Goal: Task Accomplishment & Management: Complete application form

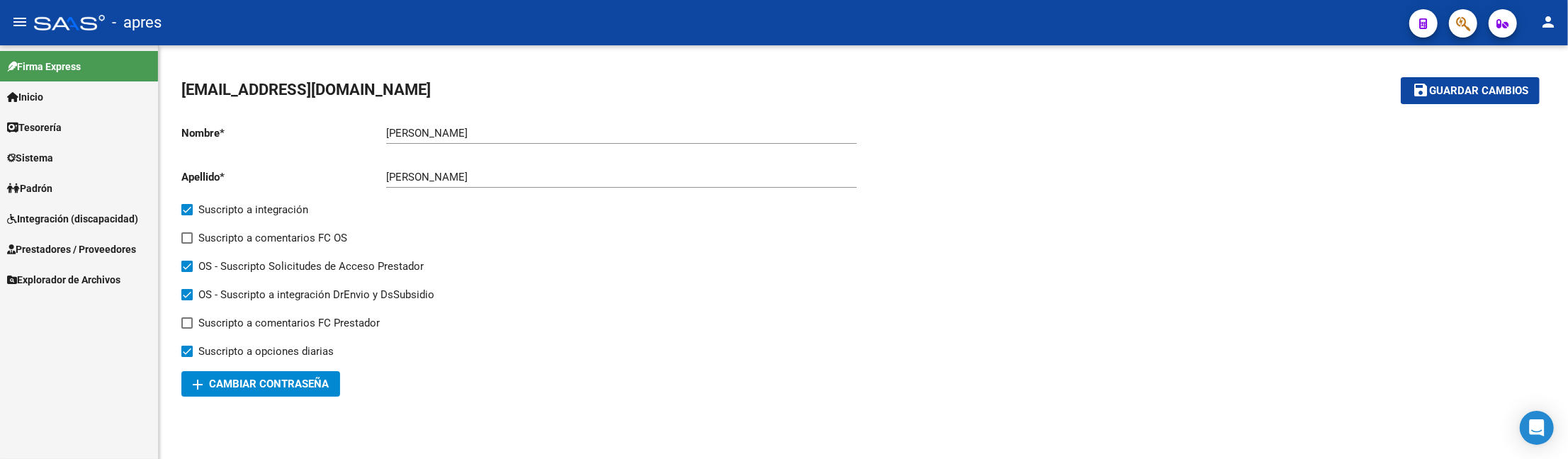
click at [125, 243] on span "Prestadores / Proveedores" at bounding box center [72, 249] width 129 height 16
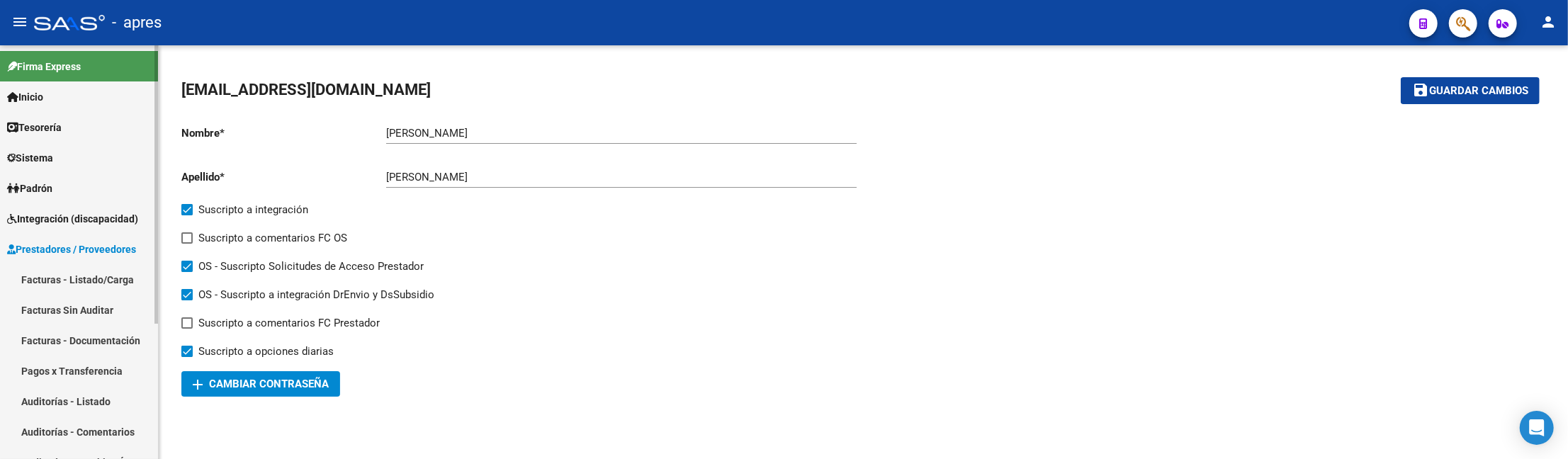
click at [72, 268] on link "Facturas - Listado/Carga" at bounding box center [79, 280] width 158 height 31
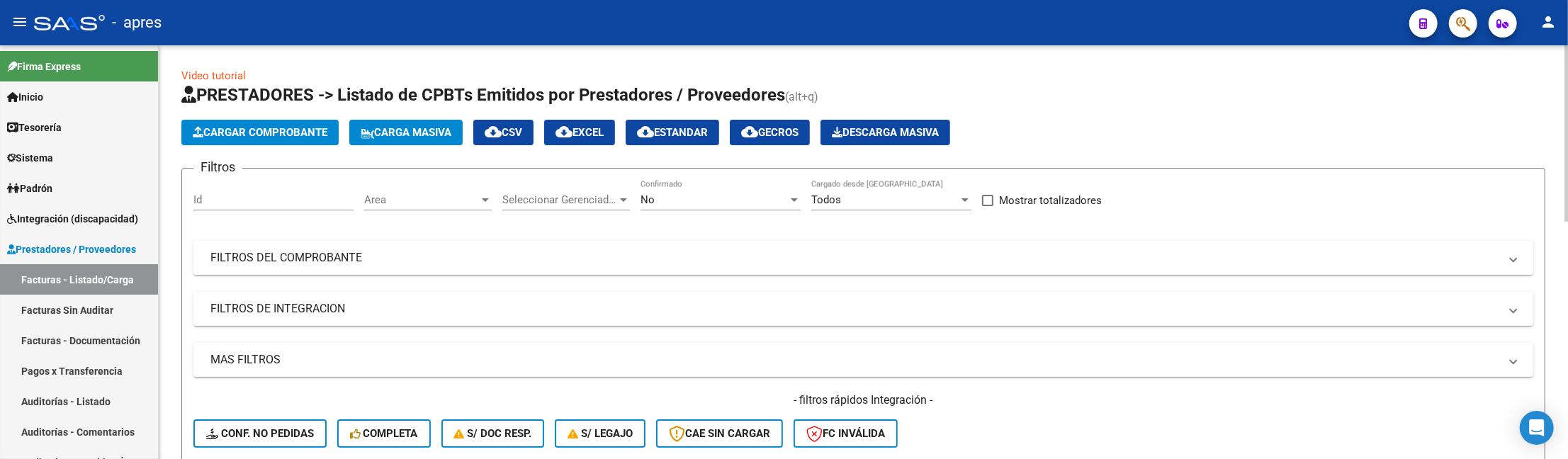
click at [396, 241] on mat-expansion-panel-header "FILTROS DEL COMPROBANTE" at bounding box center [863, 257] width 1339 height 34
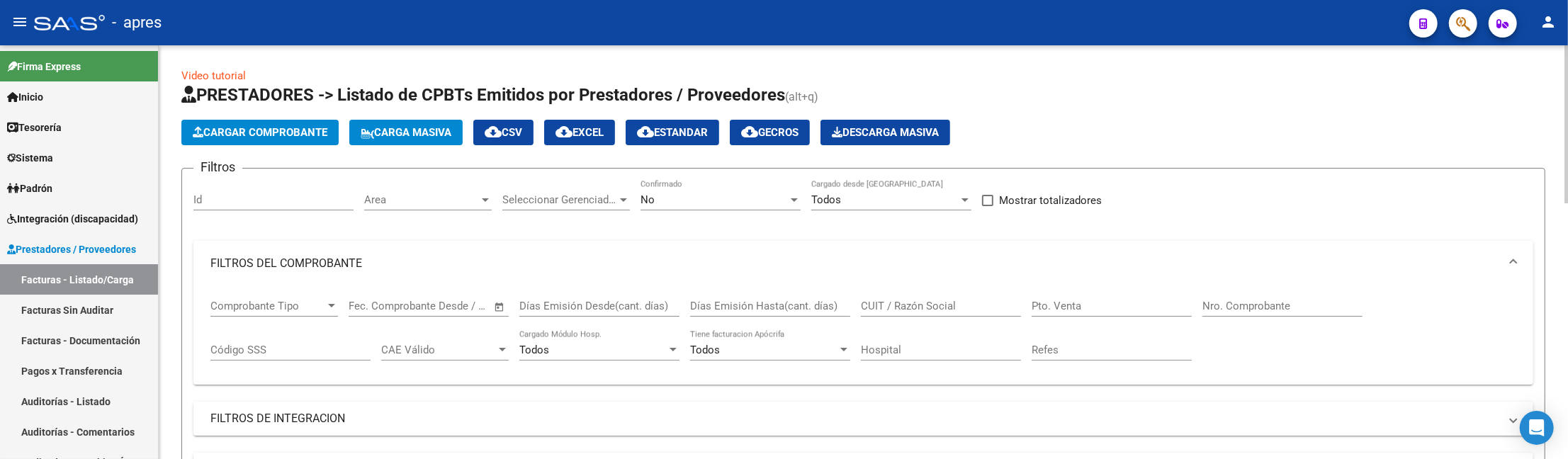
click at [400, 226] on div "Filtros Id Area Area Seleccionar Gerenciador Seleccionar Gerenciador No Confirm…" at bounding box center [863, 374] width 1339 height 389
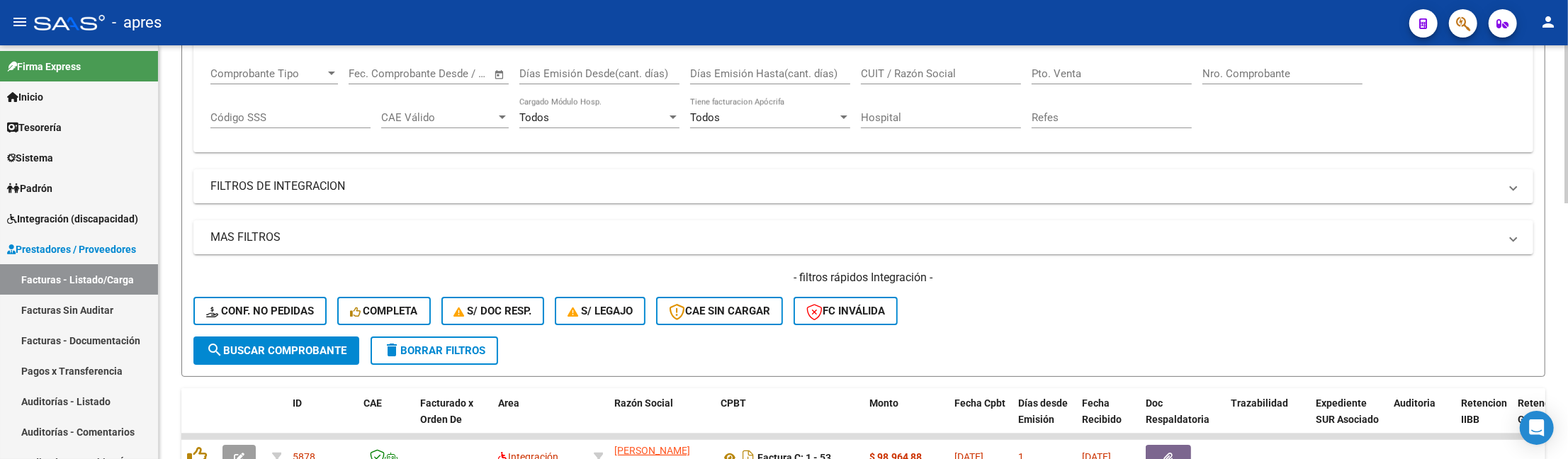
scroll to position [189, 0]
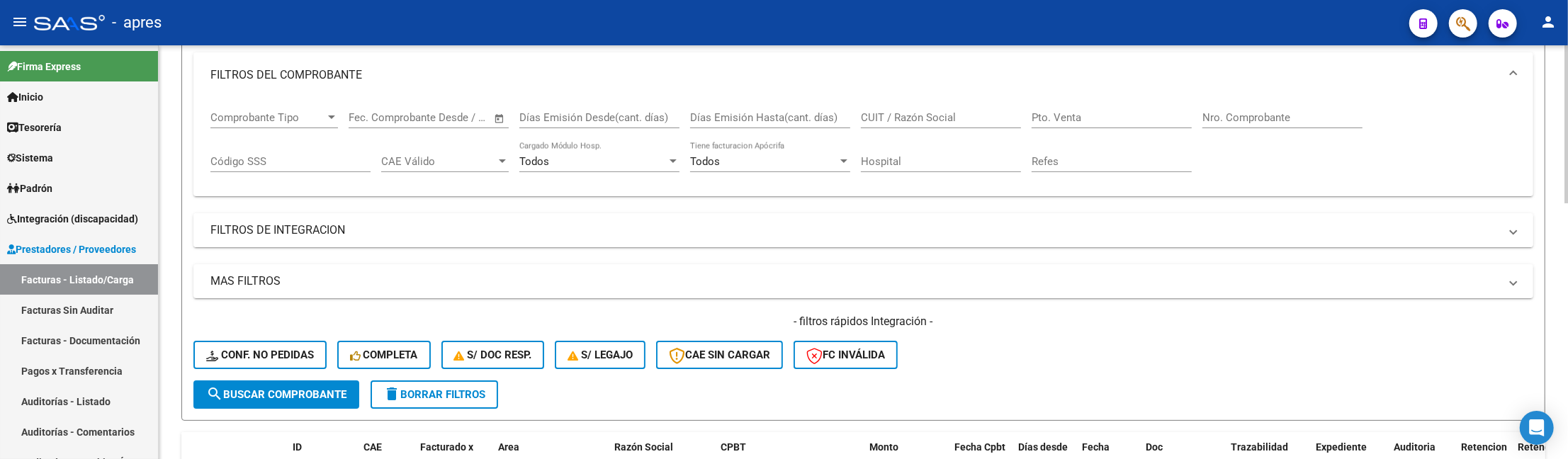
click at [304, 222] on mat-panel-title "FILTROS DE INTEGRACION" at bounding box center [855, 230] width 1288 height 16
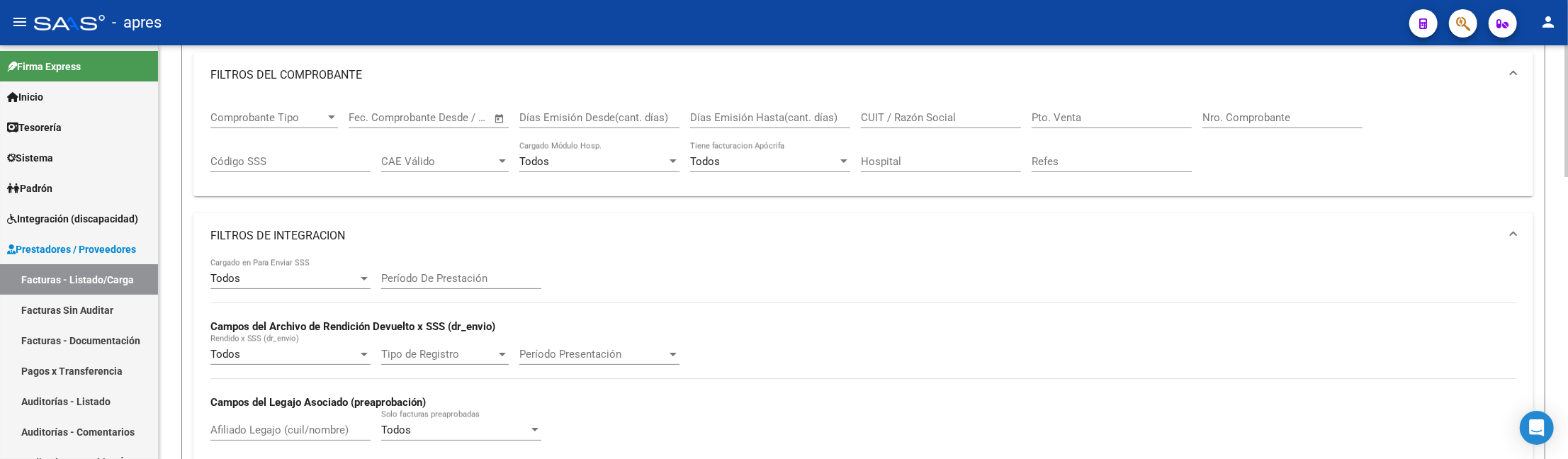
click at [243, 420] on div "Afiliado Legajo (cuil/nombre)" at bounding box center [291, 426] width 160 height 31
paste input "56398419"
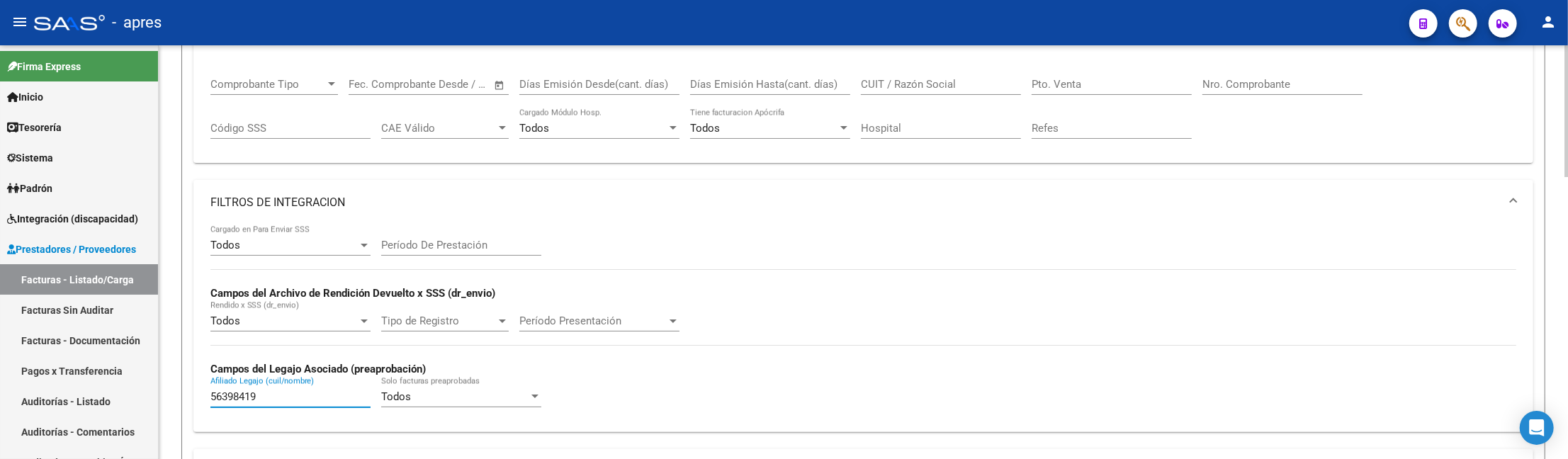
scroll to position [472, 0]
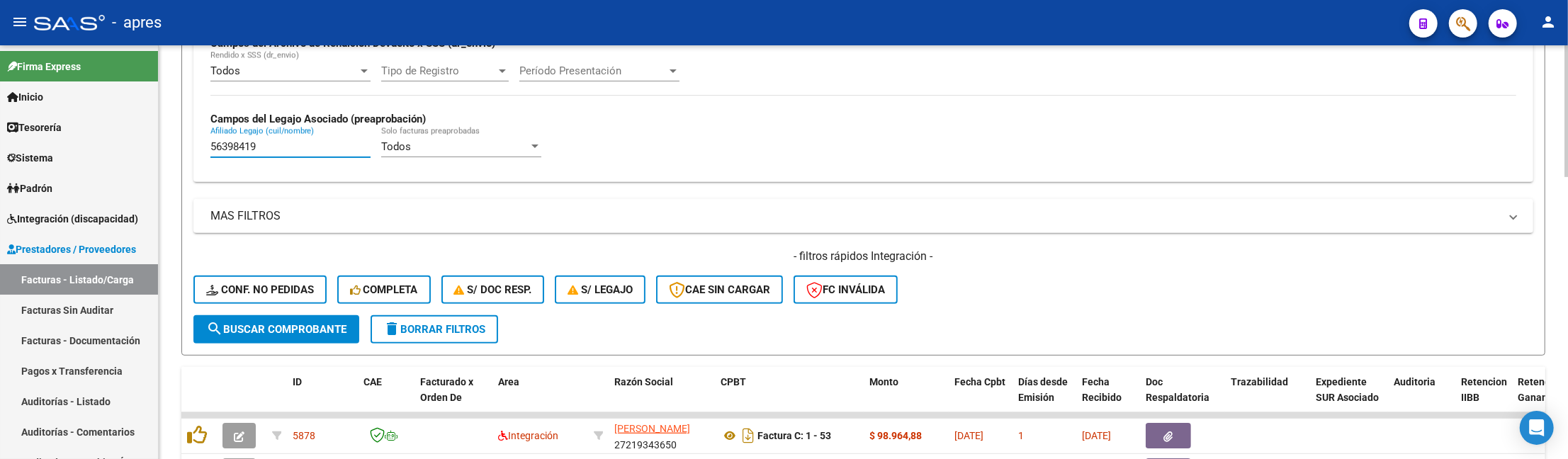
type input "56398419"
click at [289, 332] on span "search Buscar Comprobante" at bounding box center [276, 330] width 140 height 13
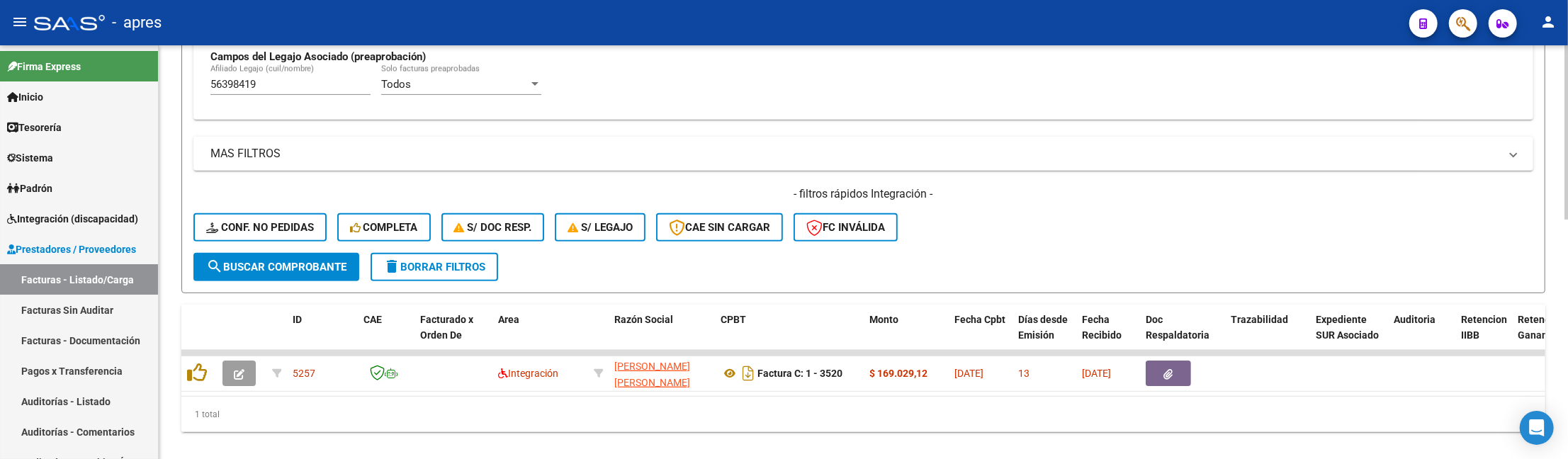
scroll to position [567, 0]
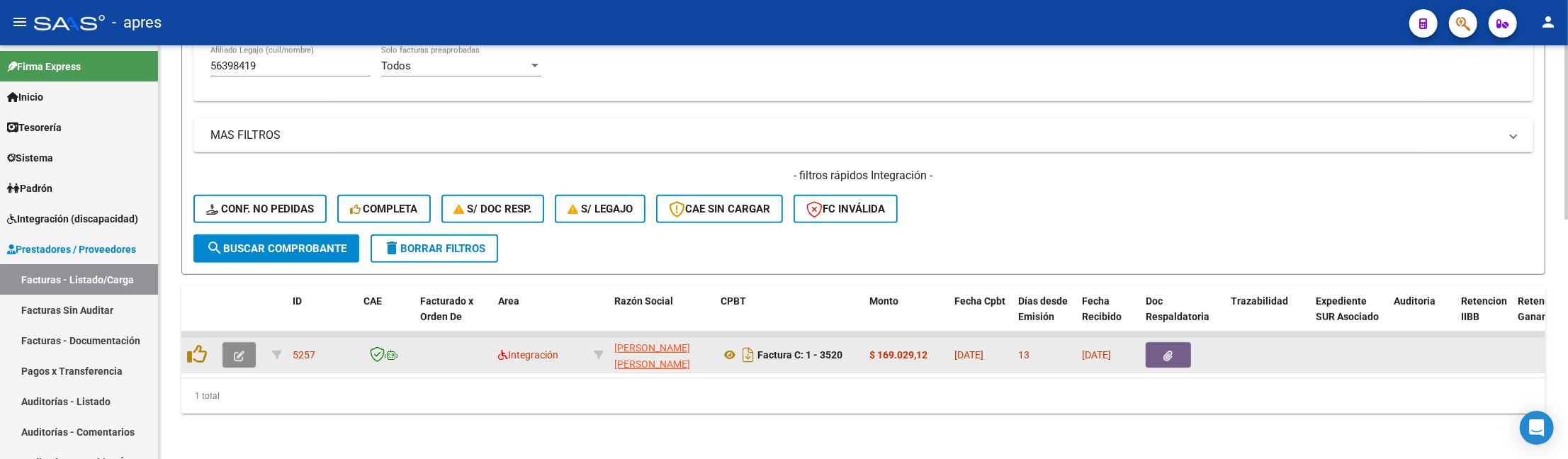
click at [247, 343] on button "button" at bounding box center [239, 354] width 33 height 25
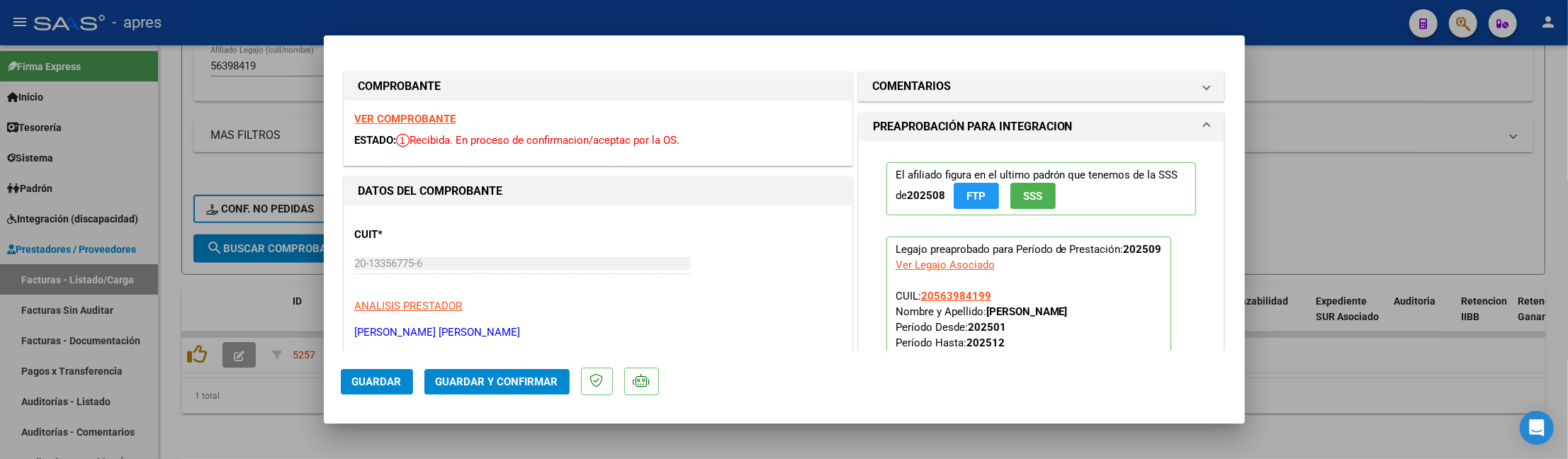
click at [407, 122] on strong "VER COMPROBANTE" at bounding box center [405, 119] width 101 height 13
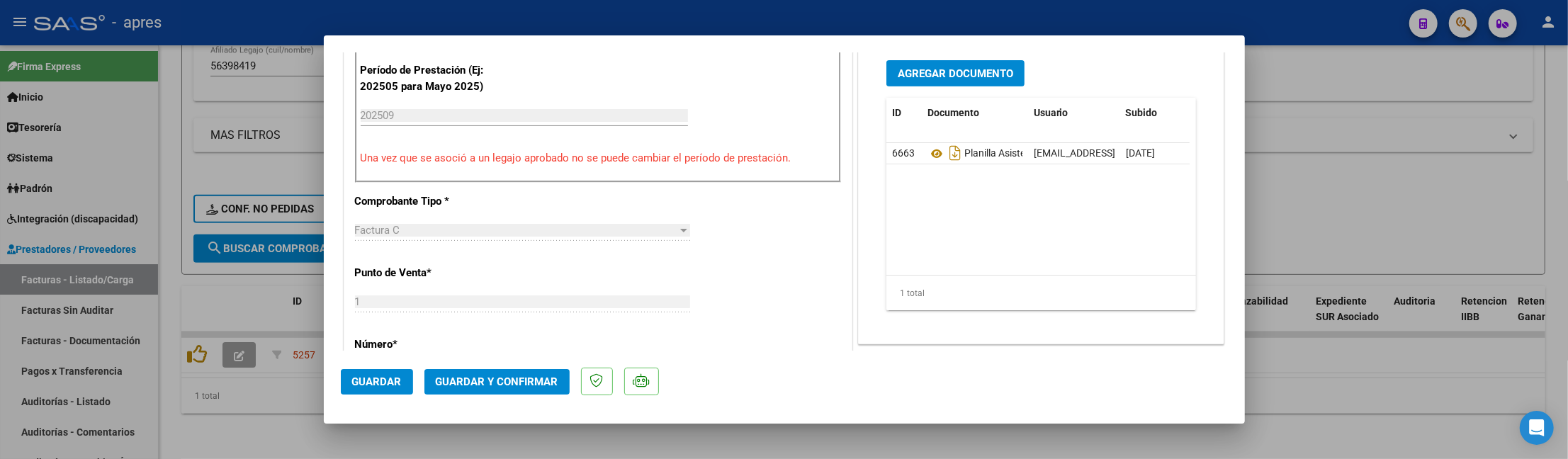
scroll to position [472, 0]
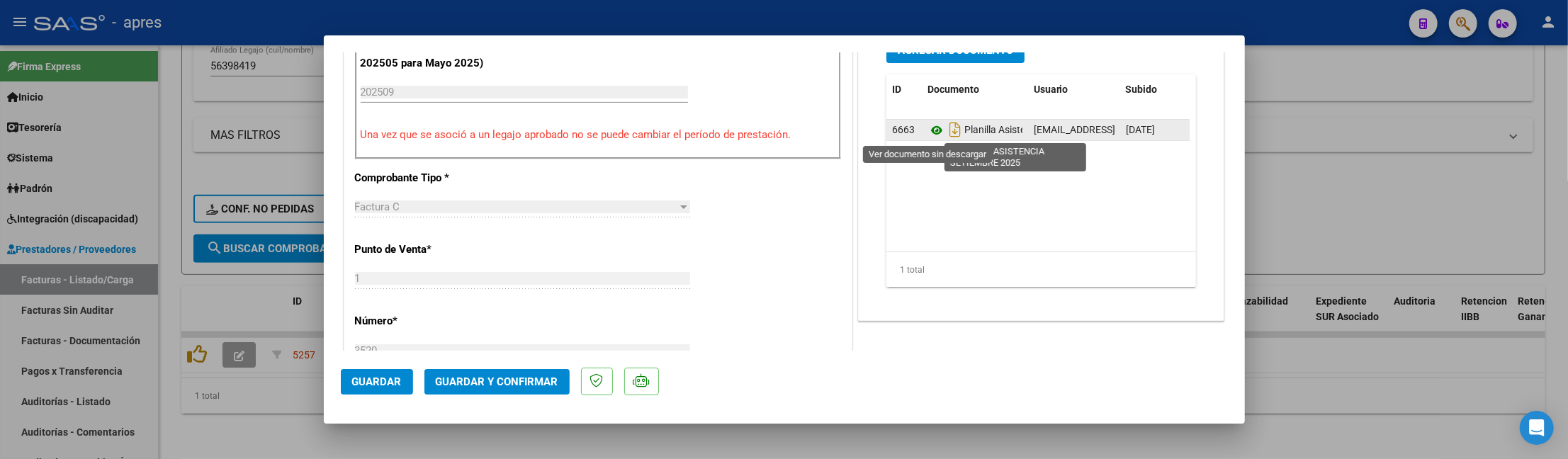
click at [927, 125] on icon at bounding box center [936, 130] width 19 height 17
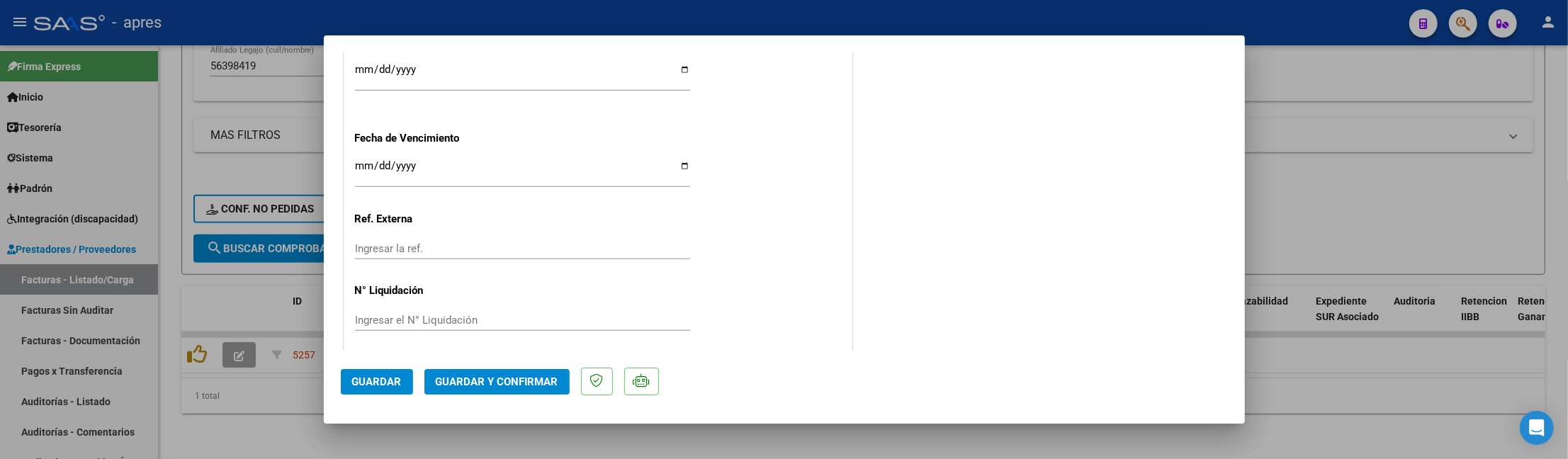
scroll to position [1072, 0]
click at [511, 381] on span "Guardar y Confirmar" at bounding box center [497, 382] width 123 height 13
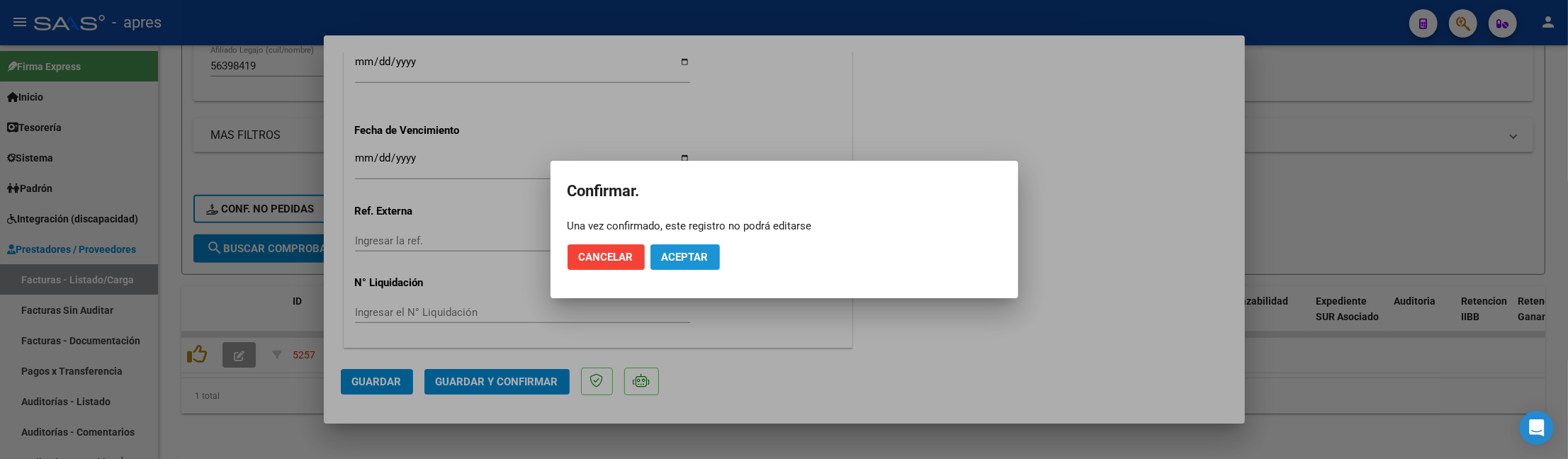
click at [673, 265] on button "Aceptar" at bounding box center [685, 256] width 70 height 25
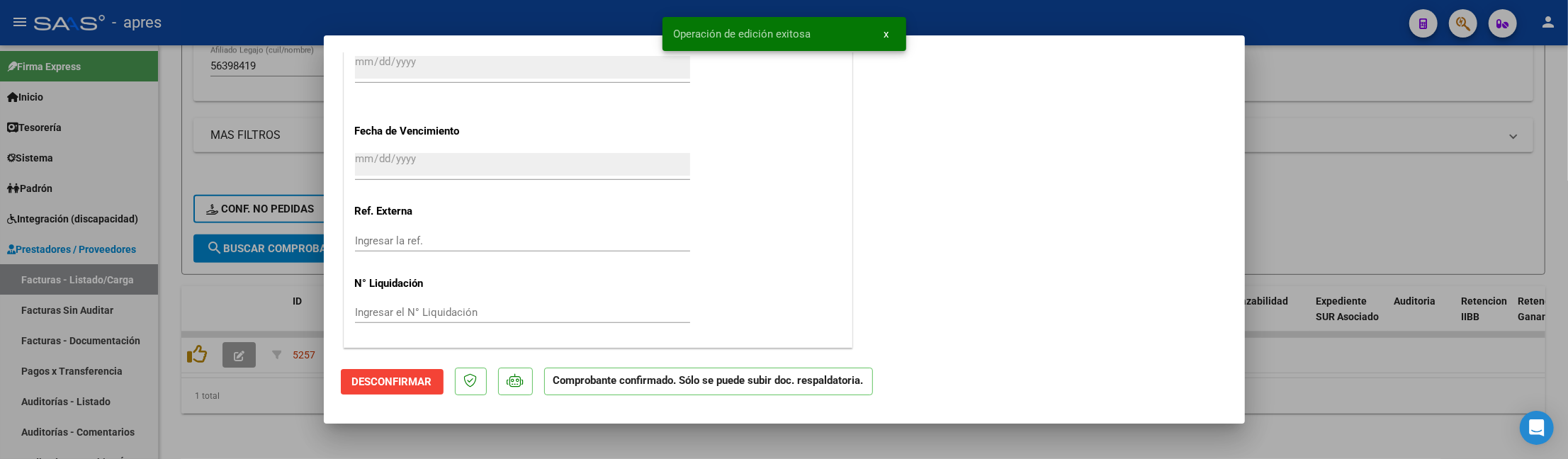
click at [305, 392] on div at bounding box center [784, 230] width 1568 height 459
type input "$ 0,00"
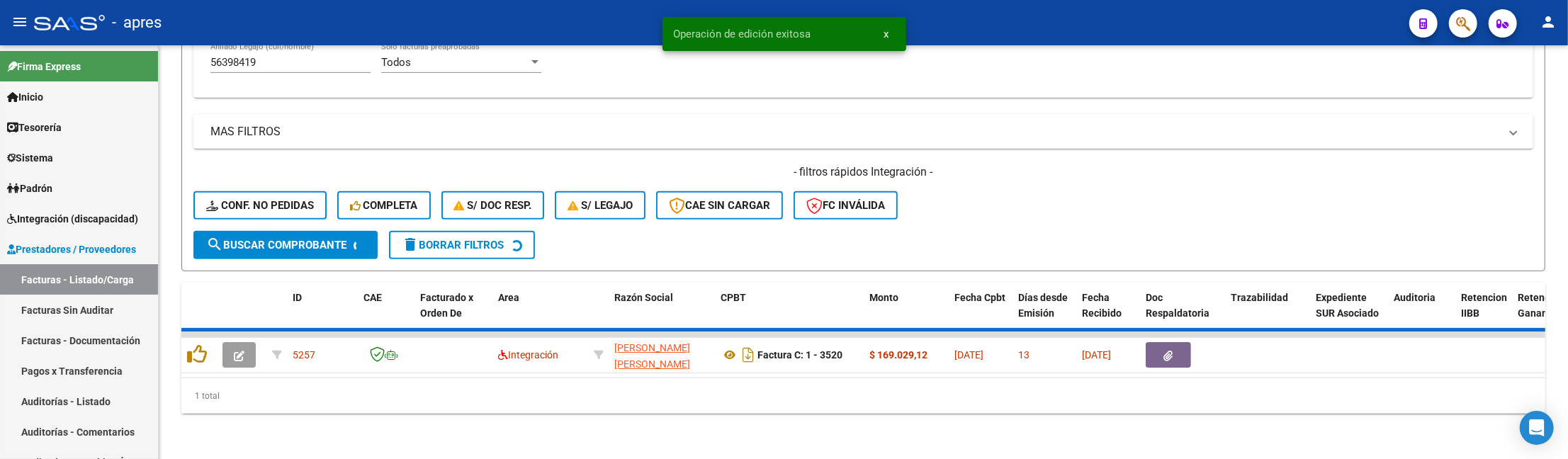
scroll to position [542, 0]
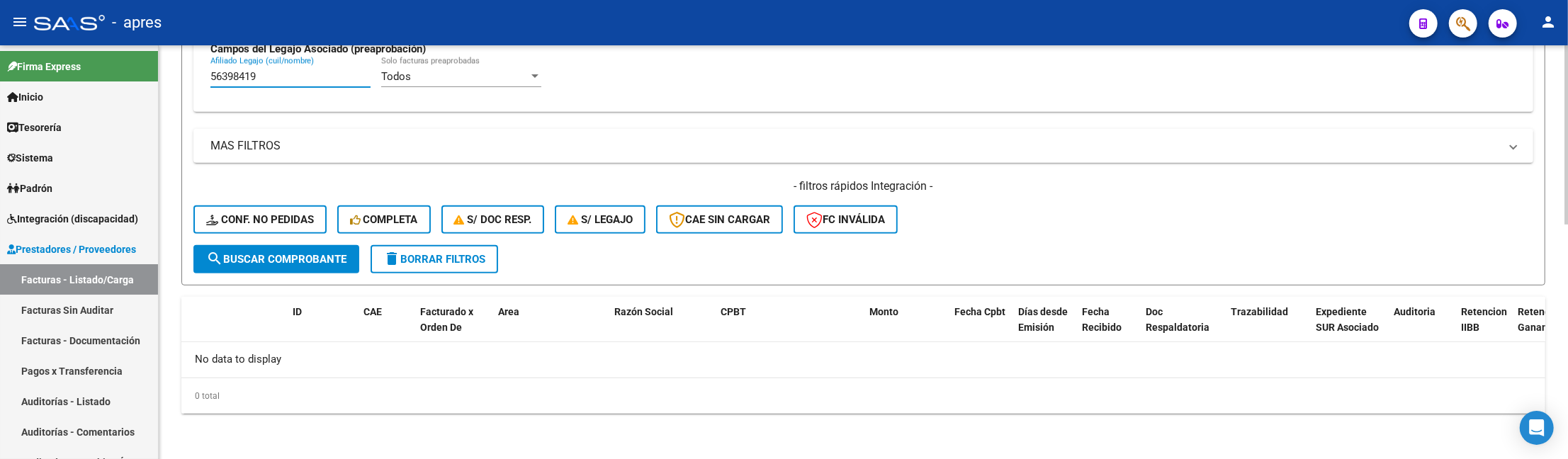
drag, startPoint x: 297, startPoint y: 77, endPoint x: 203, endPoint y: 74, distance: 94.0
click at [204, 77] on div "Todos Cargado en Para Enviar SSS Período De Prestación Campos del Archivo de Re…" at bounding box center [863, 8] width 1339 height 206
paste input "42090126"
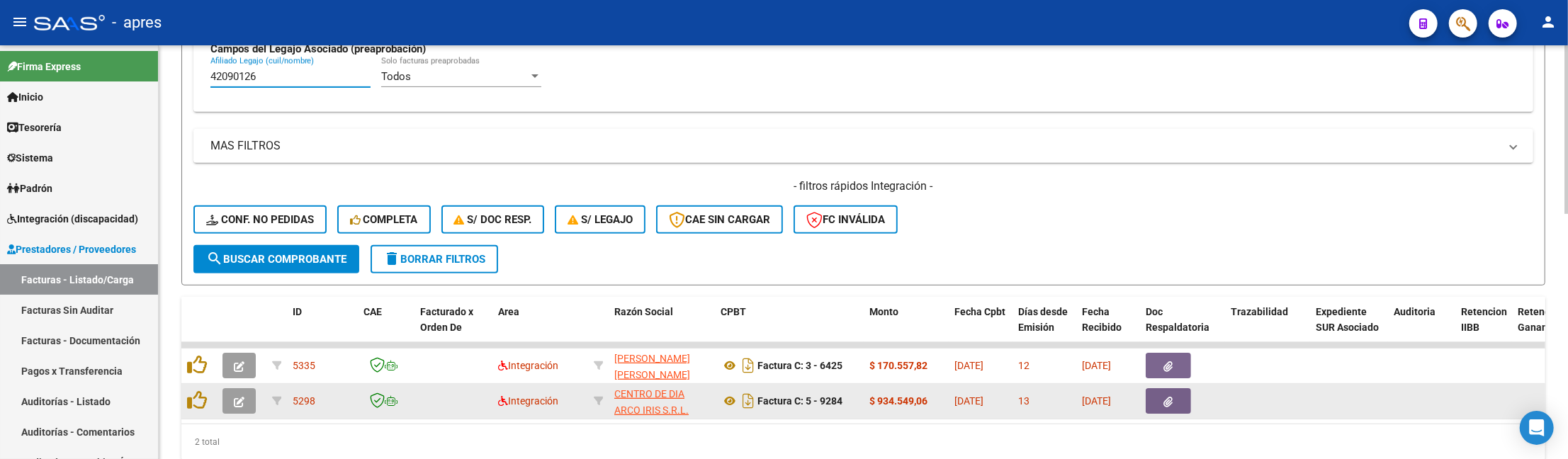
type input "42090126"
click at [247, 405] on button "button" at bounding box center [239, 400] width 33 height 25
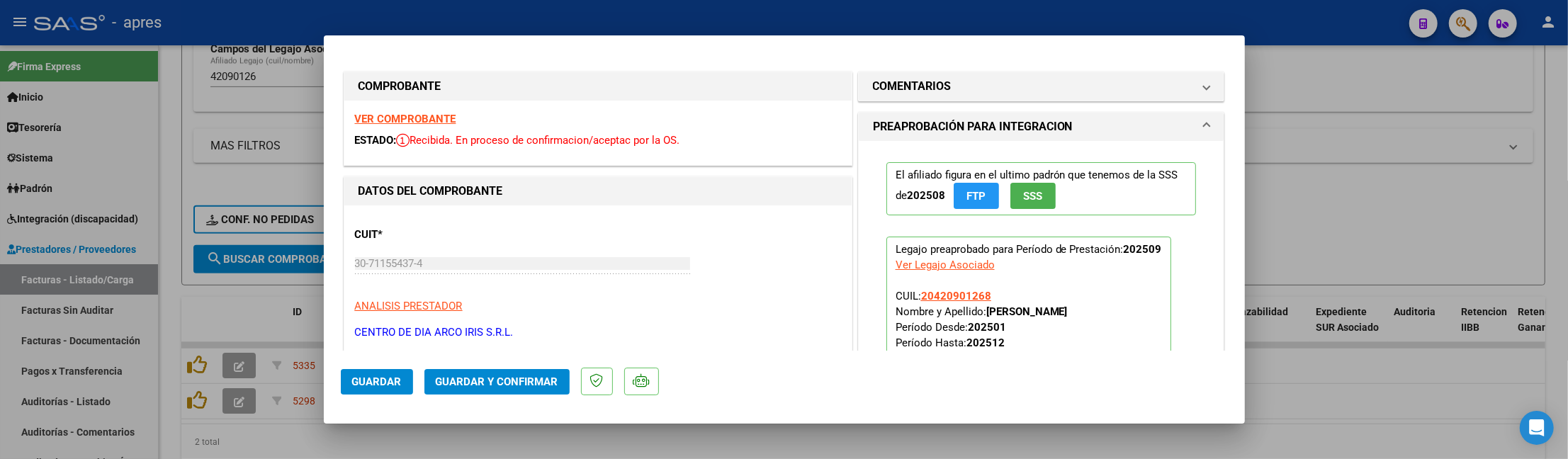
click at [428, 112] on strong "VER COMPROBANTE" at bounding box center [405, 119] width 101 height 13
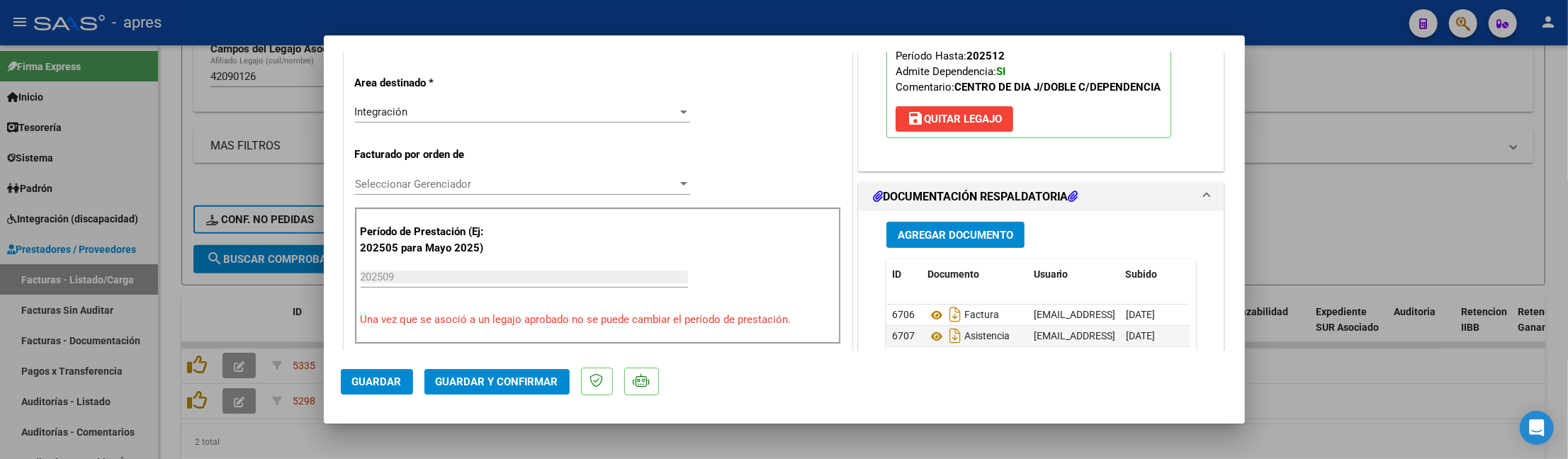
scroll to position [378, 0]
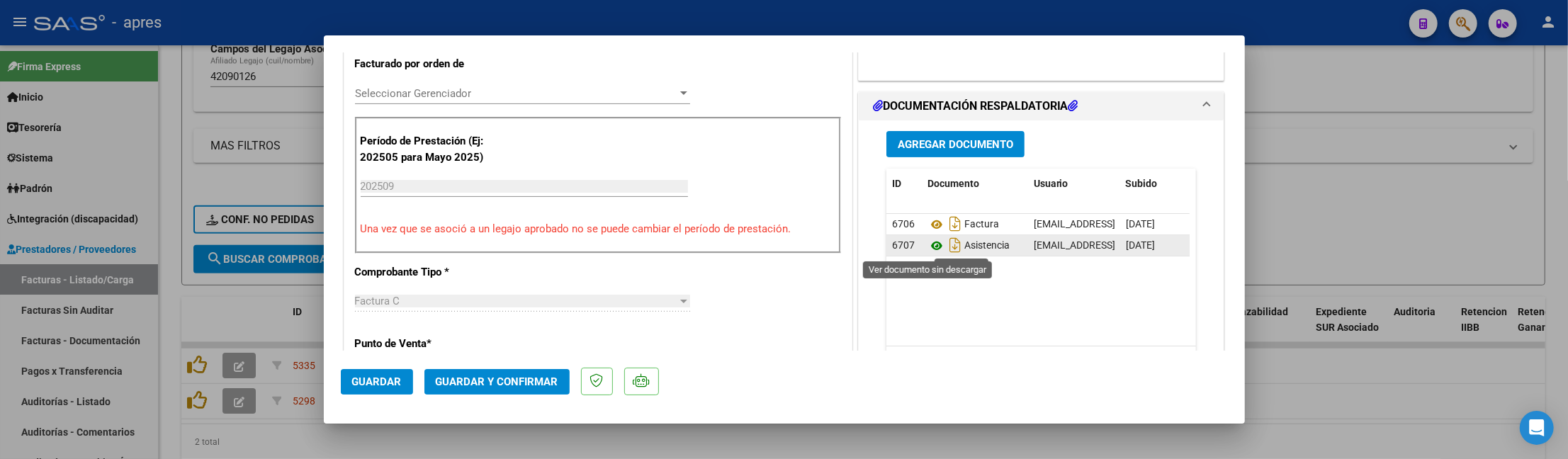
click at [927, 253] on icon at bounding box center [936, 246] width 19 height 17
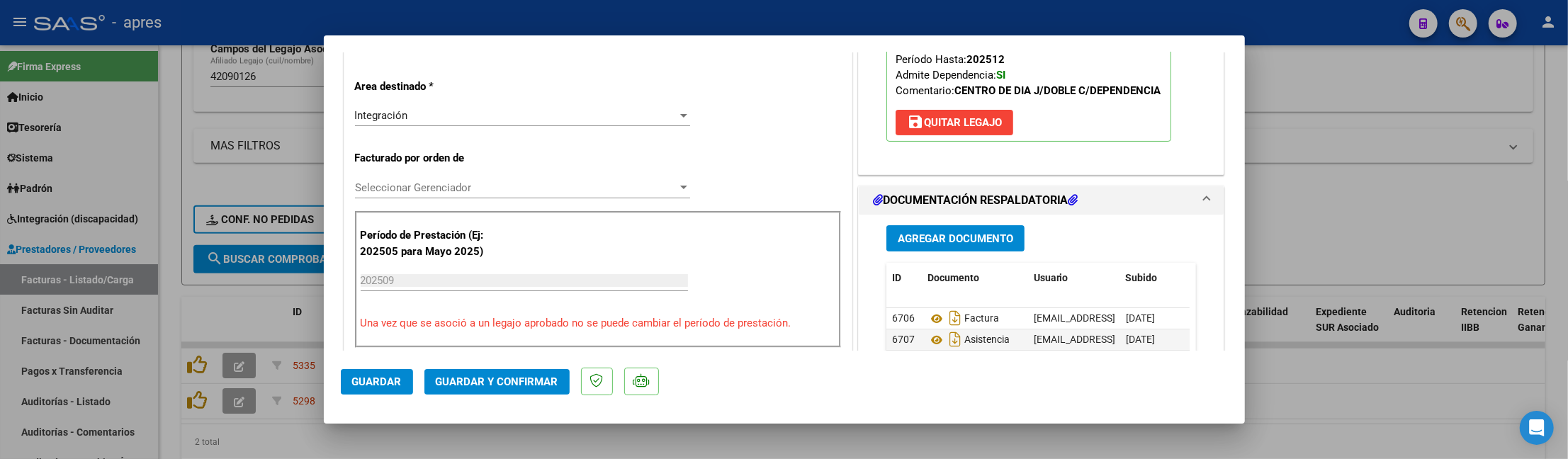
scroll to position [94, 0]
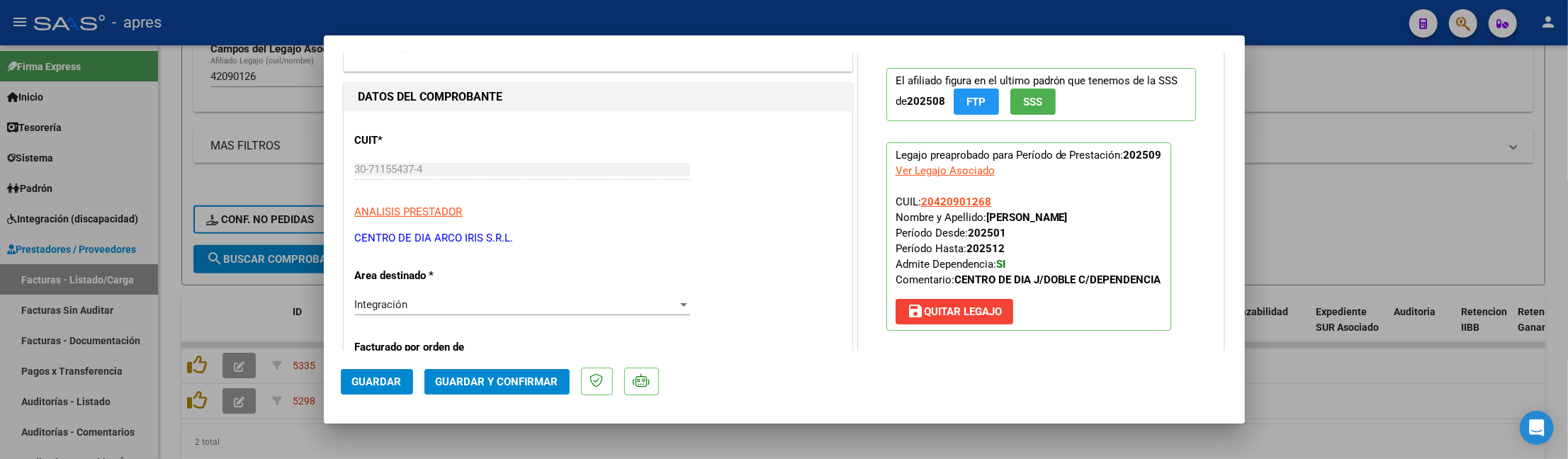
drag, startPoint x: 515, startPoint y: 373, endPoint x: 505, endPoint y: 353, distance: 22.4
click at [509, 358] on mat-dialog-actions "Guardar Guardar y Confirmar" at bounding box center [784, 379] width 887 height 56
click at [523, 375] on span "Guardar y Confirmar" at bounding box center [497, 382] width 123 height 13
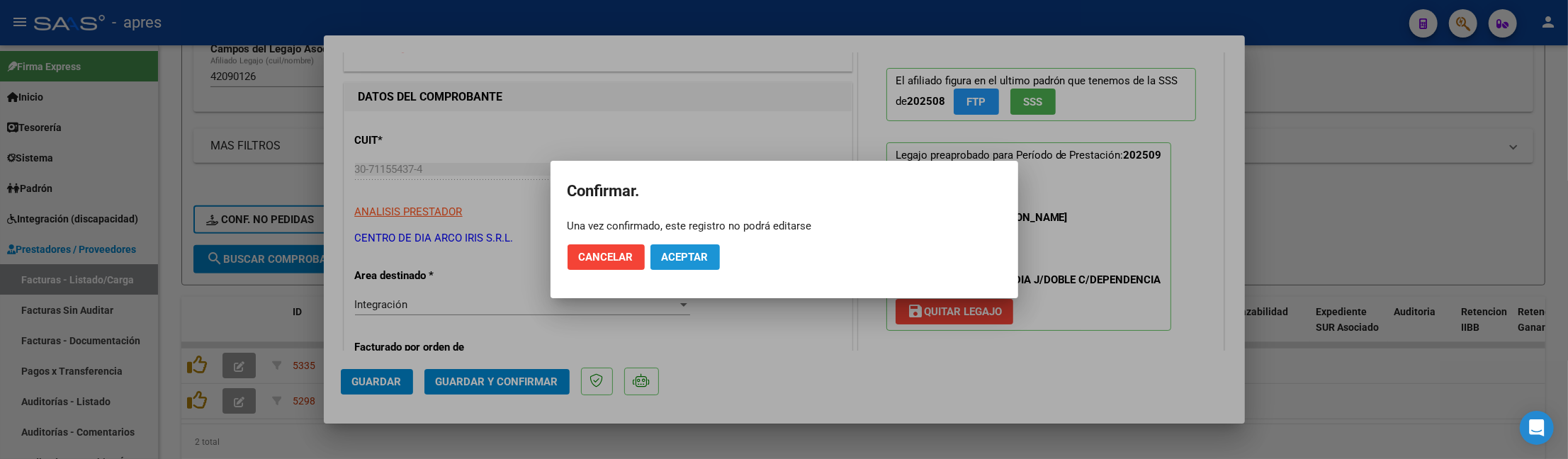
click at [691, 261] on span "Aceptar" at bounding box center [685, 257] width 46 height 13
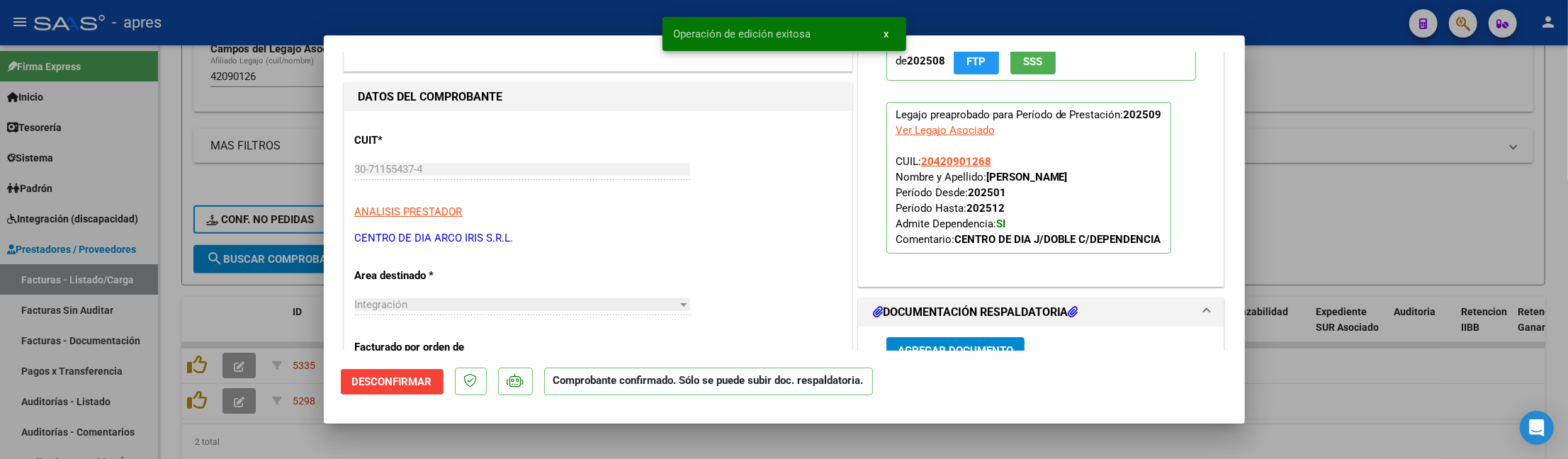
click at [173, 148] on div at bounding box center [784, 230] width 1568 height 459
type input "$ 0,00"
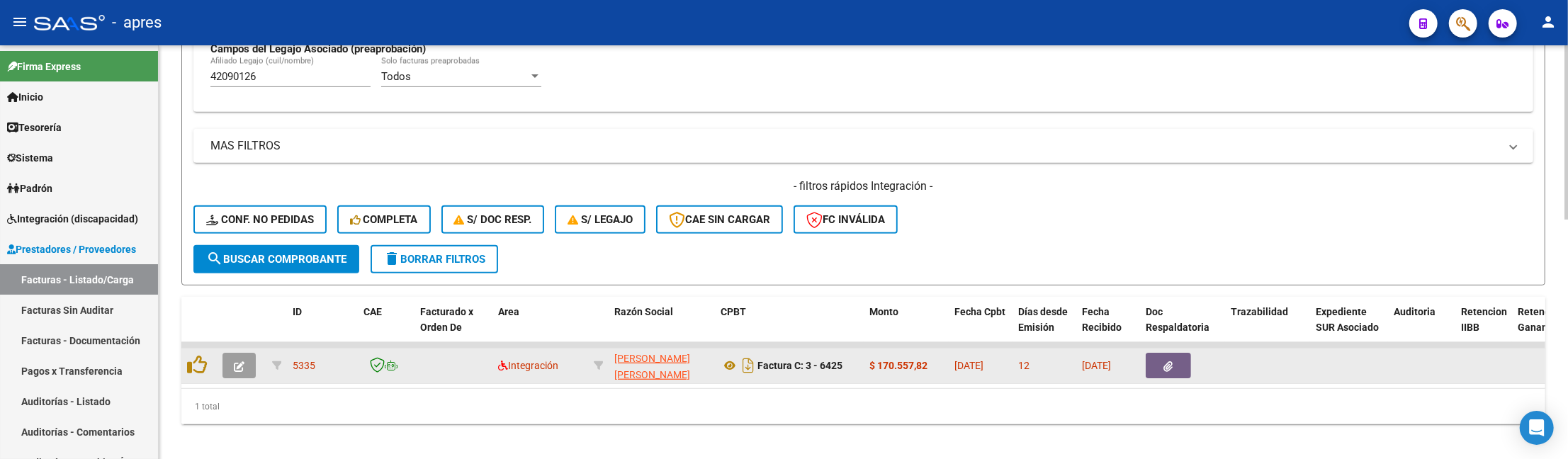
click at [250, 354] on button "button" at bounding box center [239, 365] width 33 height 25
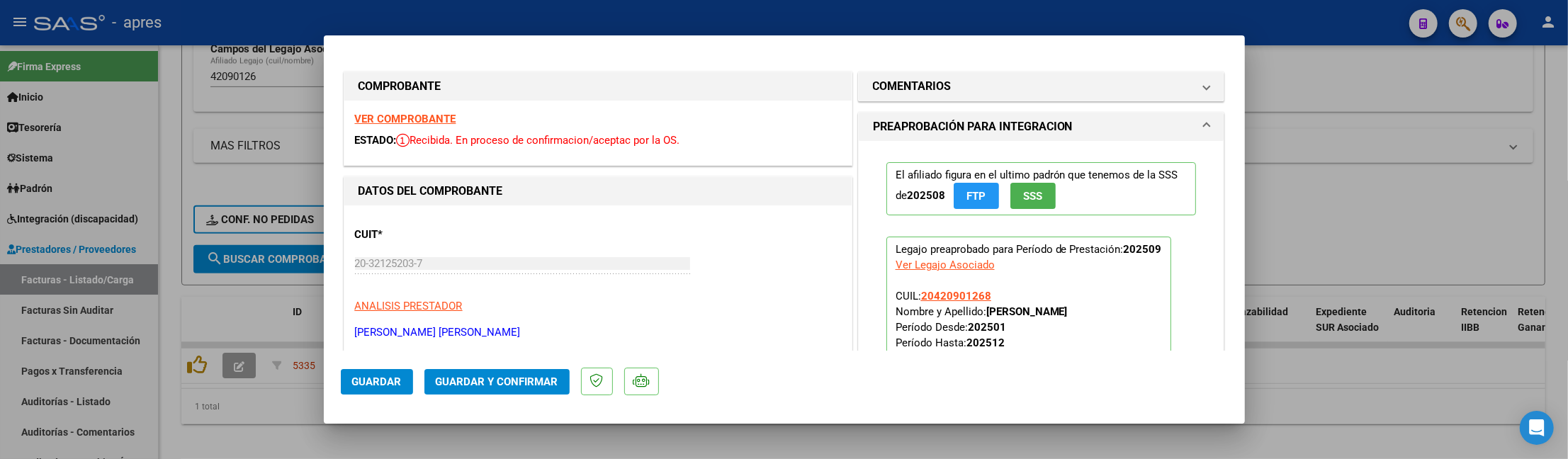
click at [415, 123] on strong "VER COMPROBANTE" at bounding box center [405, 119] width 101 height 13
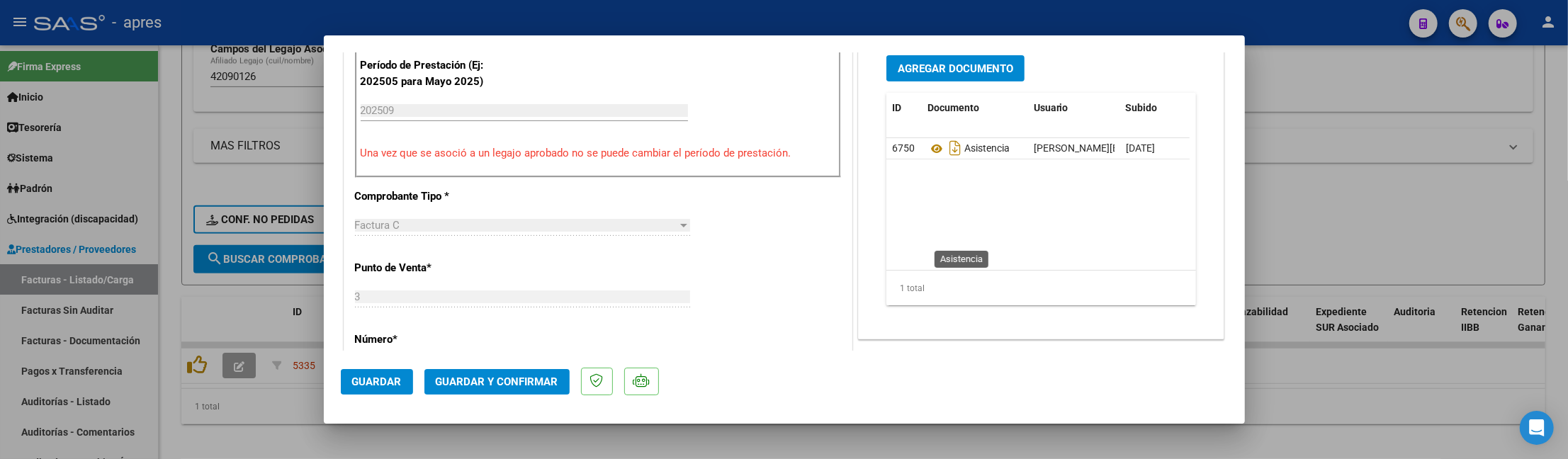
scroll to position [472, 0]
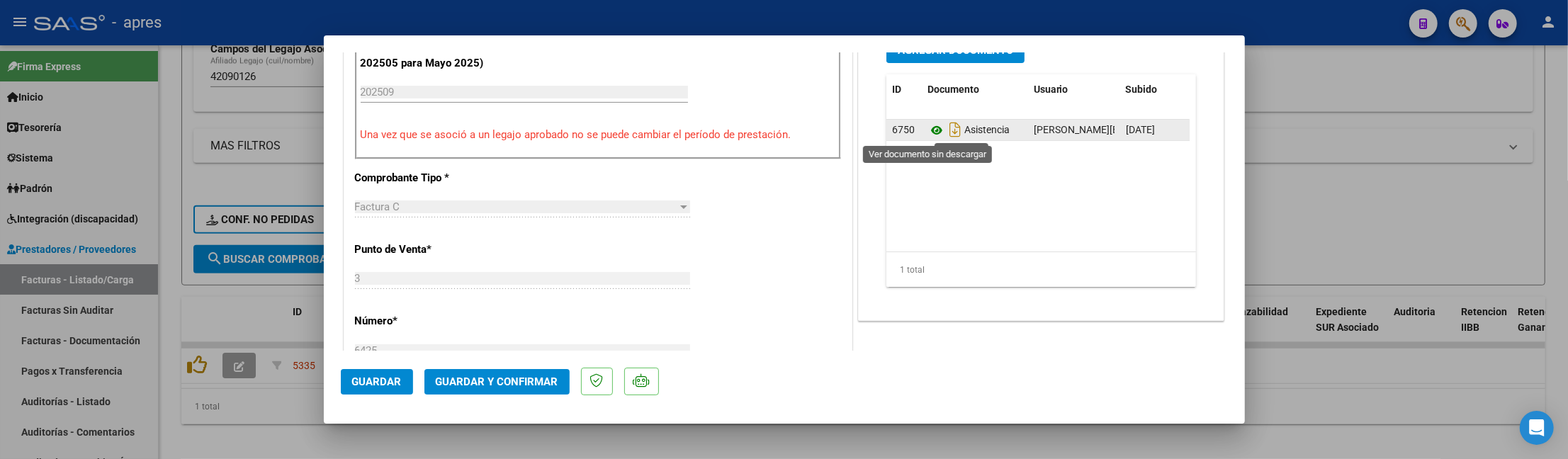
click at [927, 125] on icon at bounding box center [936, 130] width 19 height 17
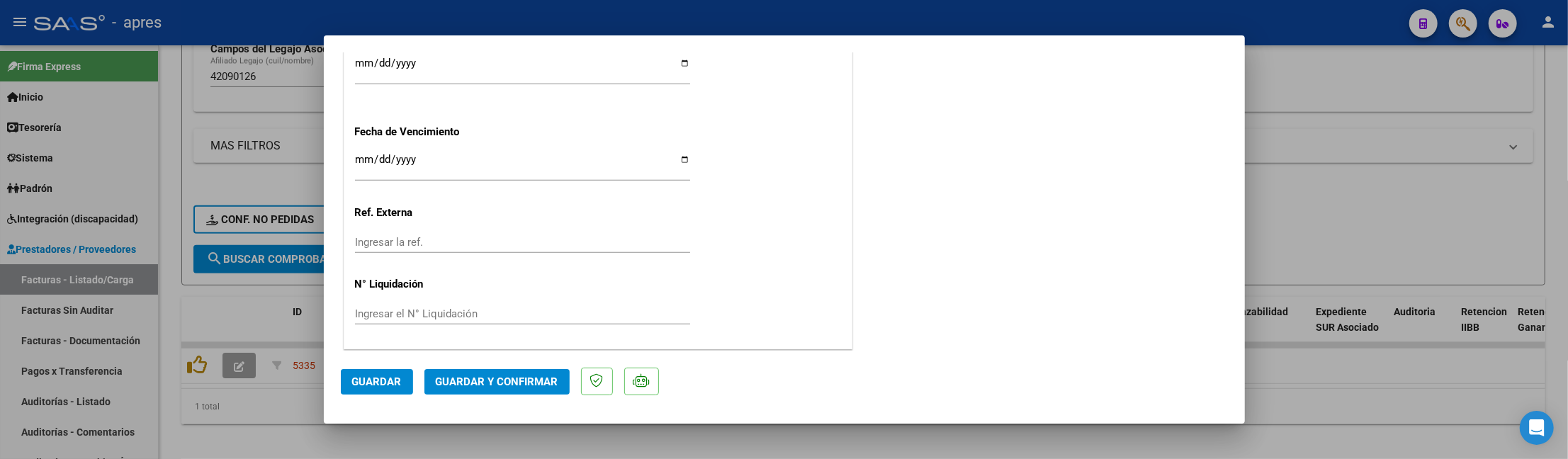
scroll to position [1072, 0]
click at [366, 157] on input "[DATE]" at bounding box center [522, 164] width 335 height 22
click at [355, 160] on input "[DATE]" at bounding box center [522, 164] width 335 height 22
type input "[DATE]"
click at [513, 384] on span "Guardar y Confirmar" at bounding box center [497, 382] width 123 height 13
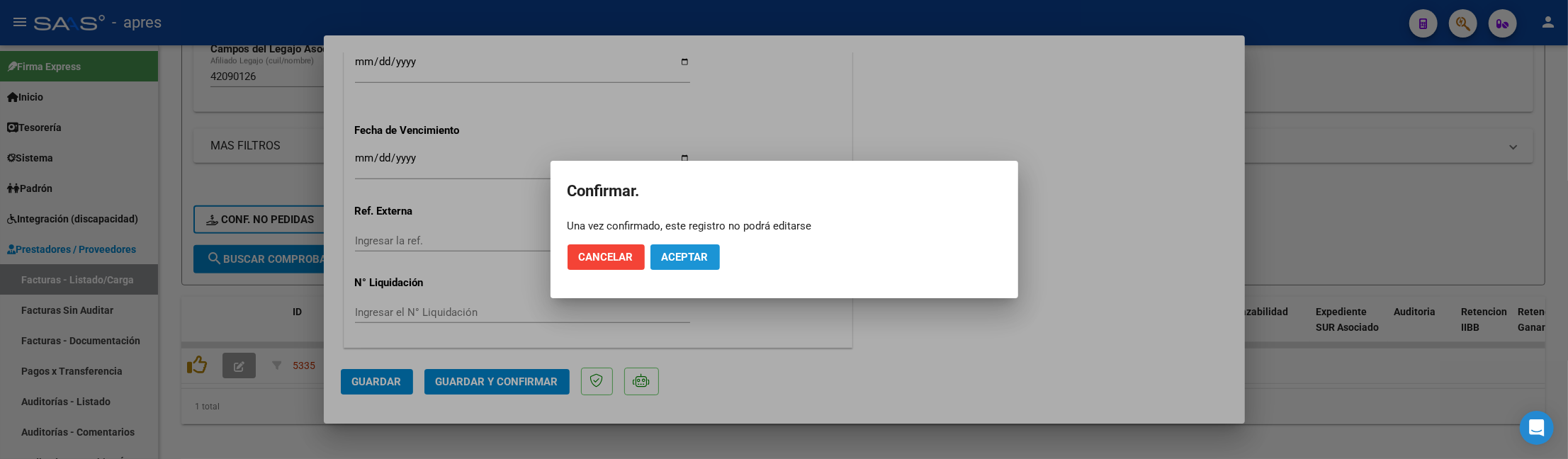
drag, startPoint x: 680, startPoint y: 261, endPoint x: 667, endPoint y: 2, distance: 259.3
click at [676, 251] on span "Aceptar" at bounding box center [685, 257] width 46 height 13
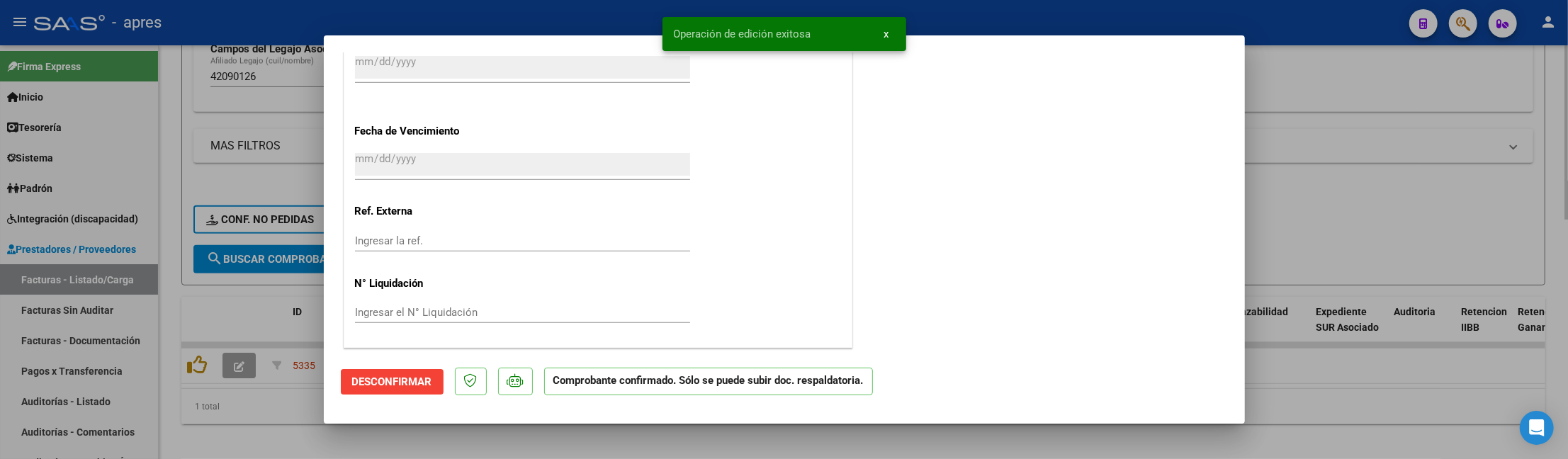
click at [237, 186] on div at bounding box center [784, 230] width 1568 height 459
type input "$ 0,00"
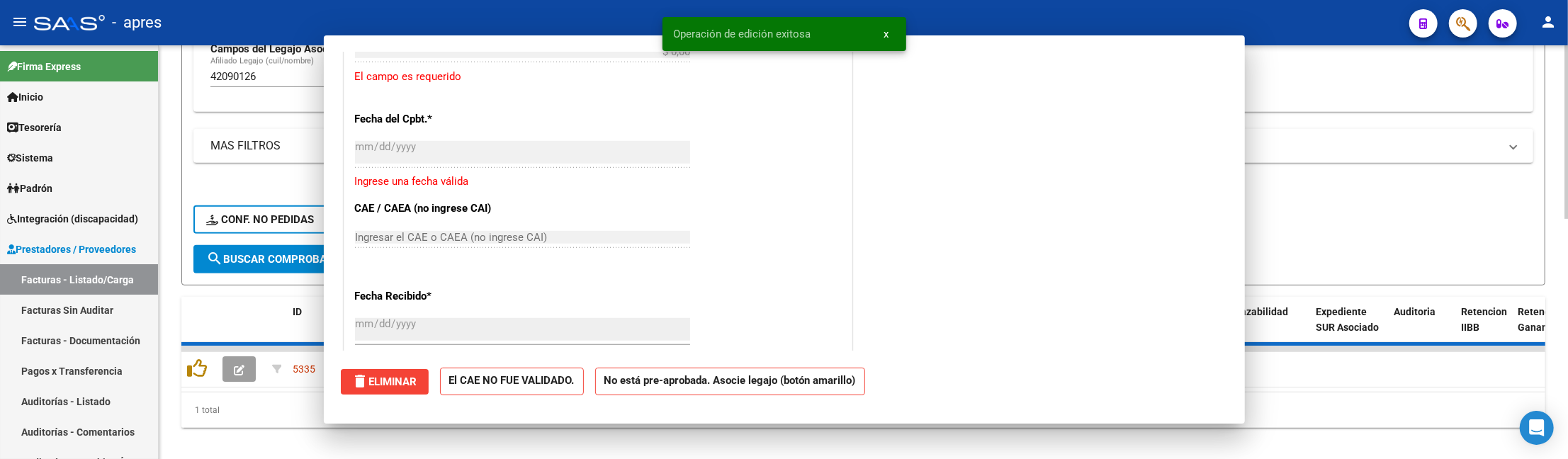
scroll to position [1248, 0]
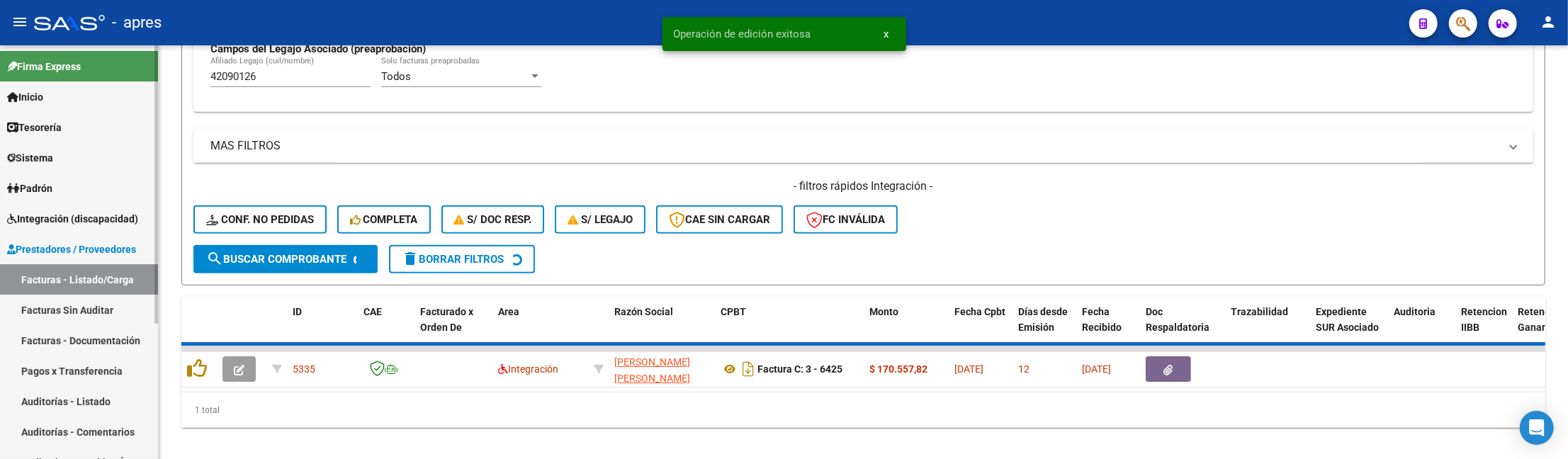
drag, startPoint x: 272, startPoint y: 78, endPoint x: 33, endPoint y: 100, distance: 240.0
click at [33, 100] on mat-sidenav-container "Firma Express Inicio Calendario SSS Instructivos Contacto OS Tesorería Extracto…" at bounding box center [784, 252] width 1568 height 413
paste input "55730313"
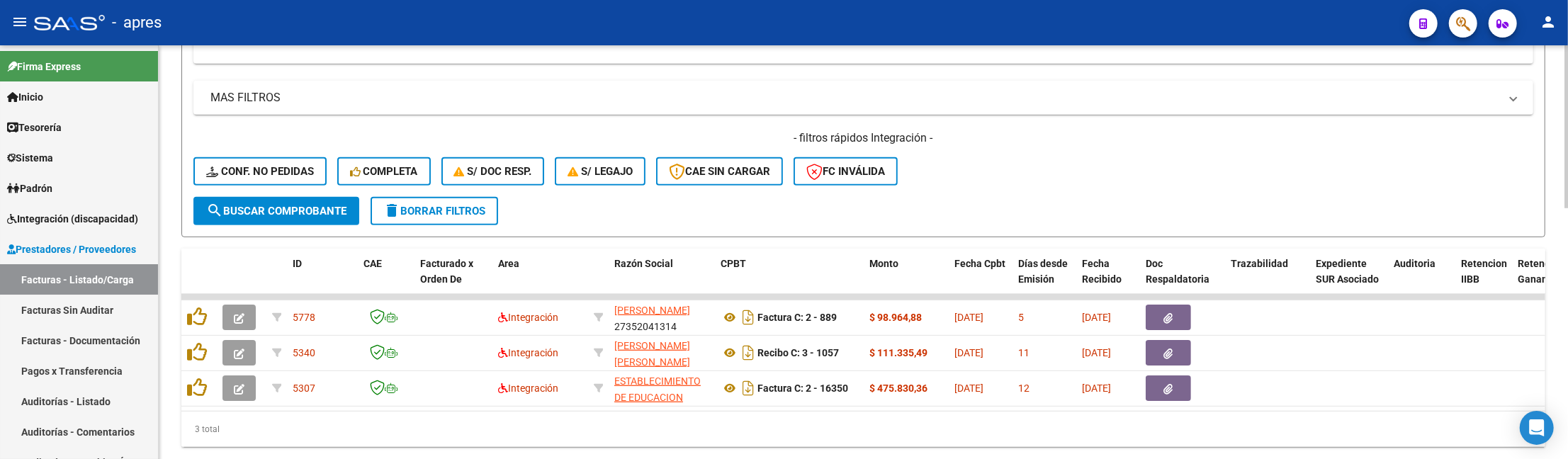
scroll to position [636, 0]
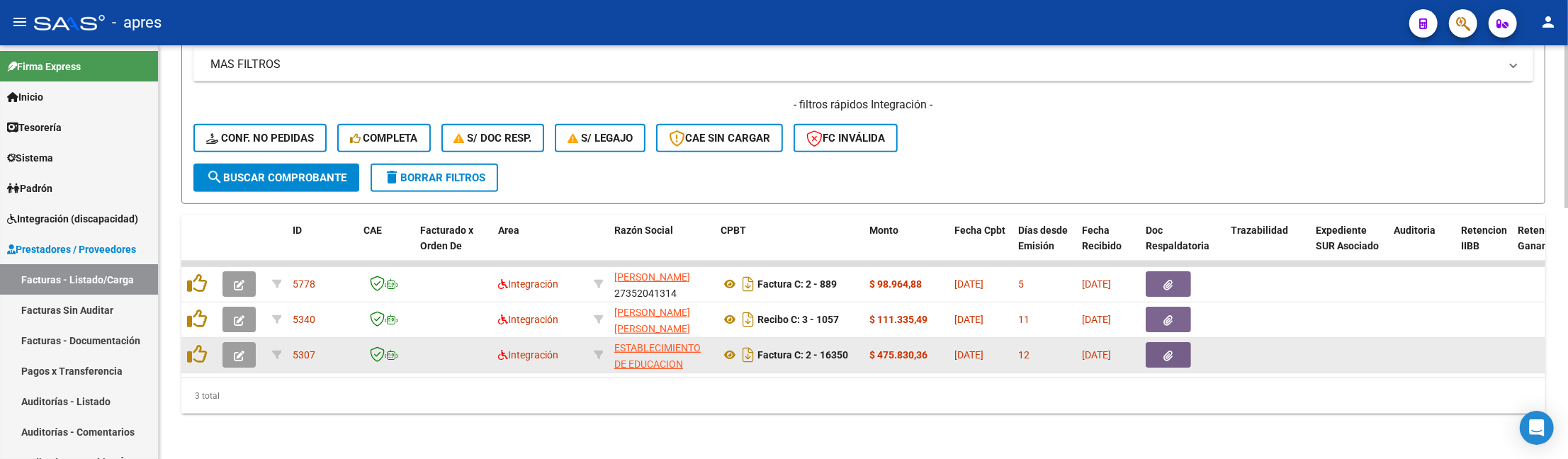
type input "55730313"
click at [245, 342] on button "button" at bounding box center [239, 354] width 33 height 25
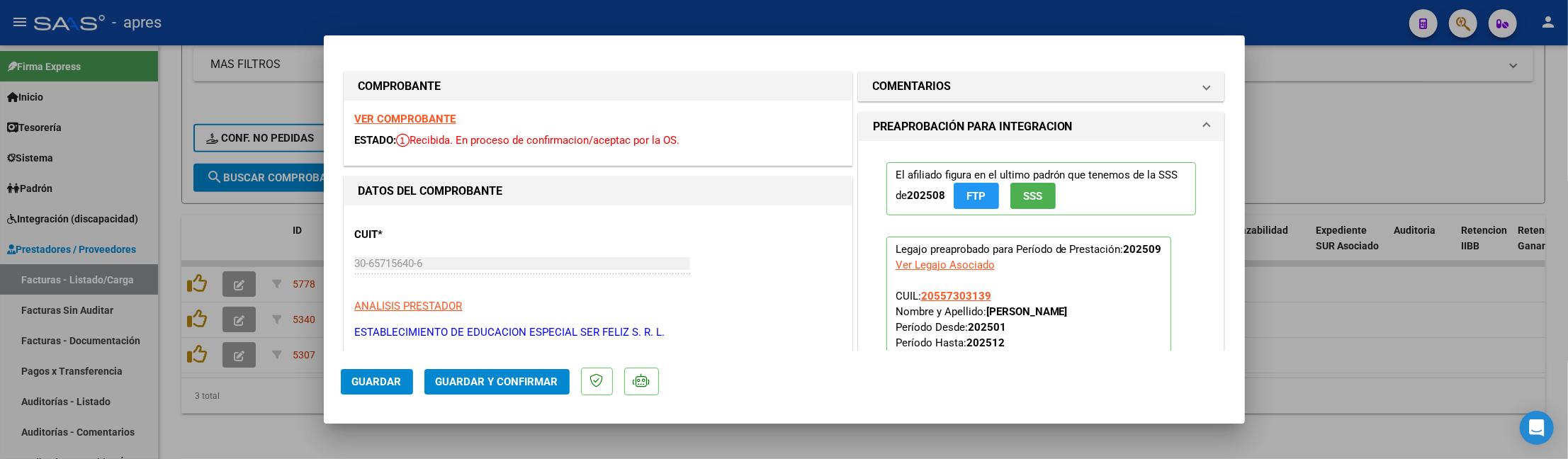
click at [423, 119] on strong "VER COMPROBANTE" at bounding box center [405, 119] width 101 height 13
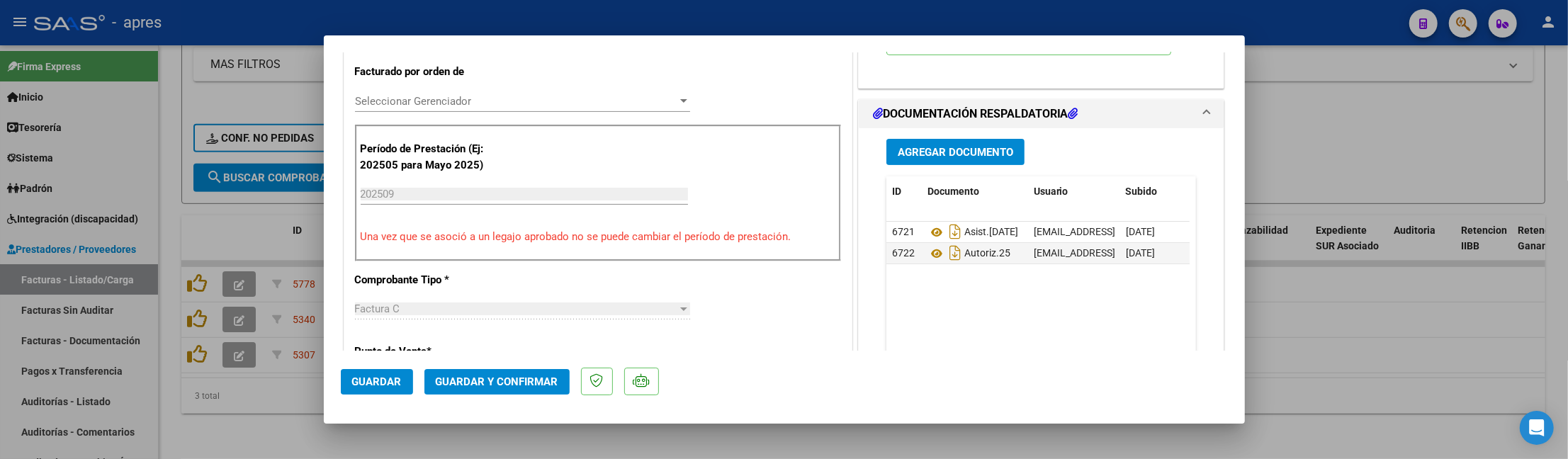
scroll to position [378, 0]
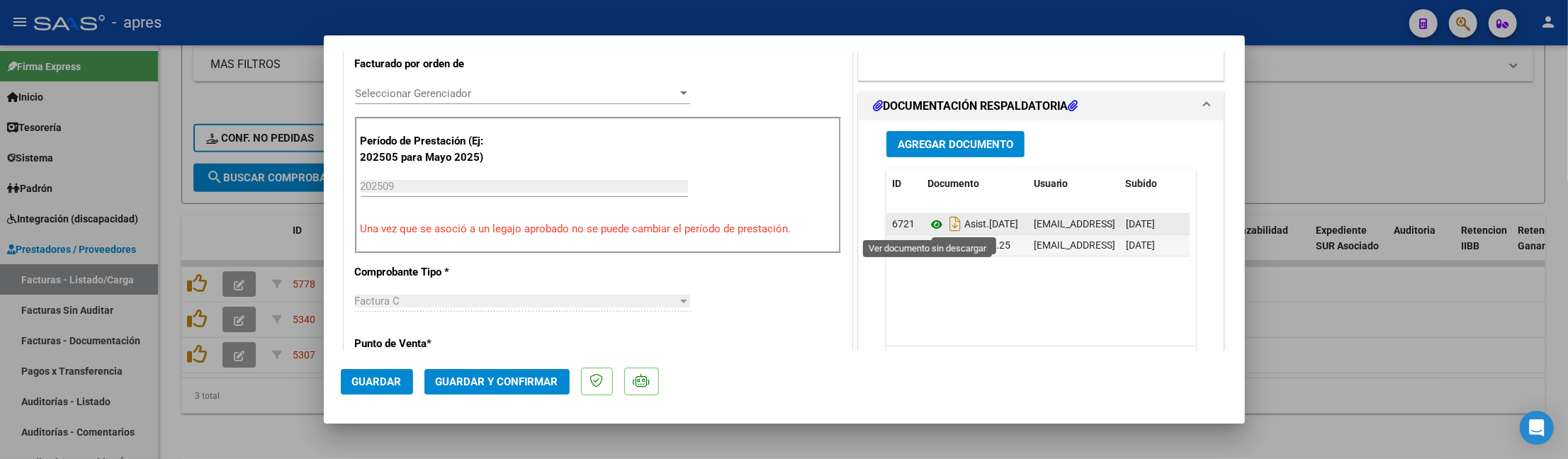
click at [927, 227] on icon at bounding box center [936, 225] width 19 height 17
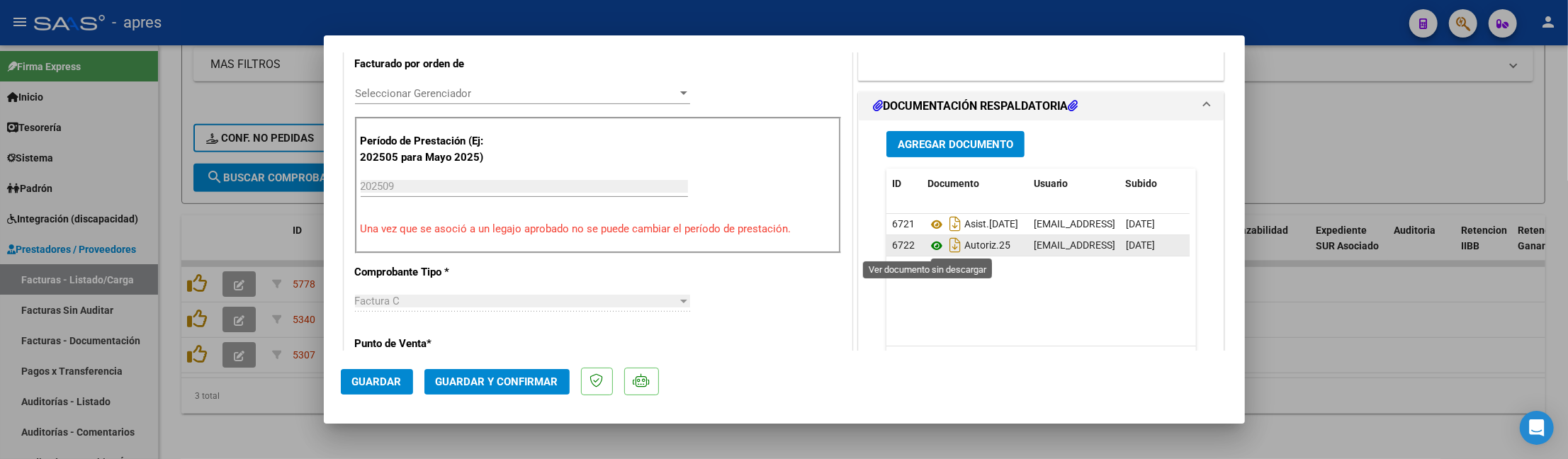
click at [930, 243] on icon at bounding box center [936, 246] width 19 height 17
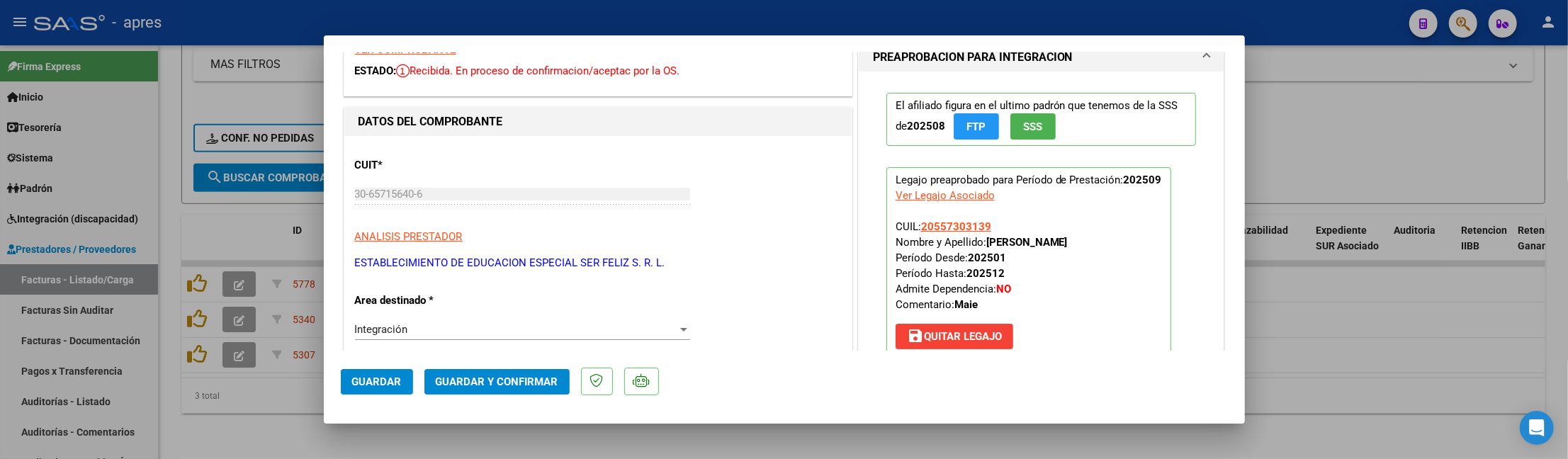
scroll to position [0, 0]
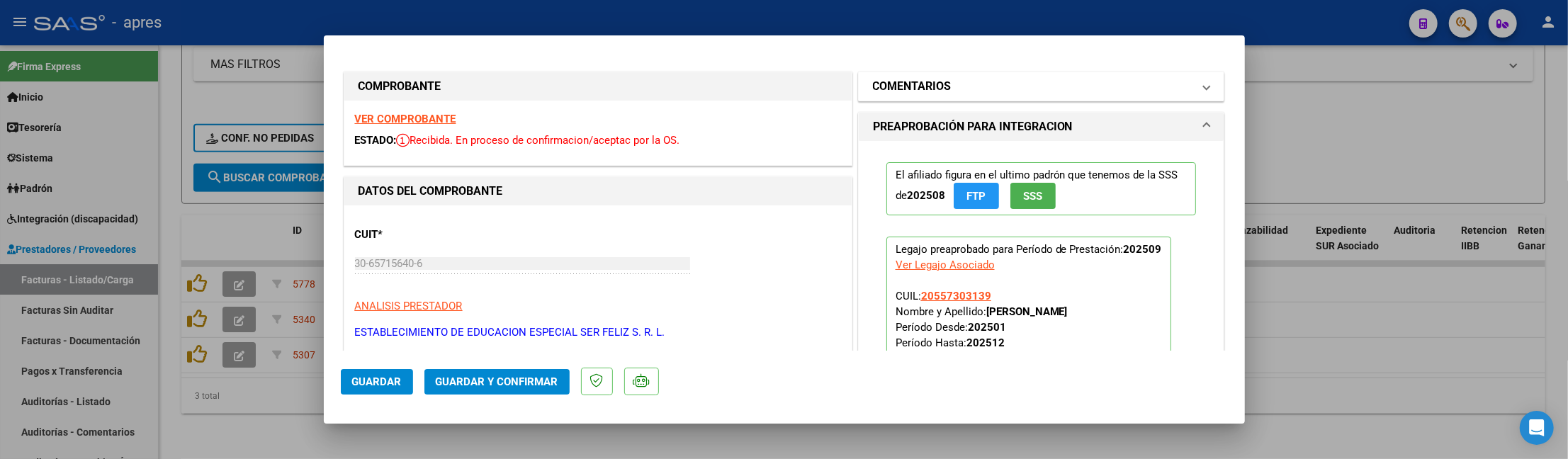
click at [952, 85] on mat-panel-title "COMENTARIOS" at bounding box center [1033, 86] width 320 height 17
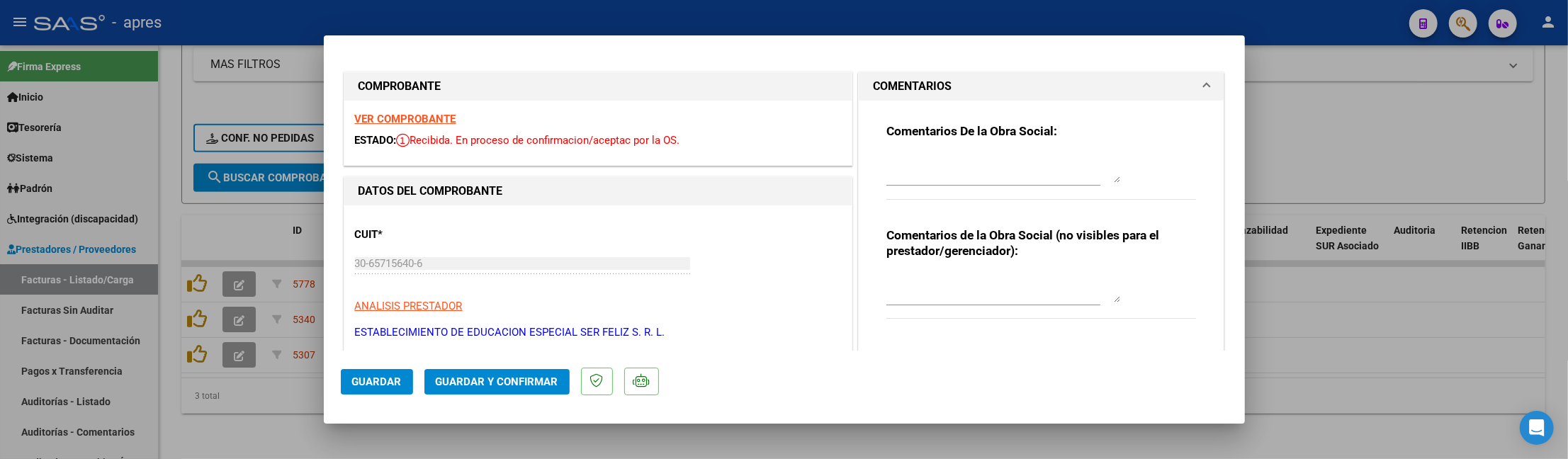
click at [920, 164] on textarea at bounding box center [1003, 168] width 234 height 29
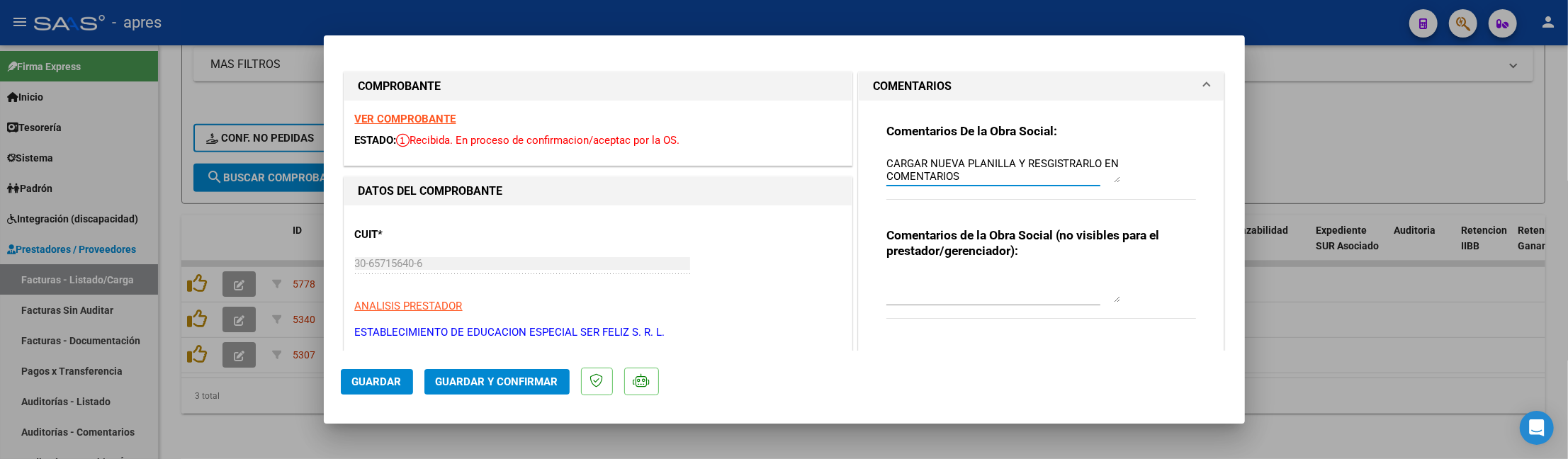
type textarea "14/10 Se rechaza. LA PLANILLA DE ASISTENCIA NO PUEDE TENER EL MES Y LAS FECHAS …"
click at [412, 383] on mat-dialog-actions "Guardar Guardar y Confirmar" at bounding box center [784, 379] width 887 height 56
click at [392, 381] on span "Guardar" at bounding box center [376, 382] width 49 height 13
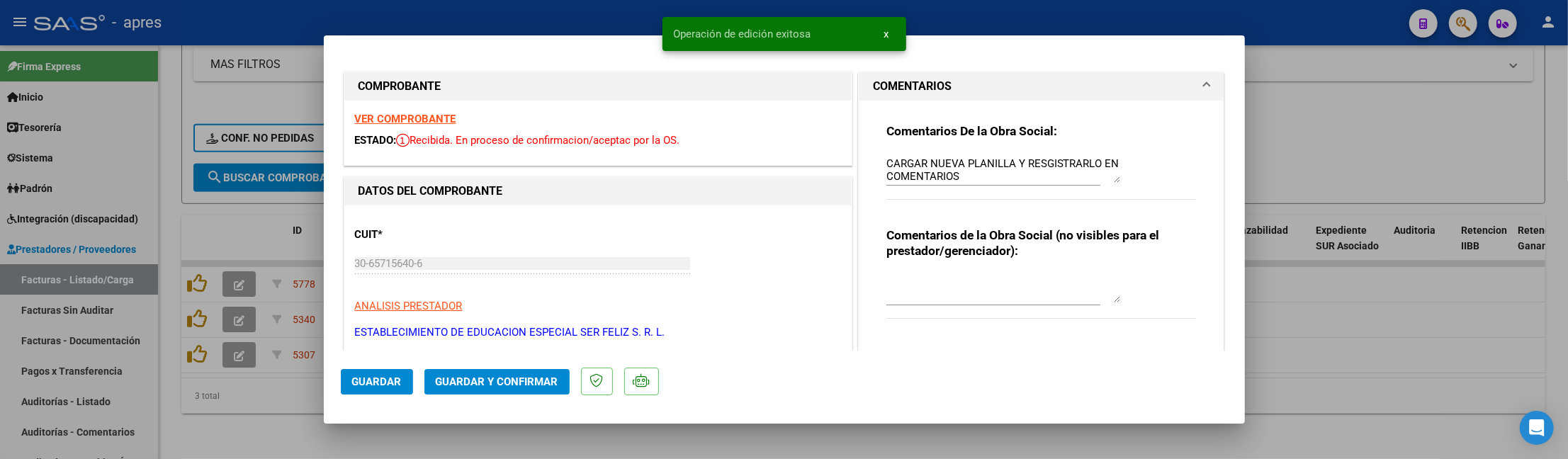
click at [240, 393] on div at bounding box center [784, 230] width 1568 height 459
type input "$ 0,00"
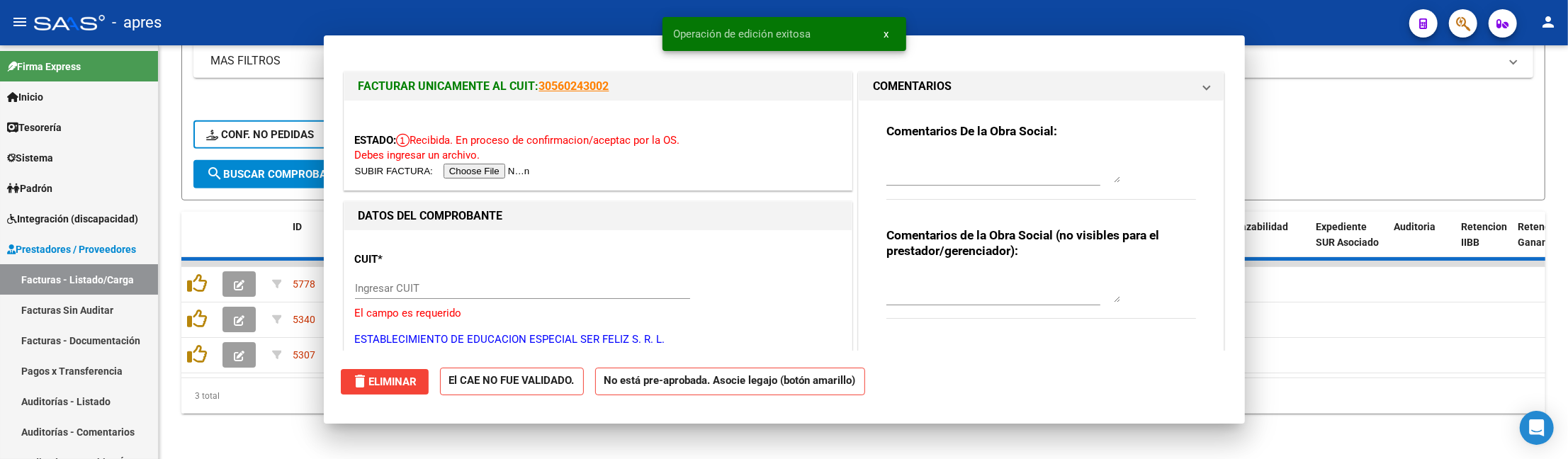
scroll to position [0, 0]
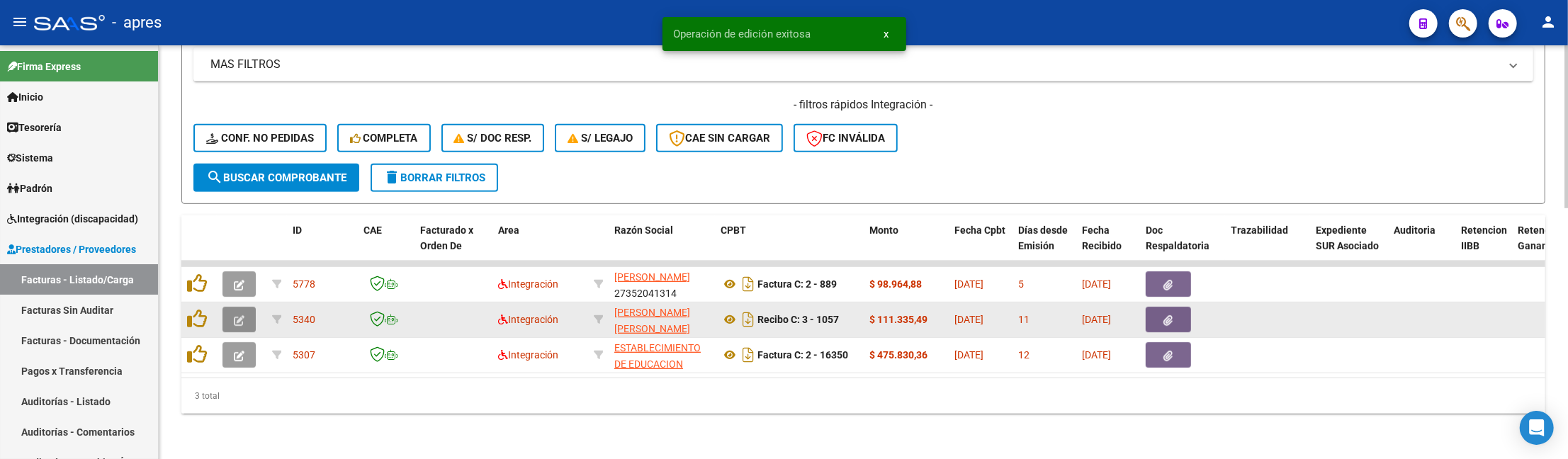
click at [246, 307] on button "button" at bounding box center [239, 319] width 33 height 25
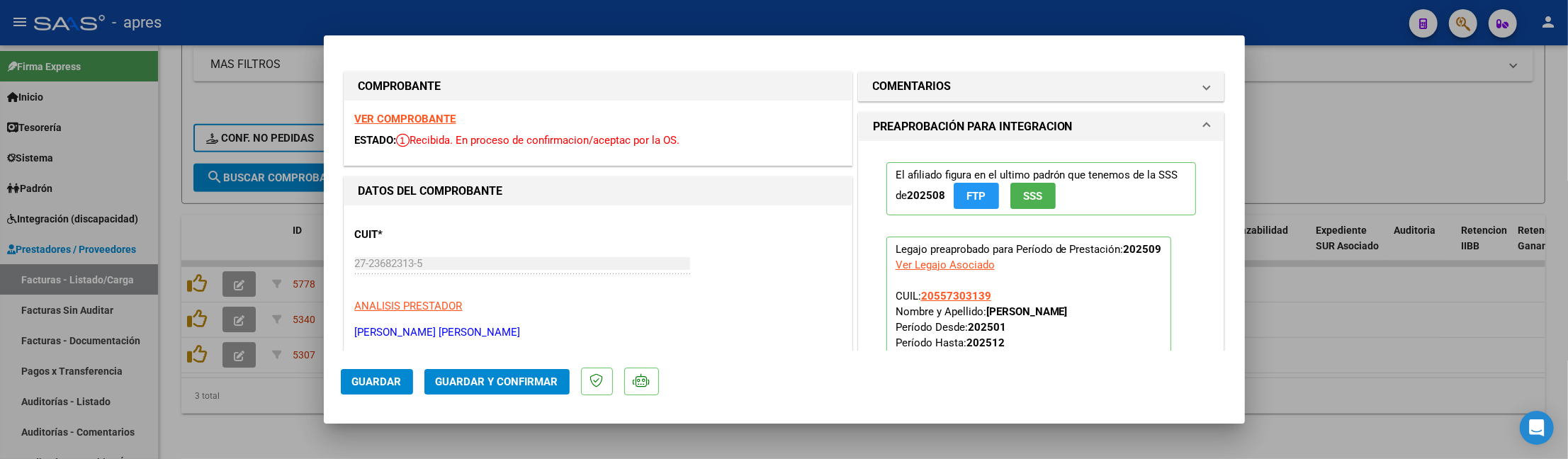
click at [442, 113] on strong "VER COMPROBANTE" at bounding box center [405, 119] width 101 height 13
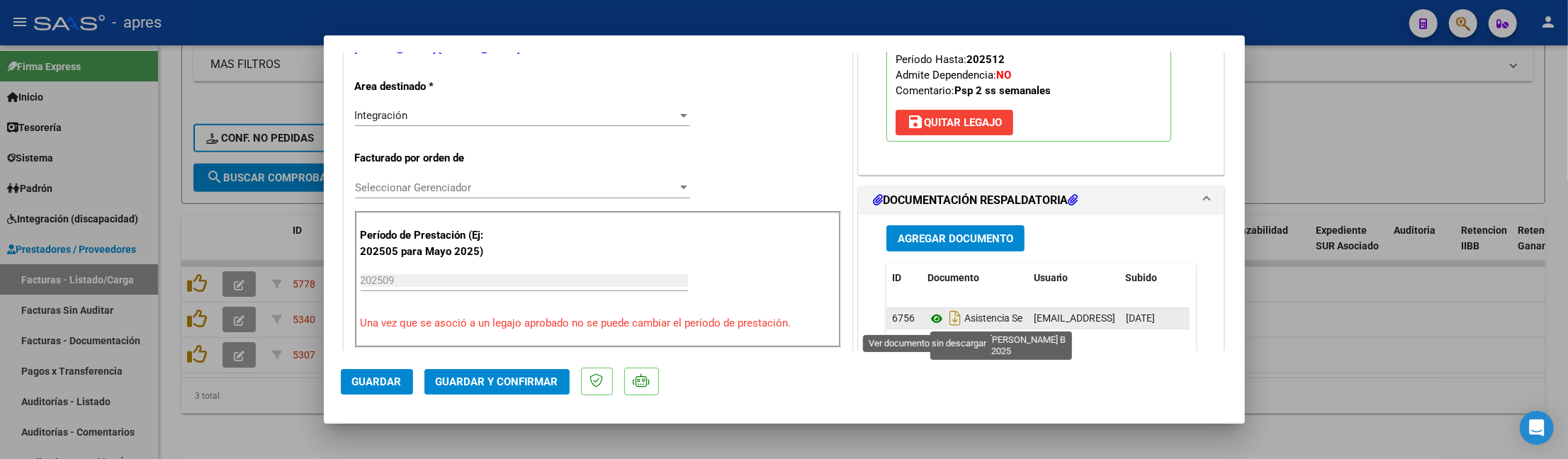
click at [927, 323] on icon at bounding box center [936, 319] width 19 height 17
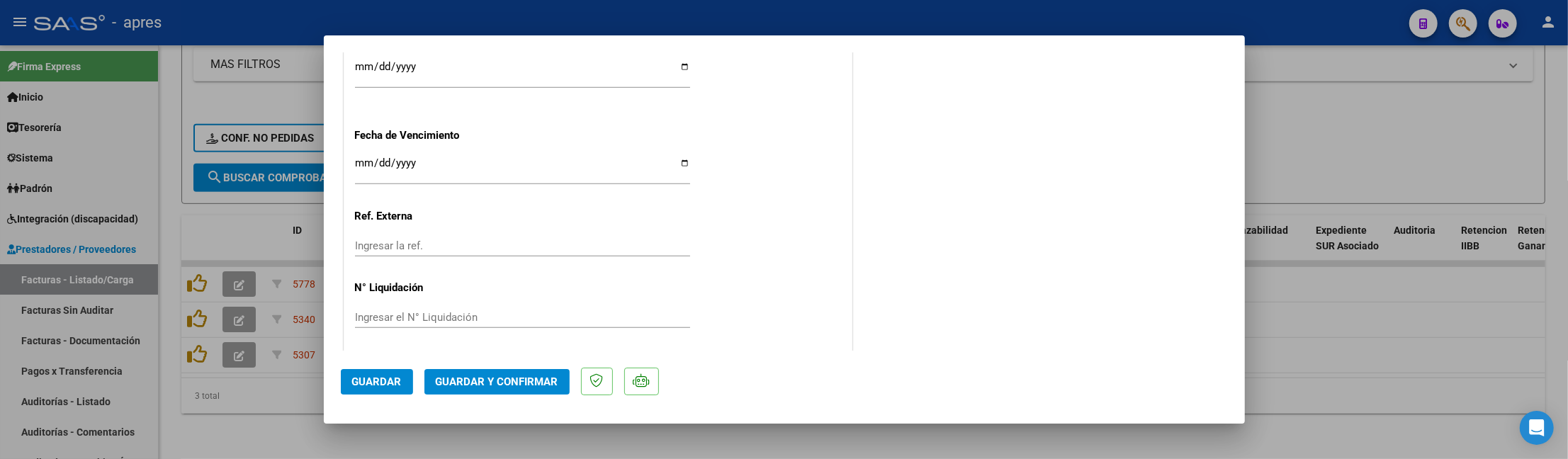
scroll to position [1072, 0]
click at [522, 375] on span "Guardar y Confirmar" at bounding box center [497, 382] width 123 height 13
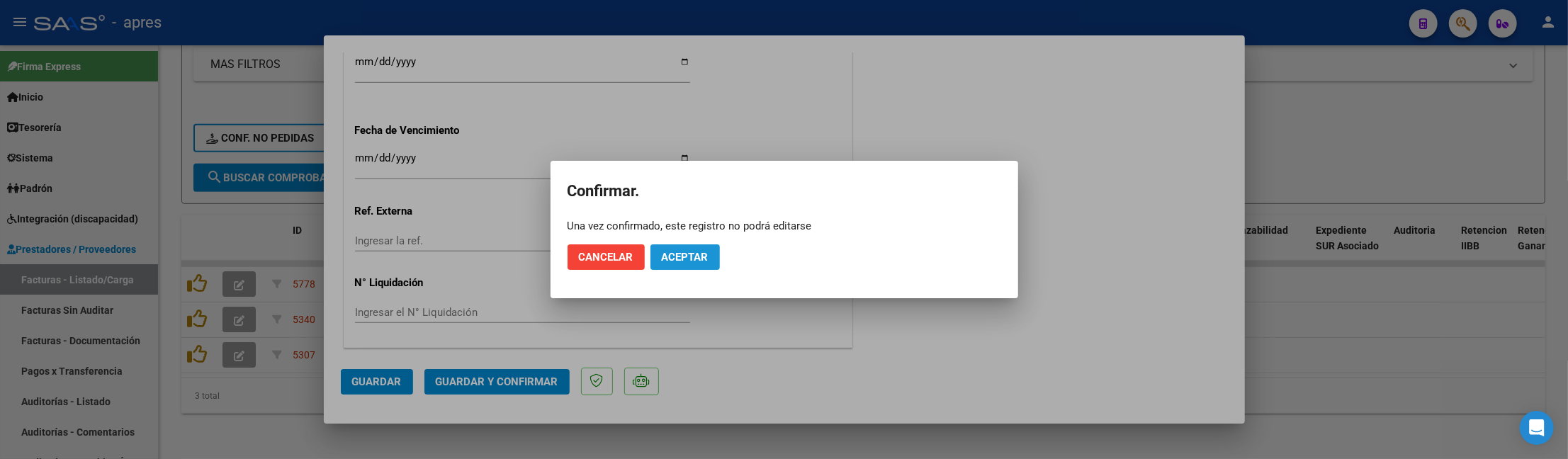
click at [678, 259] on span "Aceptar" at bounding box center [685, 257] width 46 height 13
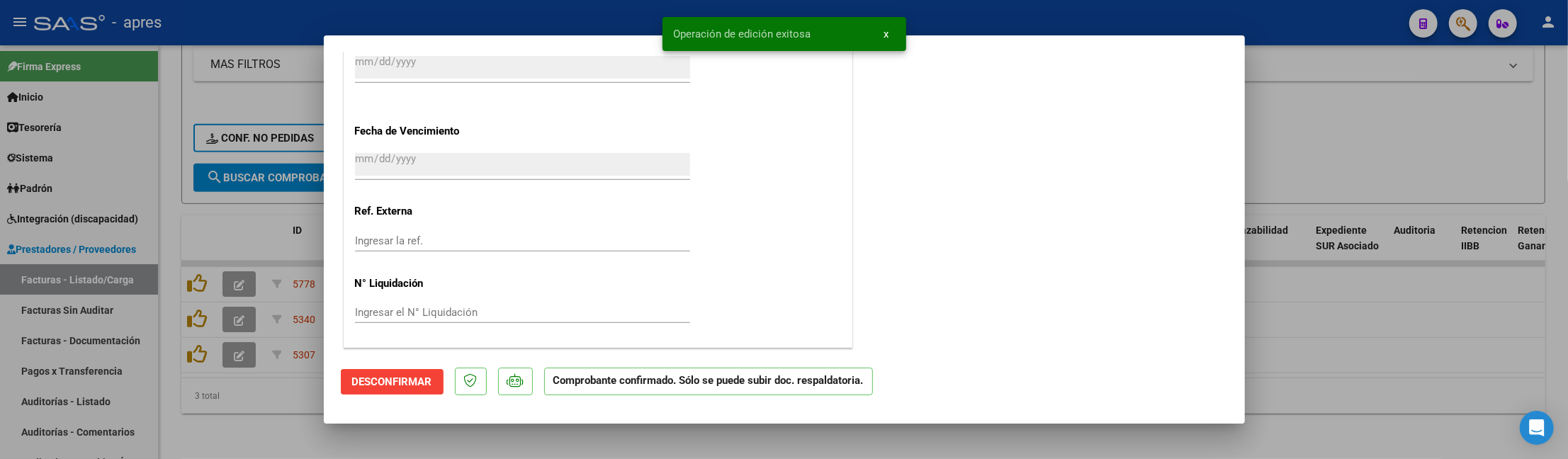
click at [284, 443] on div at bounding box center [784, 230] width 1568 height 459
type input "$ 0,00"
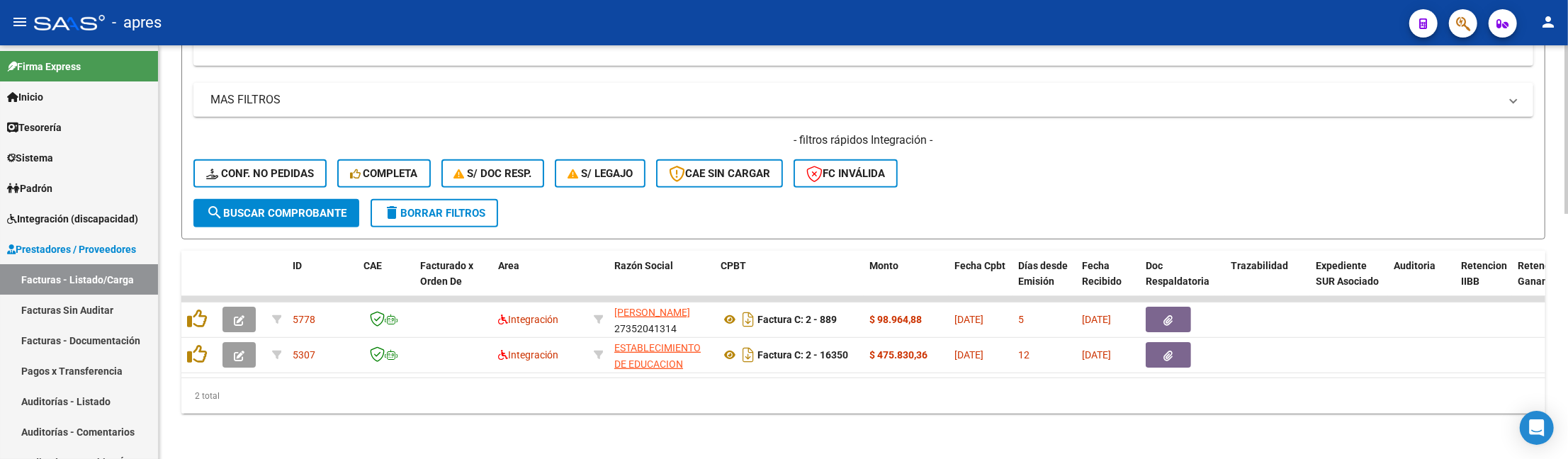
scroll to position [602, 0]
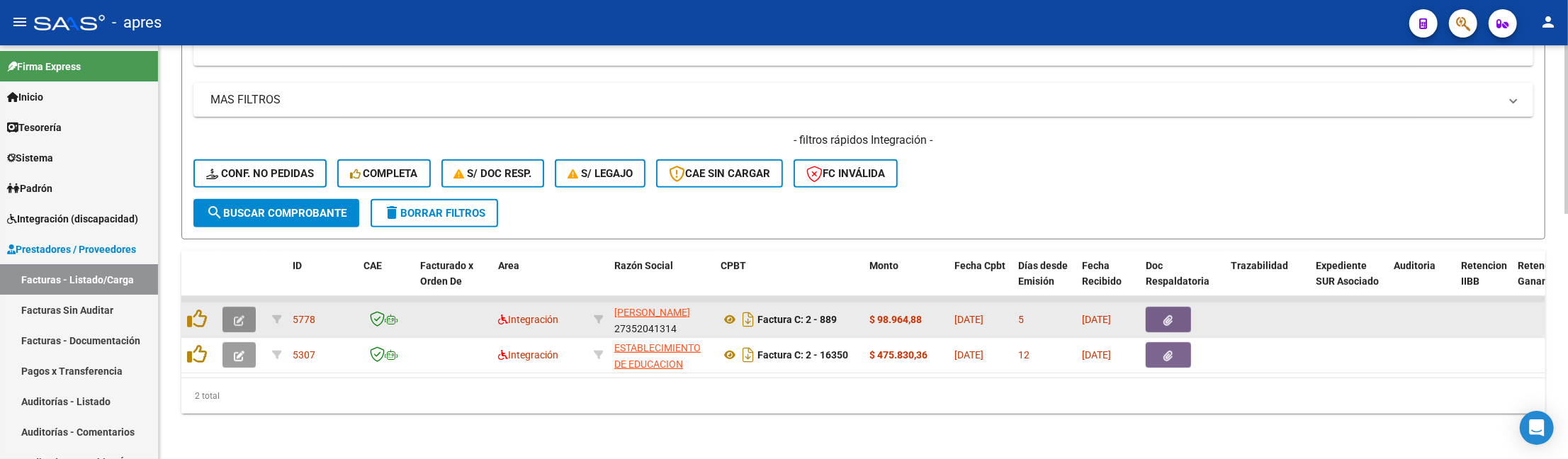
click at [230, 309] on button "button" at bounding box center [239, 319] width 33 height 25
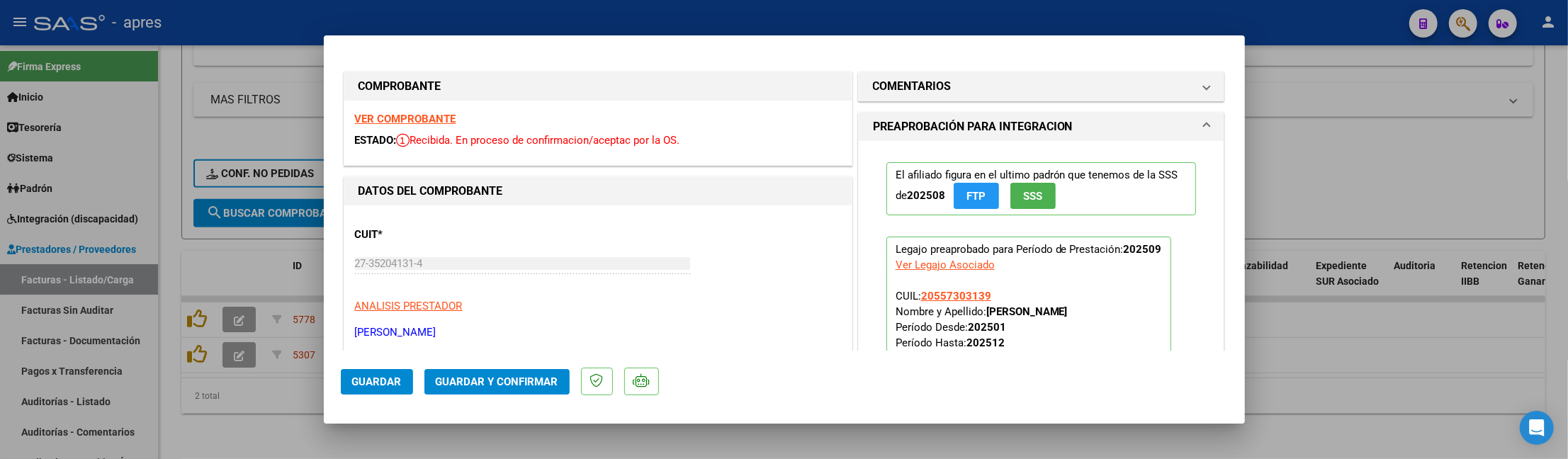
click at [415, 114] on strong "VER COMPROBANTE" at bounding box center [405, 119] width 101 height 13
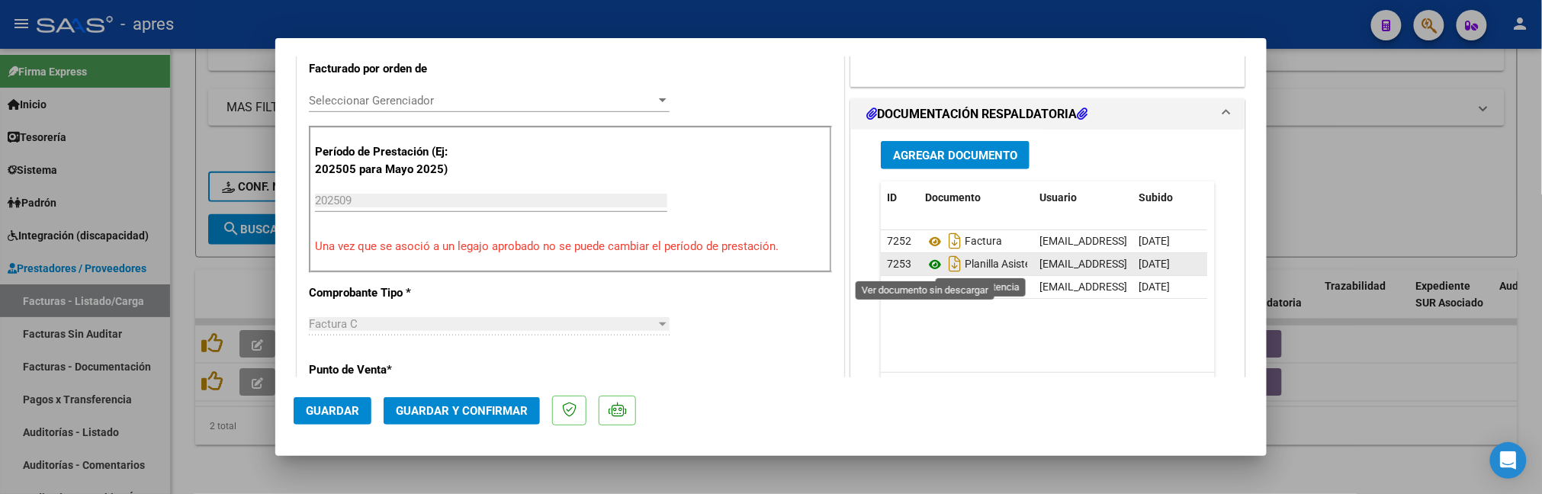
click at [929, 267] on icon at bounding box center [935, 265] width 20 height 18
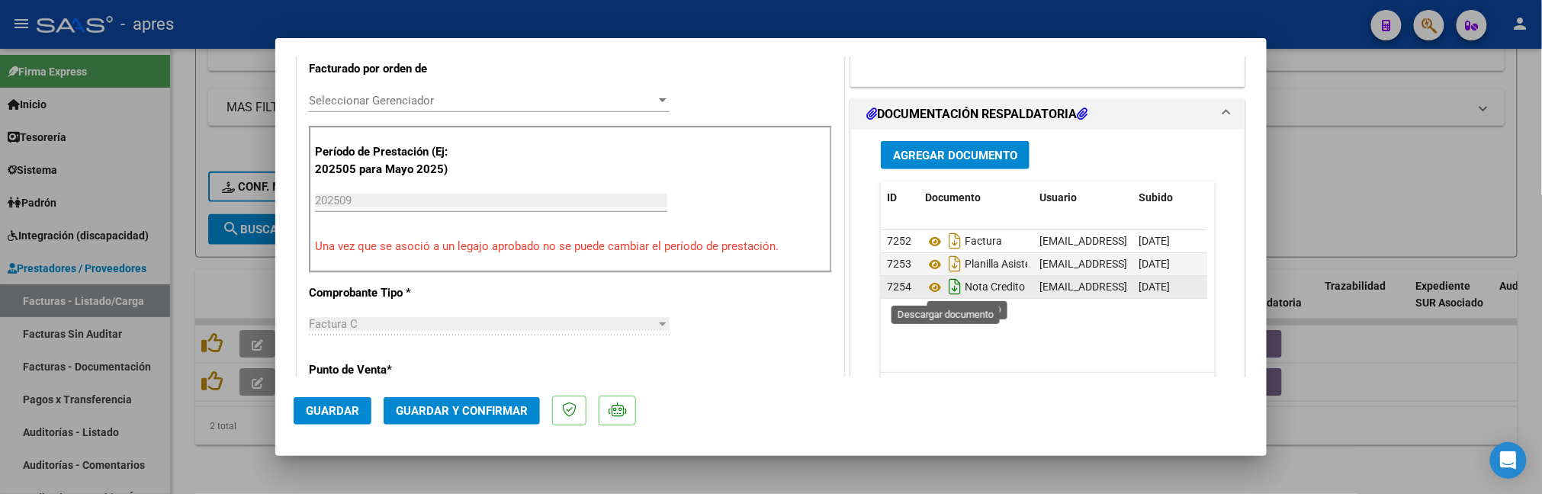
click at [945, 288] on icon "Descargar documento" at bounding box center [955, 287] width 20 height 24
click at [929, 285] on icon at bounding box center [935, 287] width 20 height 18
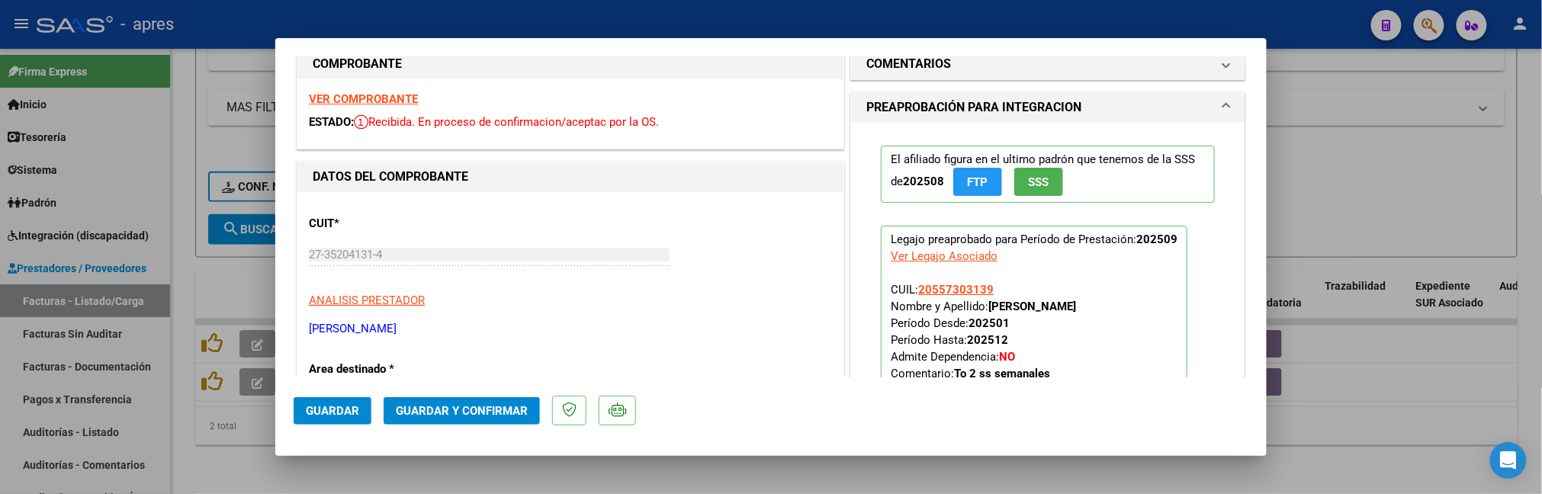
scroll to position [0, 0]
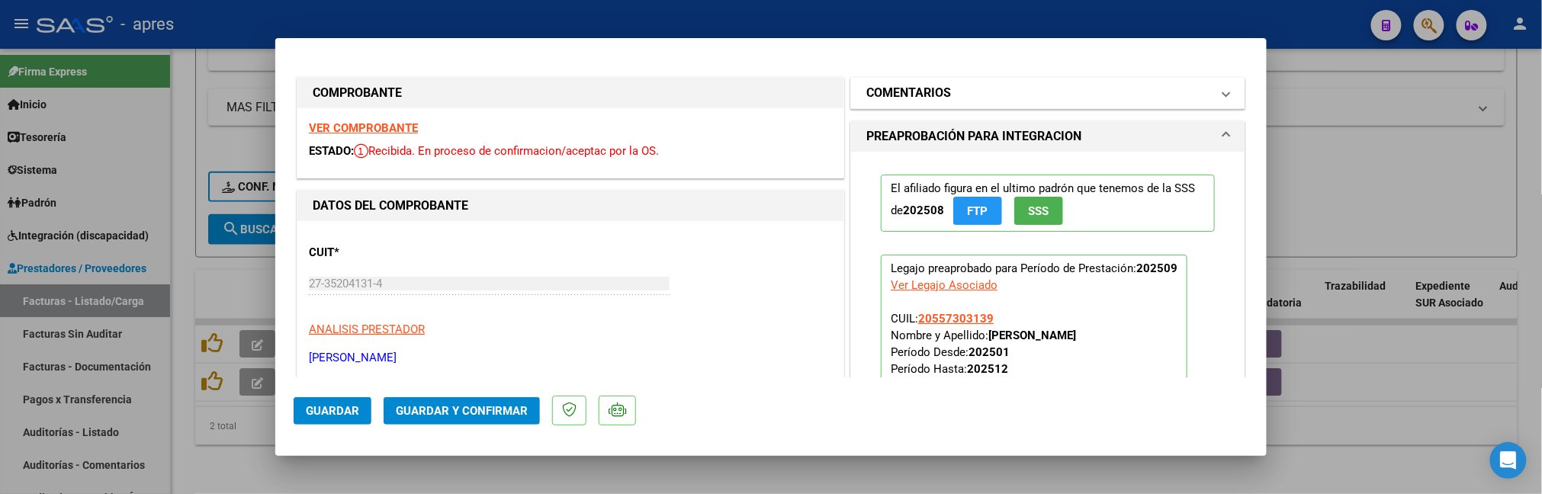
click at [1008, 101] on mat-panel-title "COMENTARIOS" at bounding box center [1038, 93] width 345 height 18
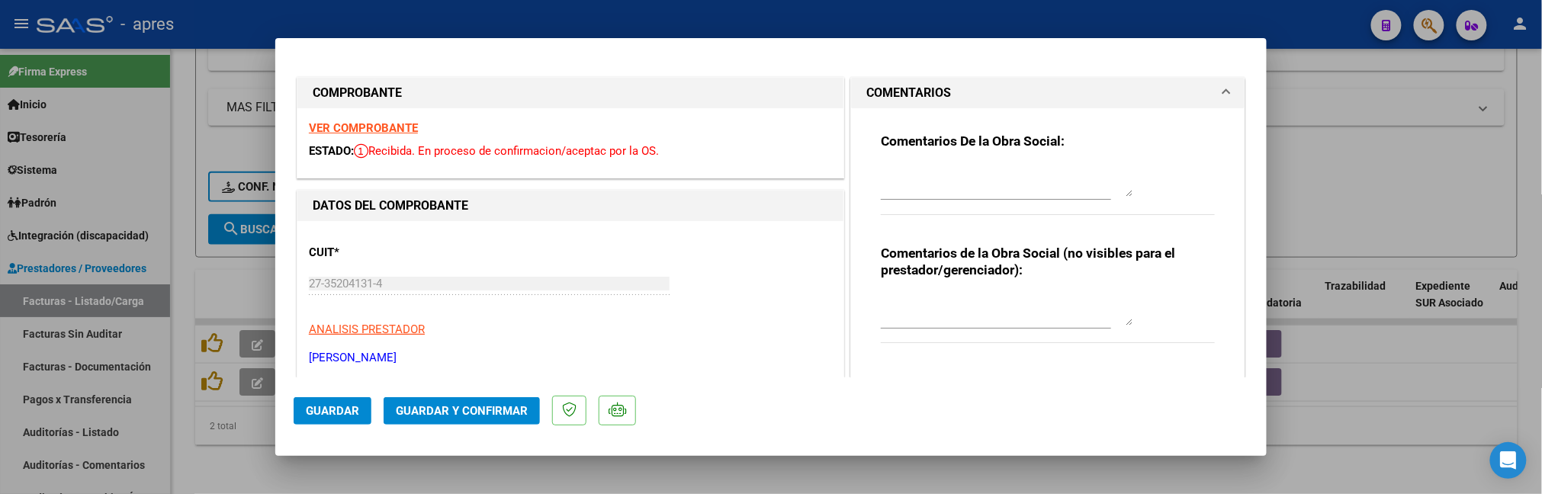
click at [975, 159] on div "Comentarios De la Obra Social:" at bounding box center [1048, 182] width 334 height 98
click at [971, 180] on textarea at bounding box center [1007, 181] width 252 height 31
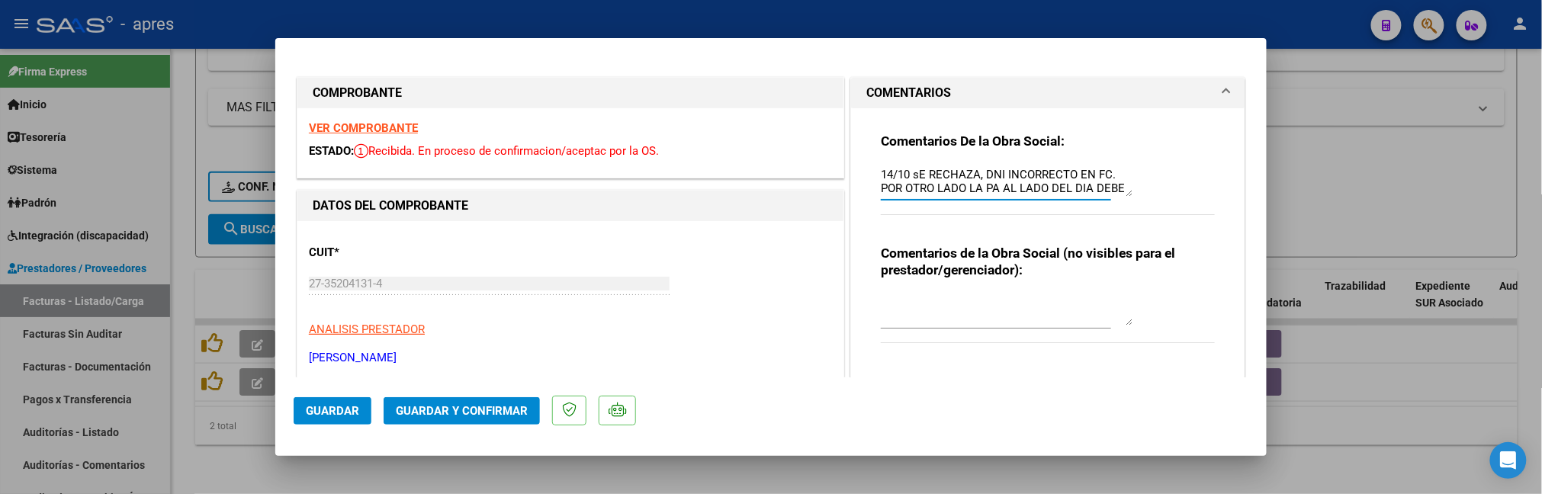
click at [913, 178] on textarea "14/10 sE RECHAZA, DNI INCORRECTO EN FC. POR OTRO LADO LA PA AL LADO DEL DIA DEB…" at bounding box center [1007, 181] width 252 height 31
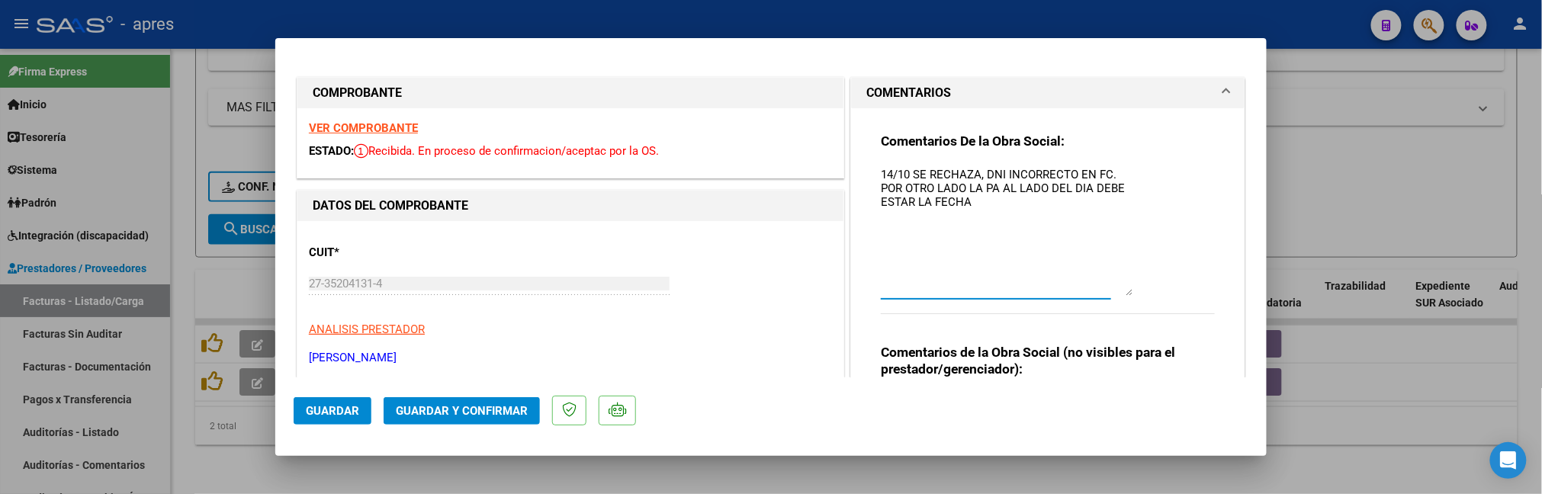
drag, startPoint x: 1114, startPoint y: 194, endPoint x: 1048, endPoint y: 195, distance: 66.4
click at [1107, 281] on textarea "14/10 SE RECHAZA, DNI INCORRECTO EN FC. POR OTRO LADO LA PA AL LADO DEL DIA DEB…" at bounding box center [1007, 231] width 252 height 130
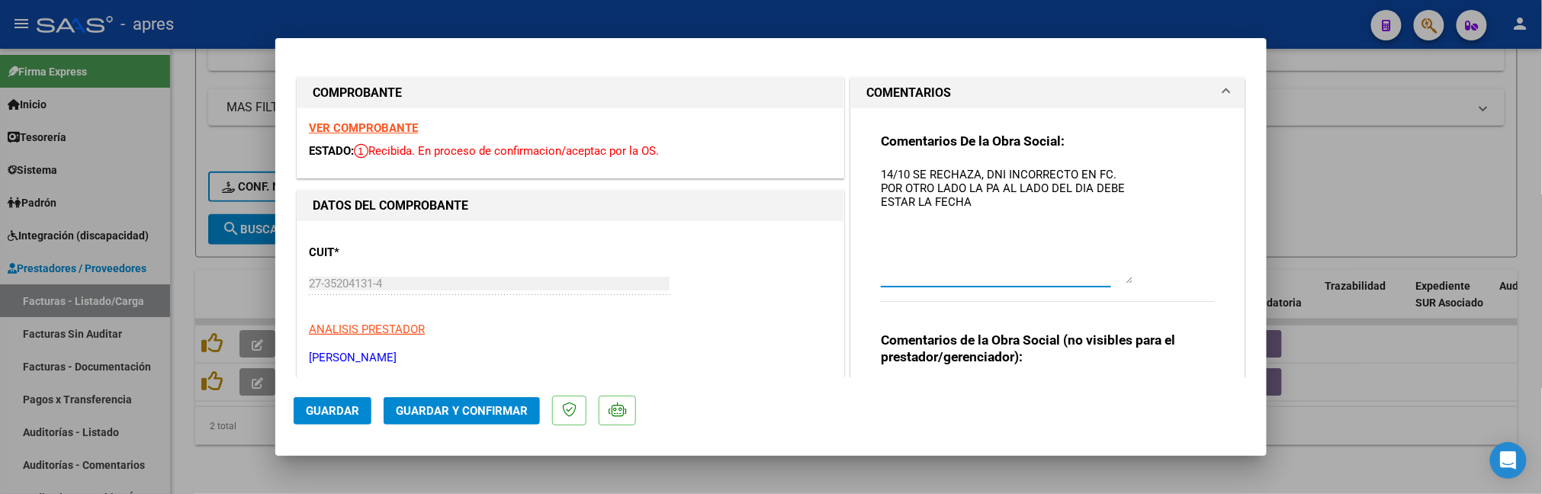
click at [1031, 192] on textarea "14/10 SE RECHAZA, DNI INCORRECTO EN FC. POR OTRO LADO LA PA AL LADO DEL DIA DEB…" at bounding box center [1007, 224] width 252 height 117
click at [1028, 206] on textarea "14/10 SE RECHAZA, DNI INCORRECTO EN FC. POR OTRO LADO LA PA AL LADO DEL DIA DEB…" at bounding box center [1007, 224] width 252 height 117
click at [990, 214] on textarea "14/10 SE RECHAZA, DNI INCORRECTO EN FC. POR OTRO LADO LA PA AL LADO DEL DIA DEB…" at bounding box center [1007, 224] width 252 height 117
paste textarea "Debe hacer dos registros -Uno con la nueva factura y planilla de asistencia -ot…"
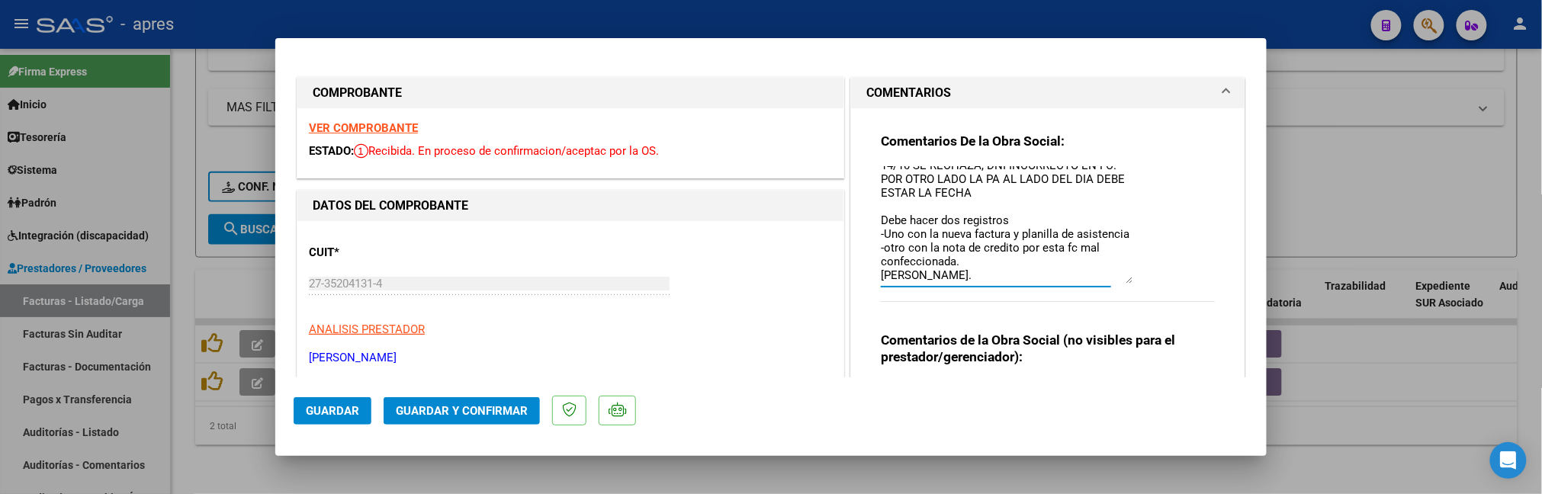
scroll to position [305, 0]
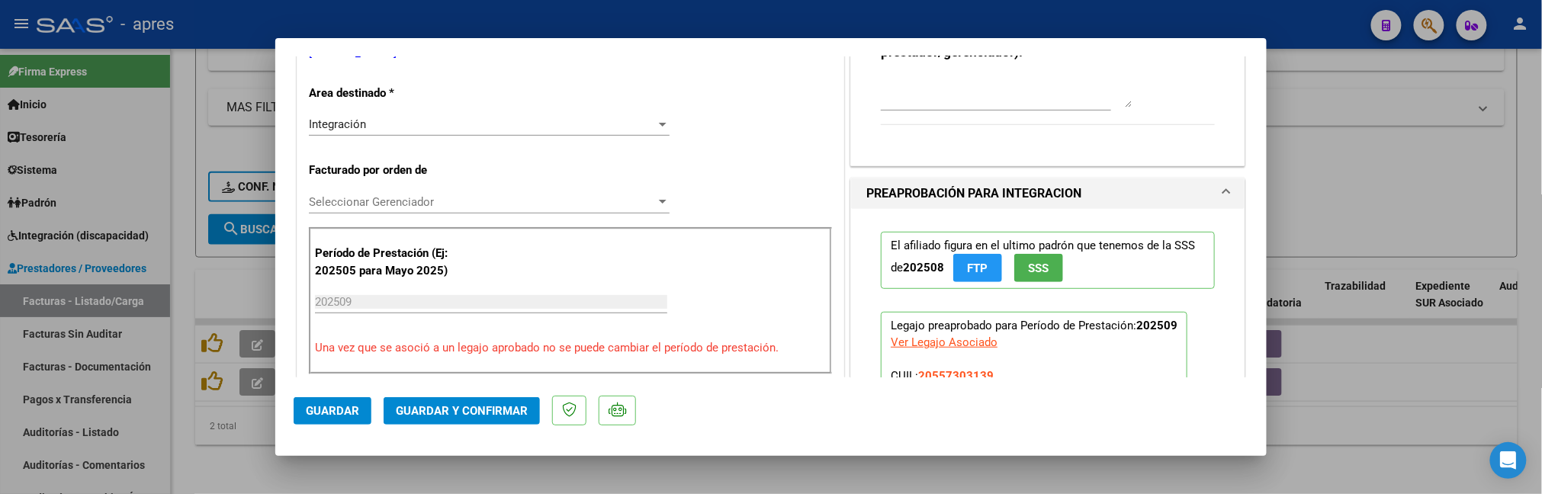
type textarea "14/10 SE RECHAZA, DNI INCORRECTO EN FC. POR OTRO LADO LA PA AL LADO DEL DIA DEB…"
click at [465, 131] on div "Integración" at bounding box center [482, 124] width 347 height 14
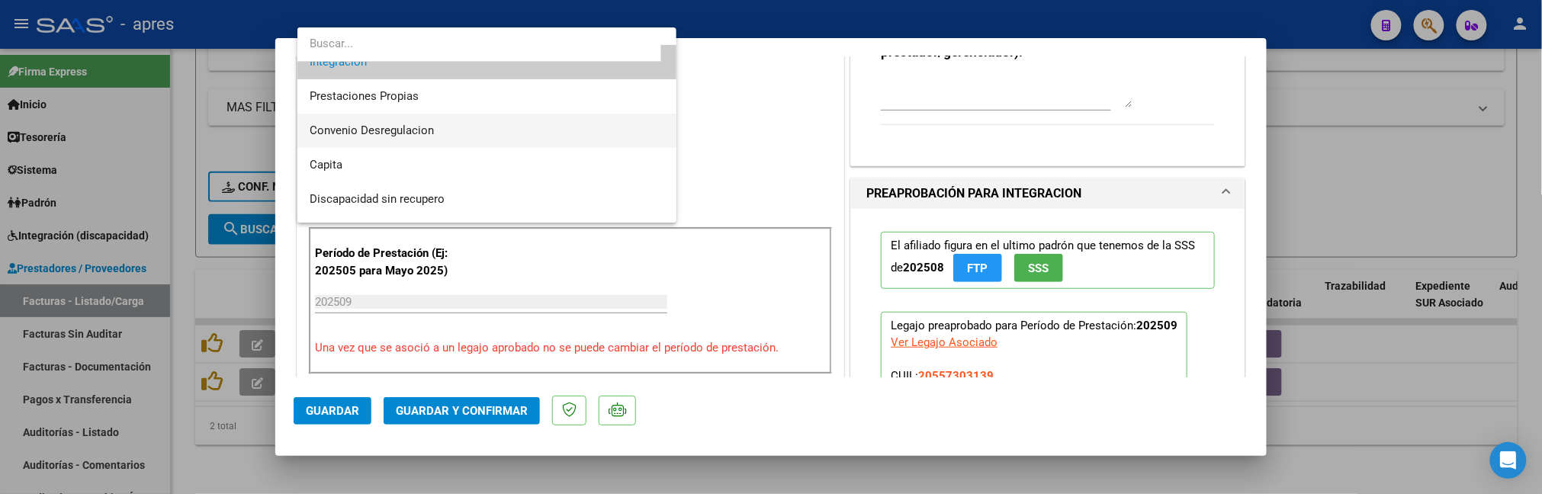
scroll to position [148, 0]
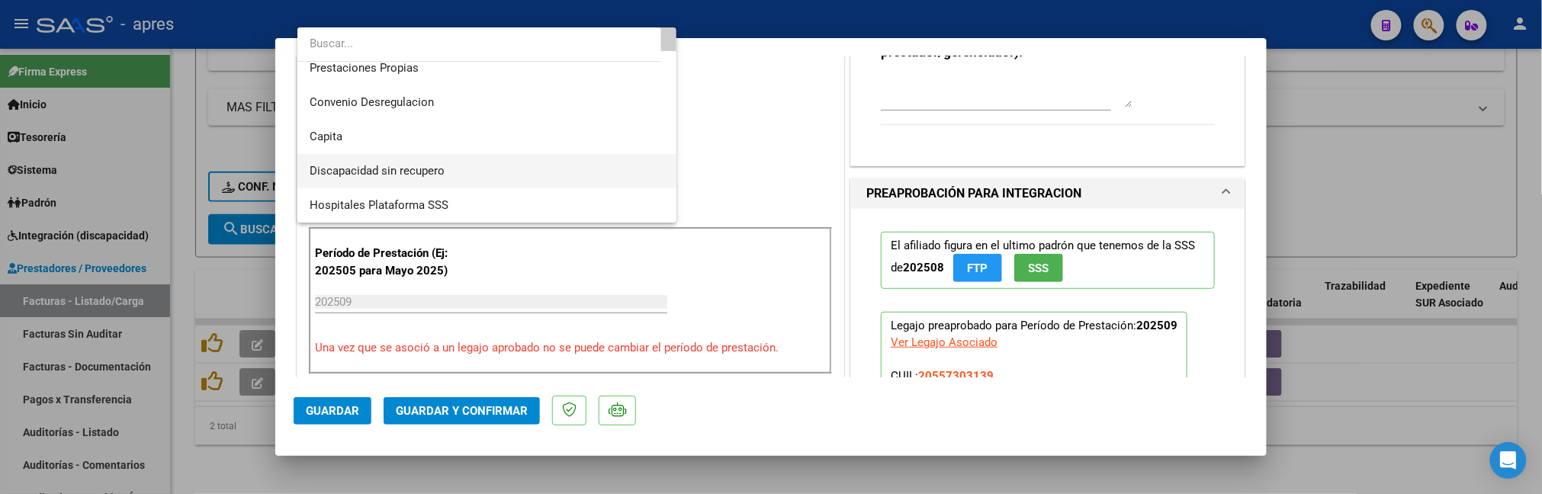
click at [465, 166] on span "Discapacidad sin recupero" at bounding box center [487, 171] width 355 height 34
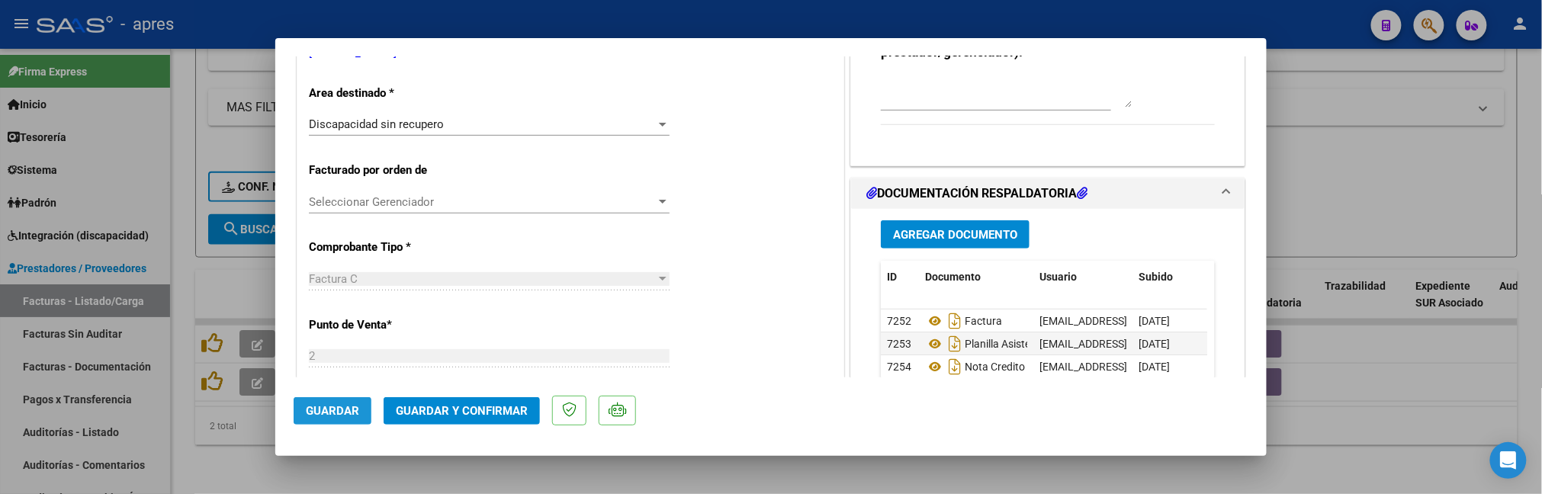
click at [357, 410] on span "Guardar" at bounding box center [332, 411] width 53 height 14
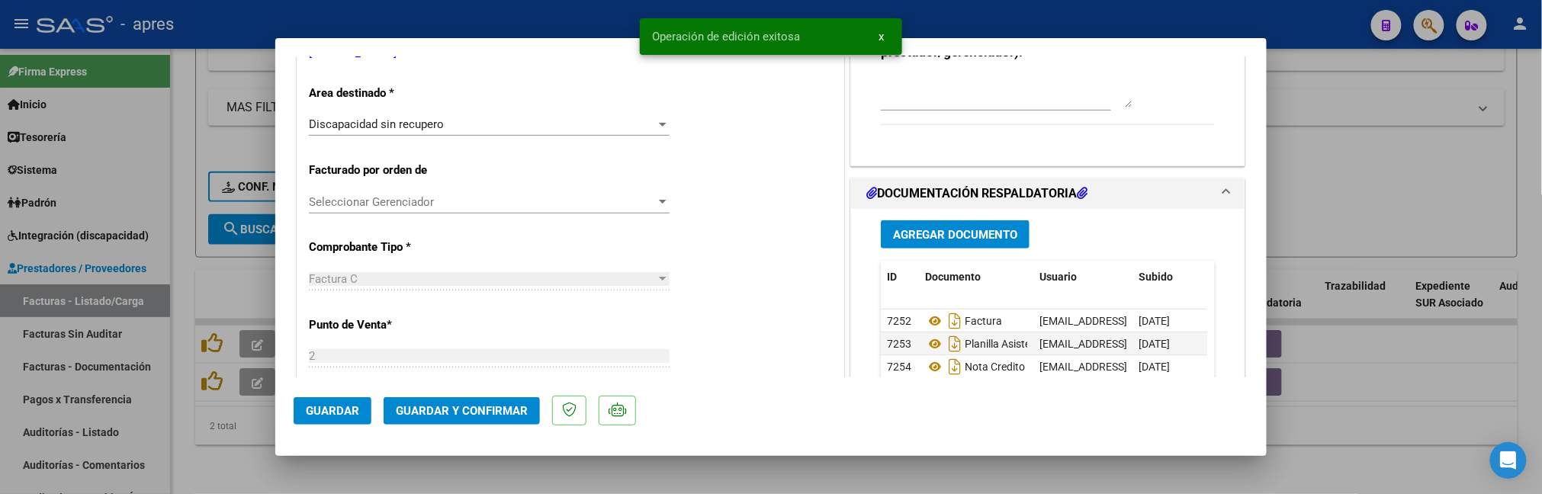
click at [194, 461] on div at bounding box center [771, 247] width 1542 height 494
type input "$ 0,00"
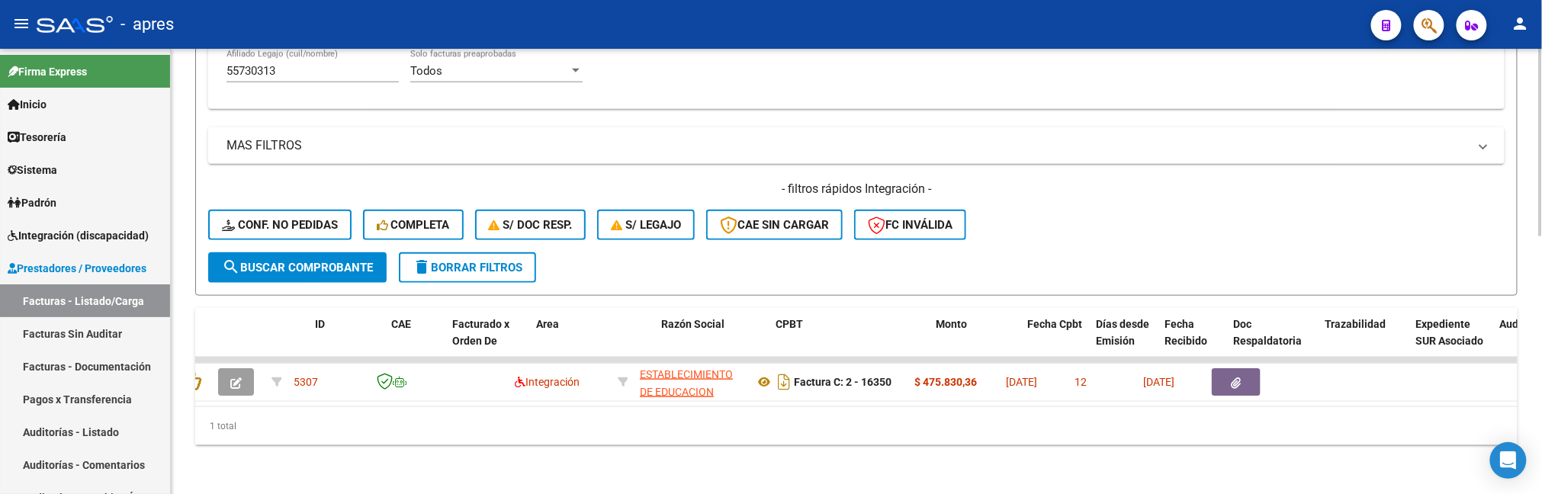
scroll to position [0, 0]
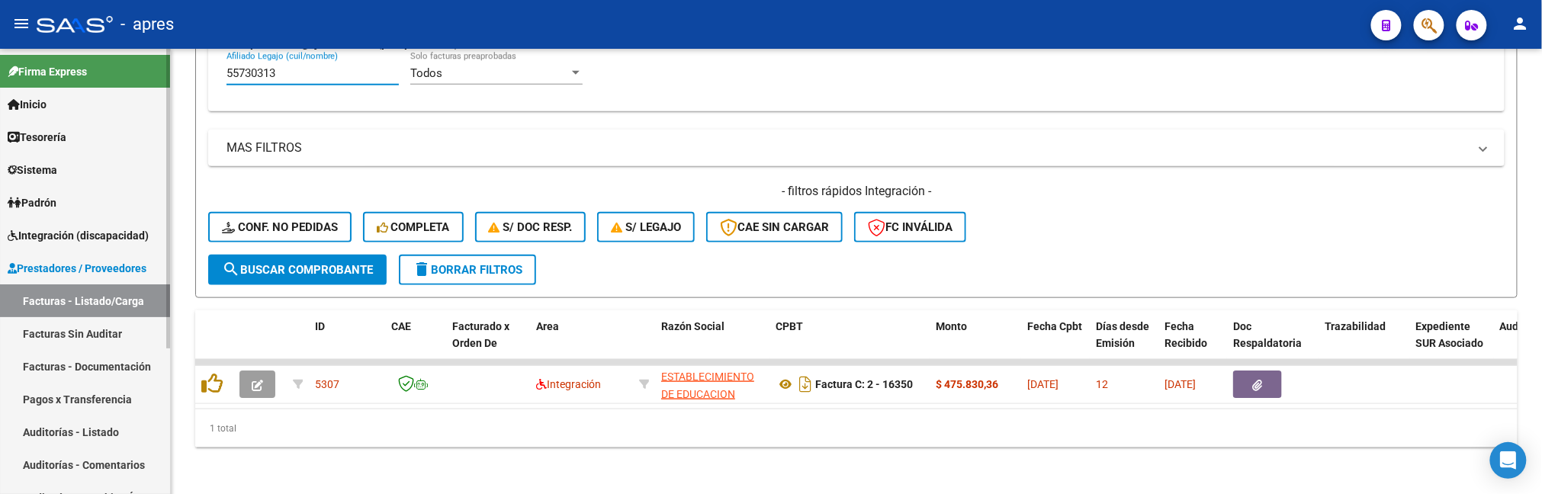
drag, startPoint x: 285, startPoint y: 58, endPoint x: 131, endPoint y: 66, distance: 153.5
click at [131, 66] on mat-sidenav-container "Firma Express Inicio Calendario SSS Instructivos Contacto OS Tesorería Extracto…" at bounding box center [771, 271] width 1542 height 445
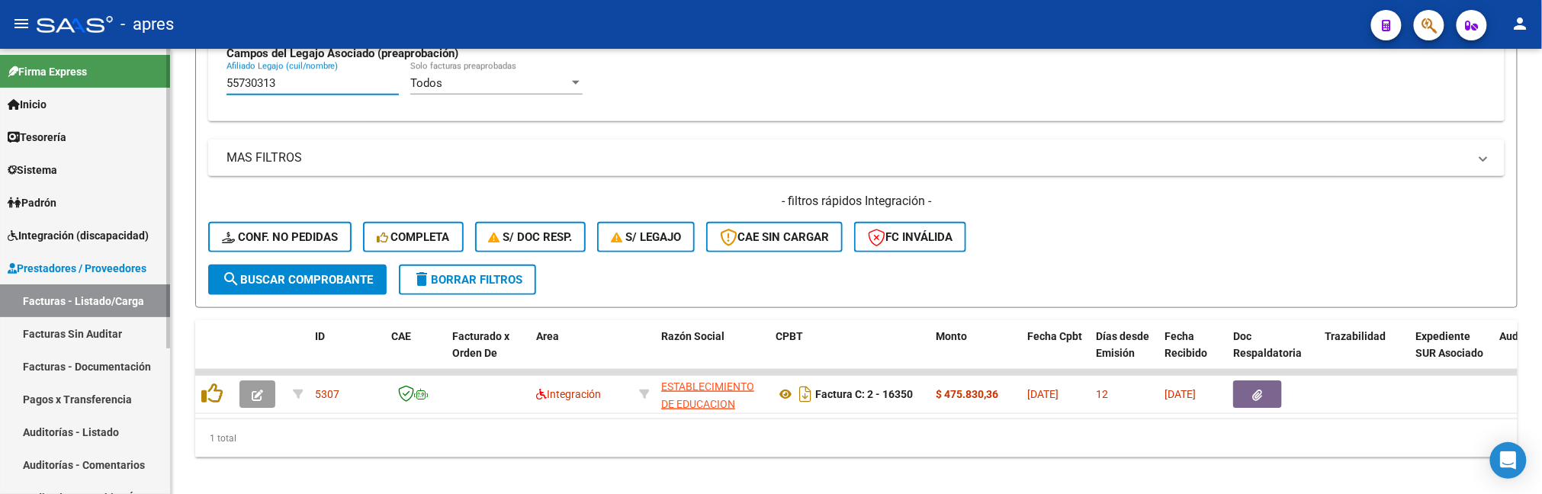
paste input "Debe hacer dos registros -Uno con la nueva factura y planilla de asistencia -ot…"
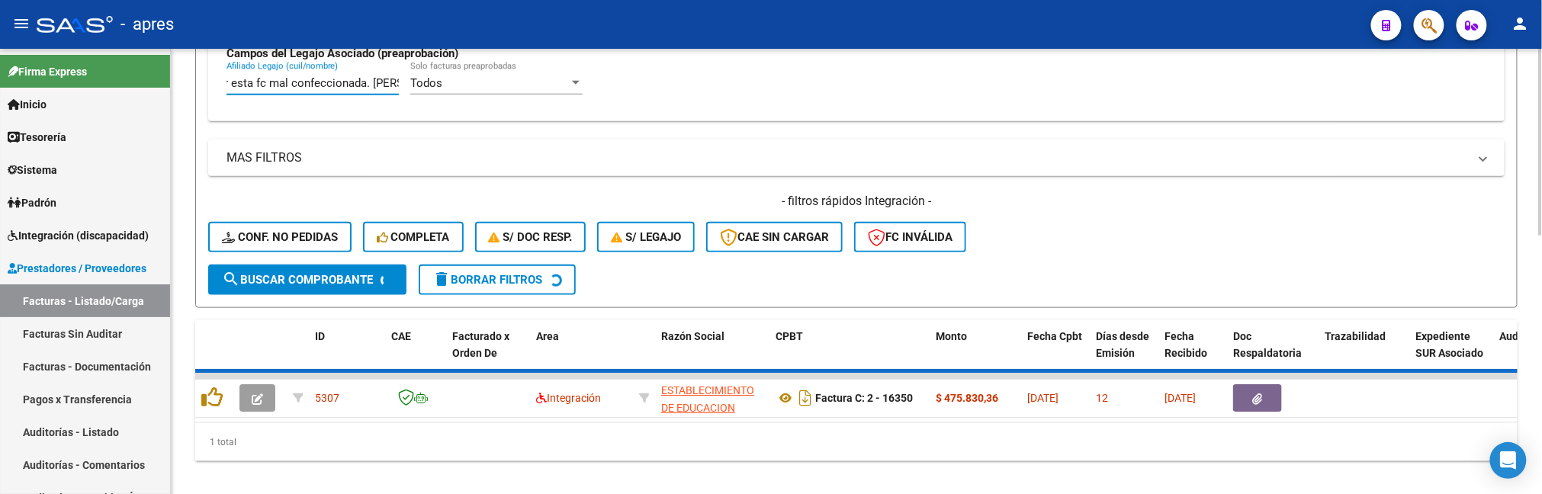
scroll to position [0, 0]
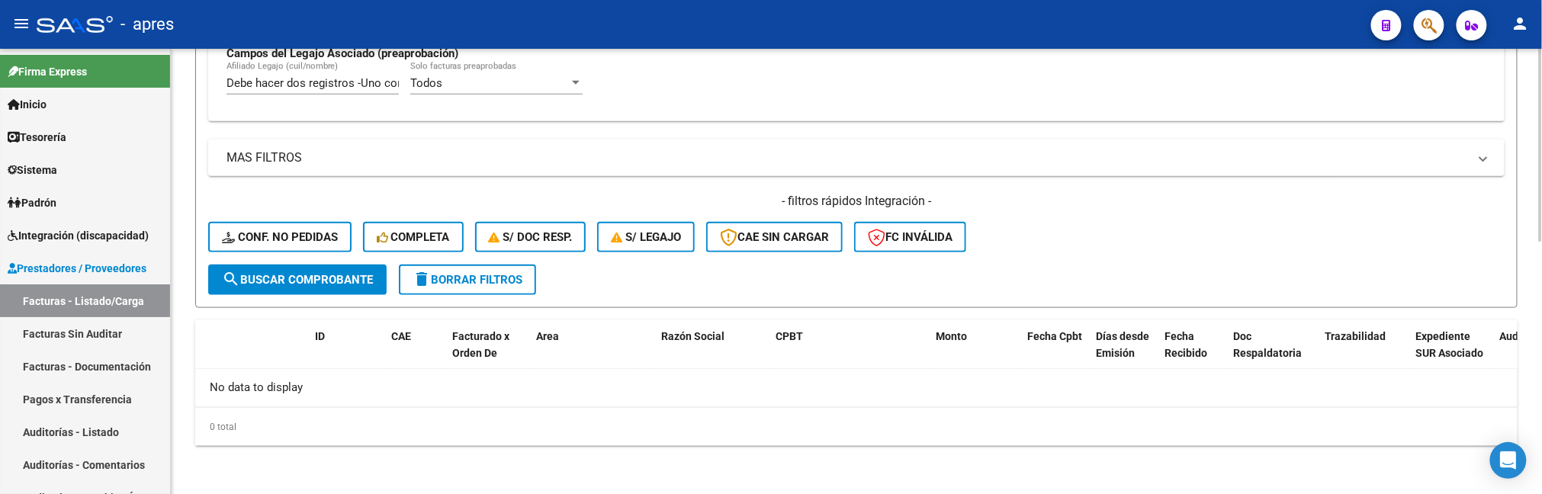
click at [371, 86] on input "Debe hacer dos registros -Uno con la nueva factura y planilla de asistencia -ot…" at bounding box center [313, 83] width 172 height 14
click at [370, 86] on input "Debe hacer dos registros -Uno con la nueva factura y planilla de asistencia -ot…" at bounding box center [313, 83] width 172 height 14
click at [369, 86] on input "Debe hacer dos registros -Uno con la nueva factura y planilla de asistencia -ot…" at bounding box center [313, 83] width 172 height 14
paste input "55110778"
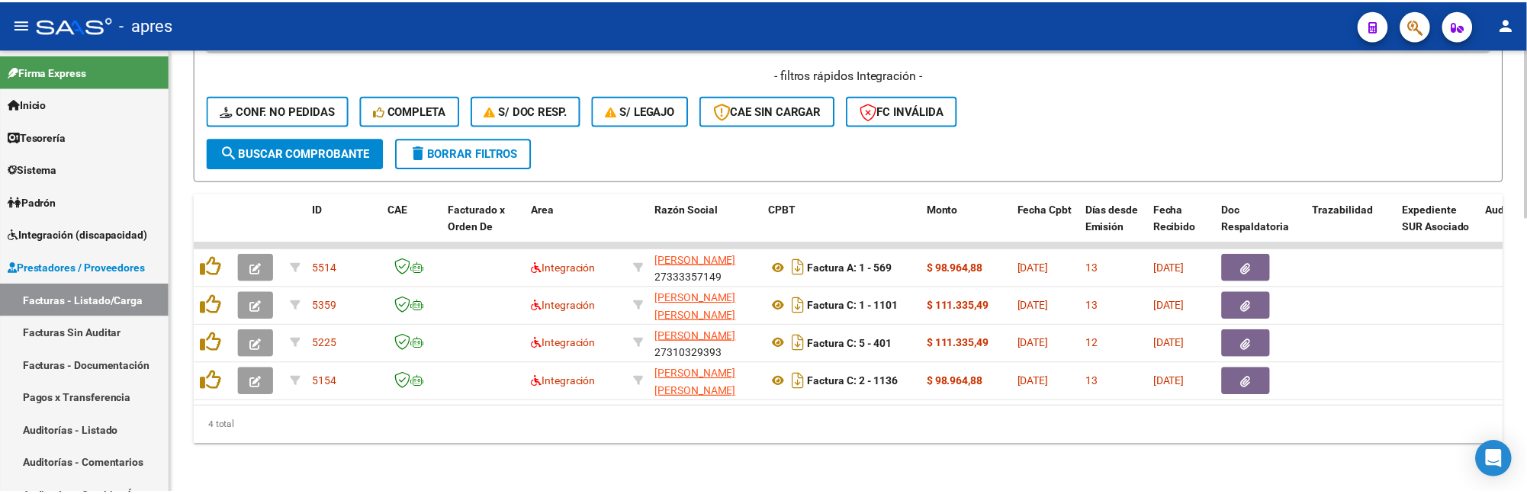
scroll to position [725, 0]
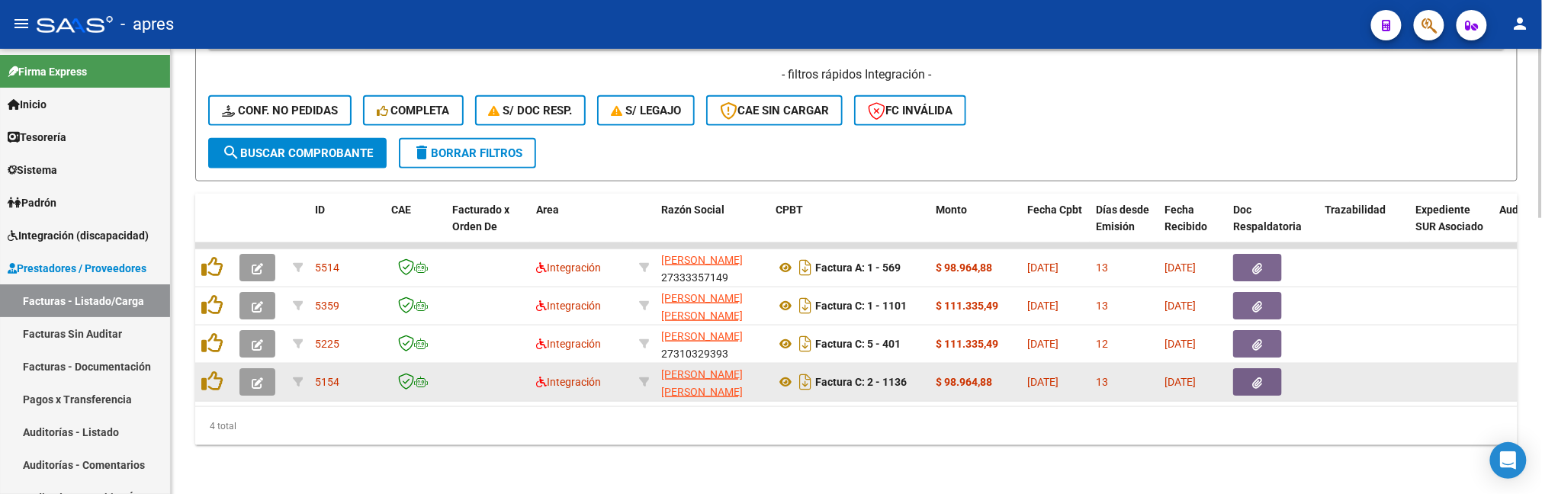
type input "55110778"
click at [252, 378] on icon "button" at bounding box center [257, 383] width 11 height 11
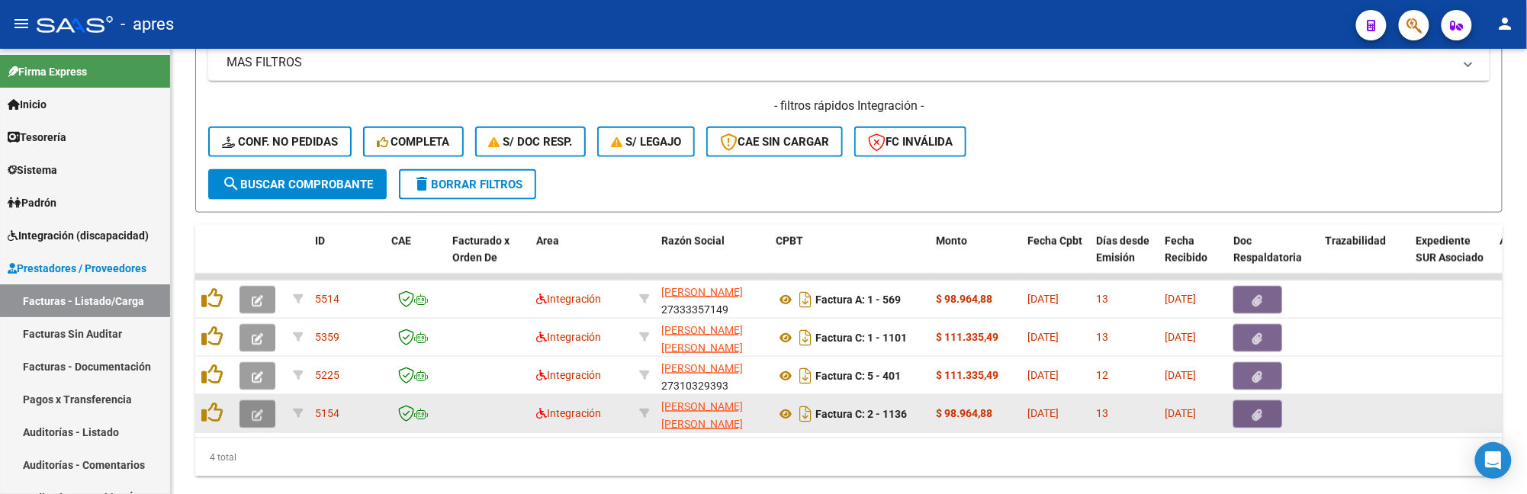
scroll to position [772, 0]
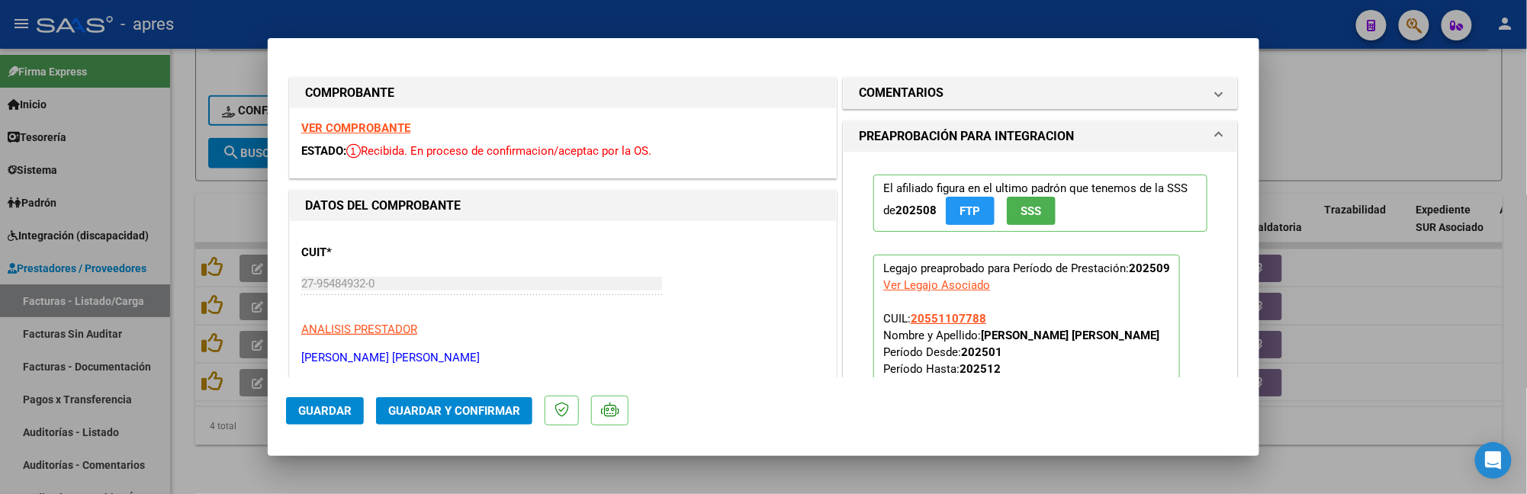
click at [401, 131] on strong "VER COMPROBANTE" at bounding box center [355, 128] width 109 height 14
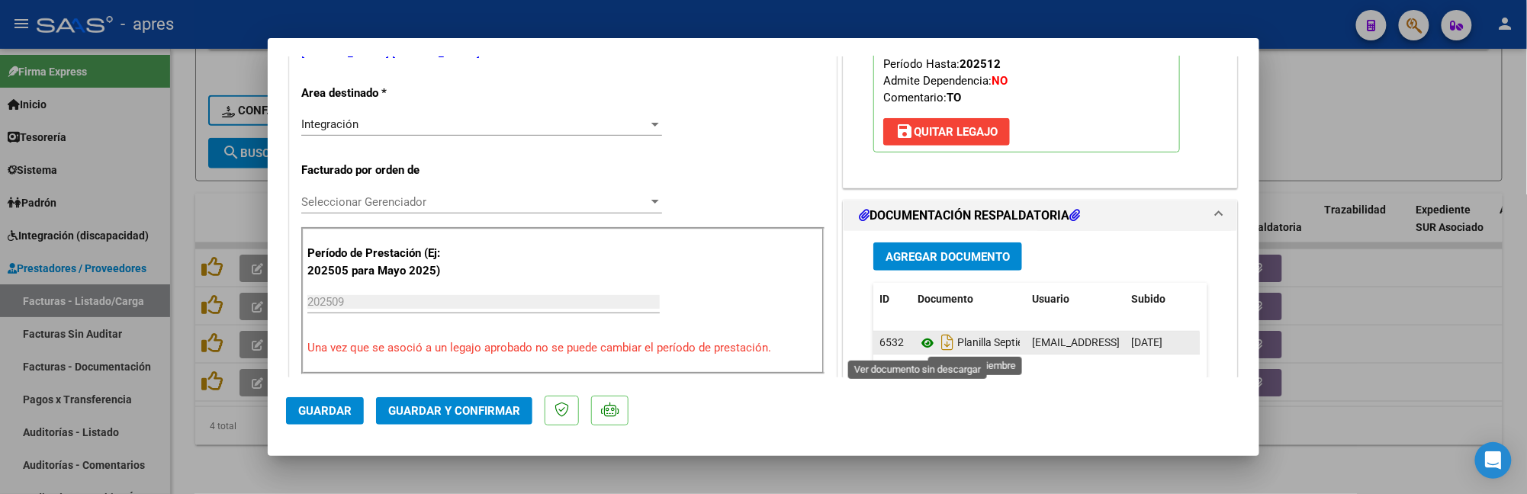
click at [918, 339] on icon at bounding box center [928, 343] width 20 height 18
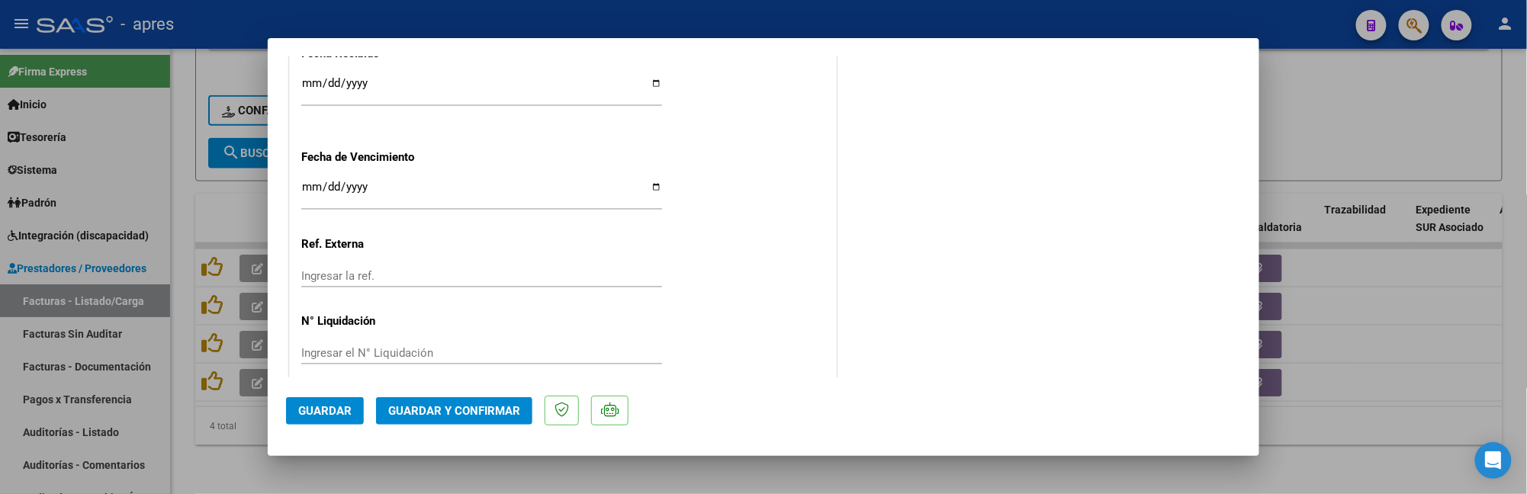
scroll to position [1154, 0]
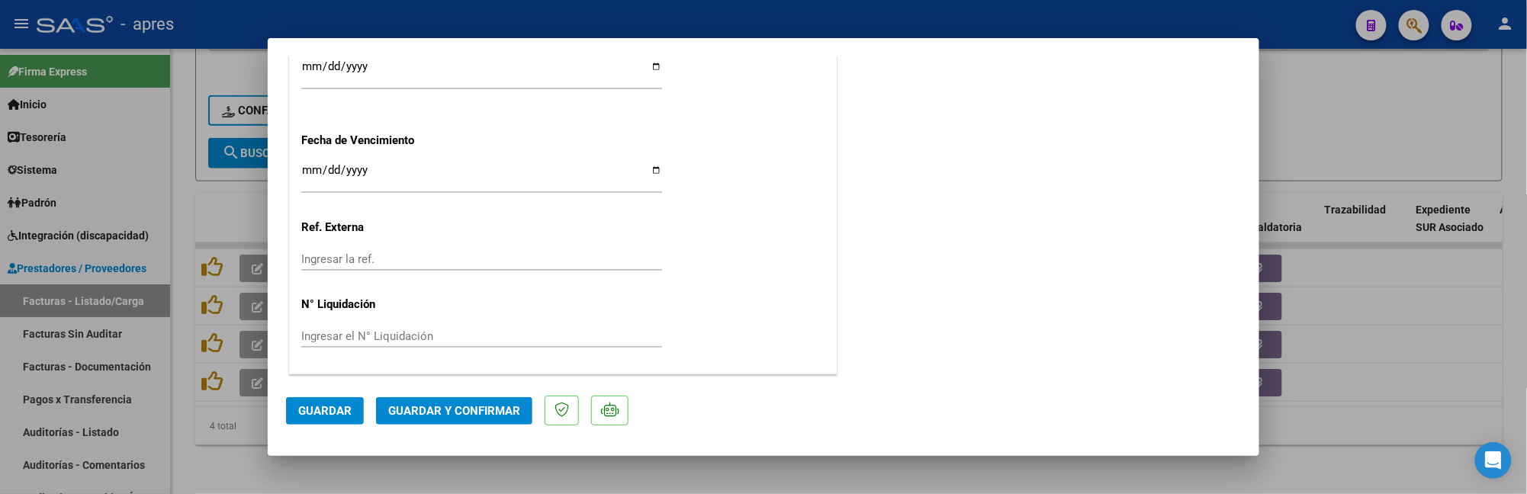
click at [305, 166] on input "2025-10-31" at bounding box center [481, 176] width 361 height 24
type input "2025-10-11"
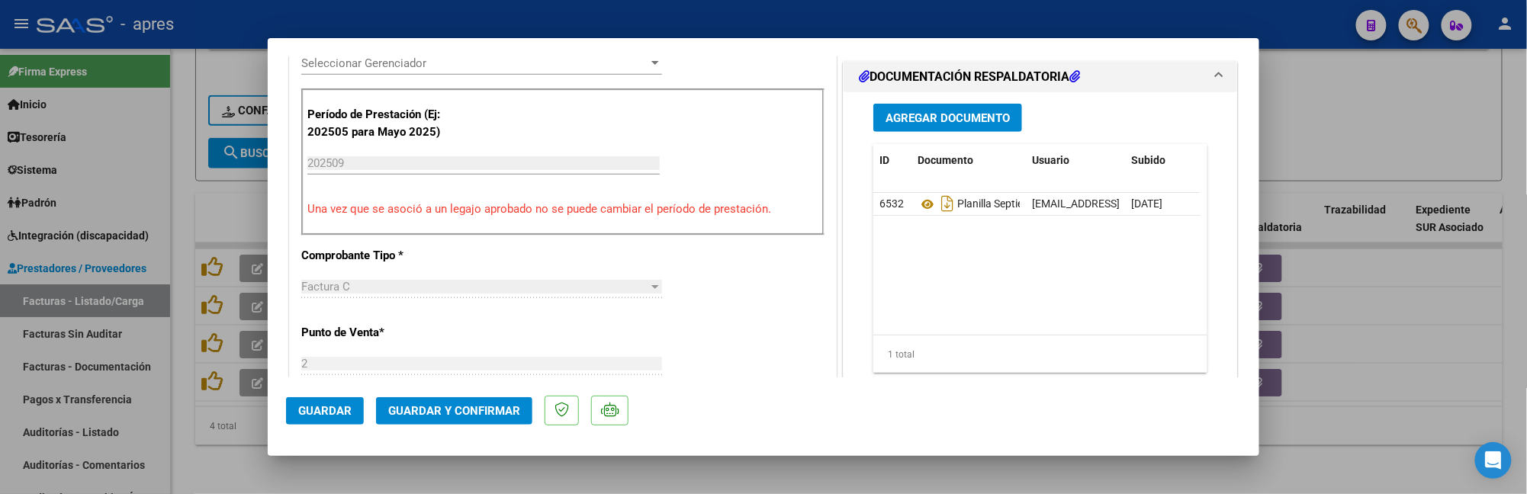
scroll to position [340, 0]
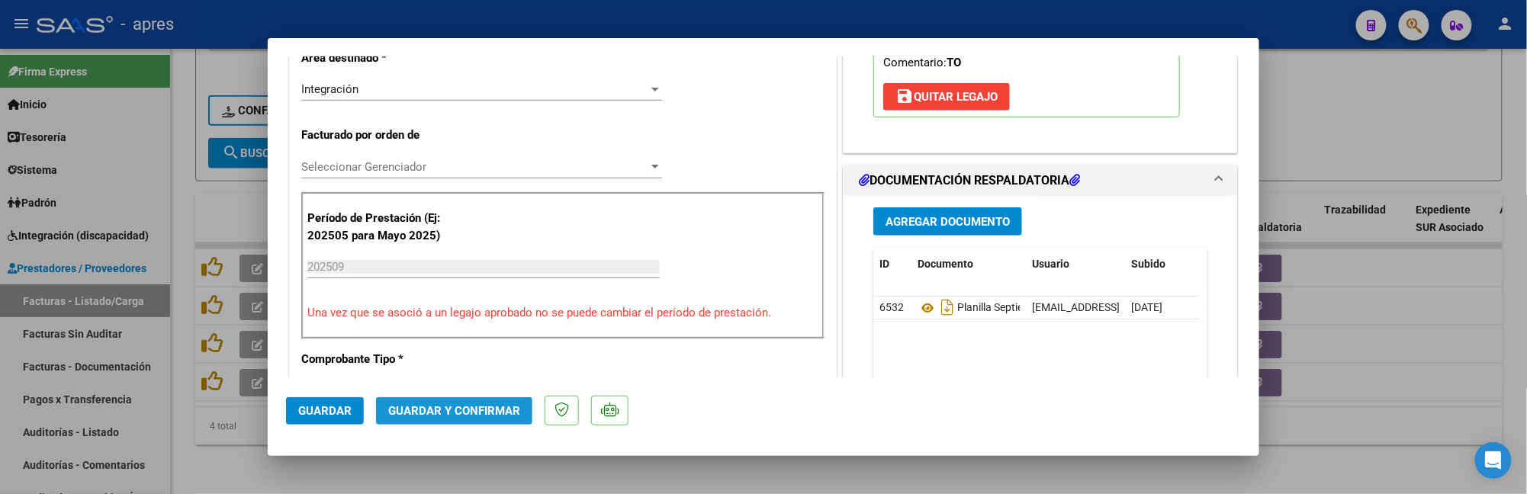
click at [465, 406] on span "Guardar y Confirmar" at bounding box center [454, 411] width 132 height 14
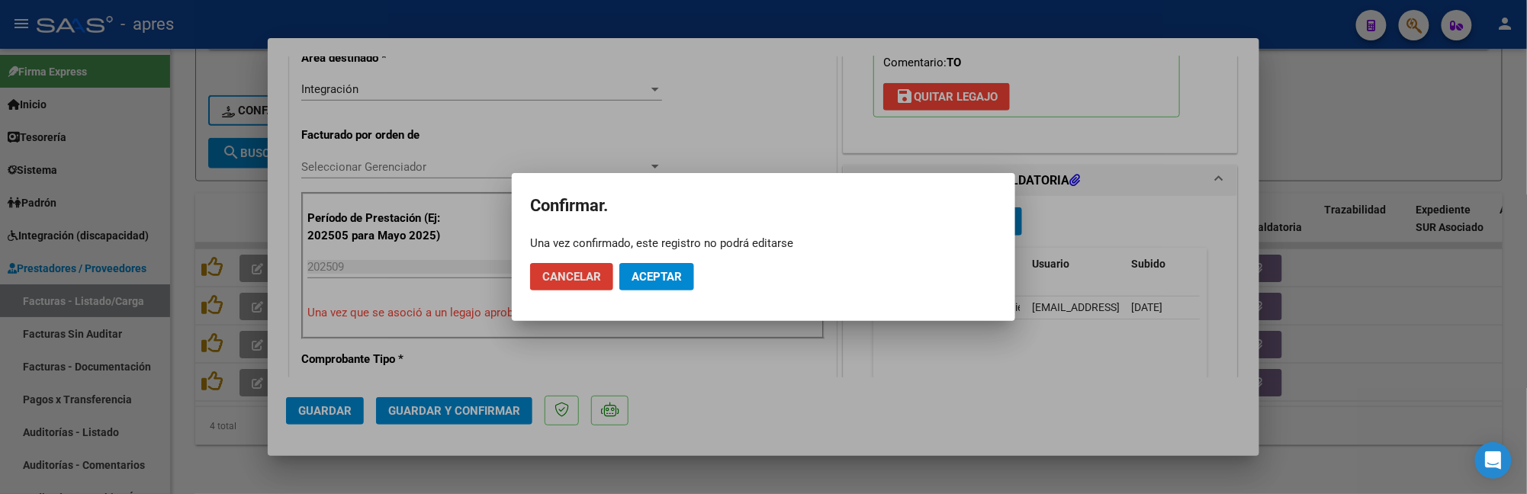
drag, startPoint x: 657, startPoint y: 285, endPoint x: 654, endPoint y: 275, distance: 9.6
click at [657, 284] on button "Aceptar" at bounding box center [656, 276] width 75 height 27
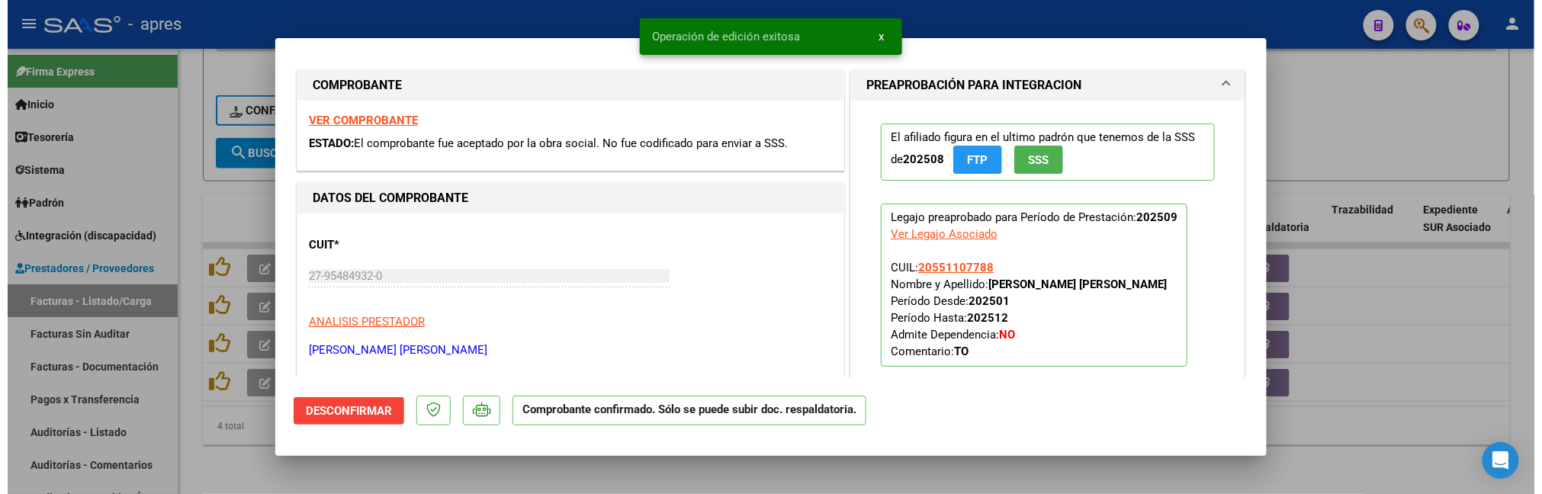
scroll to position [0, 0]
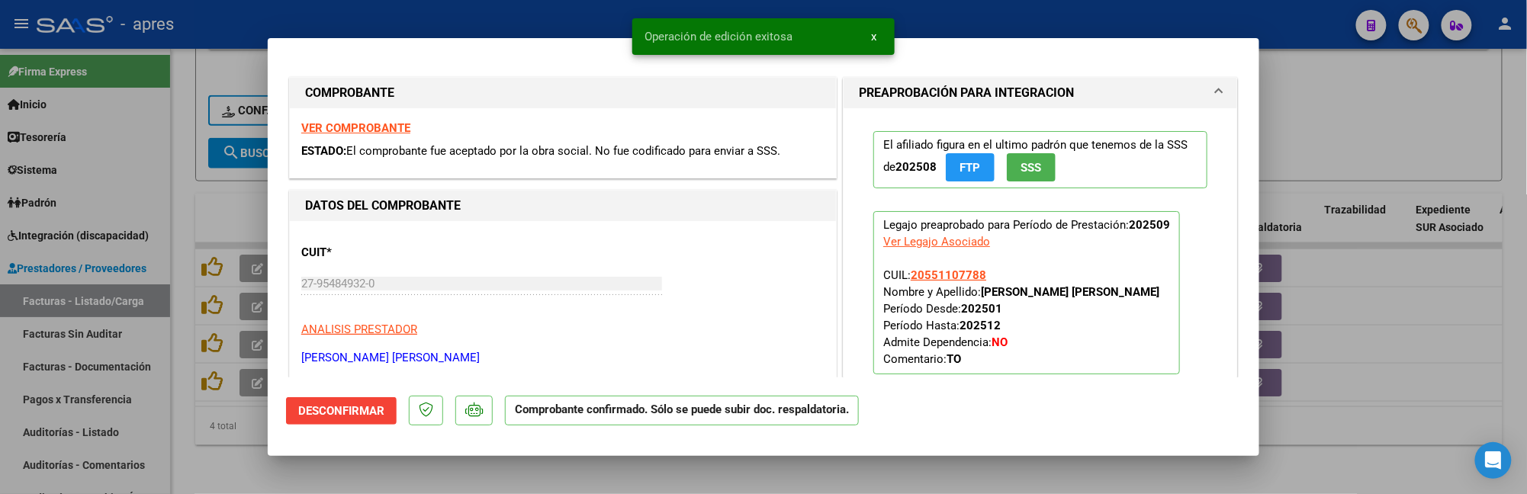
click at [382, 125] on strong "VER COMPROBANTE" at bounding box center [355, 128] width 109 height 14
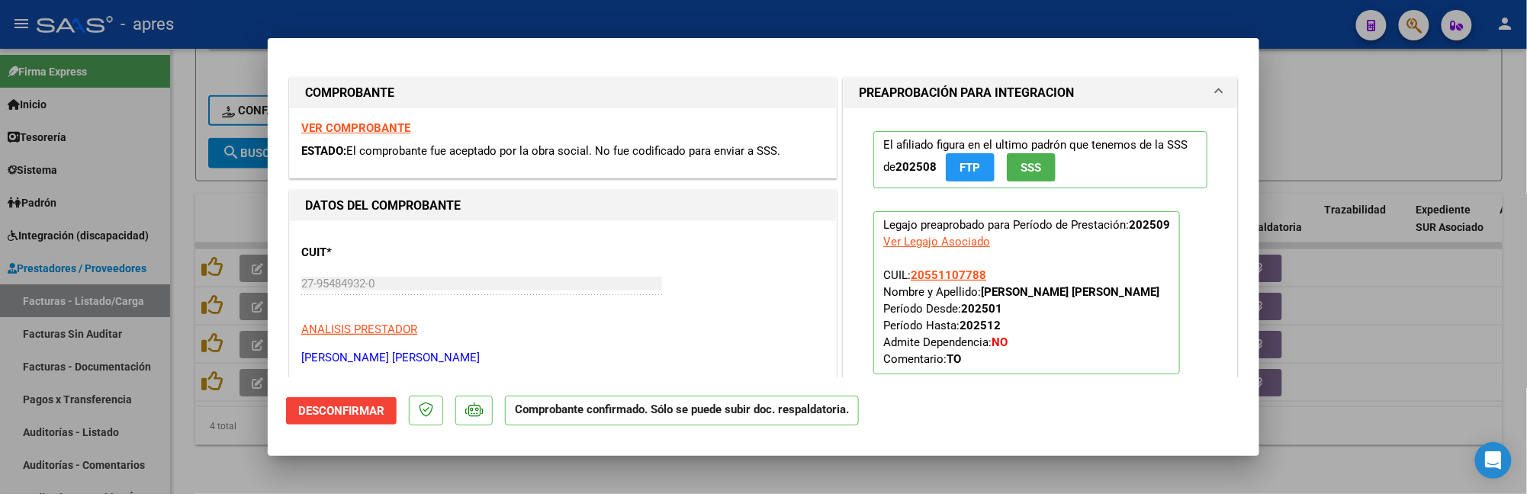
click at [256, 480] on div at bounding box center [763, 247] width 1527 height 494
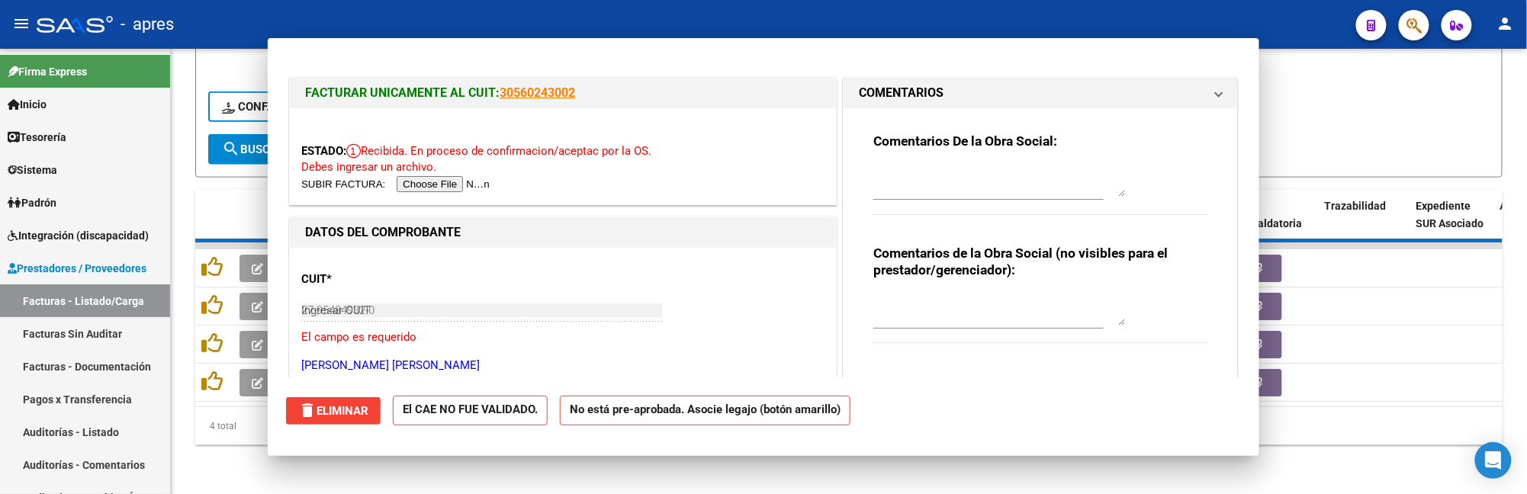
type input "$ 0,00"
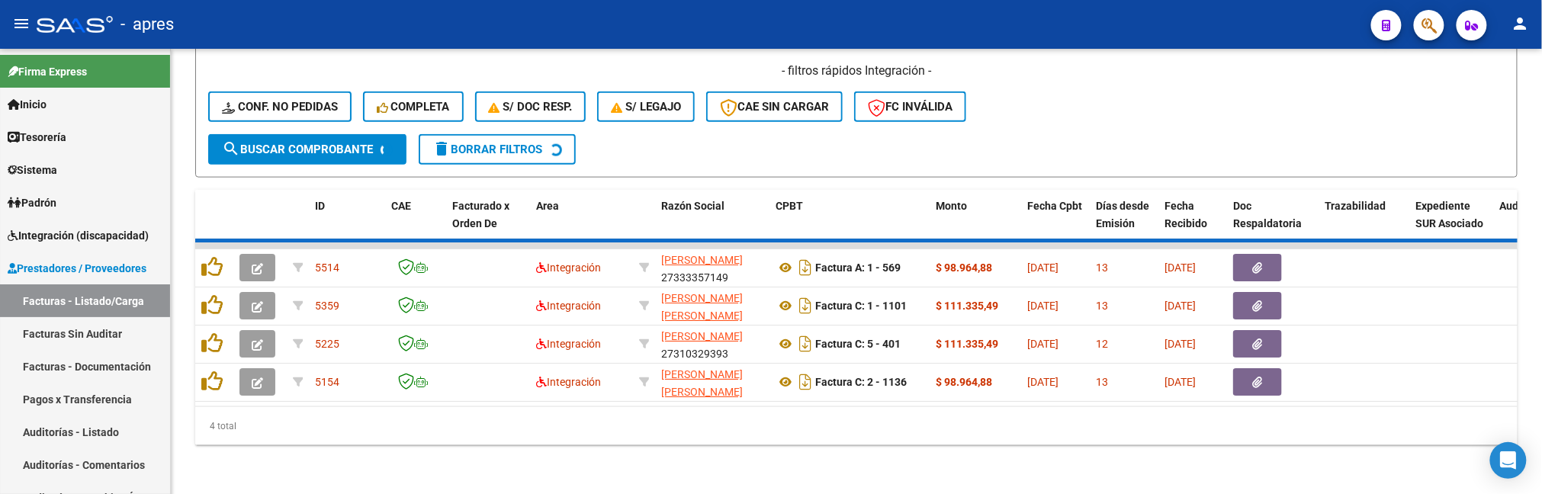
scroll to position [686, 0]
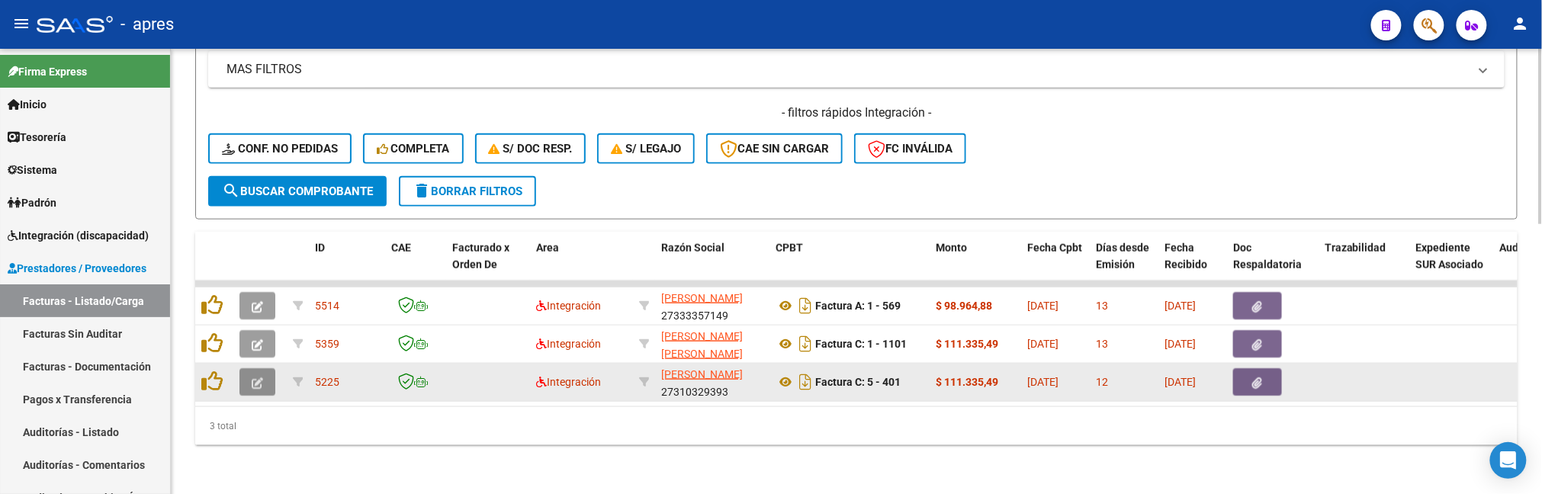
click at [250, 376] on button "button" at bounding box center [257, 381] width 36 height 27
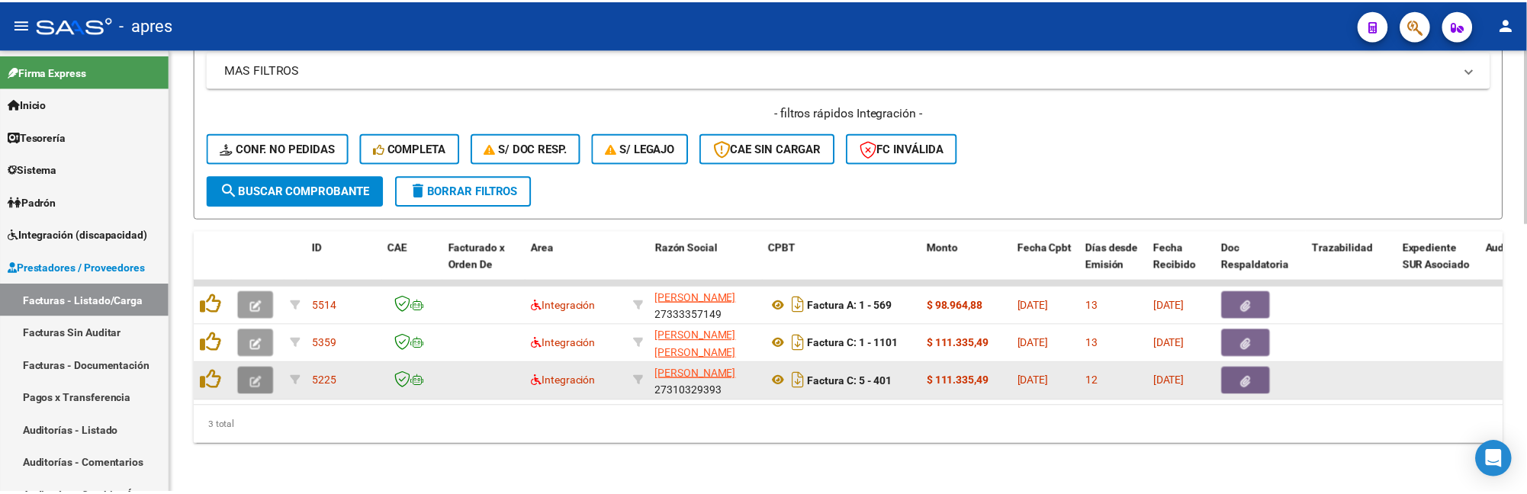
scroll to position [733, 0]
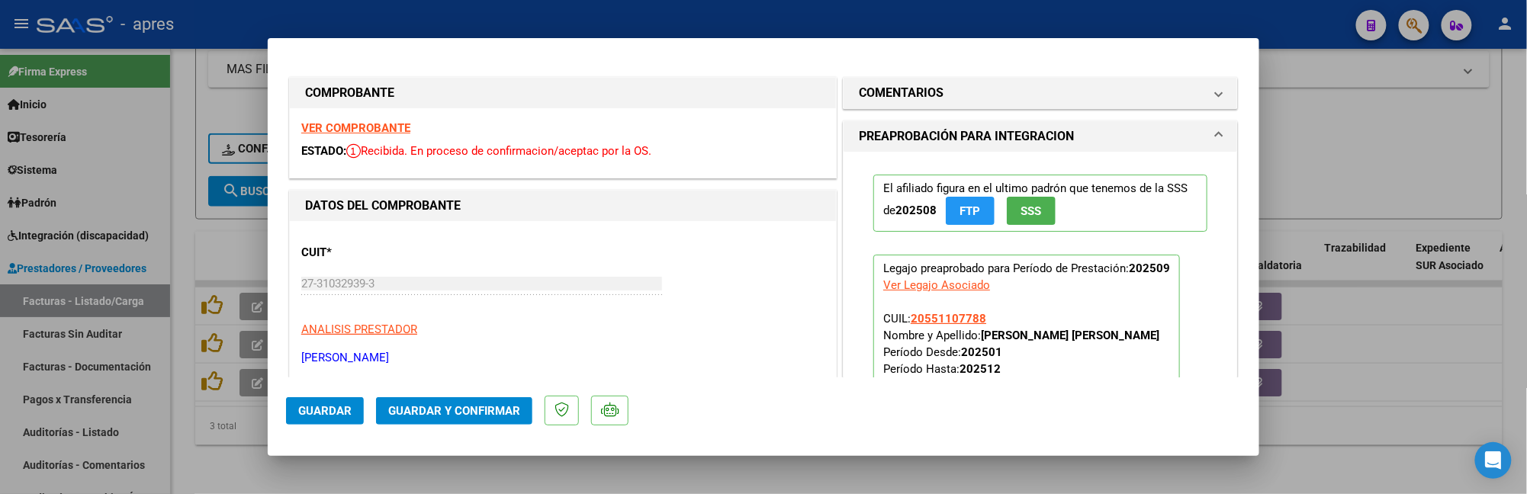
click at [358, 132] on strong "VER COMPROBANTE" at bounding box center [355, 128] width 109 height 14
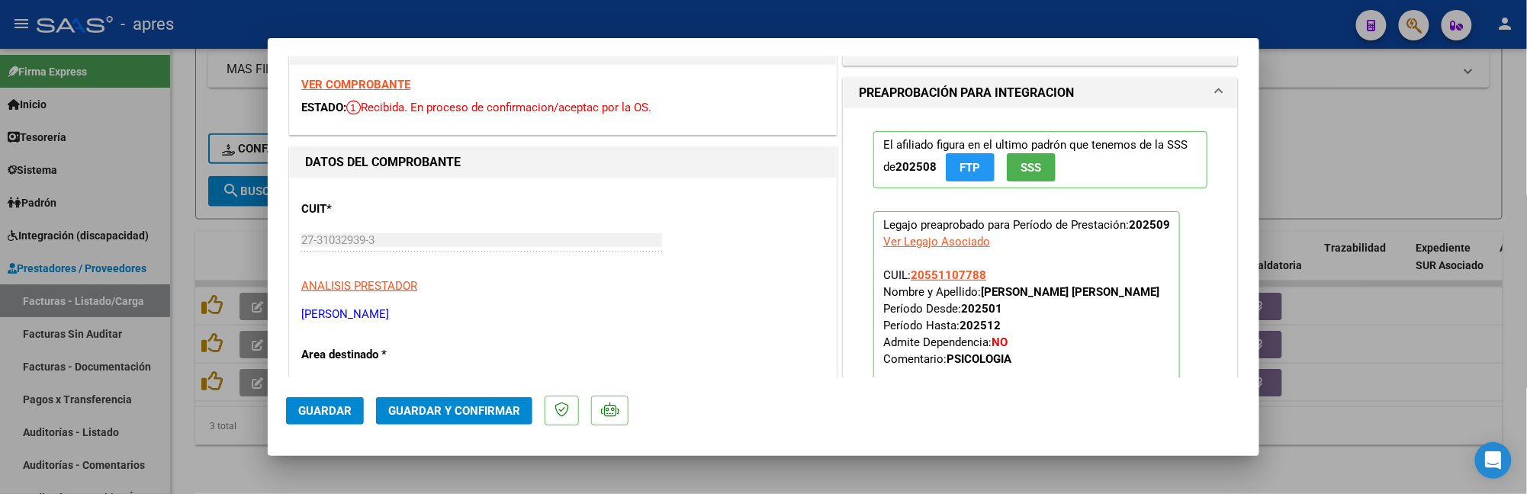
scroll to position [407, 0]
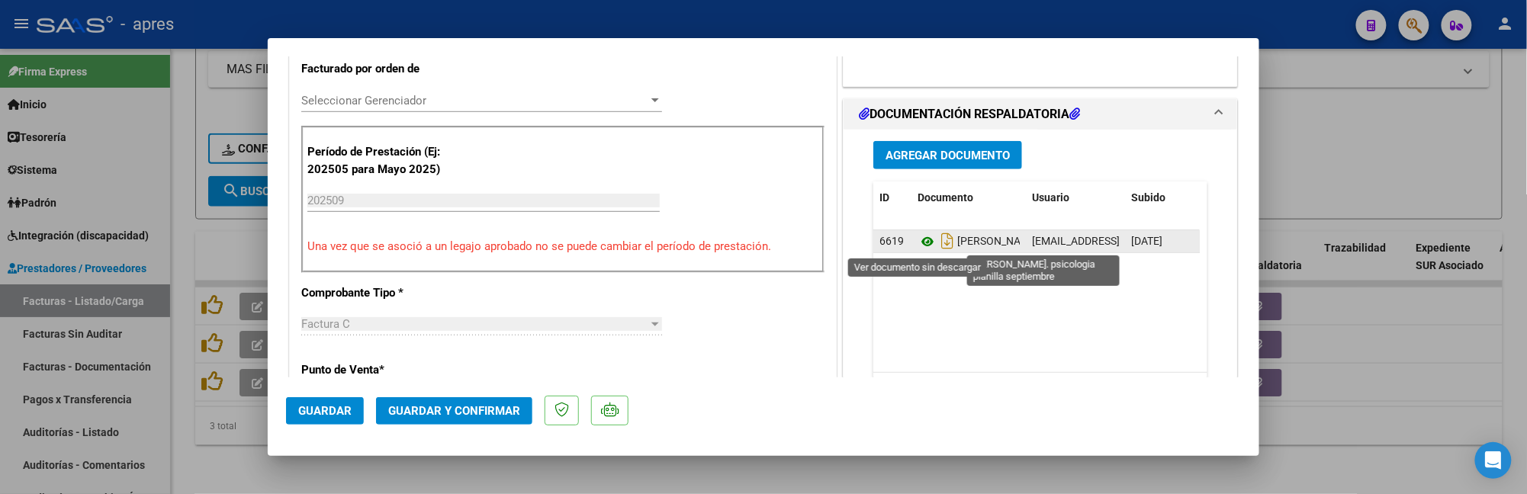
click at [918, 246] on icon at bounding box center [928, 242] width 20 height 18
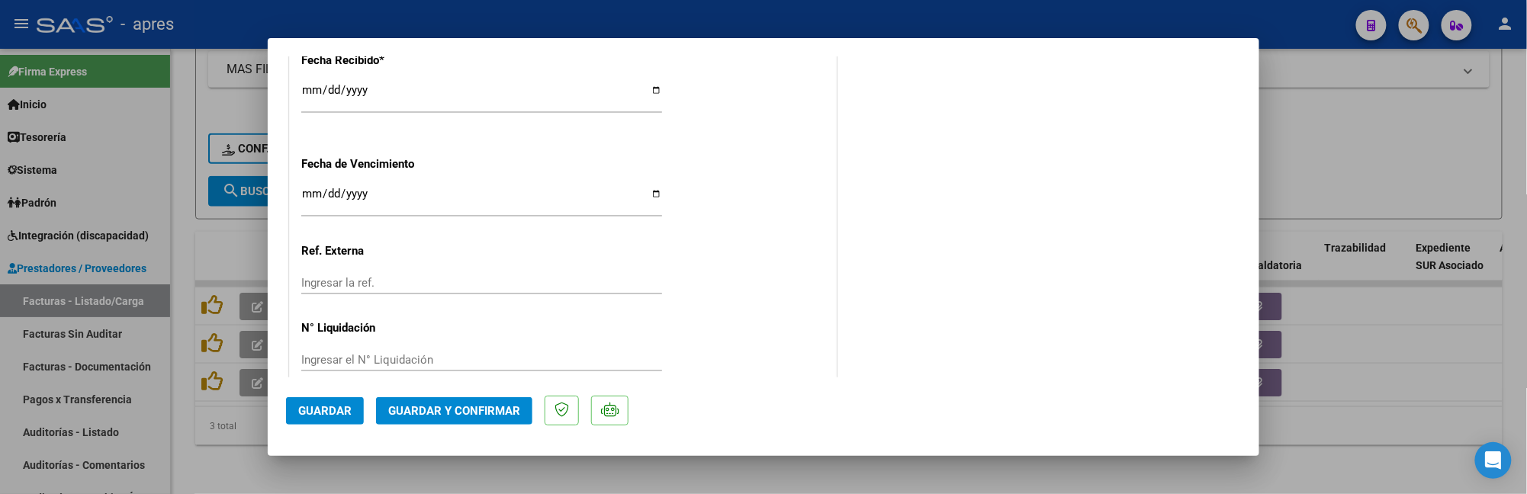
scroll to position [1154, 0]
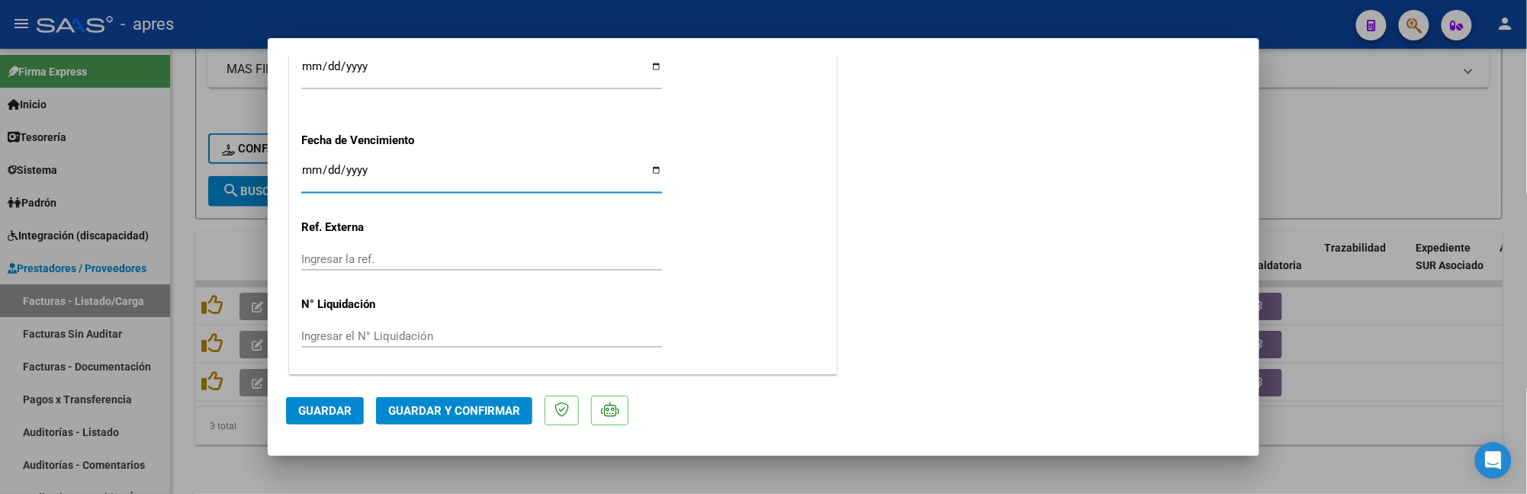
click at [304, 164] on input "Ingresar la fecha" at bounding box center [481, 176] width 361 height 24
type input "2025-10-12"
click at [493, 418] on button "Guardar y Confirmar" at bounding box center [454, 410] width 156 height 27
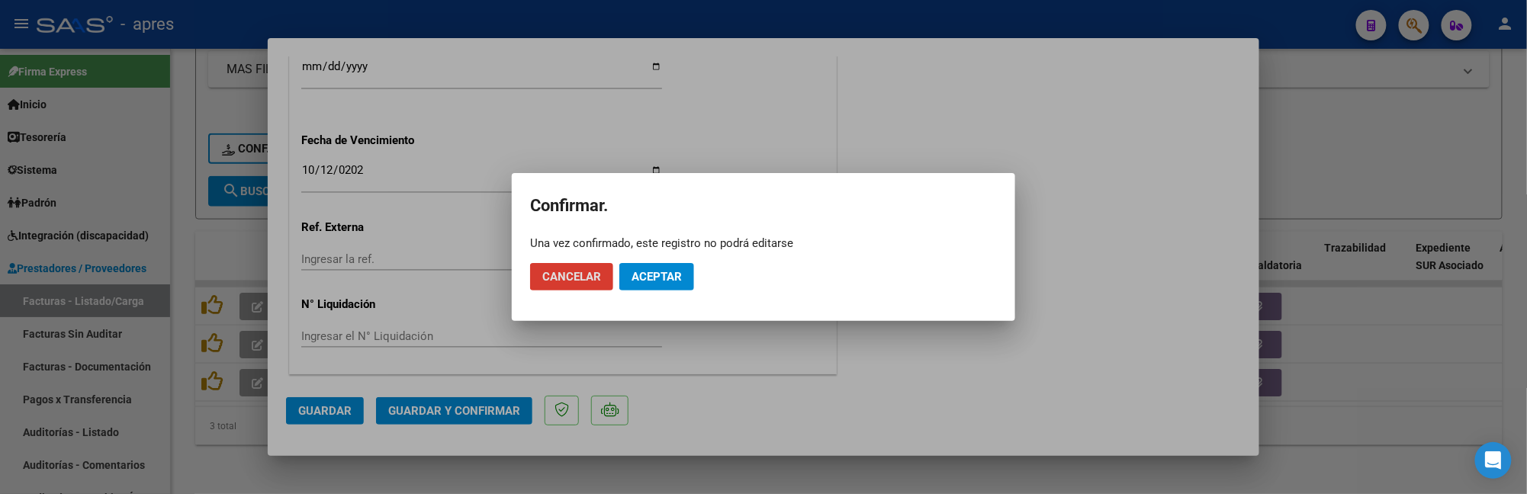
click at [654, 272] on span "Aceptar" at bounding box center [657, 277] width 50 height 14
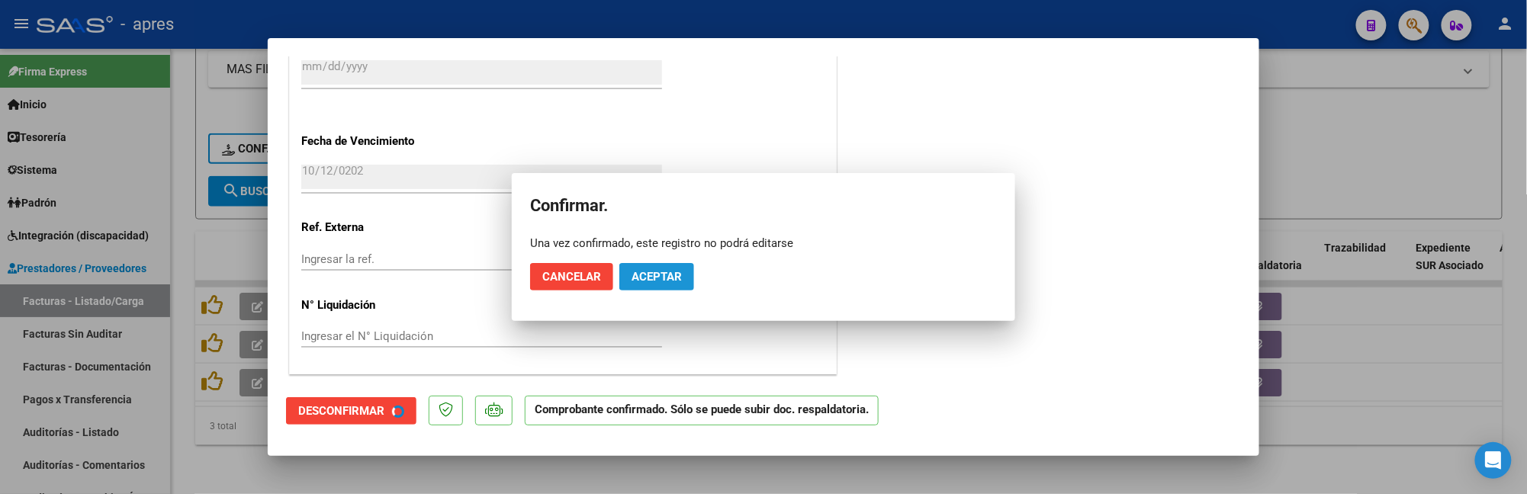
scroll to position [1059, 0]
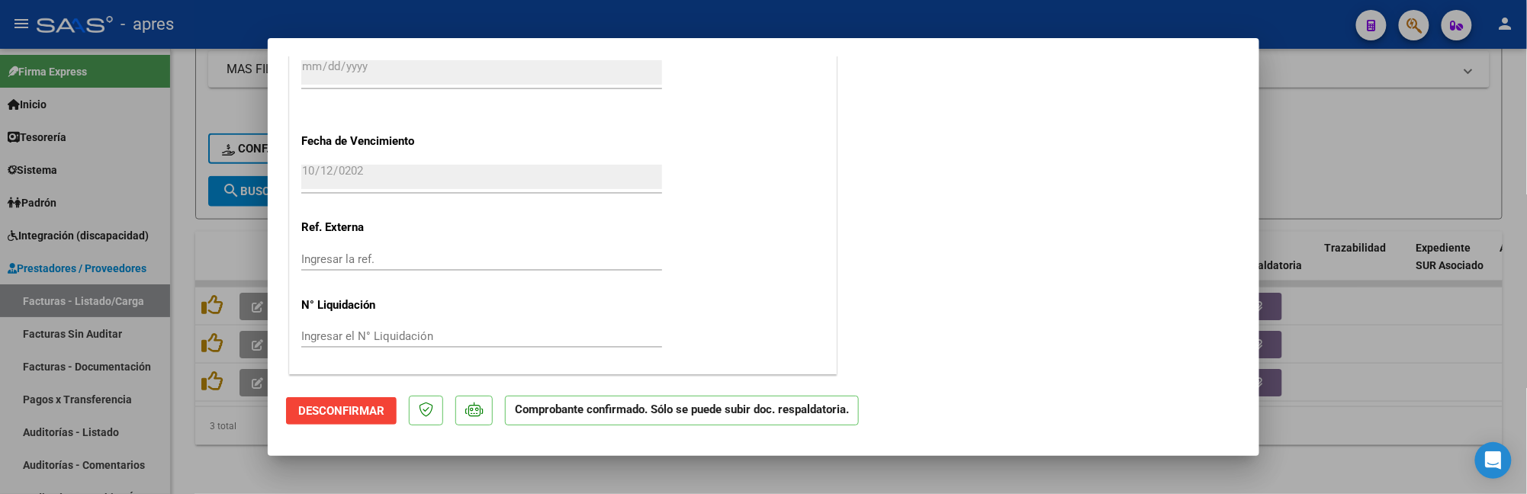
click at [193, 431] on div at bounding box center [763, 247] width 1527 height 494
type input "$ 0,00"
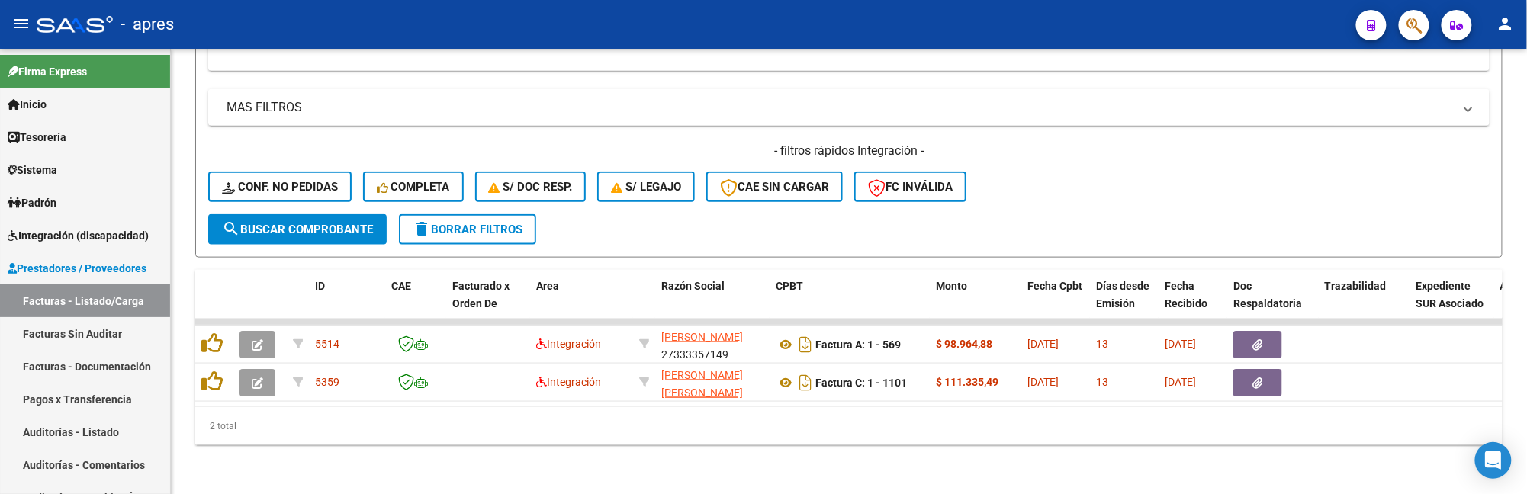
scroll to position [648, 0]
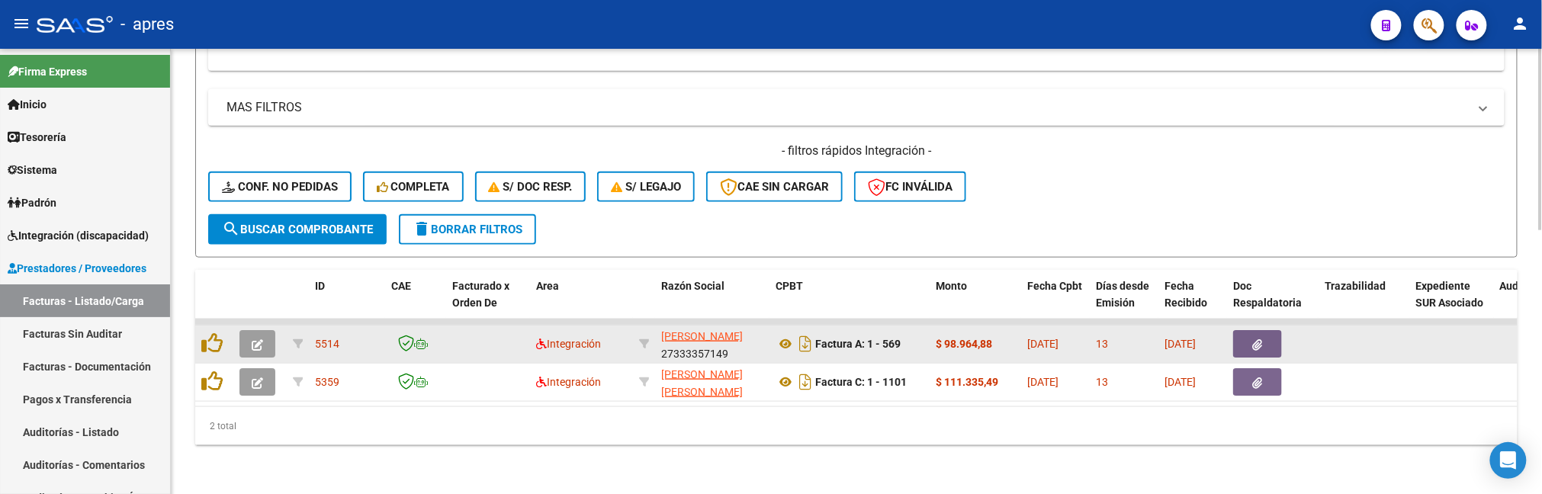
click at [253, 339] on icon "button" at bounding box center [257, 344] width 11 height 11
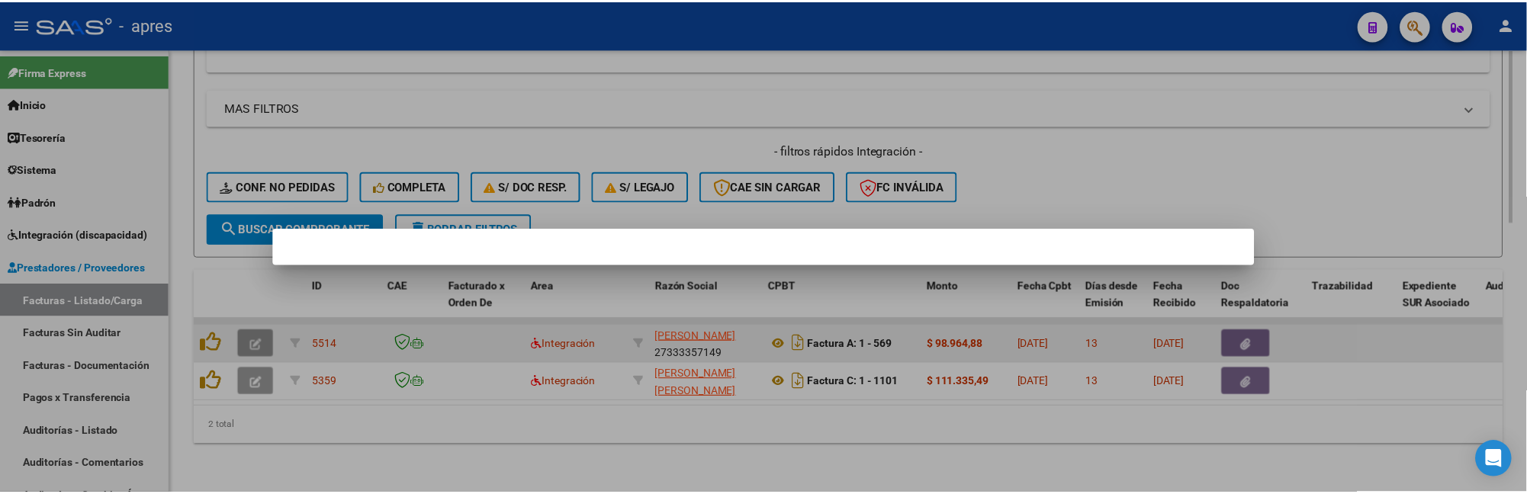
scroll to position [696, 0]
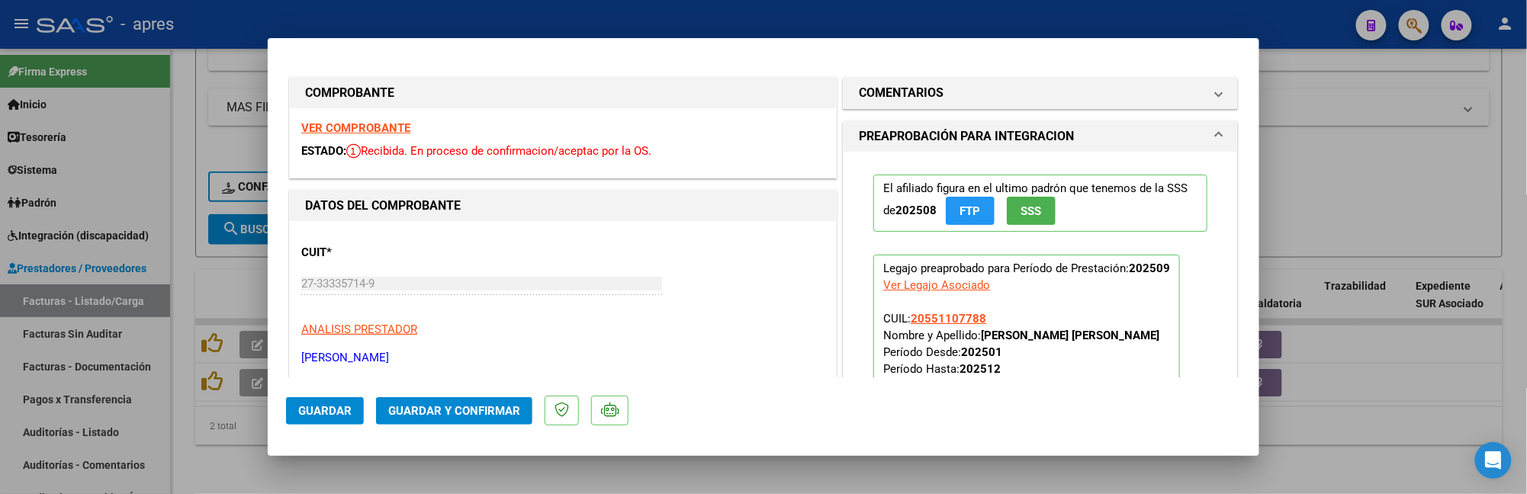
click at [387, 123] on strong "VER COMPROBANTE" at bounding box center [355, 128] width 109 height 14
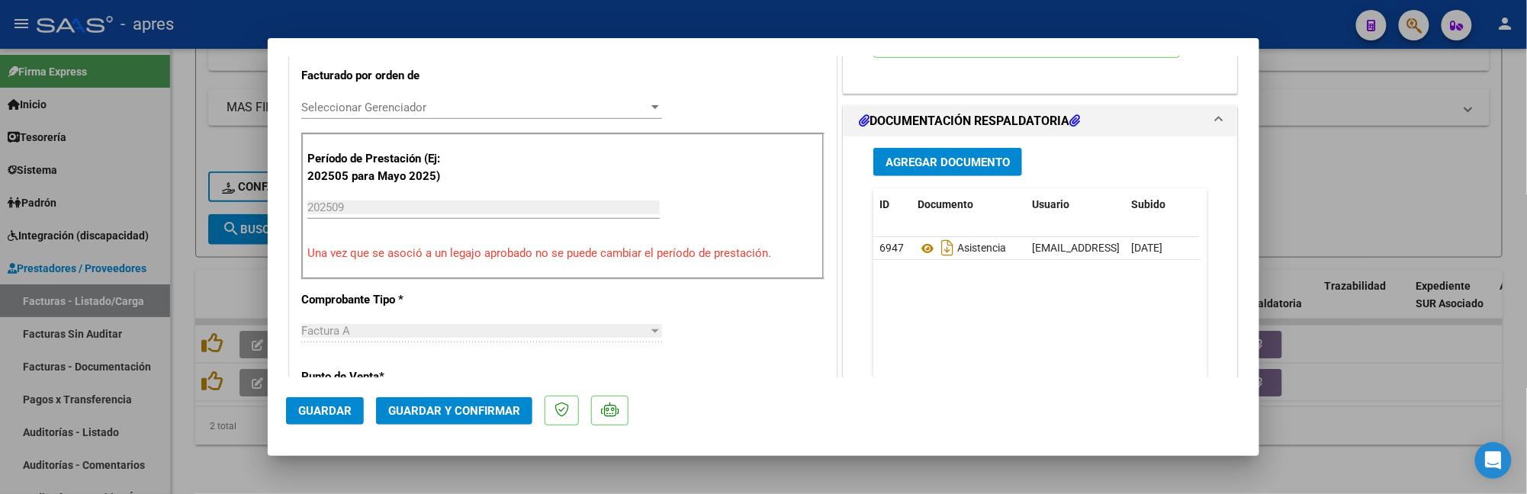
scroll to position [407, 0]
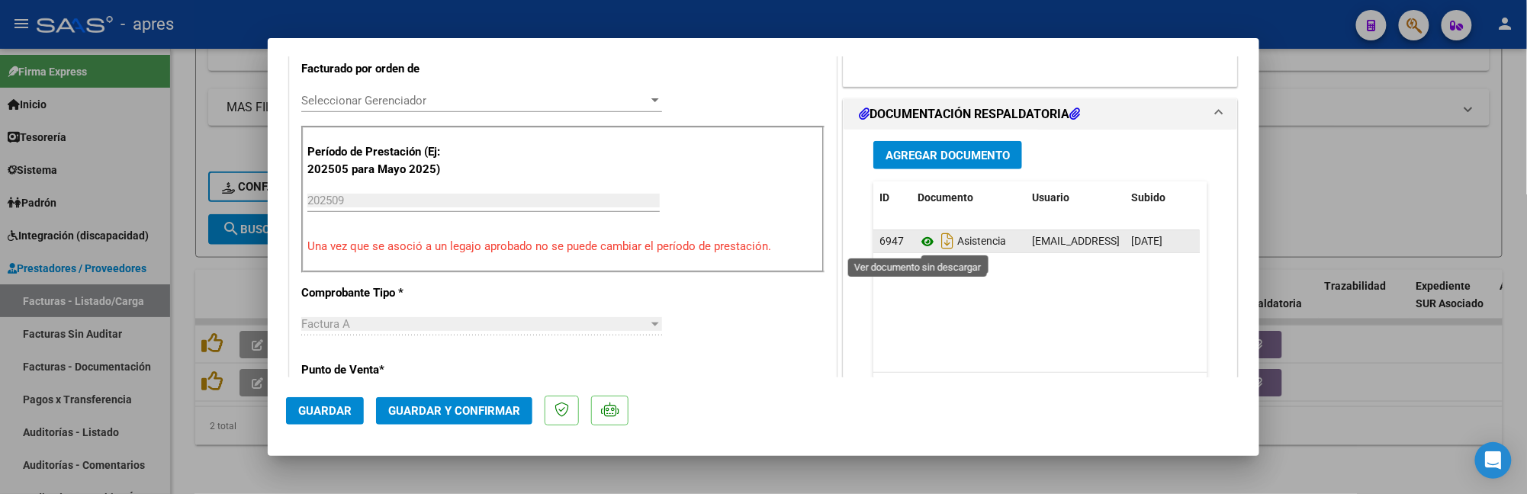
click at [918, 239] on icon at bounding box center [928, 242] width 20 height 18
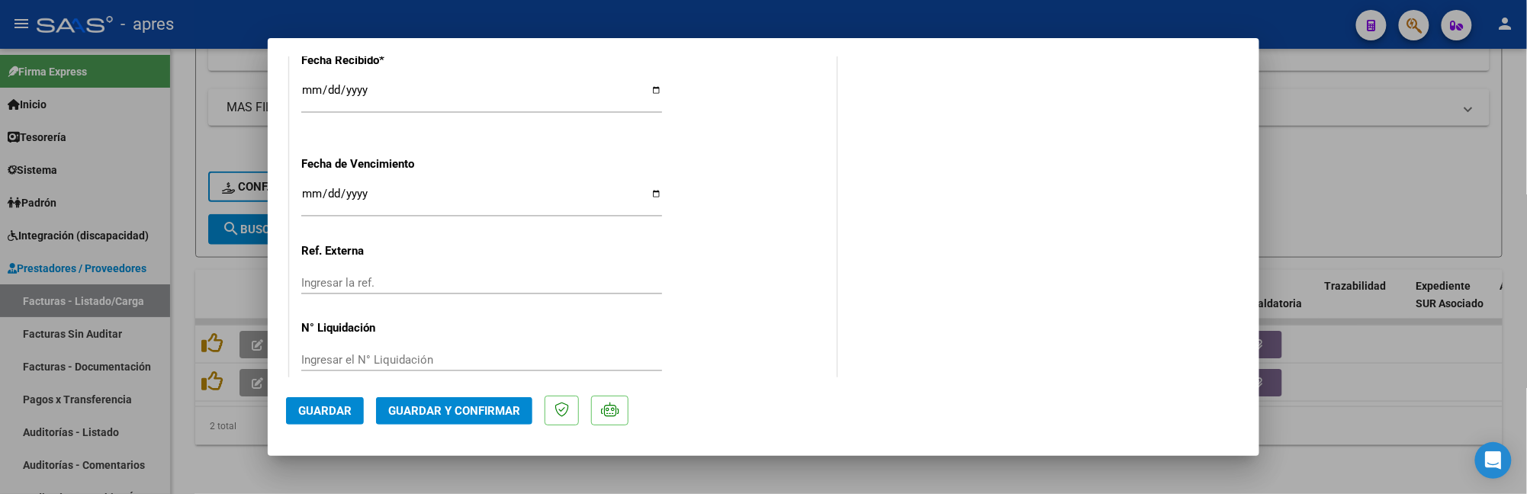
scroll to position [1154, 0]
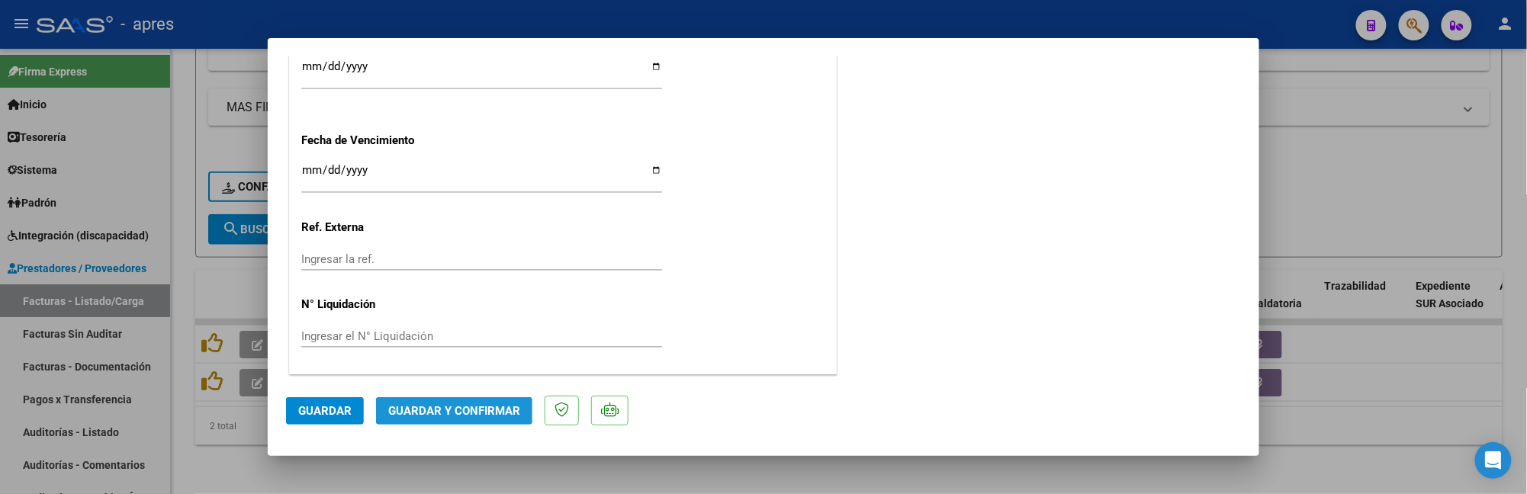
click at [400, 400] on button "Guardar y Confirmar" at bounding box center [454, 410] width 156 height 27
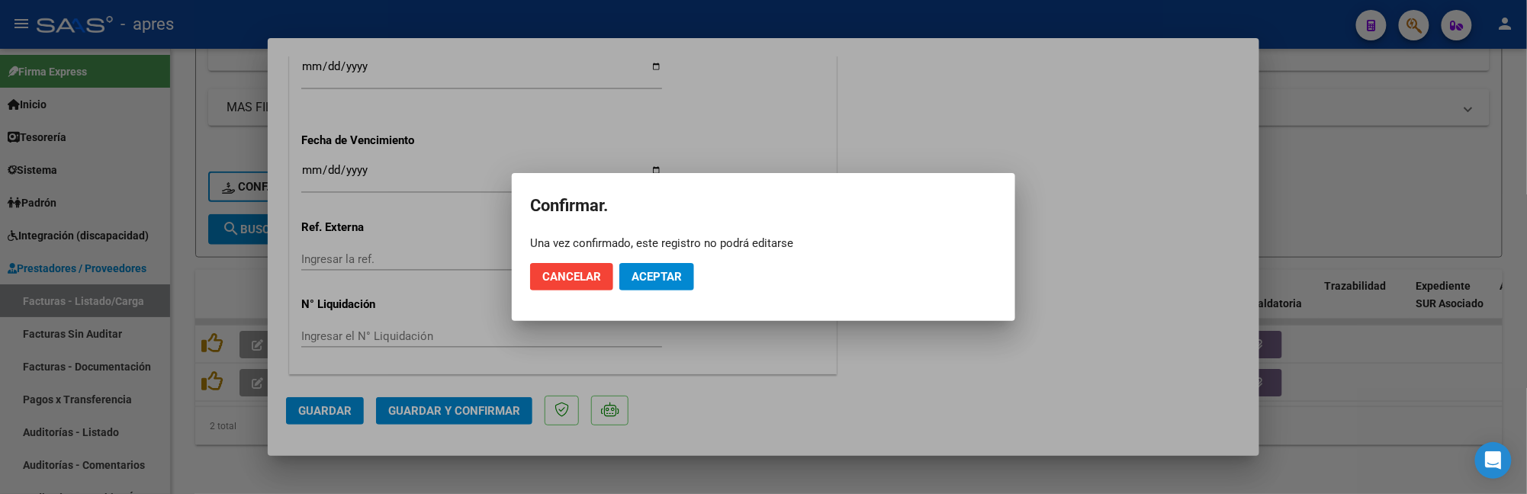
click at [622, 301] on mat-dialog-actions "Cancelar Aceptar" at bounding box center [763, 277] width 467 height 52
click at [656, 281] on span "Aceptar" at bounding box center [657, 277] width 50 height 14
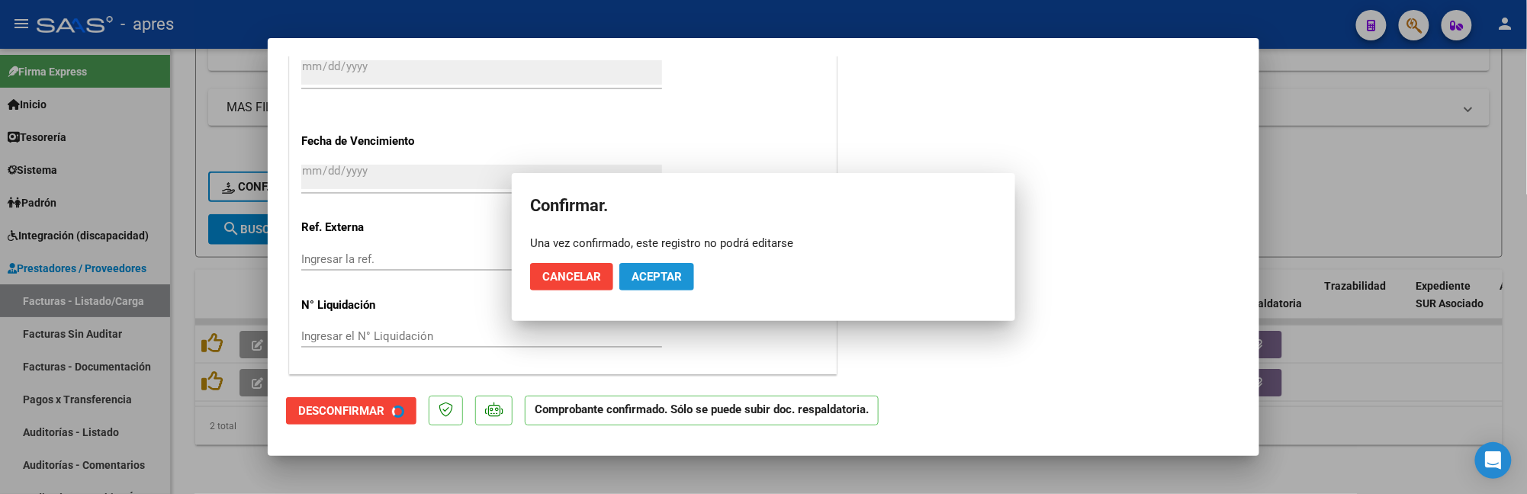
scroll to position [1059, 0]
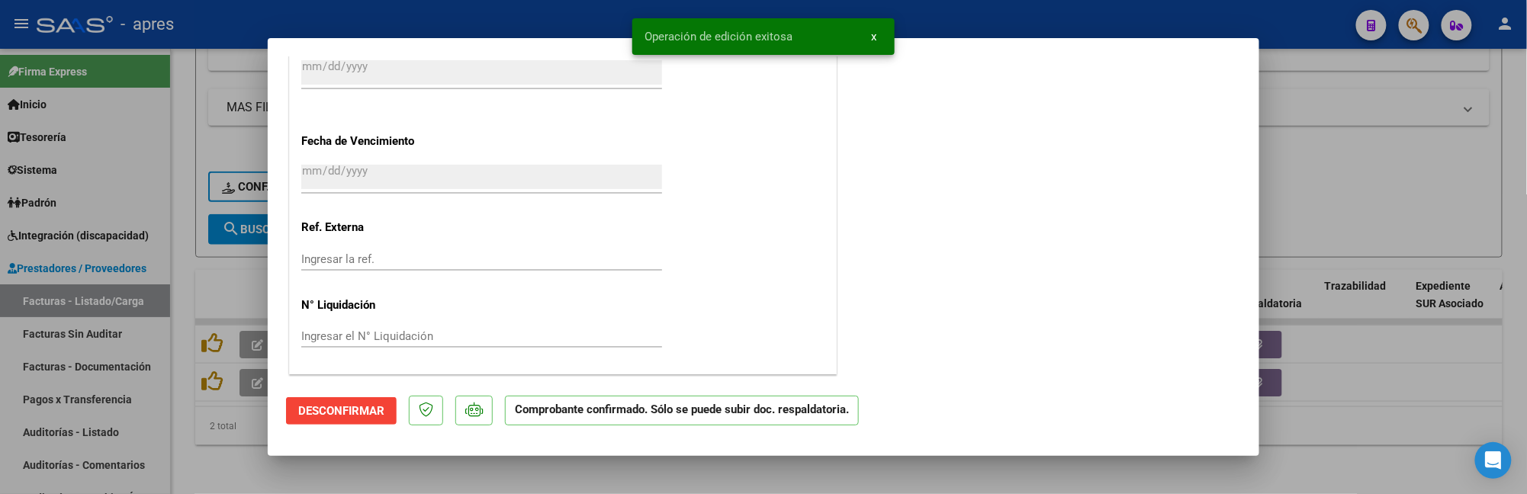
click at [192, 468] on div at bounding box center [763, 247] width 1527 height 494
type input "$ 0,00"
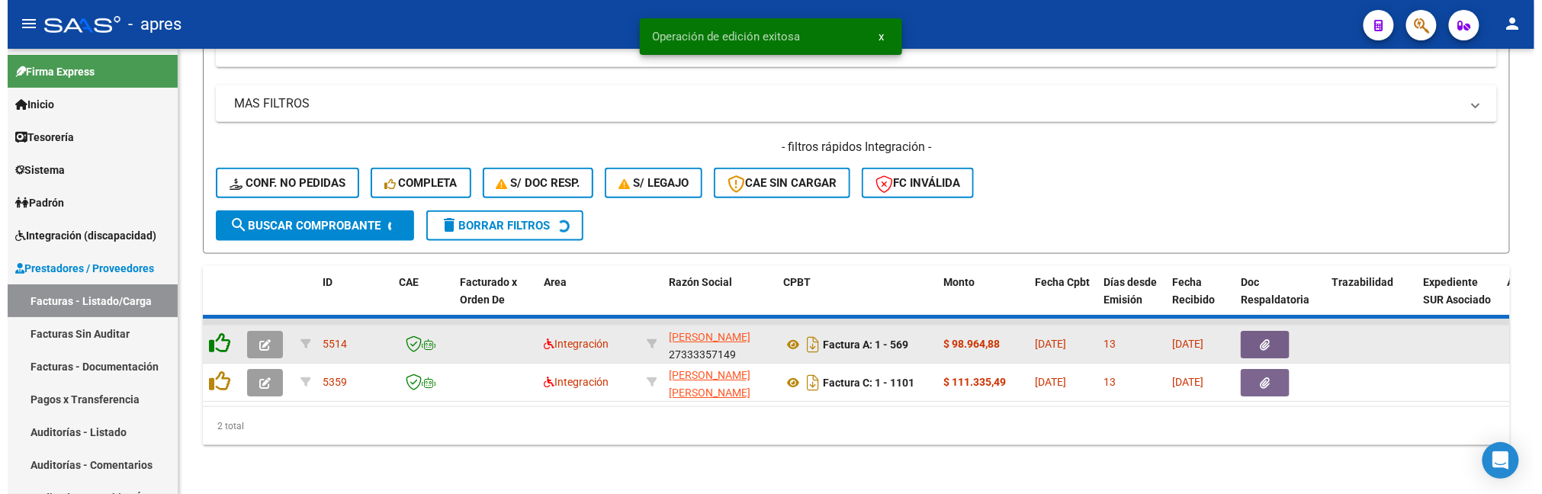
scroll to position [610, 0]
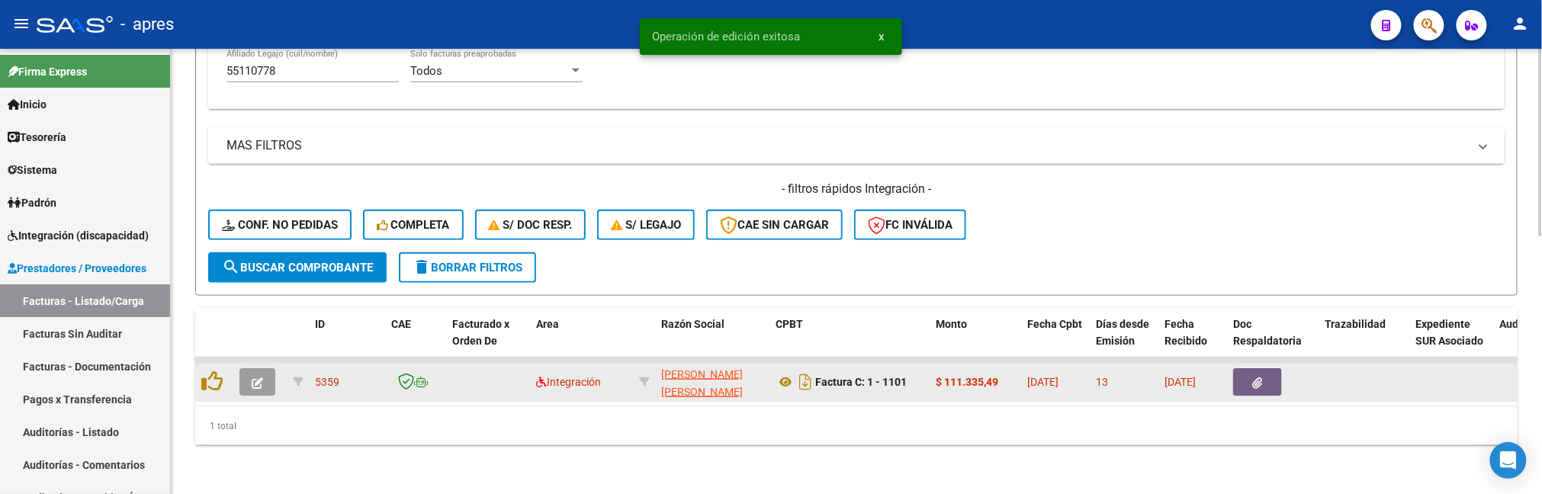
click at [253, 378] on icon "button" at bounding box center [257, 383] width 11 height 11
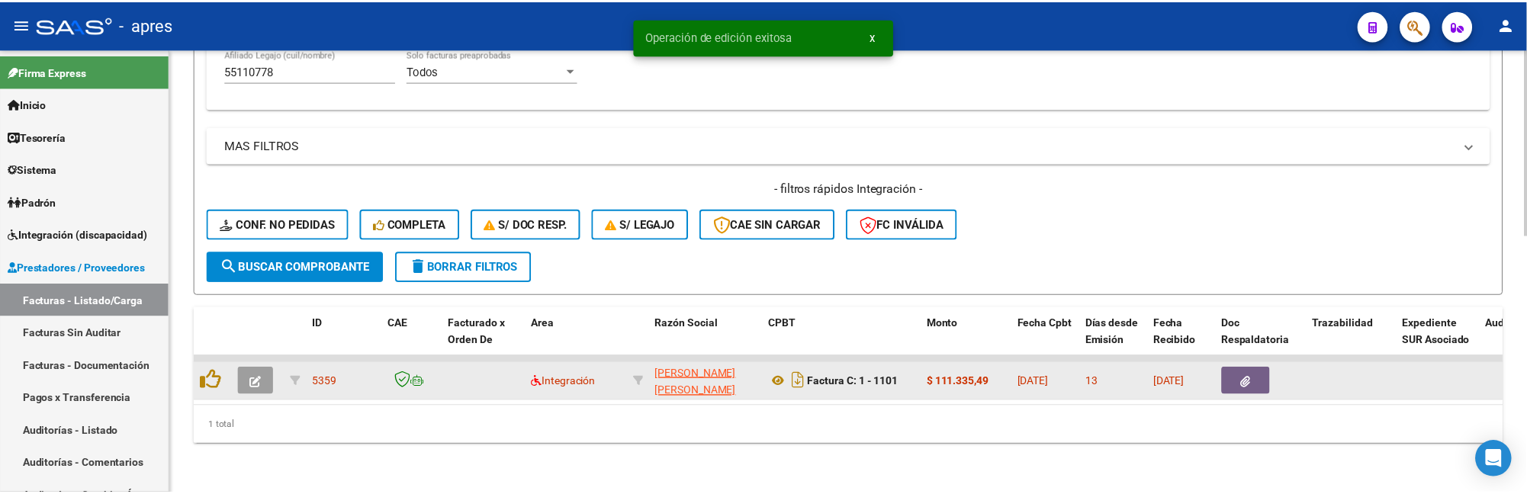
scroll to position [657, 0]
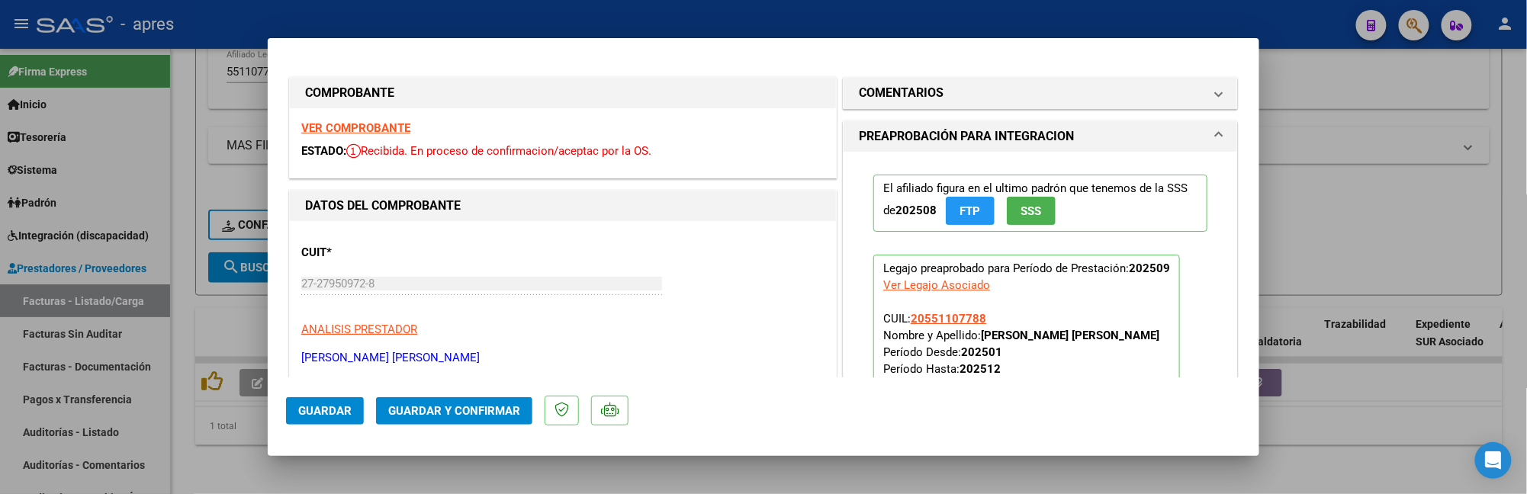
click at [386, 128] on strong "VER COMPROBANTE" at bounding box center [355, 128] width 109 height 14
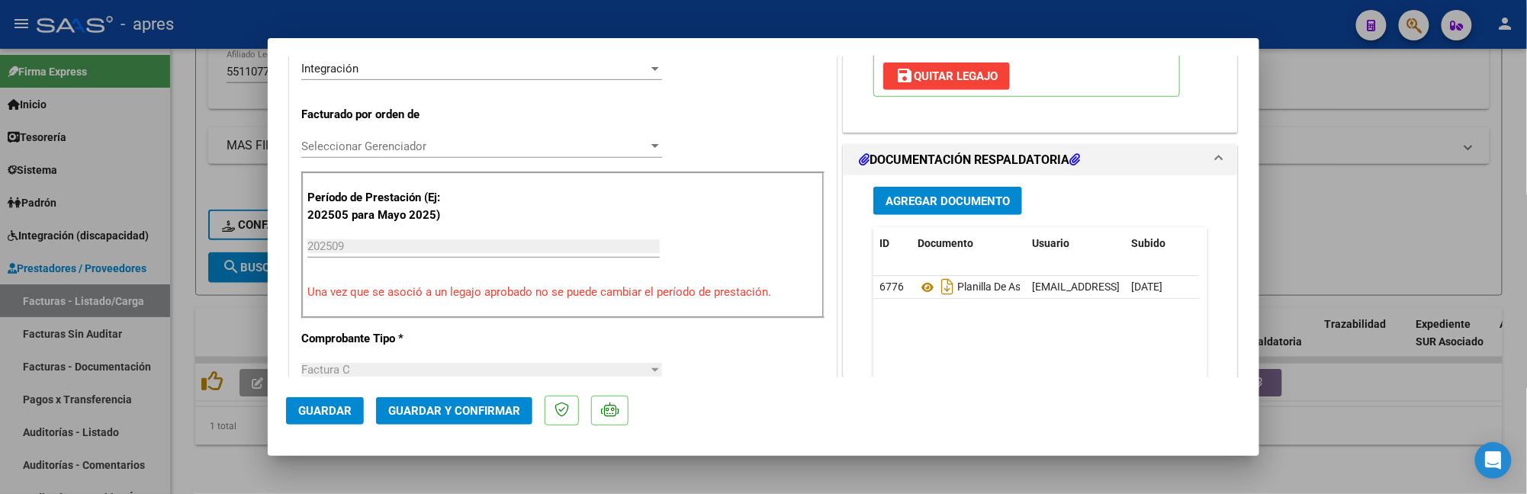
scroll to position [407, 0]
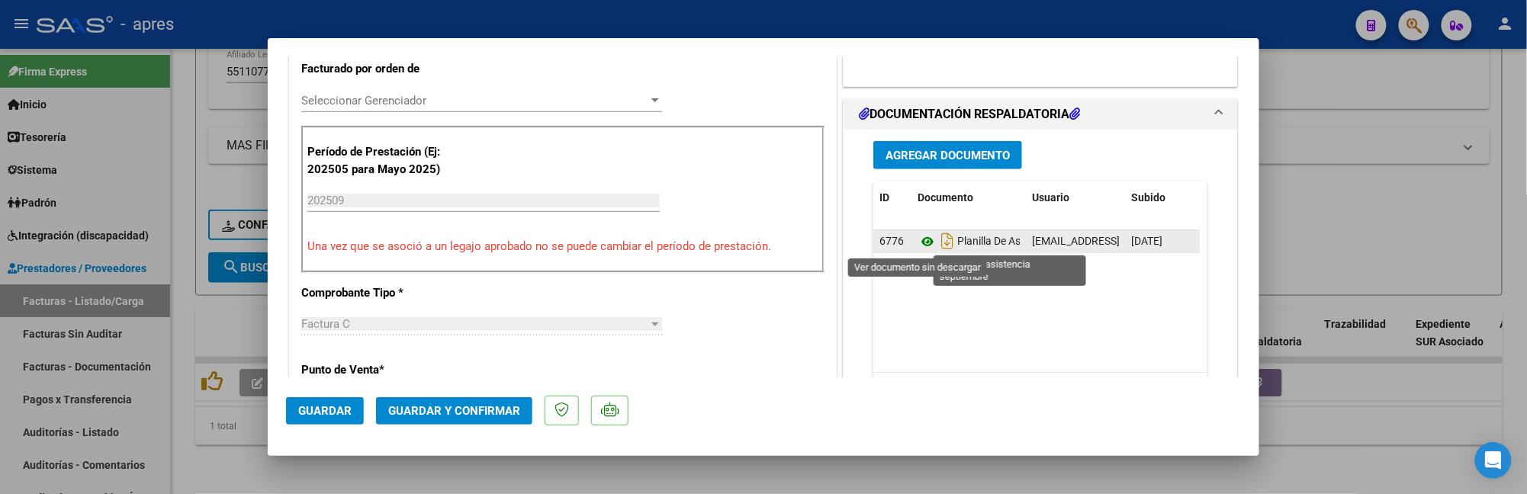
click at [922, 245] on icon at bounding box center [928, 242] width 20 height 18
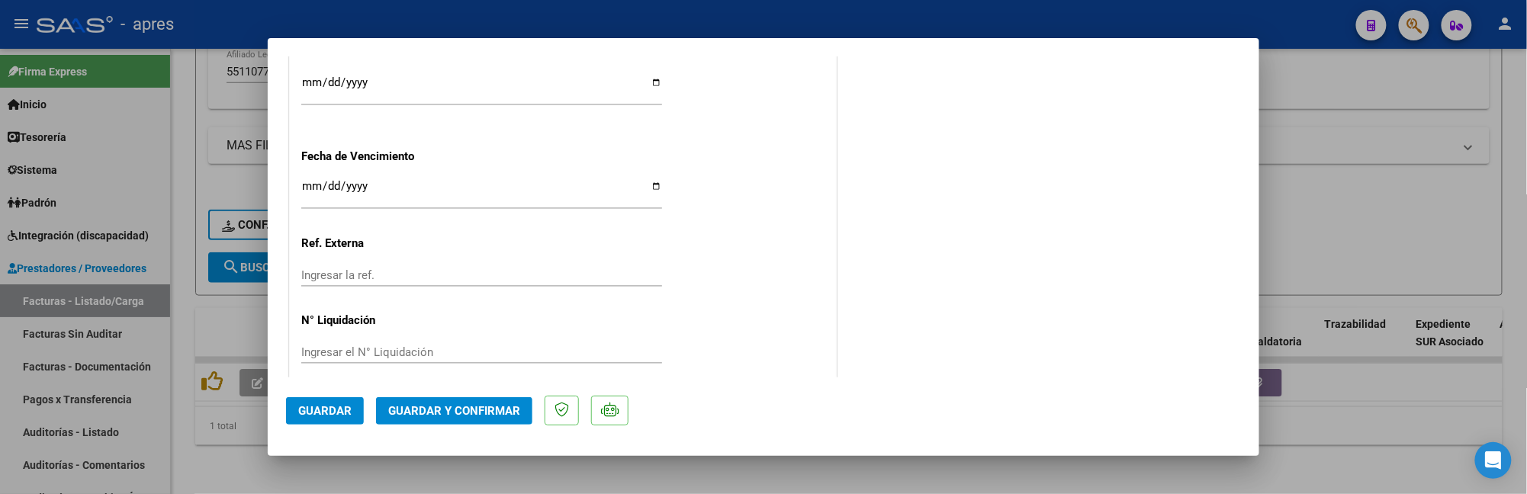
scroll to position [1154, 0]
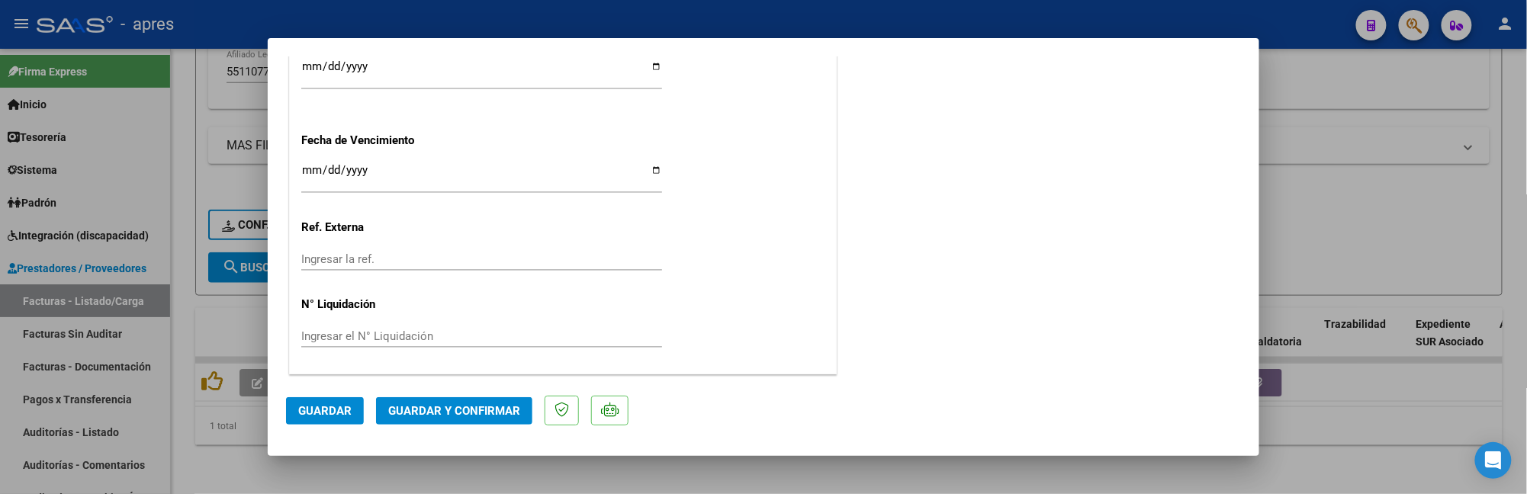
drag, startPoint x: 431, startPoint y: 394, endPoint x: 440, endPoint y: 413, distance: 21.2
click at [437, 407] on mat-dialog-actions "Guardar Guardar y Confirmar" at bounding box center [763, 408] width 955 height 60
click at [441, 413] on span "Guardar y Confirmar" at bounding box center [454, 411] width 132 height 14
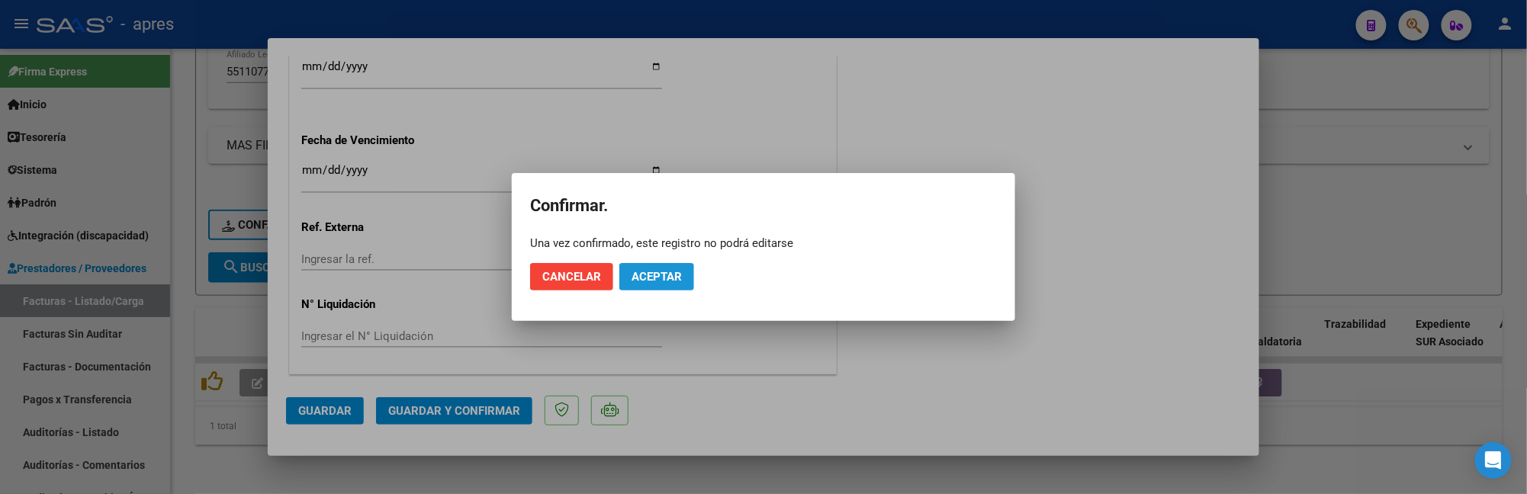
click at [657, 282] on span "Aceptar" at bounding box center [657, 277] width 50 height 14
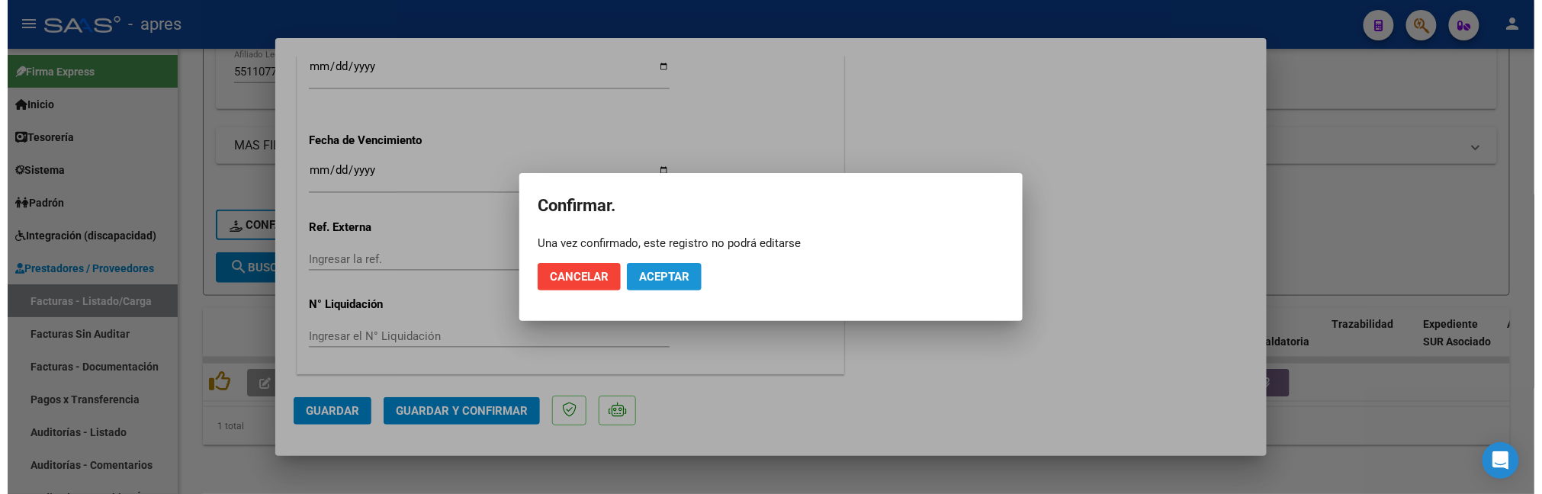
scroll to position [1059, 0]
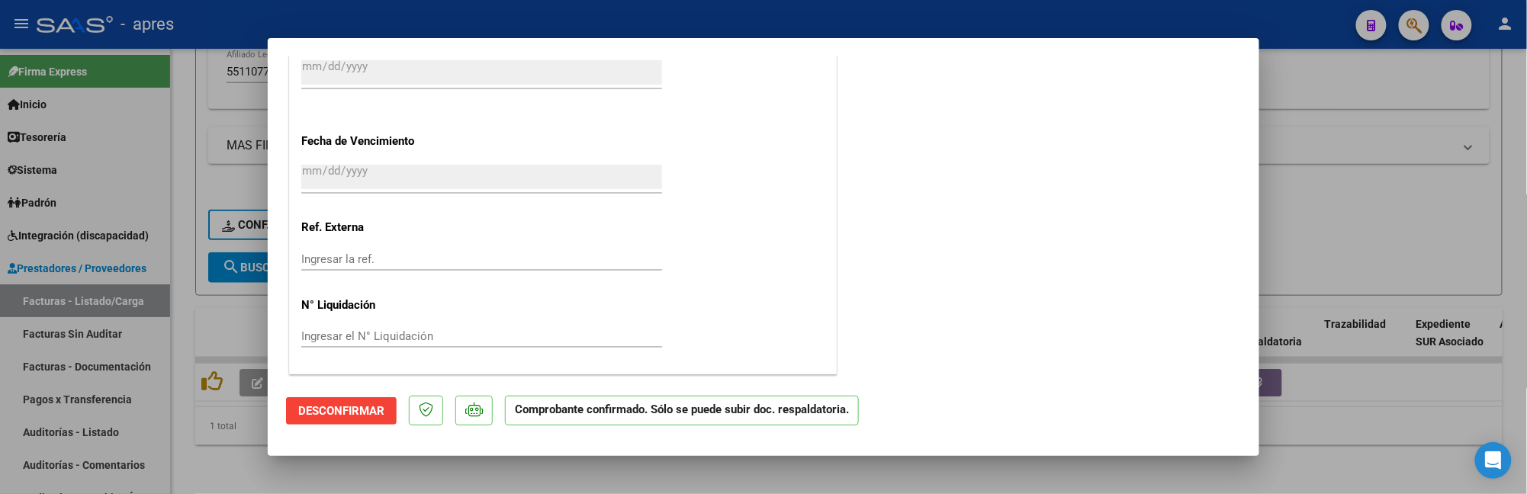
click at [223, 455] on div at bounding box center [763, 247] width 1527 height 494
type input "$ 0,00"
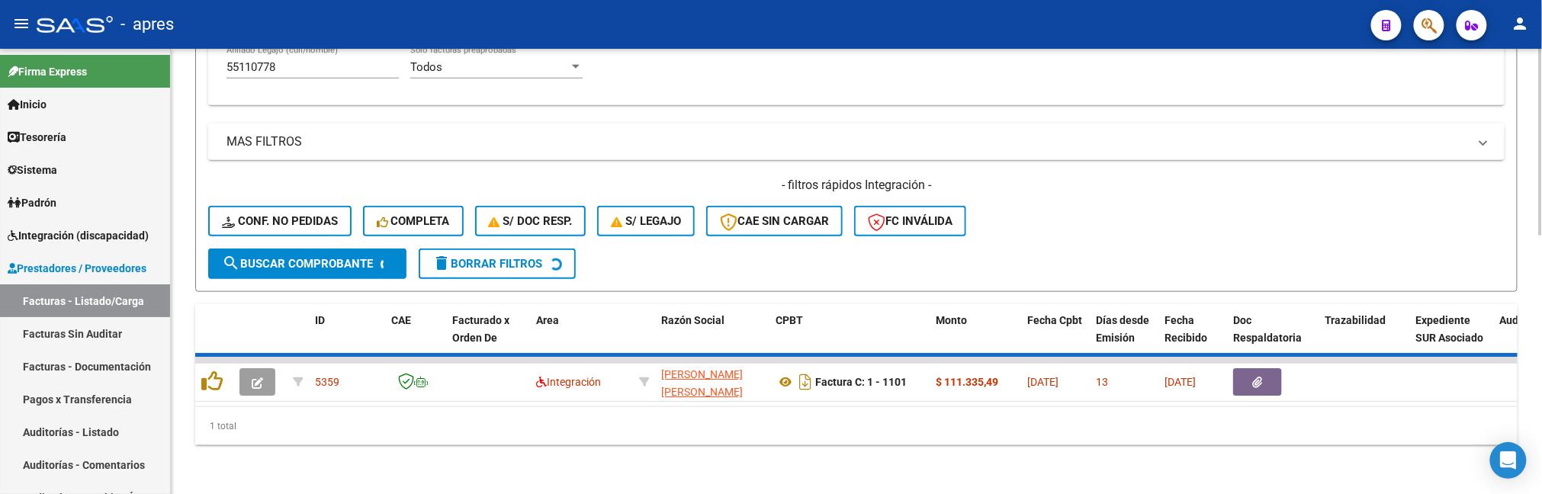
scroll to position [583, 0]
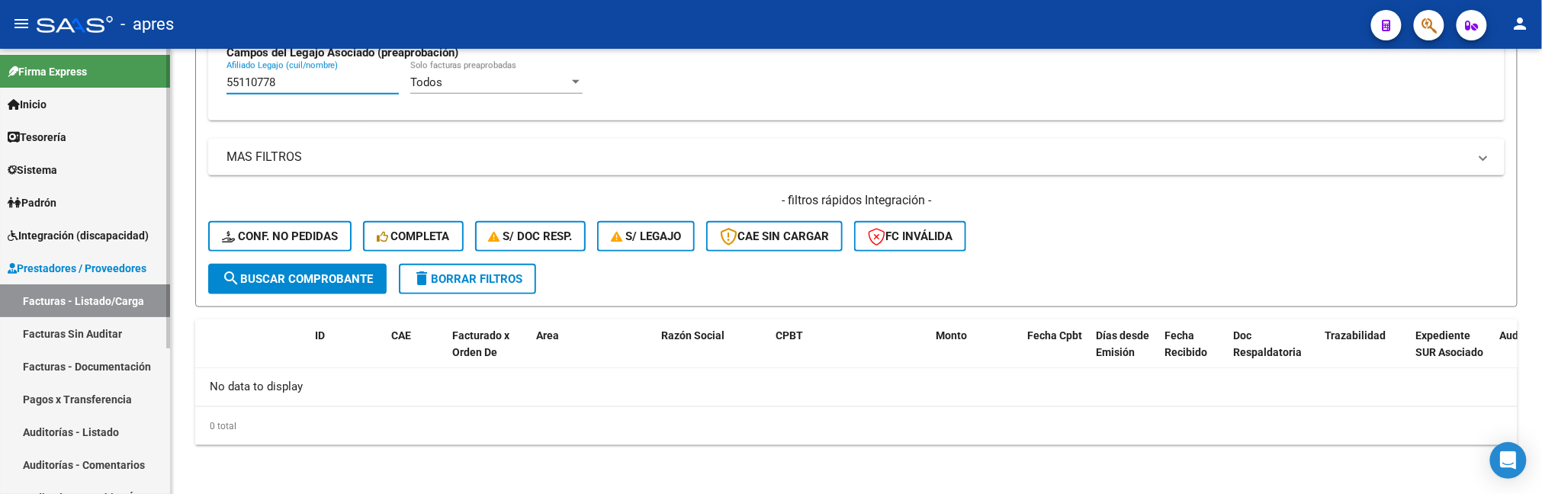
drag, startPoint x: 288, startPoint y: 85, endPoint x: 166, endPoint y: 86, distance: 122.0
click at [166, 86] on mat-sidenav-container "Firma Express Inicio Calendario SSS Instructivos Contacto OS Tesorería Extracto…" at bounding box center [771, 271] width 1542 height 445
paste input "948211"
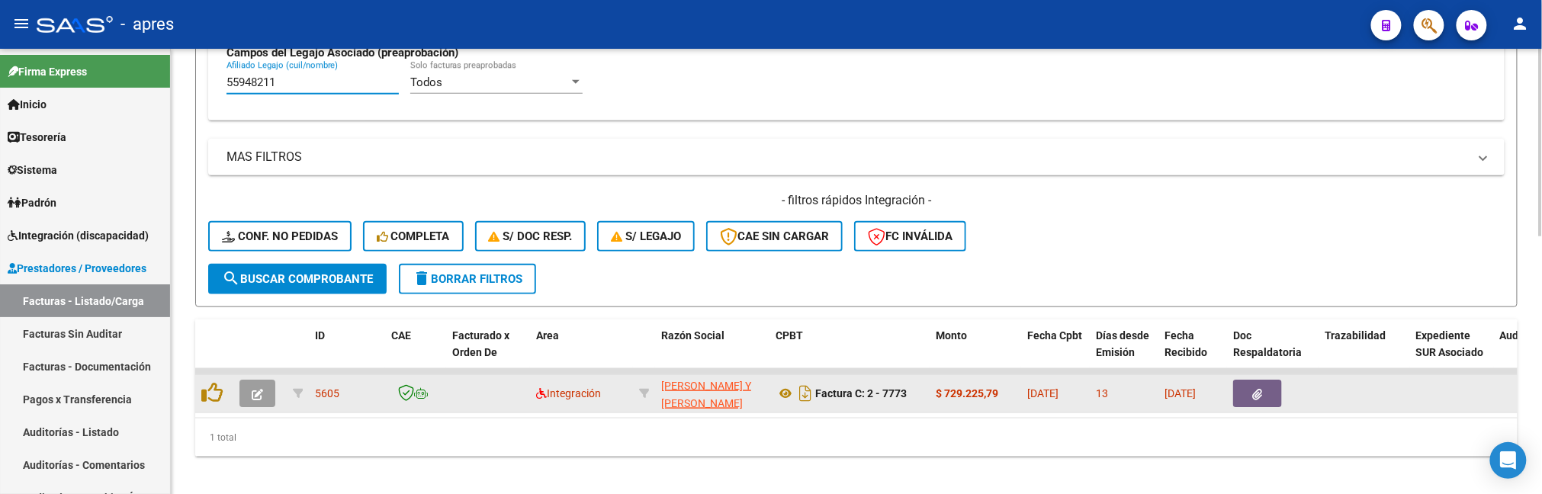
type input "55948211"
click at [265, 391] on button "button" at bounding box center [257, 393] width 36 height 27
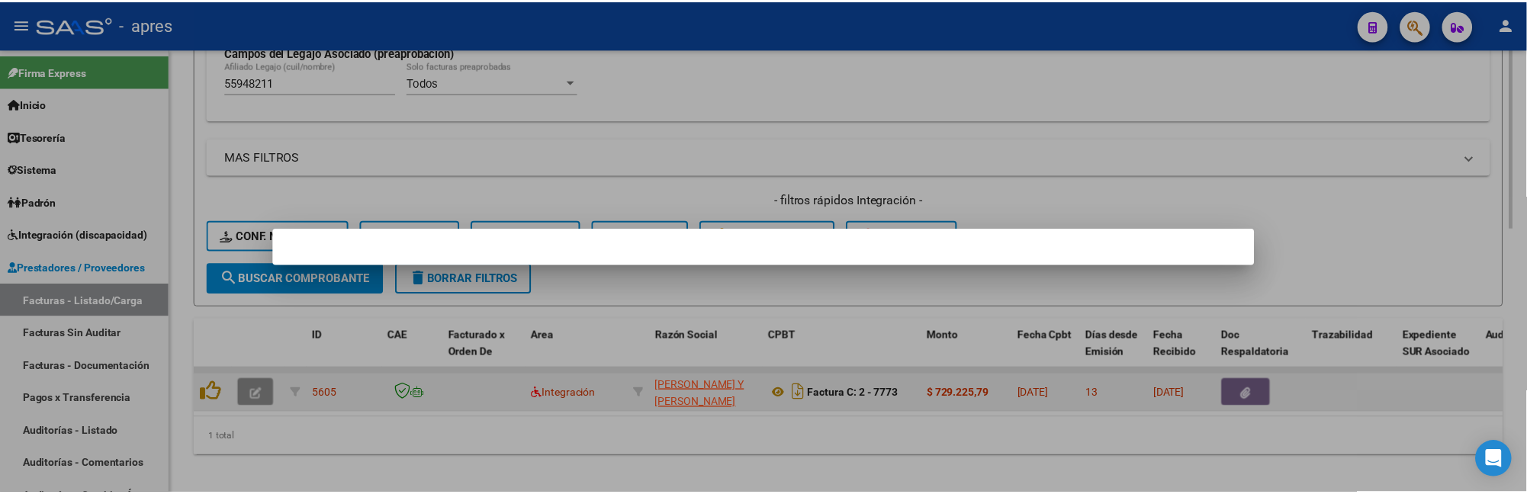
scroll to position [630, 0]
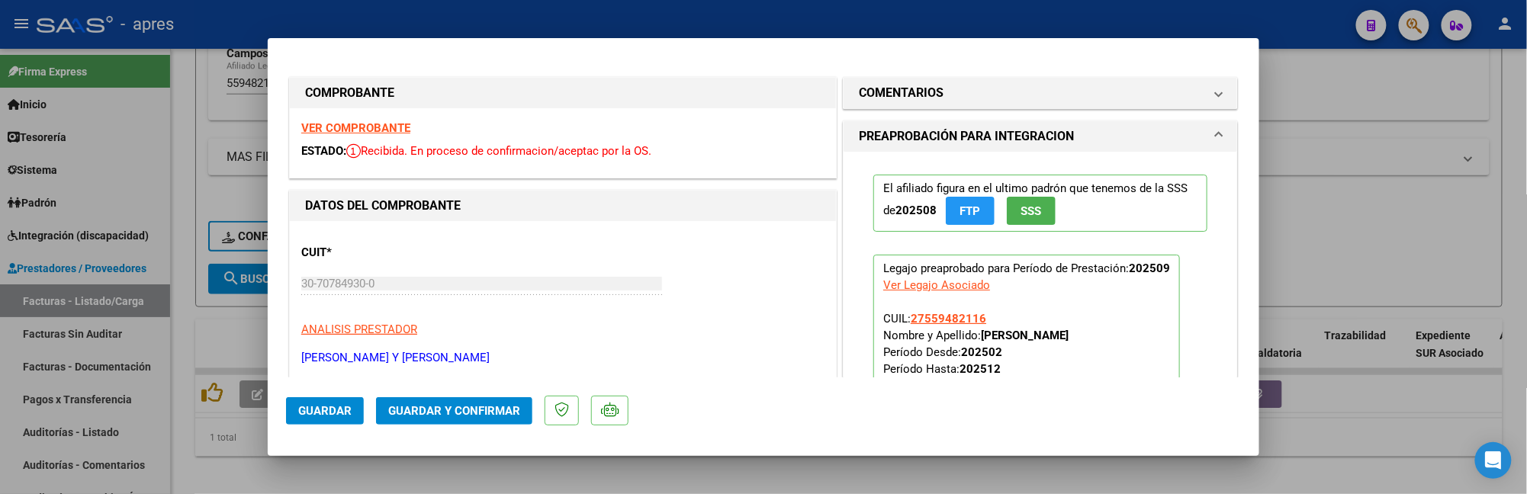
click at [394, 128] on strong "VER COMPROBANTE" at bounding box center [355, 128] width 109 height 14
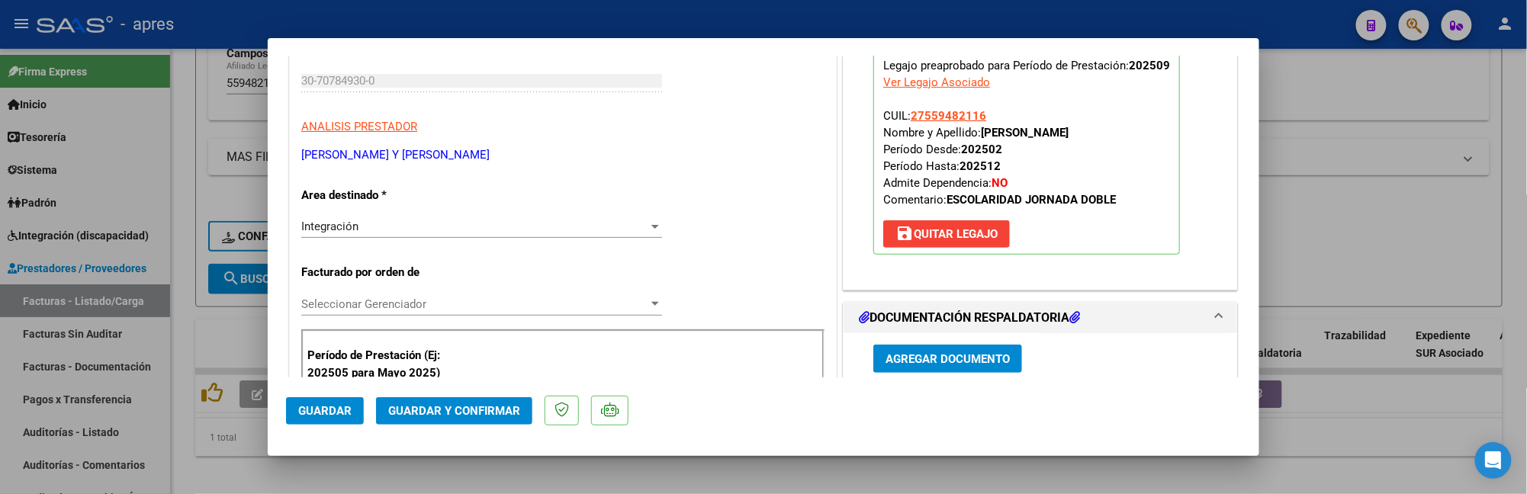
scroll to position [305, 0]
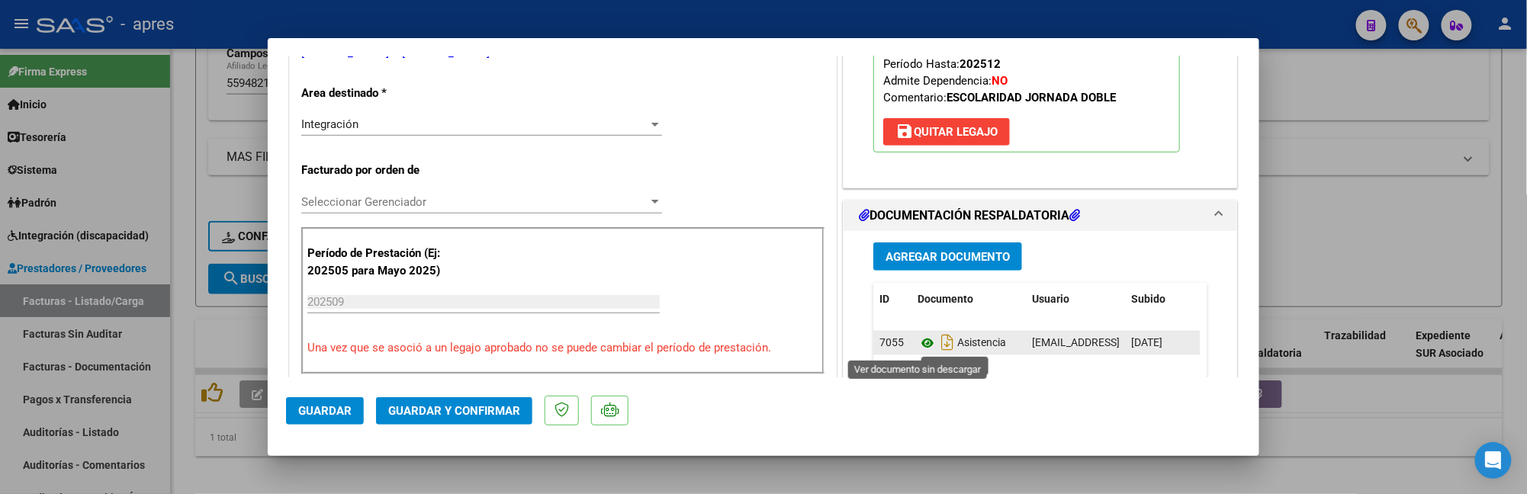
click at [918, 346] on icon at bounding box center [928, 343] width 20 height 18
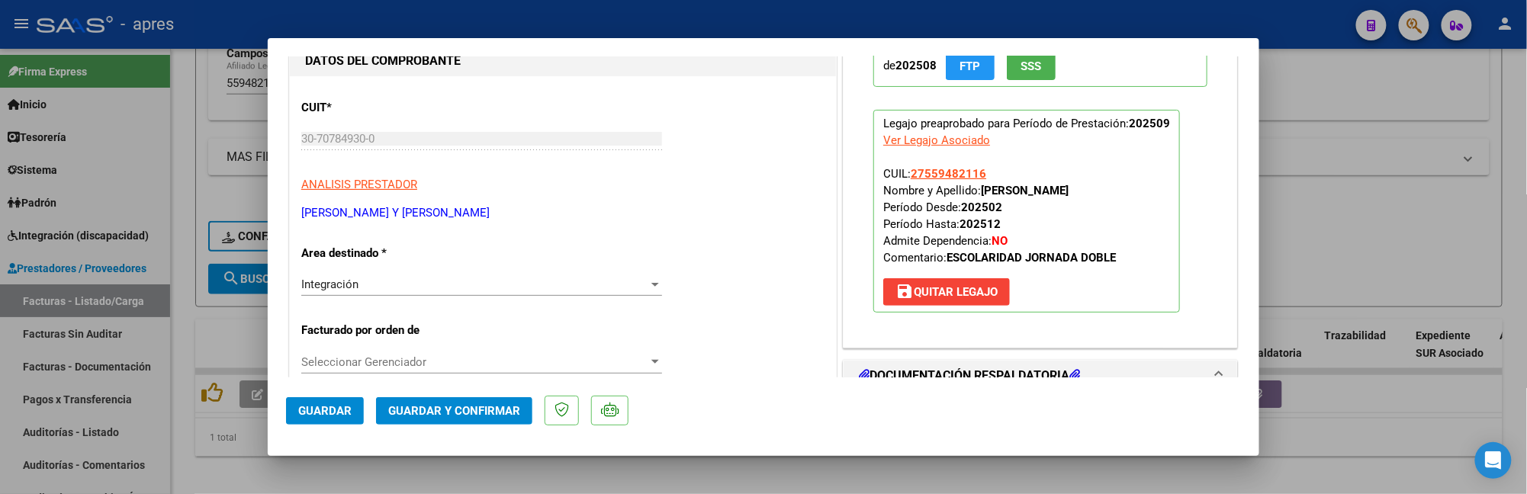
scroll to position [137, 0]
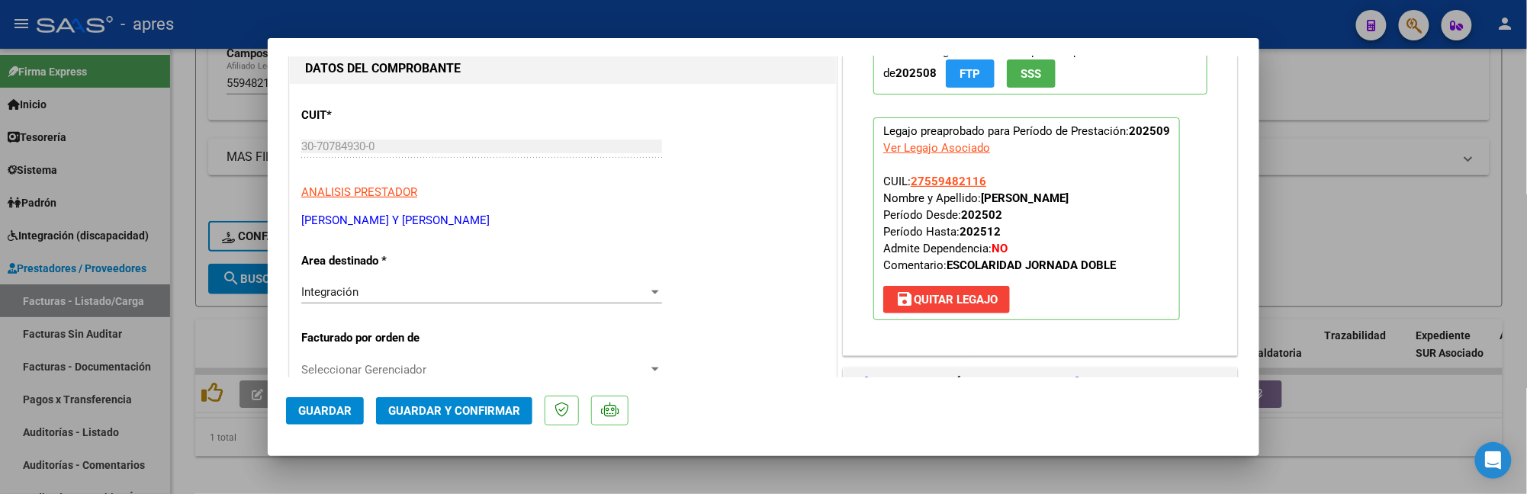
click at [446, 415] on span "Guardar y Confirmar" at bounding box center [454, 411] width 132 height 14
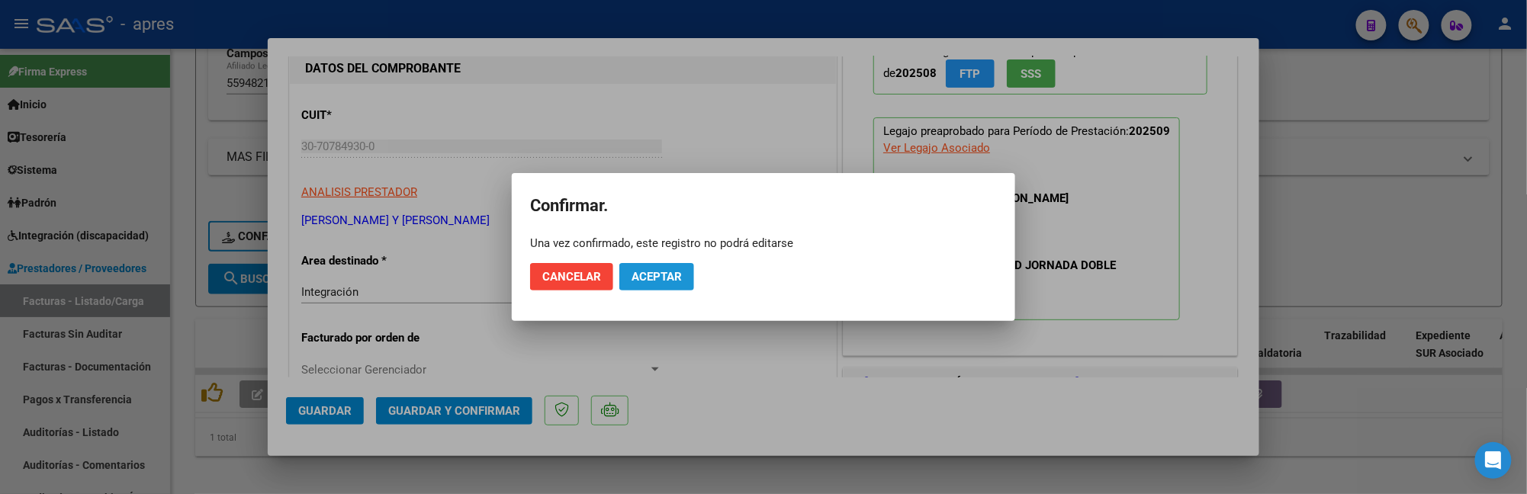
click at [642, 270] on span "Aceptar" at bounding box center [657, 277] width 50 height 14
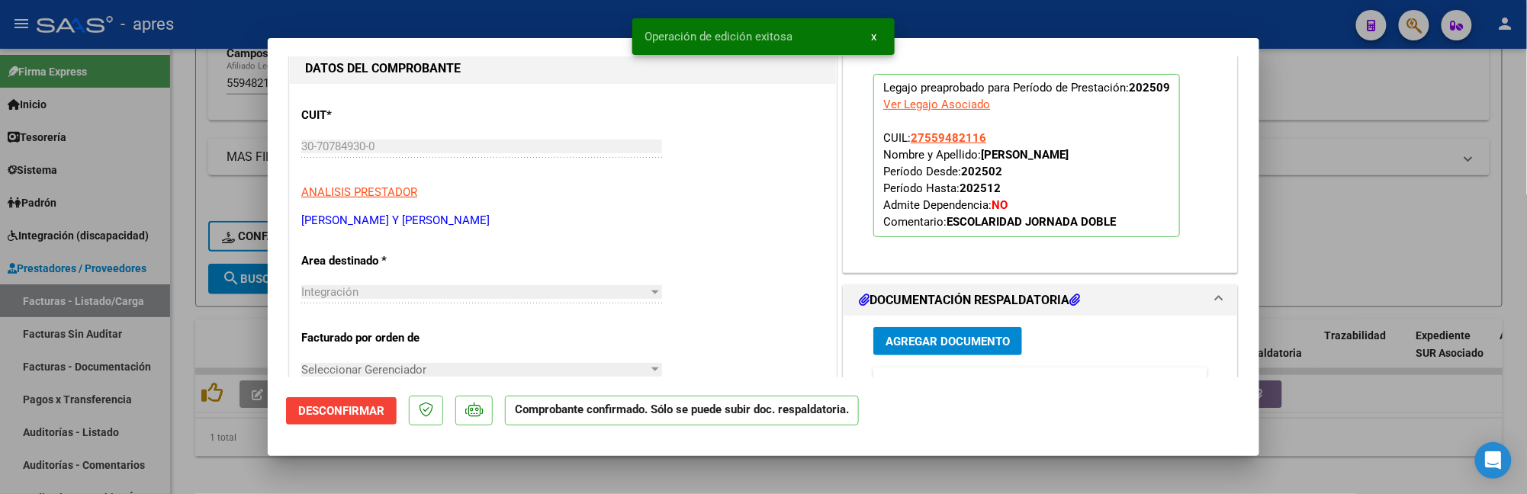
click at [223, 477] on div at bounding box center [763, 247] width 1527 height 494
type input "$ 0,00"
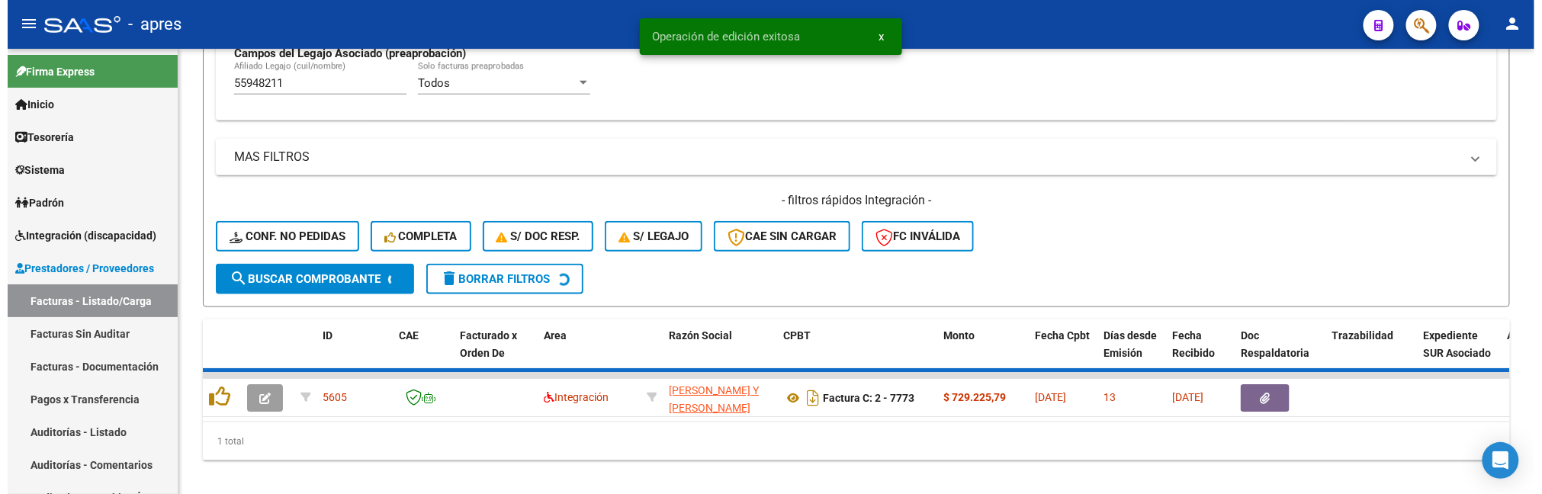
scroll to position [583, 0]
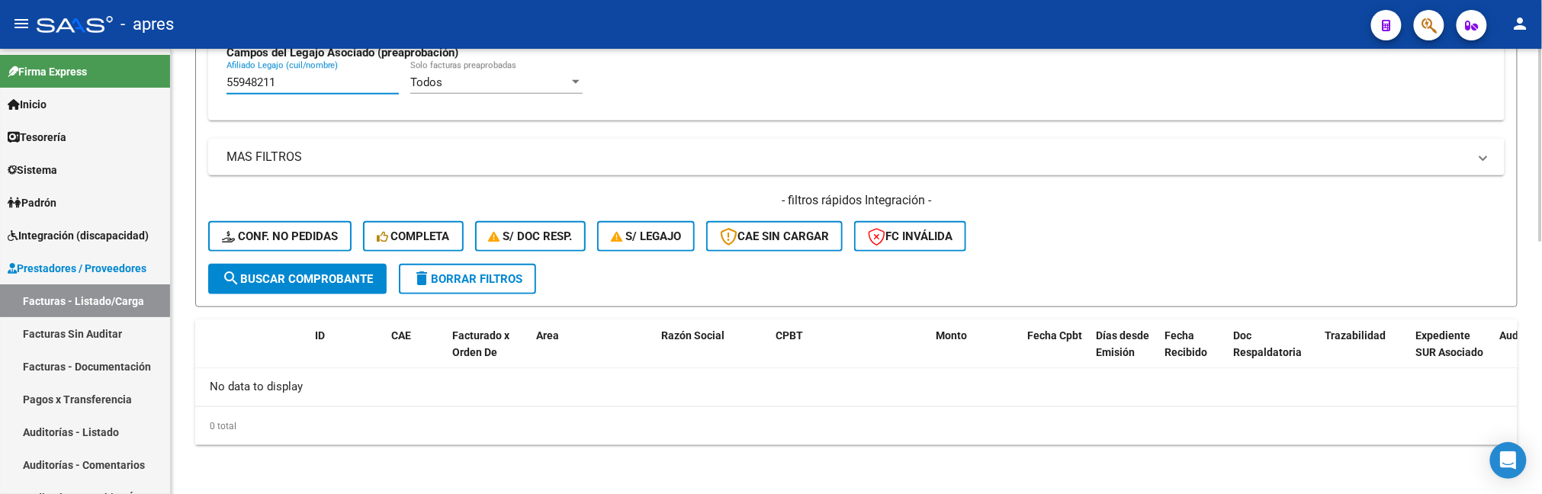
drag, startPoint x: 328, startPoint y: 84, endPoint x: 188, endPoint y: 92, distance: 140.6
paste input "91618"
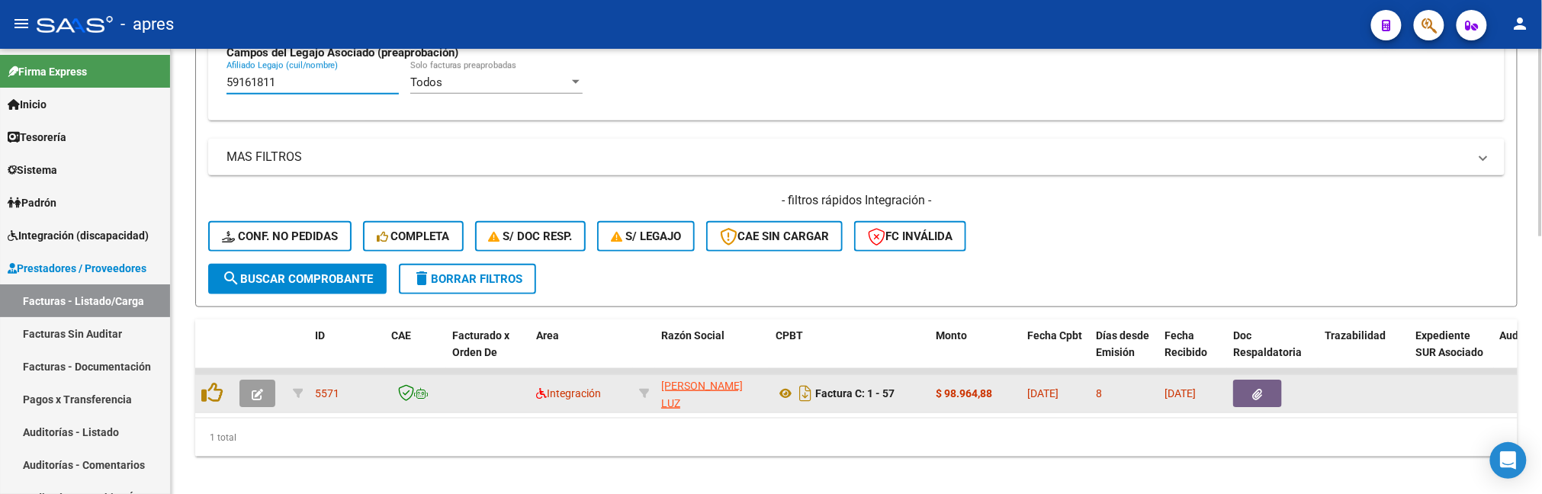
type input "59161811"
click at [250, 394] on button "button" at bounding box center [257, 393] width 36 height 27
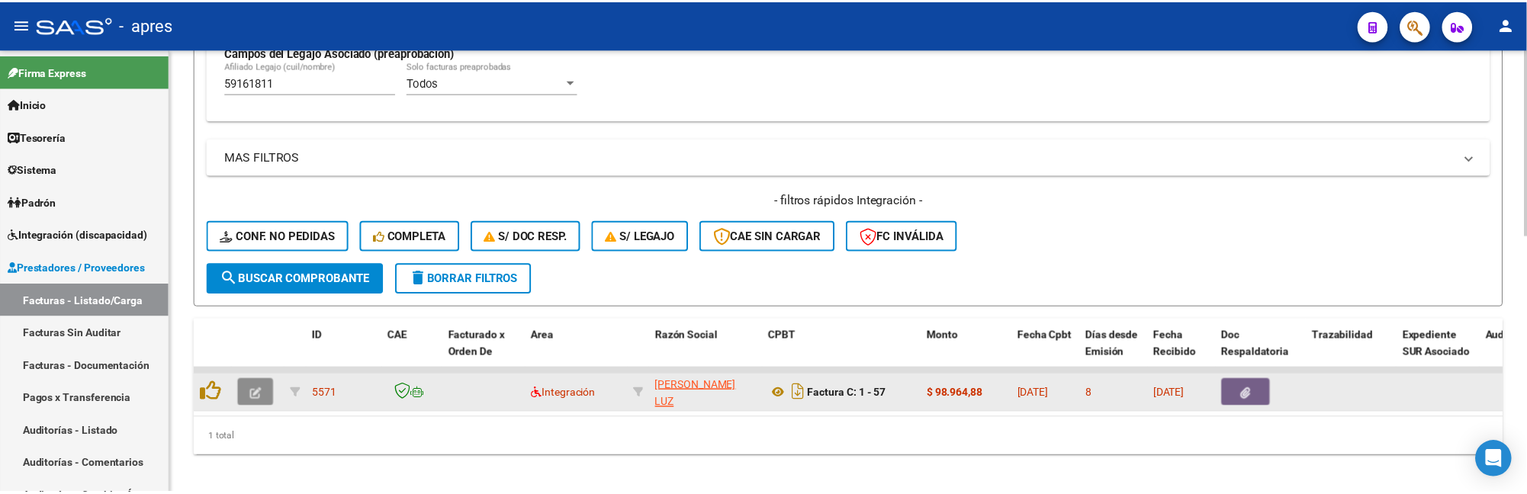
scroll to position [630, 0]
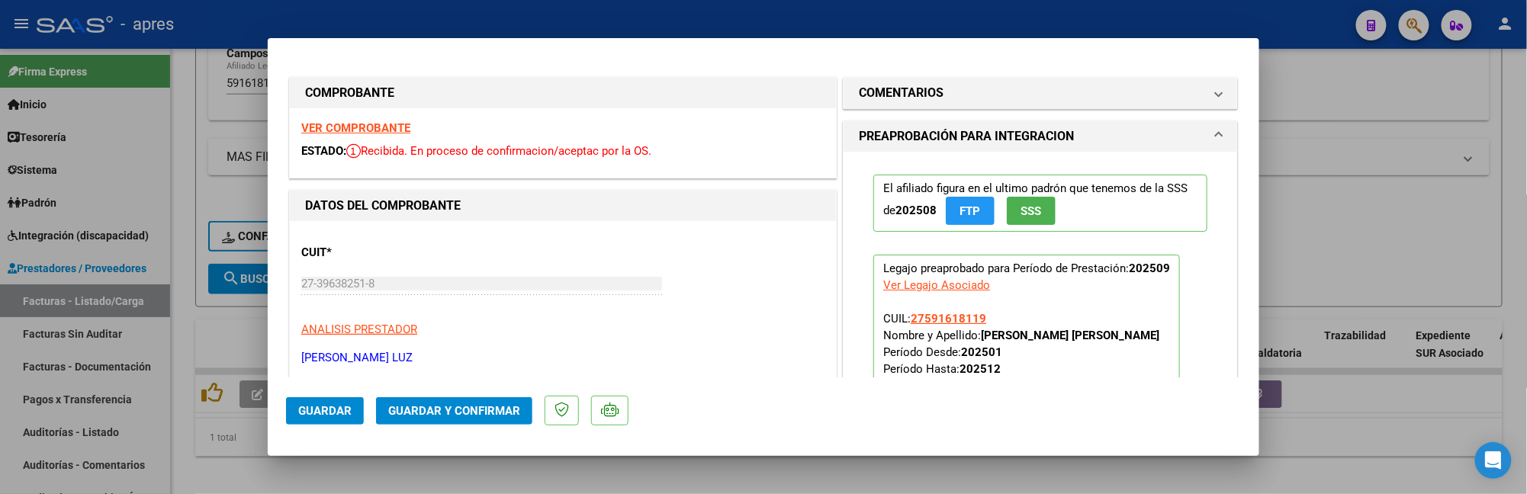
click at [372, 123] on strong "VER COMPROBANTE" at bounding box center [355, 128] width 109 height 14
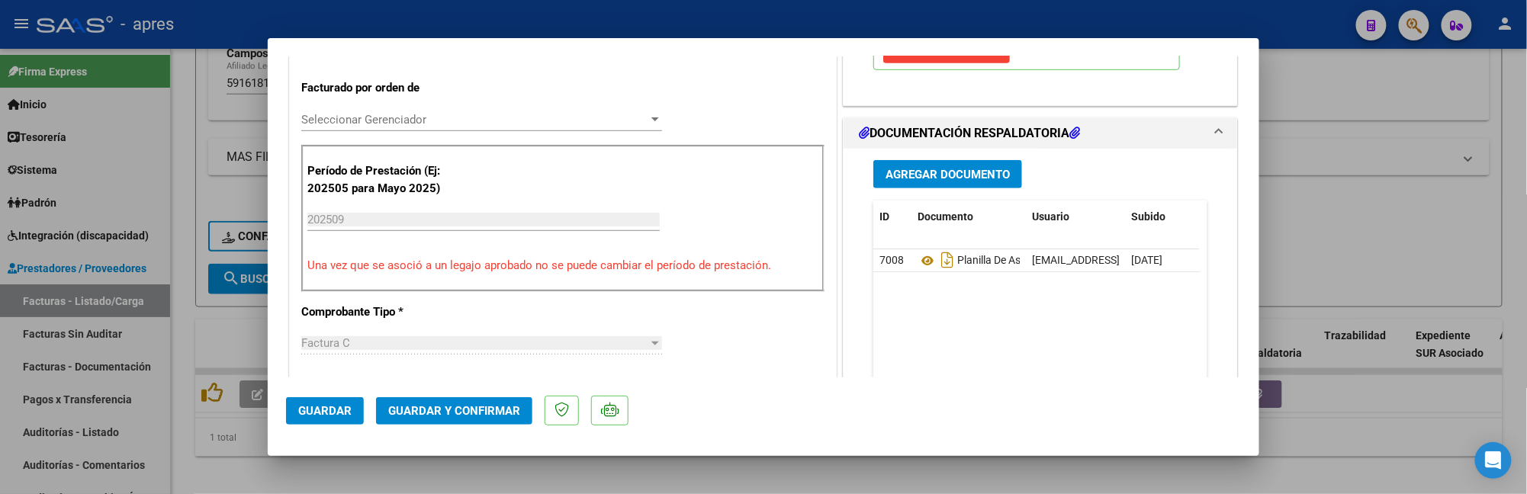
scroll to position [407, 0]
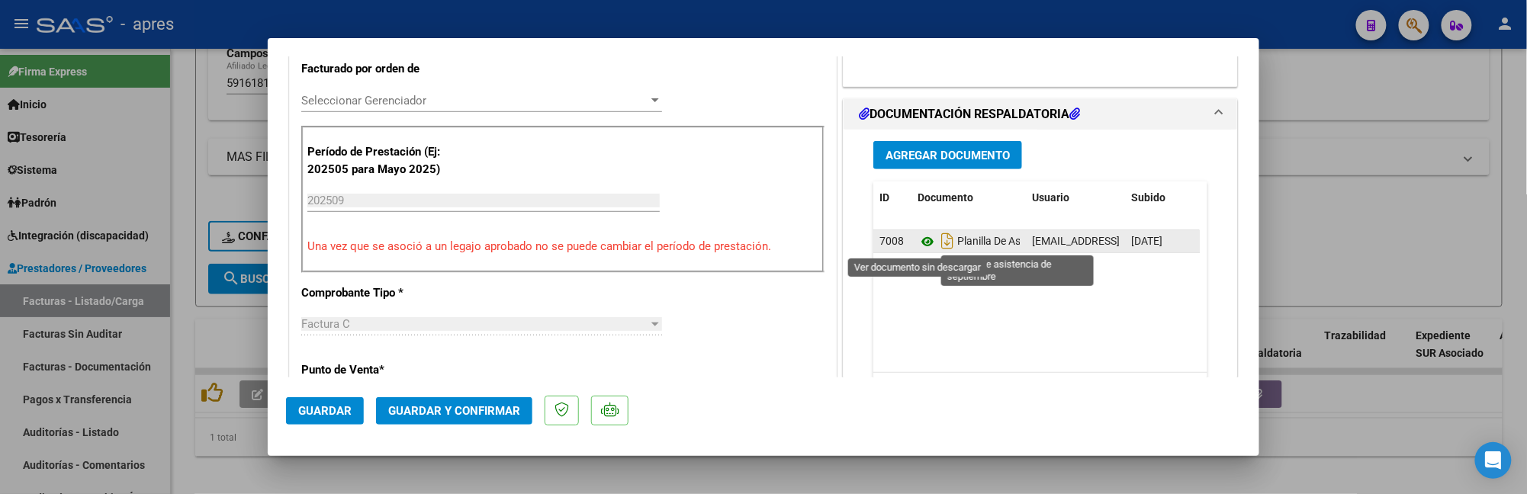
click at [918, 244] on icon at bounding box center [928, 242] width 20 height 18
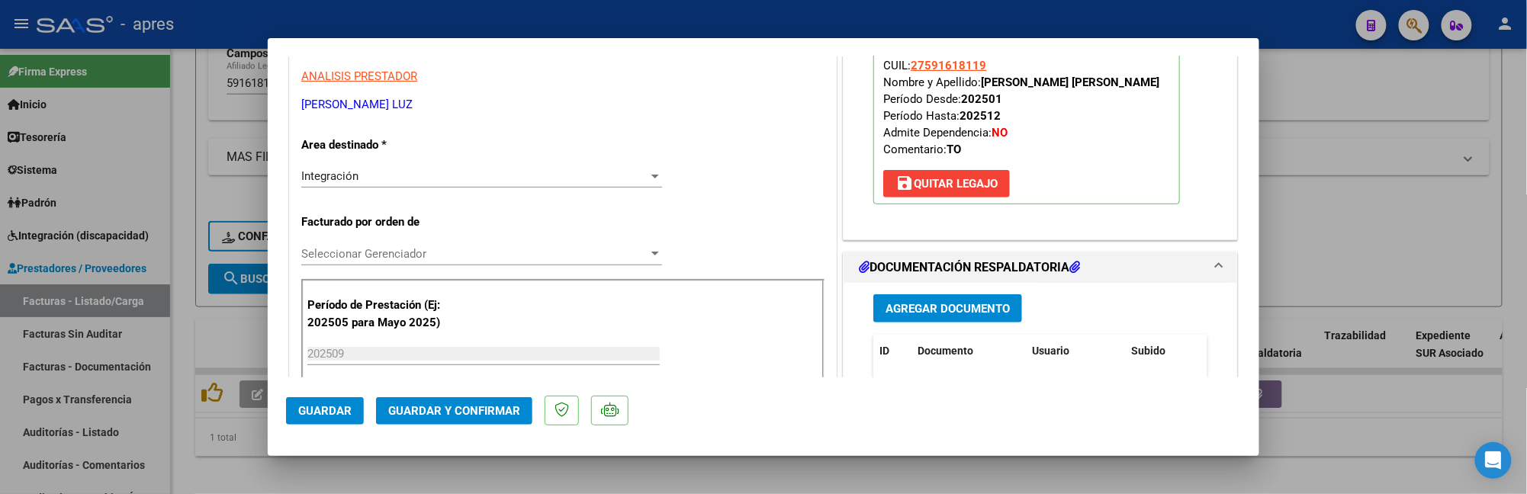
scroll to position [0, 0]
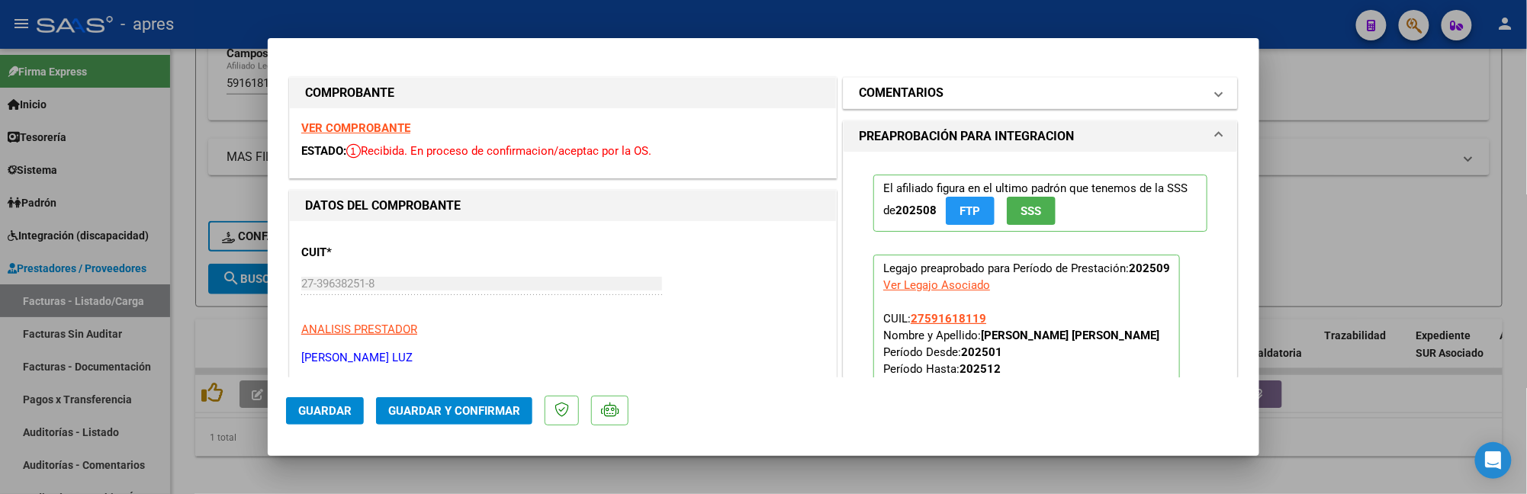
click at [889, 95] on h1 "COMENTARIOS" at bounding box center [901, 93] width 85 height 18
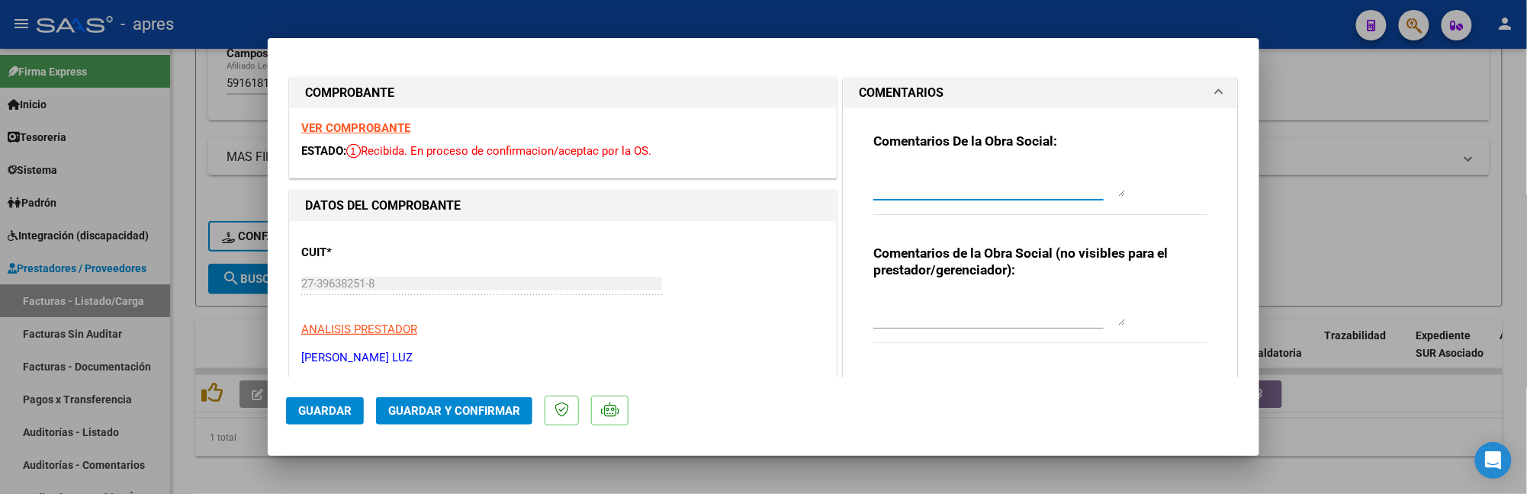
click at [897, 172] on textarea at bounding box center [999, 181] width 252 height 31
type textarea "e"
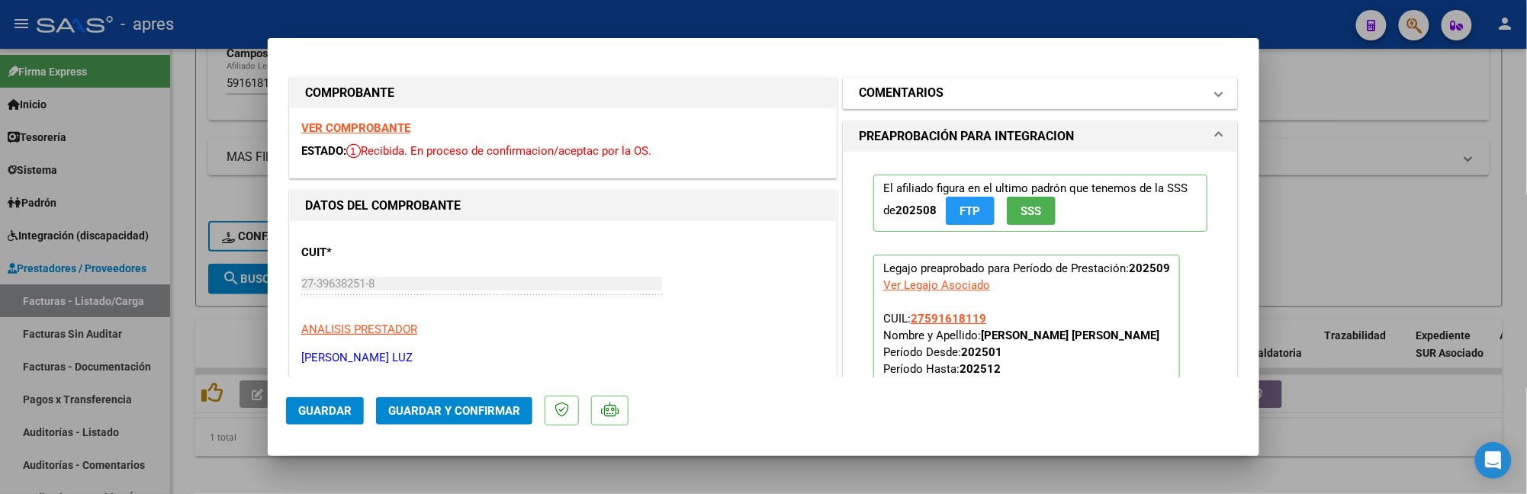
click at [964, 93] on mat-panel-title "COMENTARIOS" at bounding box center [1031, 93] width 345 height 18
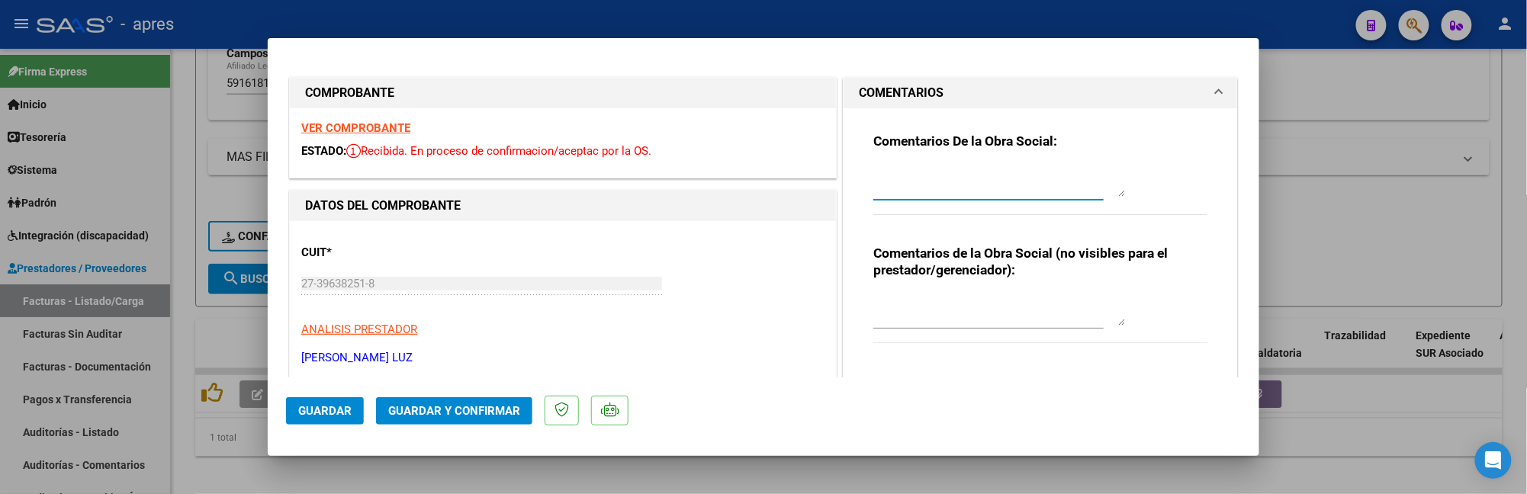
click at [929, 166] on textarea at bounding box center [999, 181] width 252 height 31
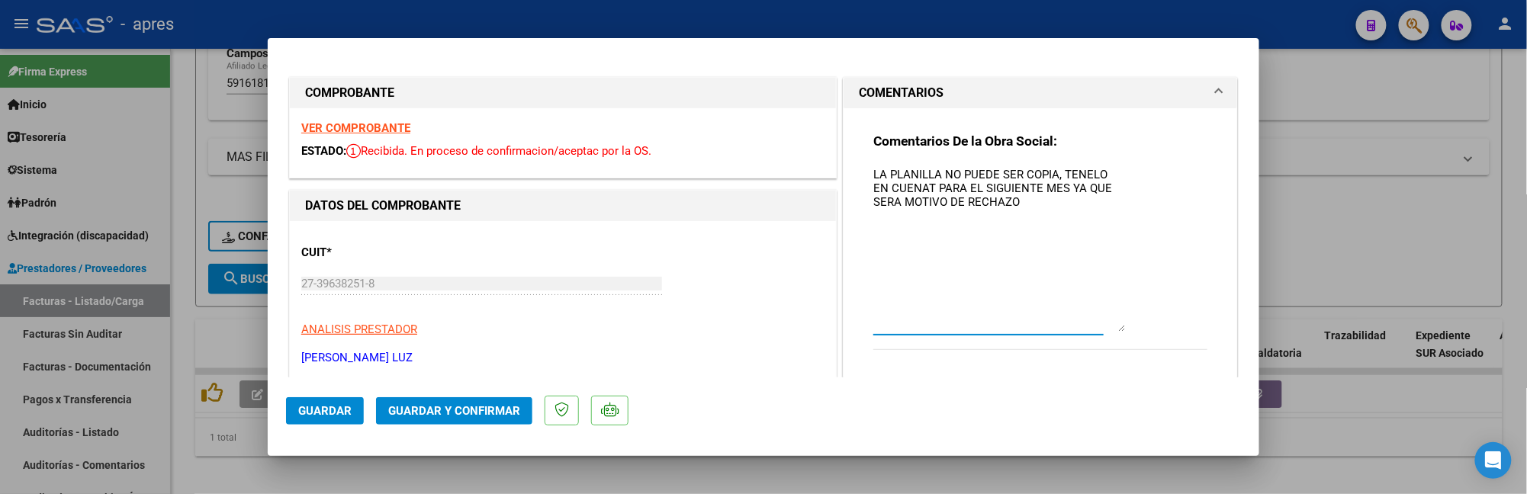
drag, startPoint x: 1106, startPoint y: 193, endPoint x: 1101, endPoint y: 328, distance: 135.1
click at [1101, 328] on textarea "LA PLANILLA NO PUEDE SER COPIA, TENELO EN CUENAT PARA EL SIGUIENTE MES YA QUE S…" at bounding box center [999, 249] width 252 height 166
click at [873, 175] on textarea "LA PLANILLA NO PUEDE SER COPIA, TENELO EN CUENAT PARA EL SIGUIENTE MES YA QUE S…" at bounding box center [999, 249] width 252 height 166
click at [1007, 172] on textarea "LA FIRMA DE LA PLANILLA NO PUEDE SER COPIA, TENELO EN CUENAT PARA EL SIGUIENTE …" at bounding box center [999, 249] width 252 height 166
drag, startPoint x: 968, startPoint y: 185, endPoint x: 1161, endPoint y: 185, distance: 193.0
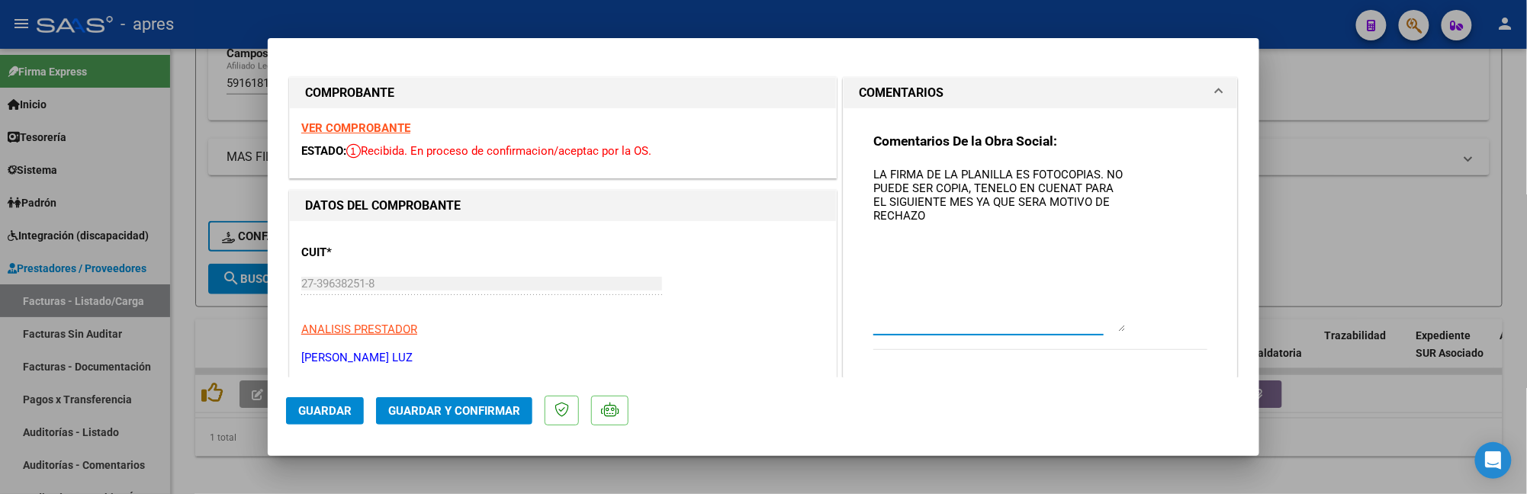
click at [1161, 185] on div "Comentarios De la Obra Social: LA FIRMA DE LA PLANILLA ES FOTOCOPIAS. NO PUEDE …" at bounding box center [1040, 249] width 334 height 233
drag, startPoint x: 964, startPoint y: 186, endPoint x: 1155, endPoint y: 224, distance: 194.5
click at [1155, 224] on div "Comentarios De la Obra Social: LA FIRMA DE LA PLANILLA ES FOTOCOPIAS. NO PUEDE …" at bounding box center [1040, 249] width 334 height 233
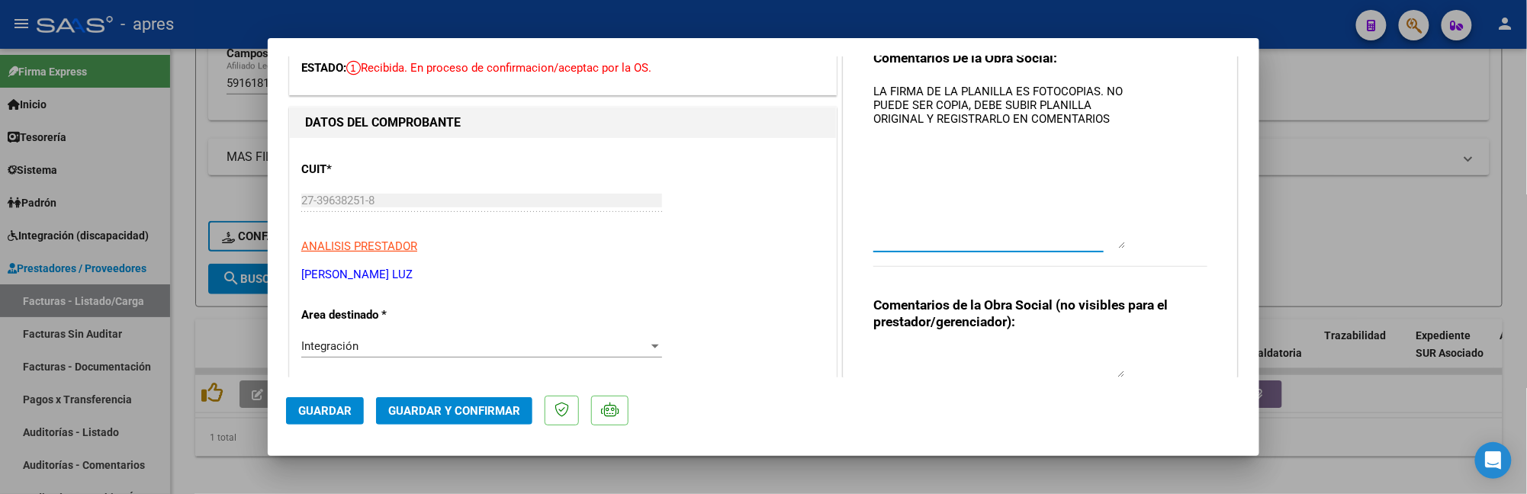
scroll to position [203, 0]
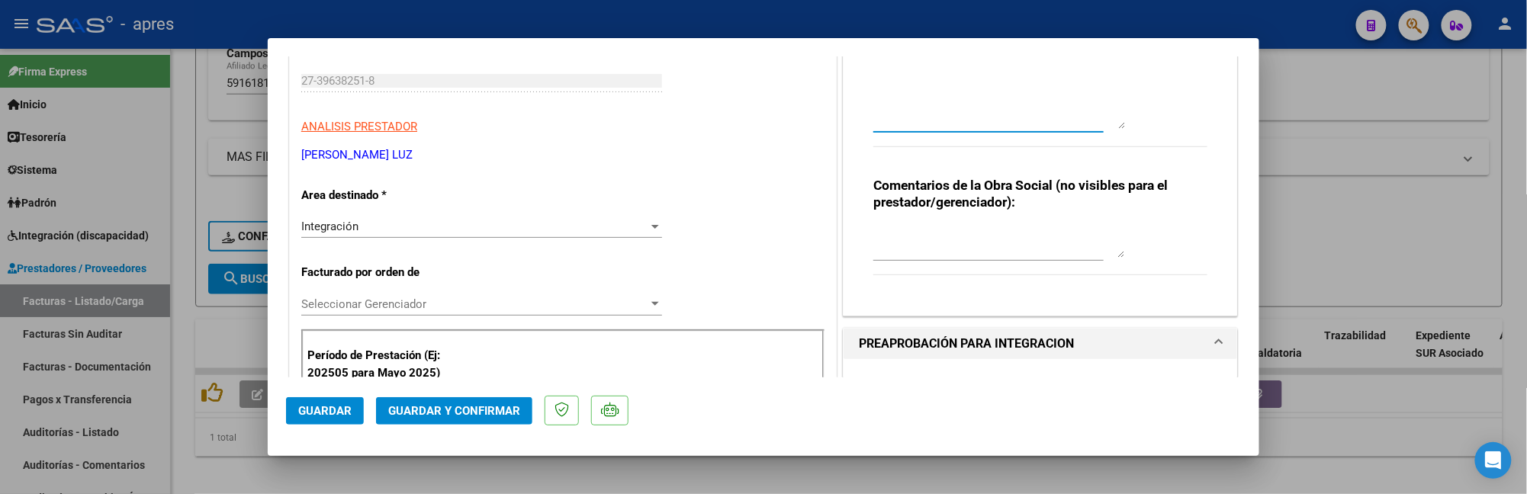
type textarea "LA FIRMA DE LA PLANILLA ES FOTOCOPIAS. NO PUEDE SER COPIA, DEBE SUBIR PLANILLA …"
click at [345, 416] on span "Guardar" at bounding box center [324, 411] width 53 height 14
click at [181, 236] on div at bounding box center [763, 247] width 1527 height 494
type input "$ 0,00"
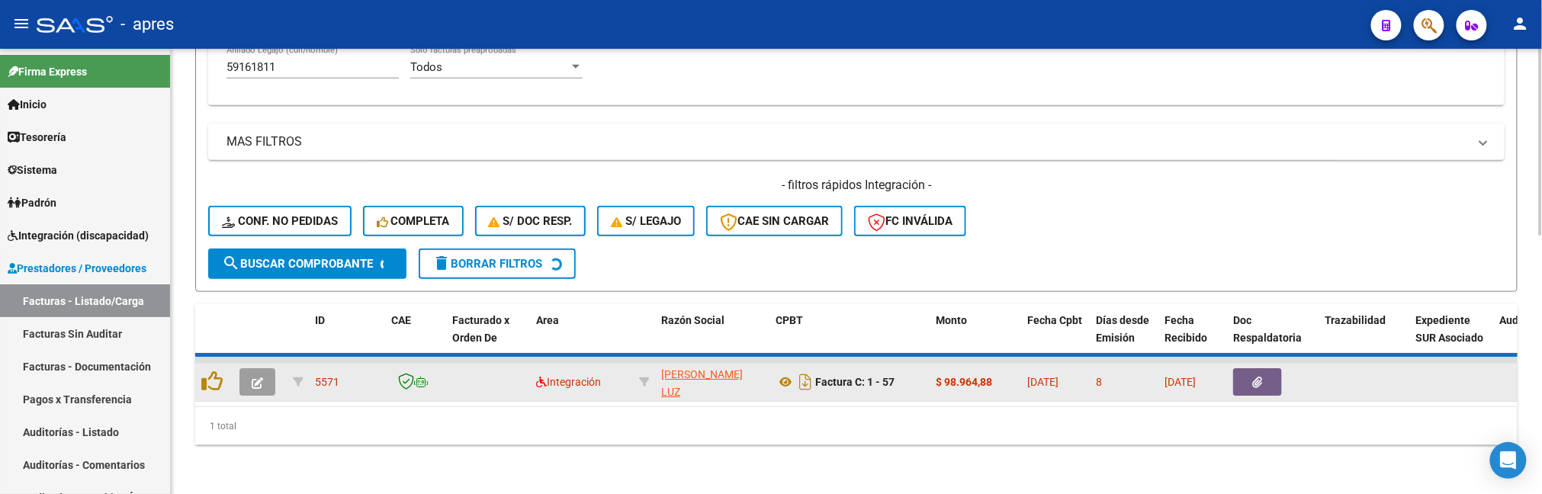
scroll to position [583, 0]
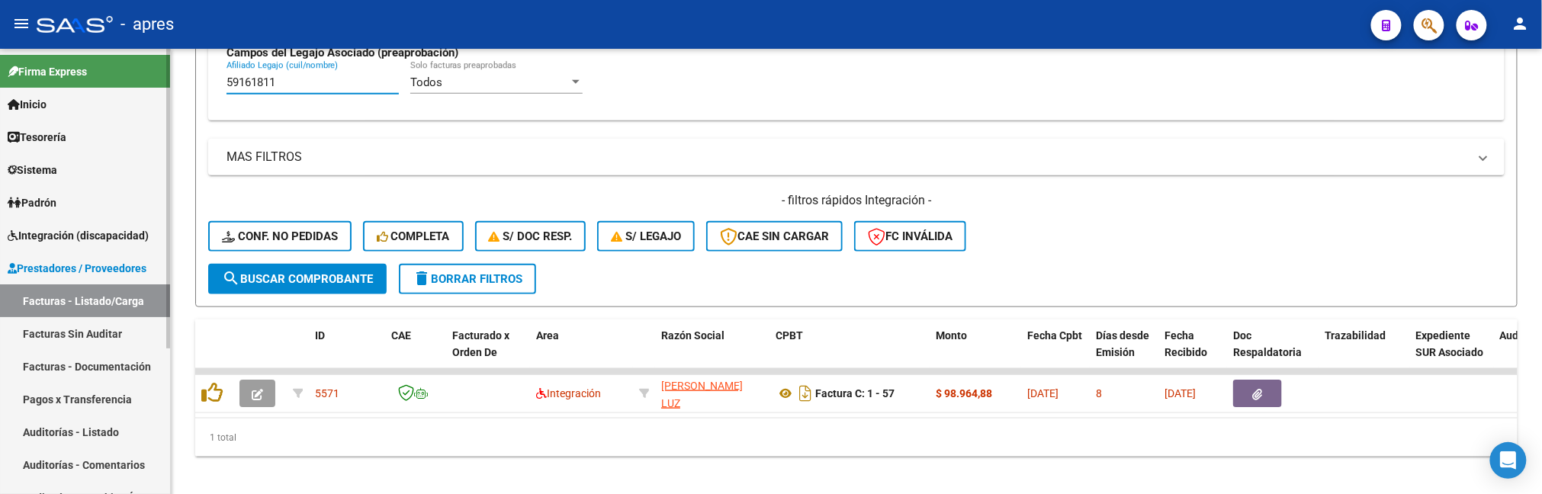
drag, startPoint x: 288, startPoint y: 90, endPoint x: 86, endPoint y: 77, distance: 201.8
click at [86, 77] on mat-sidenav-container "Firma Express Inicio Calendario SSS Instructivos Contacto OS Tesorería Extracto…" at bounding box center [771, 271] width 1542 height 445
paste input "21880498"
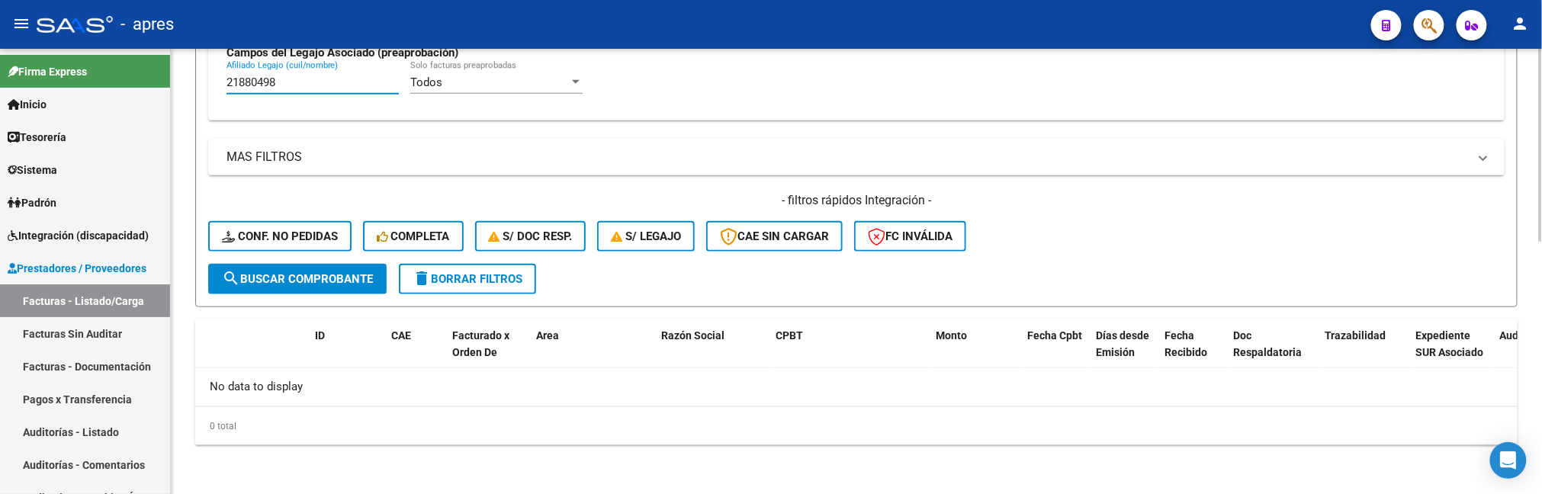
type input "21880498"
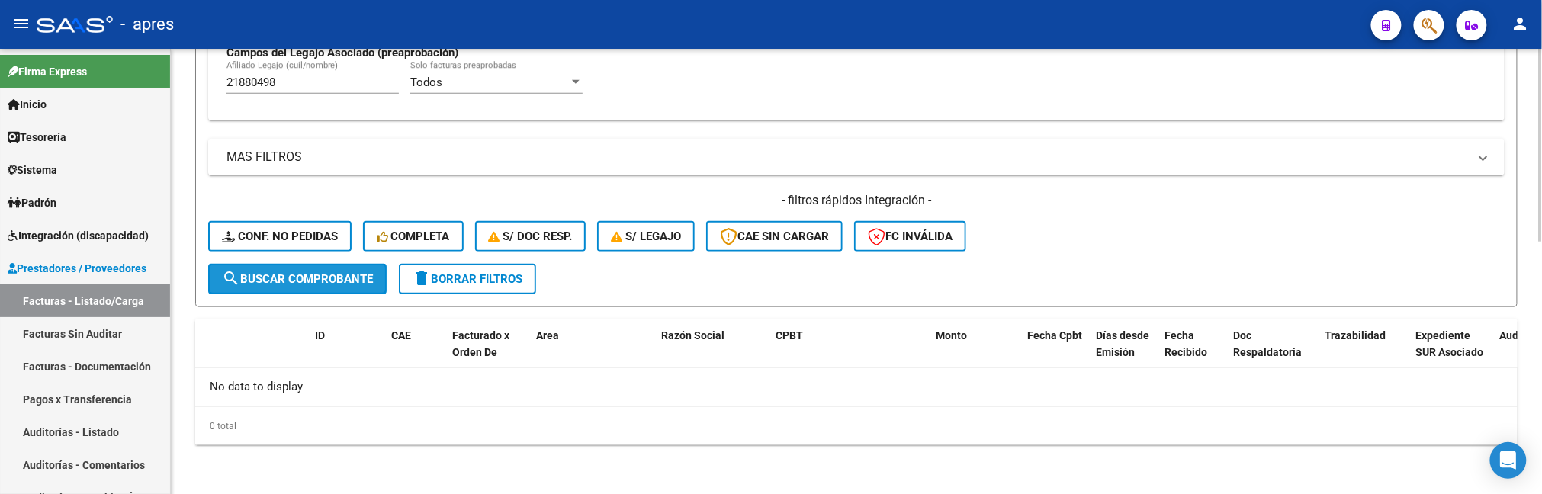
click at [294, 290] on button "search Buscar Comprobante" at bounding box center [297, 279] width 178 height 31
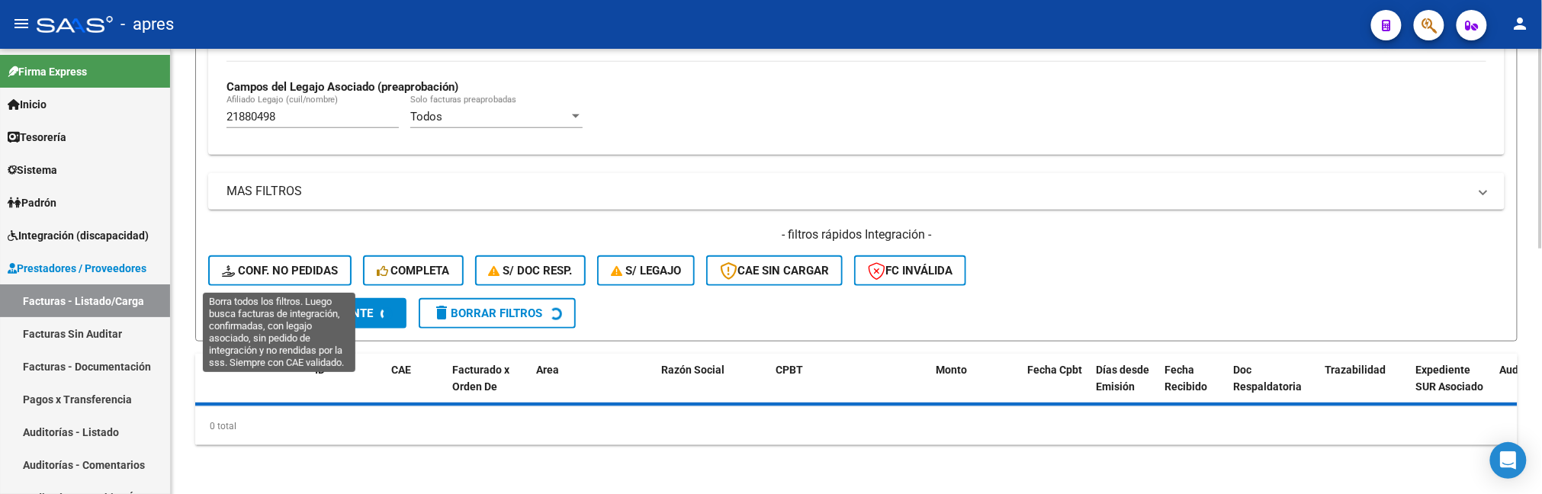
click at [297, 273] on span "Conf. no pedidas" at bounding box center [280, 271] width 116 height 14
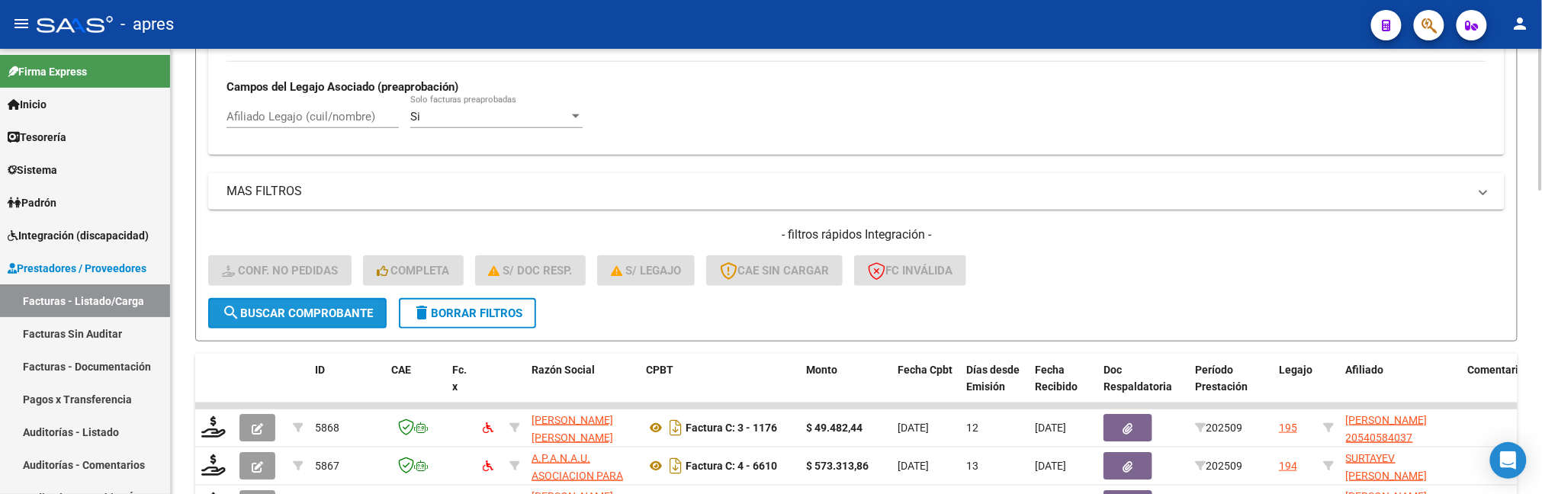
click at [297, 307] on span "search Buscar Comprobante" at bounding box center [297, 314] width 151 height 14
click at [442, 316] on span "delete Borrar Filtros" at bounding box center [468, 314] width 110 height 14
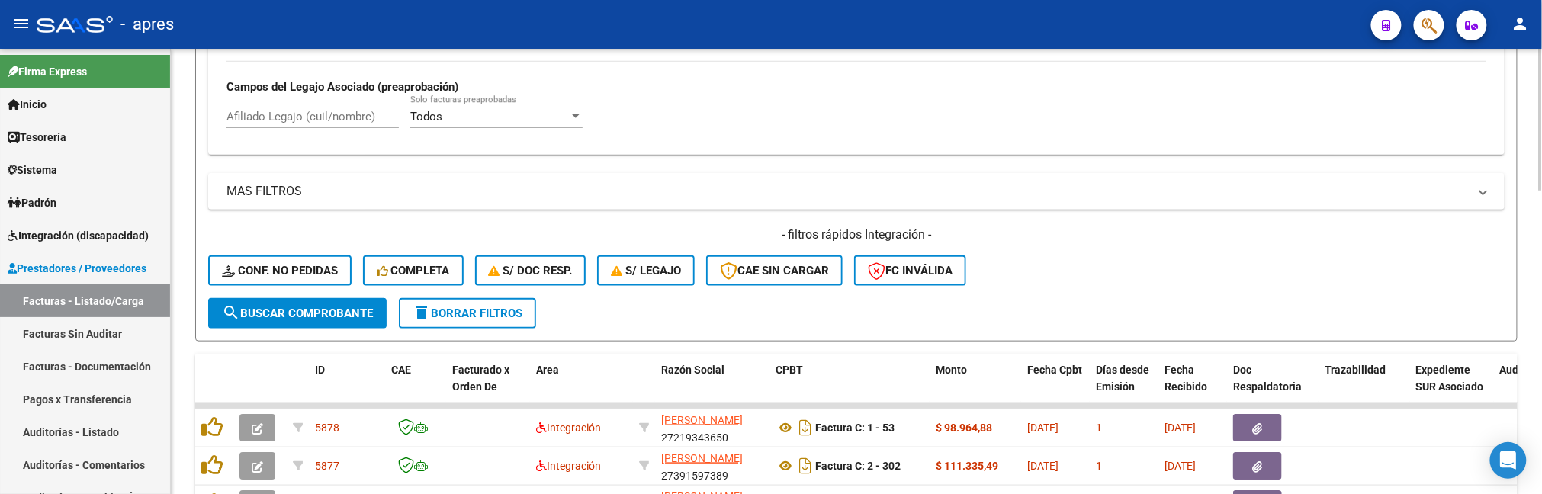
click at [305, 124] on input "Afiliado Legajo (cuil/nombre)" at bounding box center [313, 117] width 172 height 14
paste input "21880498"
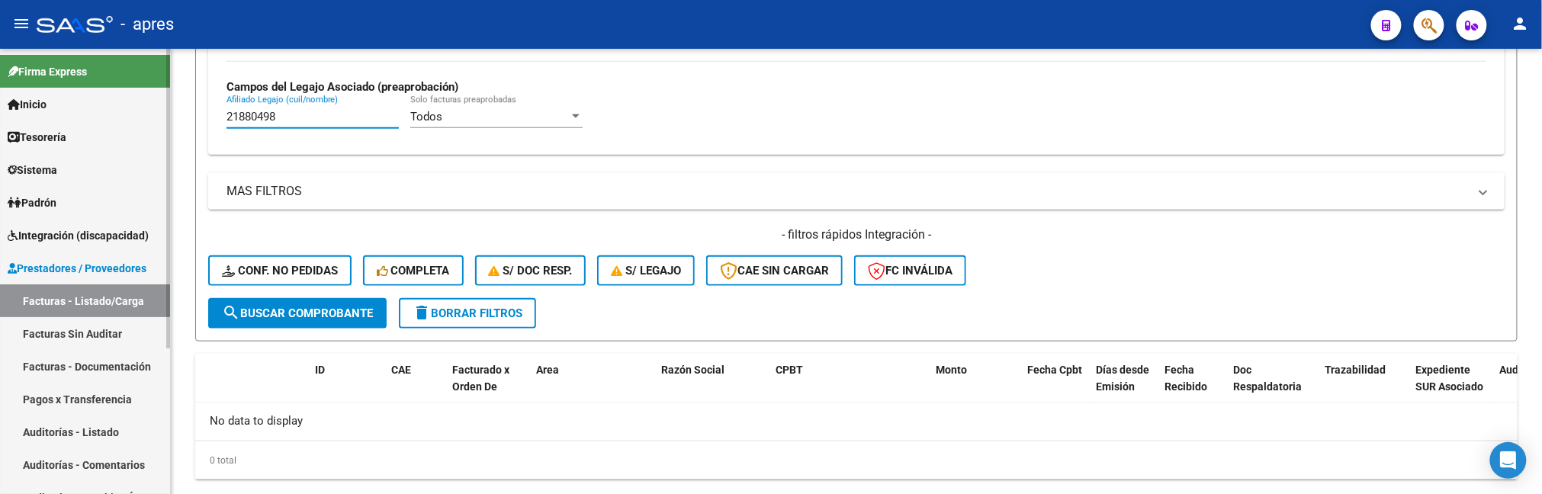
drag, startPoint x: 321, startPoint y: 117, endPoint x: 47, endPoint y: 117, distance: 273.8
click at [47, 117] on mat-sidenav-container "Firma Express Inicio Calendario SSS Instructivos Contacto OS Tesorería Extracto…" at bounding box center [771, 271] width 1542 height 445
paste input "53742074"
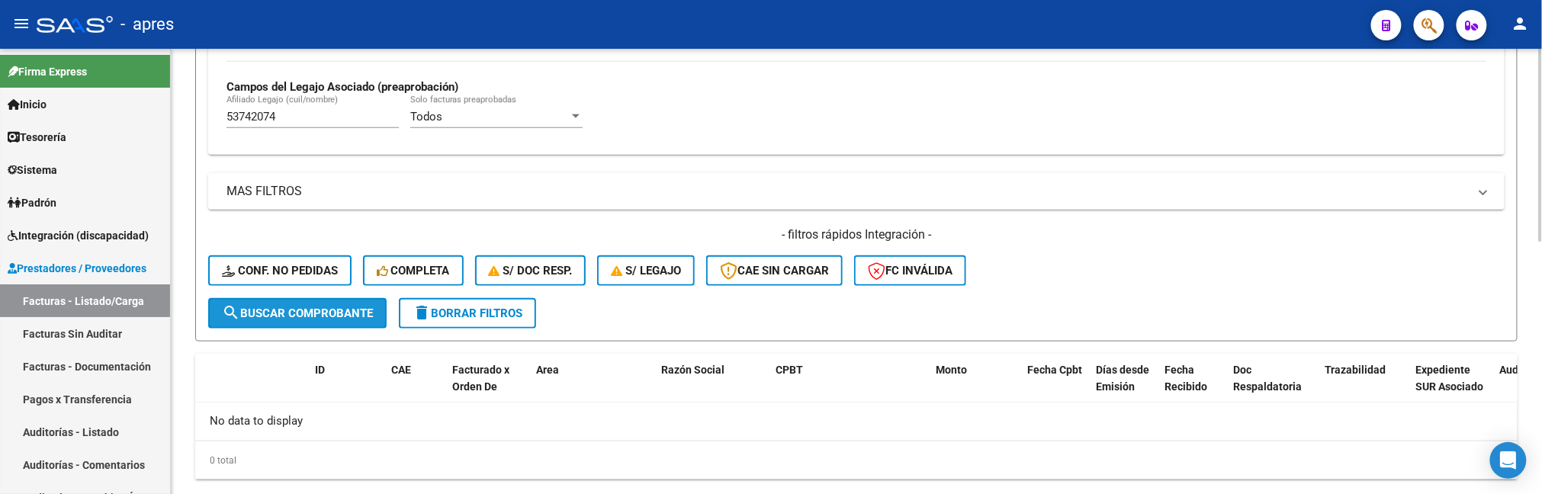
click at [238, 315] on mat-icon "search" at bounding box center [231, 313] width 18 height 18
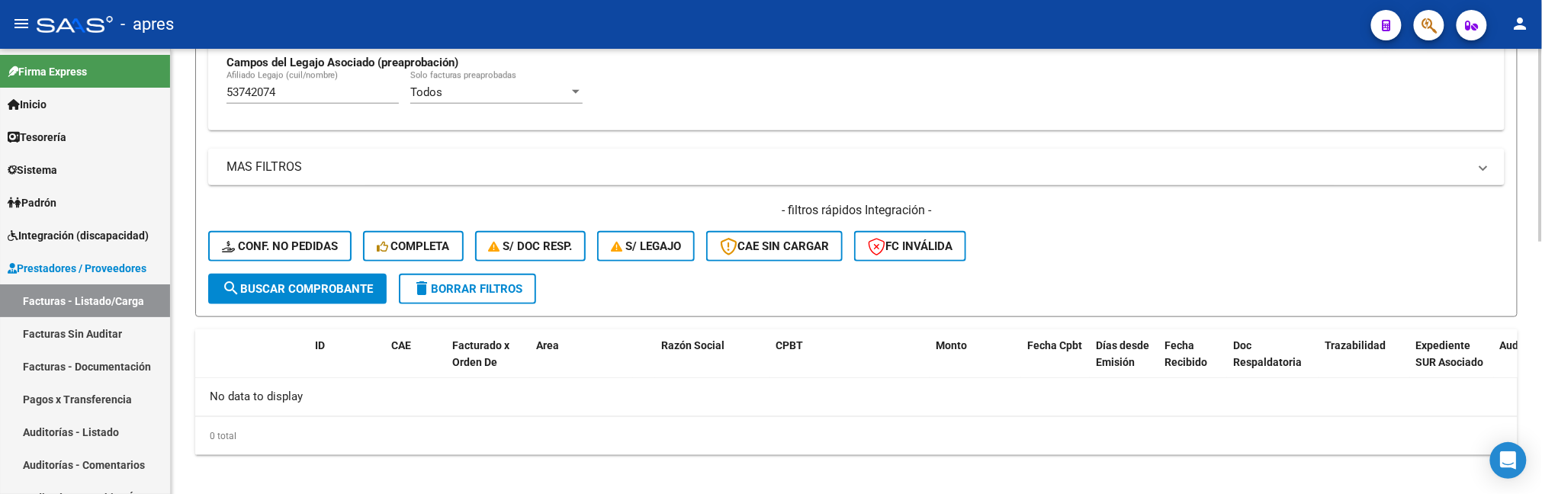
scroll to position [583, 0]
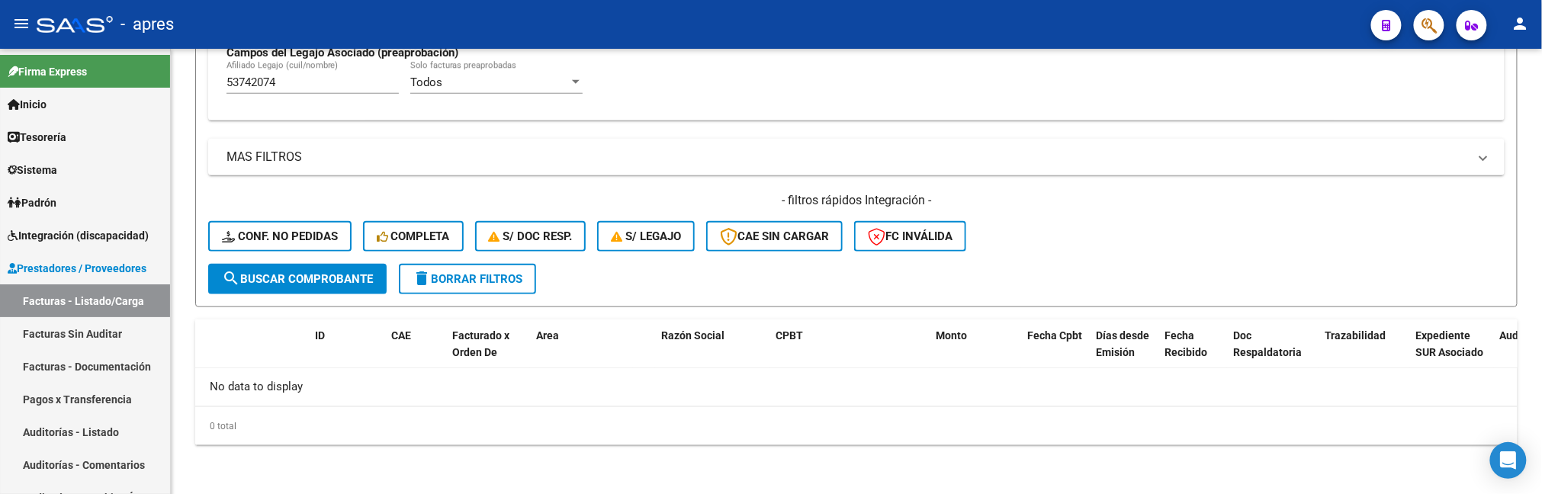
drag, startPoint x: 294, startPoint y: 82, endPoint x: -64, endPoint y: 87, distance: 357.8
click at [0, 87] on html "menu - apres person Firma Express Inicio Calendario SSS Instructivos Contacto O…" at bounding box center [771, 247] width 1542 height 494
paste input "452635"
drag, startPoint x: 284, startPoint y: 82, endPoint x: 66, endPoint y: 110, distance: 219.9
click at [66, 110] on mat-sidenav-container "Firma Express Inicio Calendario SSS Instructivos Contacto OS Tesorería Extracto…" at bounding box center [771, 271] width 1542 height 445
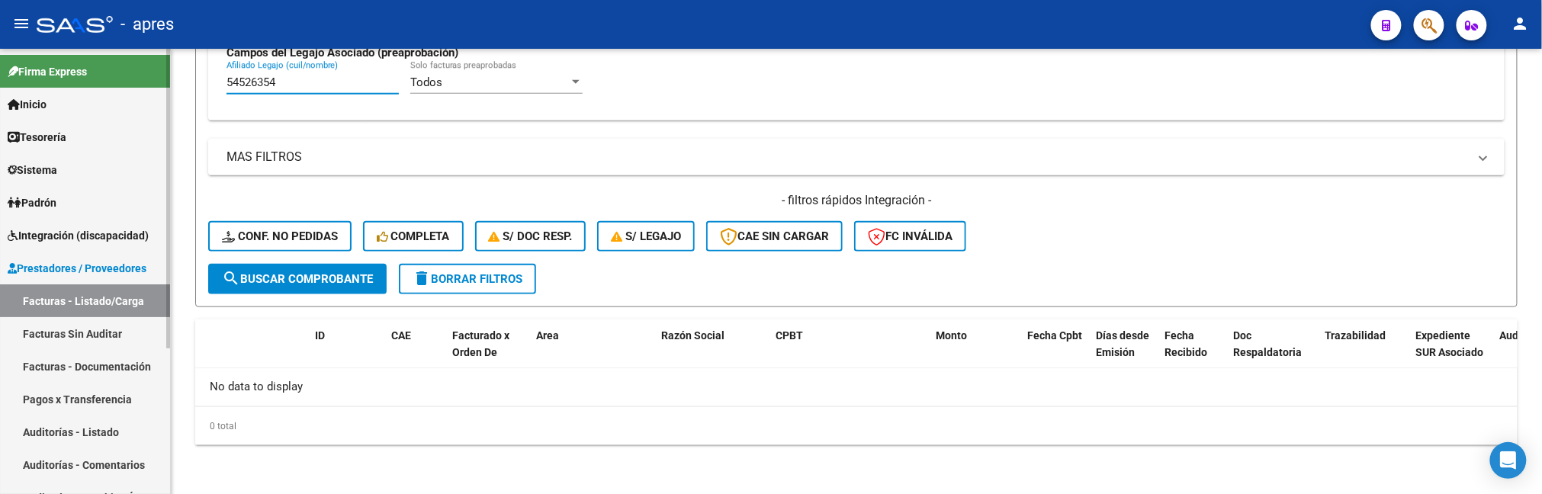
paste input "7986099"
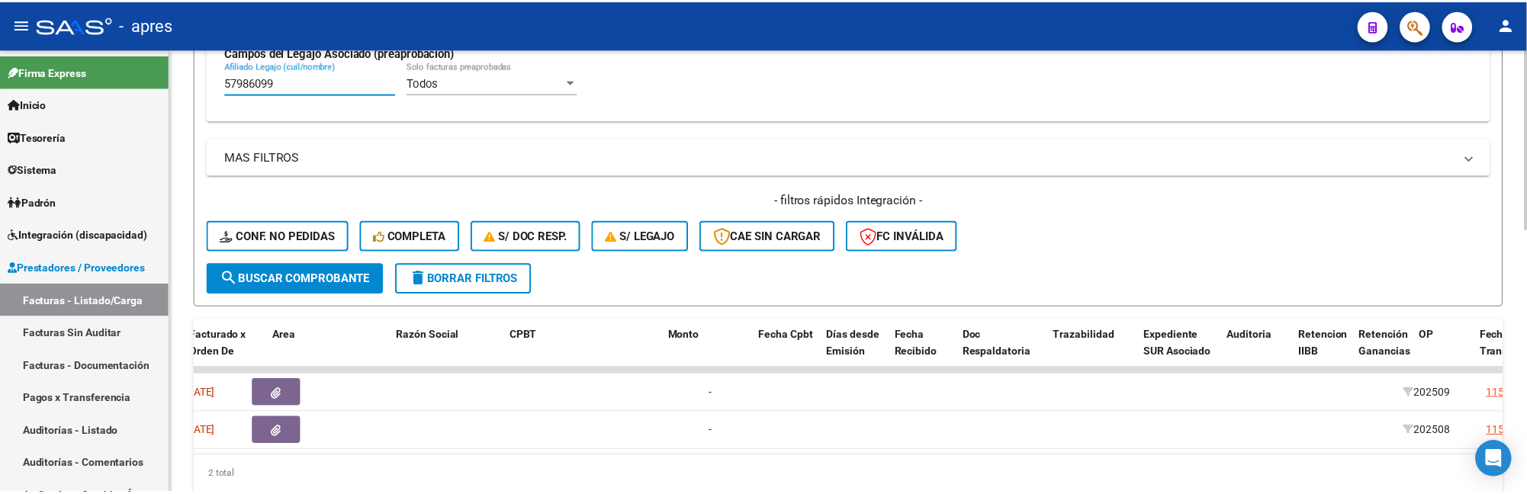
scroll to position [0, 0]
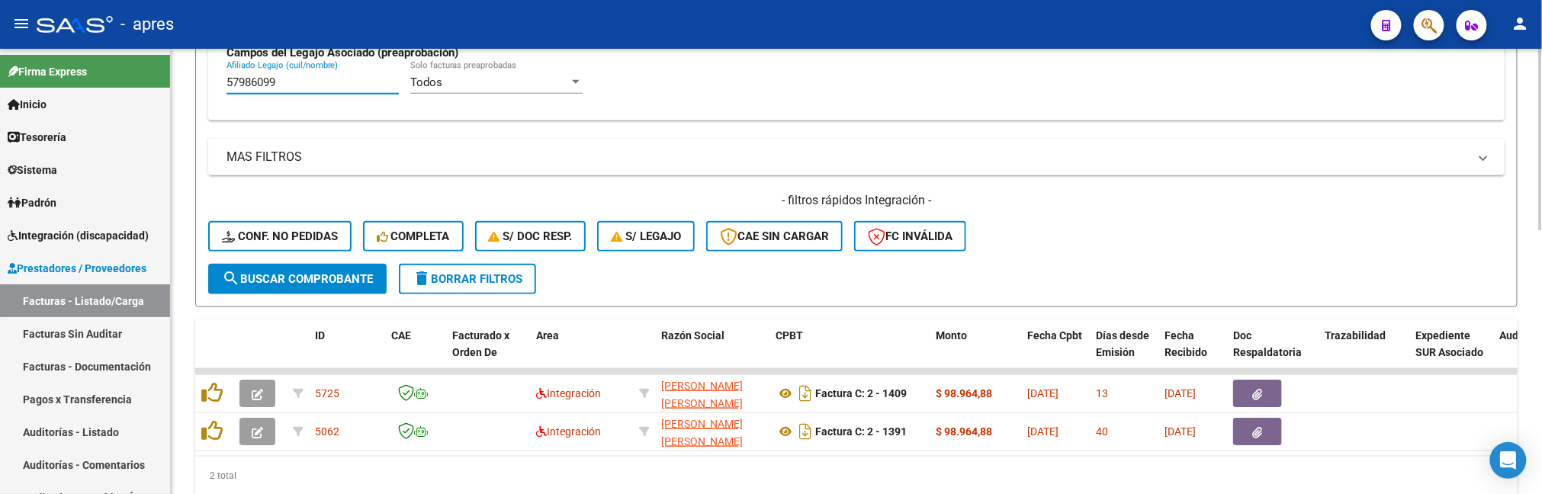
type input "57986099"
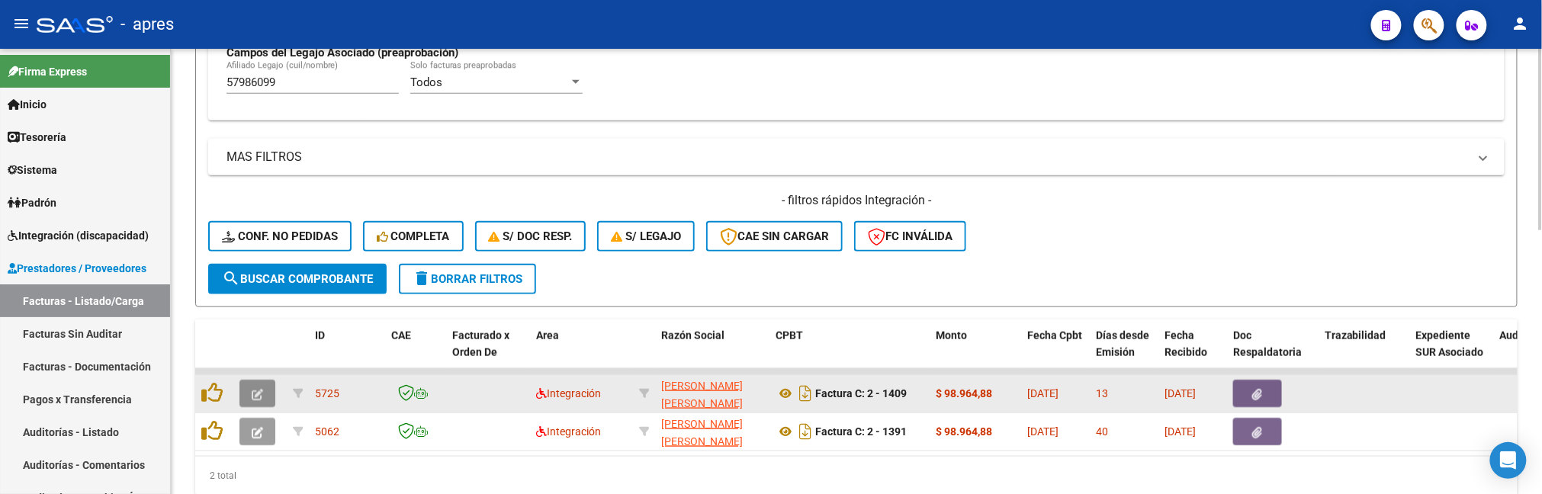
click at [266, 398] on button "button" at bounding box center [257, 393] width 36 height 27
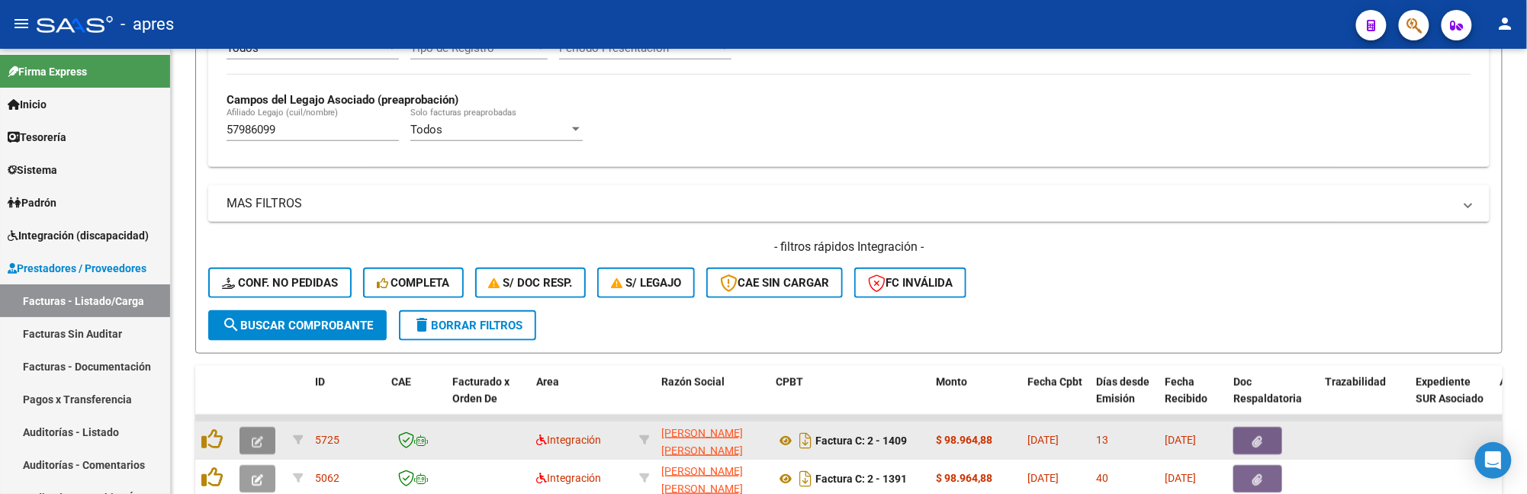
scroll to position [630, 0]
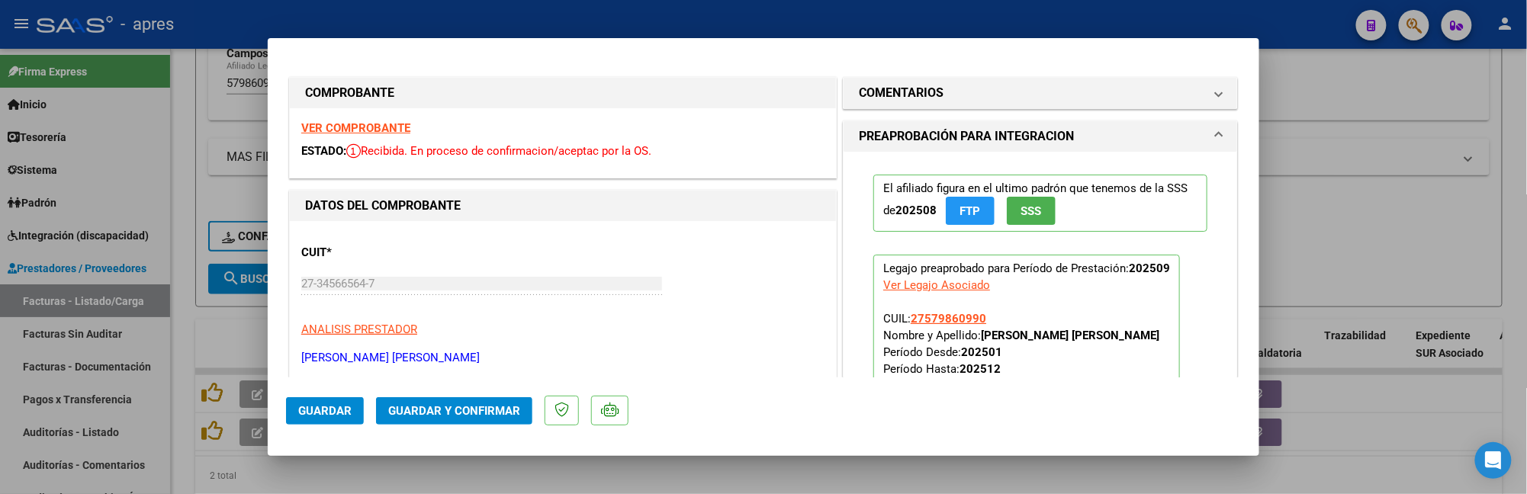
click at [383, 126] on strong "VER COMPROBANTE" at bounding box center [355, 128] width 109 height 14
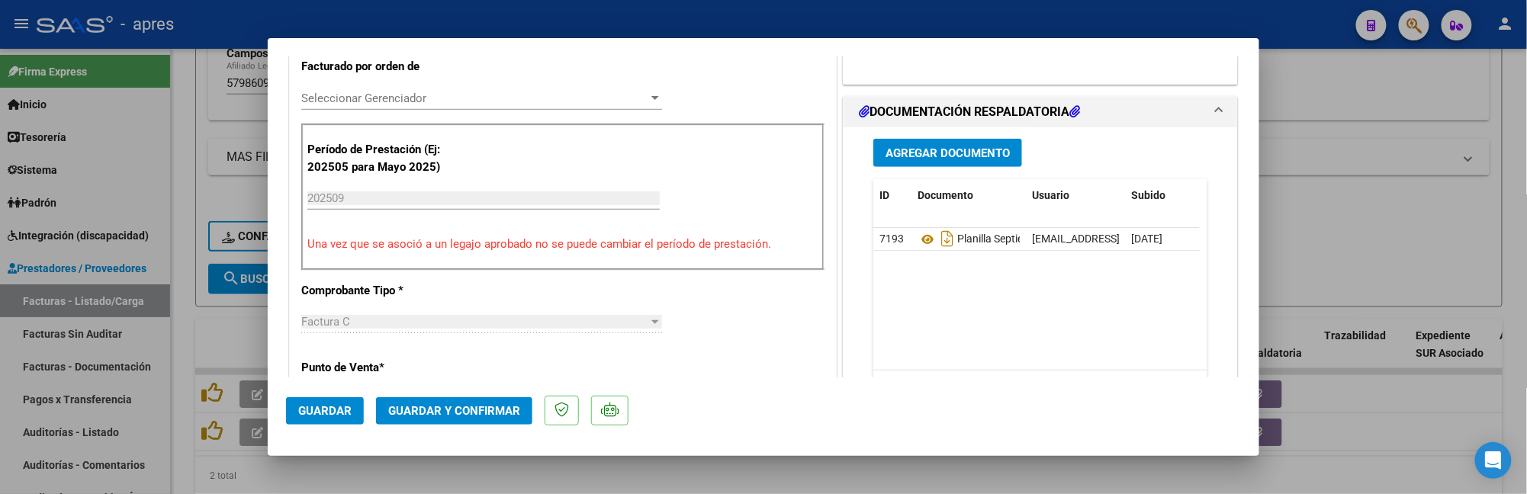
scroll to position [508, 0]
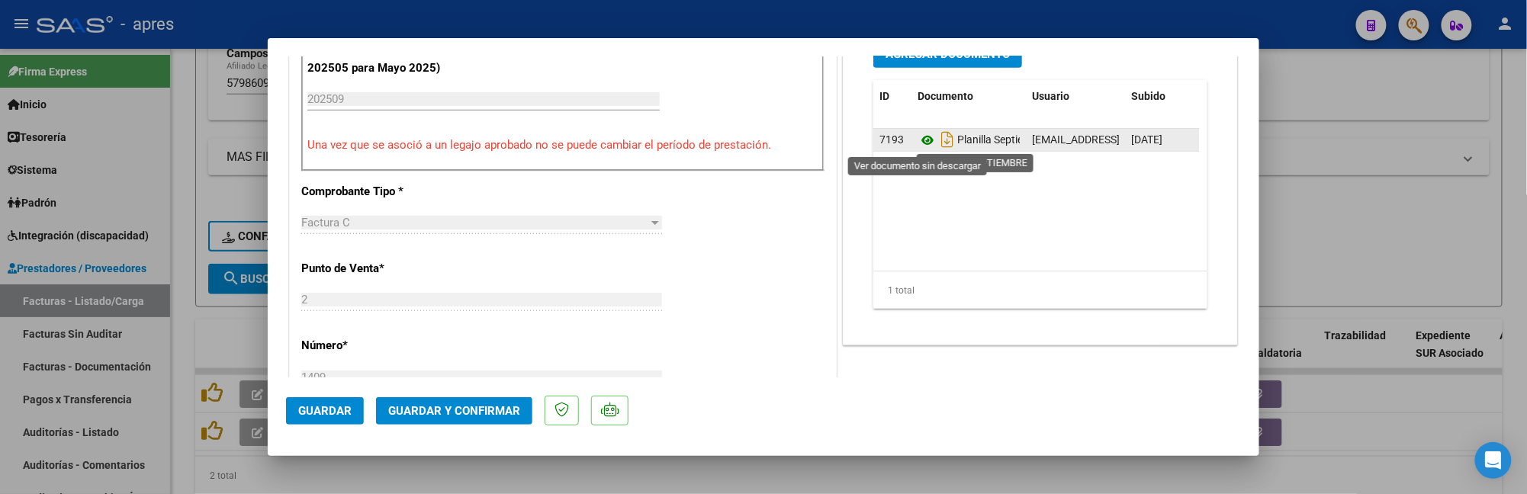
click at [918, 140] on icon at bounding box center [928, 140] width 20 height 18
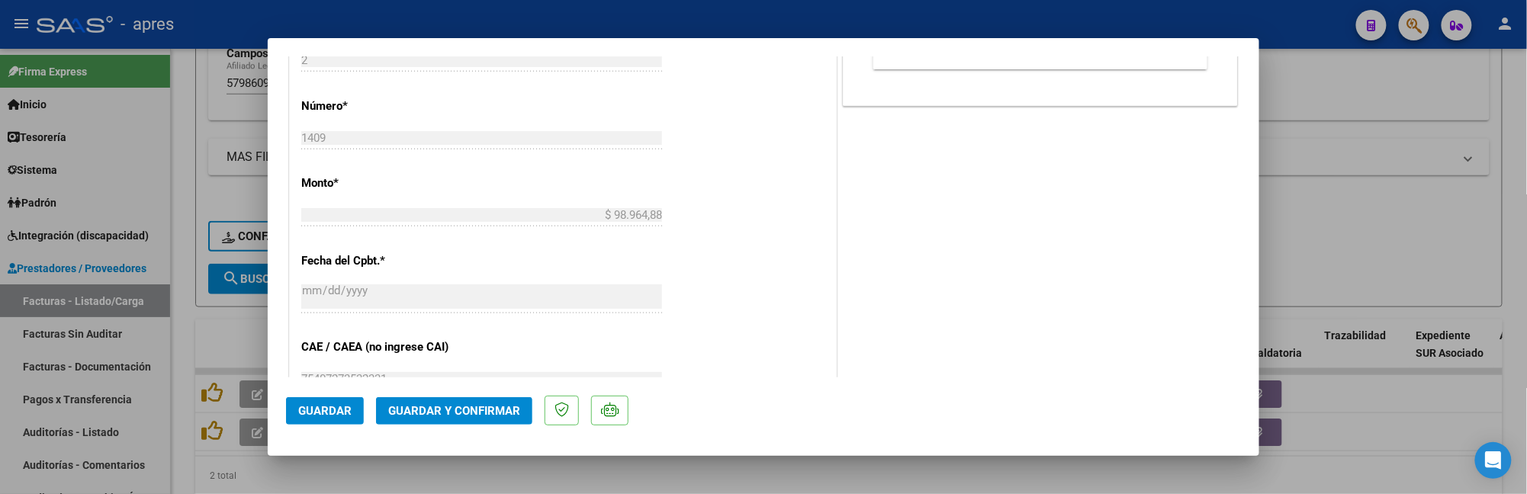
scroll to position [239, 0]
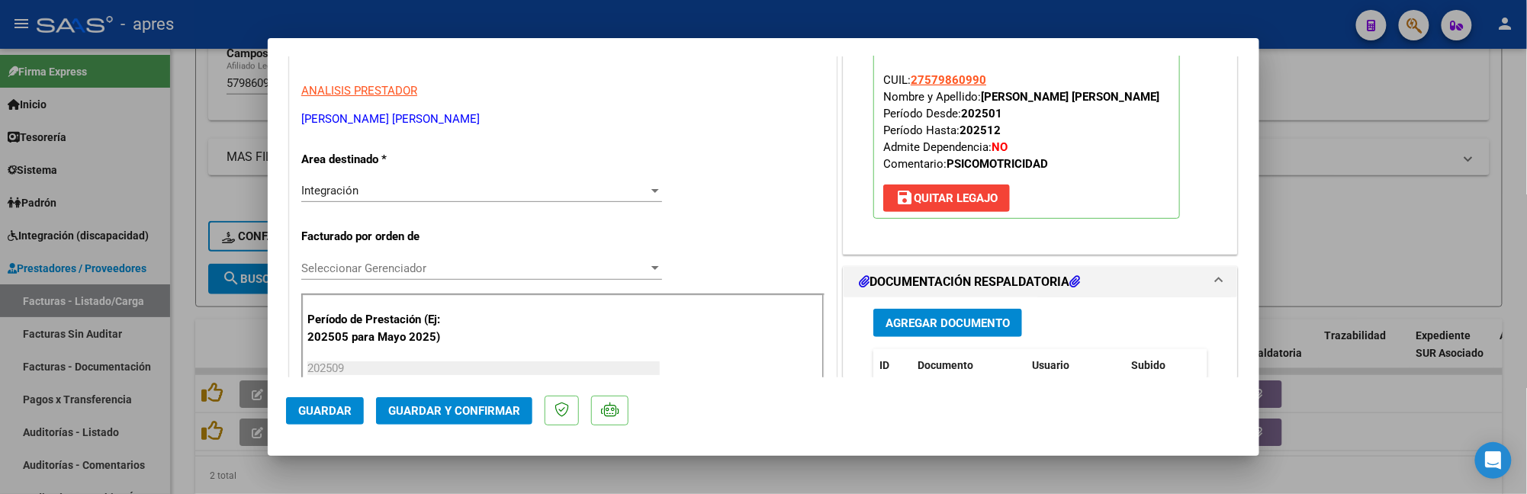
click at [415, 412] on span "Guardar y Confirmar" at bounding box center [454, 411] width 132 height 14
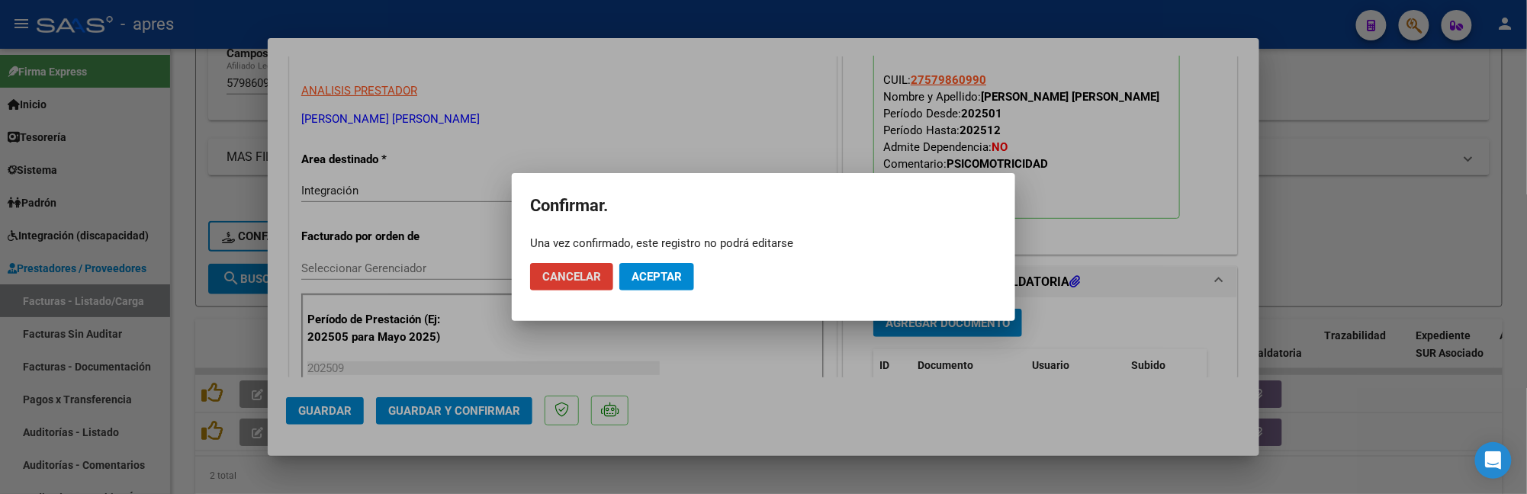
click at [681, 272] on span "Aceptar" at bounding box center [657, 277] width 50 height 14
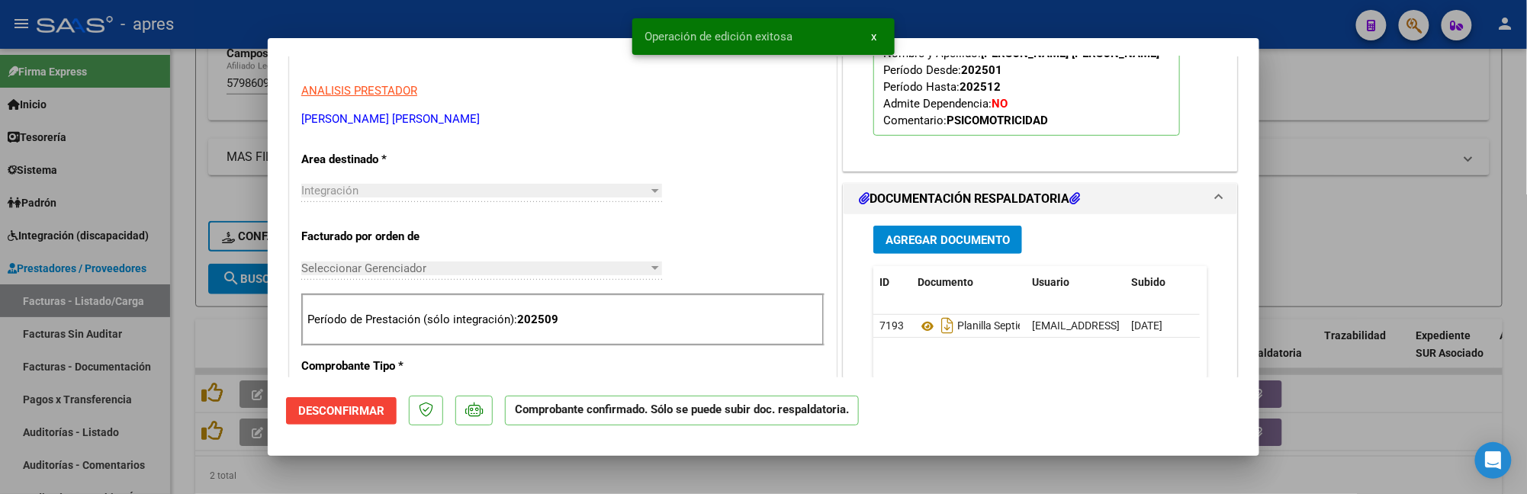
click at [165, 334] on div at bounding box center [763, 247] width 1527 height 494
type input "$ 0,00"
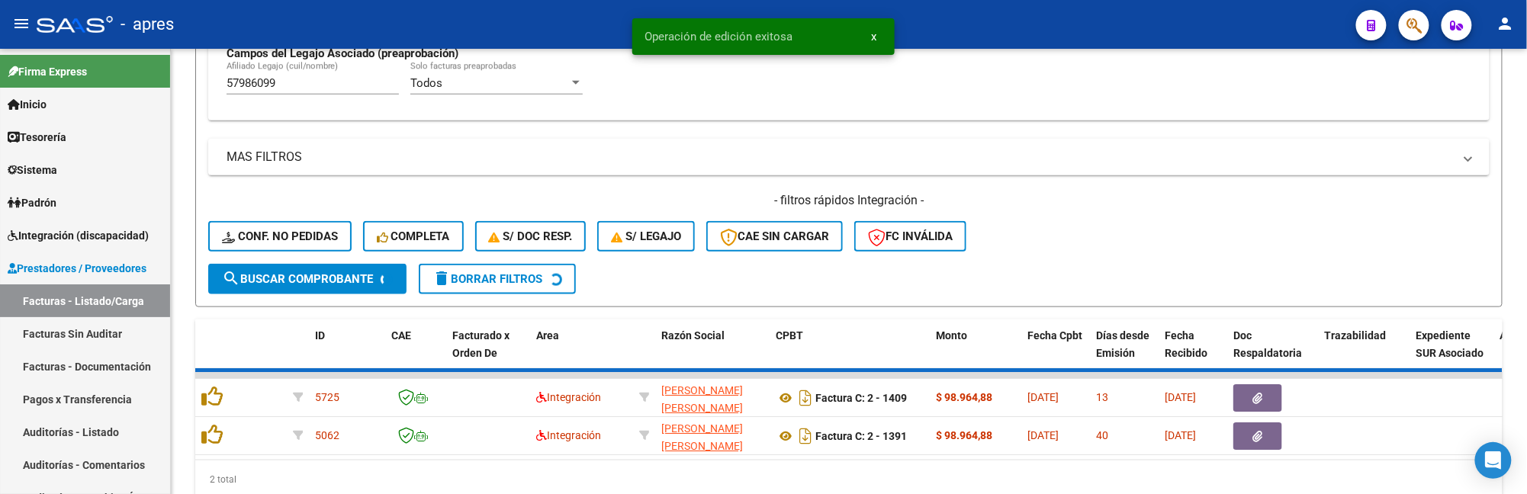
scroll to position [583, 0]
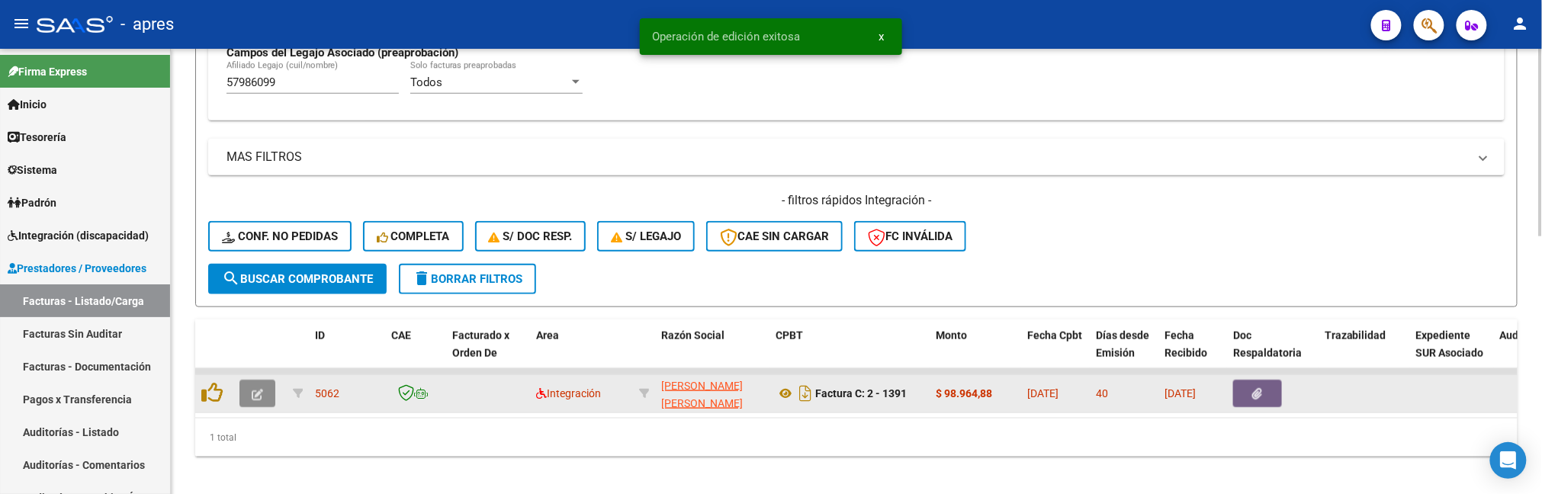
click at [249, 403] on button "button" at bounding box center [257, 393] width 36 height 27
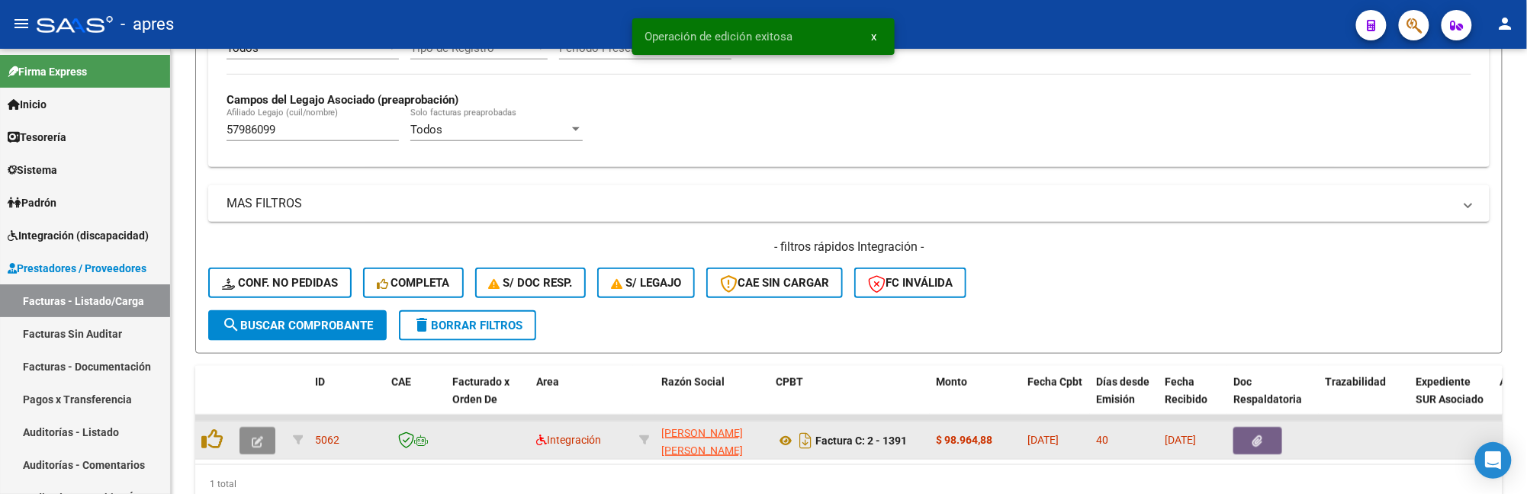
scroll to position [630, 0]
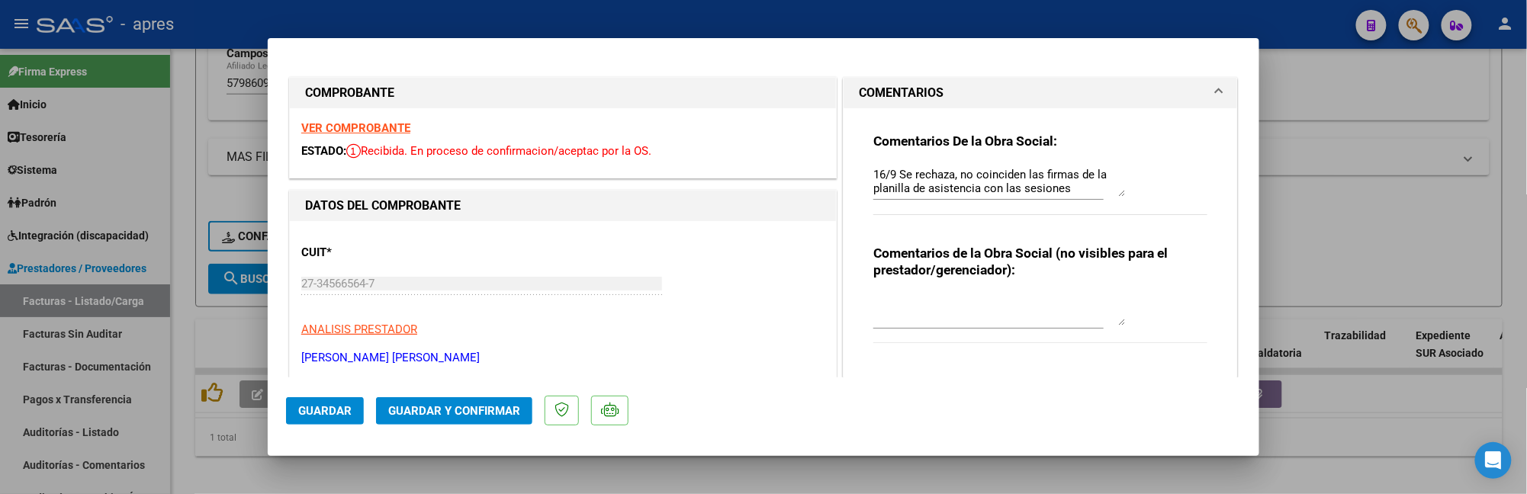
click at [391, 123] on strong "VER COMPROBANTE" at bounding box center [355, 128] width 109 height 14
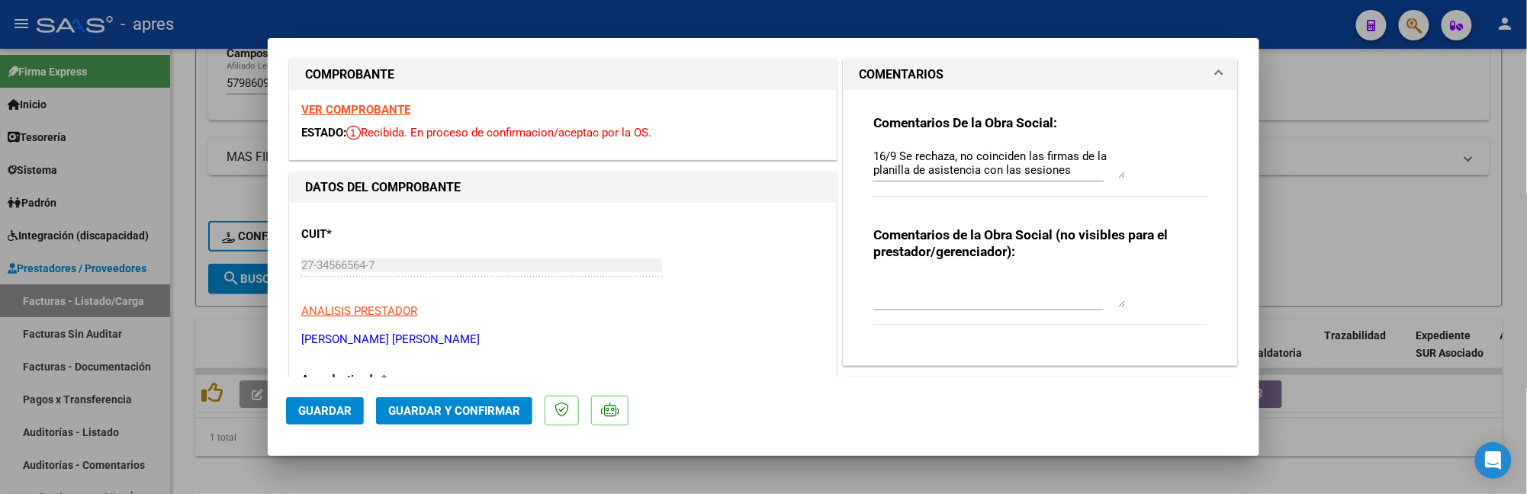
scroll to position [0, 0]
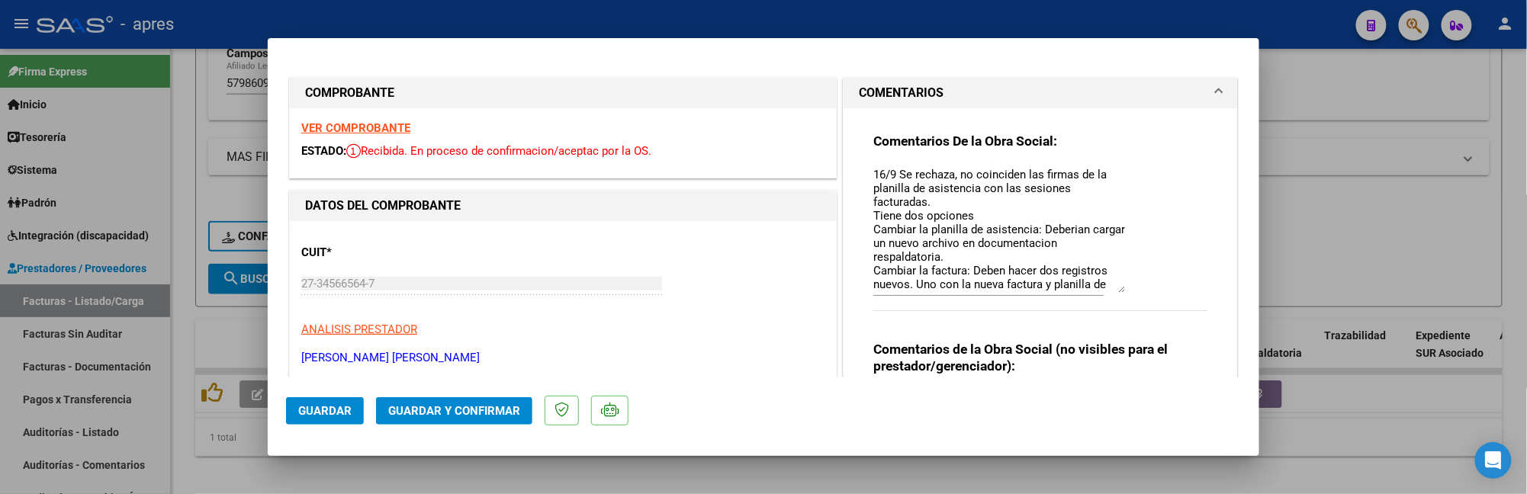
drag, startPoint x: 1107, startPoint y: 189, endPoint x: 1097, endPoint y: 287, distance: 98.2
click at [1097, 287] on textarea "16/9 Se rechaza, no coinciden las firmas de la planilla de asistencia con las s…" at bounding box center [999, 229] width 252 height 127
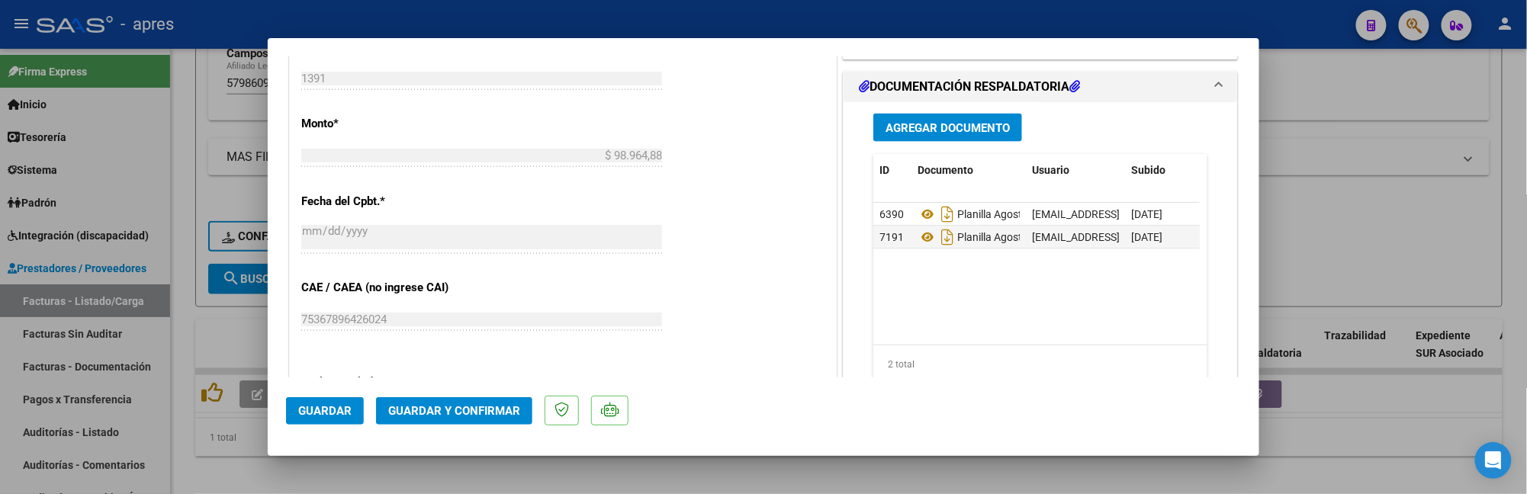
scroll to position [813, 0]
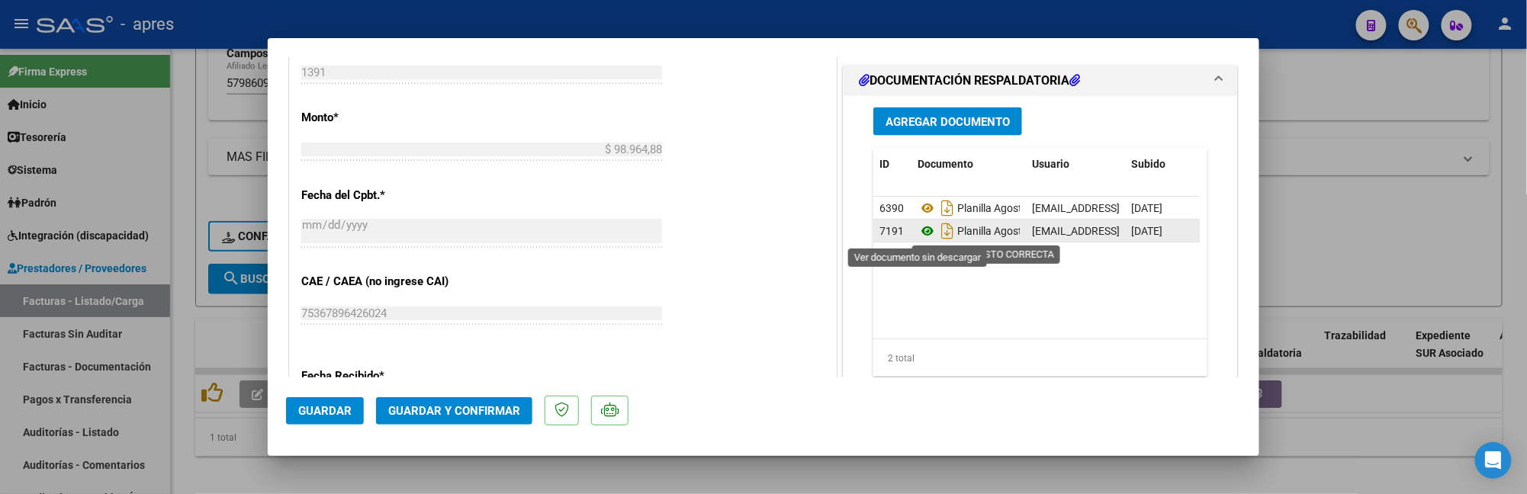
click at [923, 230] on icon at bounding box center [928, 231] width 20 height 18
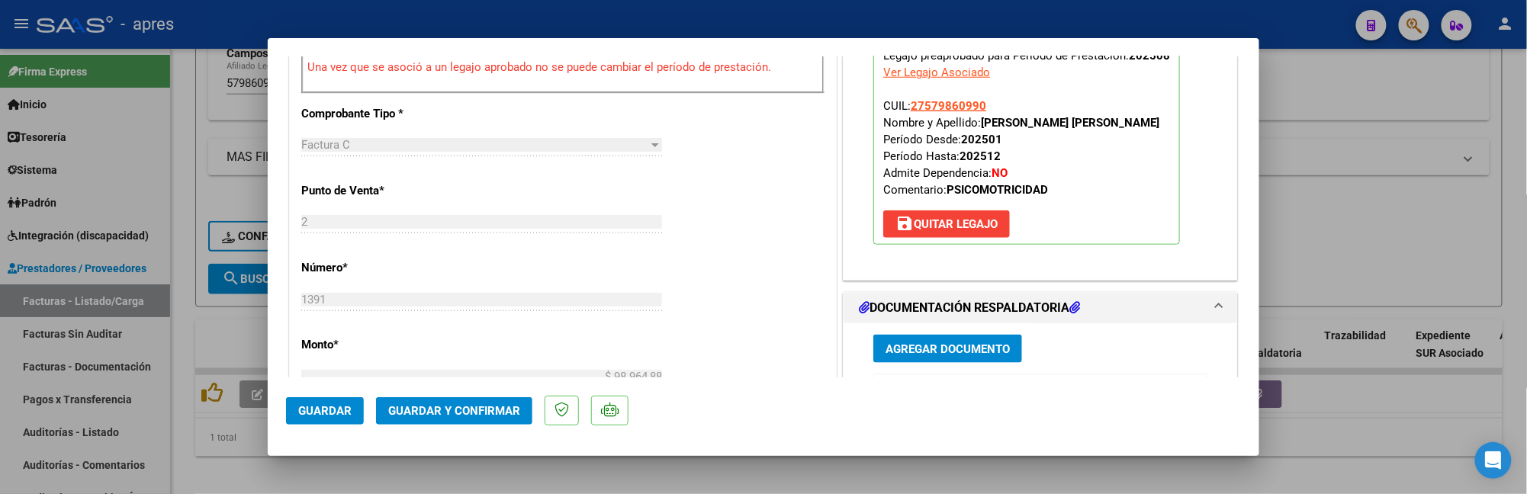
scroll to position [340, 0]
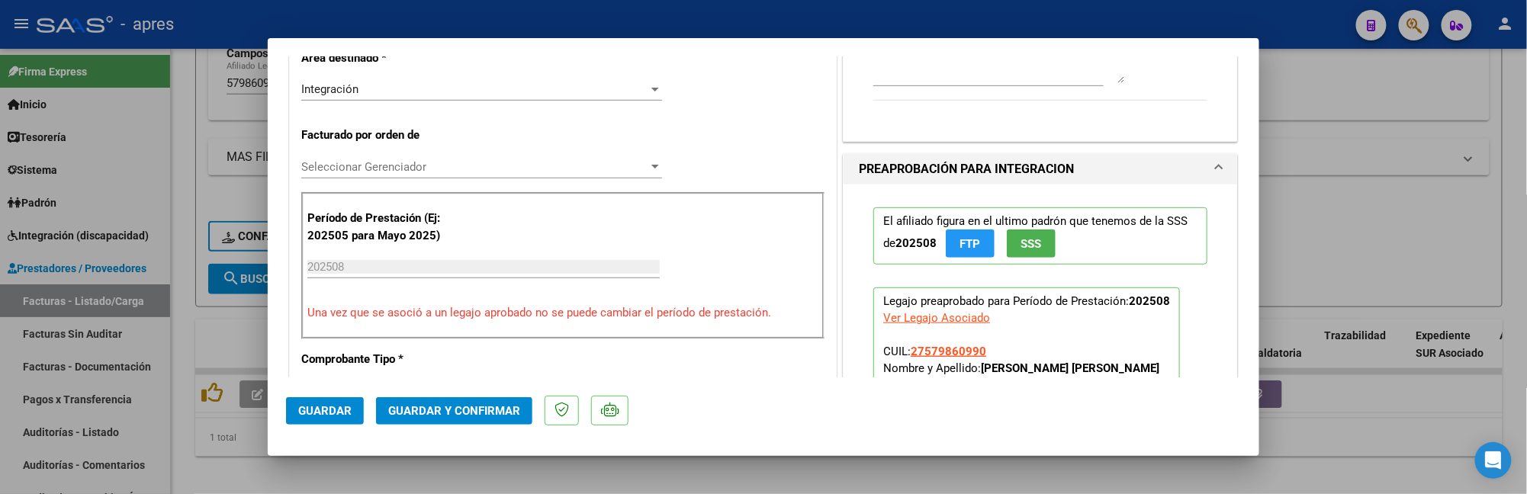
drag, startPoint x: 471, startPoint y: 403, endPoint x: 840, endPoint y: 50, distance: 510.9
click at [501, 362] on mat-dialog-container "COMPROBANTE VER COMPROBANTE ESTADO: Recibida. En proceso de confirmacion/acepta…" at bounding box center [764, 247] width 992 height 418
click at [428, 404] on span "Guardar y Confirmar" at bounding box center [454, 411] width 132 height 14
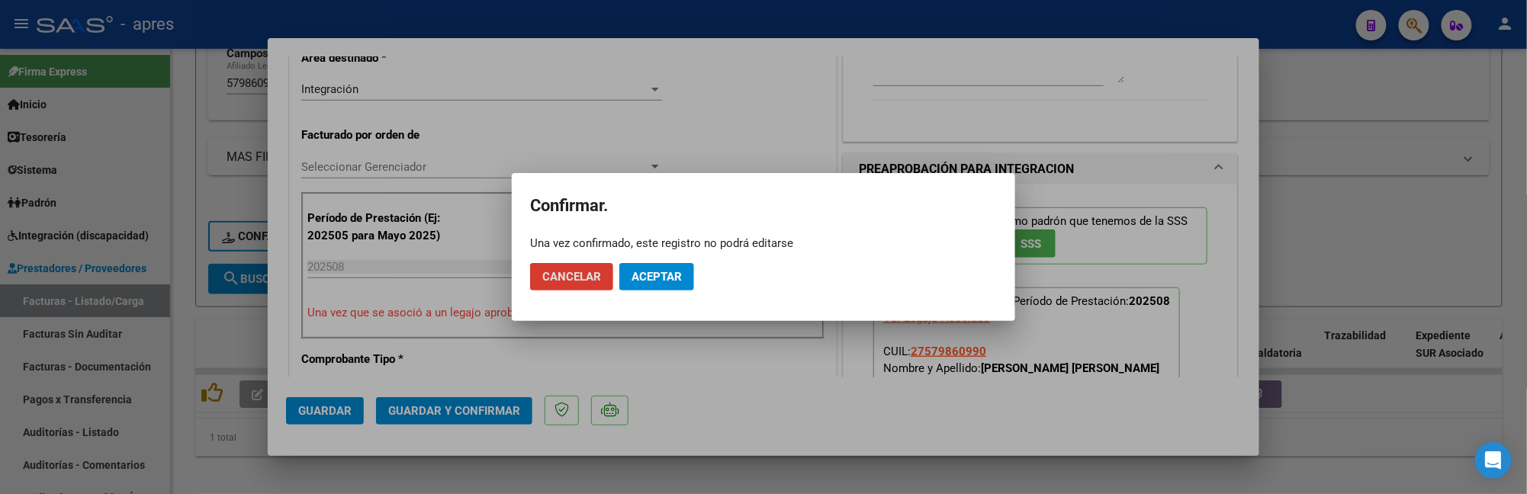
drag, startPoint x: 664, startPoint y: 290, endPoint x: 676, endPoint y: 273, distance: 20.7
click at [667, 285] on button "Aceptar" at bounding box center [656, 276] width 75 height 27
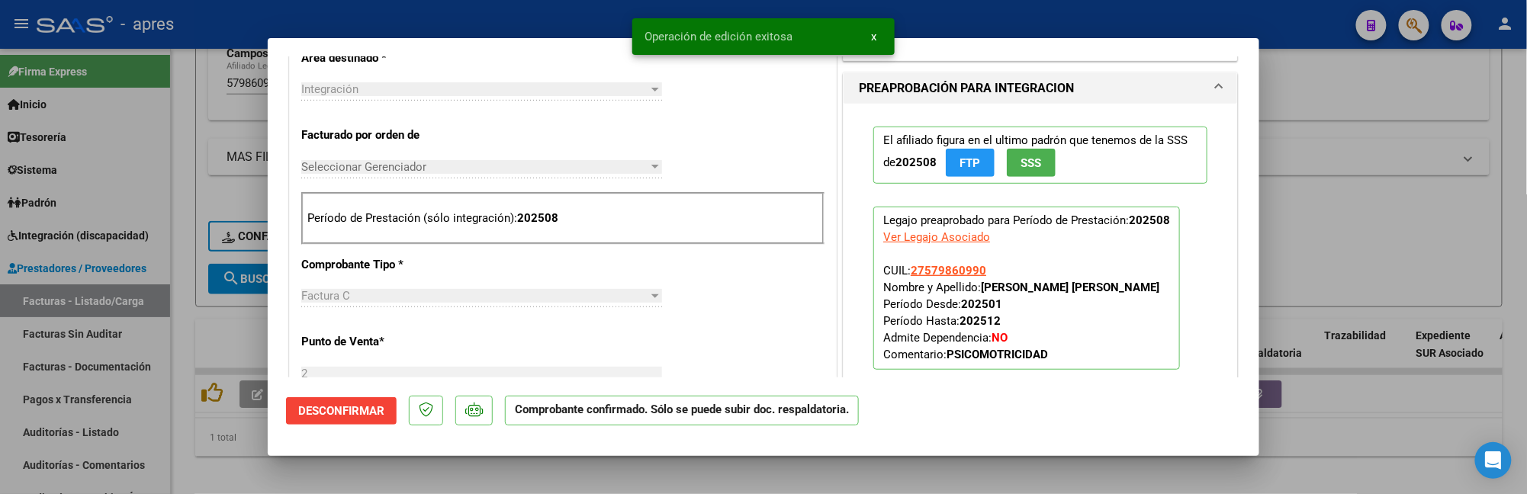
click at [191, 425] on div at bounding box center [763, 247] width 1527 height 494
type input "$ 0,00"
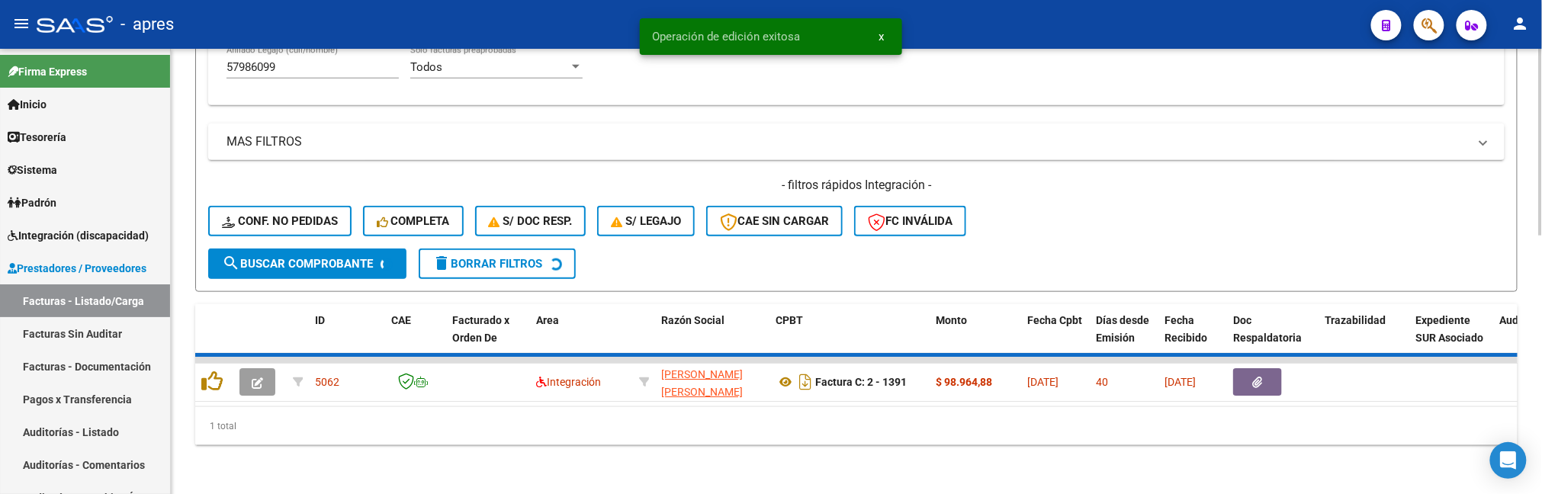
scroll to position [583, 0]
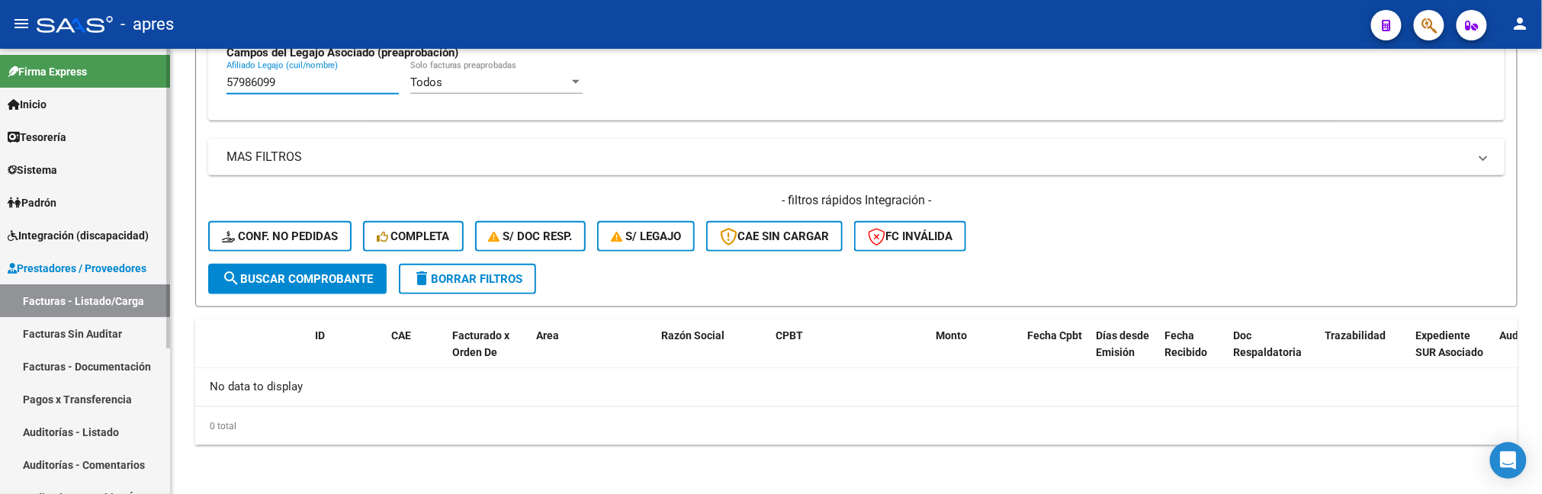
drag, startPoint x: 307, startPoint y: 83, endPoint x: 153, endPoint y: 89, distance: 154.2
click at [153, 89] on mat-sidenav-container "Firma Express Inicio Calendario SSS Instructivos Contacto OS Tesorería Extracto…" at bounding box center [771, 271] width 1542 height 445
paste input "4526354"
drag, startPoint x: 330, startPoint y: 79, endPoint x: 199, endPoint y: 74, distance: 130.5
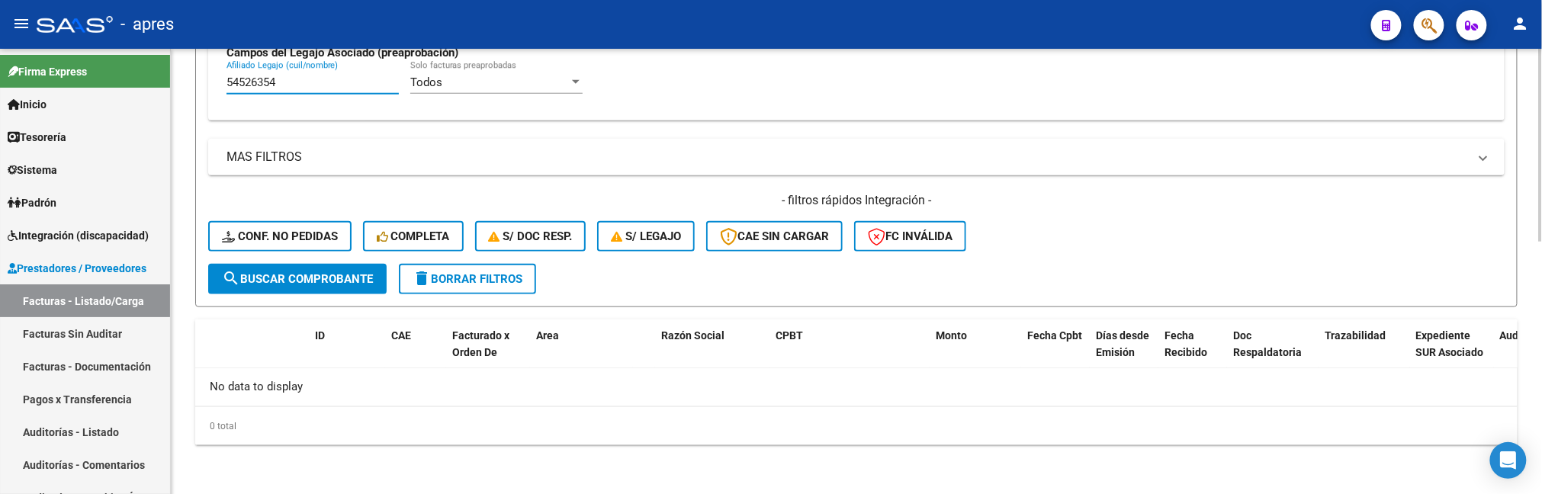
paste input "1255"
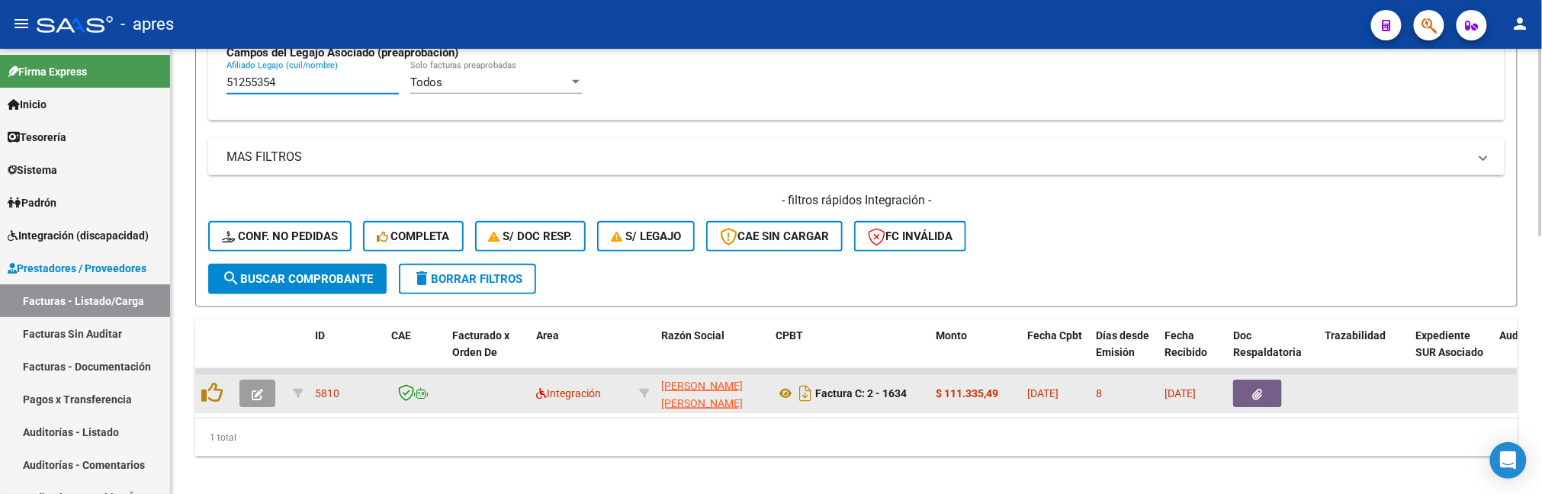
type input "51255354"
click at [272, 394] on button "button" at bounding box center [257, 393] width 36 height 27
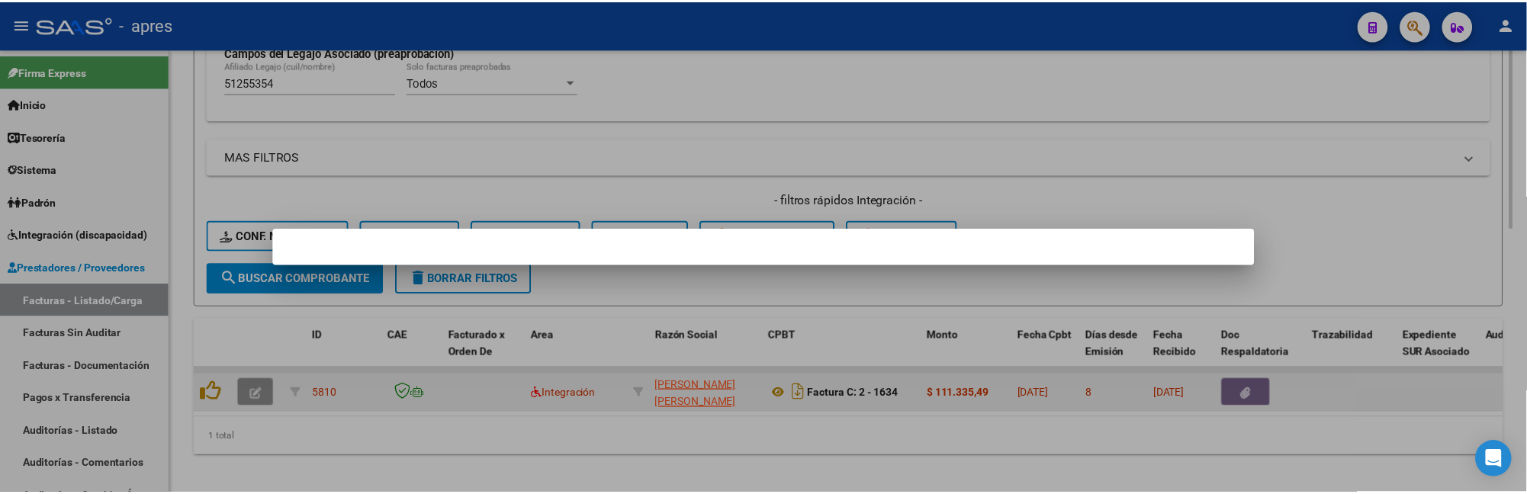
scroll to position [630, 0]
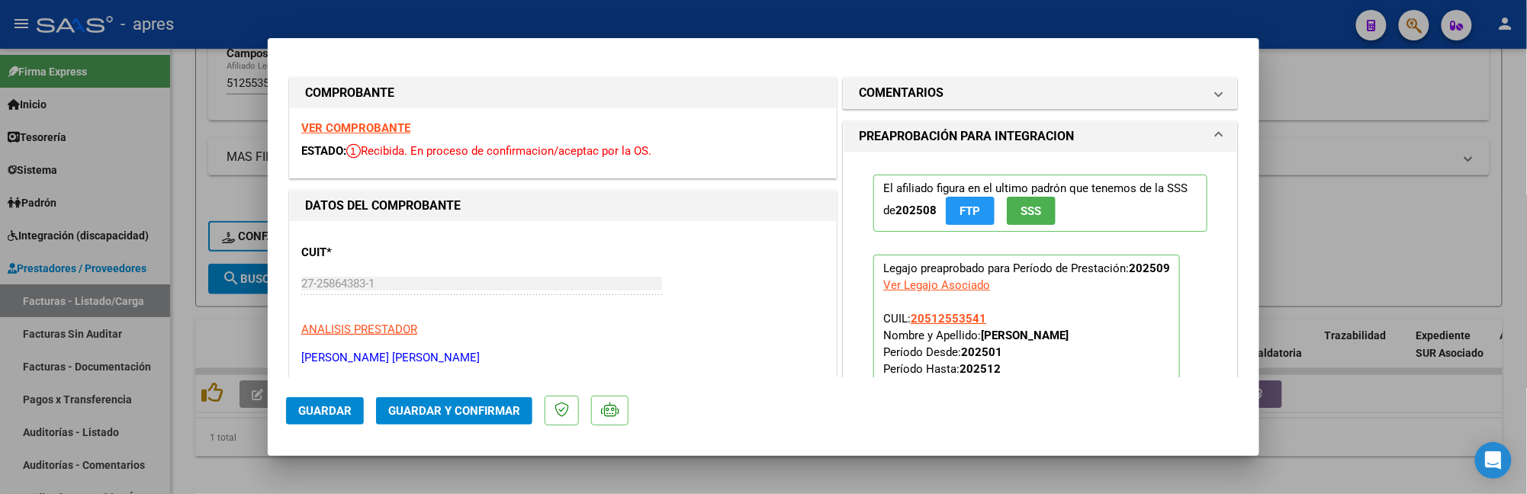
click at [383, 121] on strong "VER COMPROBANTE" at bounding box center [355, 128] width 109 height 14
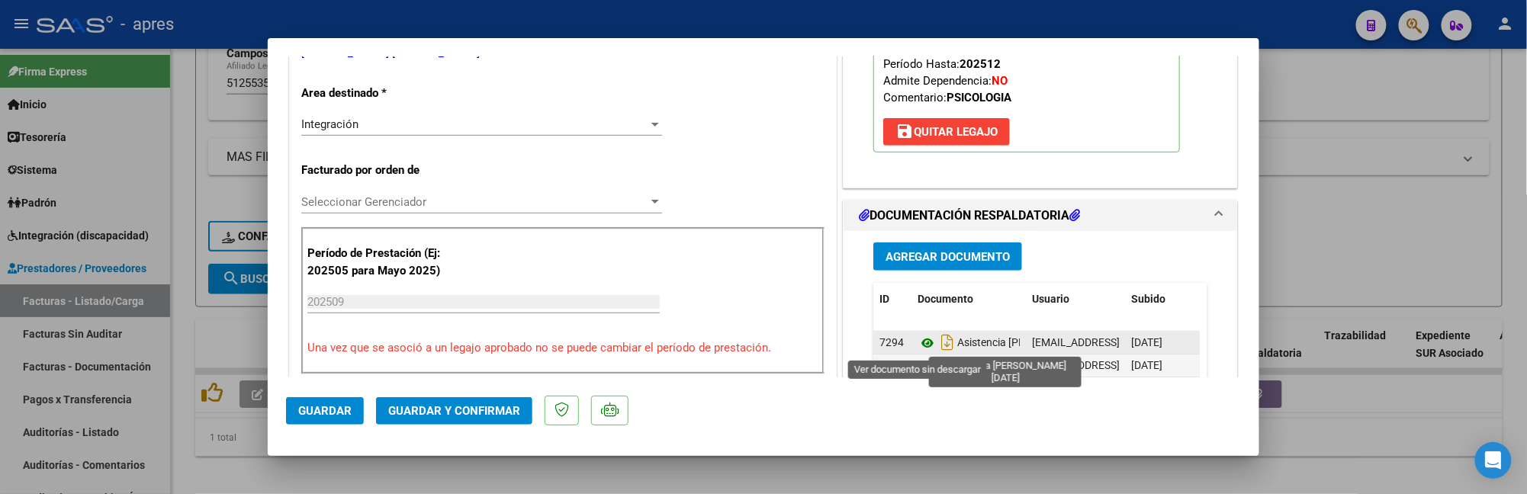
click at [920, 337] on icon at bounding box center [928, 343] width 20 height 18
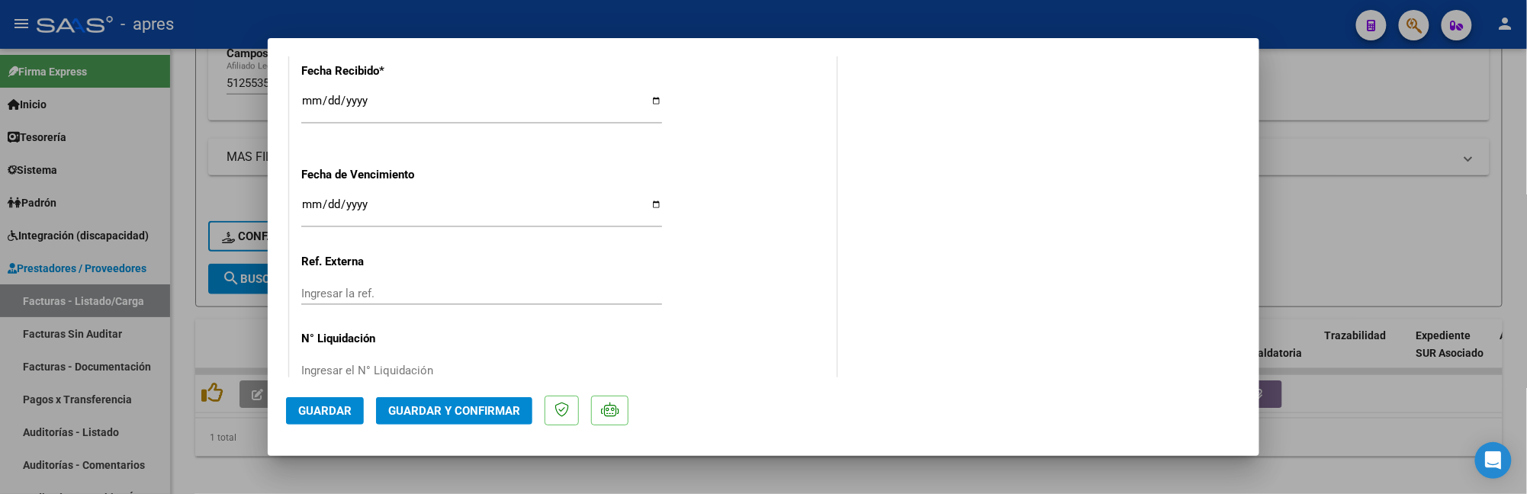
scroll to position [1154, 0]
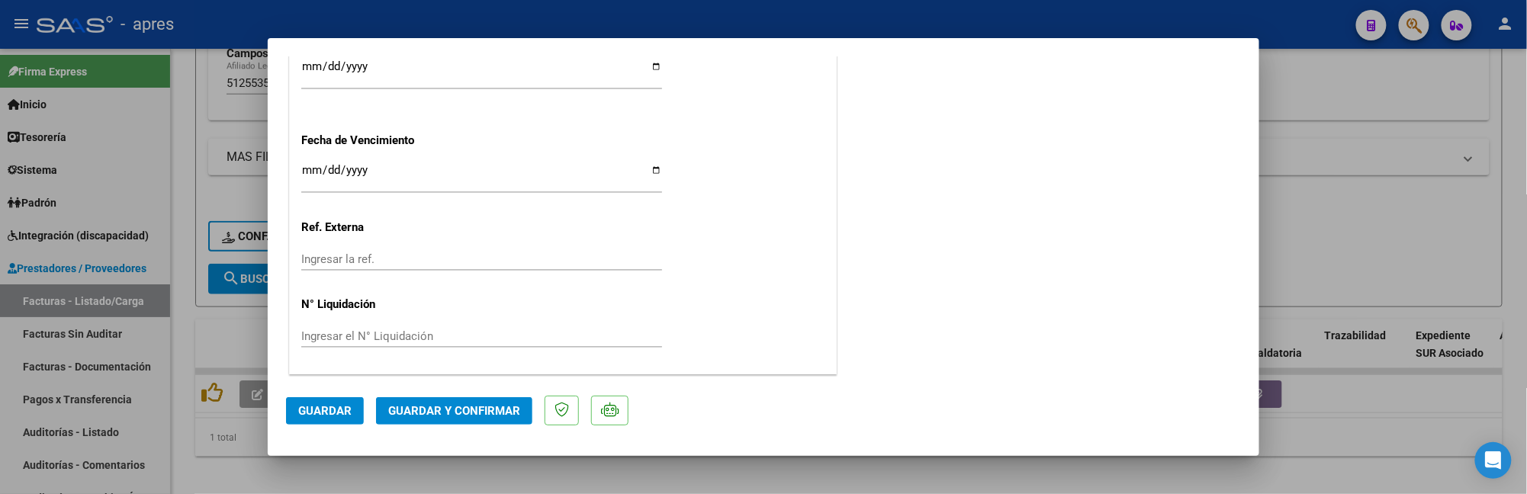
click at [309, 166] on input "Ingresar la fecha" at bounding box center [481, 176] width 361 height 24
type input "2025-10-16"
click at [416, 407] on span "Guardar y Confirmar" at bounding box center [454, 411] width 132 height 14
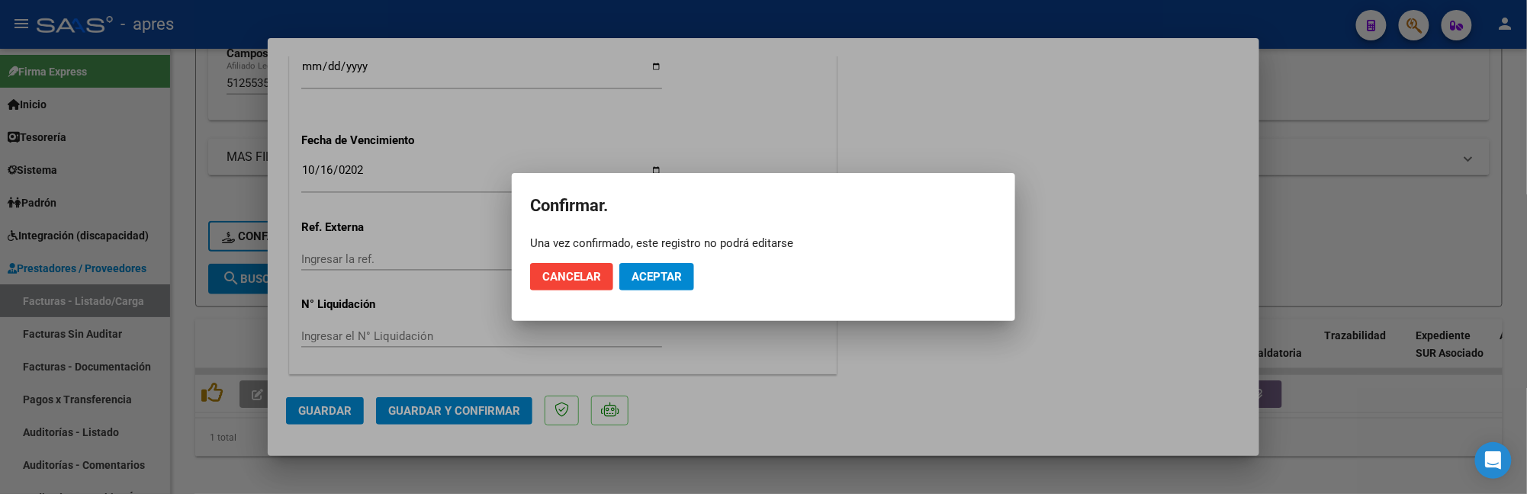
click at [660, 293] on mat-dialog-actions "Cancelar Aceptar" at bounding box center [763, 277] width 467 height 52
click at [666, 272] on span "Aceptar" at bounding box center [657, 277] width 50 height 14
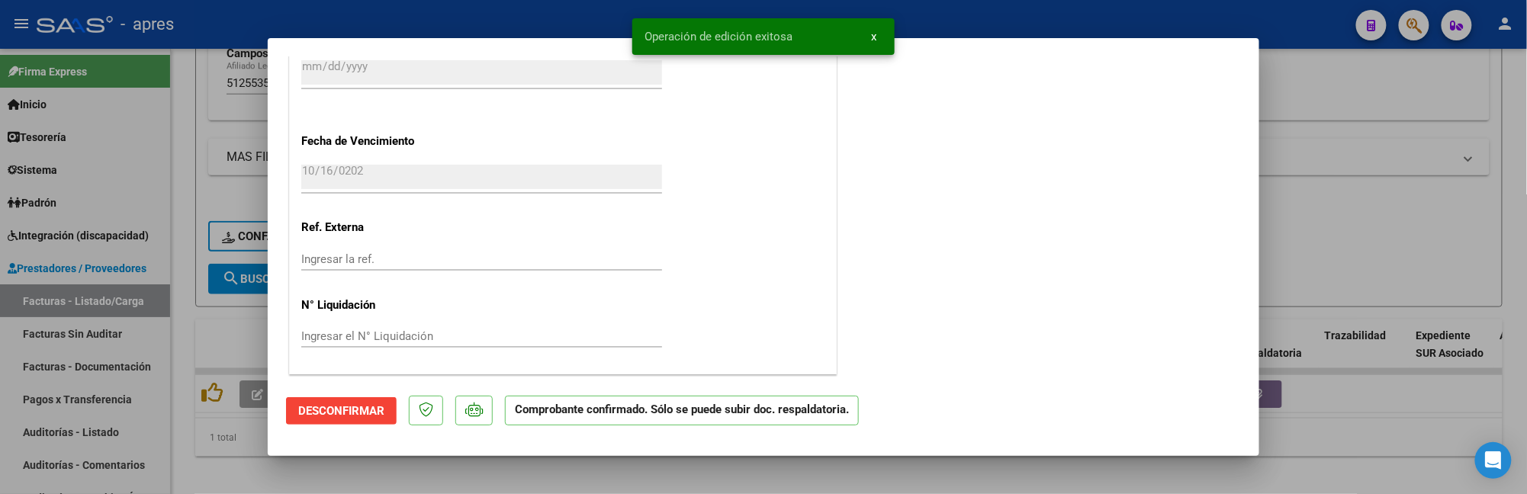
click at [178, 372] on div at bounding box center [763, 247] width 1527 height 494
type input "$ 0,00"
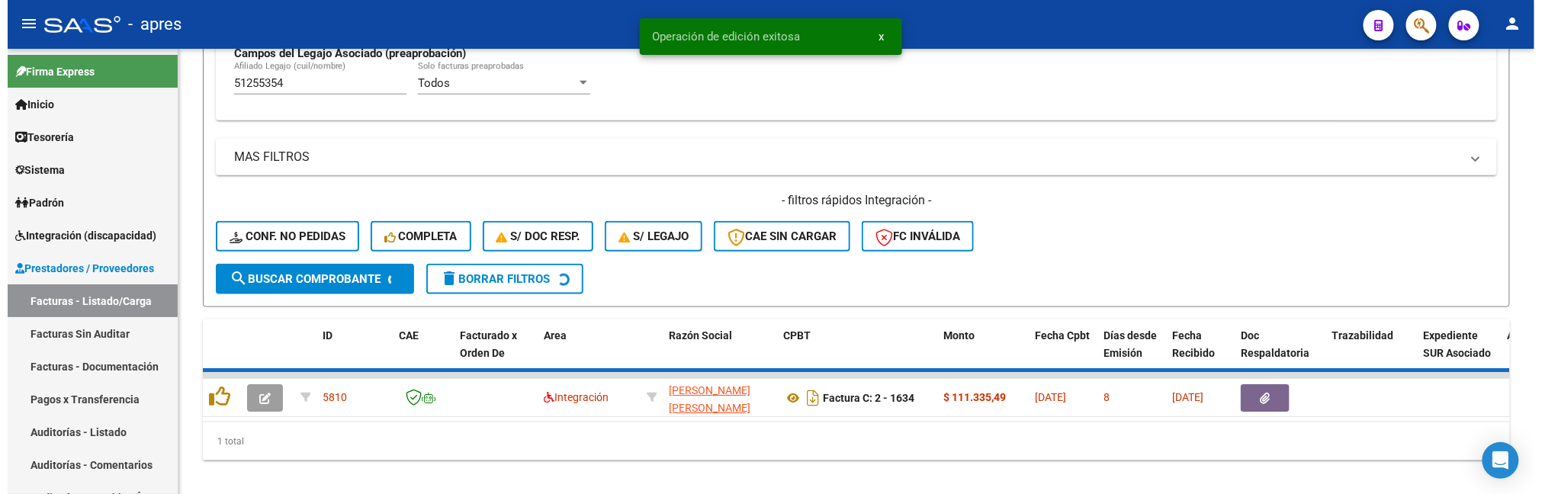
scroll to position [583, 0]
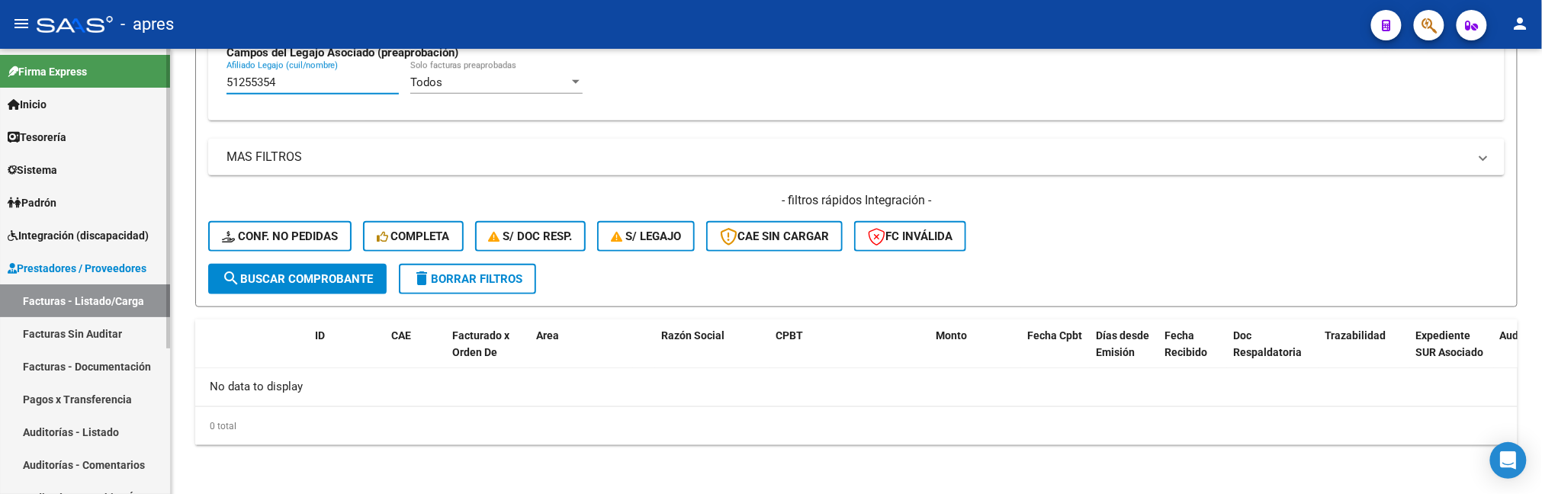
drag, startPoint x: 294, startPoint y: 81, endPoint x: 132, endPoint y: 89, distance: 162.7
click at [132, 89] on mat-sidenav-container "Firma Express Inicio Calendario SSS Instructivos Contacto OS Tesorería Extracto…" at bounding box center [771, 271] width 1542 height 445
paste input "9272862"
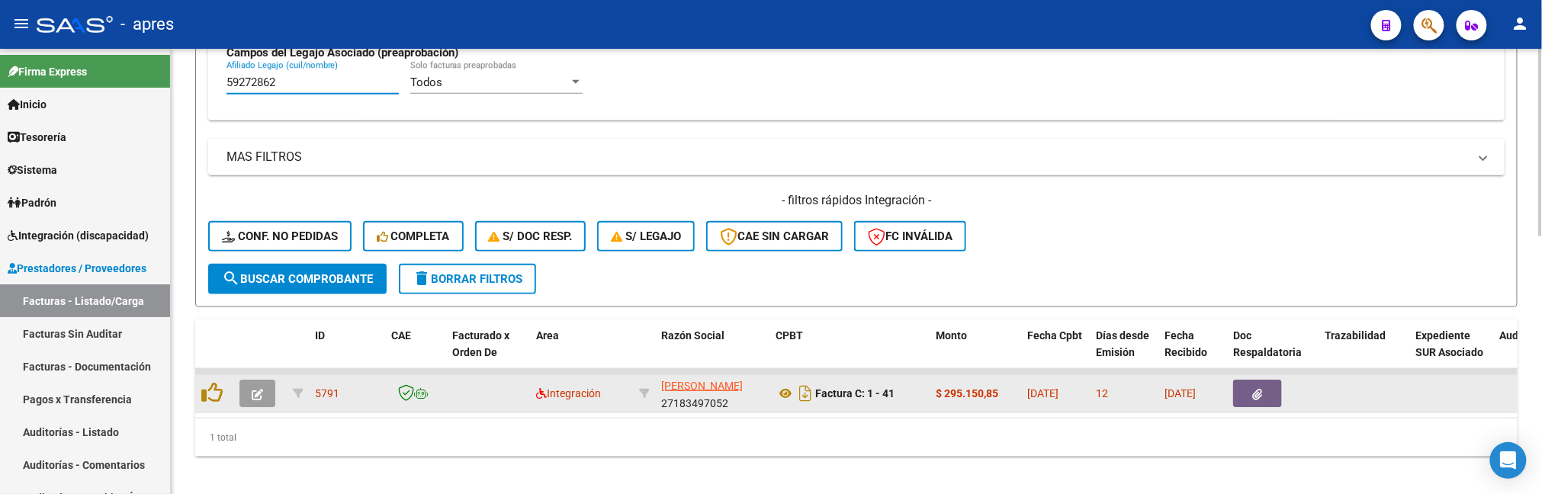
type input "59272862"
click at [269, 395] on button "button" at bounding box center [257, 393] width 36 height 27
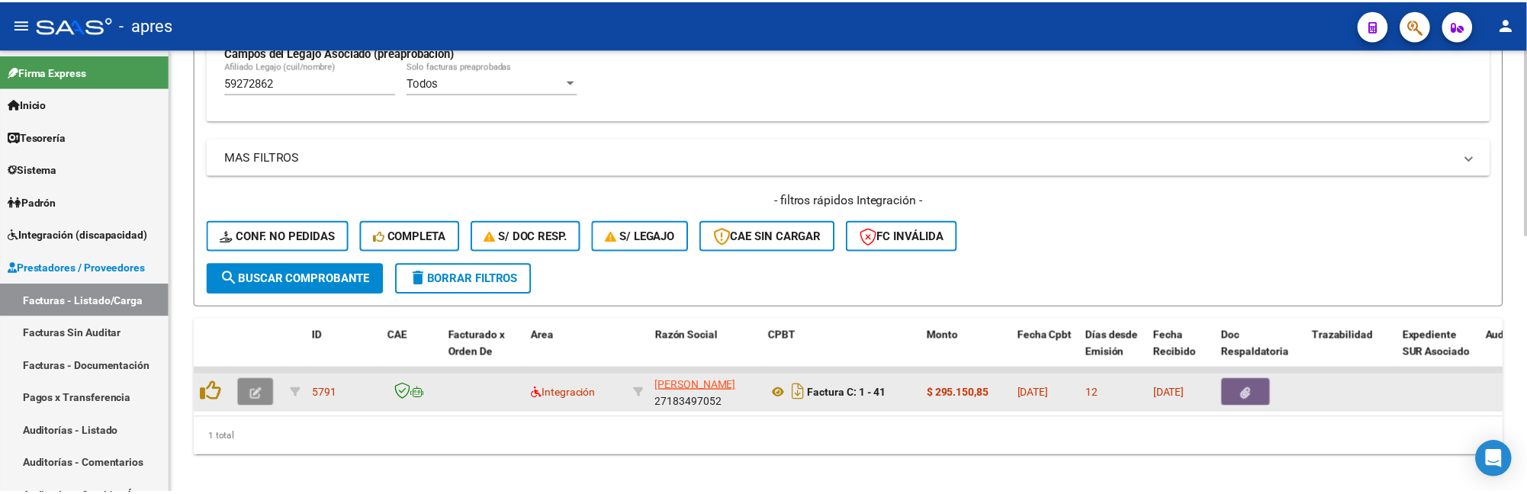
scroll to position [630, 0]
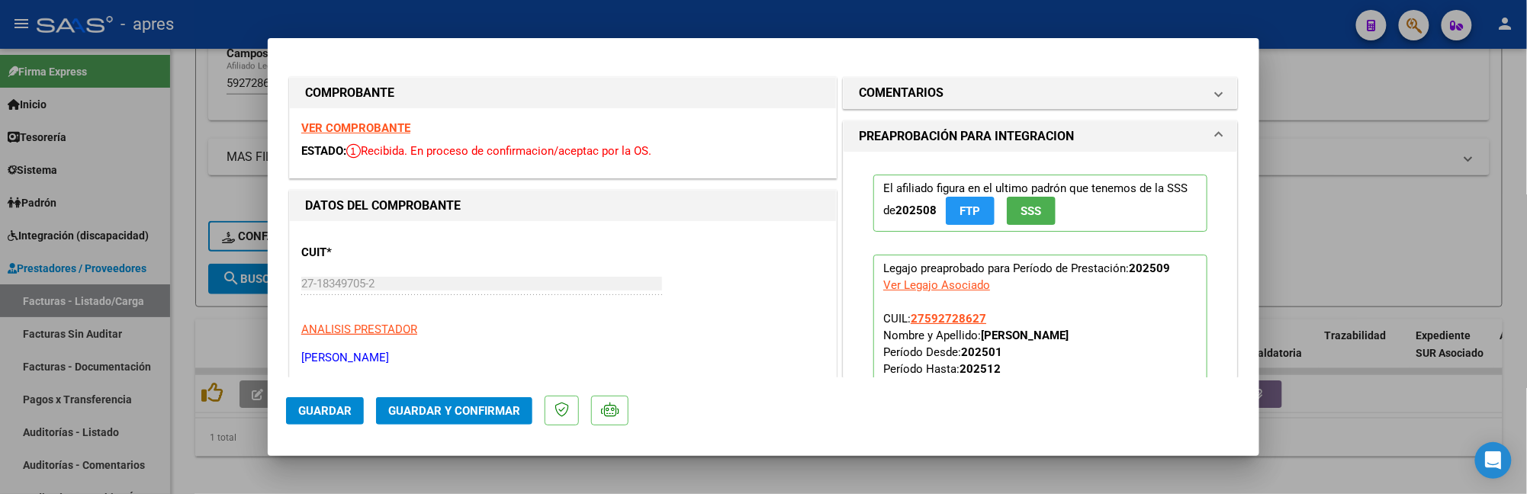
click at [380, 125] on strong "VER COMPROBANTE" at bounding box center [355, 128] width 109 height 14
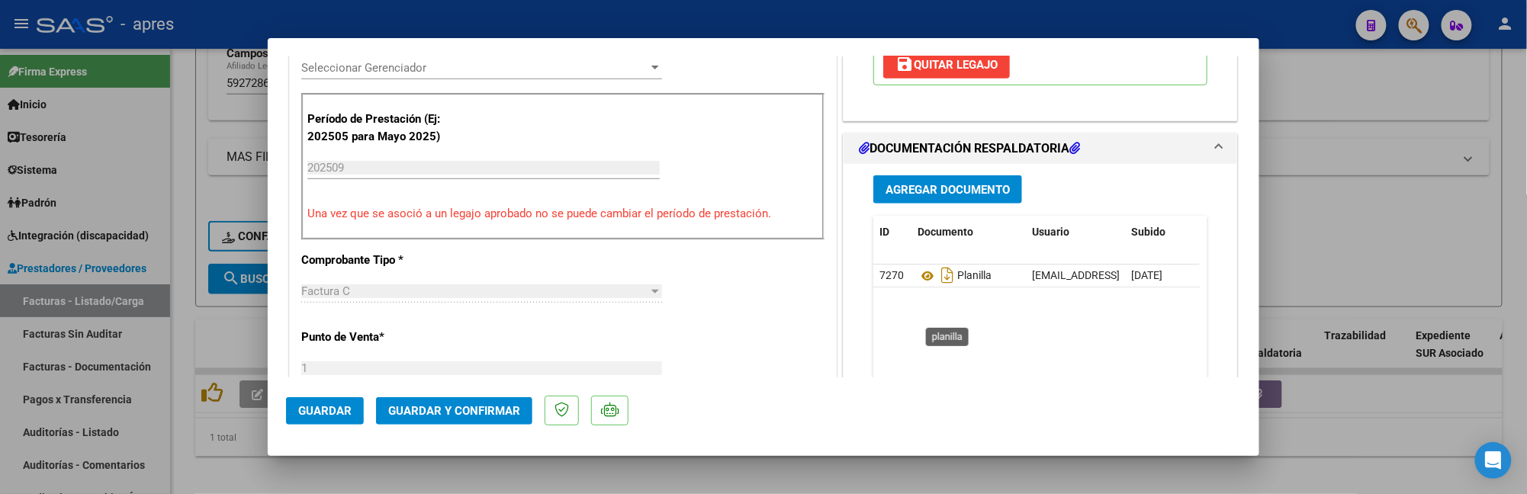
scroll to position [508, 0]
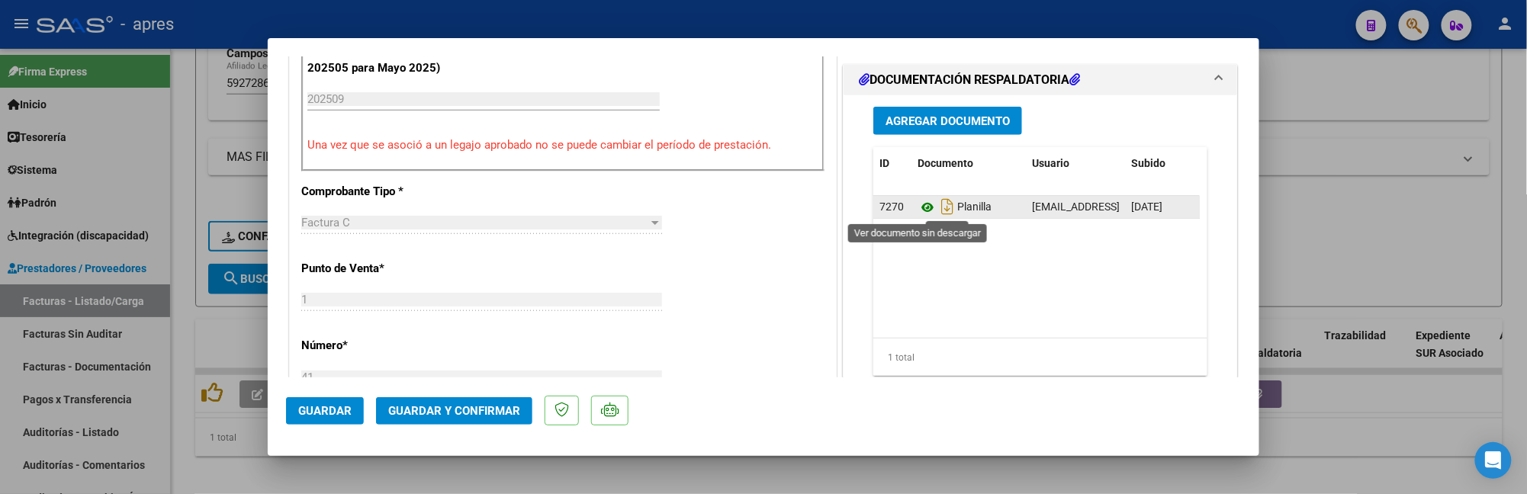
click at [918, 203] on icon at bounding box center [928, 207] width 20 height 18
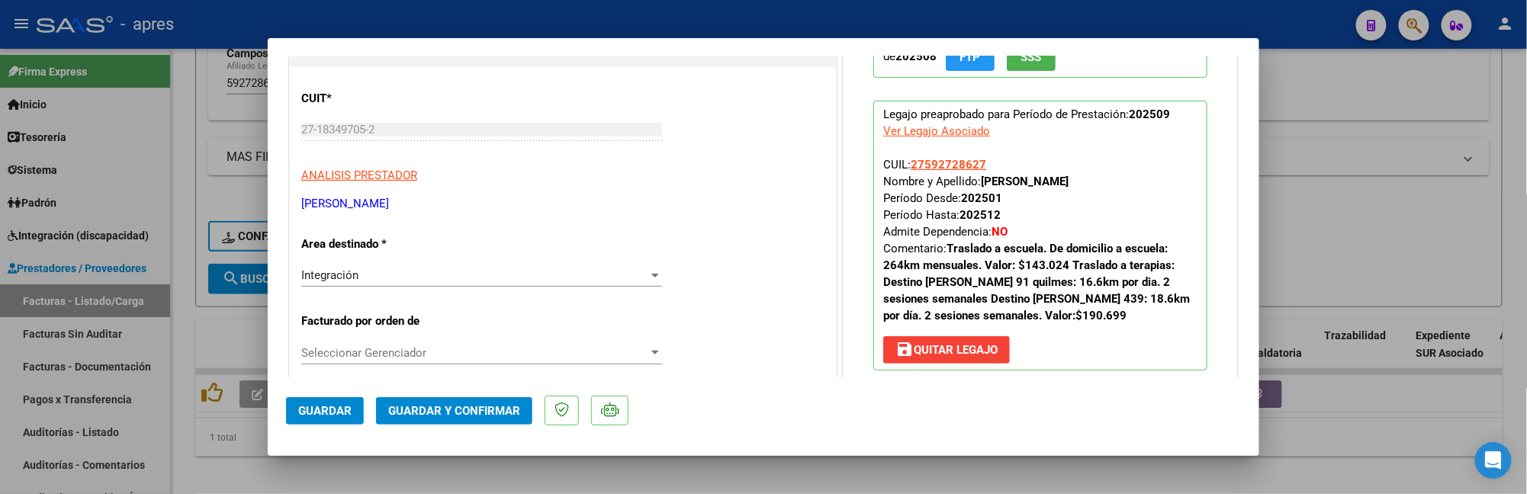
scroll to position [0, 0]
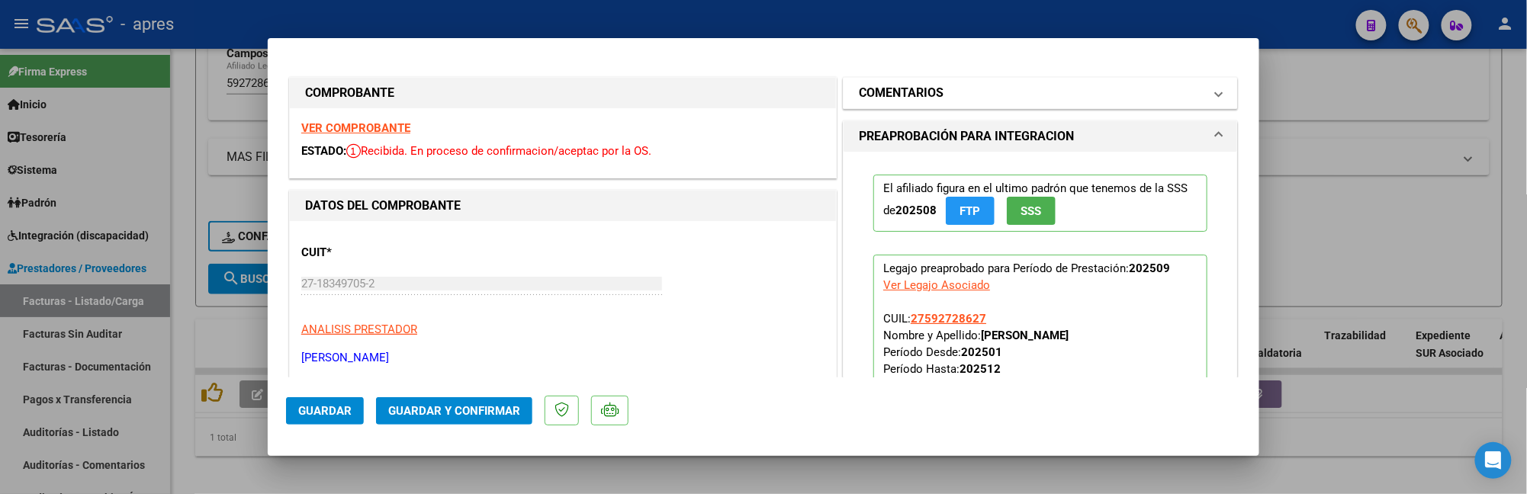
click at [1044, 86] on mat-panel-title "COMENTARIOS" at bounding box center [1031, 93] width 345 height 18
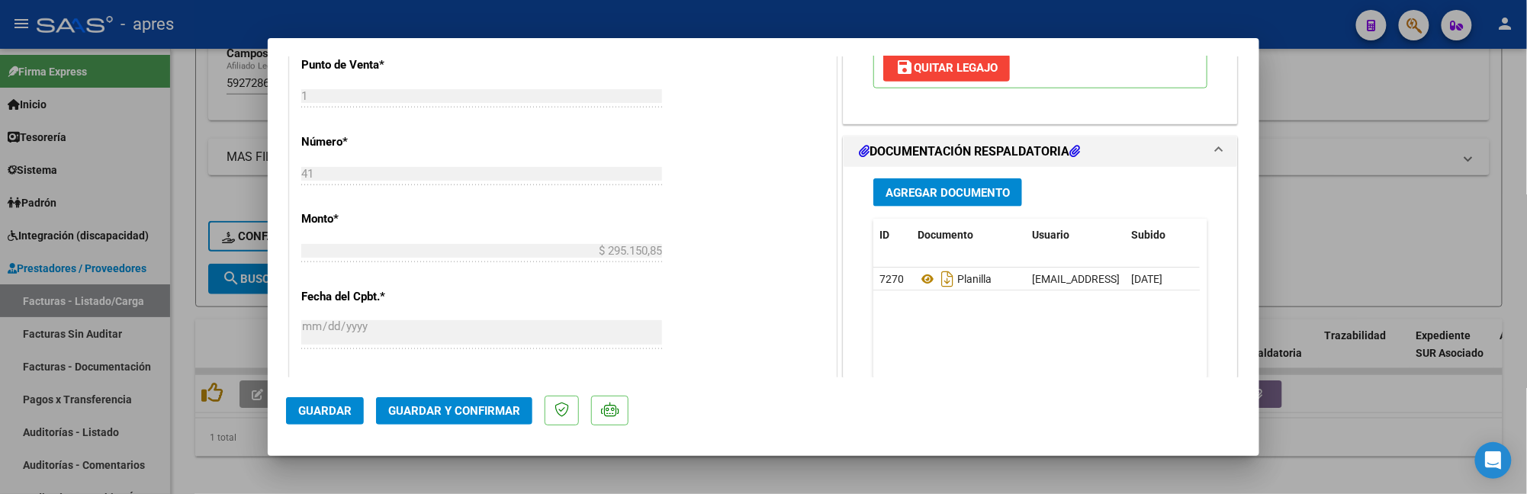
scroll to position [1118, 0]
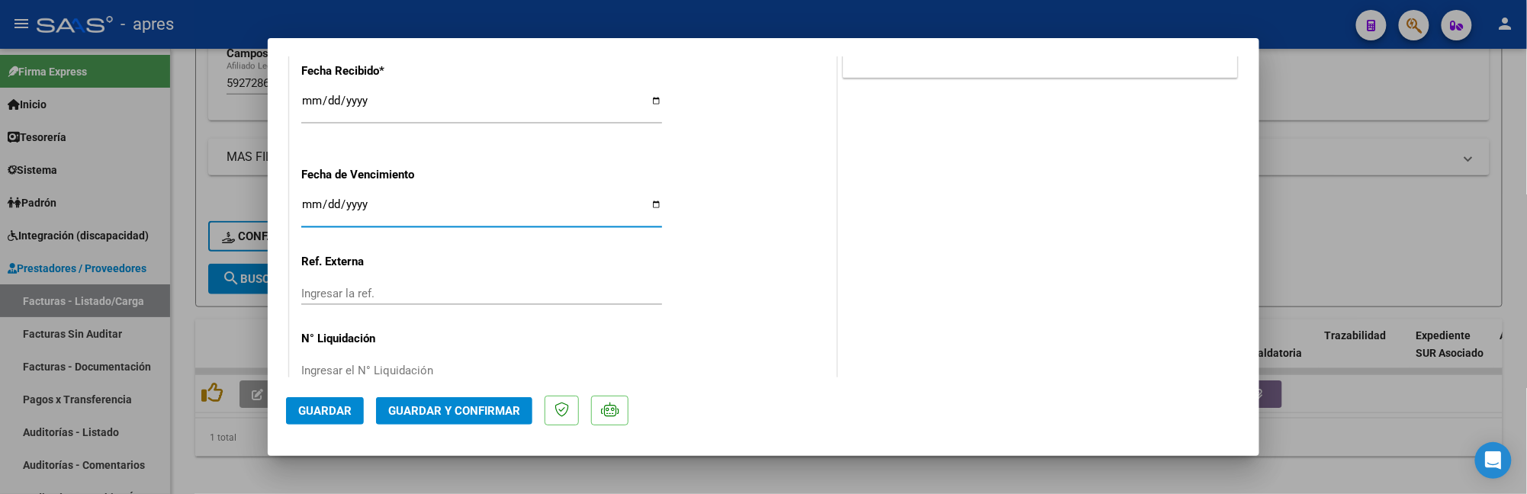
click at [308, 207] on input "Ingresar la fecha" at bounding box center [481, 210] width 361 height 24
type input "2025-10-12"
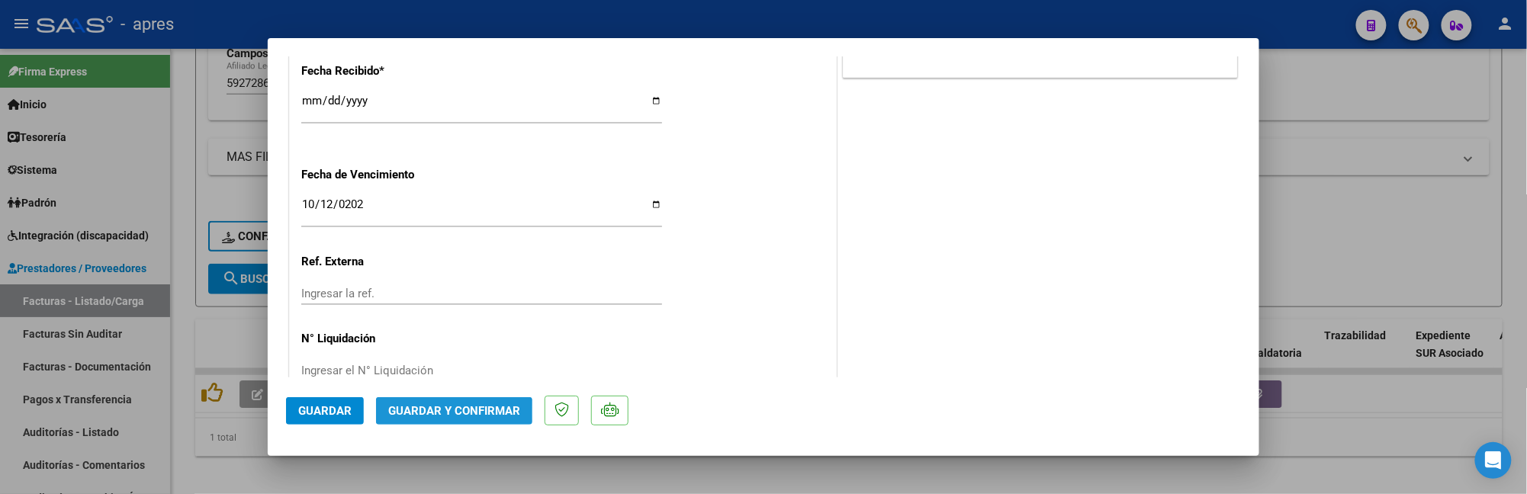
click at [416, 413] on span "Guardar y Confirmar" at bounding box center [454, 411] width 132 height 14
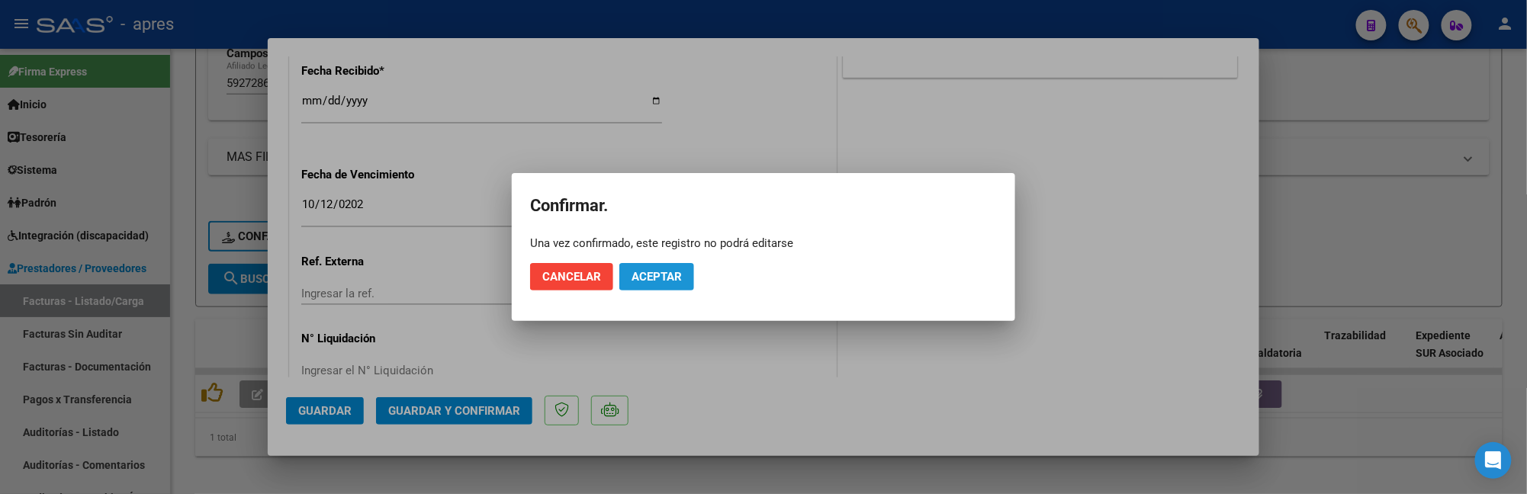
click at [663, 270] on span "Aceptar" at bounding box center [657, 277] width 50 height 14
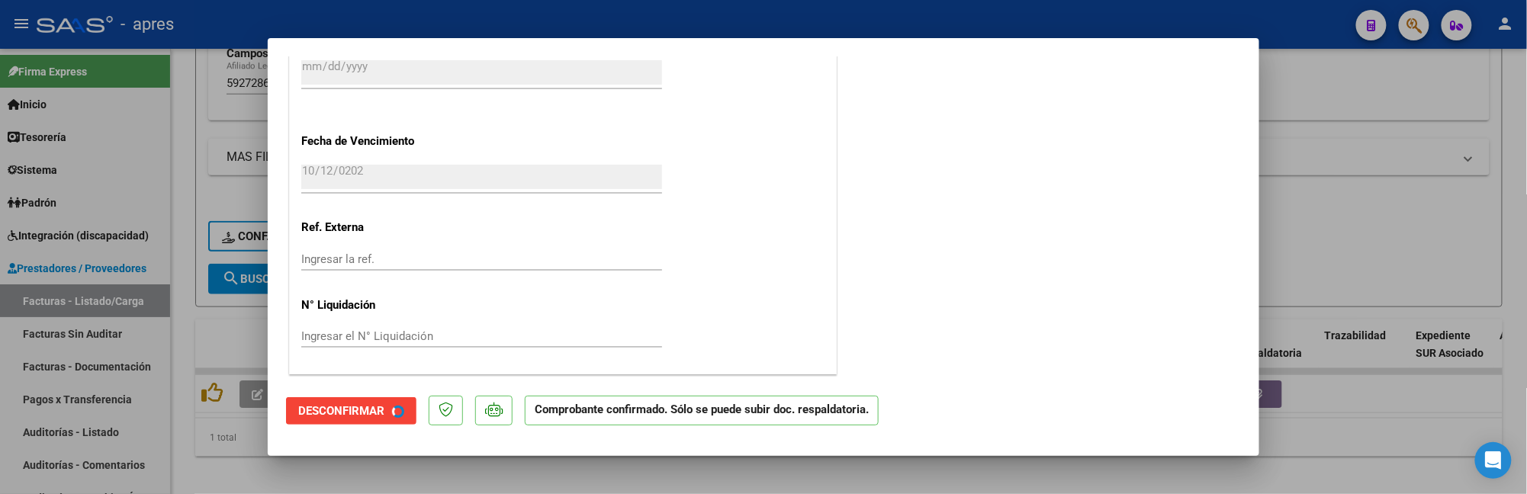
scroll to position [1024, 0]
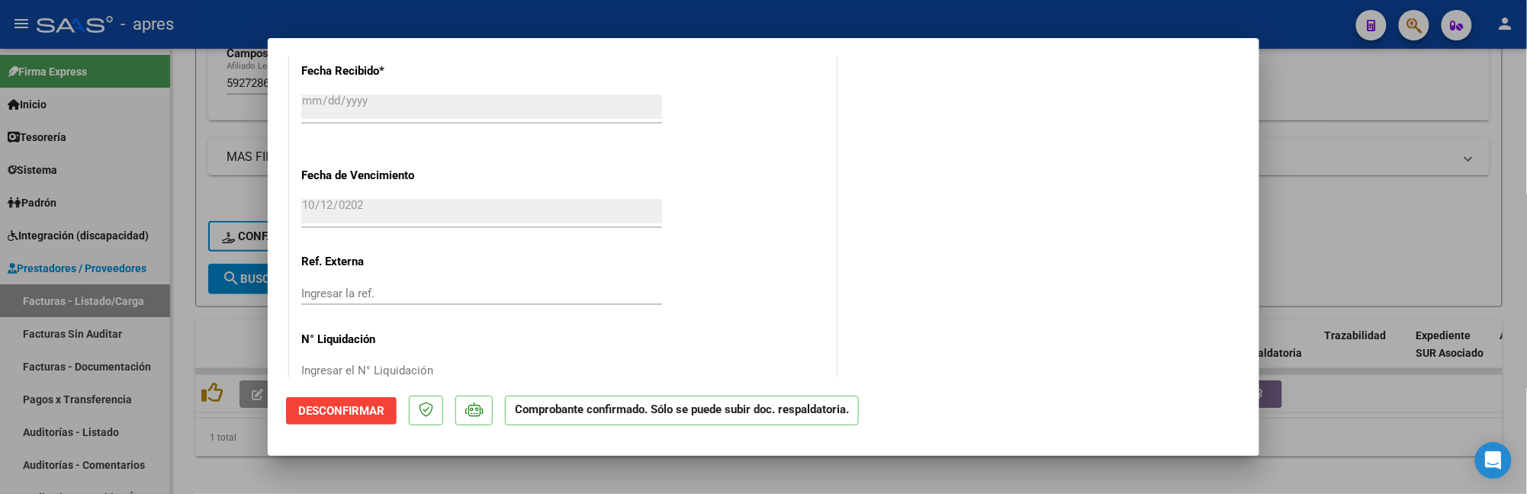
click at [190, 169] on div at bounding box center [763, 247] width 1527 height 494
type input "$ 0,00"
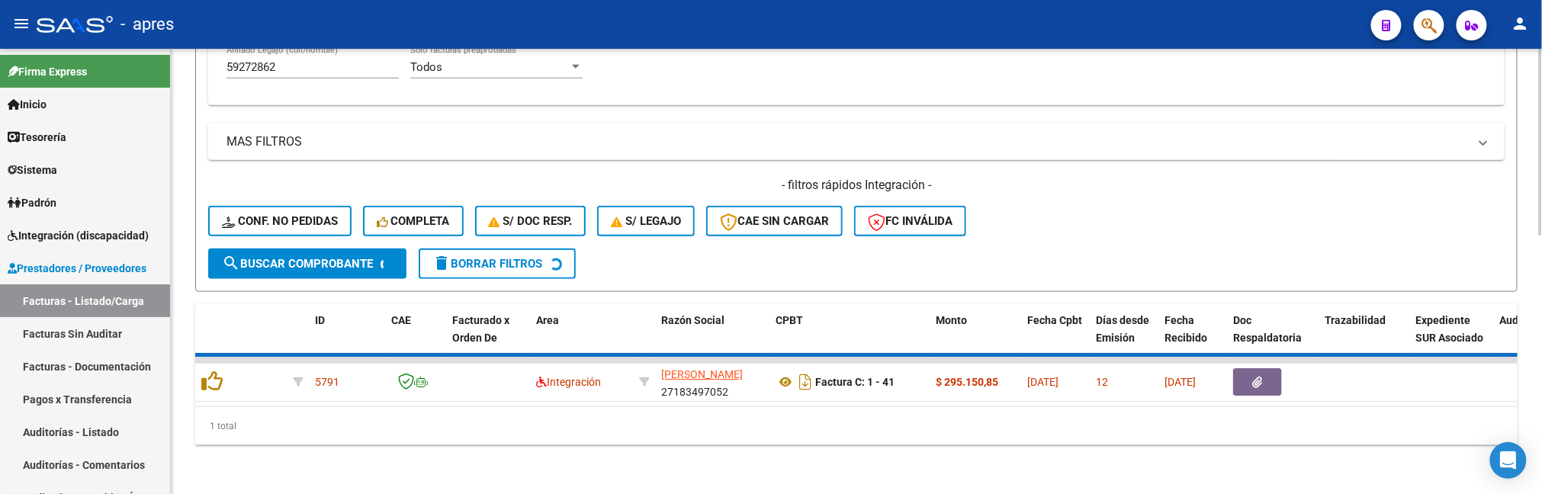
scroll to position [583, 0]
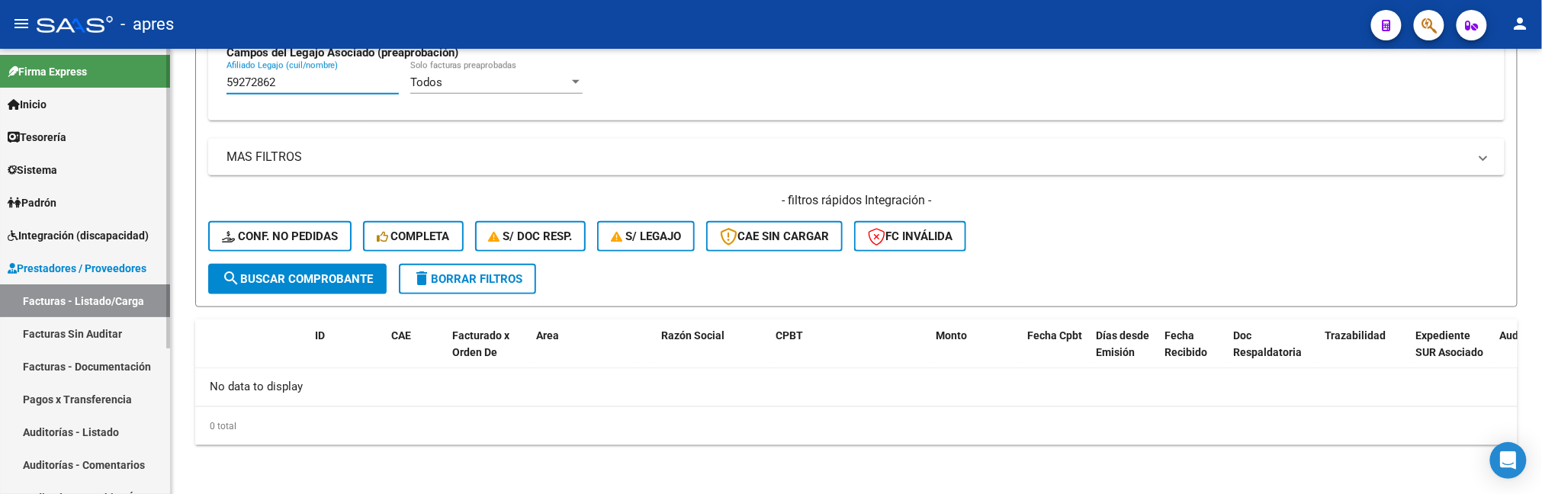
drag, startPoint x: 101, startPoint y: 83, endPoint x: 92, endPoint y: 83, distance: 8.4
click at [92, 83] on mat-sidenav-container "Firma Express Inicio Calendario SSS Instructivos Contacto OS Tesorería Extracto…" at bounding box center [771, 271] width 1542 height 445
paste input "4130521"
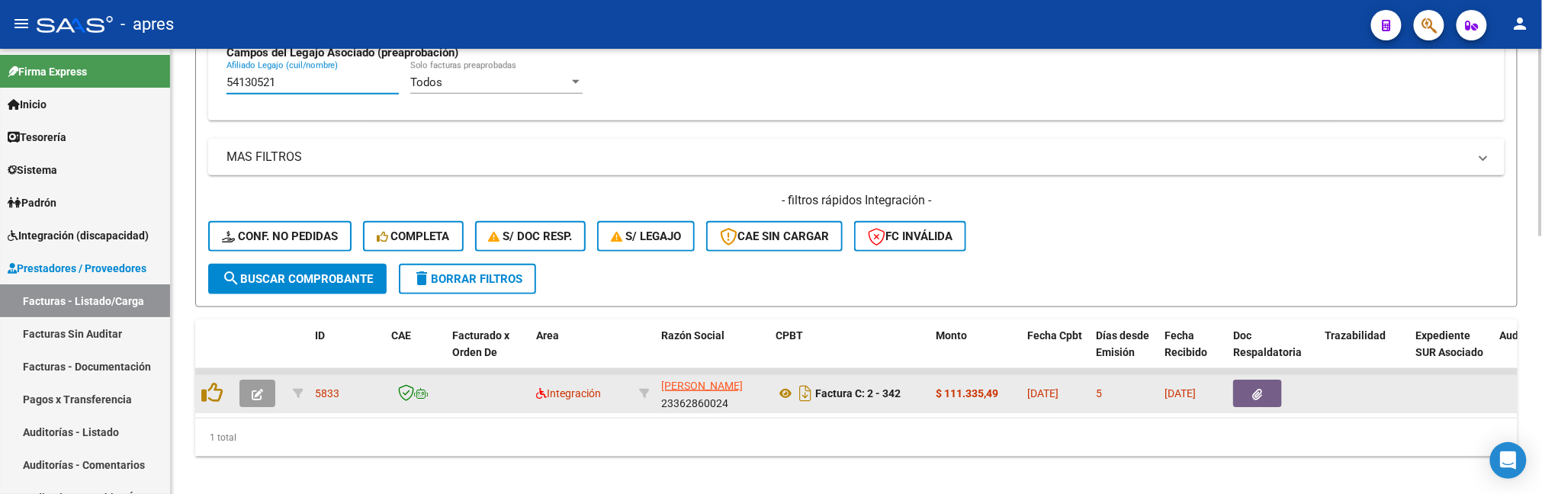
type input "54130521"
click at [258, 397] on icon "button" at bounding box center [257, 394] width 11 height 11
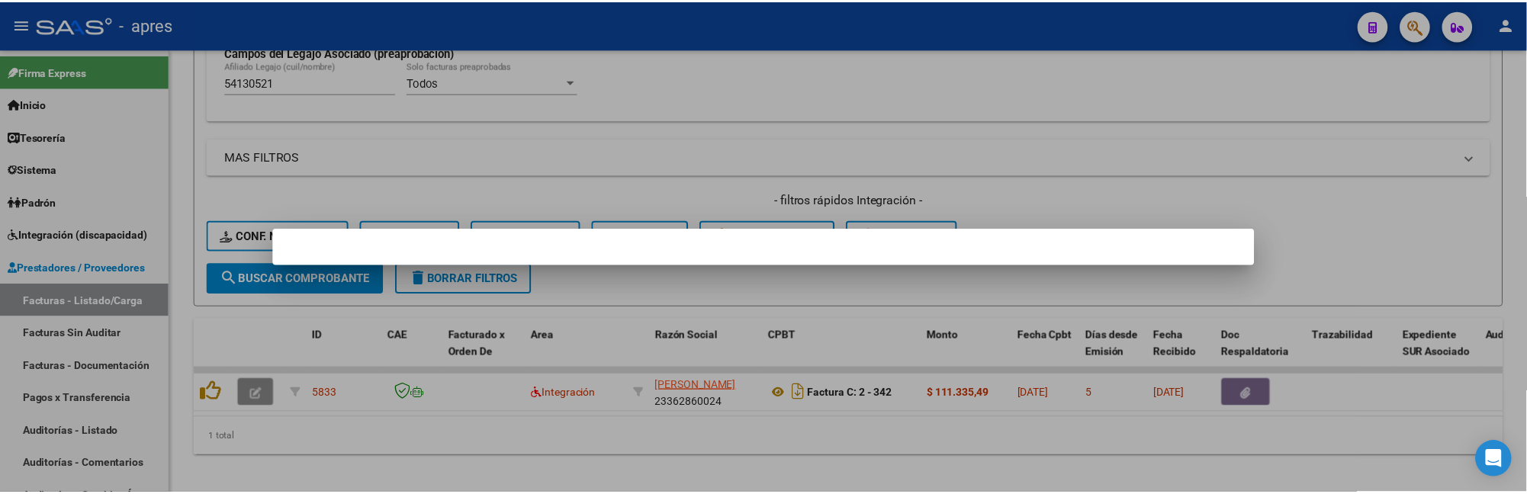
scroll to position [630, 0]
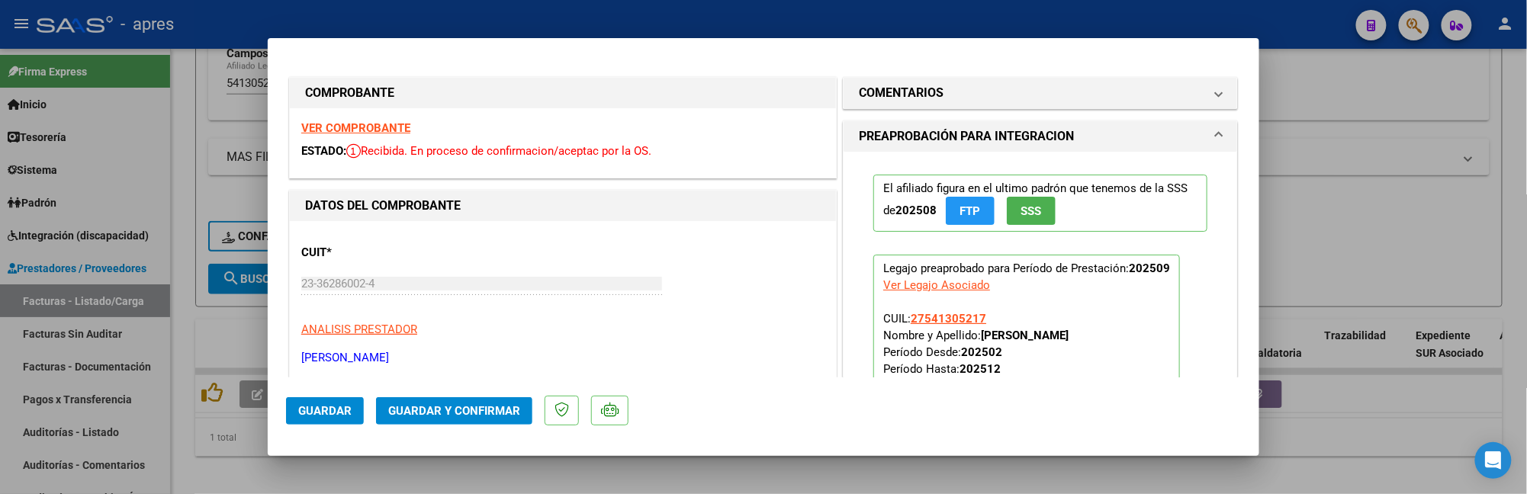
click at [394, 129] on strong "VER COMPROBANTE" at bounding box center [355, 128] width 109 height 14
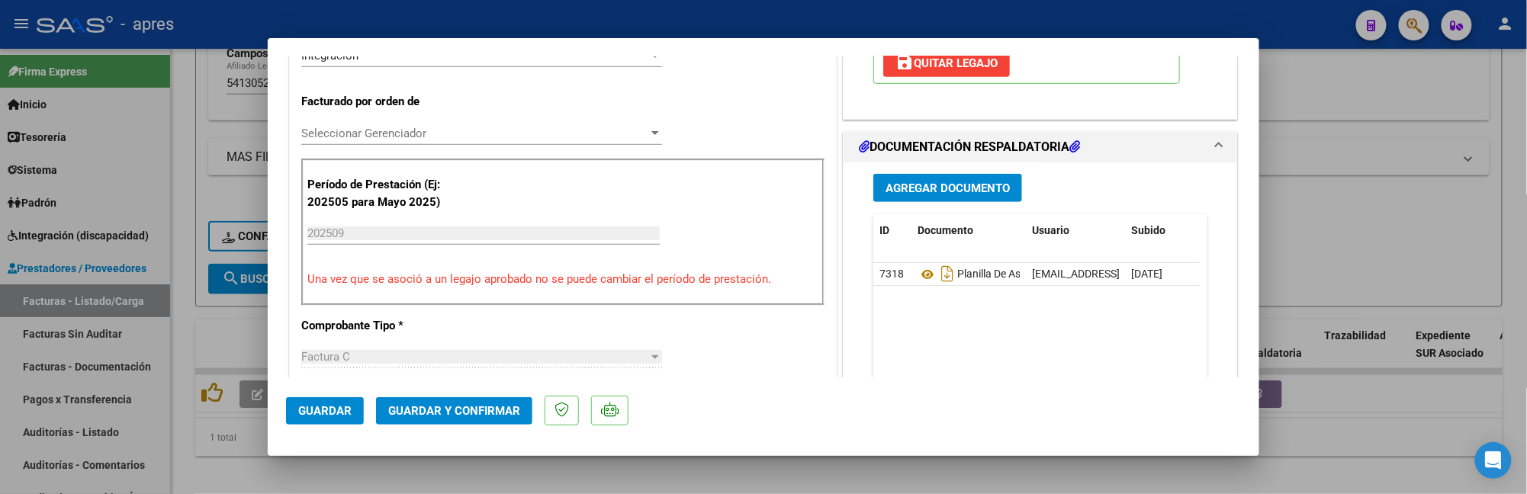
scroll to position [407, 0]
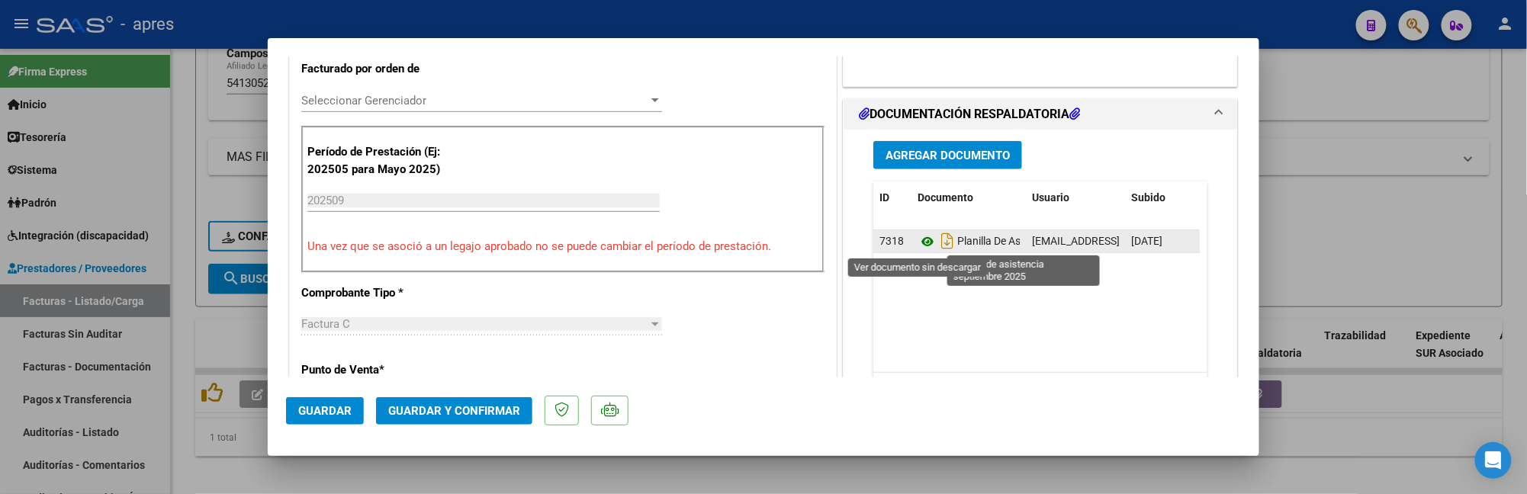
click at [920, 241] on icon at bounding box center [928, 242] width 20 height 18
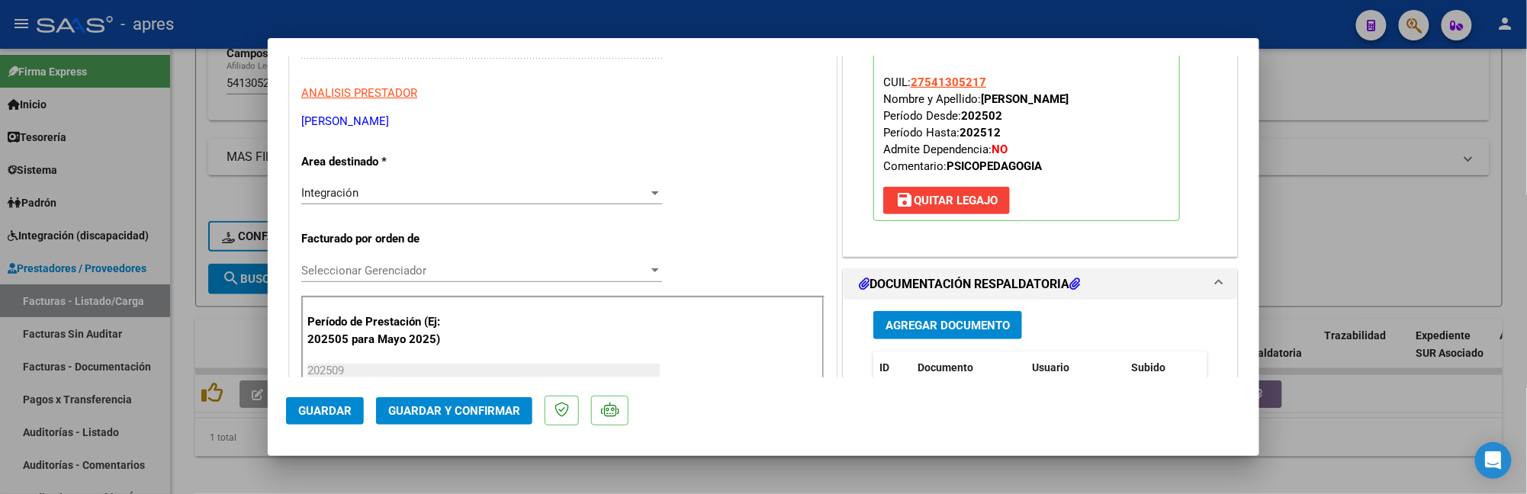
scroll to position [239, 0]
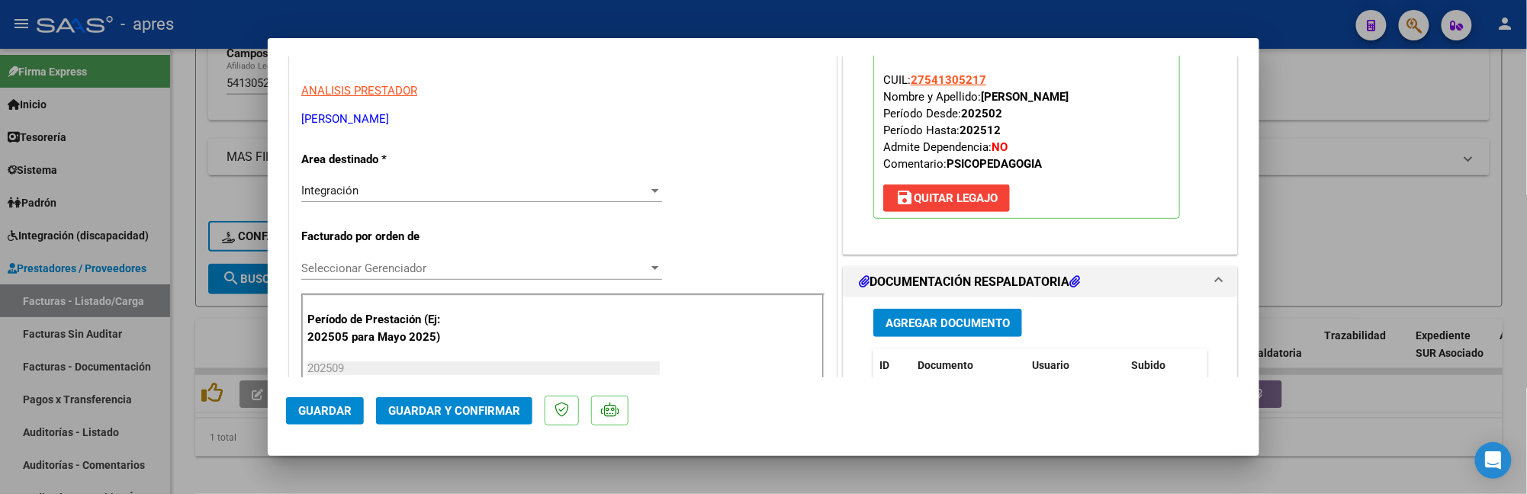
click at [492, 416] on span "Guardar y Confirmar" at bounding box center [454, 411] width 132 height 14
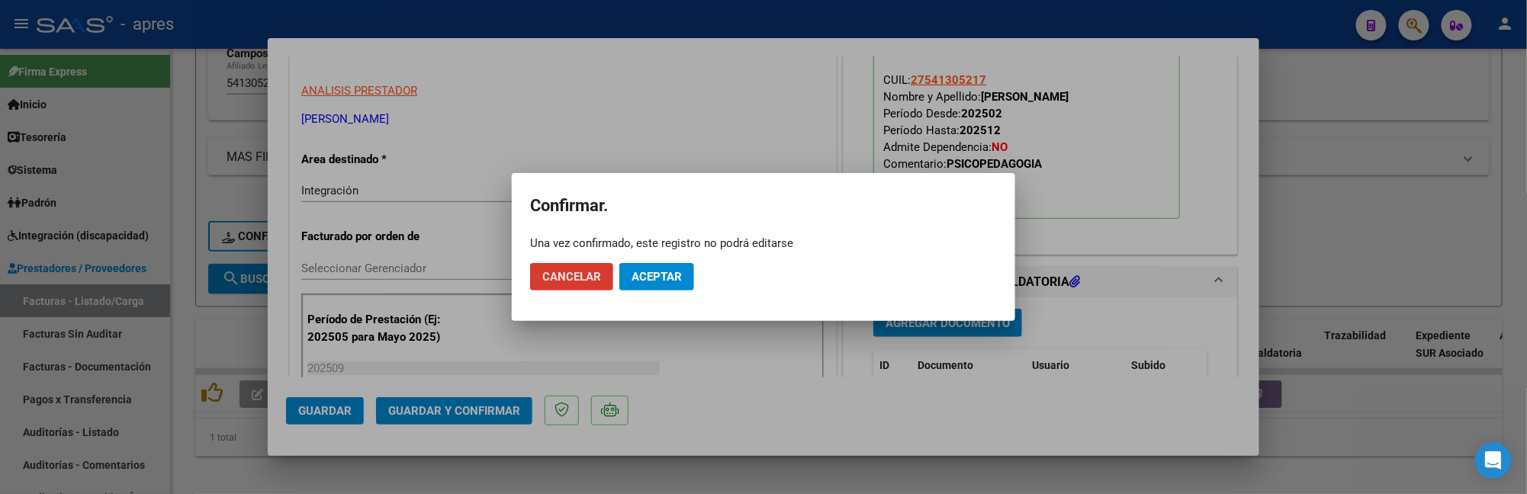
drag, startPoint x: 670, startPoint y: 268, endPoint x: 694, endPoint y: 255, distance: 28.0
click at [673, 270] on span "Aceptar" at bounding box center [657, 277] width 50 height 14
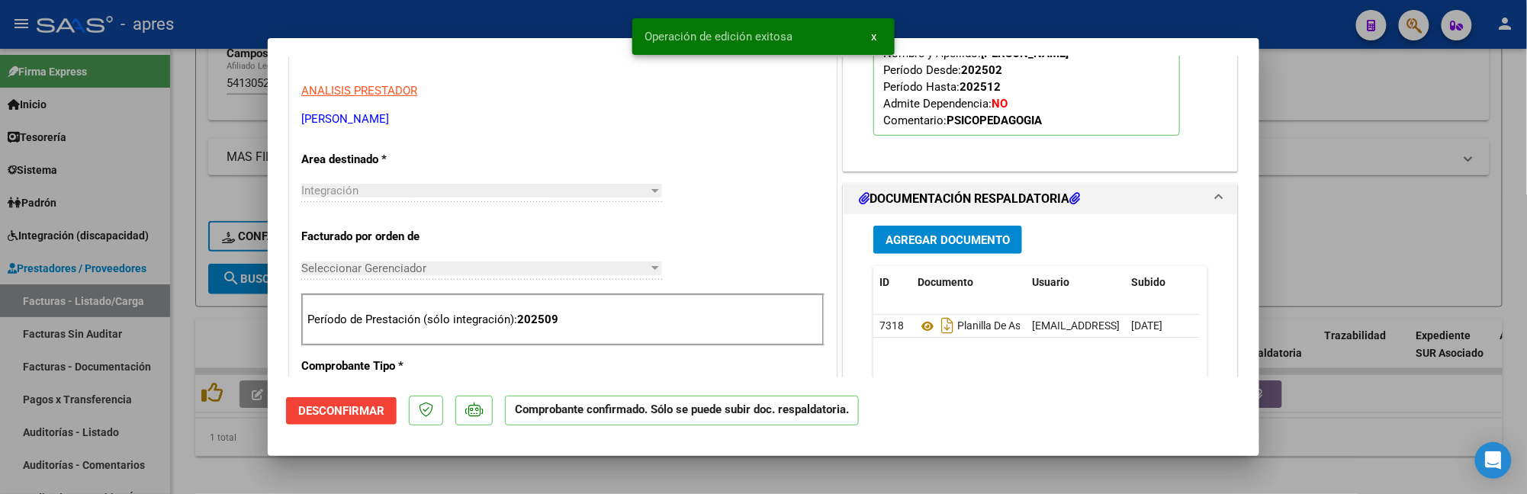
click at [177, 327] on div at bounding box center [763, 247] width 1527 height 494
type input "$ 0,00"
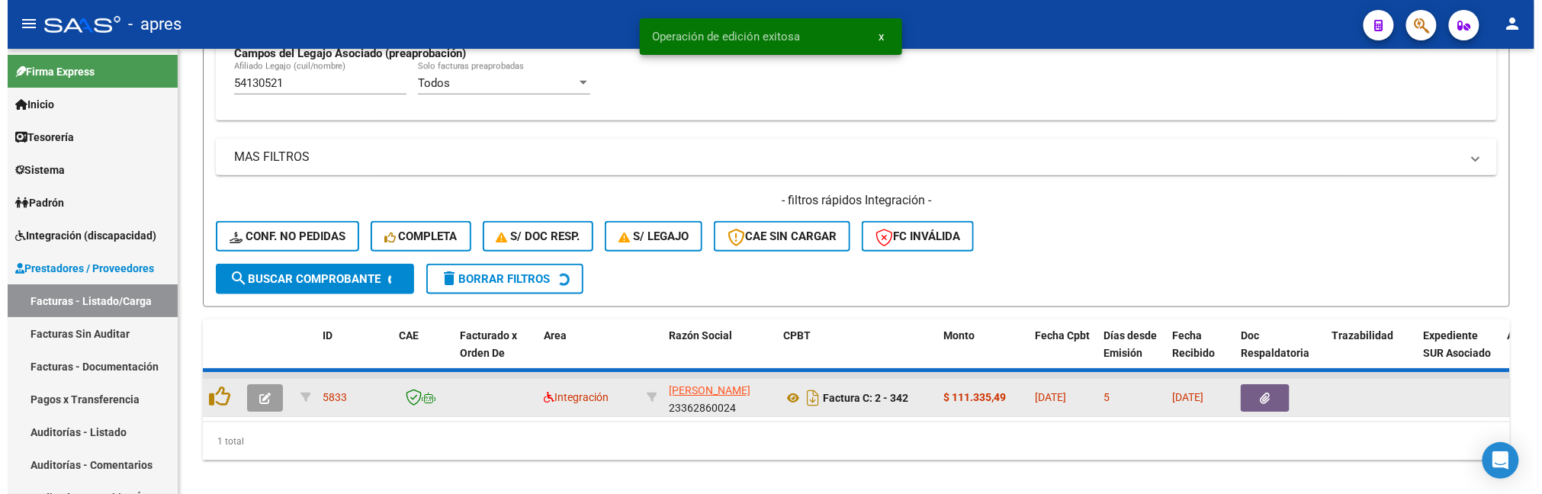
scroll to position [583, 0]
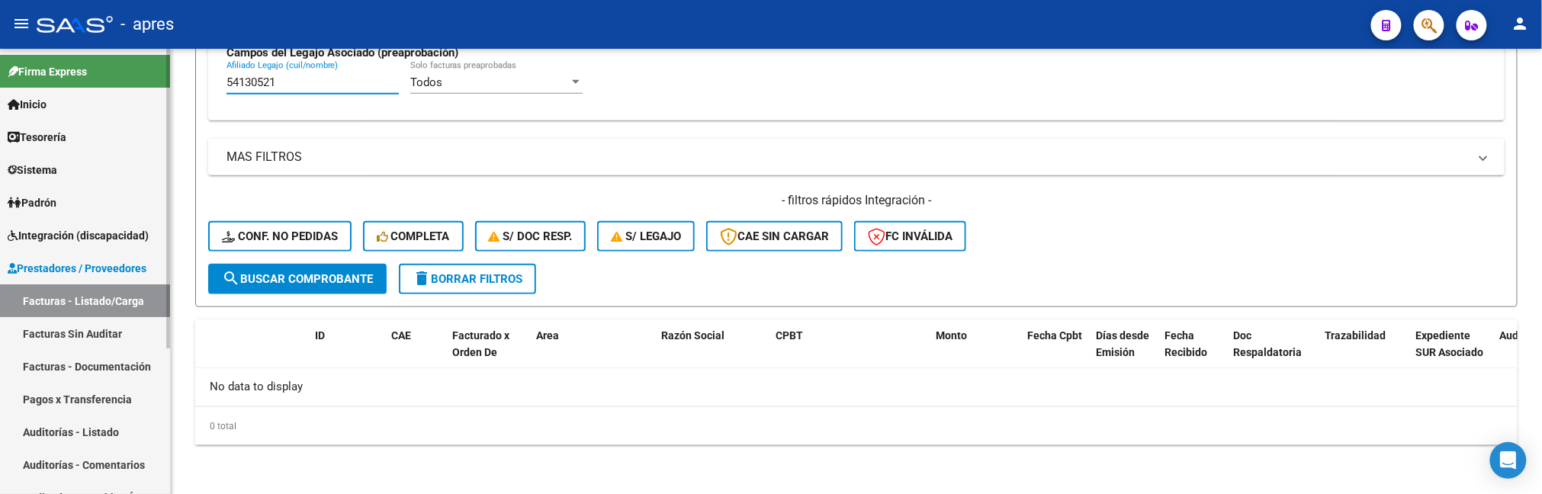
drag, startPoint x: 311, startPoint y: 83, endPoint x: 117, endPoint y: 77, distance: 194.6
click at [121, 77] on mat-sidenav-container "Firma Express Inicio Calendario SSS Instructivos Contacto OS Tesorería Extracto…" at bounding box center [771, 271] width 1542 height 445
paste input "8710348"
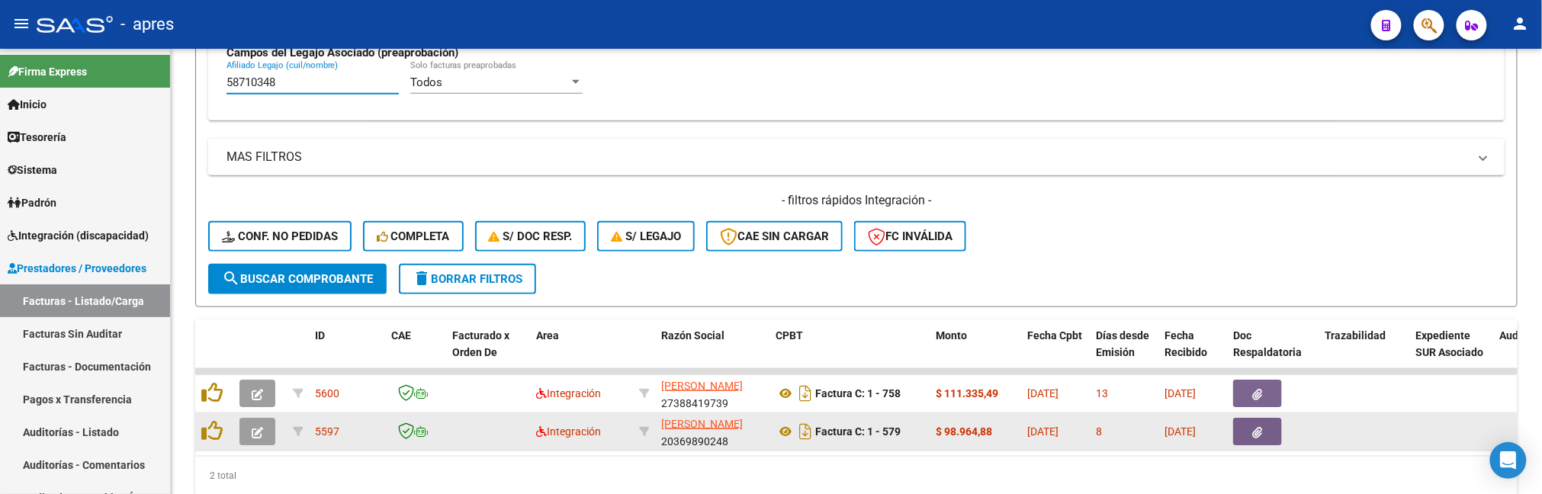
type input "58710348"
click at [260, 428] on icon "button" at bounding box center [257, 432] width 11 height 11
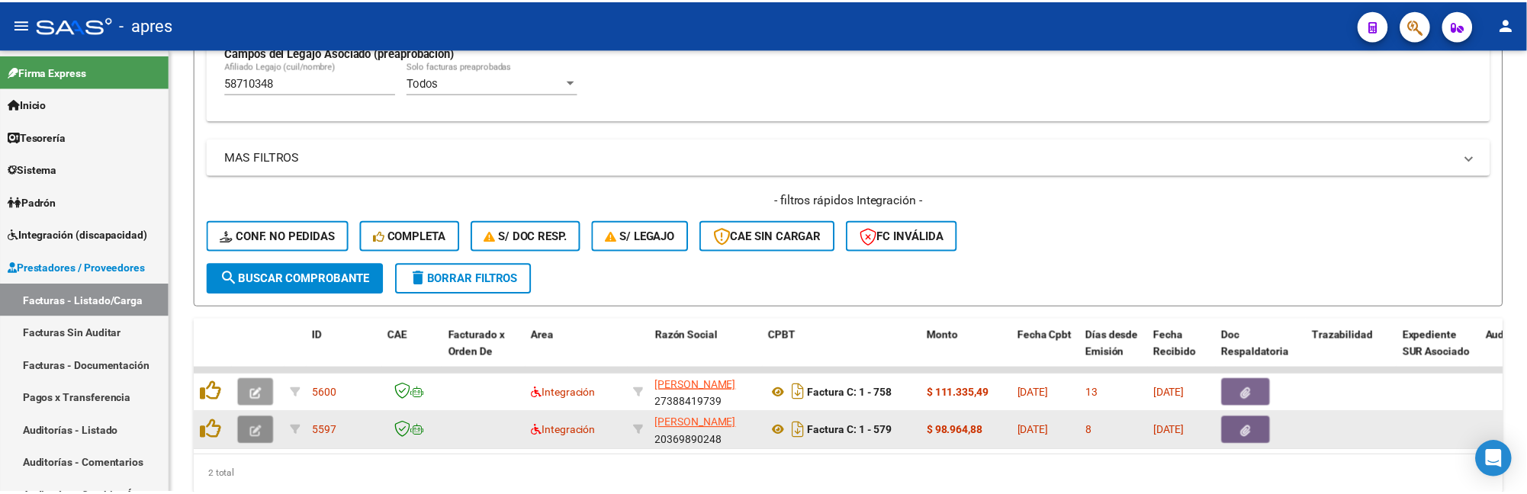
scroll to position [630, 0]
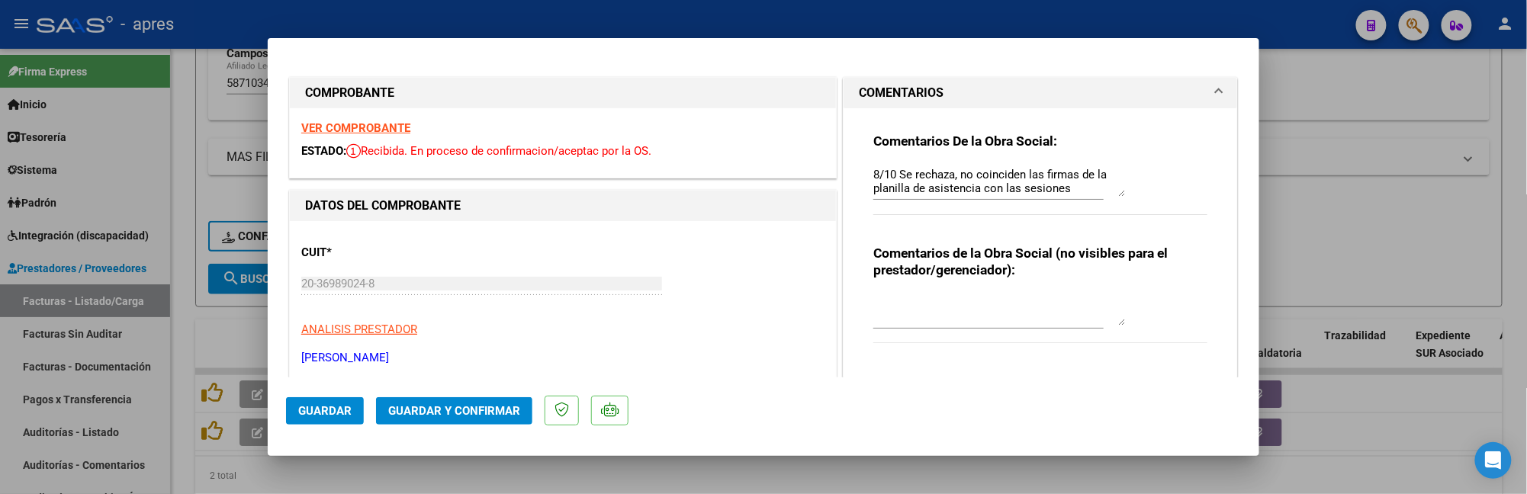
click at [339, 125] on strong "VER COMPROBANTE" at bounding box center [355, 128] width 109 height 14
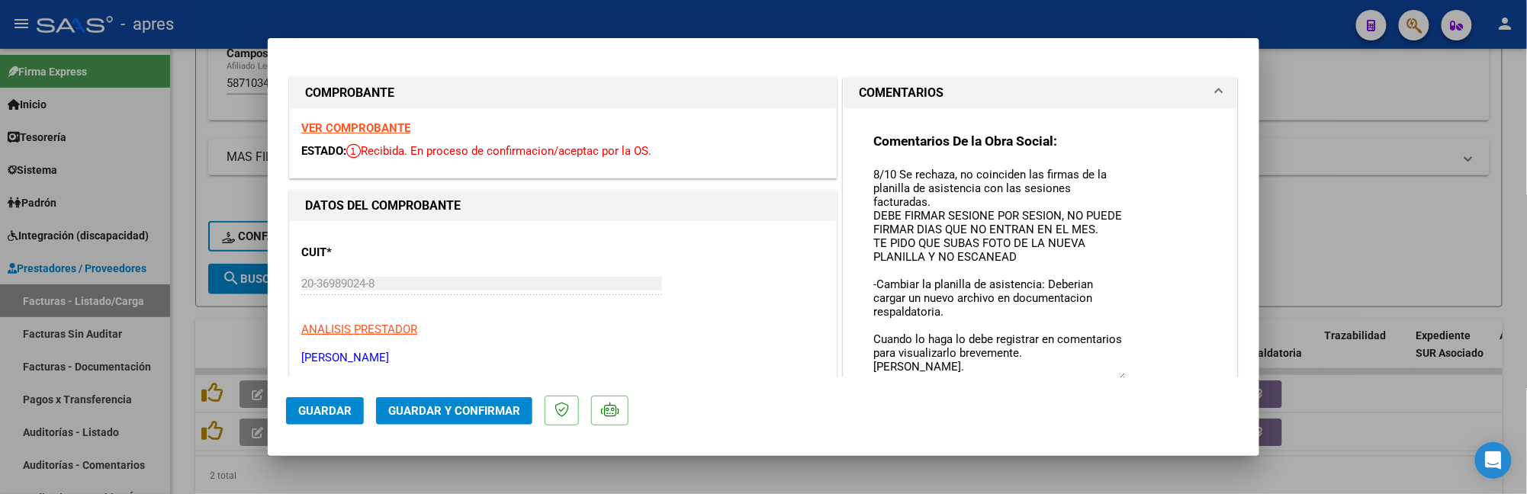
drag, startPoint x: 1108, startPoint y: 194, endPoint x: 1123, endPoint y: 378, distance: 185.1
click at [1123, 378] on mat-dialog-container "COMPROBANTE VER COMPROBANTE ESTADO: Recibida. En proceso de confirmacion/acepta…" at bounding box center [764, 247] width 992 height 418
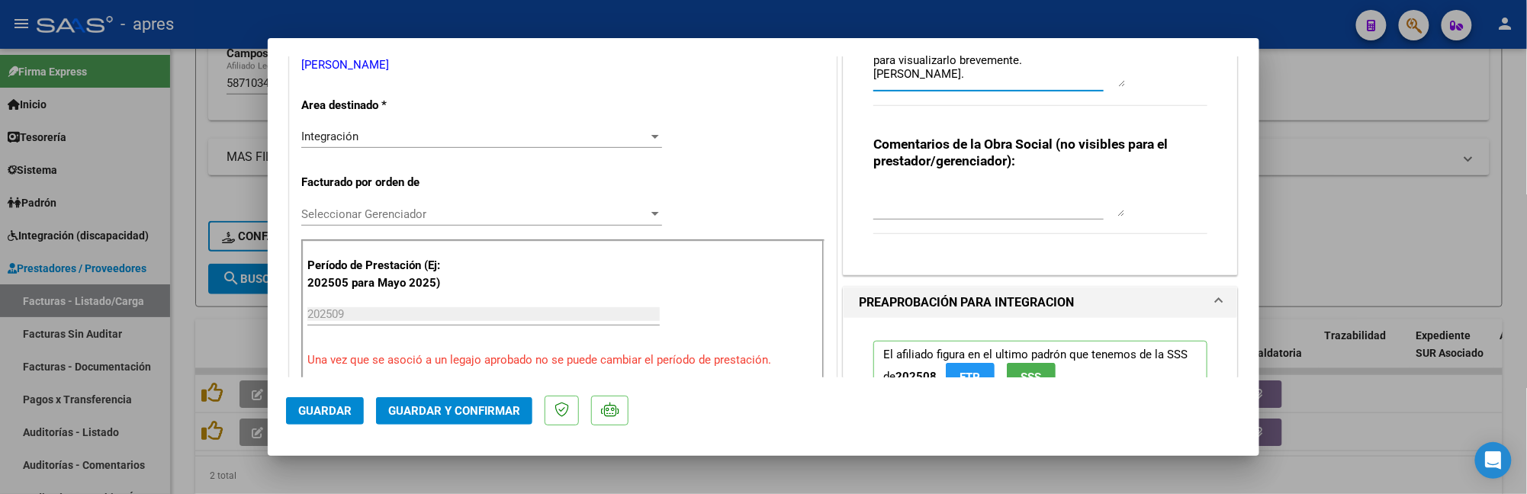
scroll to position [305, 0]
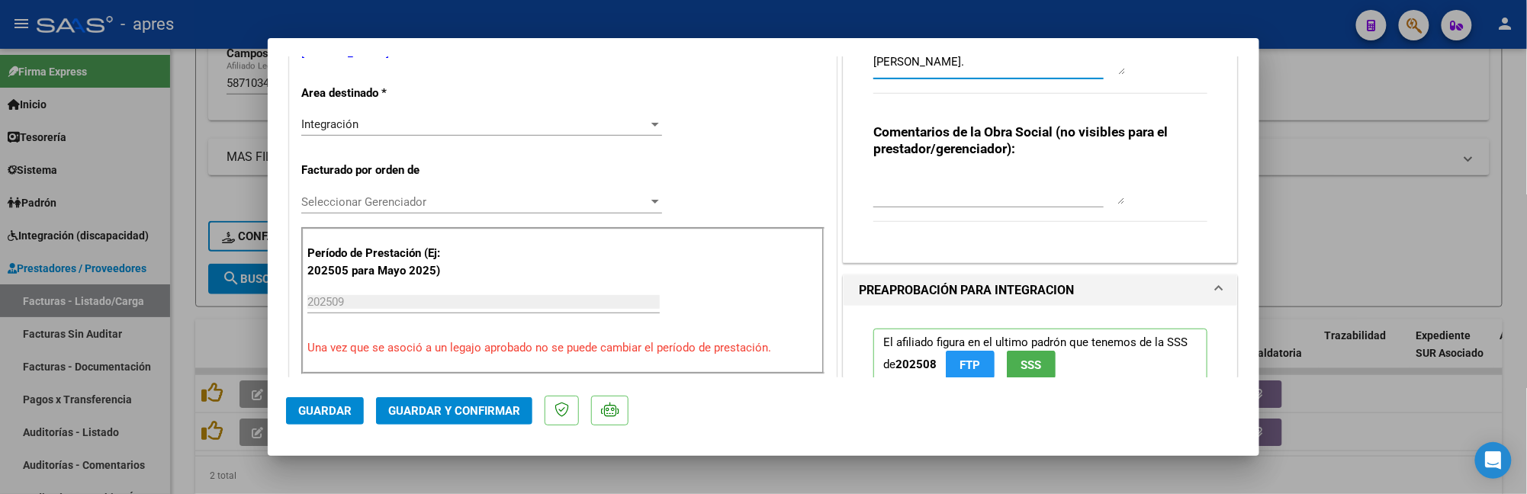
type textarea "8/10 Se rechaza, no coinciden las firmas de la planilla de asistencia con las s…"
click at [342, 415] on span "Guardar" at bounding box center [324, 411] width 53 height 14
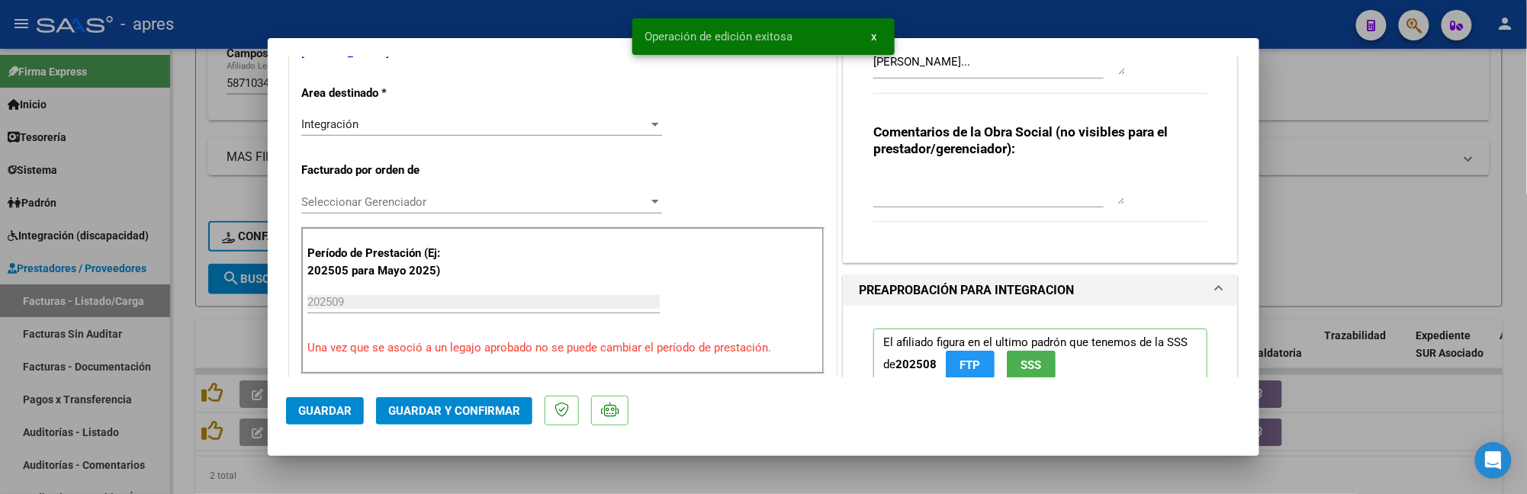
scroll to position [0, 0]
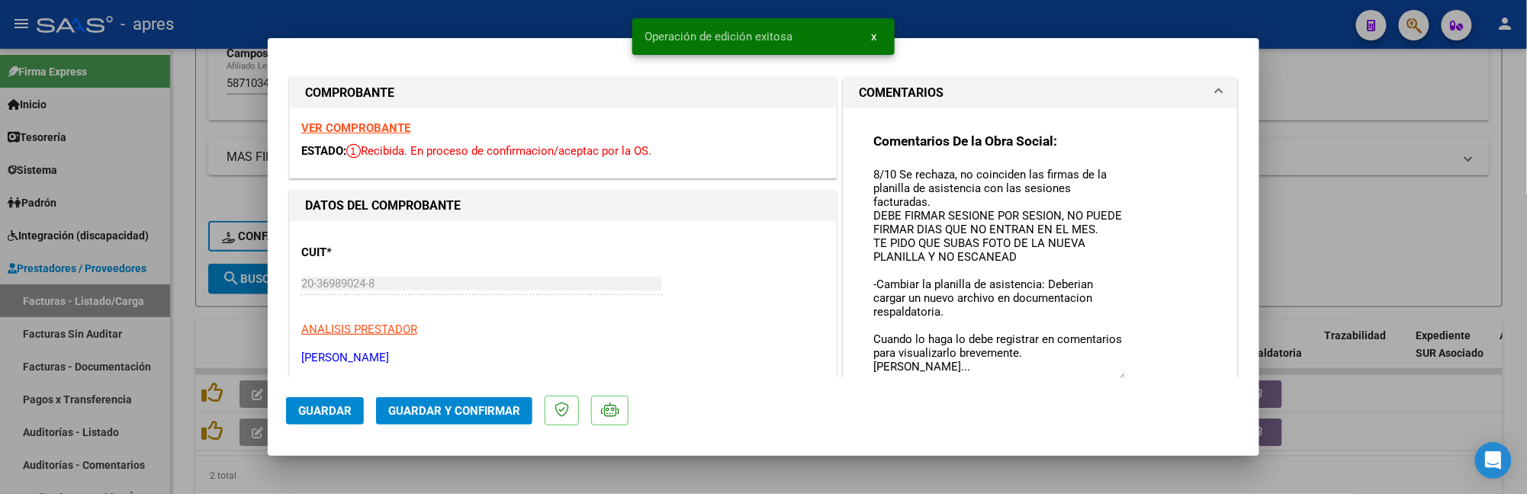
click at [201, 323] on div at bounding box center [763, 247] width 1527 height 494
type input "$ 0,00"
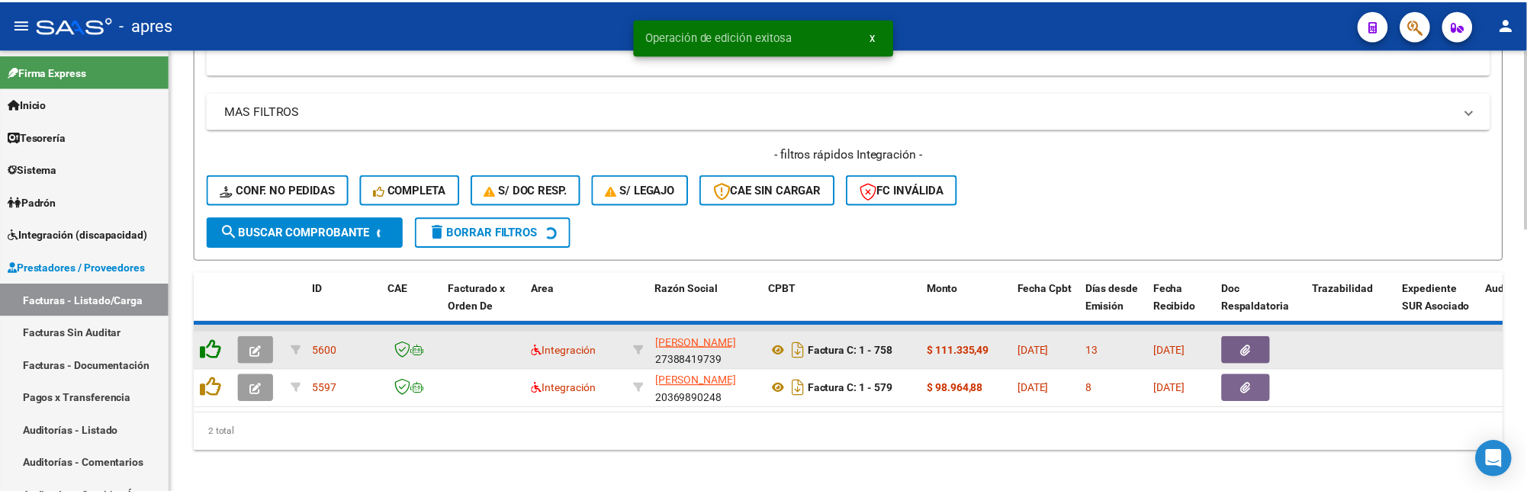
scroll to position [583, 0]
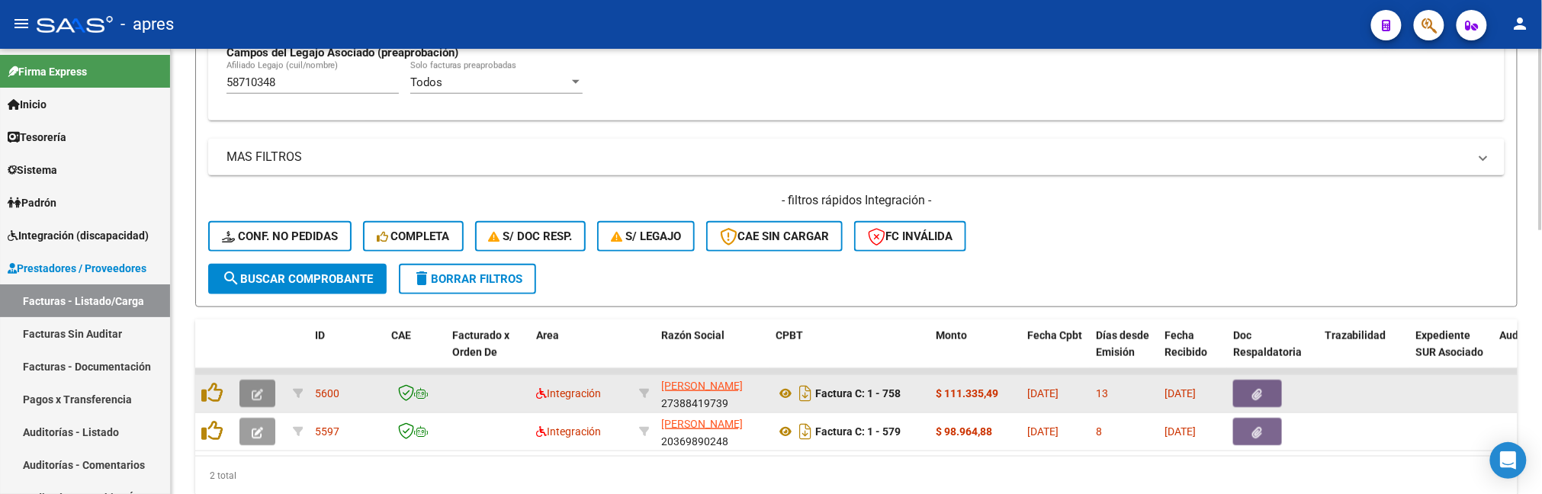
click at [265, 388] on button "button" at bounding box center [257, 393] width 36 height 27
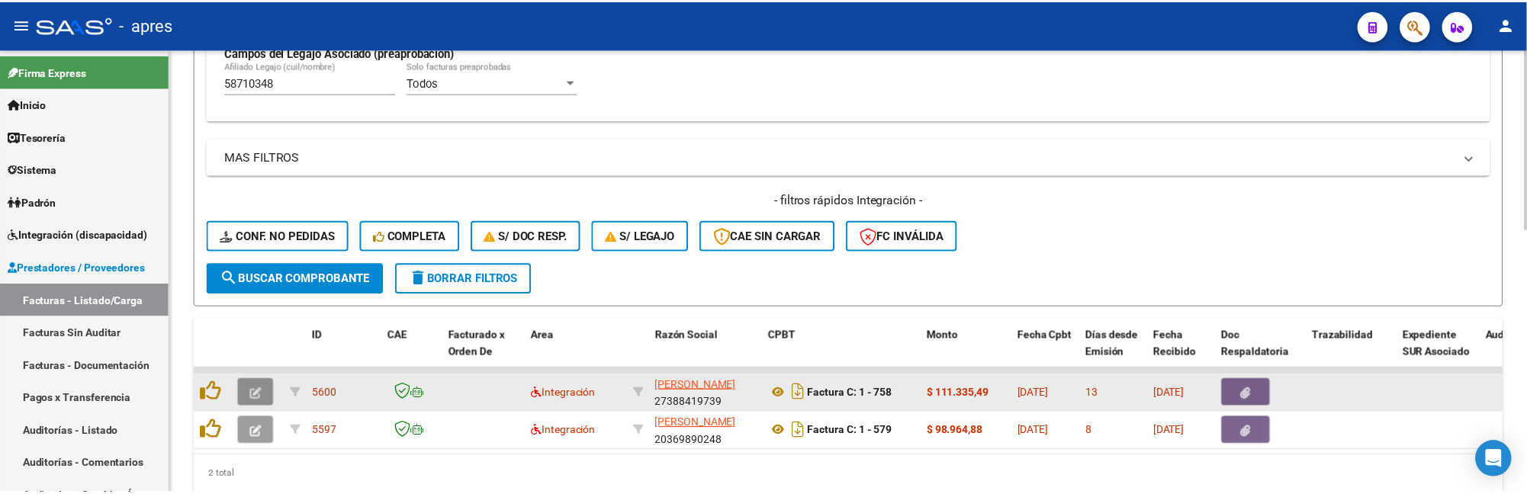
scroll to position [630, 0]
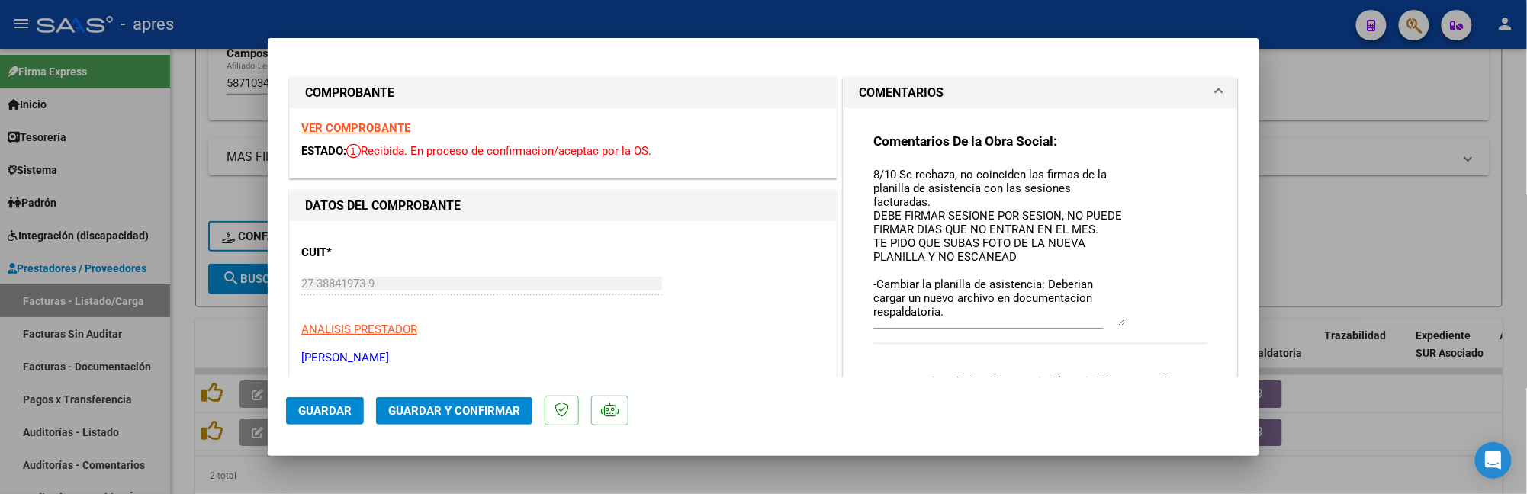
drag, startPoint x: 1114, startPoint y: 192, endPoint x: 1117, endPoint y: 321, distance: 129.0
click at [1117, 321] on div "Comentarios De la Obra Social: 8/10 Se rechaza, no coinciden las firmas de la p…" at bounding box center [1040, 246] width 334 height 227
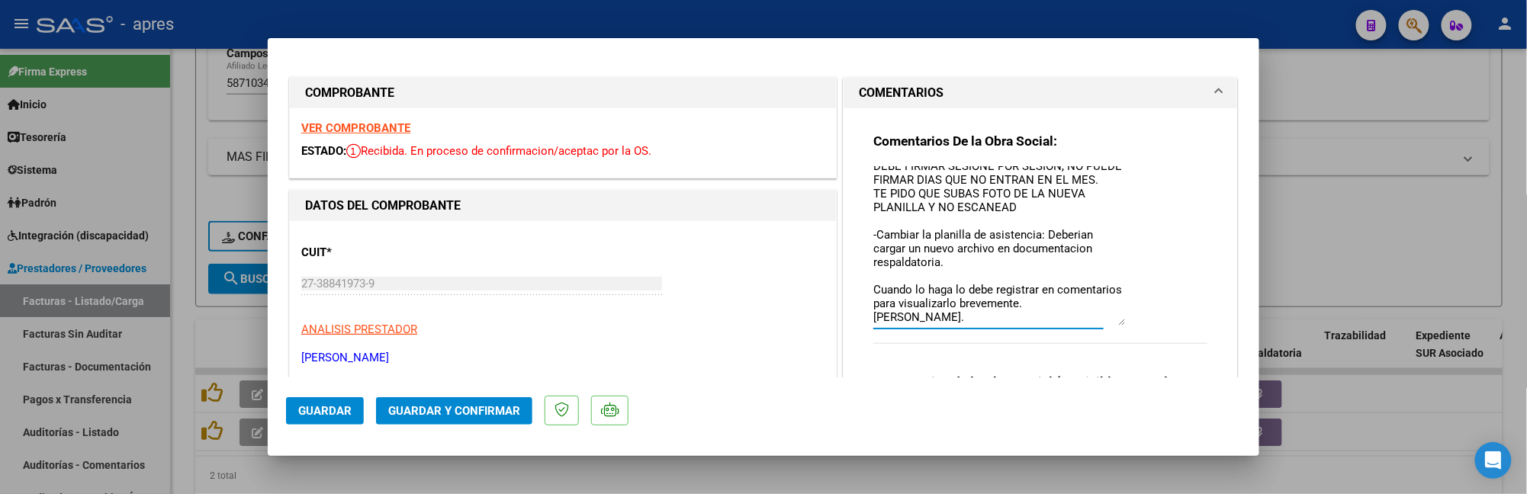
click at [975, 323] on textarea "8/10 Se rechaza, no coinciden las firmas de la planilla de asistencia con las s…" at bounding box center [999, 245] width 252 height 159
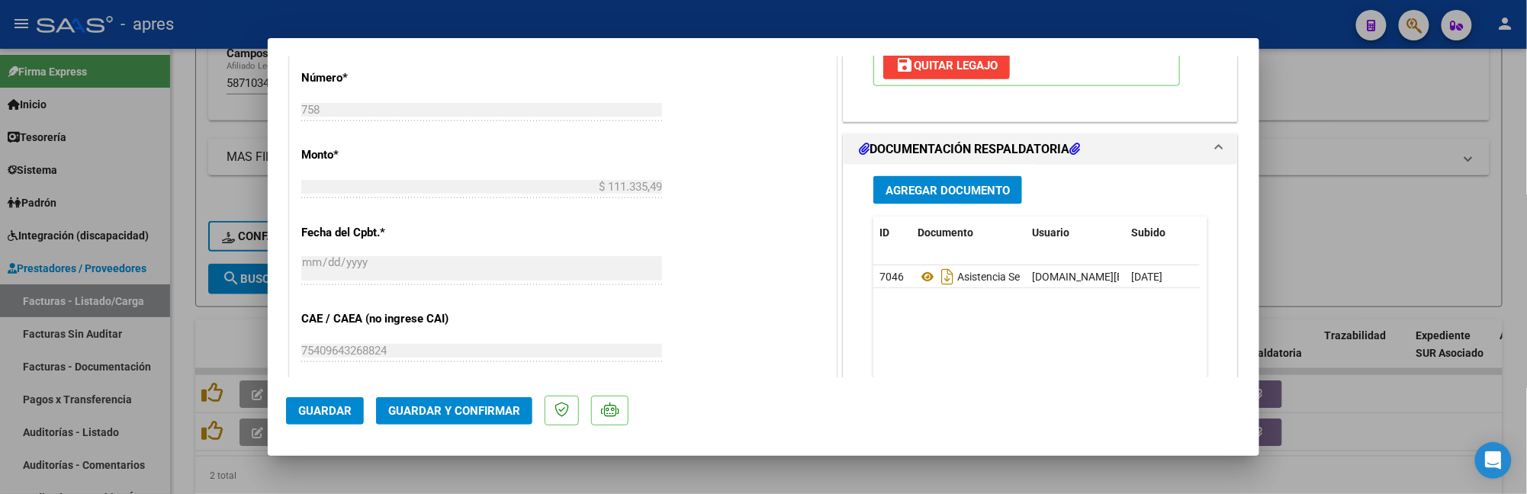
scroll to position [712, 0]
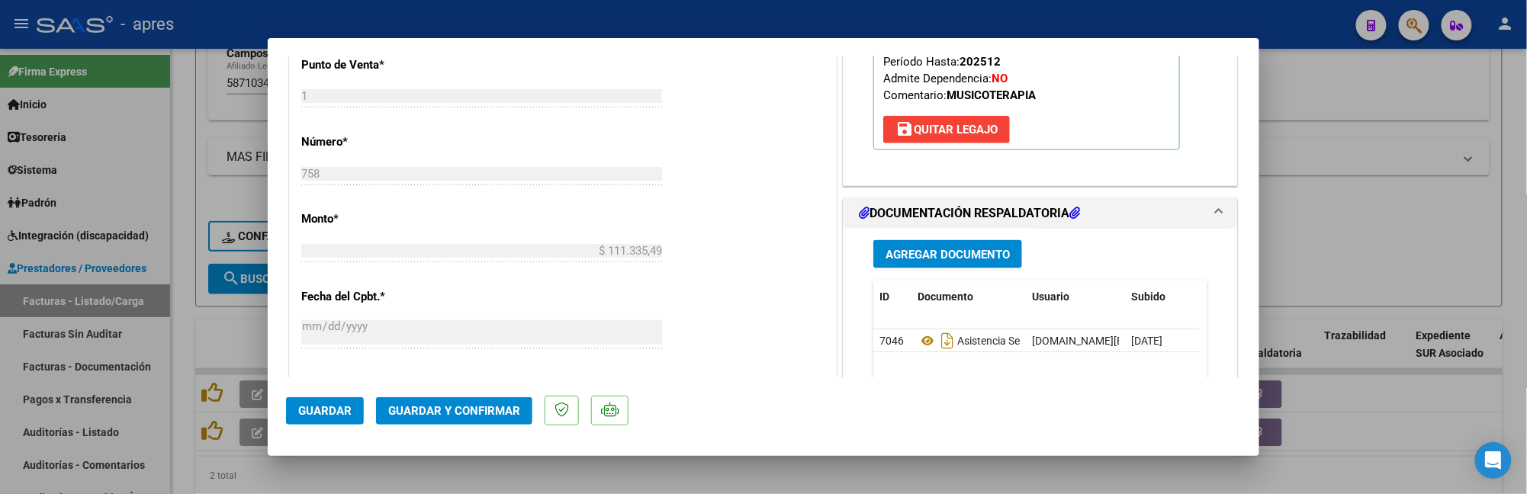
type textarea "8/10 Se rechaza, no coinciden las firmas de la planilla de asistencia con las s…"
click at [327, 404] on span "Guardar" at bounding box center [324, 411] width 53 height 14
click at [184, 330] on div at bounding box center [763, 247] width 1527 height 494
type input "$ 0,00"
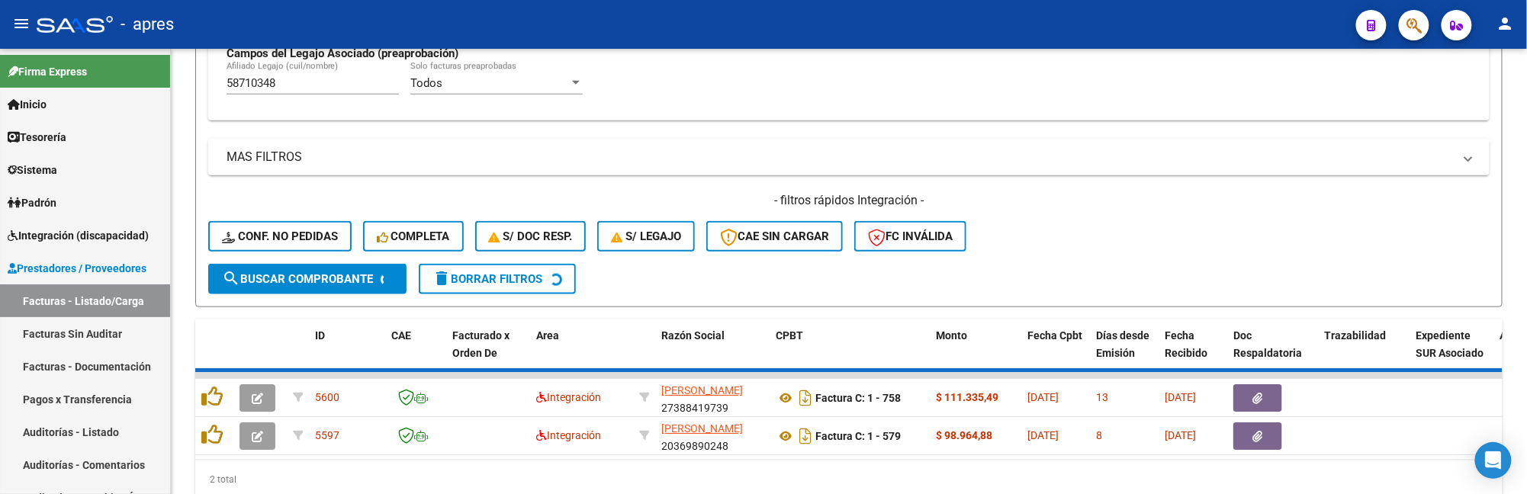
scroll to position [583, 0]
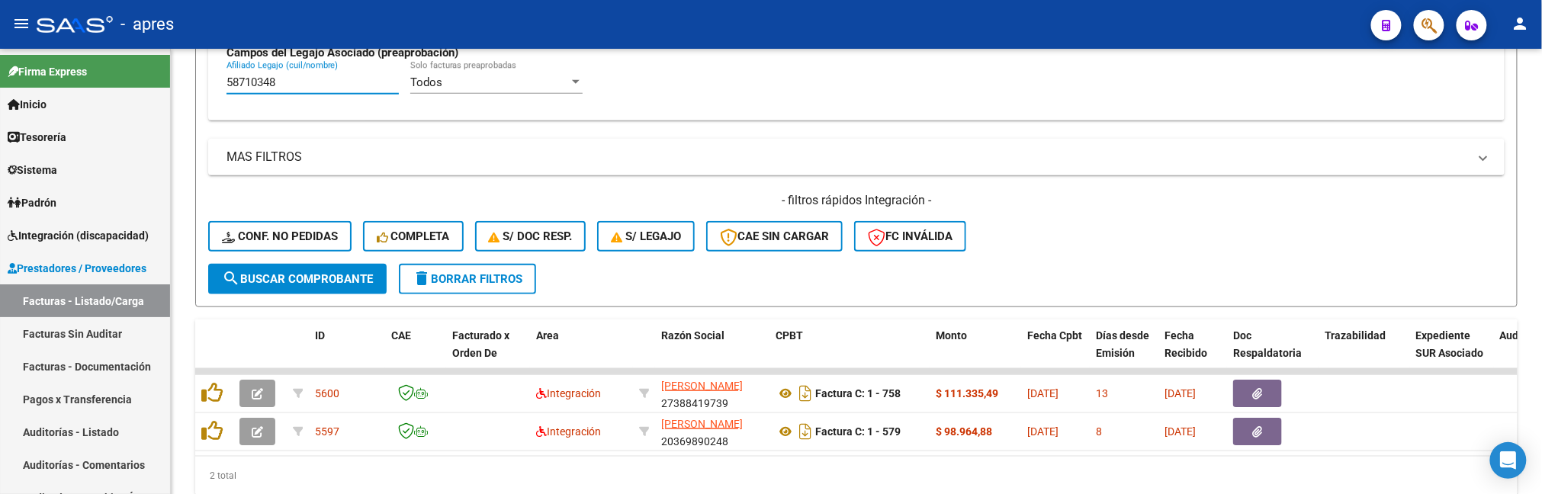
drag, startPoint x: 322, startPoint y: 80, endPoint x: -26, endPoint y: 82, distance: 347.8
click at [0, 82] on html "menu - apres person Firma Express Inicio Calendario SSS Instructivos Contacto O…" at bounding box center [771, 247] width 1542 height 494
paste input "6413592"
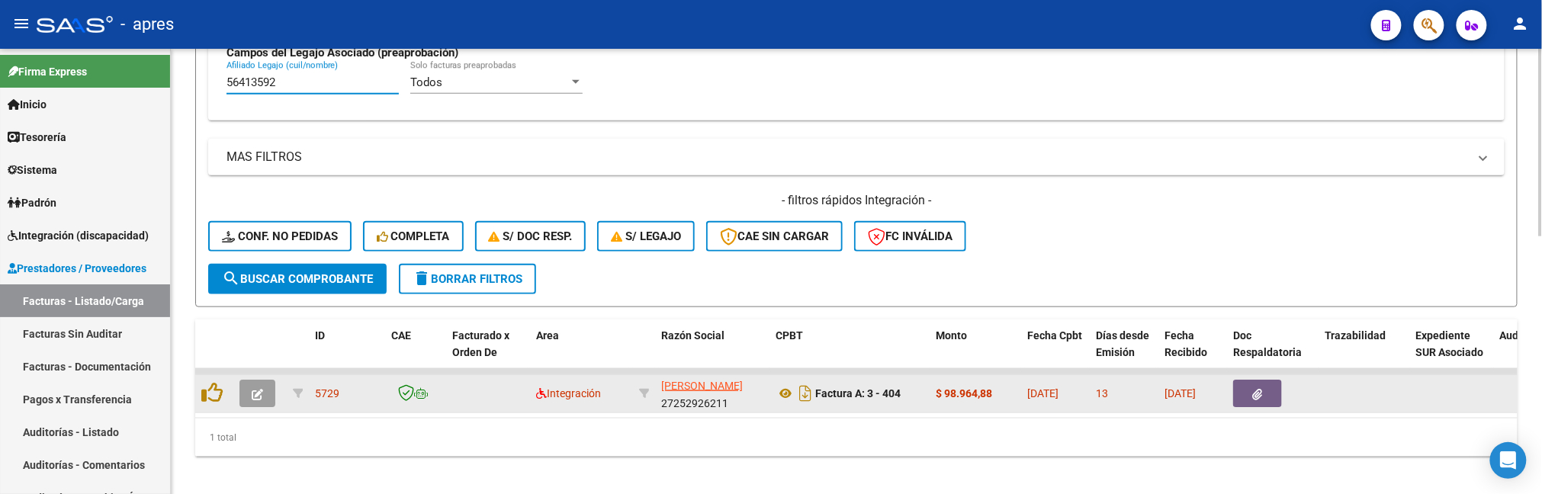
type input "56413592"
click at [263, 388] on button "button" at bounding box center [257, 393] width 36 height 27
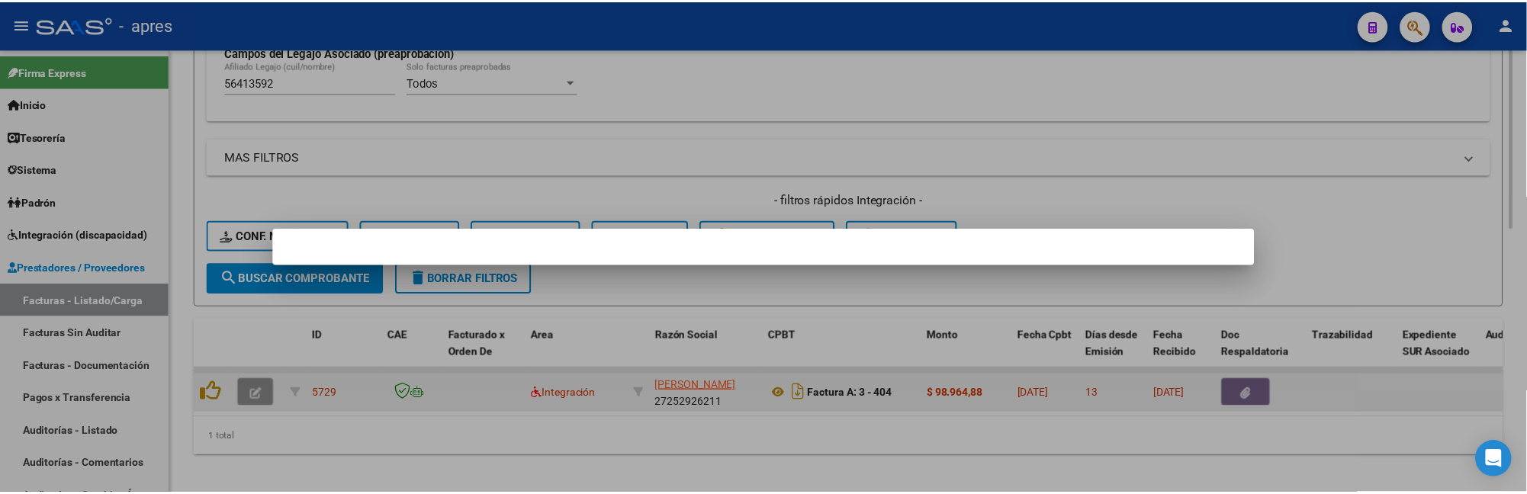
scroll to position [630, 0]
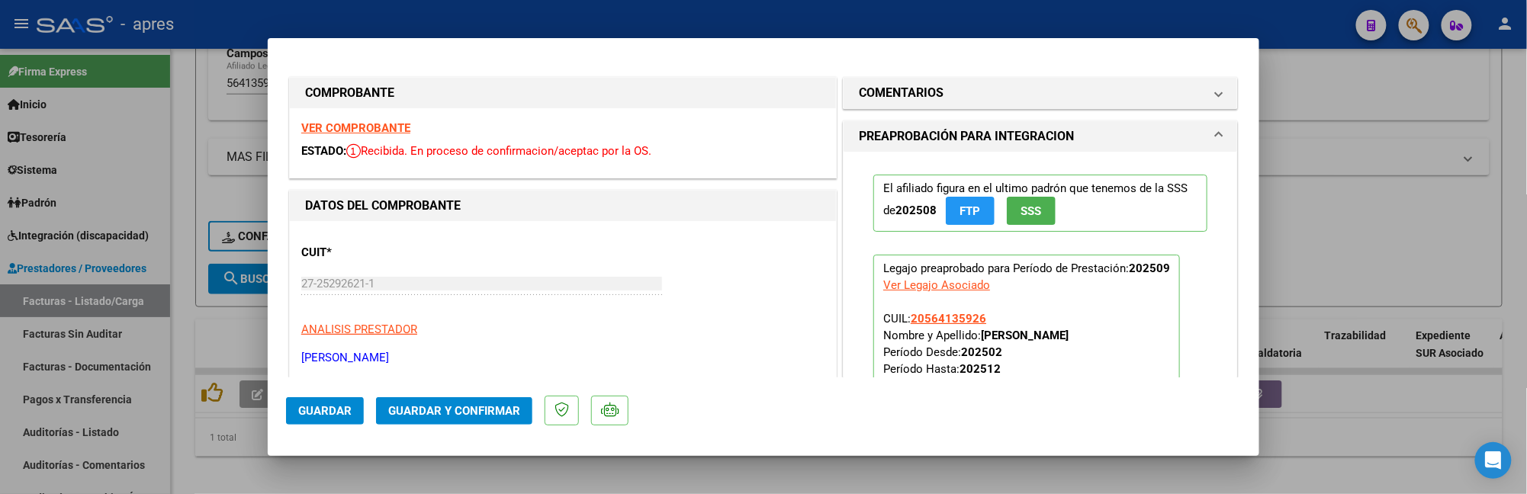
click at [314, 121] on strong "VER COMPROBANTE" at bounding box center [355, 128] width 109 height 14
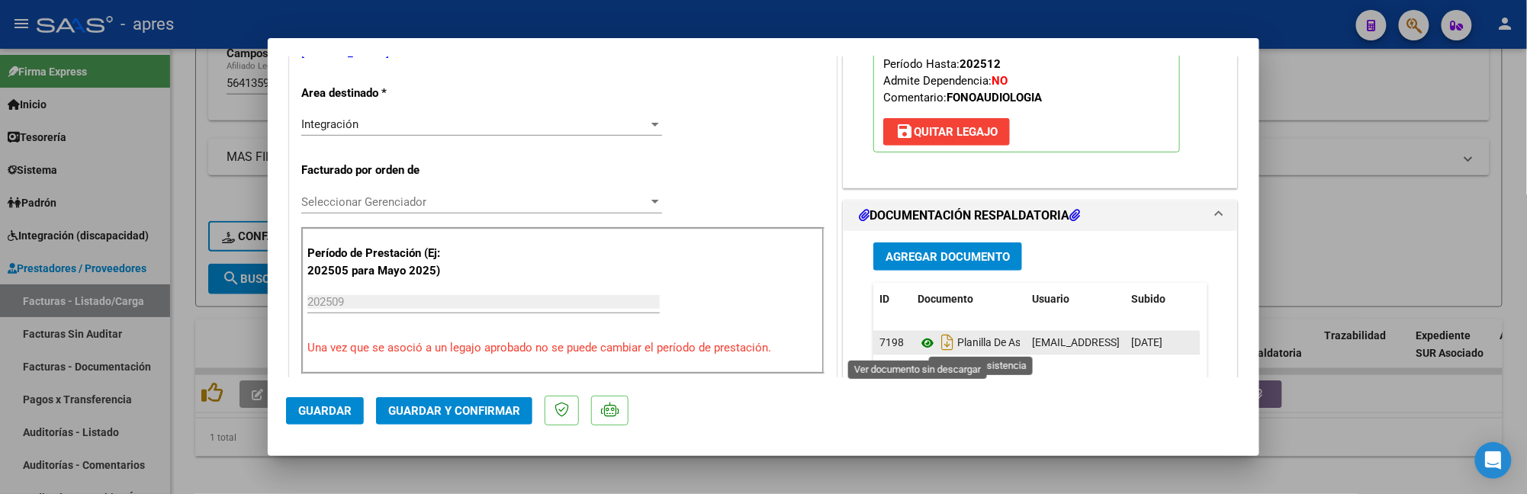
click at [920, 345] on icon at bounding box center [928, 343] width 20 height 18
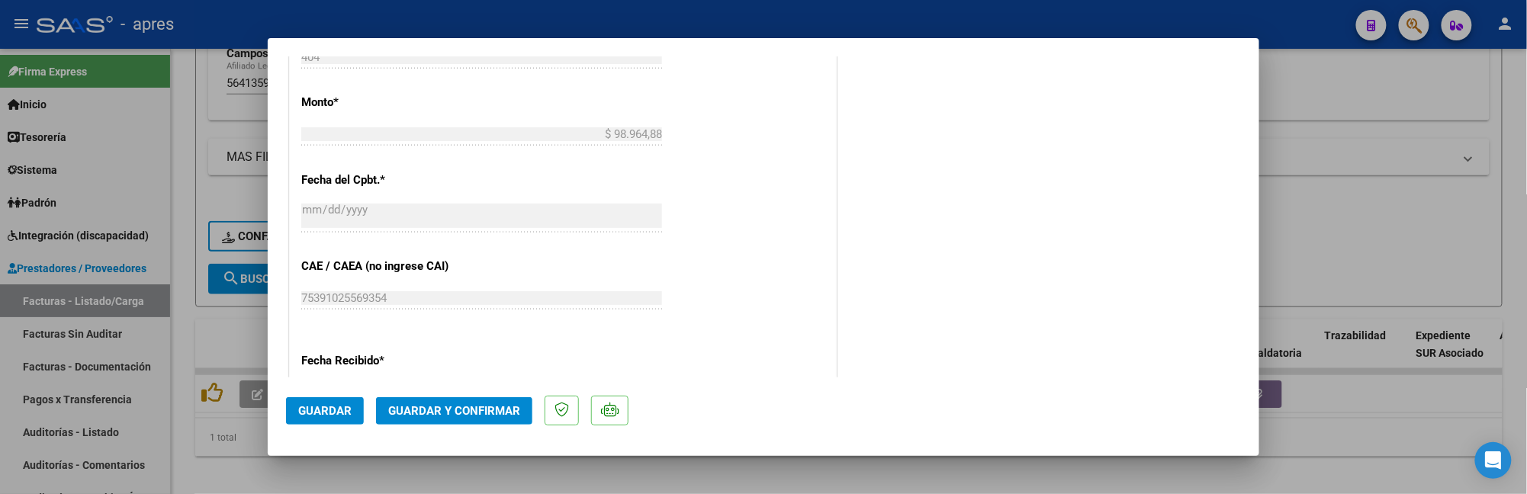
scroll to position [1017, 0]
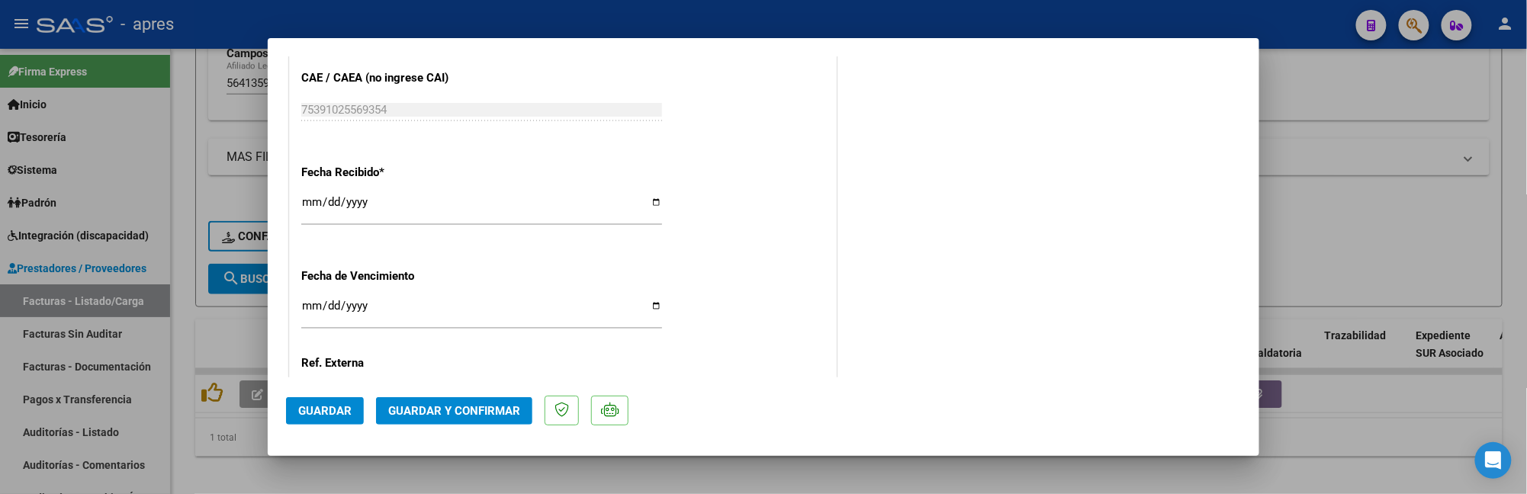
drag, startPoint x: 296, startPoint y: 303, endPoint x: 314, endPoint y: 310, distance: 19.6
click at [314, 310] on input "Ingresar la fecha" at bounding box center [481, 312] width 361 height 24
type input "2025-10-11"
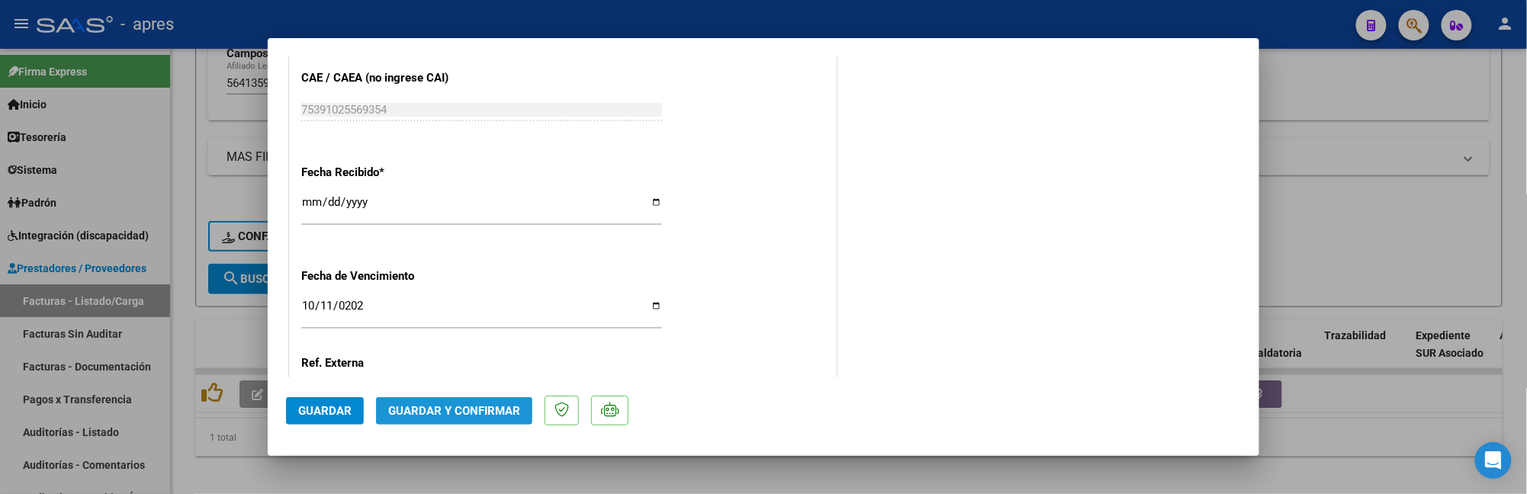
click at [416, 415] on span "Guardar y Confirmar" at bounding box center [454, 411] width 132 height 14
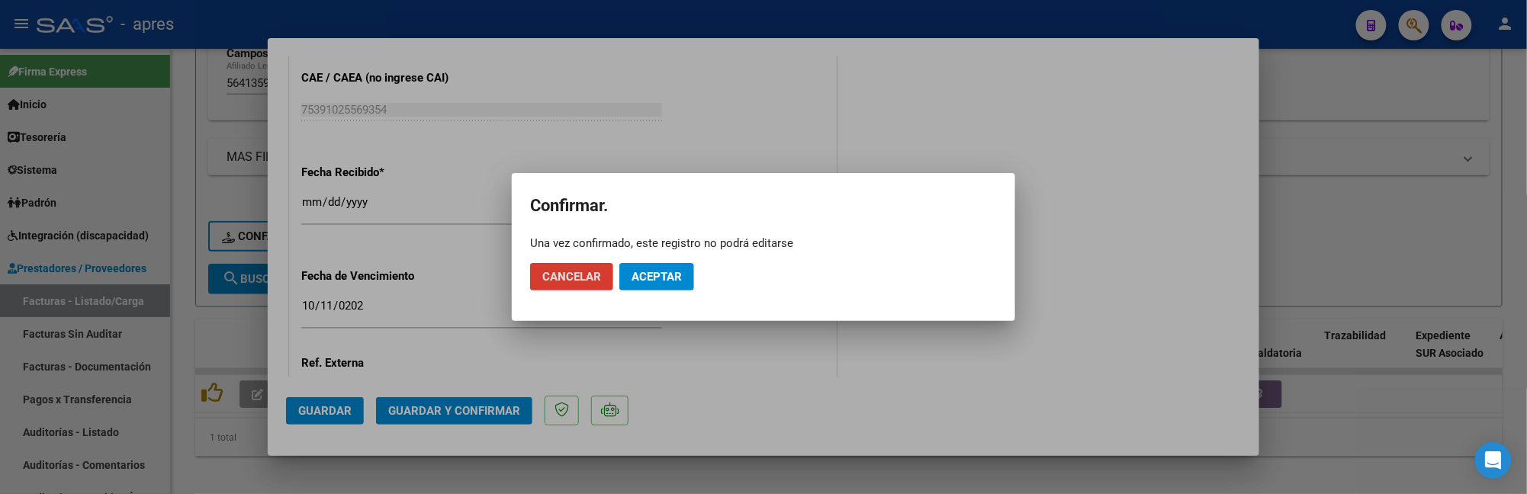
drag, startPoint x: 663, startPoint y: 288, endPoint x: 819, endPoint y: 157, distance: 203.6
click at [669, 282] on button "Aceptar" at bounding box center [656, 276] width 75 height 27
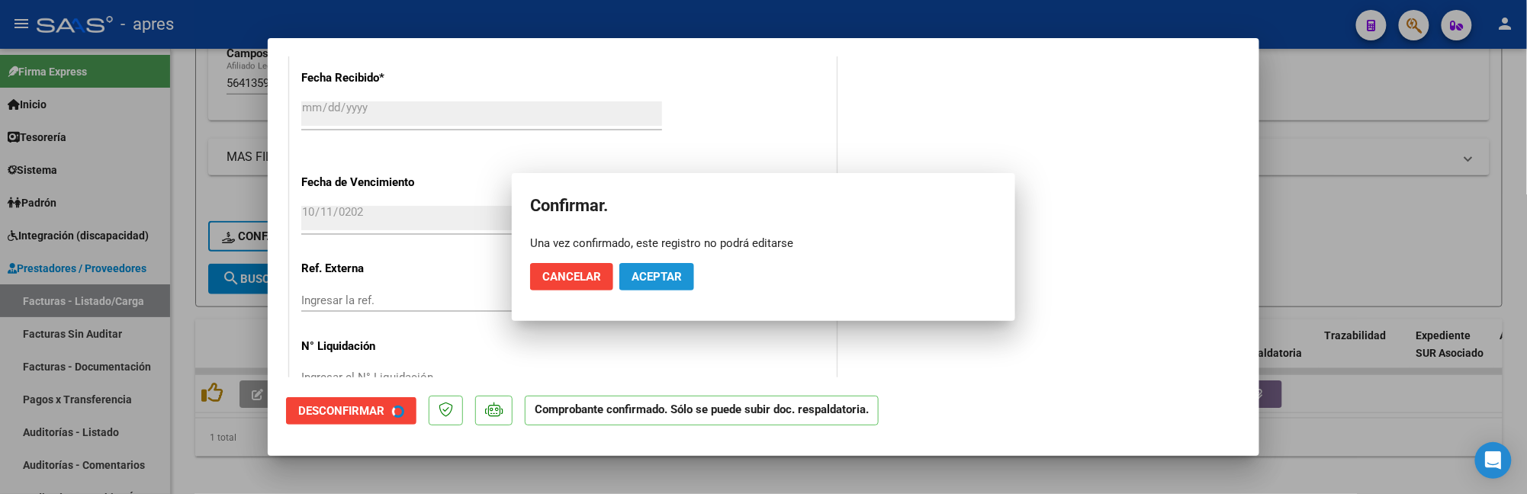
scroll to position [922, 0]
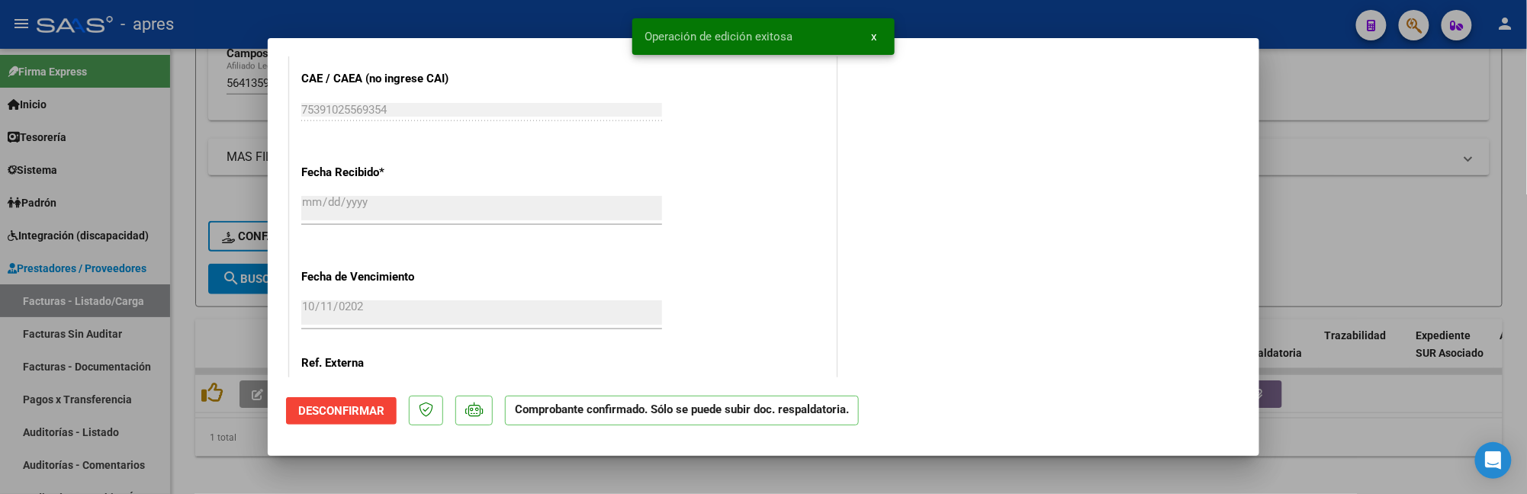
click at [256, 471] on div at bounding box center [763, 247] width 1527 height 494
type input "$ 0,00"
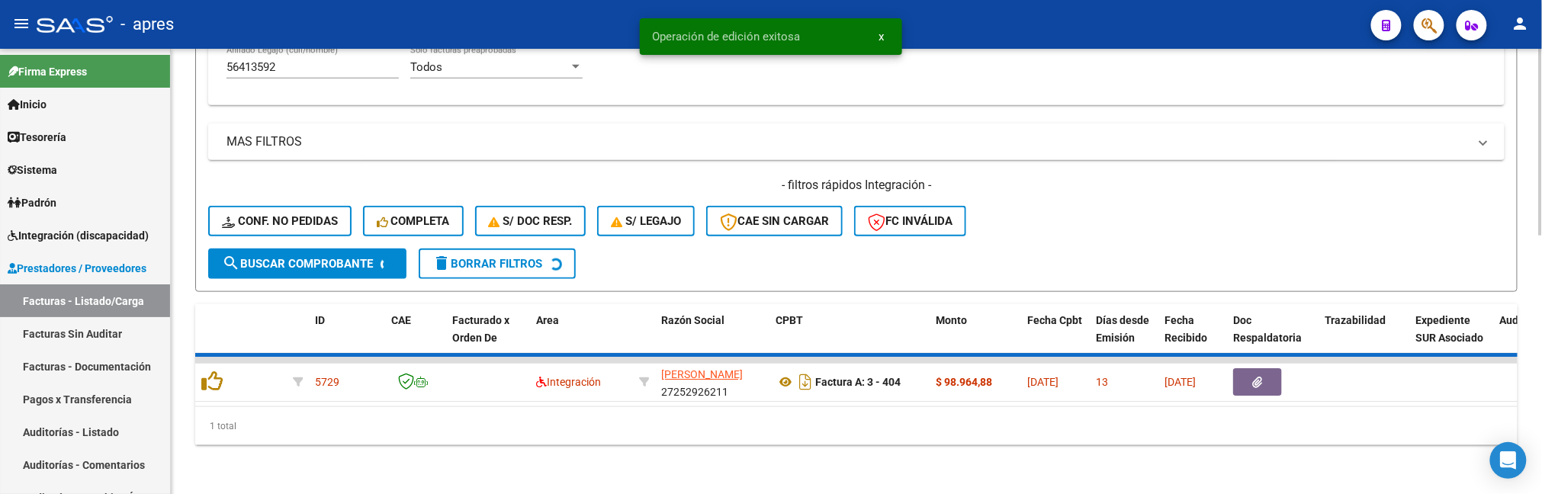
scroll to position [583, 0]
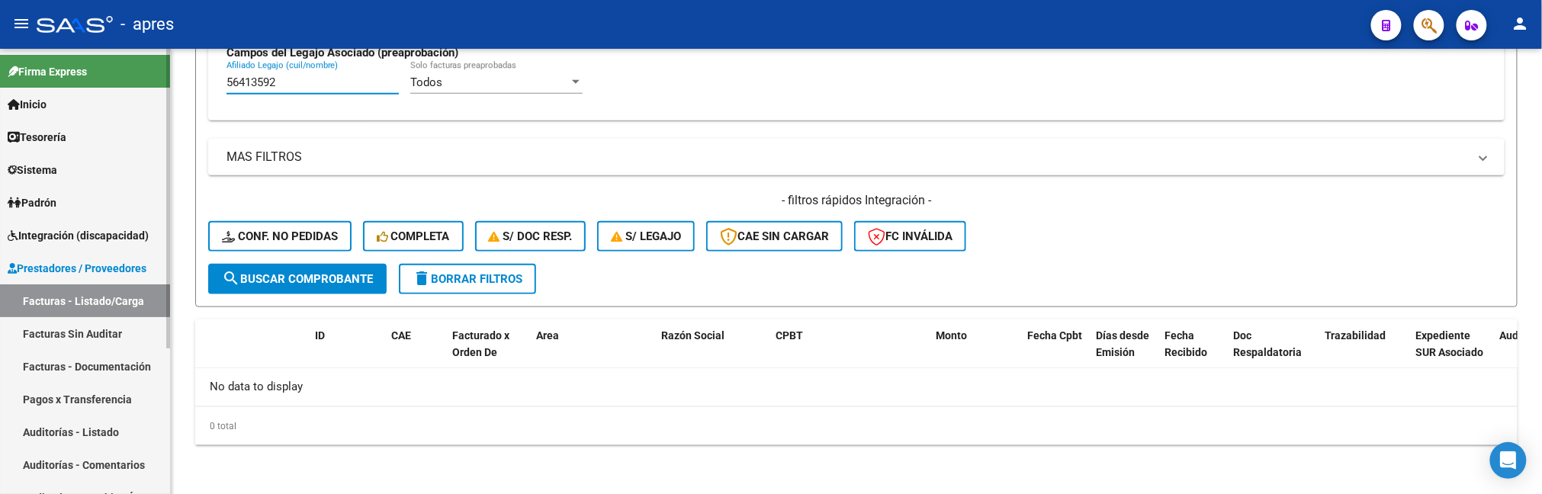
drag, startPoint x: 285, startPoint y: 86, endPoint x: 81, endPoint y: 77, distance: 204.6
click at [88, 82] on mat-sidenav-container "Firma Express Inicio Calendario SSS Instructivos Contacto OS Tesorería Extracto…" at bounding box center [771, 271] width 1542 height 445
paste input "1714137"
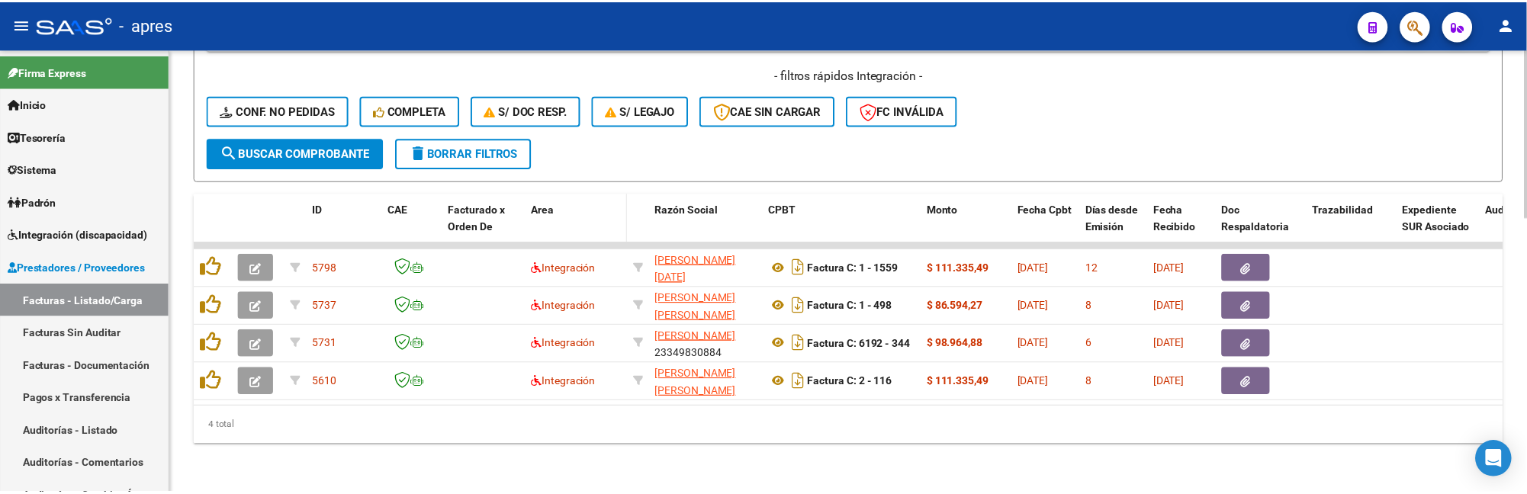
scroll to position [725, 0]
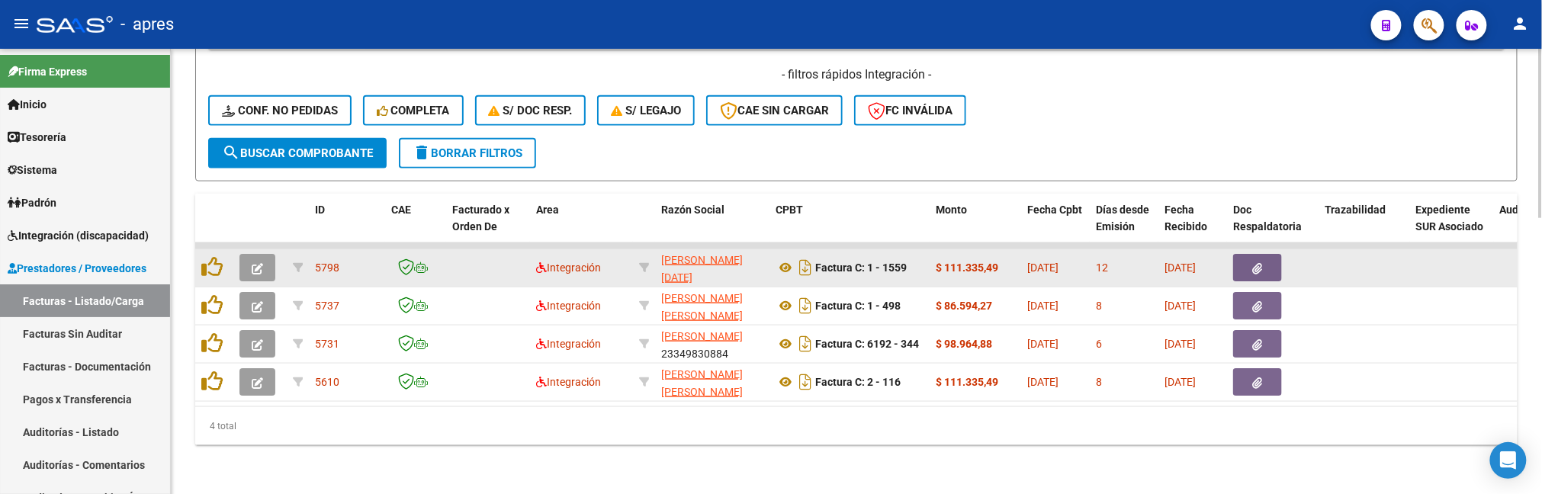
type input "51714137"
click at [270, 254] on button "button" at bounding box center [257, 267] width 36 height 27
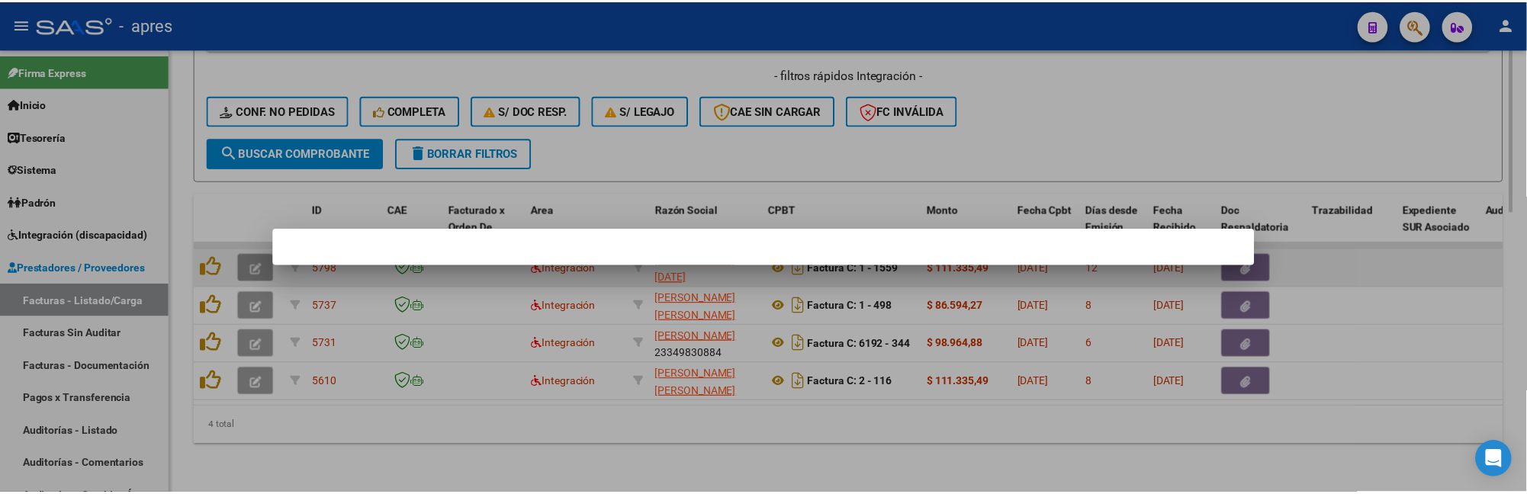
scroll to position [772, 0]
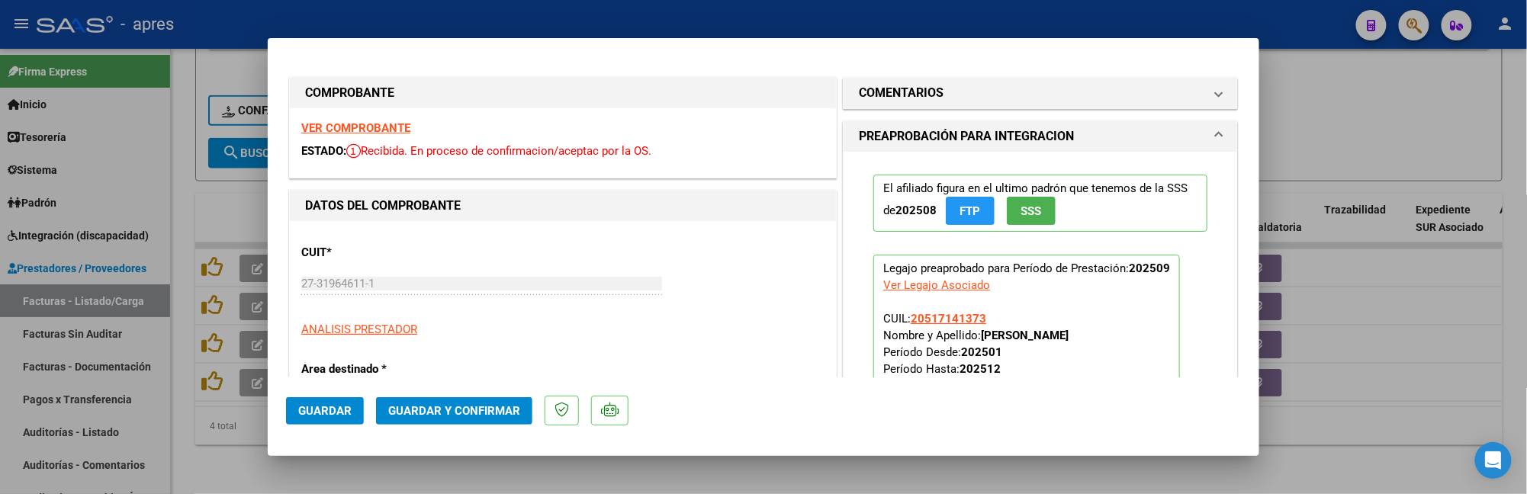
click at [373, 116] on div "VER COMPROBANTE ESTADO: Recibida. En proceso de confirmacion/aceptac por la OS." at bounding box center [563, 142] width 546 height 69
click at [376, 121] on strong "VER COMPROBANTE" at bounding box center [355, 128] width 109 height 14
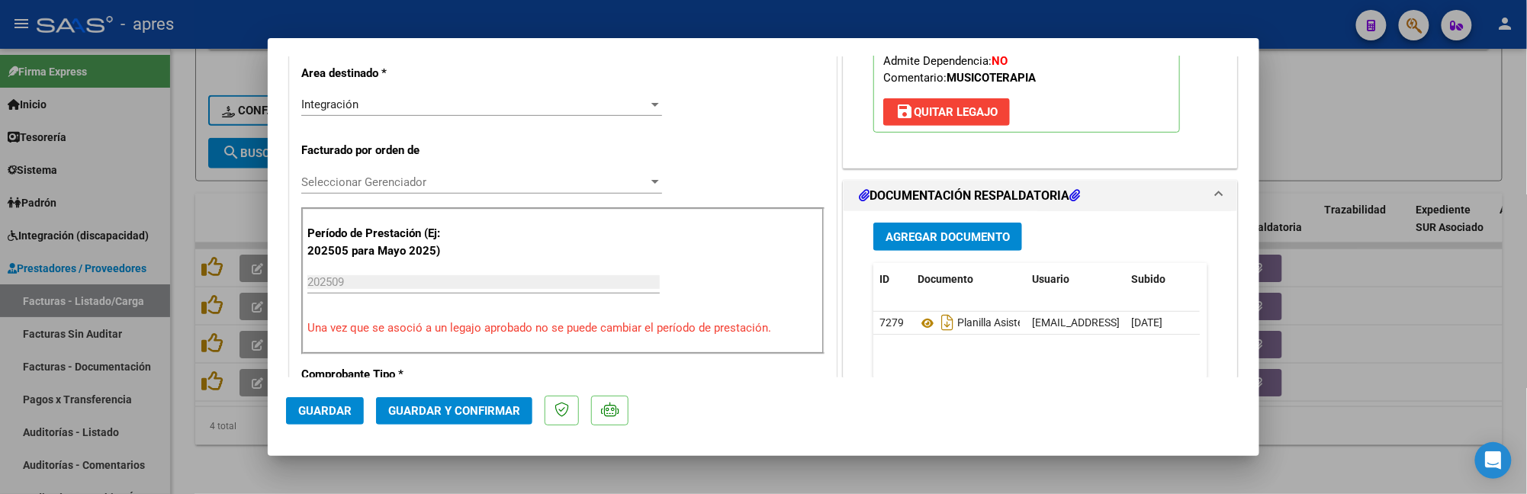
scroll to position [407, 0]
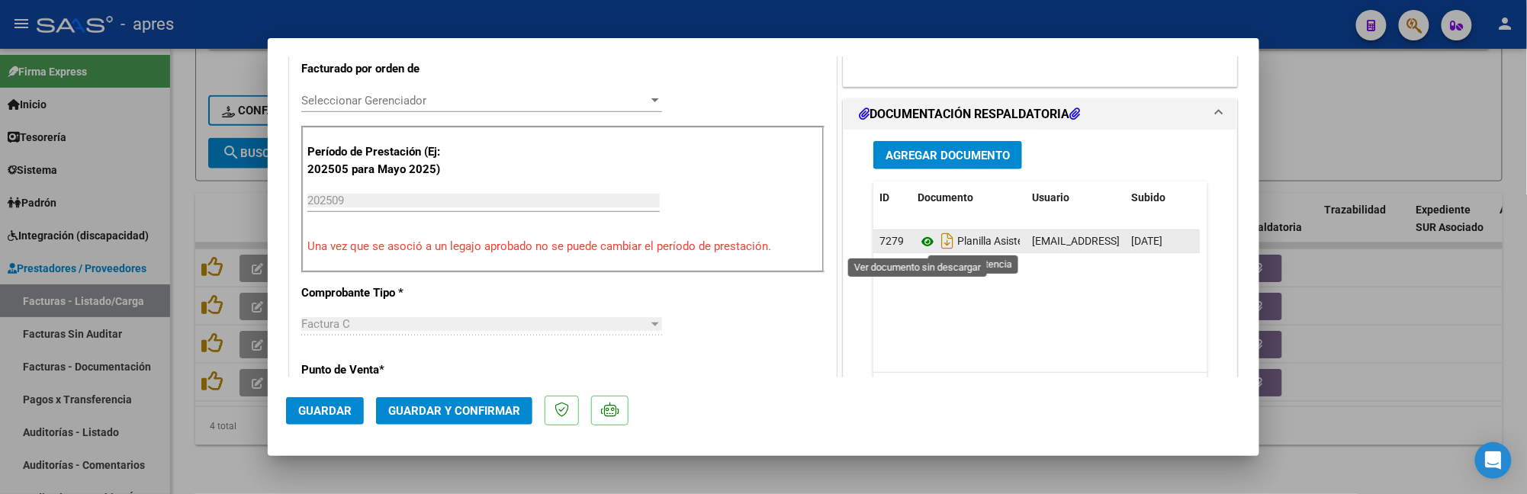
click at [920, 249] on icon at bounding box center [928, 242] width 20 height 18
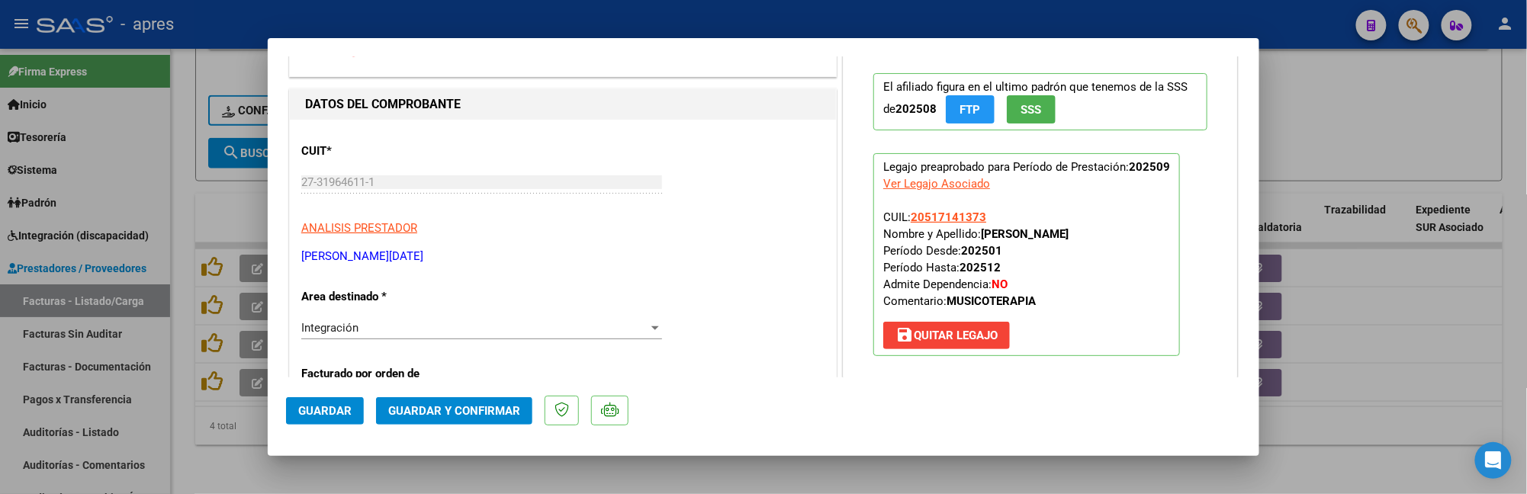
scroll to position [0, 0]
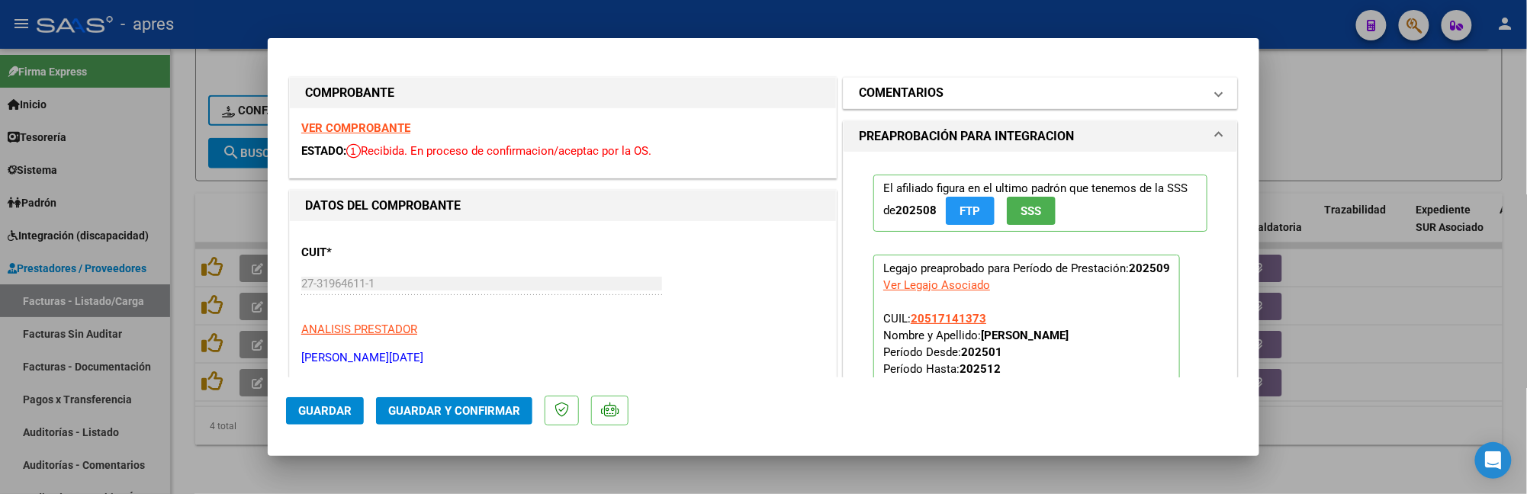
click at [949, 78] on mat-expansion-panel-header "COMENTARIOS" at bounding box center [1041, 93] width 394 height 31
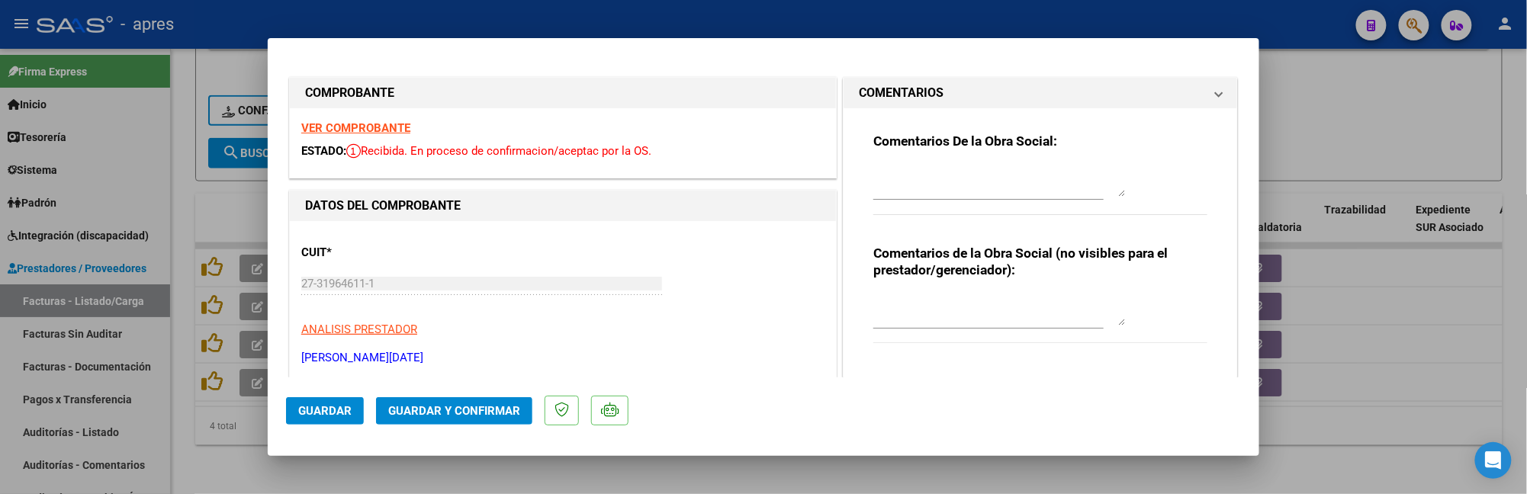
click at [953, 88] on mat-panel-title "COMENTARIOS" at bounding box center [1031, 93] width 345 height 18
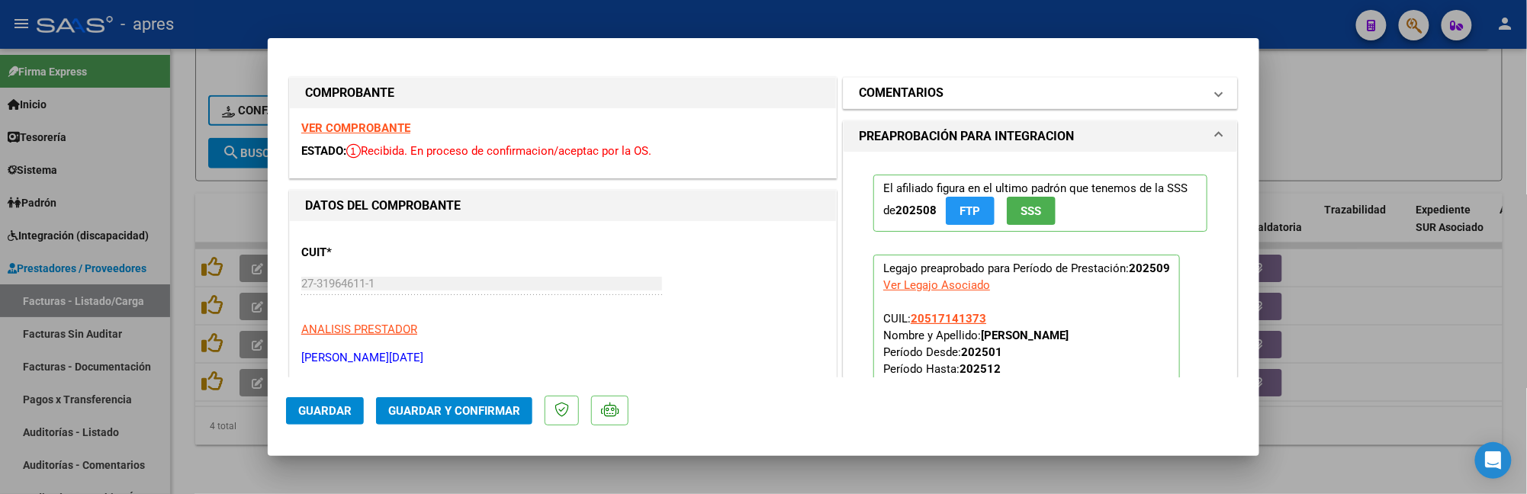
click at [940, 84] on mat-panel-title "COMENTARIOS" at bounding box center [1031, 93] width 345 height 18
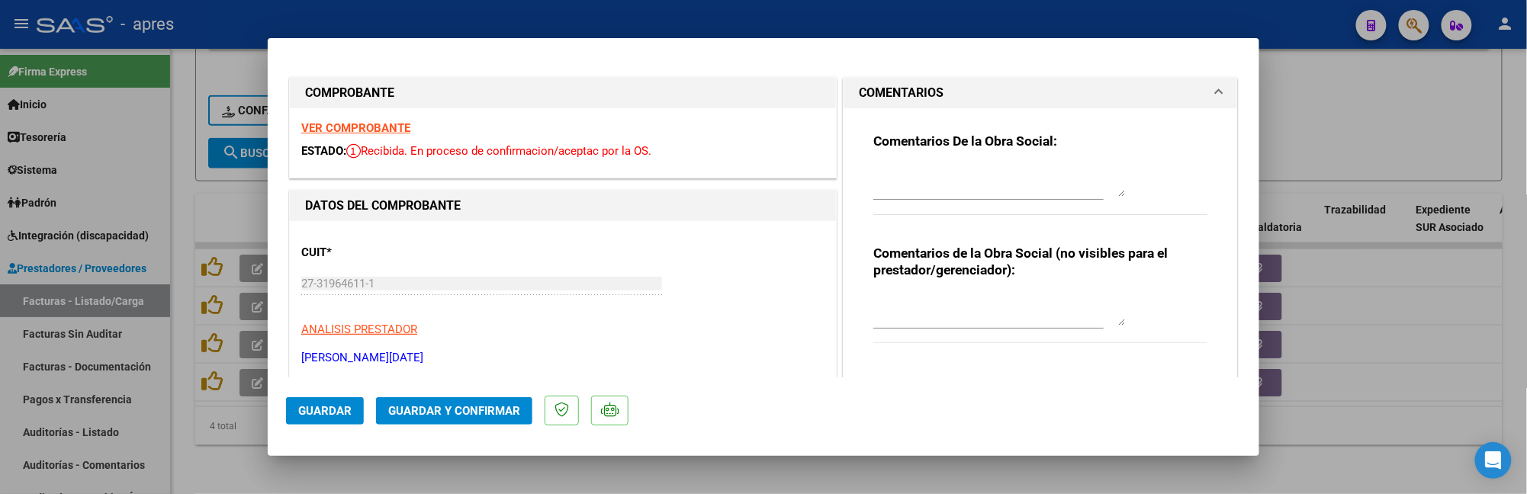
click at [917, 159] on div "Comentarios De la Obra Social:" at bounding box center [1040, 182] width 334 height 98
click at [889, 156] on div "Comentarios De la Obra Social:" at bounding box center [1040, 182] width 334 height 98
click at [889, 169] on textarea at bounding box center [999, 181] width 252 height 31
drag, startPoint x: 901, startPoint y: 172, endPoint x: 1027, endPoint y: 169, distance: 125.9
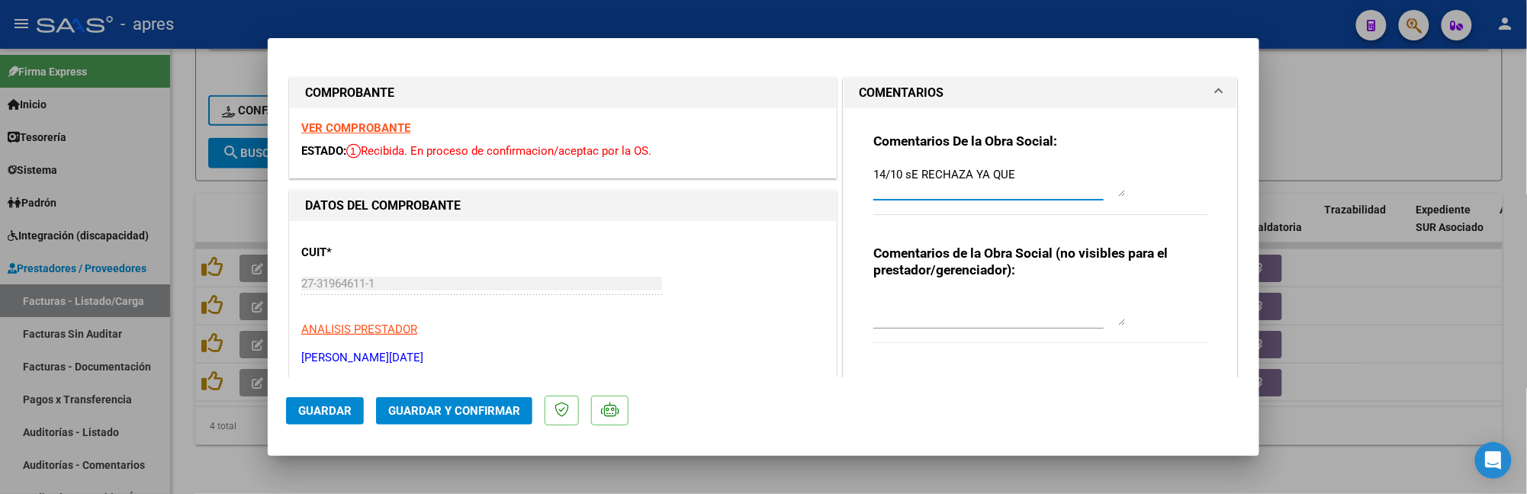
click at [1027, 169] on textarea "14/10 sE RECHAZA YA QUE" at bounding box center [999, 181] width 252 height 31
click at [1026, 175] on textarea "14/10 Se rechaza ya que en Pa la firma n 9" at bounding box center [999, 181] width 252 height 31
click at [1047, 186] on textarea "14/10 Se rechaza ya que en Pa en la firma n 9 pone no se realiza, por un lado n…" at bounding box center [999, 181] width 252 height 31
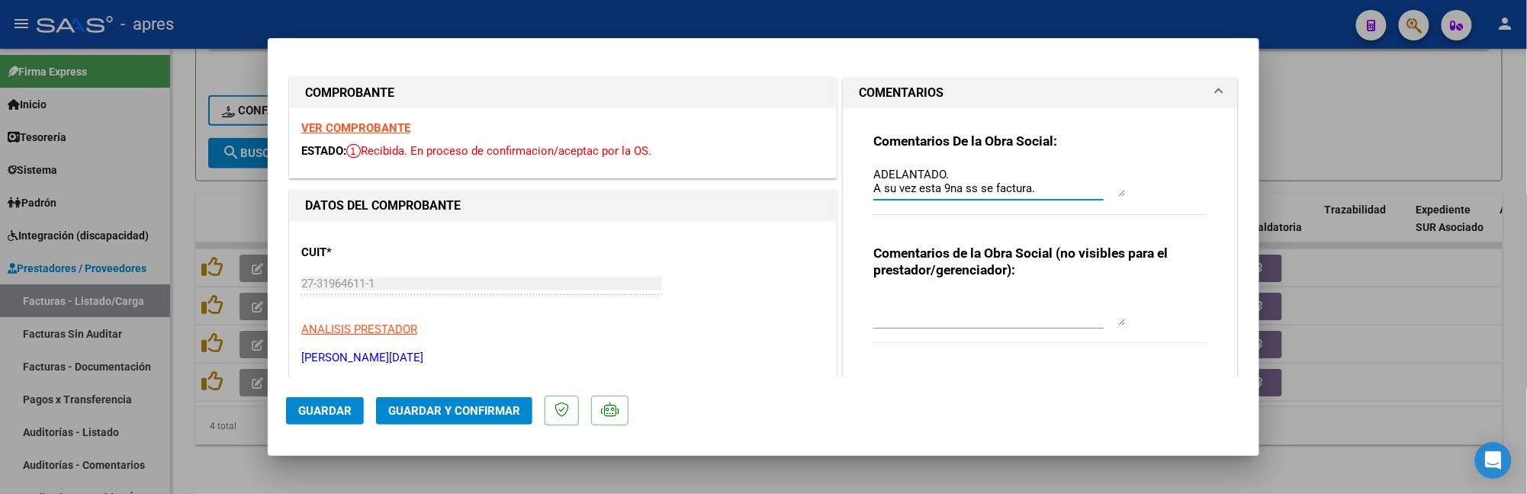
paste textarea "Tiene dos opciones Cambiar la planilla de asistencia: Deberian cargar un nuevo …"
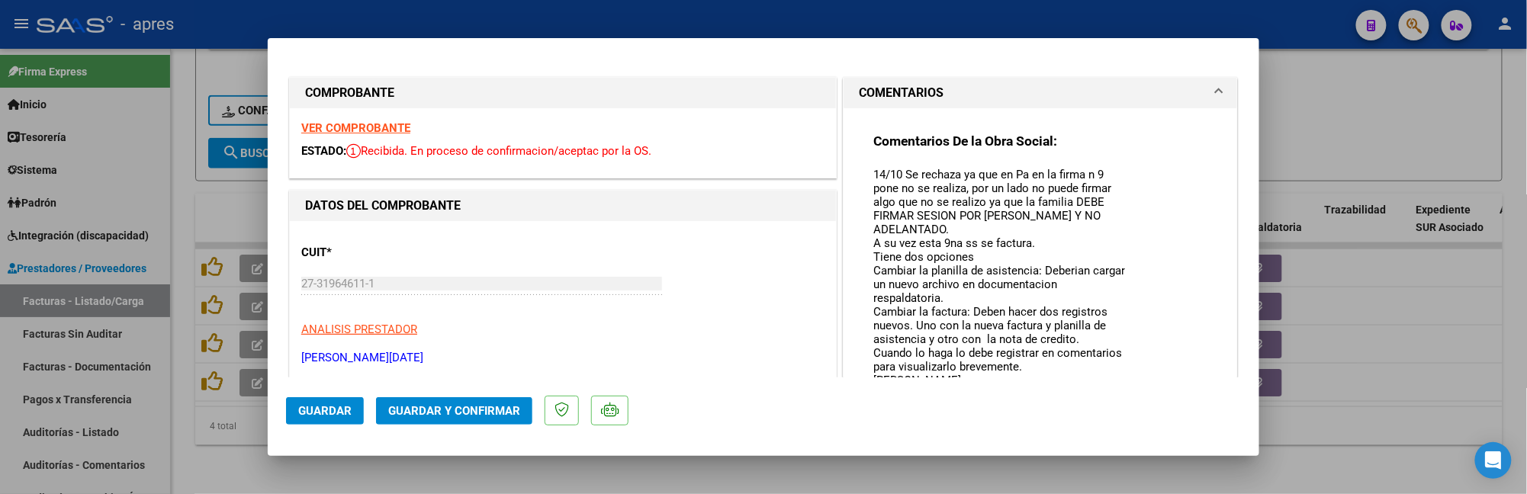
scroll to position [0, 0]
drag, startPoint x: 1111, startPoint y: 195, endPoint x: 1108, endPoint y: 397, distance: 202.1
click at [1108, 397] on mat-dialog-container "COMPROBANTE VER COMPROBANTE ESTADO: Recibida. En proceso de confirmacion/acepta…" at bounding box center [764, 247] width 992 height 418
click at [1051, 241] on textarea "14/10 Se rechaza ya que en Pa en la firma n 9 pone no se realiza, por un lado n…" at bounding box center [999, 282] width 252 height 233
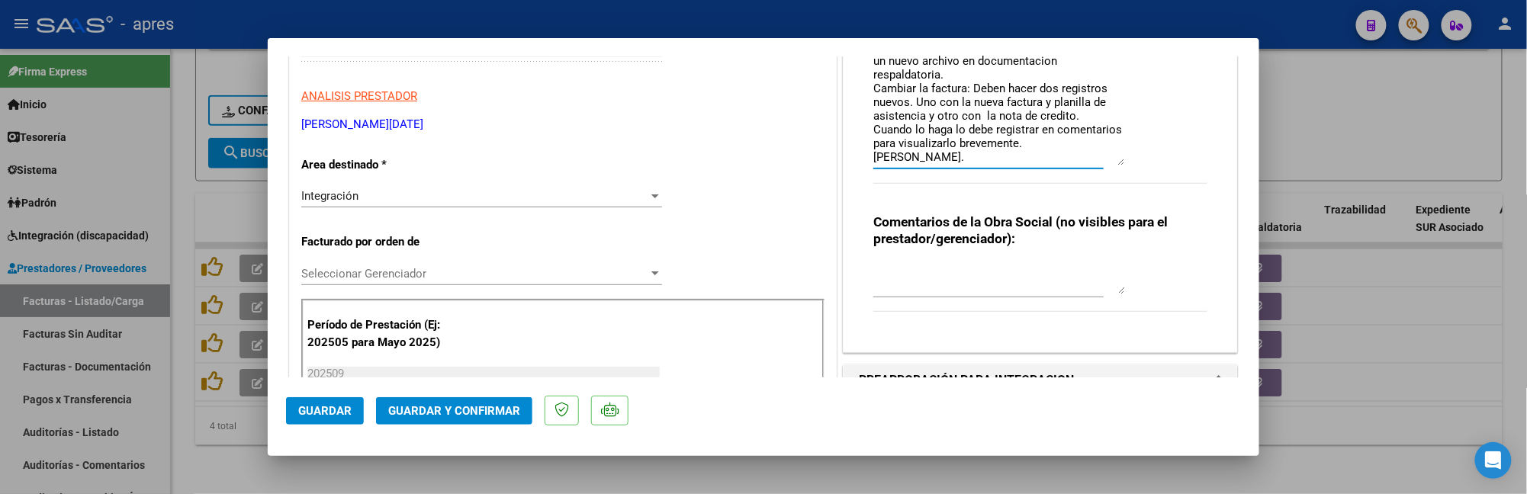
scroll to position [101, 0]
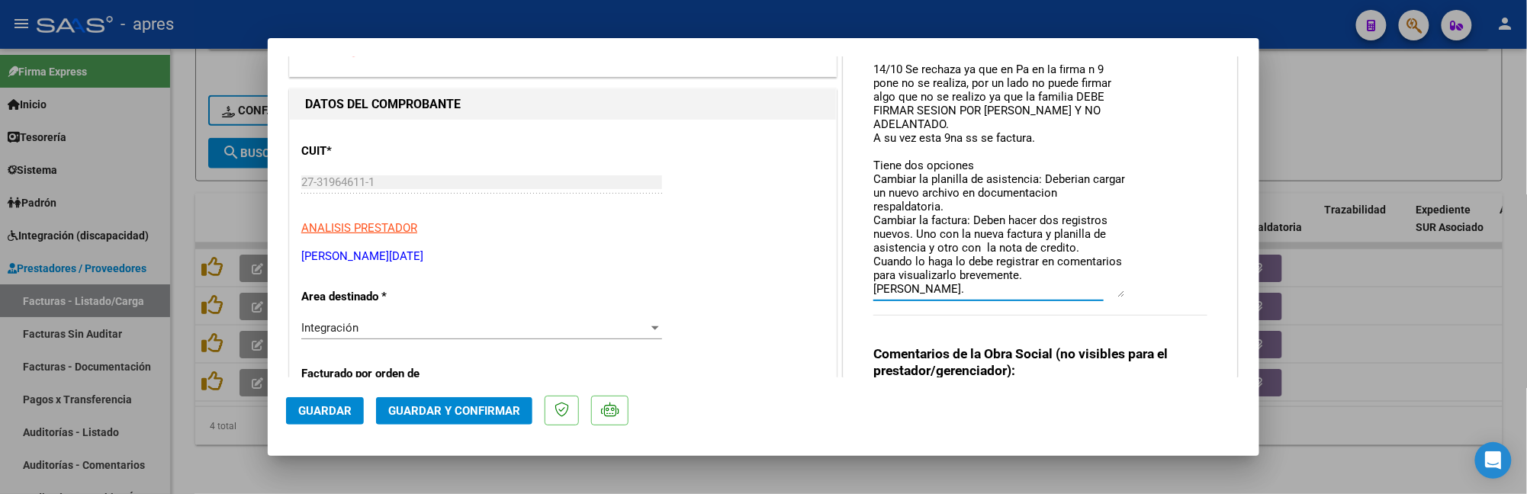
click at [1082, 268] on textarea "14/10 Se rechaza ya que en Pa en la firma n 9 pone no se realiza, por un lado n…" at bounding box center [999, 181] width 252 height 233
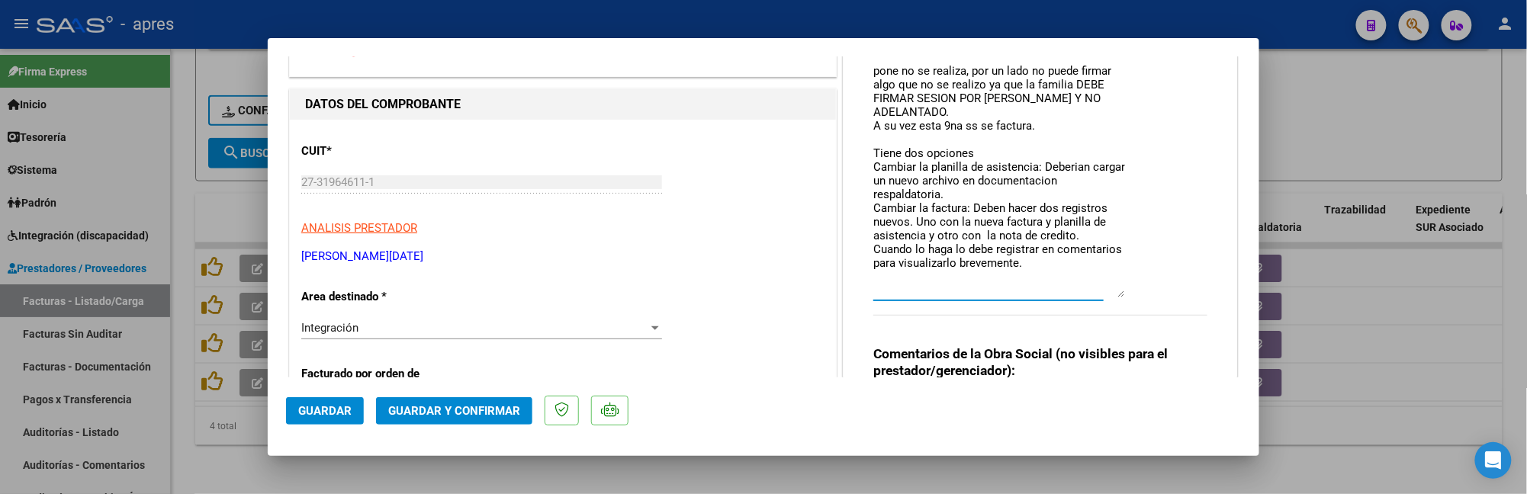
scroll to position [29, 0]
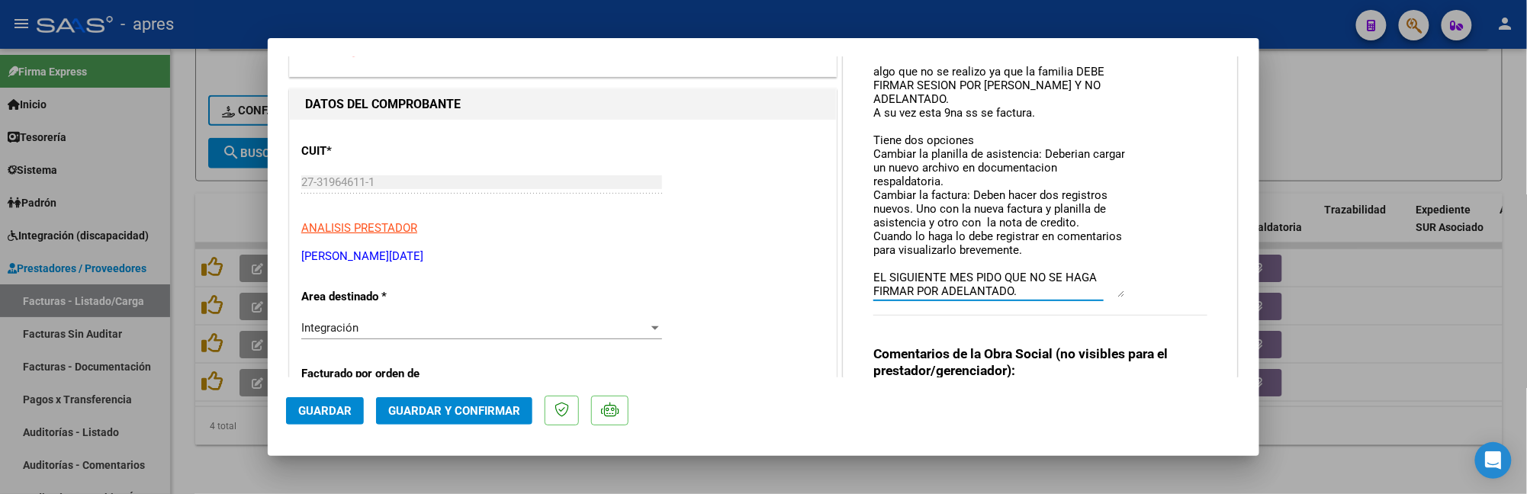
type textarea "14/10 Se rechaza ya que en Pa en la firma n 9 pone no se realiza, por un lado n…"
click at [340, 416] on span "Guardar" at bounding box center [324, 411] width 53 height 14
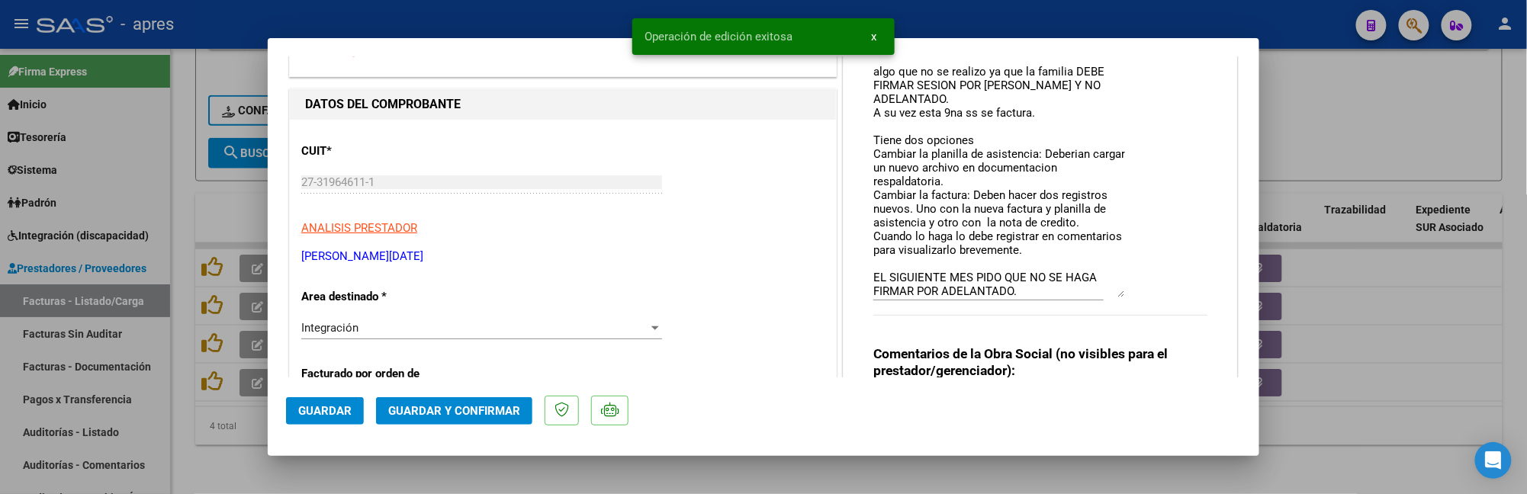
click at [205, 432] on div at bounding box center [763, 247] width 1527 height 494
type input "$ 0,00"
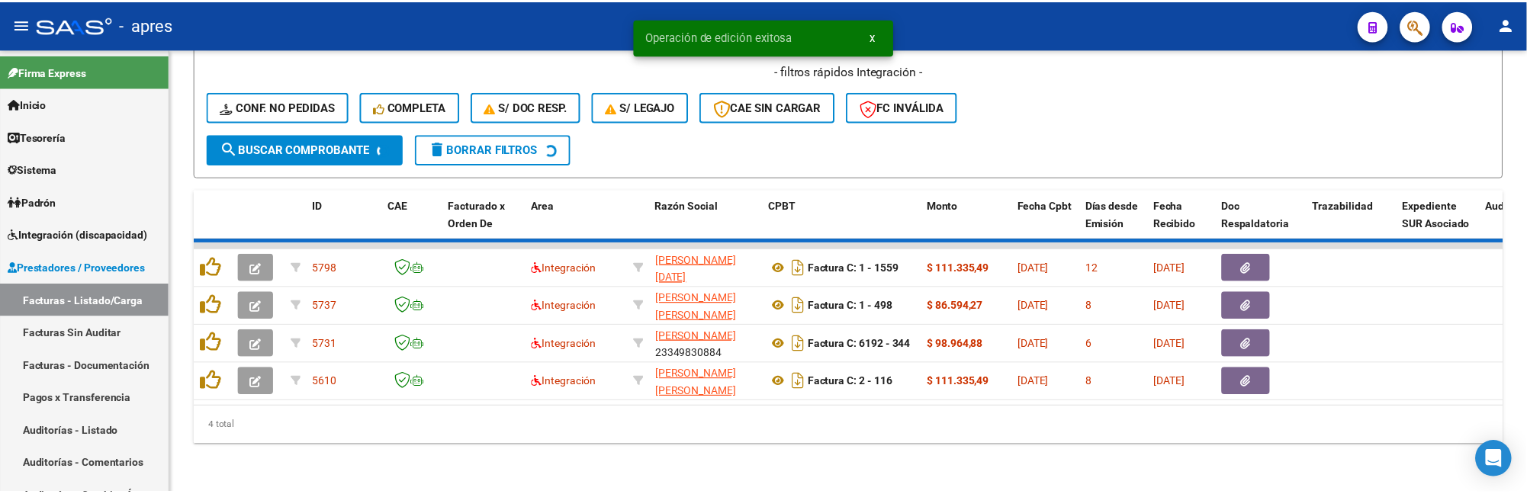
scroll to position [724, 0]
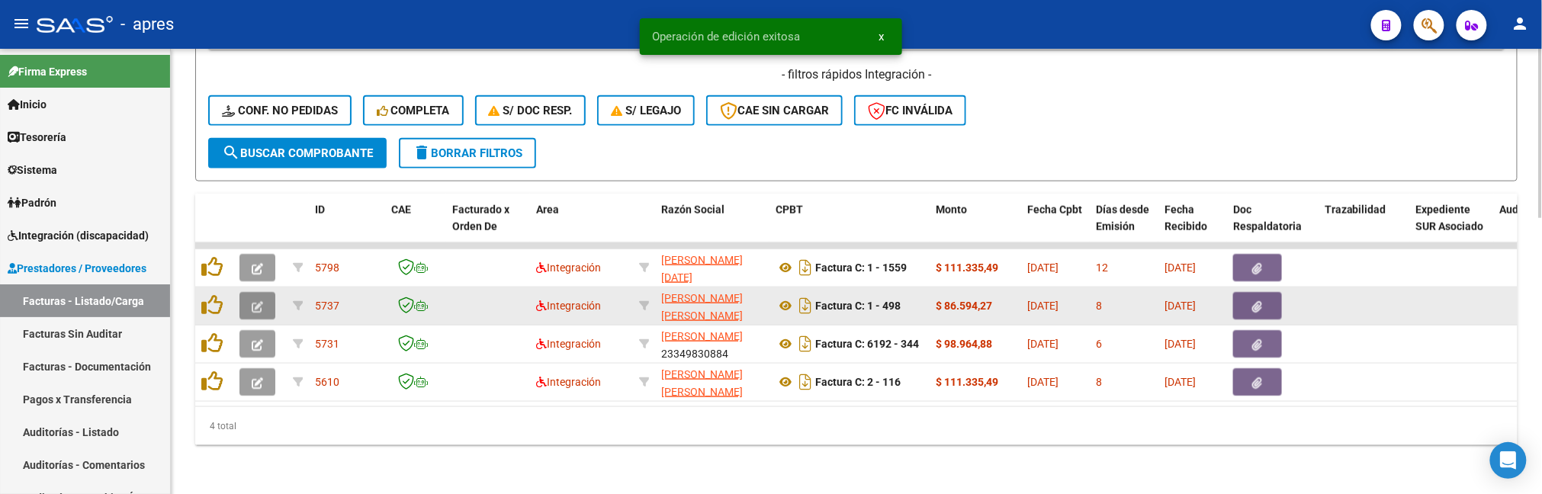
click at [247, 297] on button "button" at bounding box center [257, 305] width 36 height 27
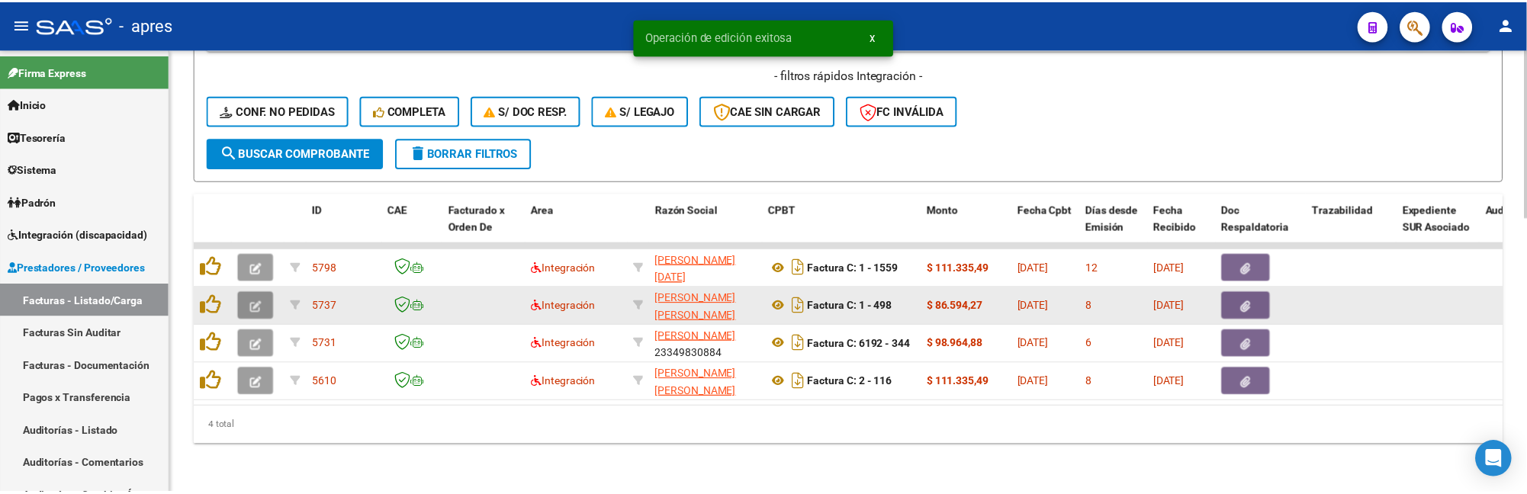
scroll to position [772, 0]
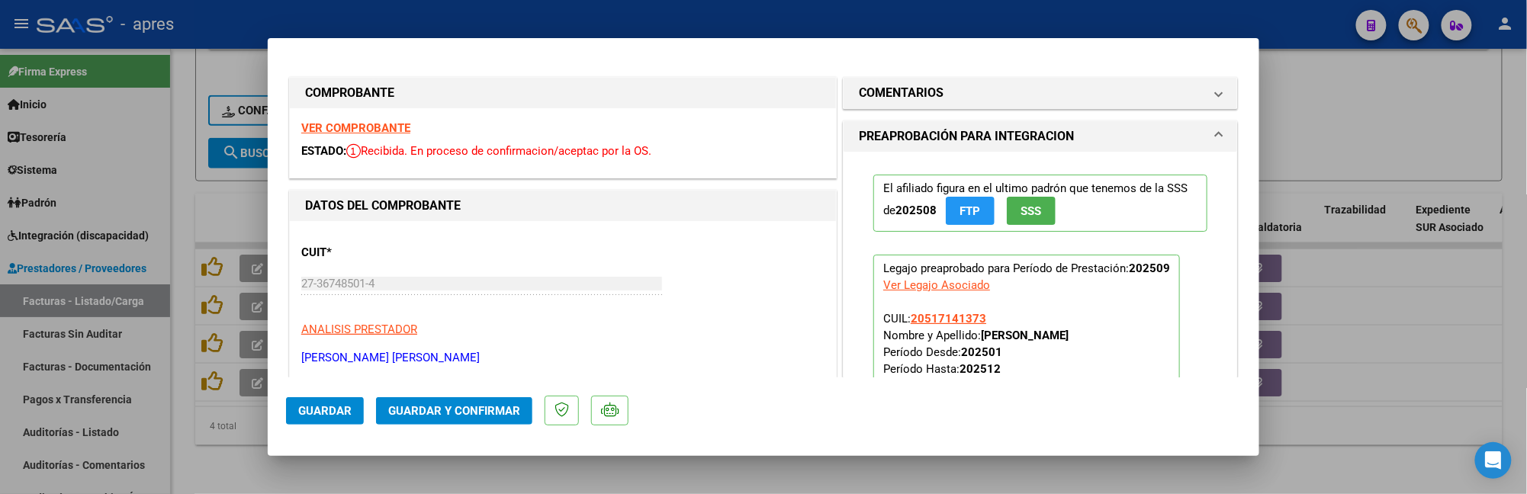
click at [385, 132] on strong "VER COMPROBANTE" at bounding box center [355, 128] width 109 height 14
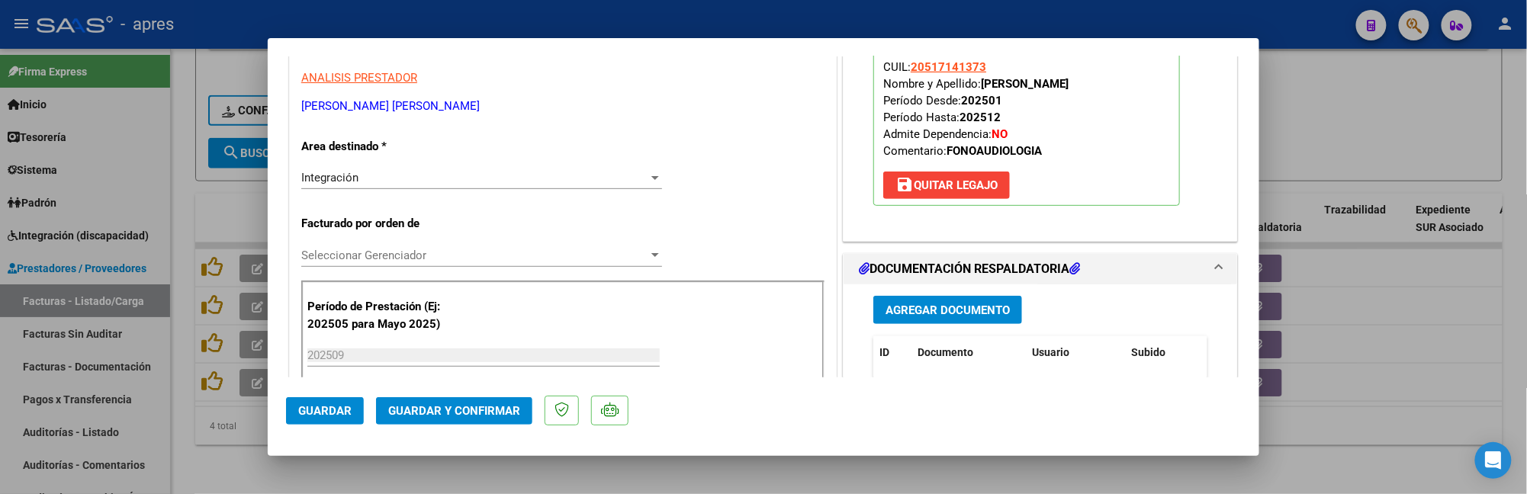
scroll to position [305, 0]
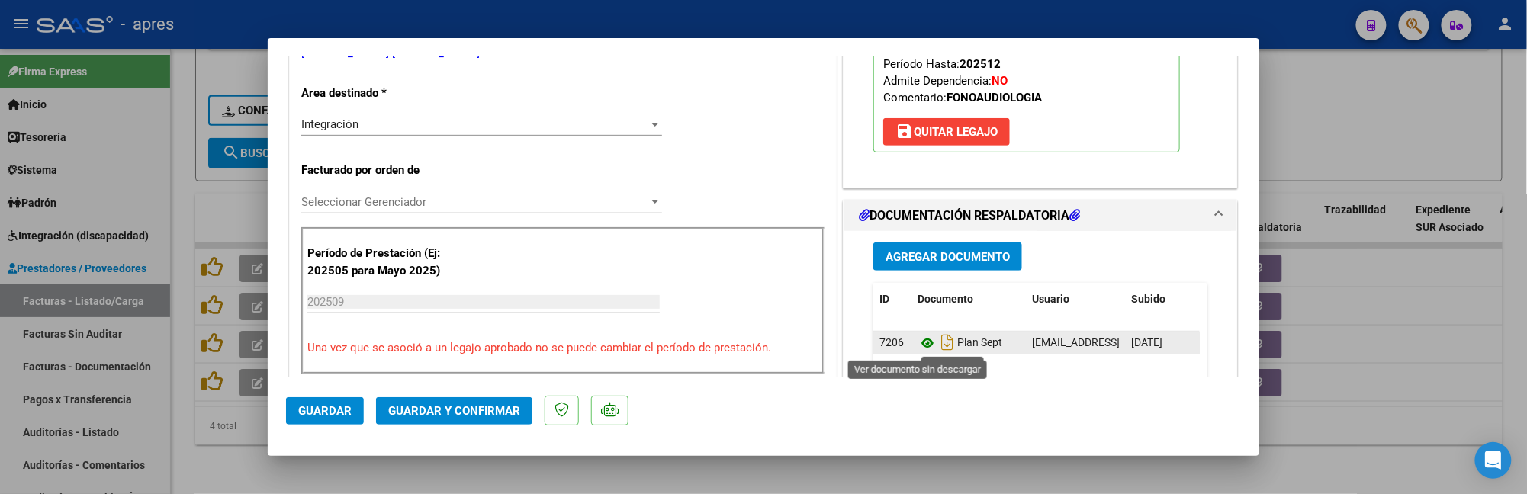
click at [922, 343] on icon at bounding box center [928, 343] width 20 height 18
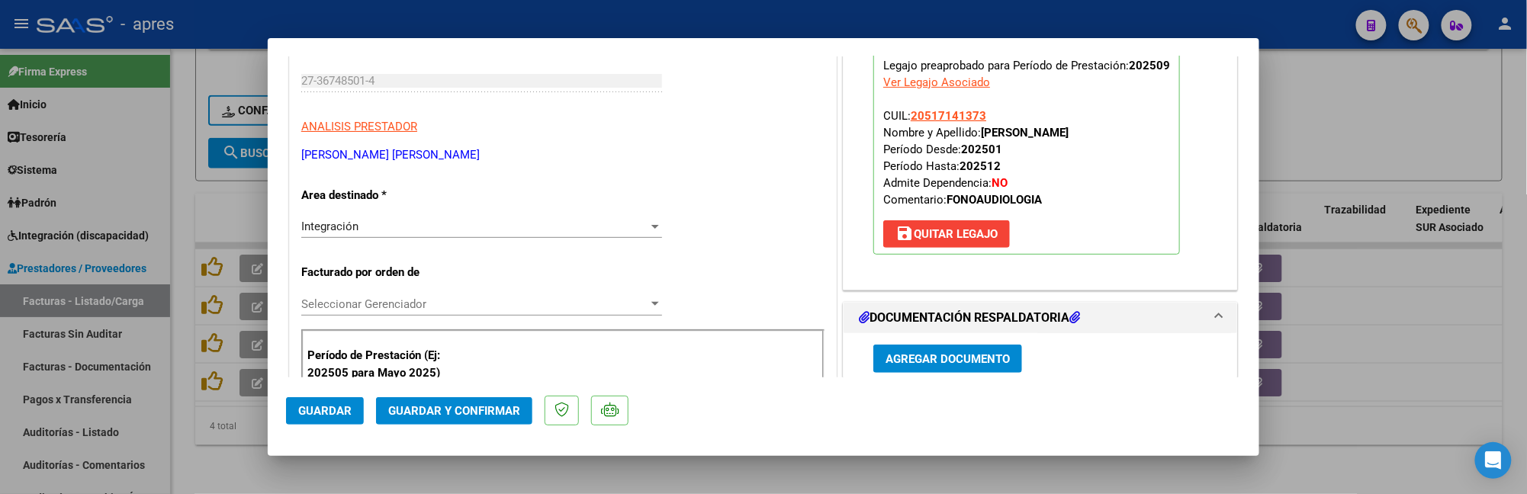
scroll to position [0, 0]
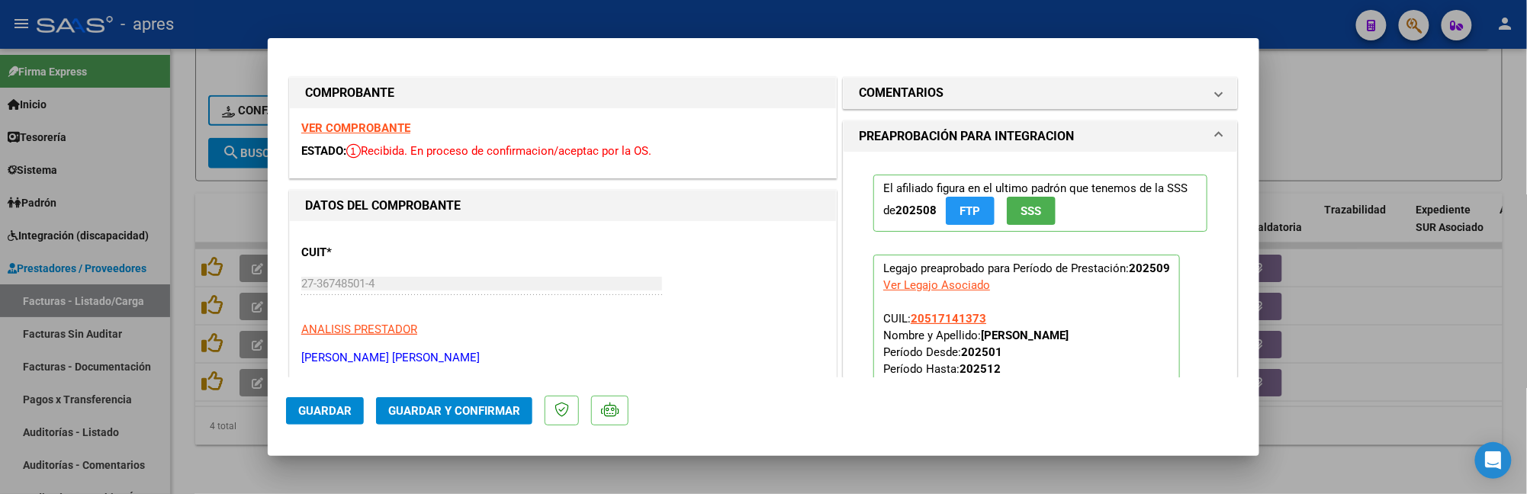
click at [378, 123] on strong "VER COMPROBANTE" at bounding box center [355, 128] width 109 height 14
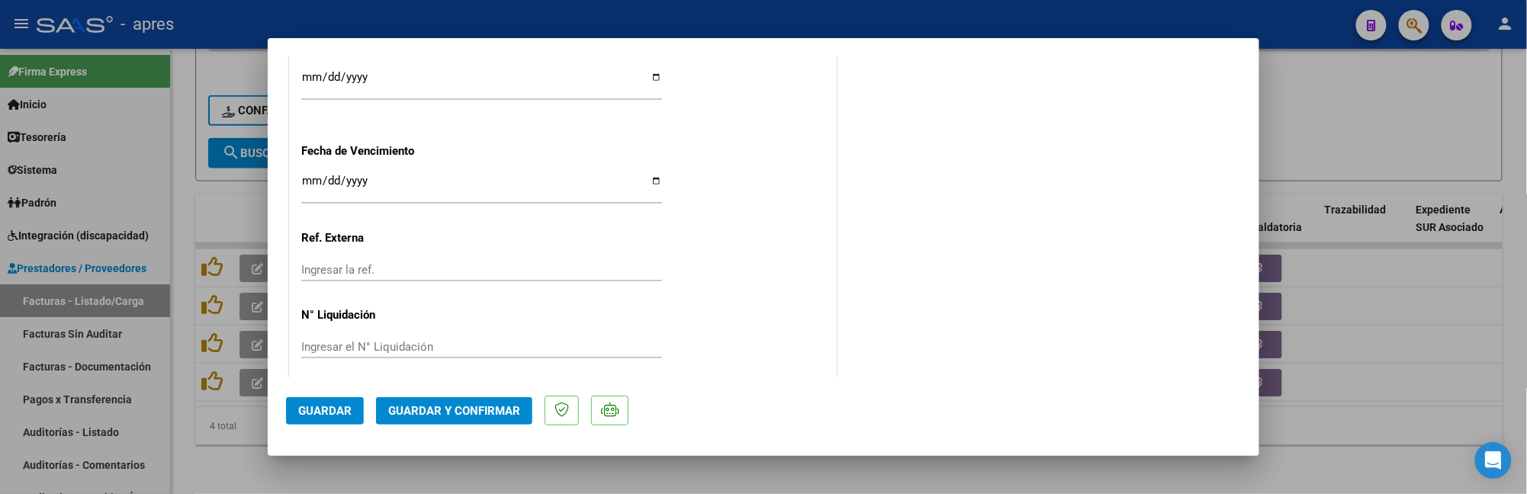
scroll to position [1154, 0]
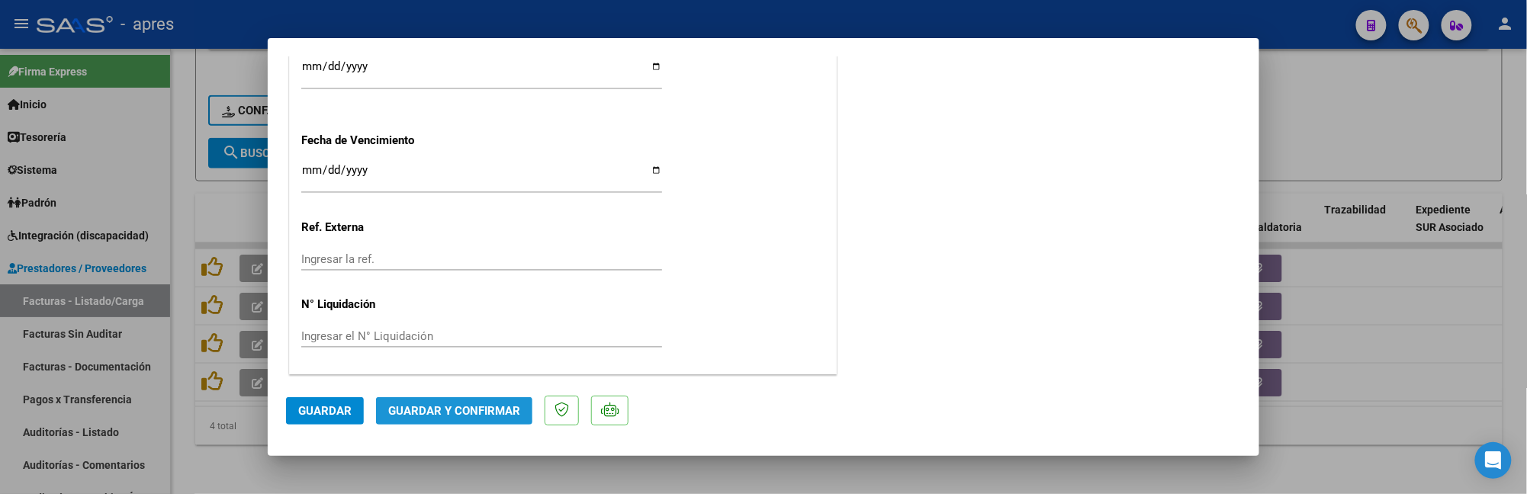
click at [434, 407] on span "Guardar y Confirmar" at bounding box center [454, 411] width 132 height 14
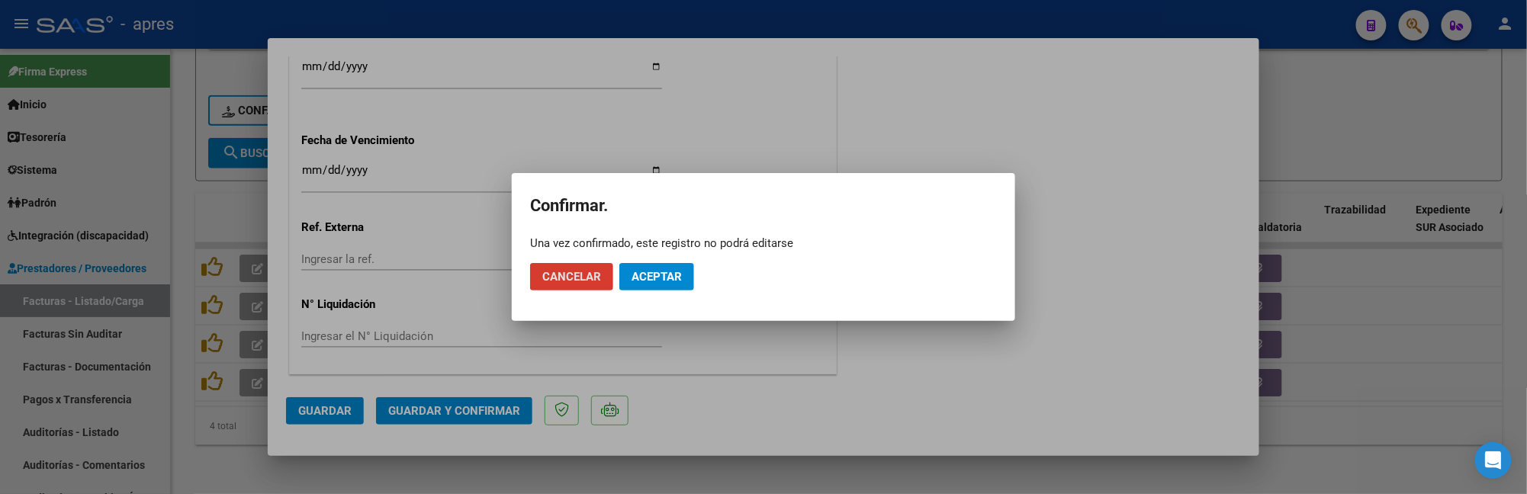
click at [639, 284] on button "Aceptar" at bounding box center [656, 276] width 75 height 27
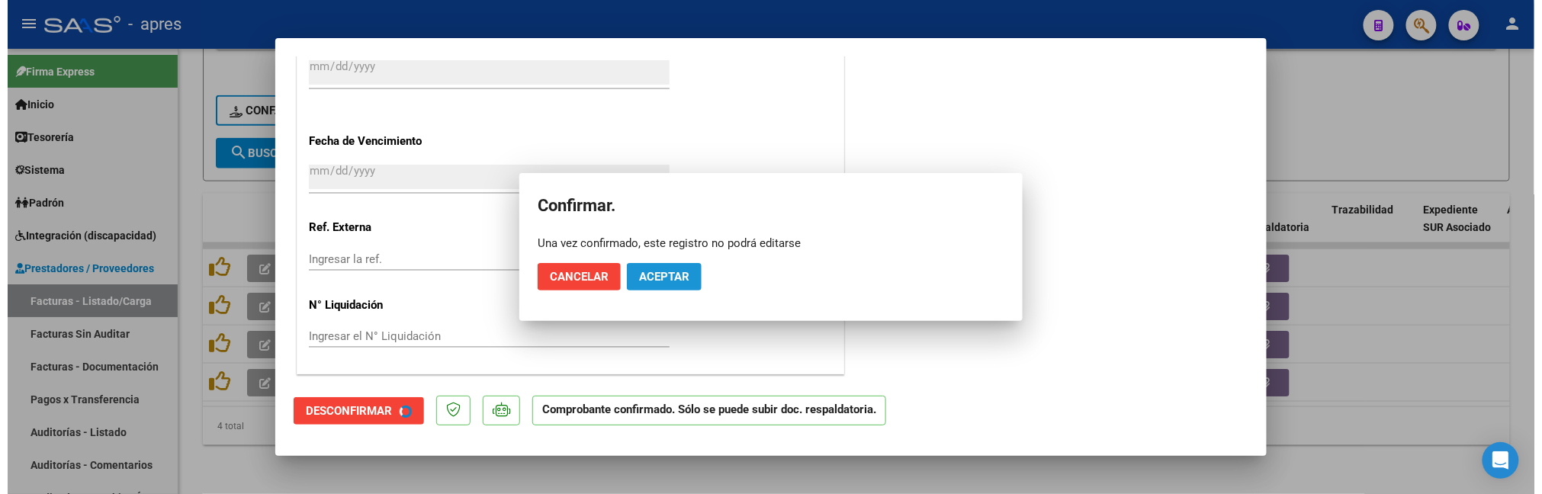
scroll to position [1059, 0]
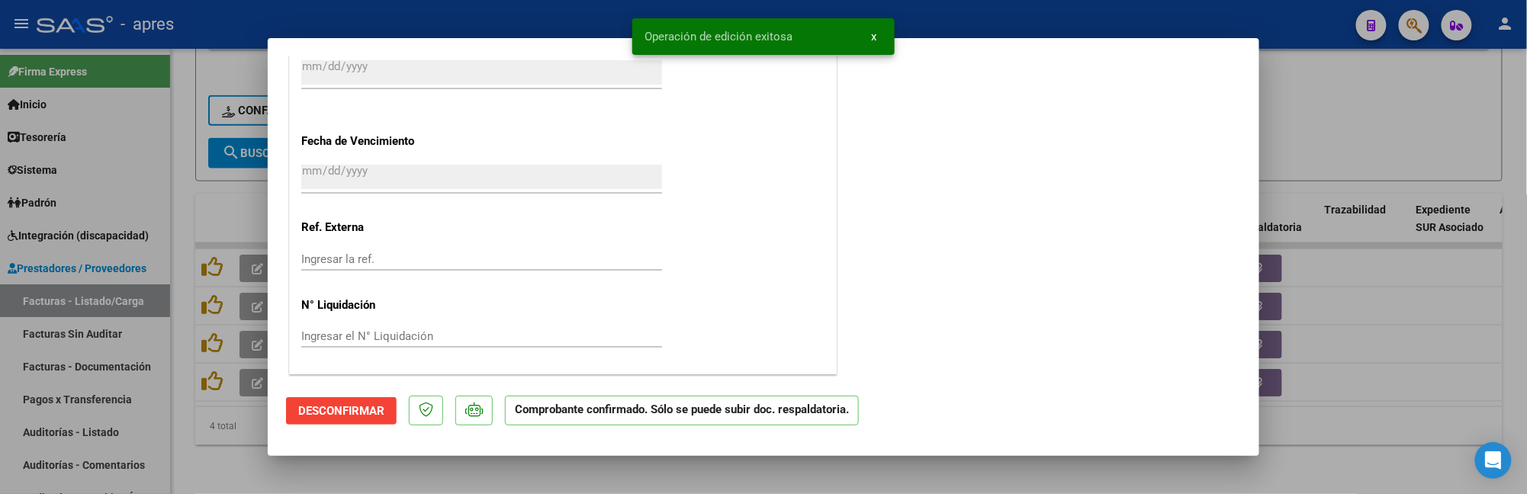
click at [257, 468] on div at bounding box center [763, 247] width 1527 height 494
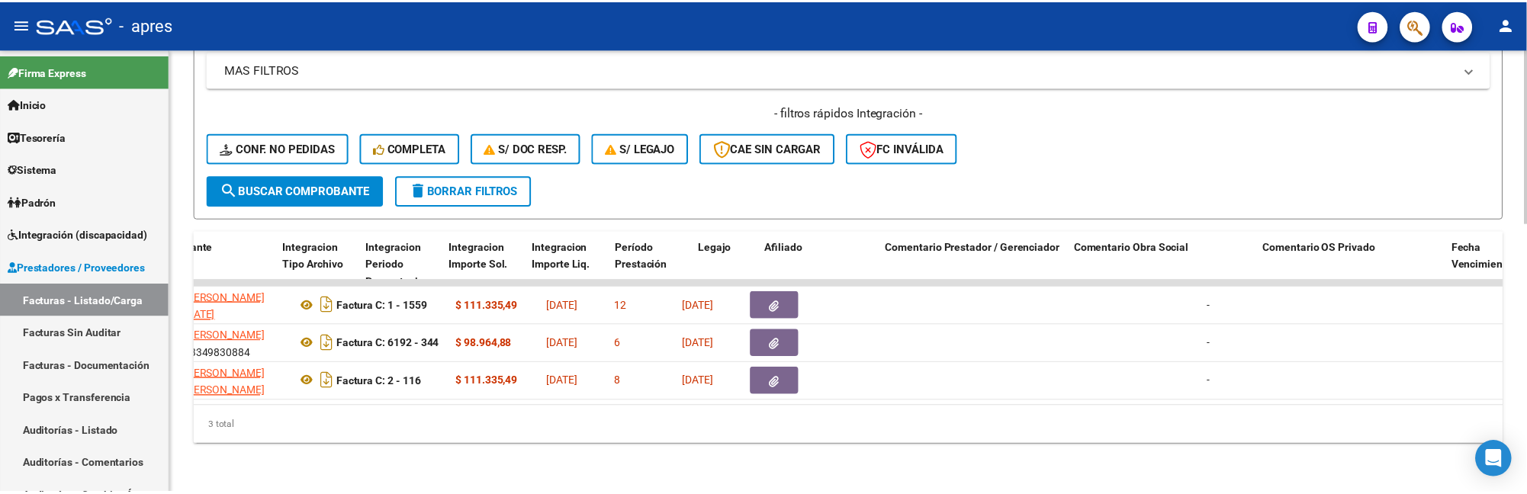
scroll to position [0, 0]
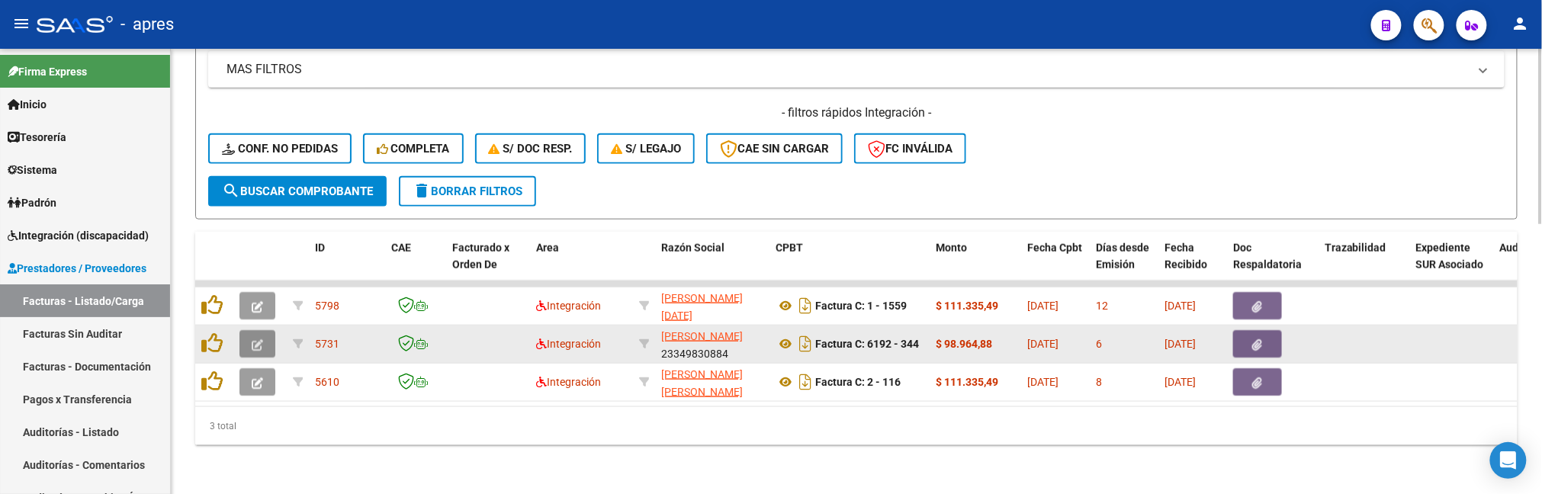
click at [269, 333] on button "button" at bounding box center [257, 343] width 36 height 27
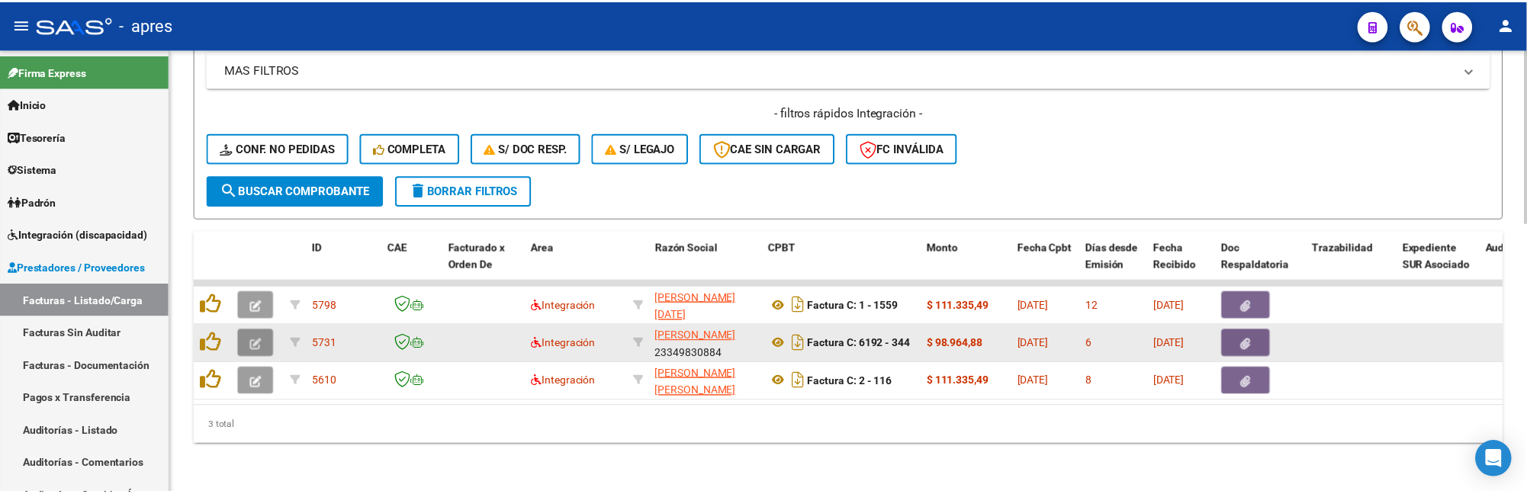
scroll to position [733, 0]
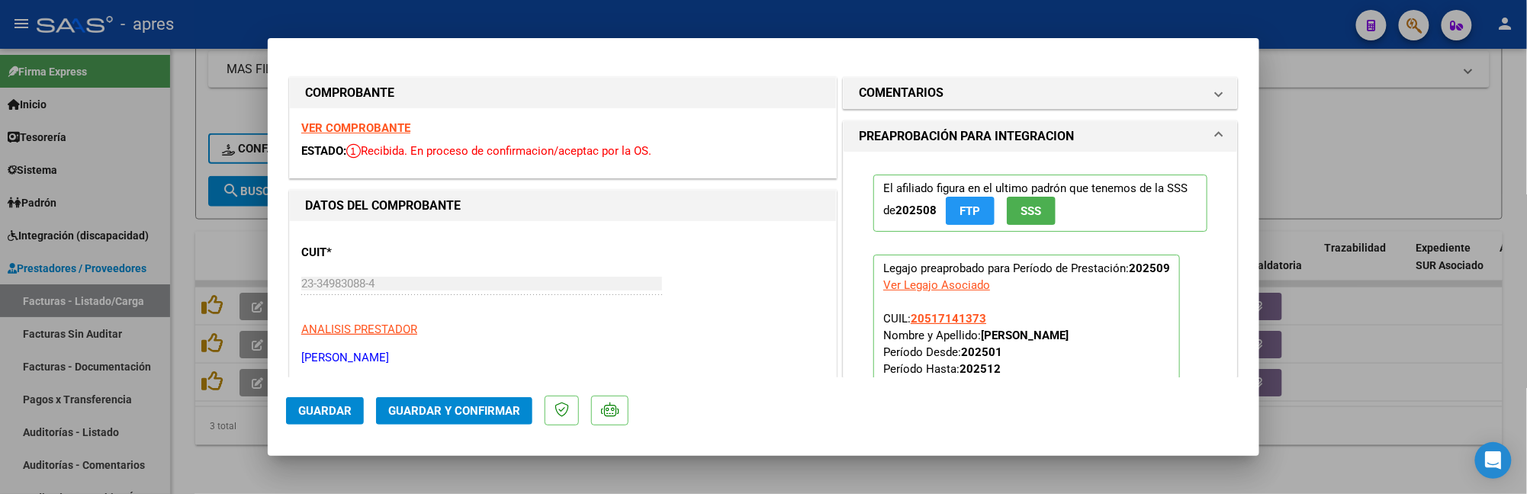
click at [366, 135] on div "VER COMPROBANTE ESTADO: Recibida. En proceso de confirmacion/aceptac por la OS." at bounding box center [563, 142] width 546 height 69
click at [367, 129] on strong "VER COMPROBANTE" at bounding box center [355, 128] width 109 height 14
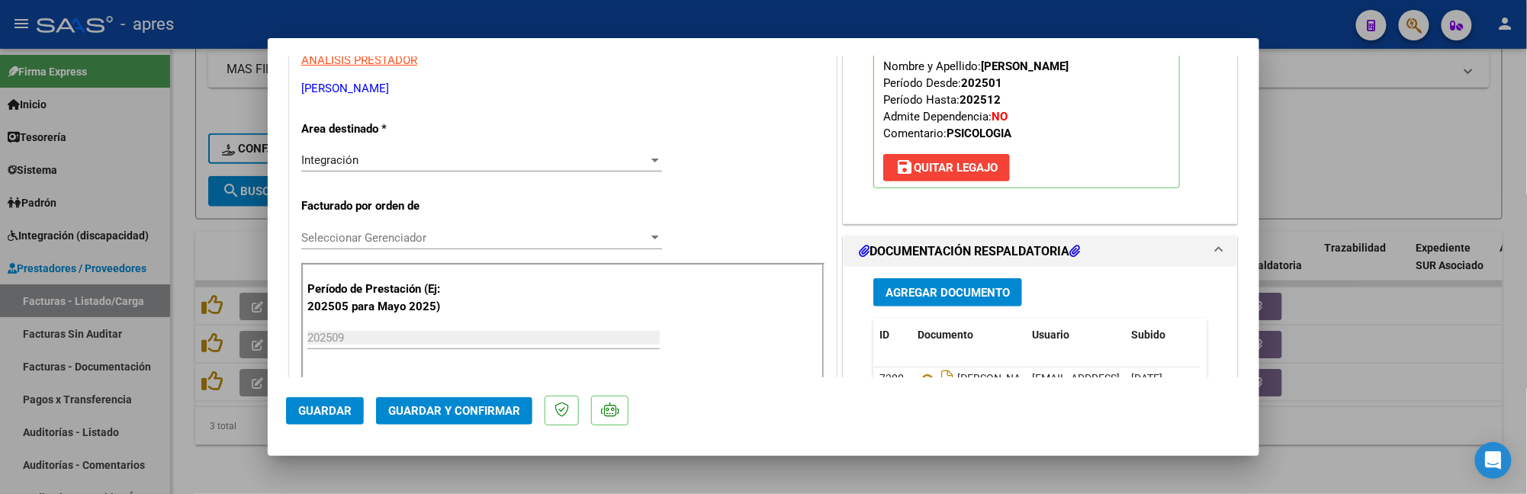
scroll to position [305, 0]
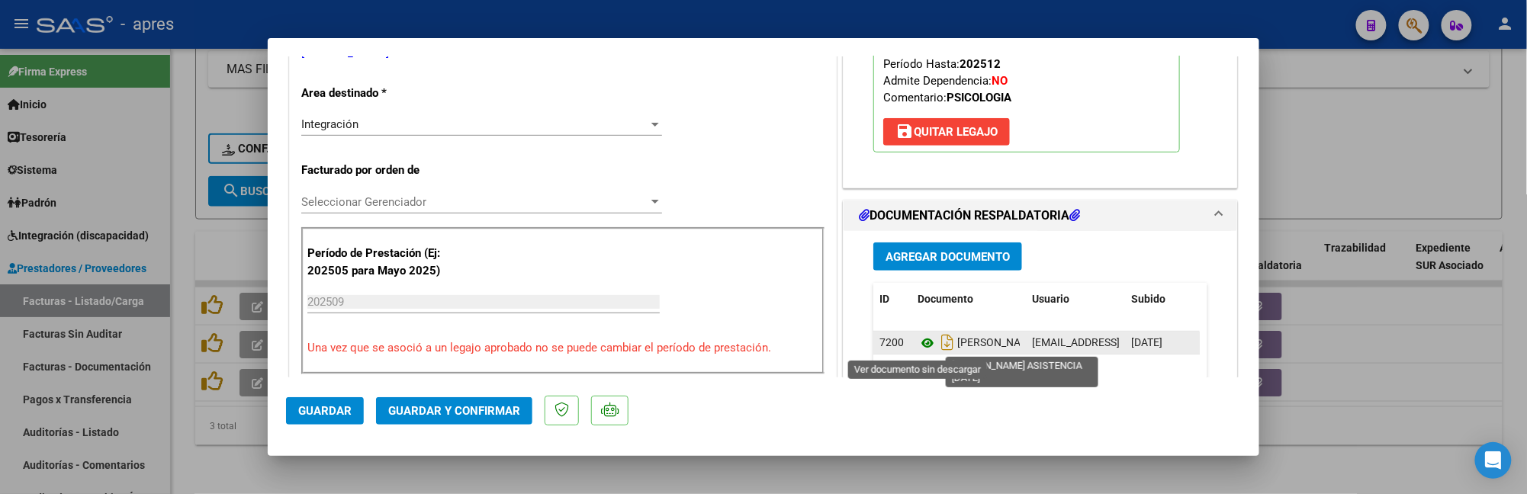
click at [918, 342] on icon at bounding box center [928, 343] width 20 height 18
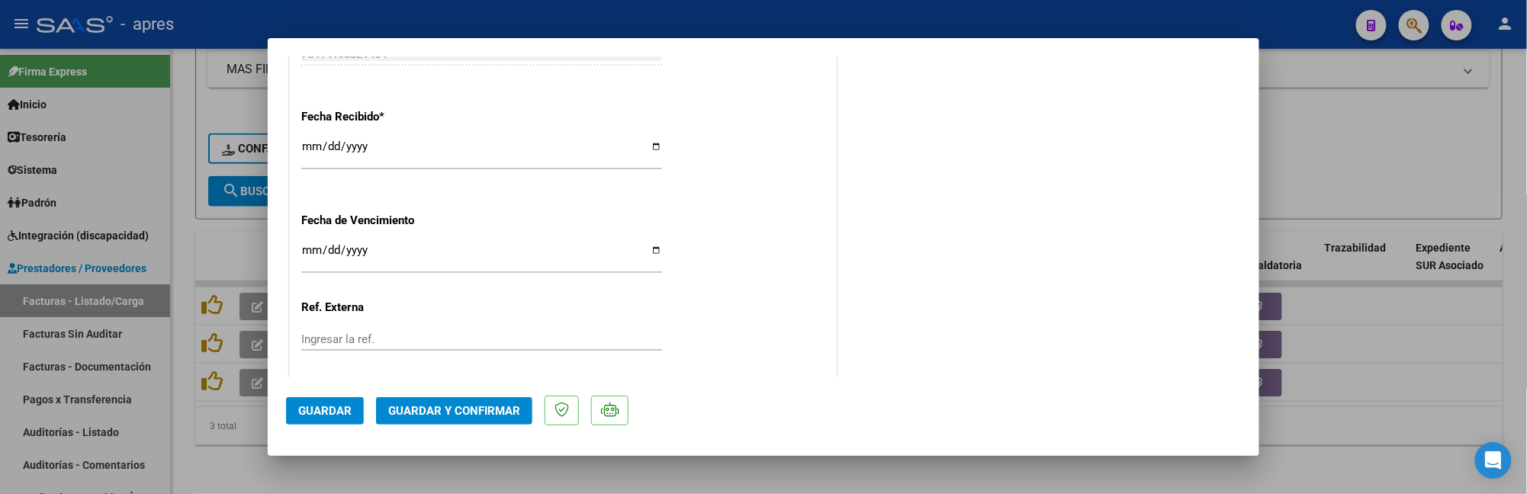
scroll to position [1118, 0]
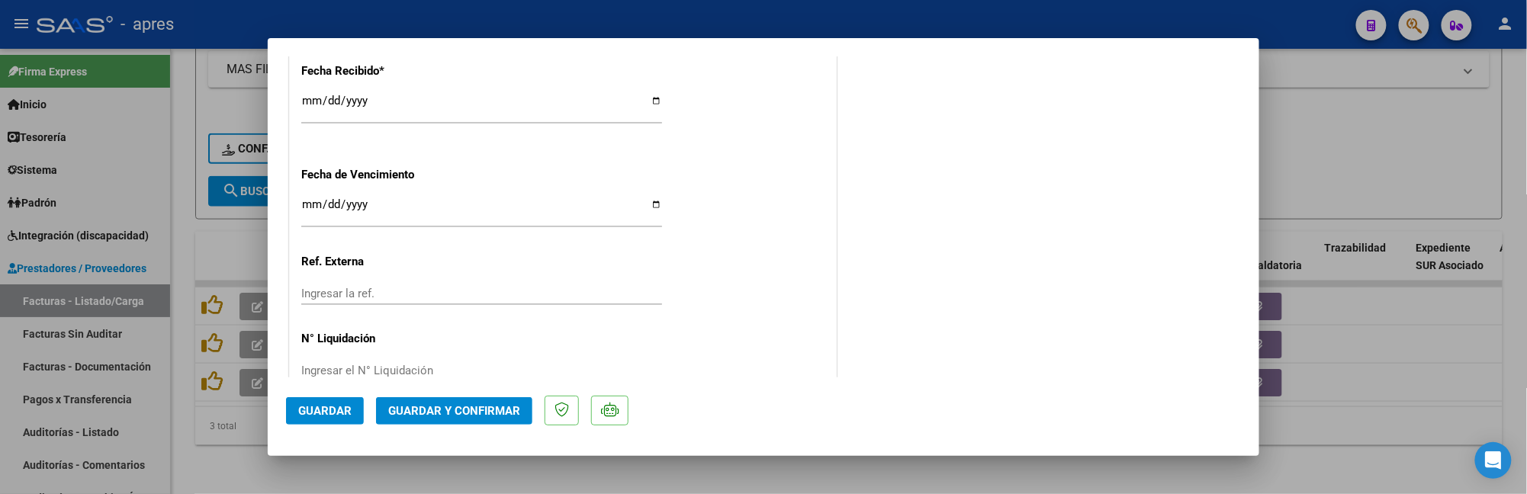
click at [312, 208] on input "Ingresar la fecha" at bounding box center [481, 210] width 361 height 24
click at [465, 416] on span "Guardar y Confirmar" at bounding box center [454, 411] width 132 height 14
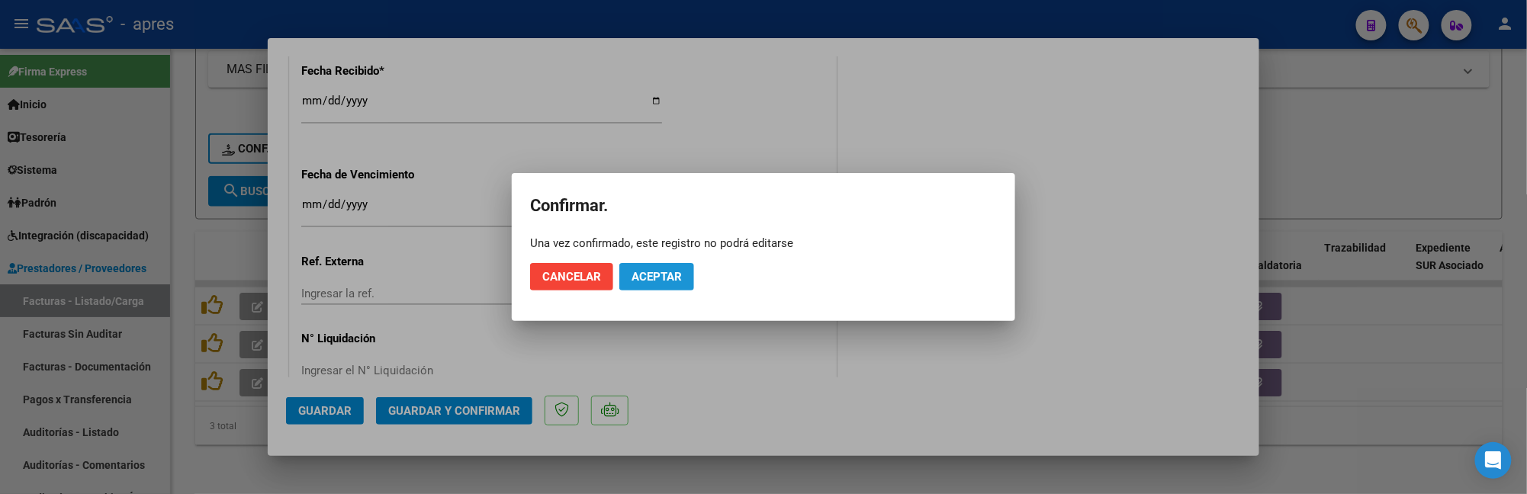
click at [664, 275] on span "Aceptar" at bounding box center [657, 277] width 50 height 14
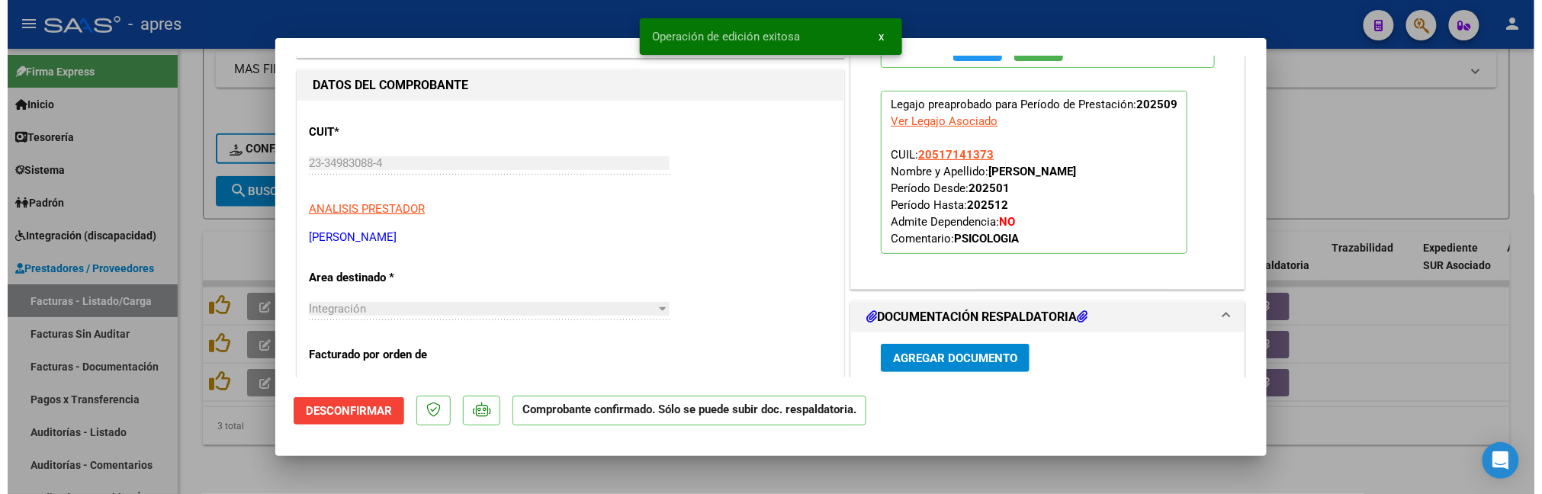
scroll to position [108, 0]
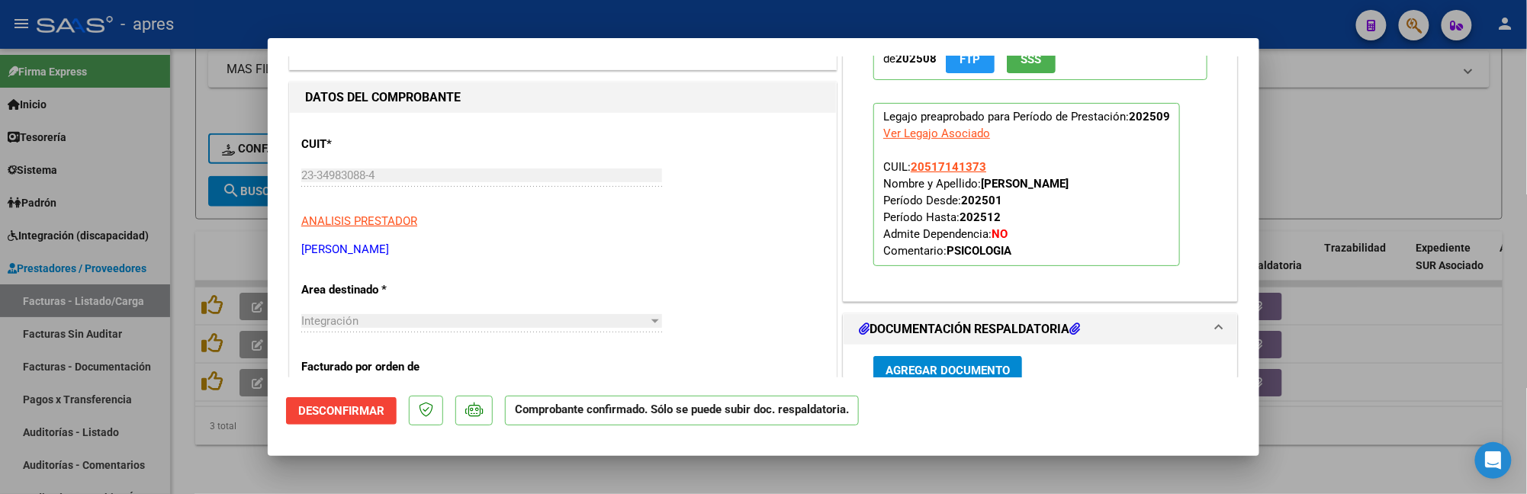
click at [214, 455] on div at bounding box center [763, 247] width 1527 height 494
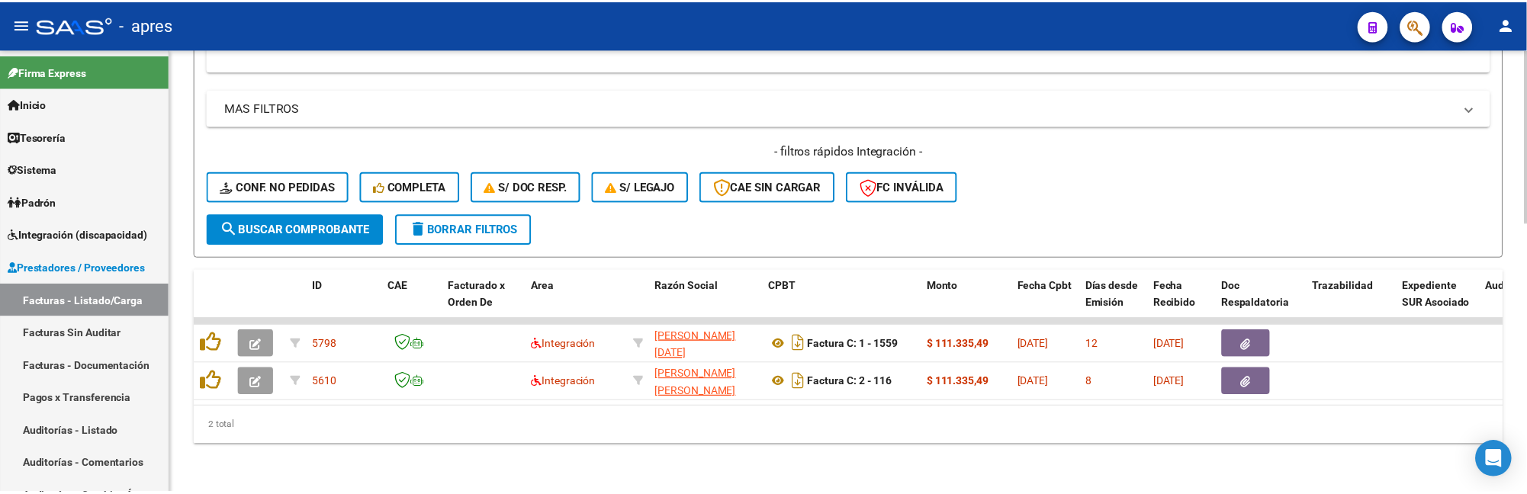
scroll to position [648, 0]
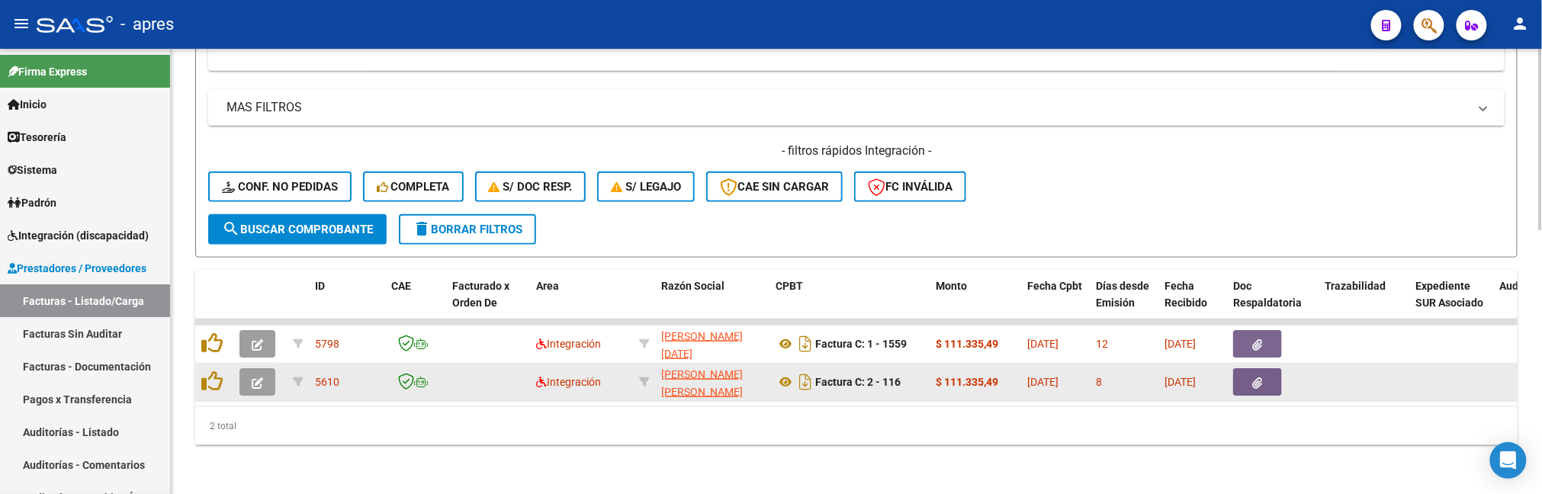
click at [252, 378] on icon "button" at bounding box center [257, 383] width 11 height 11
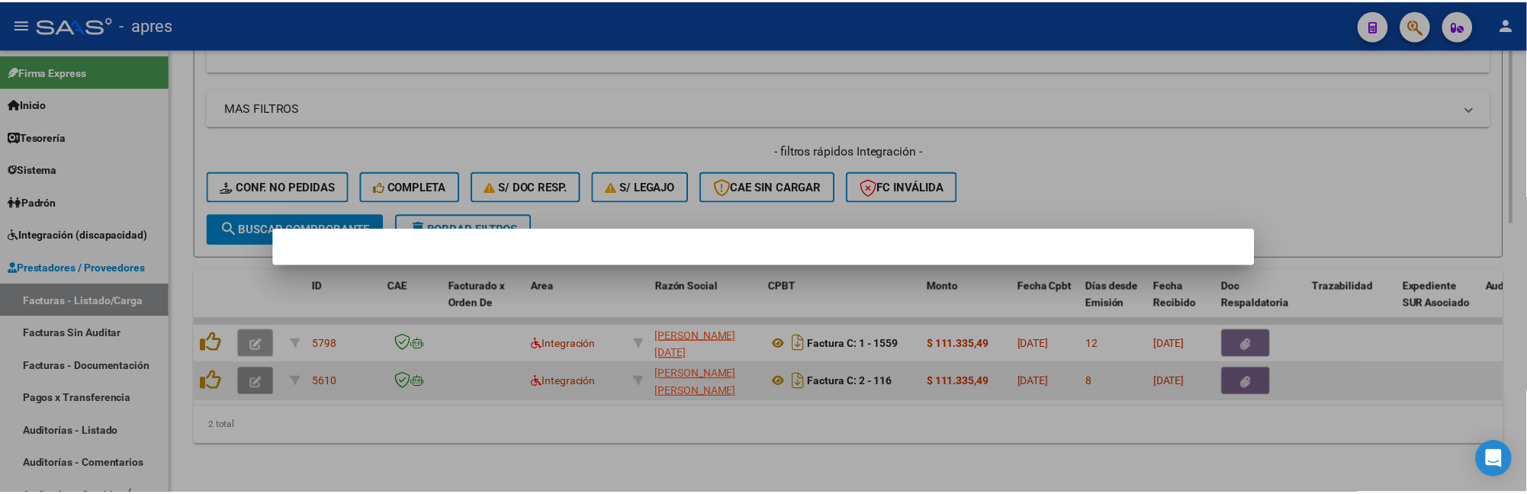
scroll to position [696, 0]
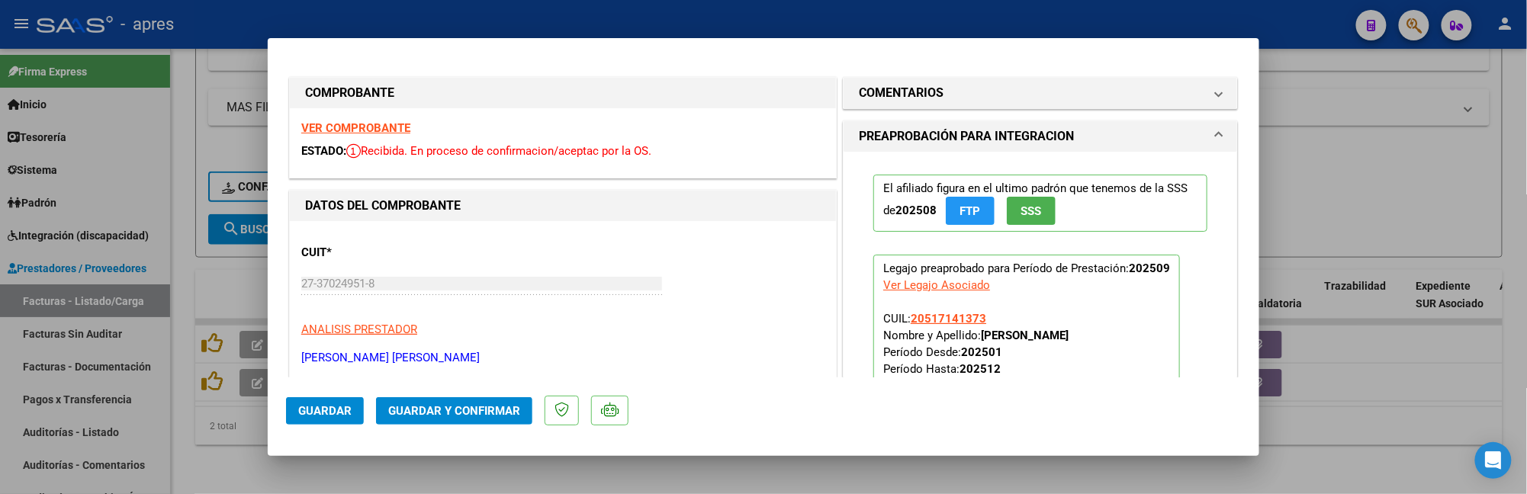
click at [378, 121] on strong "VER COMPROBANTE" at bounding box center [355, 128] width 109 height 14
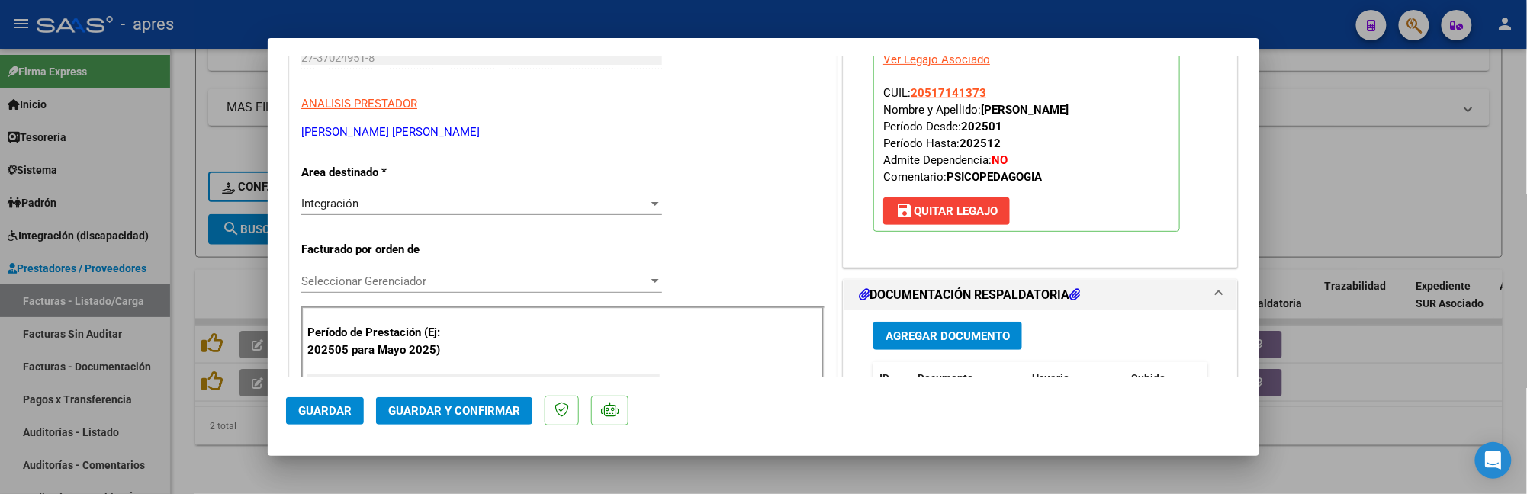
scroll to position [305, 0]
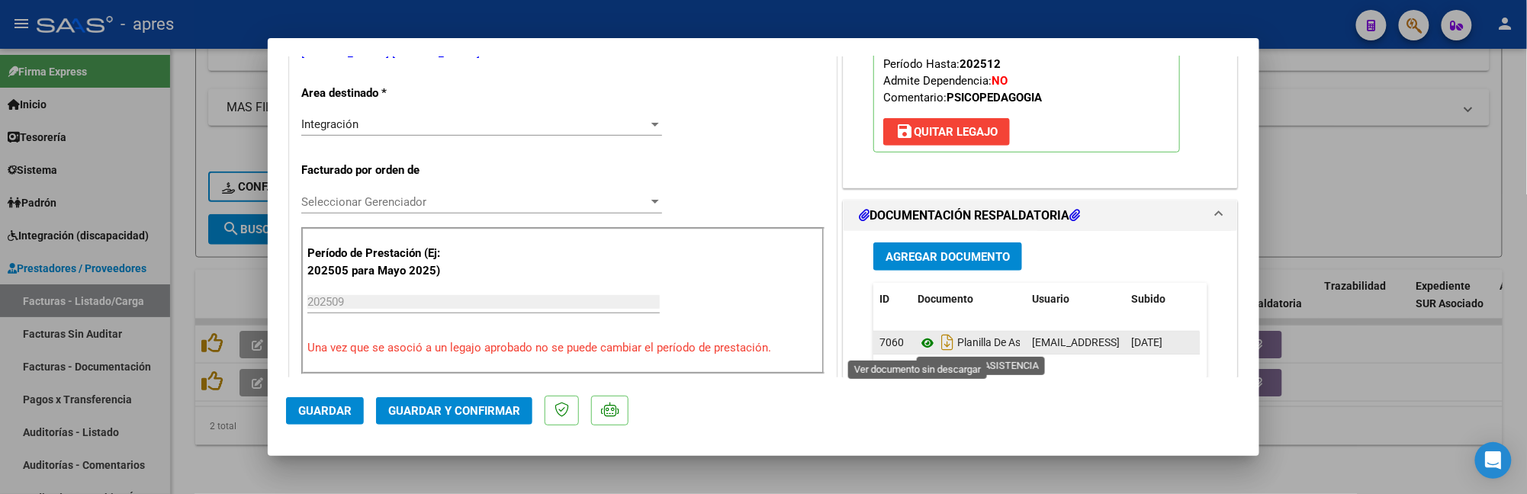
click at [918, 346] on icon at bounding box center [928, 343] width 20 height 18
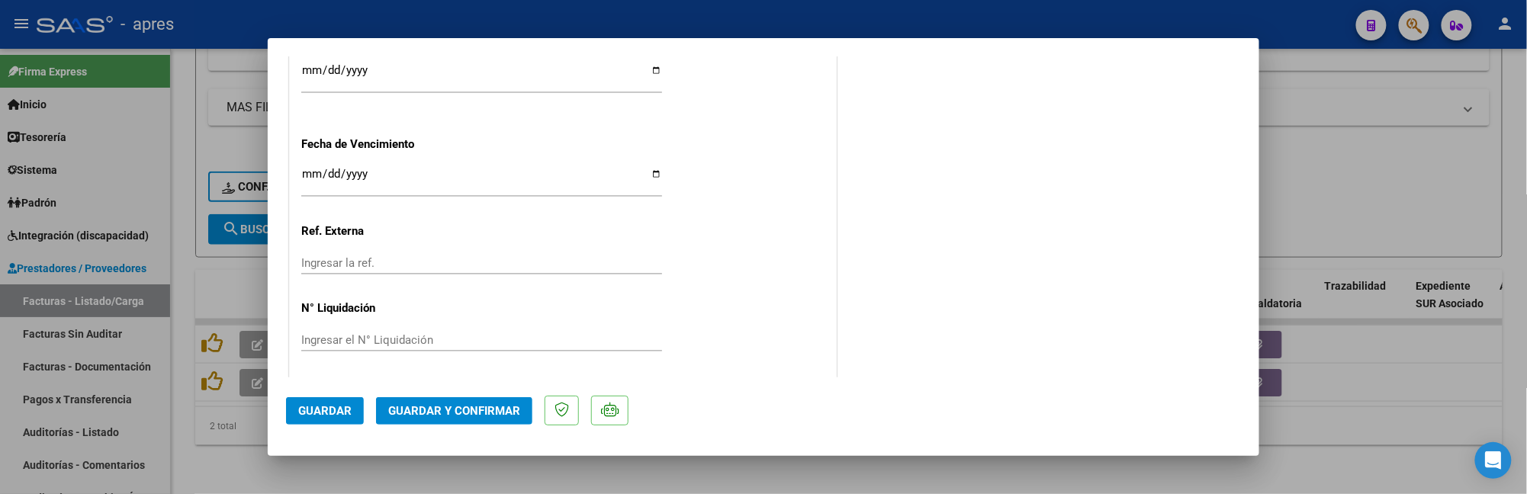
scroll to position [1154, 0]
click at [308, 171] on input "Ingresar la fecha" at bounding box center [481, 176] width 361 height 24
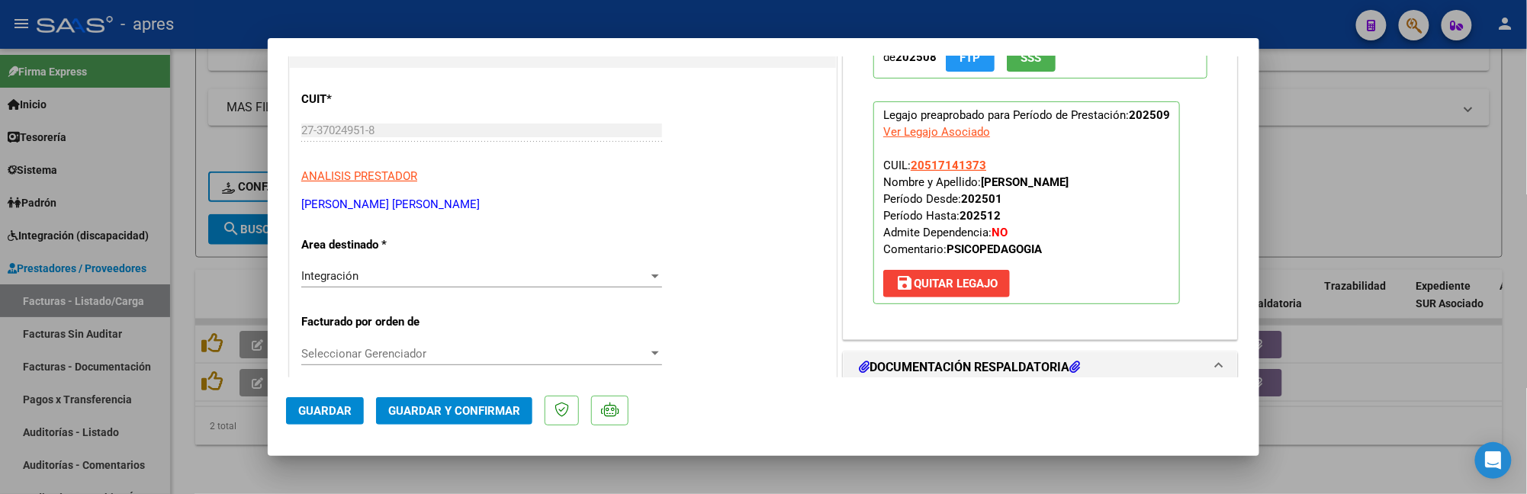
scroll to position [137, 0]
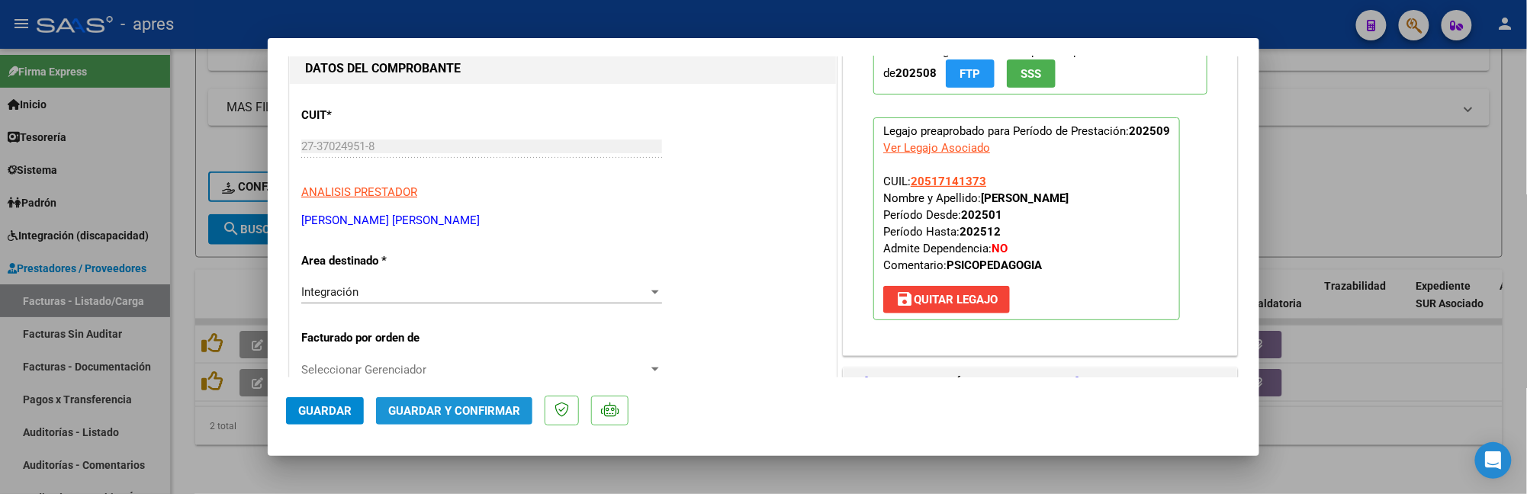
click at [500, 410] on span "Guardar y Confirmar" at bounding box center [454, 411] width 132 height 14
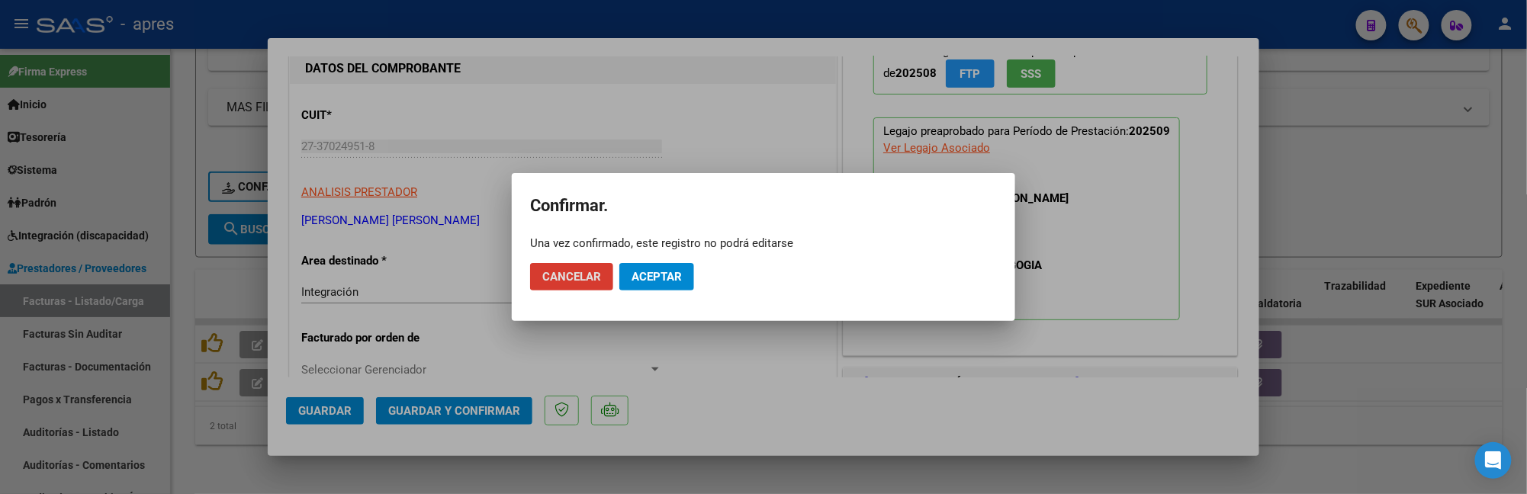
drag, startPoint x: 626, startPoint y: 273, endPoint x: 676, endPoint y: 209, distance: 81.0
click at [632, 269] on button "Aceptar" at bounding box center [656, 276] width 75 height 27
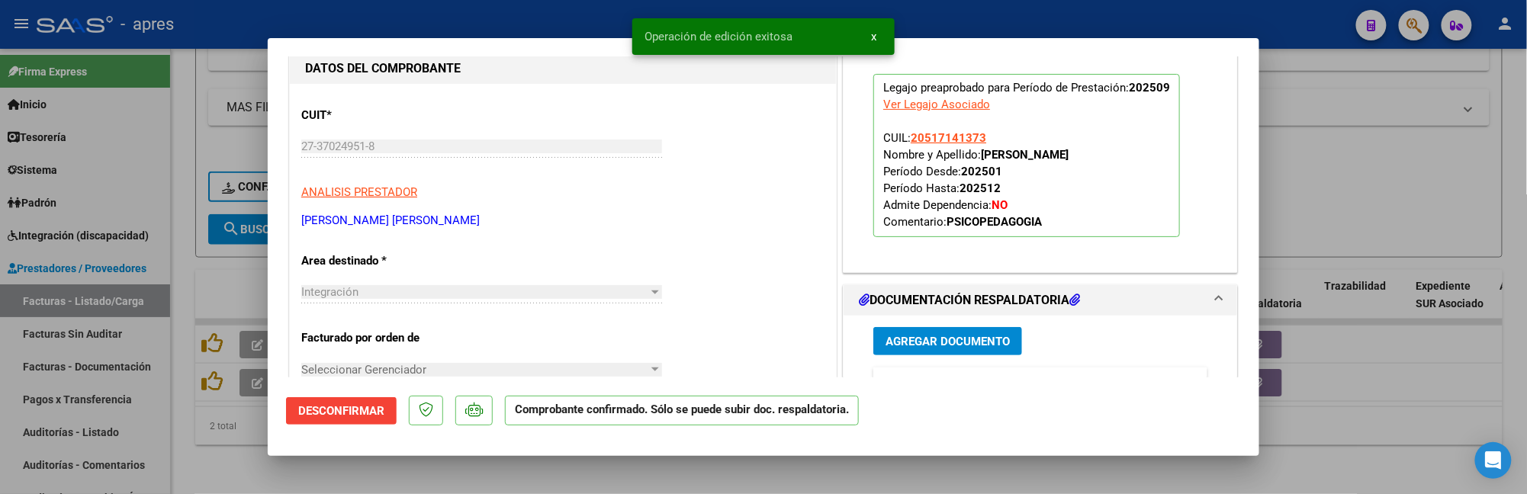
click at [201, 473] on div at bounding box center [763, 247] width 1527 height 494
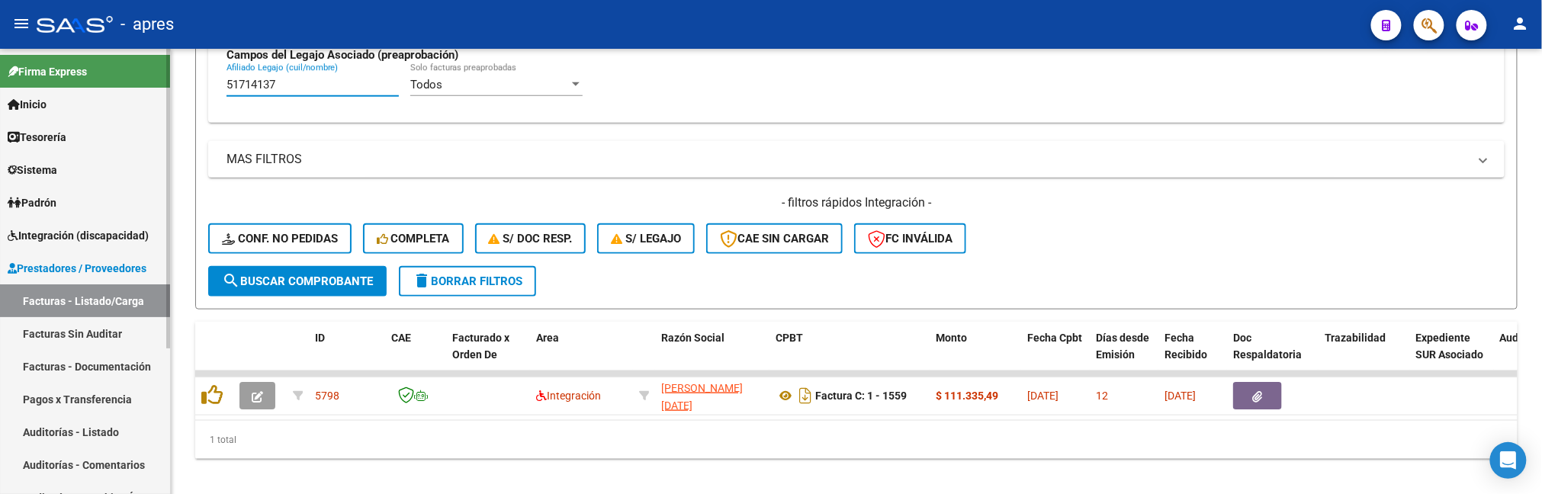
scroll to position [553, 0]
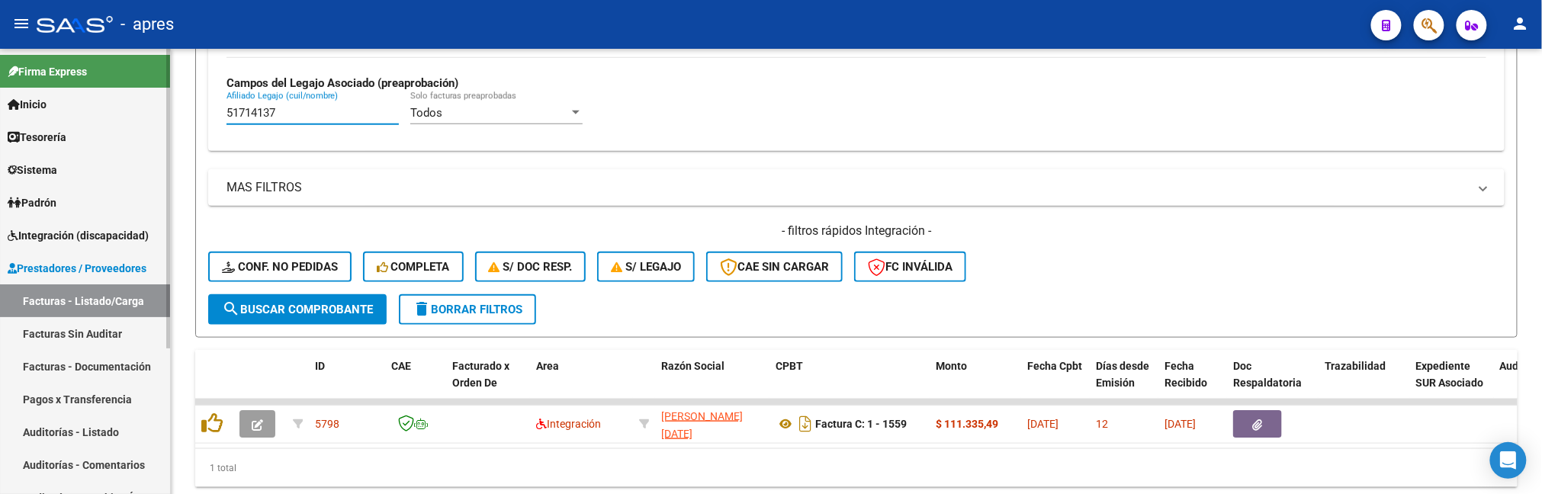
drag, startPoint x: 311, startPoint y: 62, endPoint x: 139, endPoint y: 65, distance: 172.4
click at [139, 65] on mat-sidenav-container "Firma Express Inicio Calendario SSS Instructivos Contacto OS Tesorería Extracto…" at bounding box center [771, 271] width 1542 height 445
paste input "6649478"
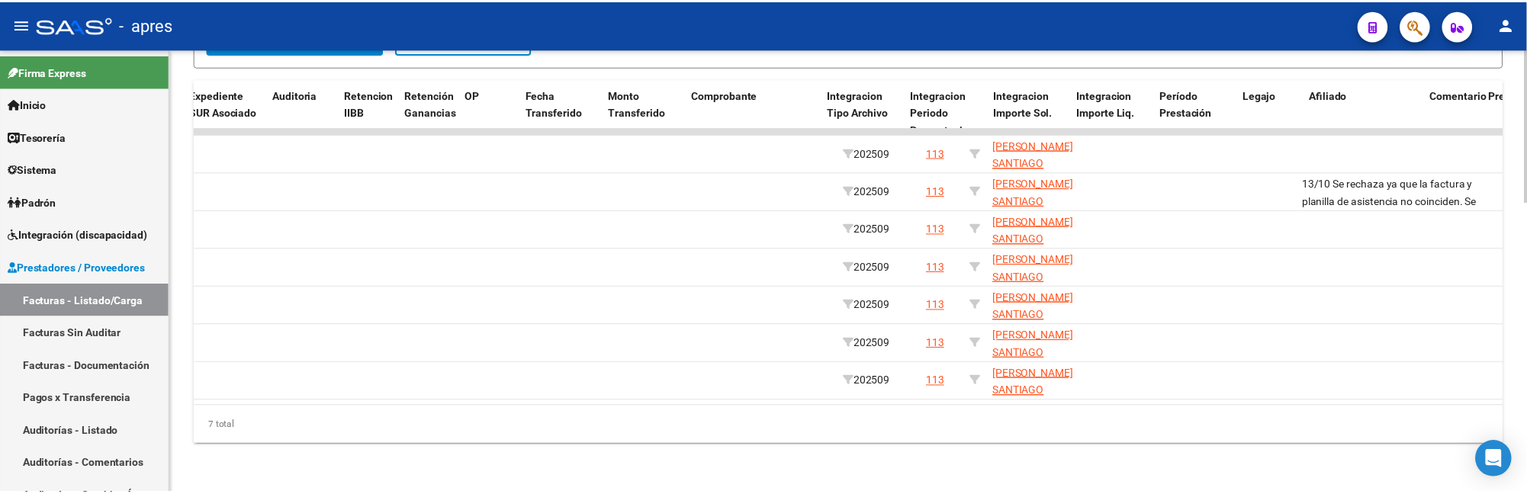
scroll to position [0, 0]
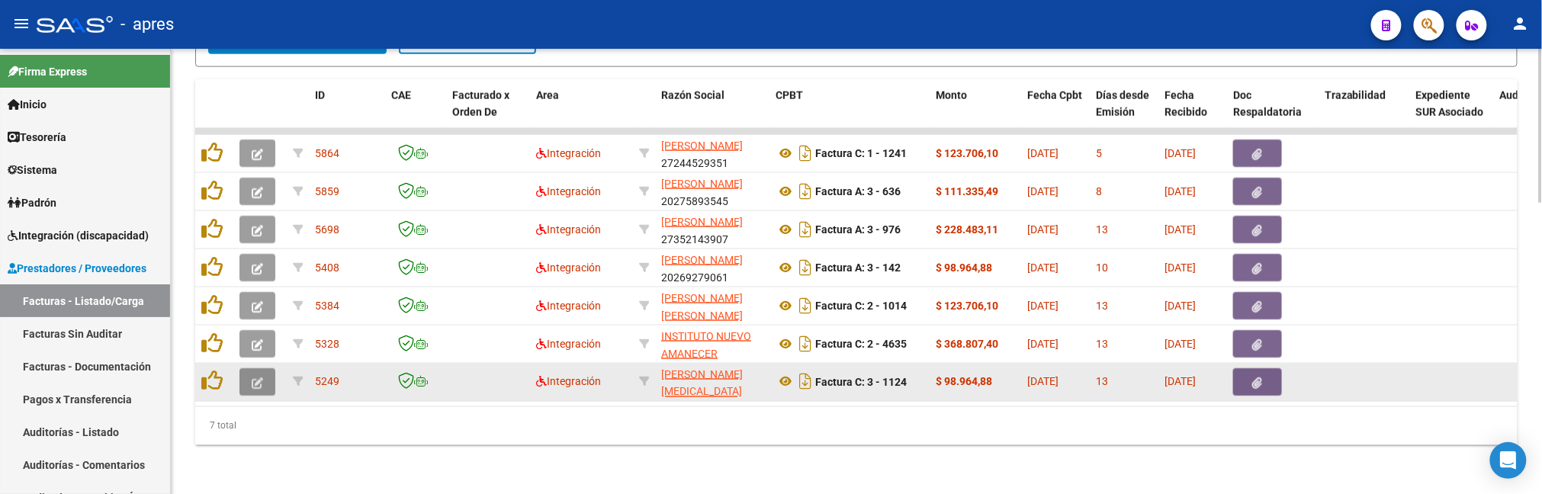
click at [260, 378] on icon "button" at bounding box center [257, 383] width 11 height 11
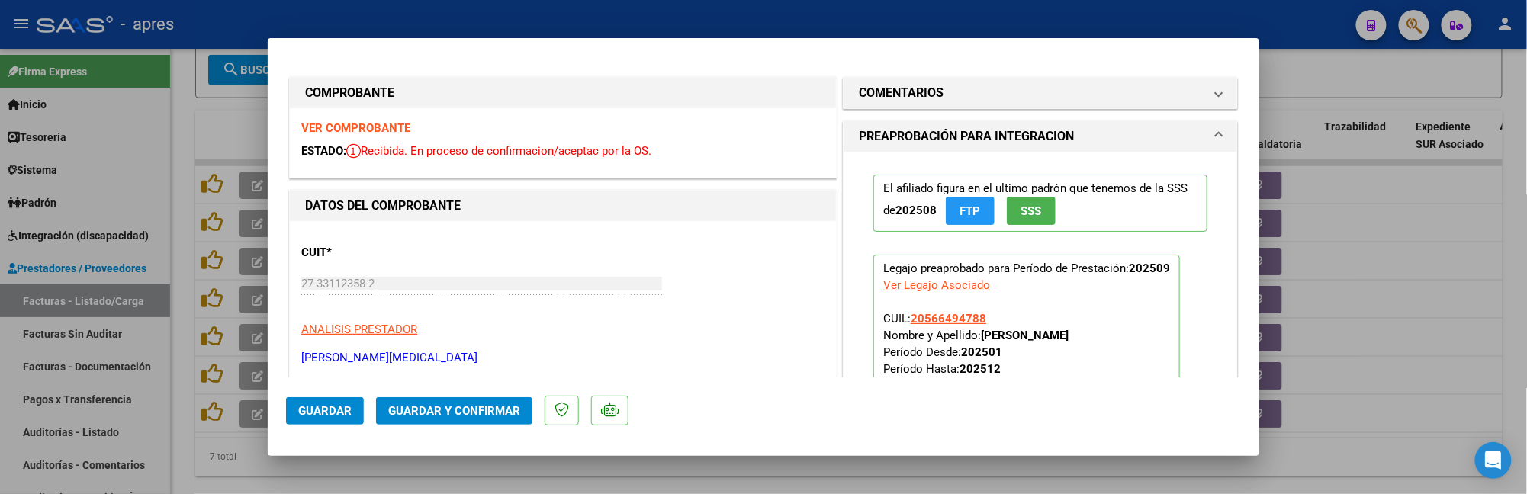
click at [369, 124] on strong "VER COMPROBANTE" at bounding box center [355, 128] width 109 height 14
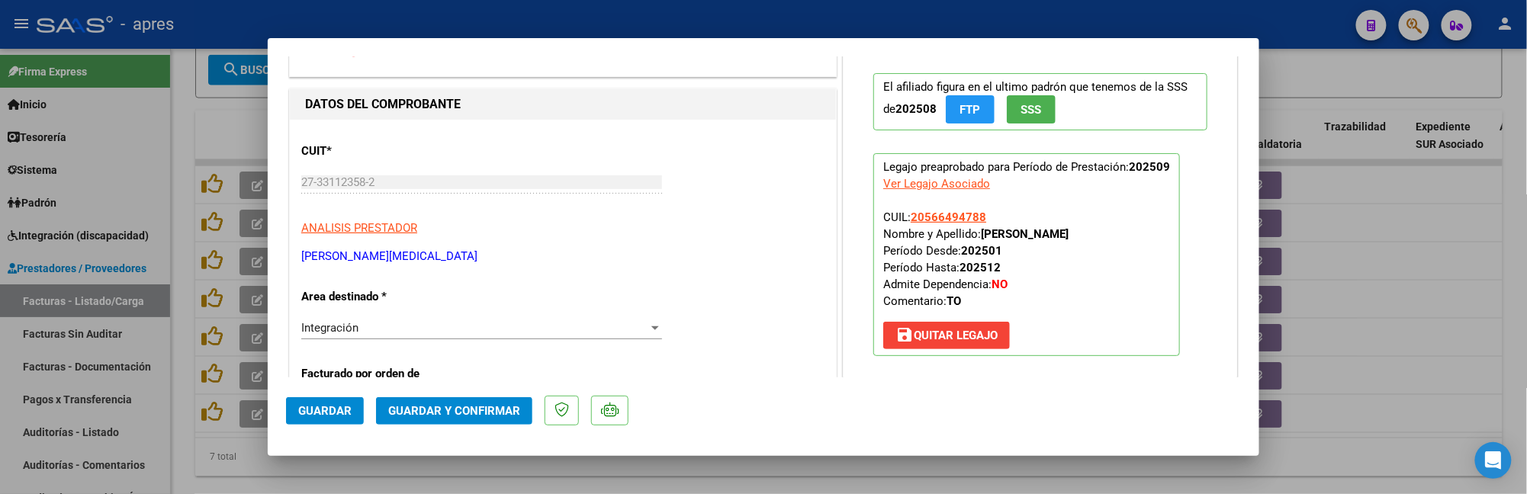
scroll to position [305, 0]
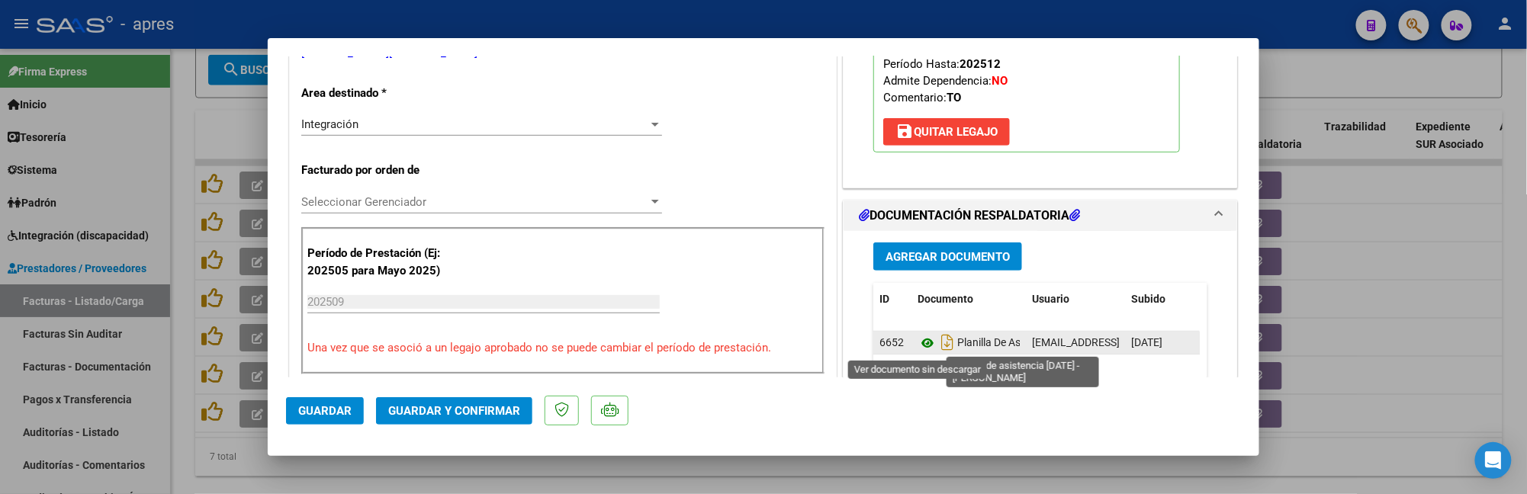
click at [918, 345] on icon at bounding box center [928, 343] width 20 height 18
click at [918, 340] on icon at bounding box center [928, 343] width 20 height 18
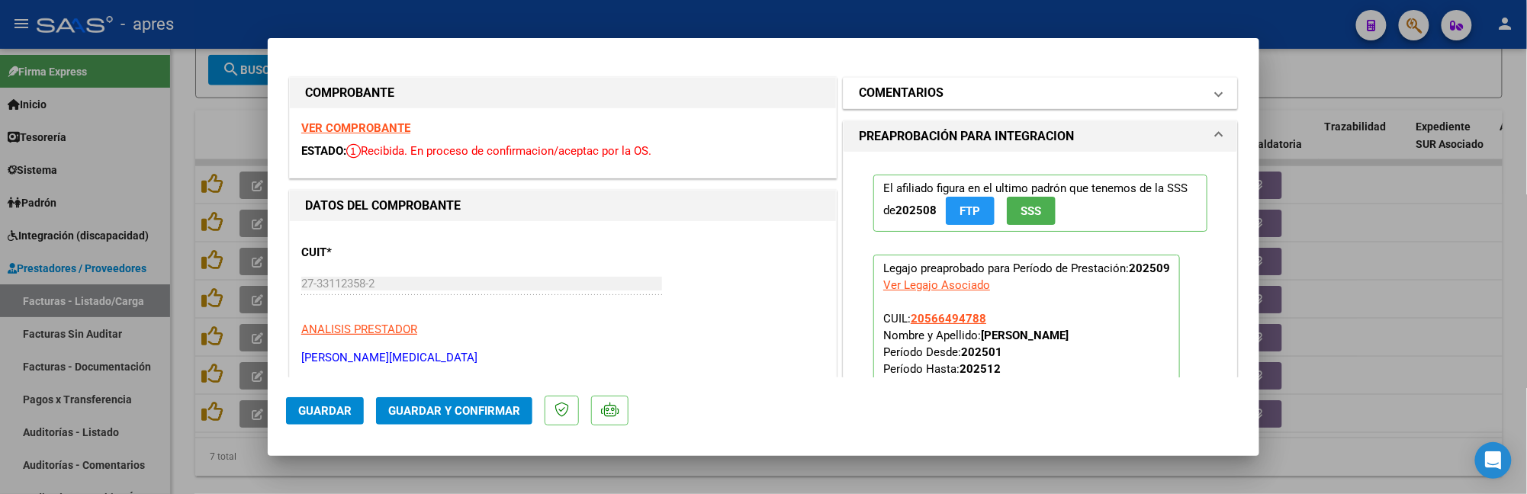
click at [909, 98] on h1 "COMENTARIOS" at bounding box center [901, 93] width 85 height 18
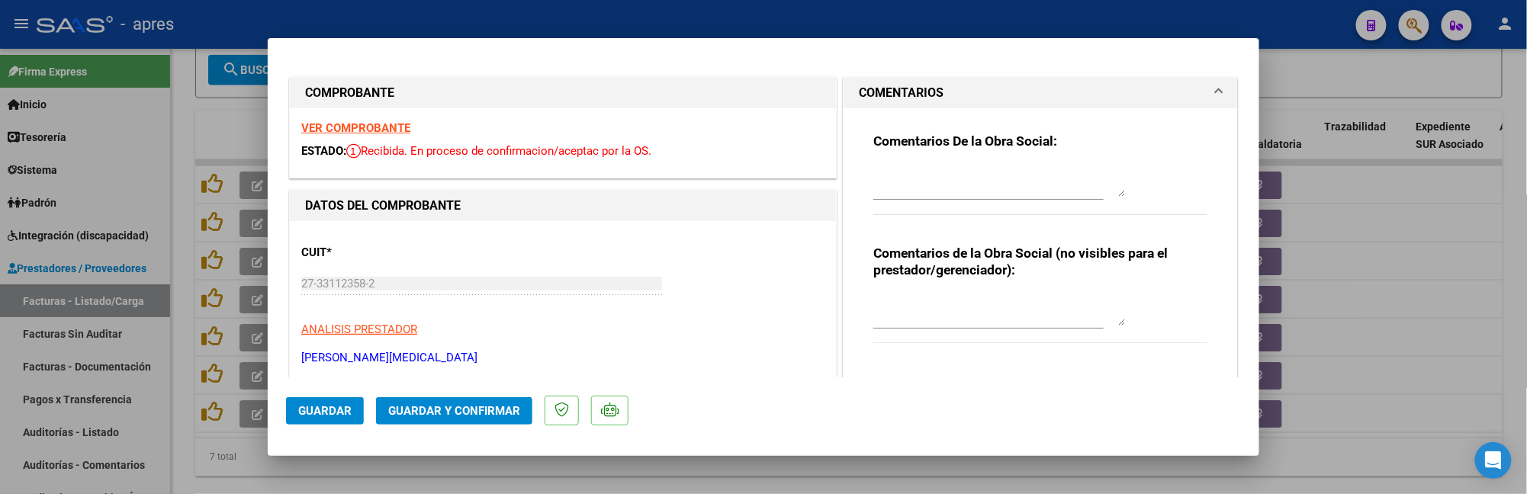
click at [889, 159] on div "Comentarios De la Obra Social:" at bounding box center [1040, 182] width 334 height 98
click at [892, 166] on textarea at bounding box center [999, 181] width 252 height 31
paste textarea "14/10 Se rechaza, falta planilla de asistencia (debe tener fecha, firmado y sel…"
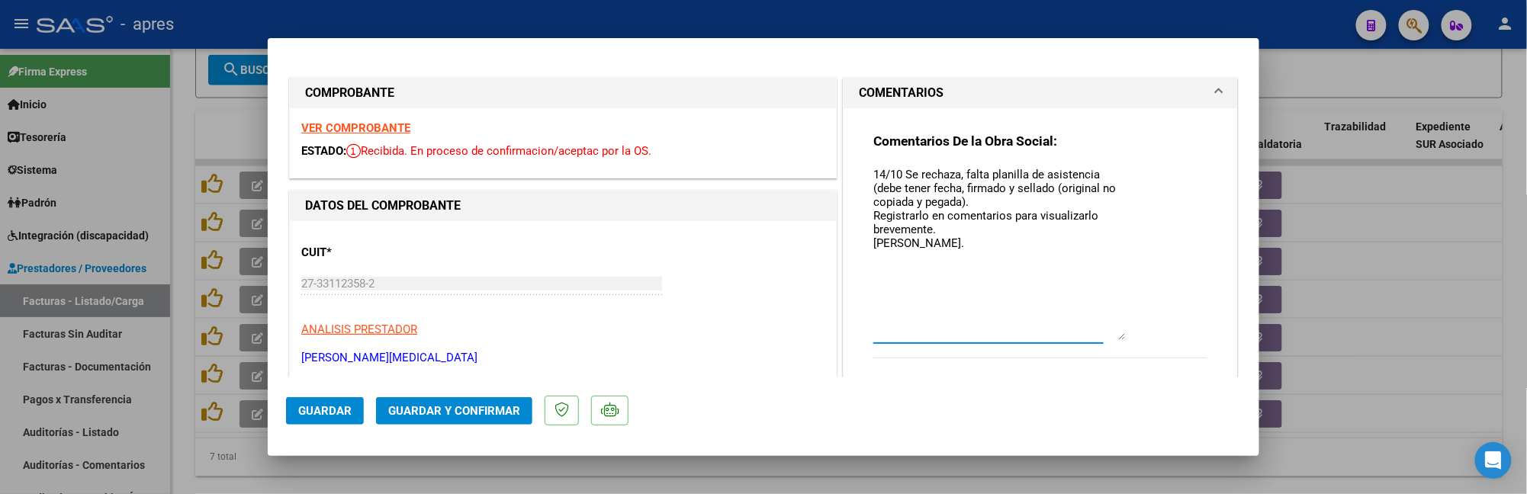
drag, startPoint x: 1112, startPoint y: 192, endPoint x: 1106, endPoint y: 336, distance: 143.5
click at [1106, 336] on textarea "14/10 Se rechaza, falta planilla de asistencia (debe tener fecha, firmado y sel…" at bounding box center [999, 253] width 252 height 174
click at [968, 238] on textarea "14/10 Se rechaza, falta planilla de asistencia (debe tener fecha, firmado y sel…" at bounding box center [999, 253] width 252 height 174
click at [968, 209] on textarea "14/10 Se rechaza, falta planilla de asistencia (debe tener fecha, firmado y sel…" at bounding box center [999, 253] width 252 height 174
drag, startPoint x: 921, startPoint y: 284, endPoint x: 847, endPoint y: 188, distance: 121.8
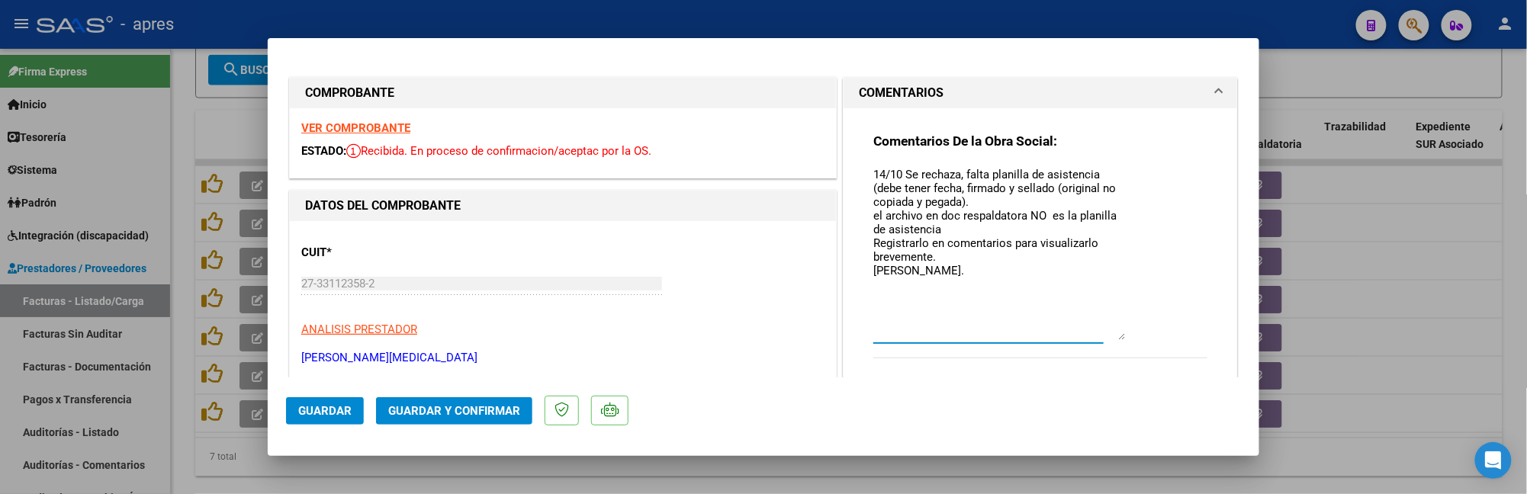
click at [847, 188] on div "Comentarios De la Obra Social: 14/10 Se rechaza, falta planilla de asistencia (…" at bounding box center [1041, 318] width 394 height 420
click at [336, 404] on span "Guardar" at bounding box center [324, 411] width 53 height 14
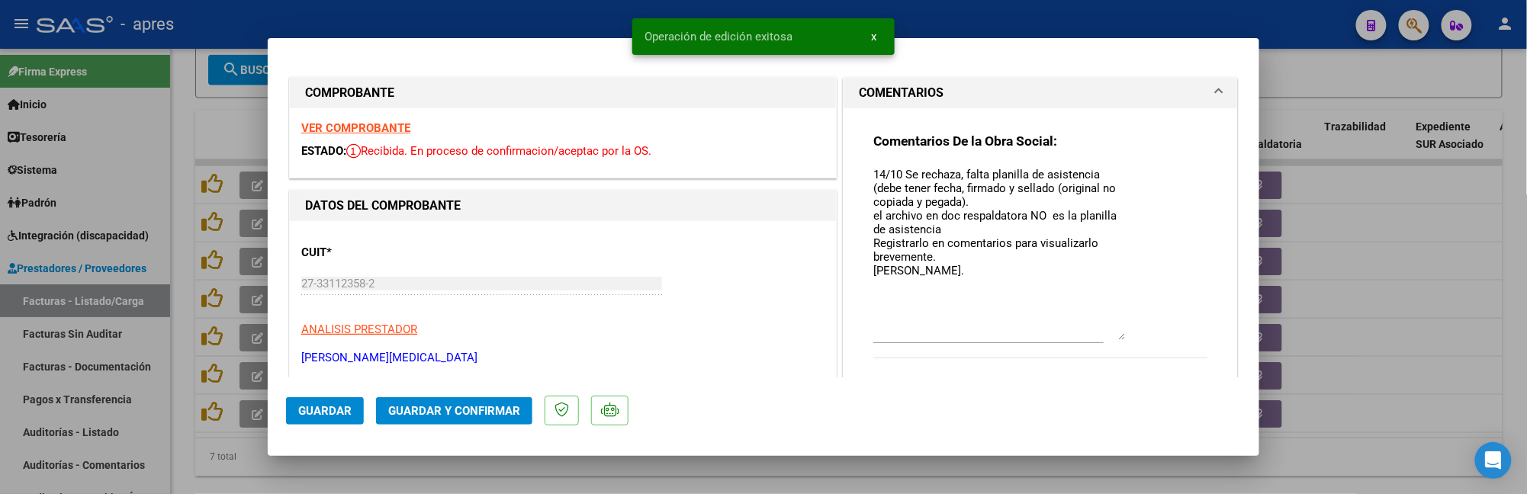
click at [233, 491] on div at bounding box center [763, 247] width 1527 height 494
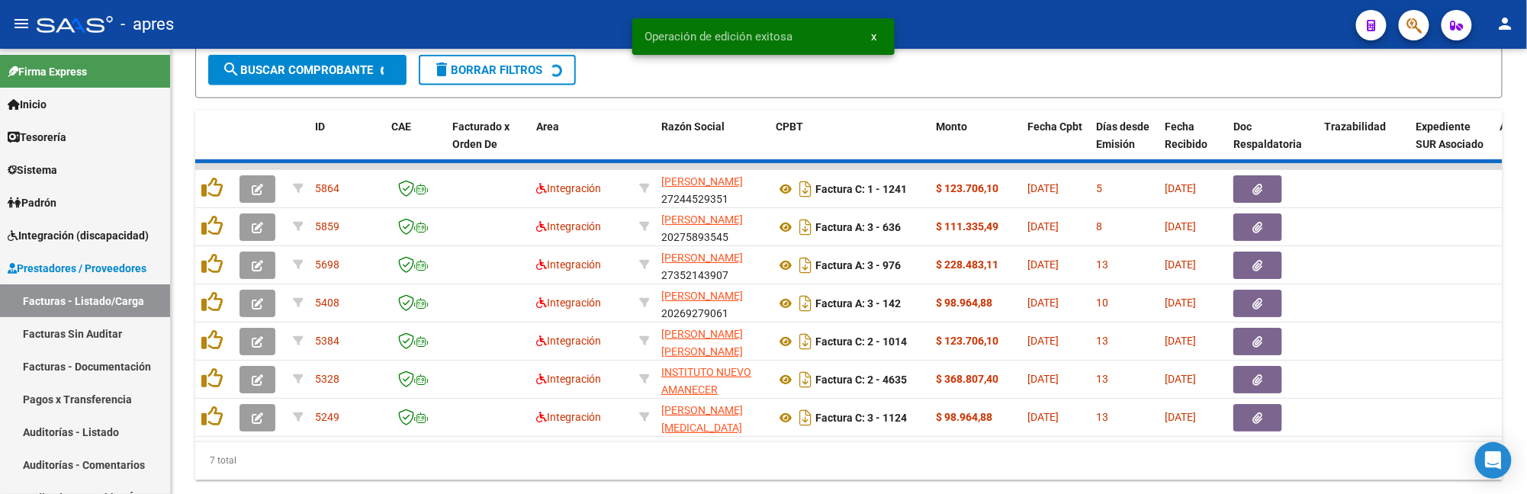
scroll to position [791, 0]
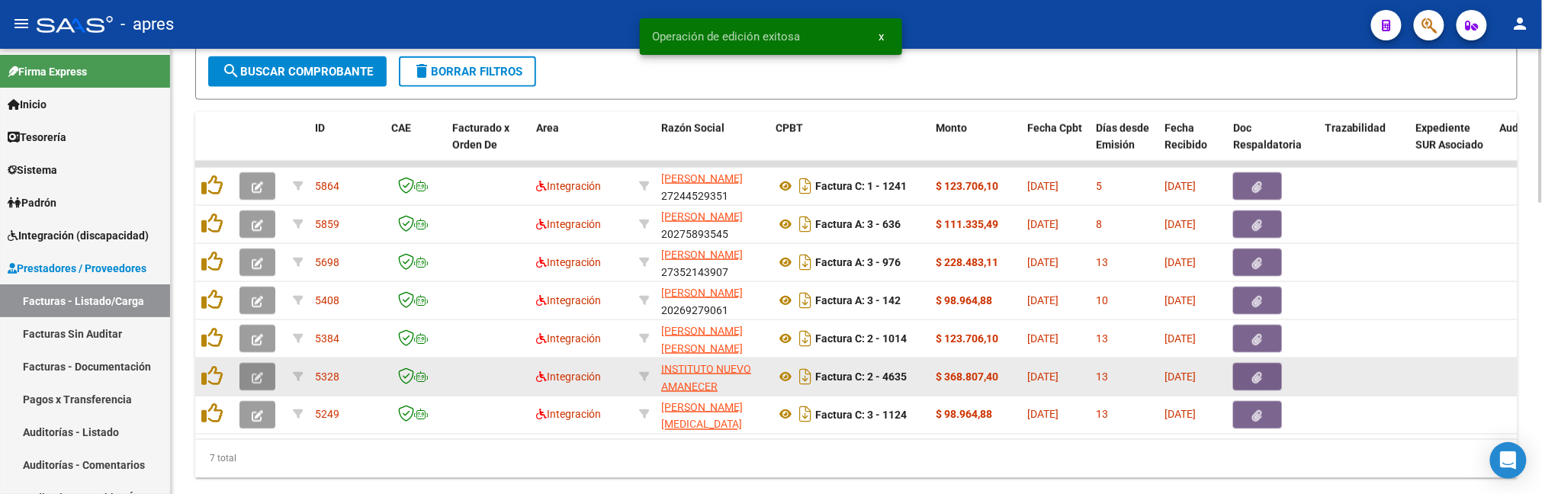
click at [249, 381] on button "button" at bounding box center [257, 376] width 36 height 27
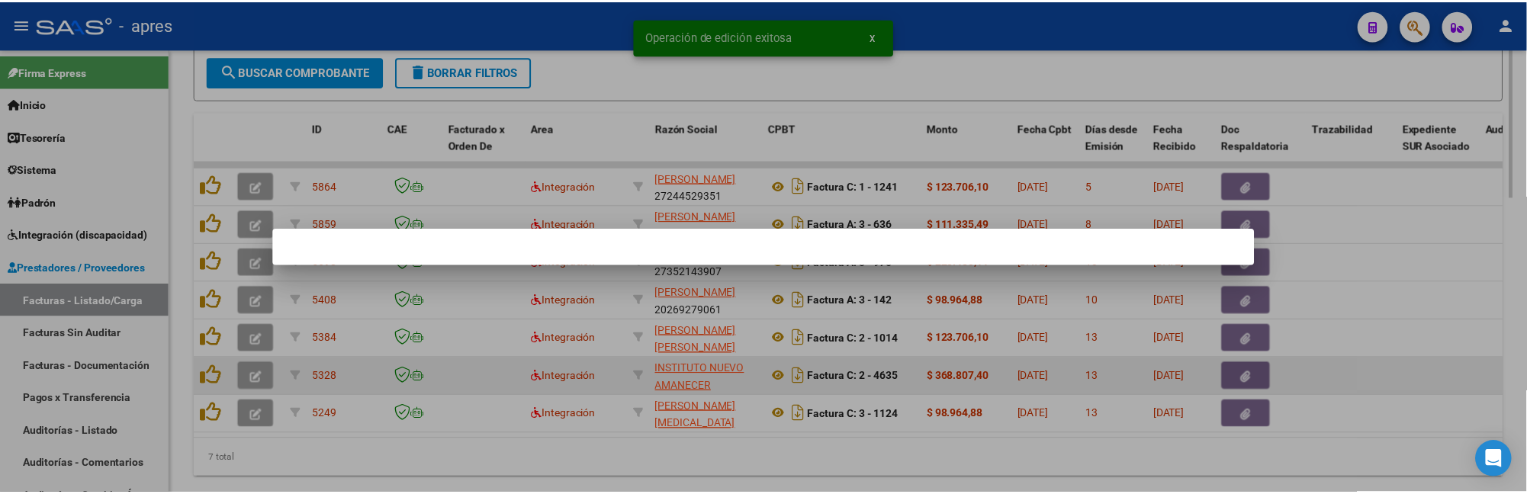
scroll to position [839, 0]
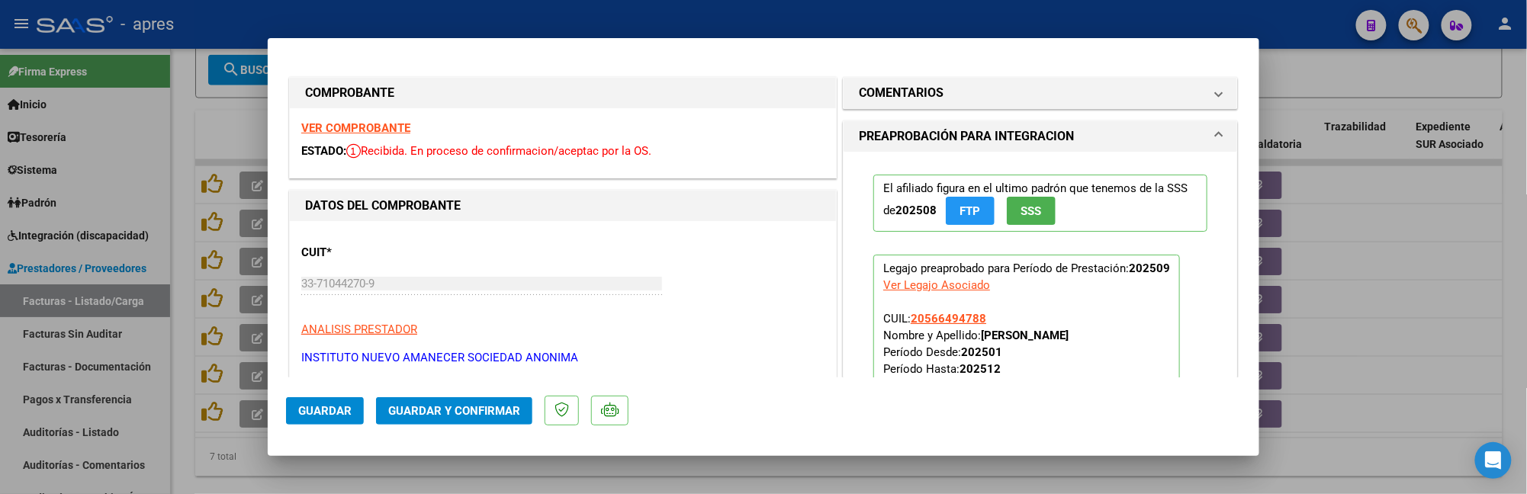
click at [342, 130] on strong "VER COMPROBANTE" at bounding box center [355, 128] width 109 height 14
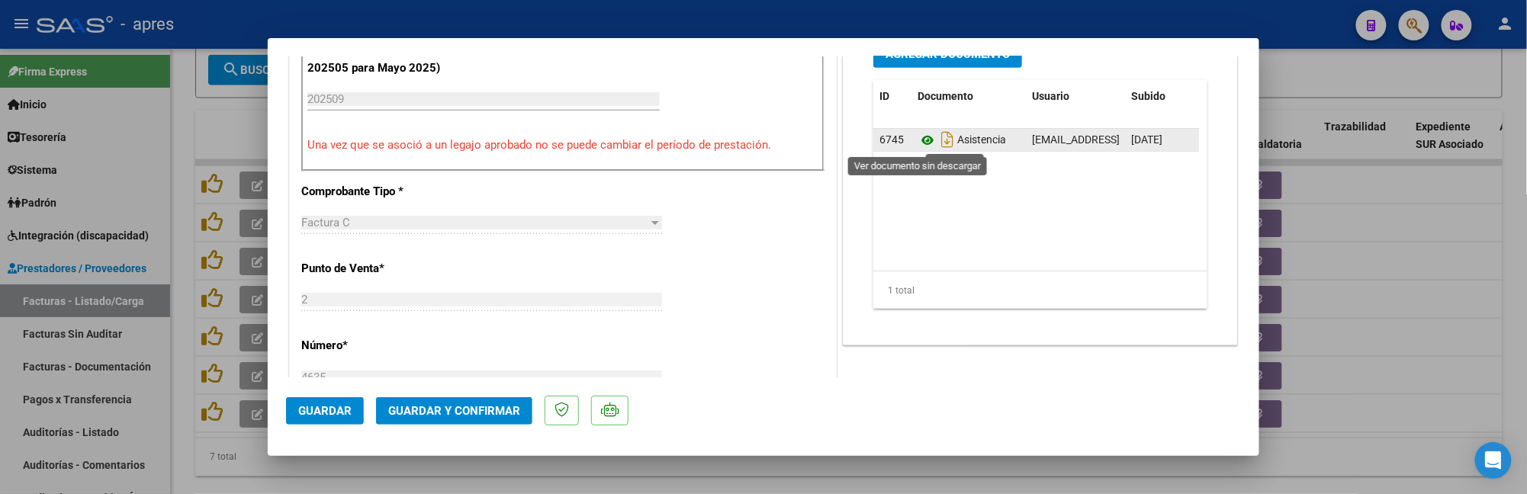
click at [918, 137] on icon at bounding box center [928, 140] width 20 height 18
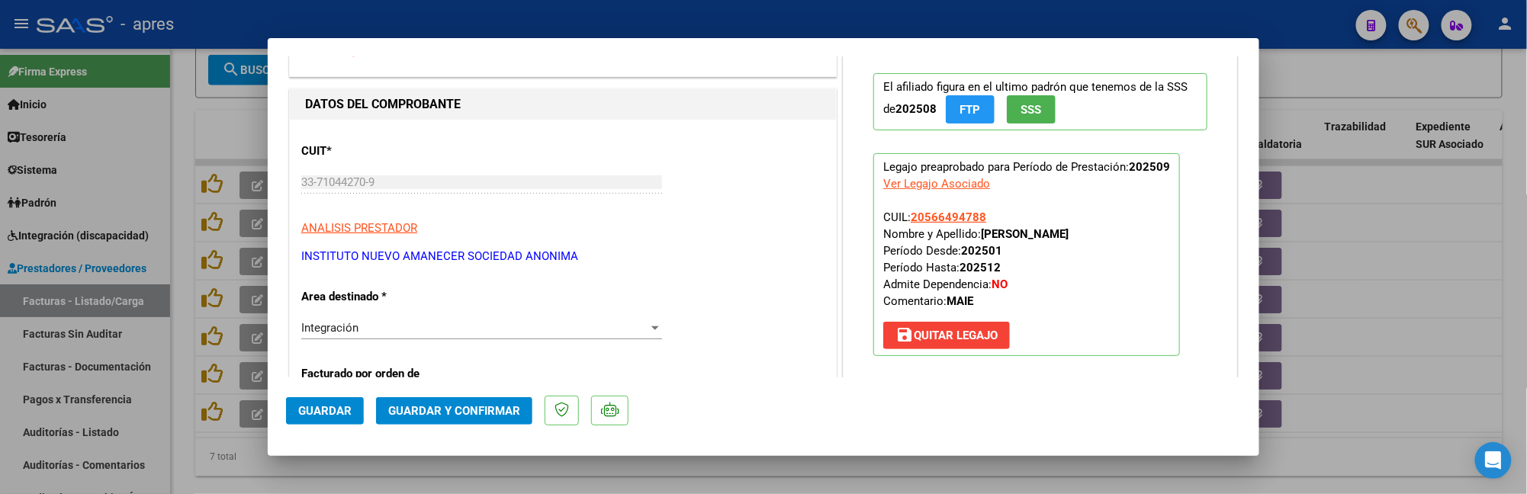
scroll to position [0, 0]
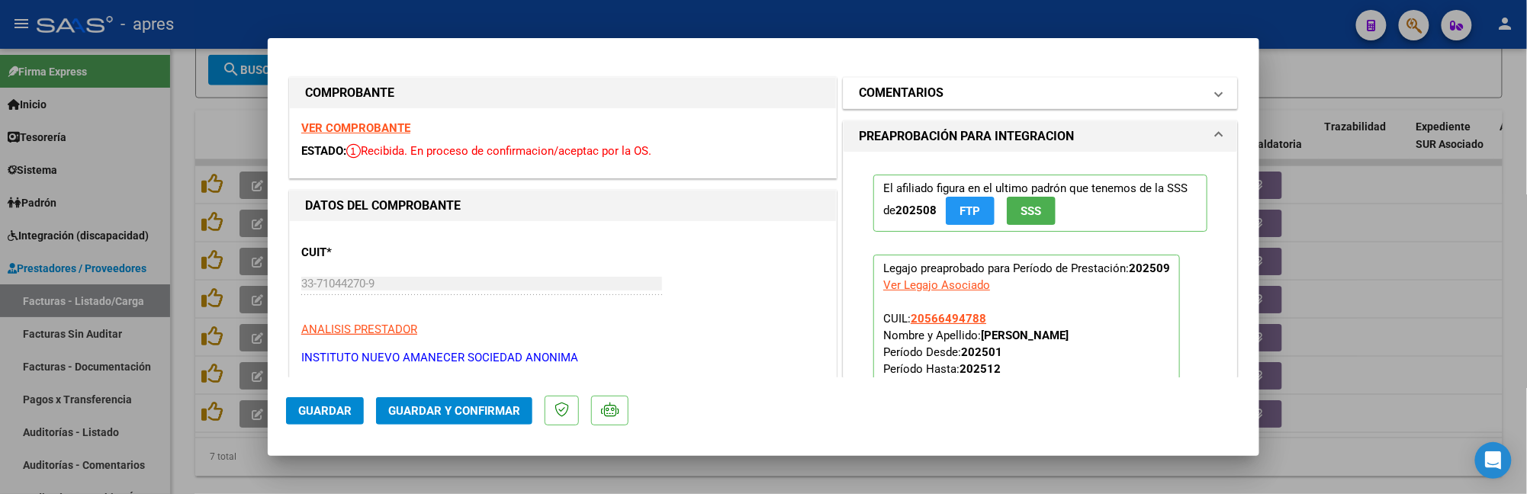
click at [993, 96] on mat-panel-title "COMENTARIOS" at bounding box center [1031, 93] width 345 height 18
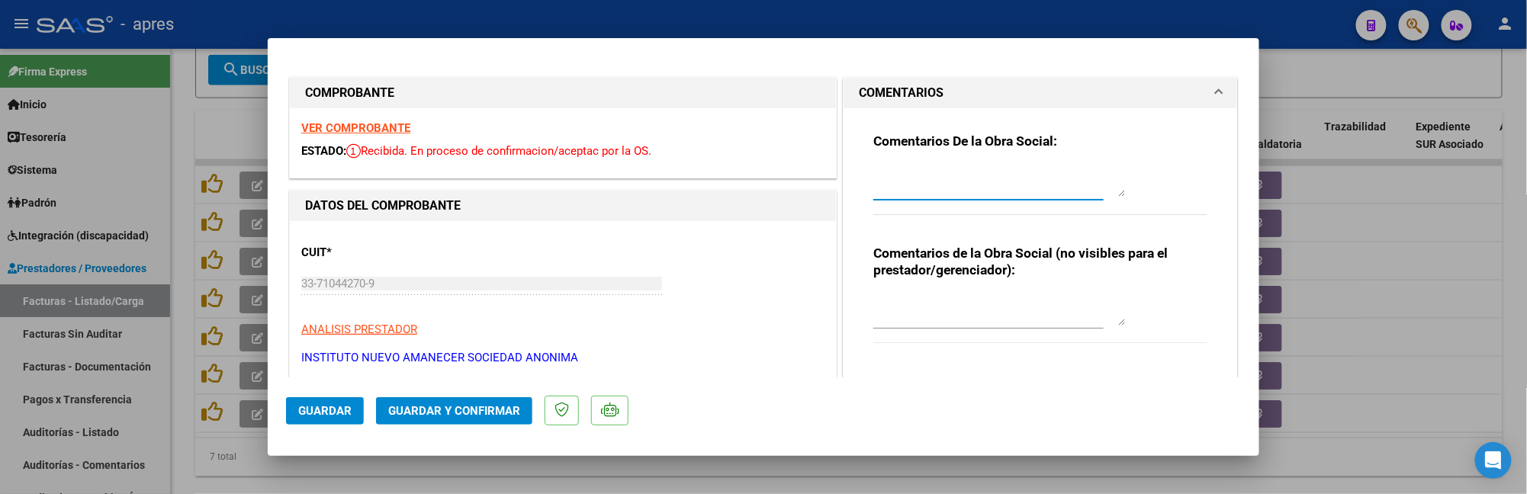
click at [917, 166] on textarea at bounding box center [999, 181] width 252 height 31
paste textarea "14/10 Se rechaza, falta planilla de asistencia (debe tener fecha, firmado y sel…"
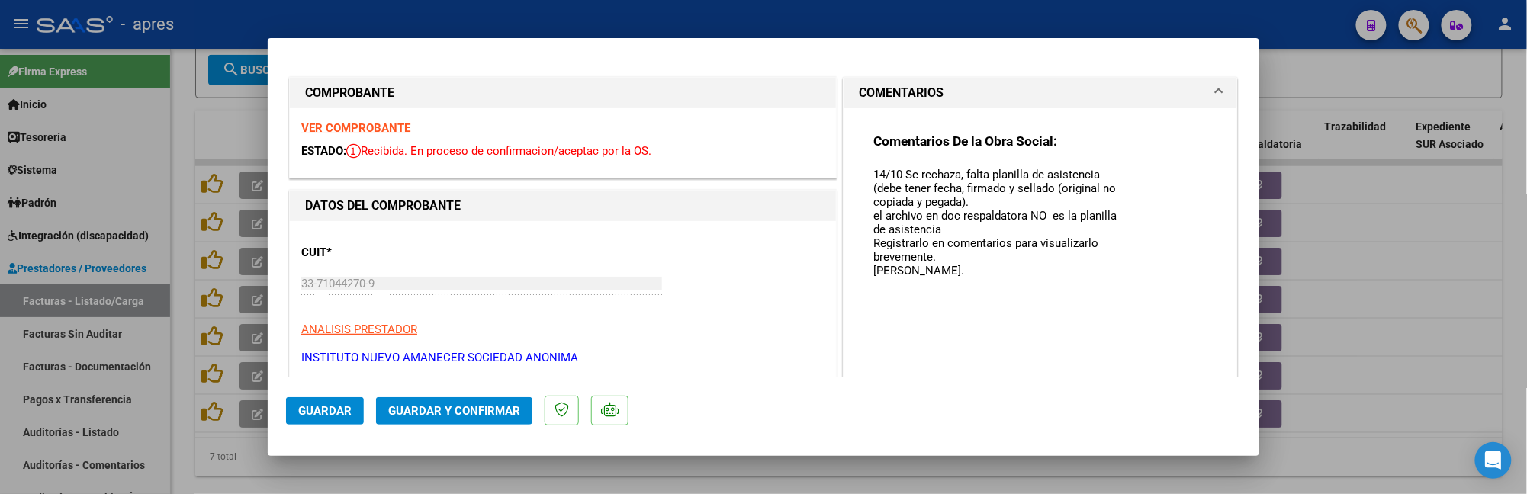
drag, startPoint x: 1109, startPoint y: 192, endPoint x: 1104, endPoint y: 387, distance: 195.3
click at [1104, 387] on mat-dialog-container "COMPROBANTE VER COMPROBANTE ESTADO: Recibida. En proceso de confirmacion/acepta…" at bounding box center [764, 247] width 992 height 418
click at [961, 171] on textarea "14/10 Se rechaza, falta planilla de asistencia (debe tener fecha, firmado y sel…" at bounding box center [999, 279] width 252 height 226
drag, startPoint x: 984, startPoint y: 171, endPoint x: 953, endPoint y: 166, distance: 31.0
click at [953, 166] on textarea "14/10 Se rechaza, falta planilla de asistencia (debe tener fecha, firmado y sel…" at bounding box center [999, 279] width 252 height 226
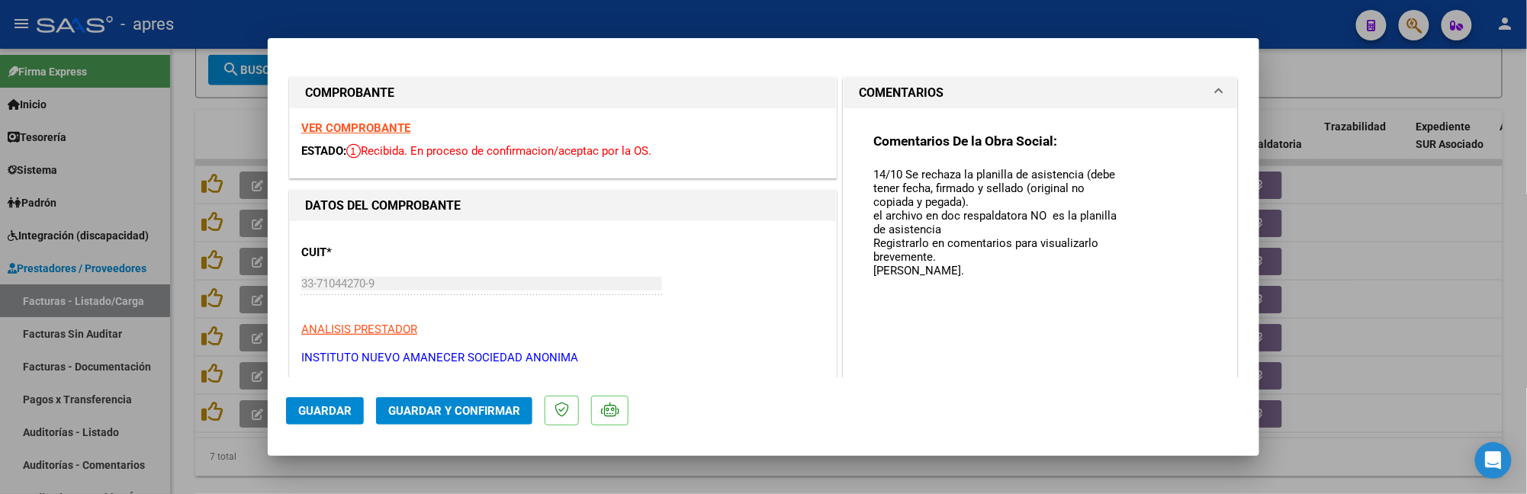
click at [1083, 177] on textarea "14/10 Se rechaza la planilla de asistencia (debe tener fecha, firmado y sellado…" at bounding box center [999, 279] width 252 height 226
click at [1075, 169] on textarea "14/10 Se rechaza la planilla de asistencia (debe tener fecha, firmado y sellado…" at bounding box center [999, 279] width 252 height 226
drag, startPoint x: 1079, startPoint y: 171, endPoint x: 1085, endPoint y: 224, distance: 53.7
click at [1085, 224] on textarea "14/10 Se rechaza la planilla de asistencia (debe tener fecha, firmado y sellado…" at bounding box center [999, 279] width 252 height 226
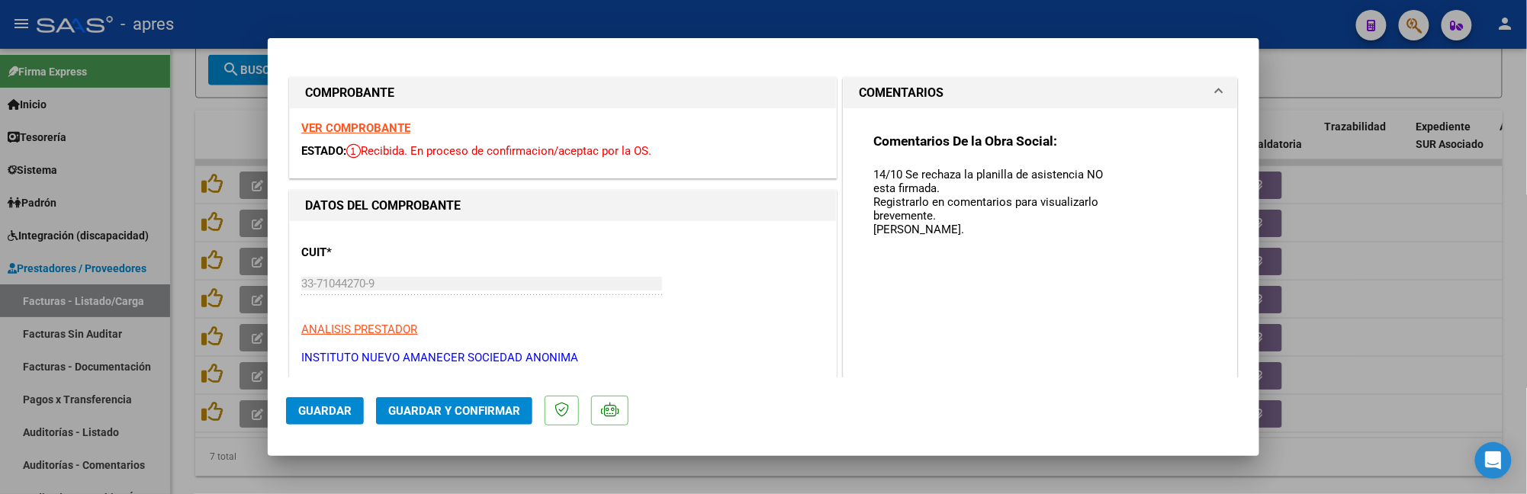
drag, startPoint x: 339, startPoint y: 413, endPoint x: 445, endPoint y: 426, distance: 106.8
click at [423, 429] on mat-dialog-actions "Guardar Guardar y Confirmar" at bounding box center [763, 408] width 955 height 60
click at [984, 184] on textarea "14/10 Se rechaza la planilla de asistencia NO esta firmada. Registrarlo en come…" at bounding box center [999, 279] width 252 height 226
click at [873, 214] on textarea "14/10 Se rechaza la planilla de asistencia NO esta firmada. Cargar nueva pa y R…" at bounding box center [999, 279] width 252 height 226
click at [330, 412] on span "Guardar" at bounding box center [324, 411] width 53 height 14
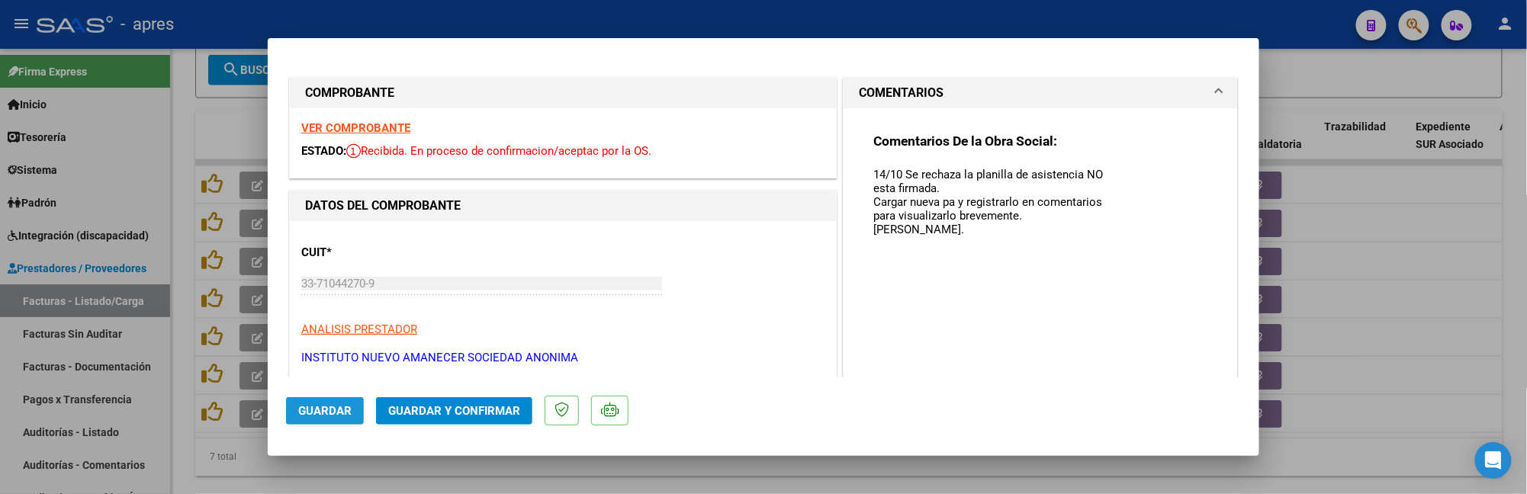
drag, startPoint x: 333, startPoint y: 404, endPoint x: 270, endPoint y: 459, distance: 83.8
click at [330, 407] on span "Guardar" at bounding box center [324, 411] width 53 height 14
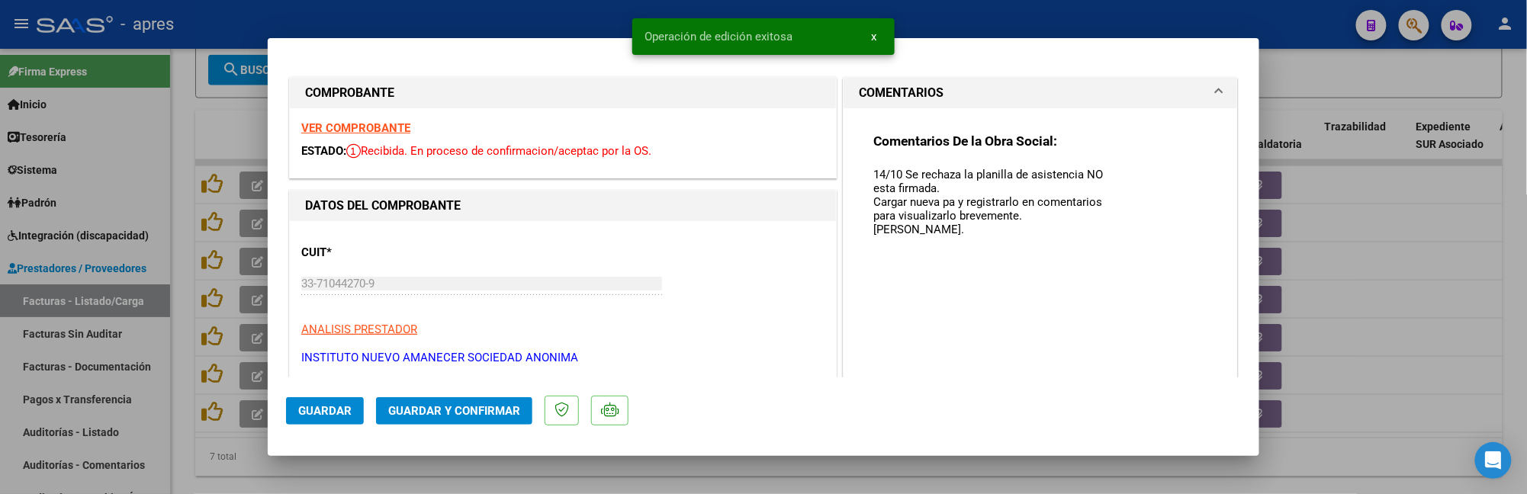
click at [252, 473] on div at bounding box center [763, 247] width 1527 height 494
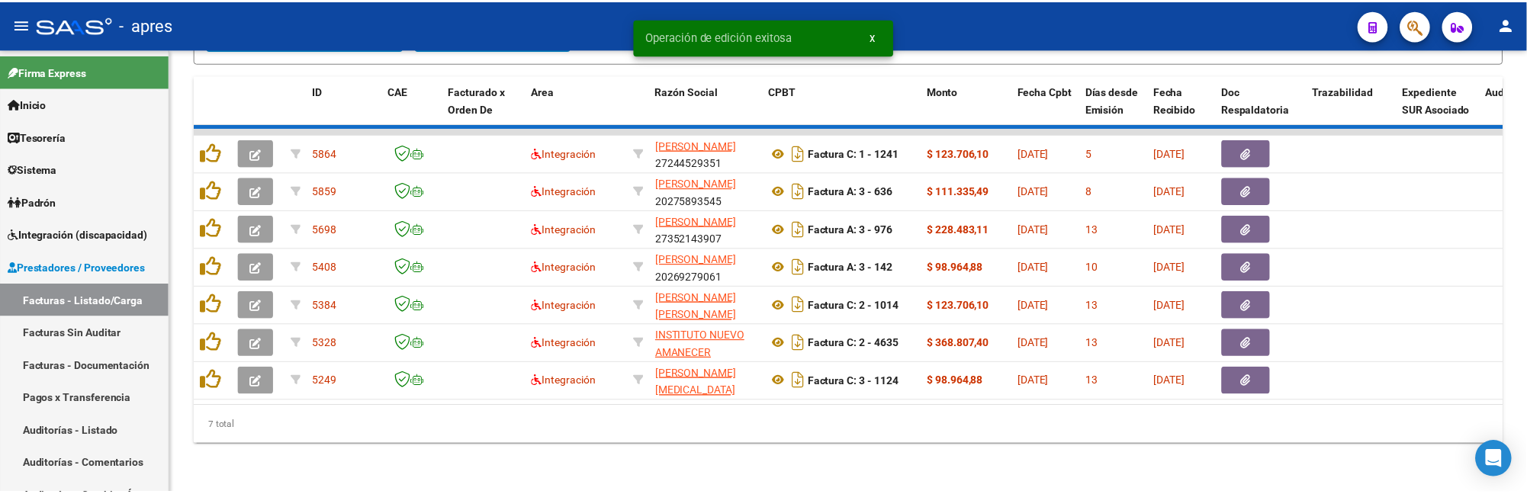
scroll to position [791, 0]
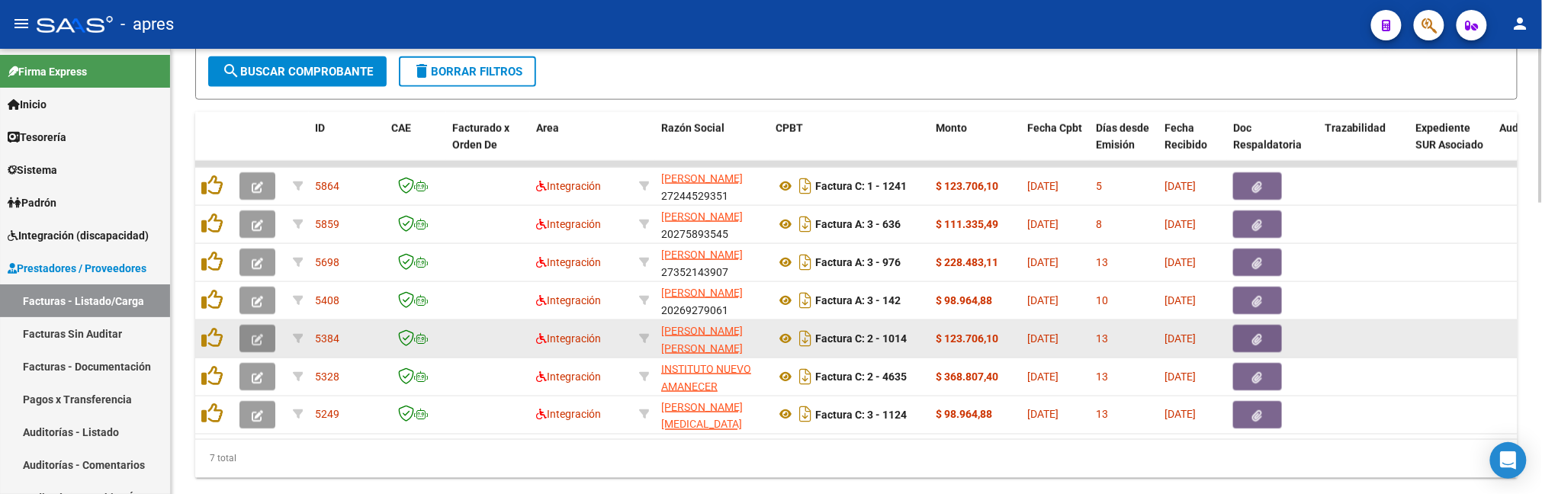
click at [250, 330] on button "button" at bounding box center [257, 338] width 36 height 27
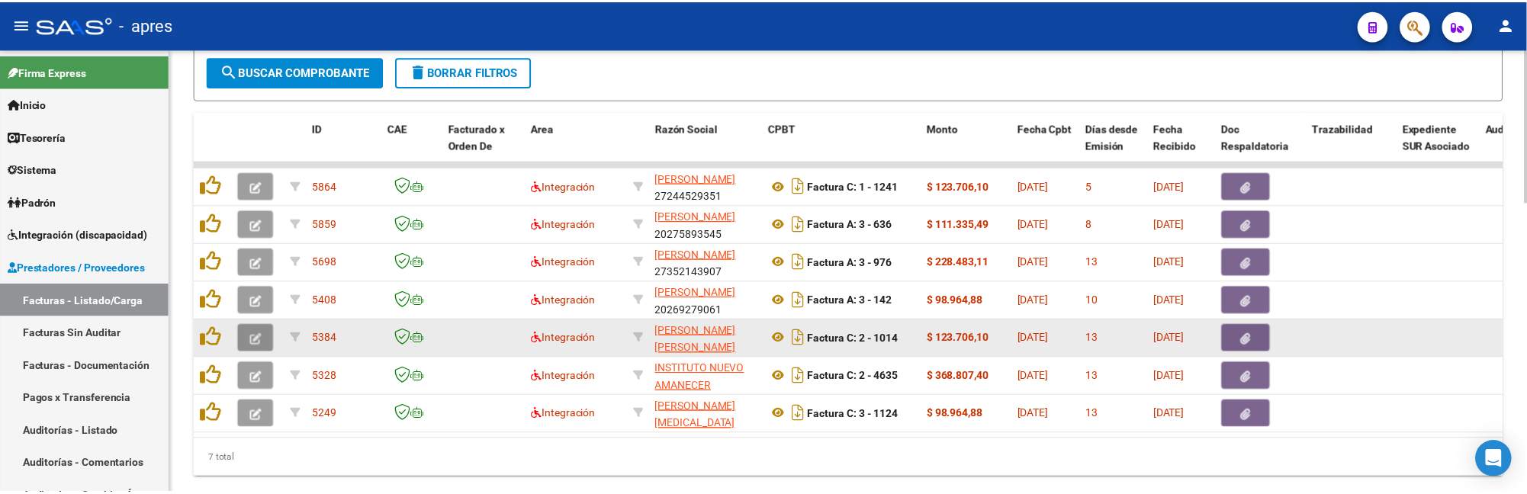
scroll to position [839, 0]
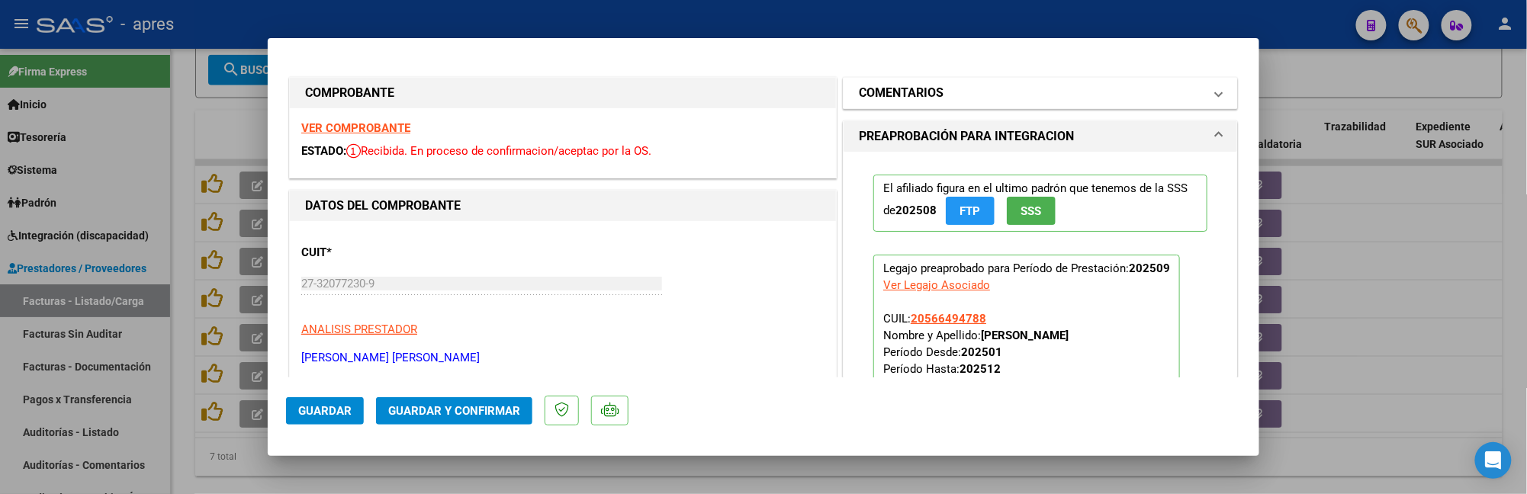
click at [1063, 101] on mat-panel-title "COMENTARIOS" at bounding box center [1031, 93] width 345 height 18
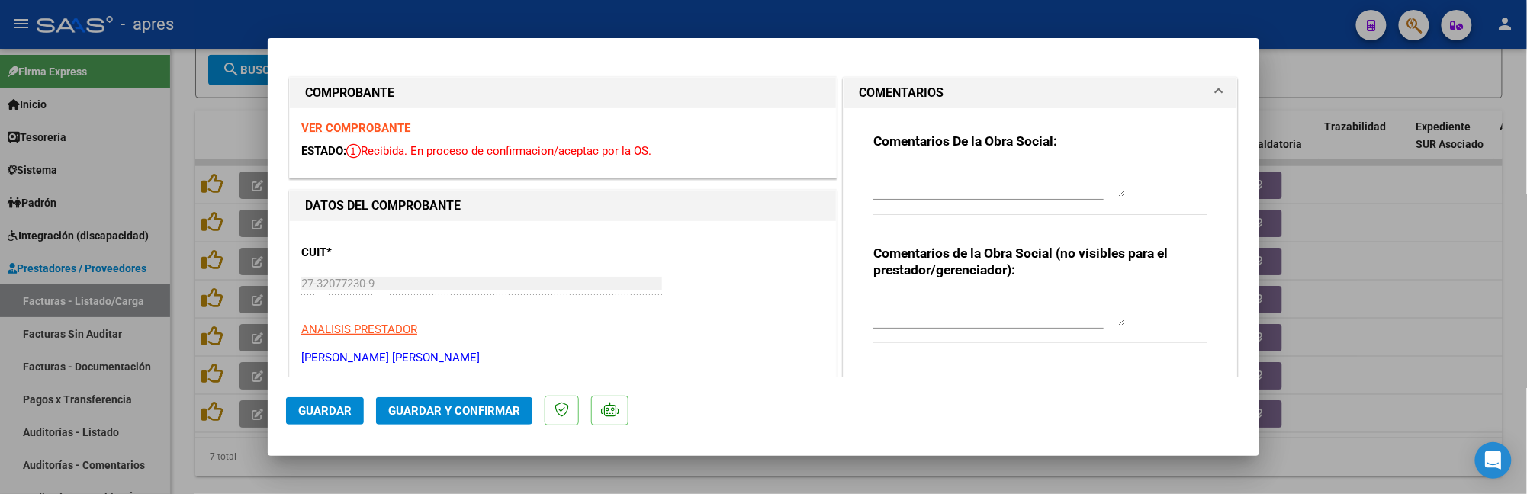
click at [398, 126] on strong "VER COMPROBANTE" at bounding box center [355, 128] width 109 height 14
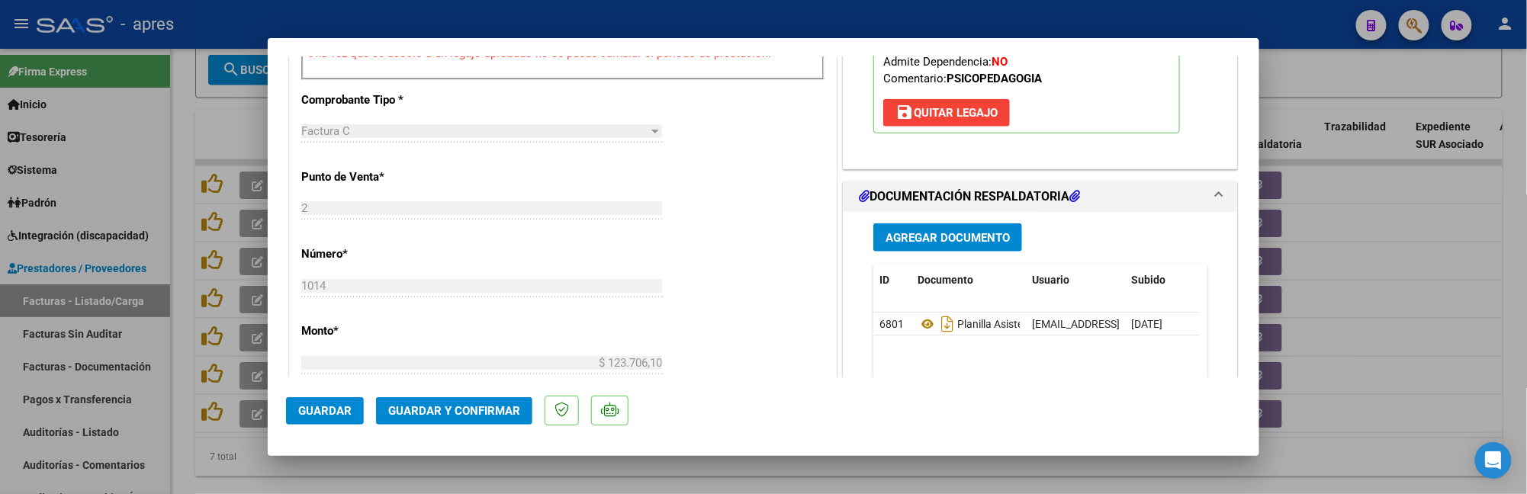
scroll to position [610, 0]
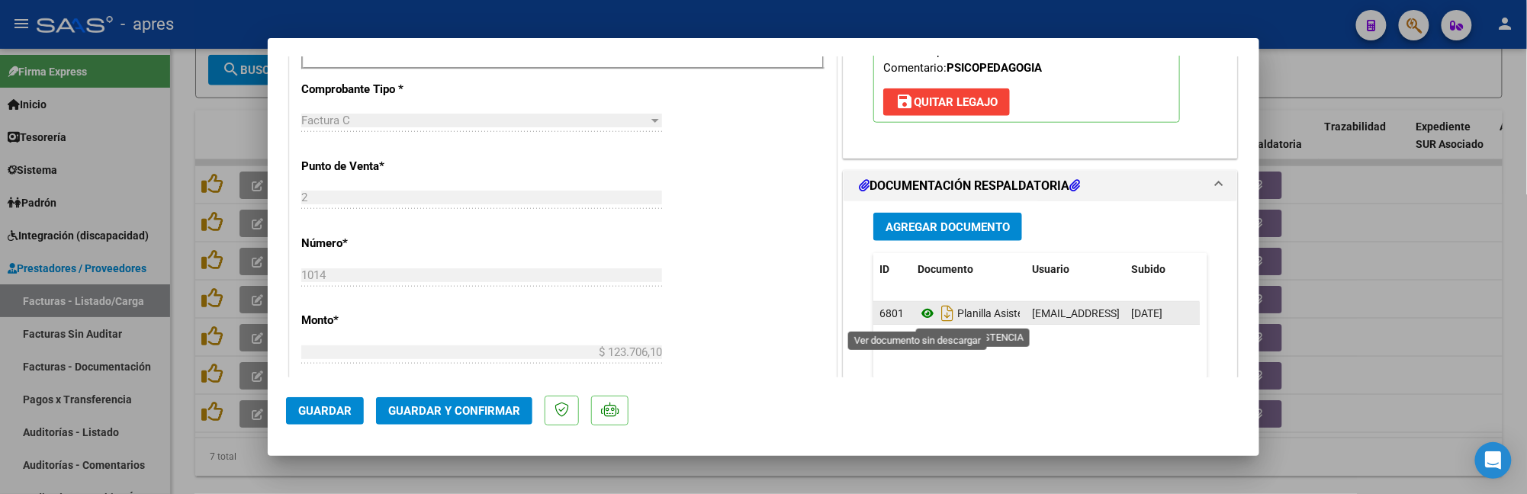
click at [918, 313] on icon at bounding box center [928, 313] width 20 height 18
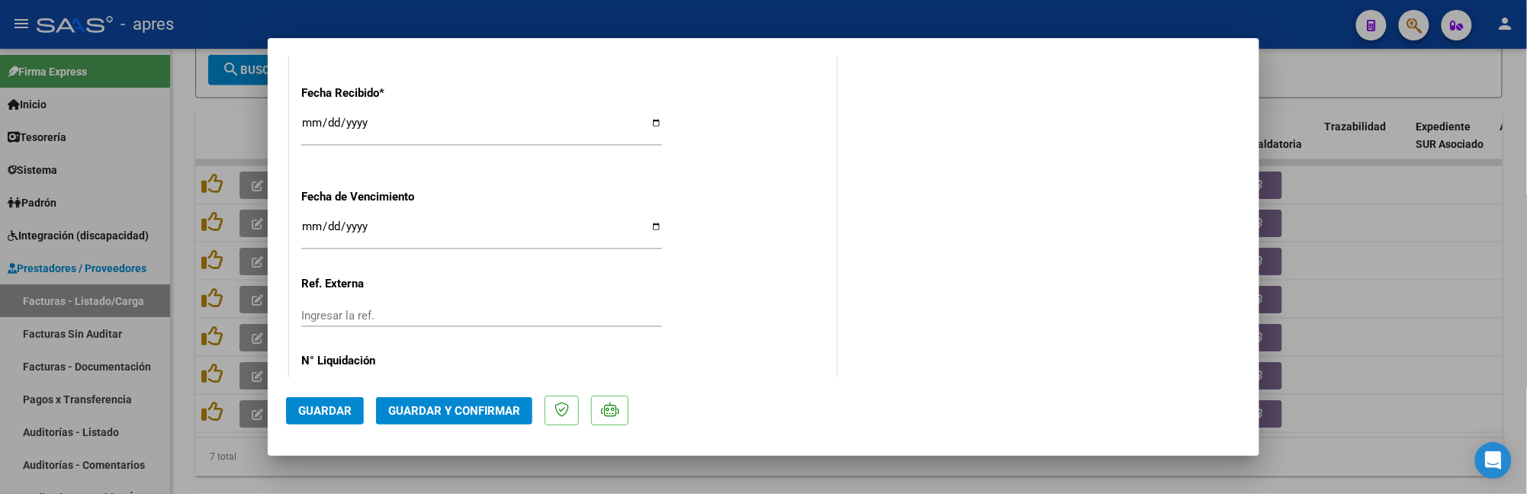
scroll to position [1154, 0]
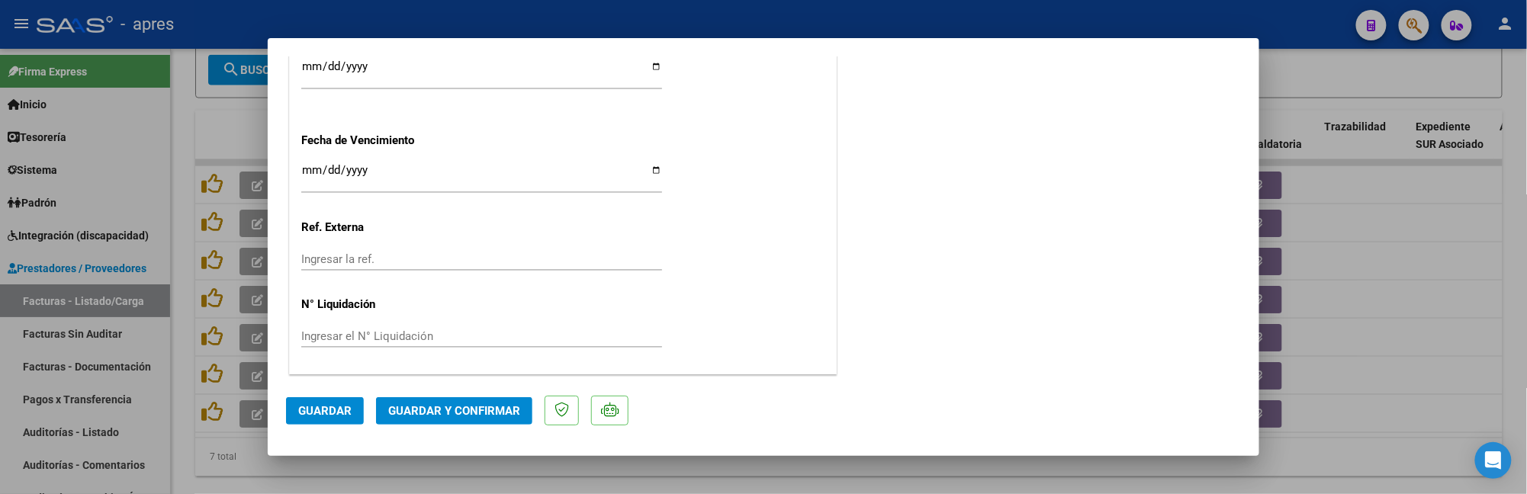
click at [311, 174] on input "Ingresar la fecha" at bounding box center [481, 176] width 361 height 24
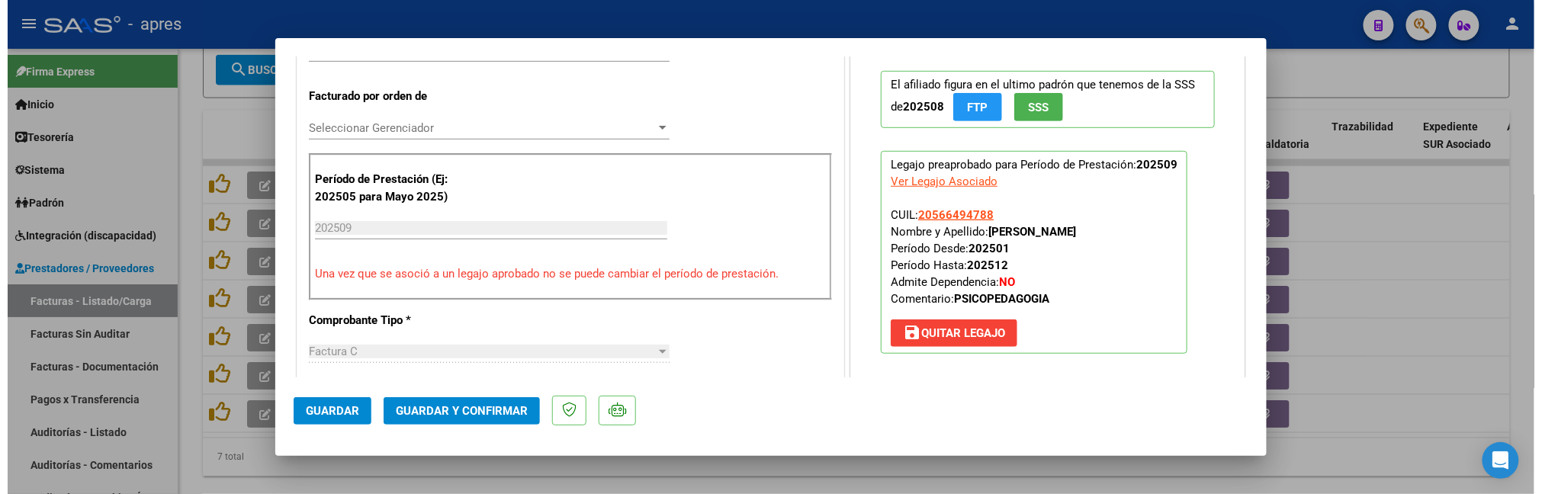
scroll to position [340, 0]
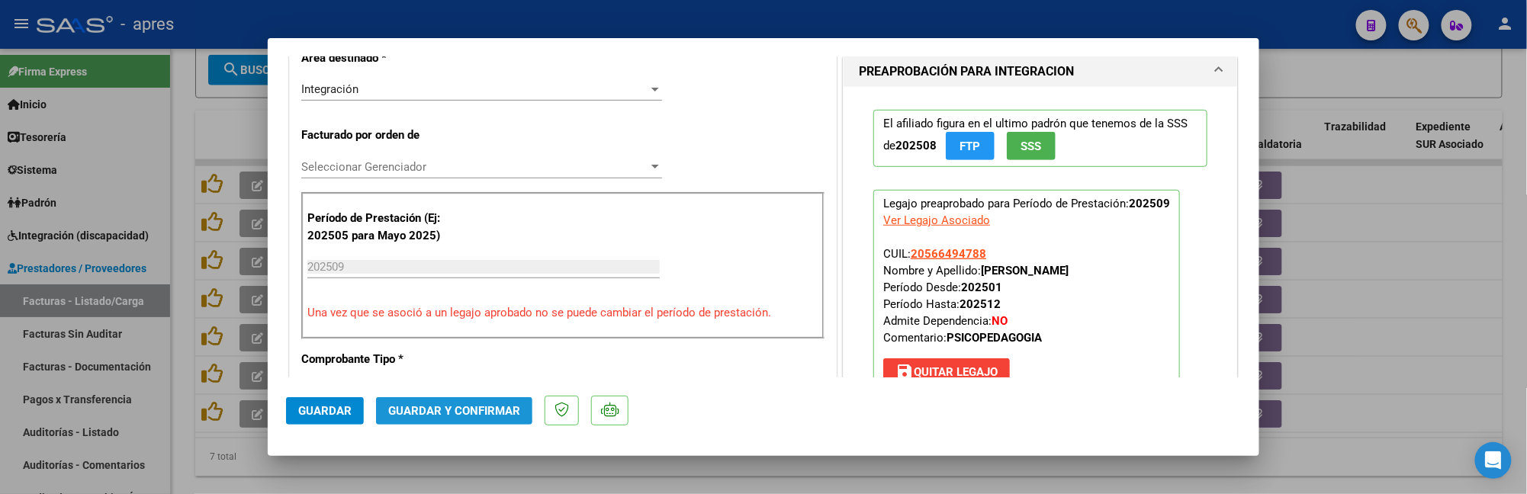
click at [443, 407] on span "Guardar y Confirmar" at bounding box center [454, 411] width 132 height 14
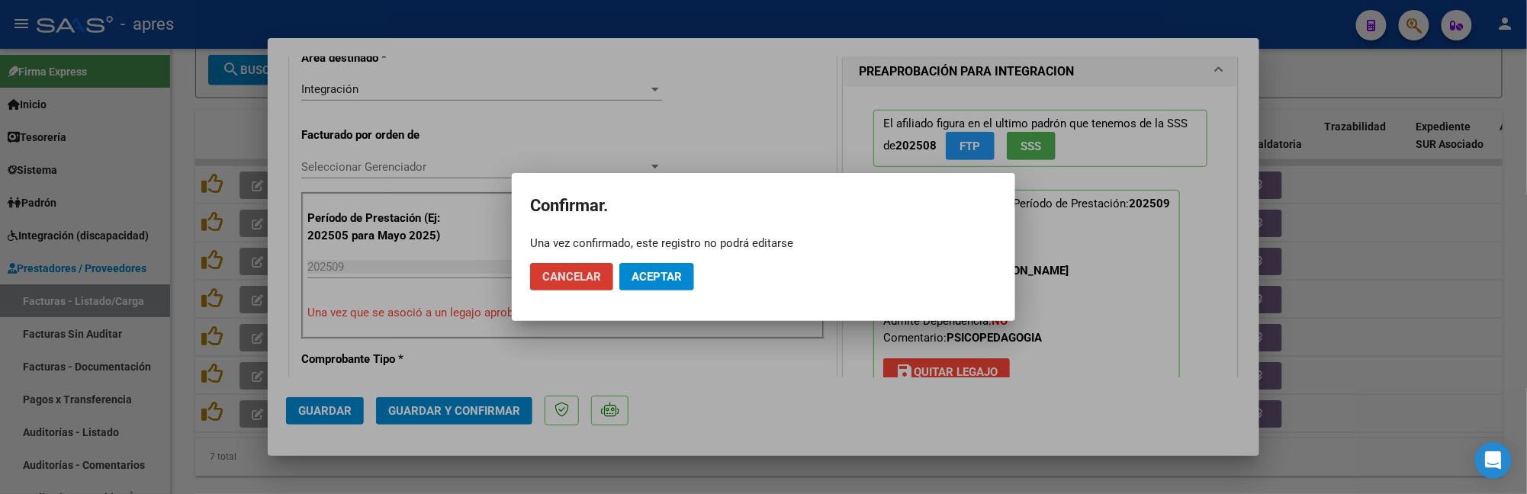
click at [556, 275] on span "Cancelar" at bounding box center [571, 277] width 59 height 14
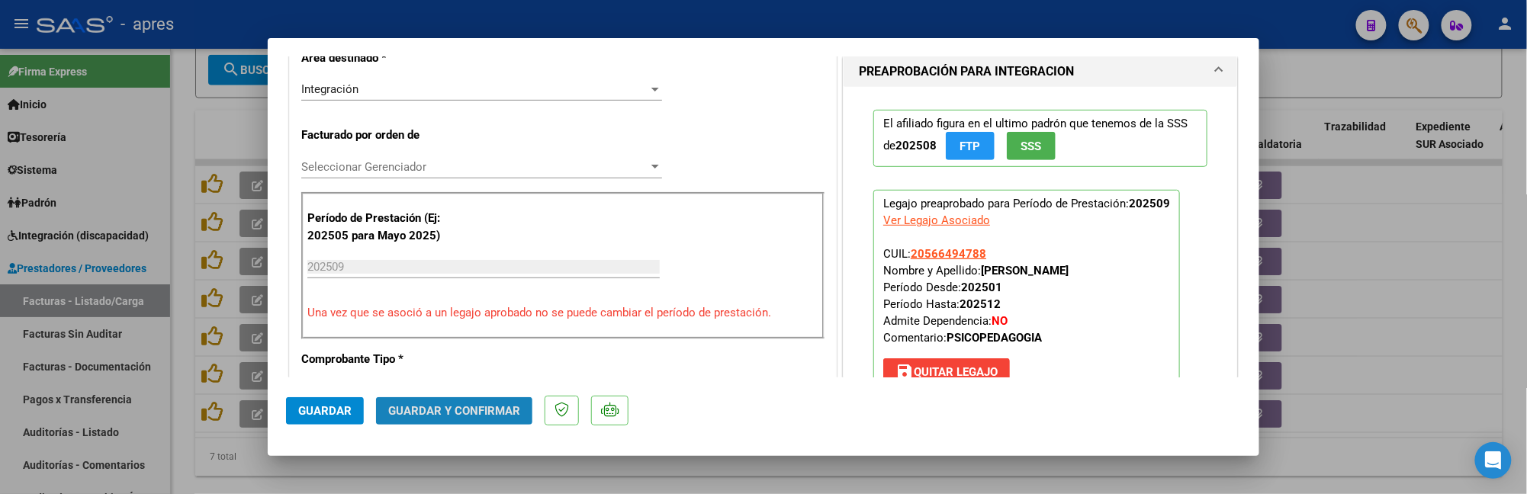
click at [442, 404] on span "Guardar y Confirmar" at bounding box center [454, 411] width 132 height 14
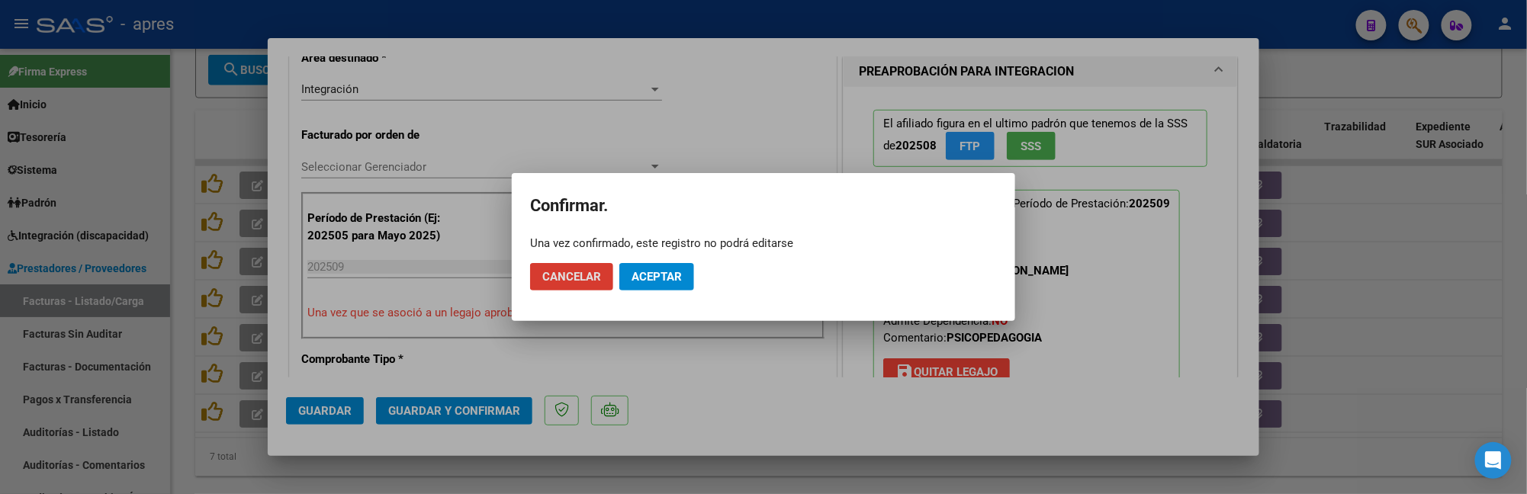
click at [677, 261] on mat-dialog-actions "Cancelar Aceptar" at bounding box center [763, 277] width 467 height 52
click at [667, 284] on button "Aceptar" at bounding box center [656, 276] width 75 height 27
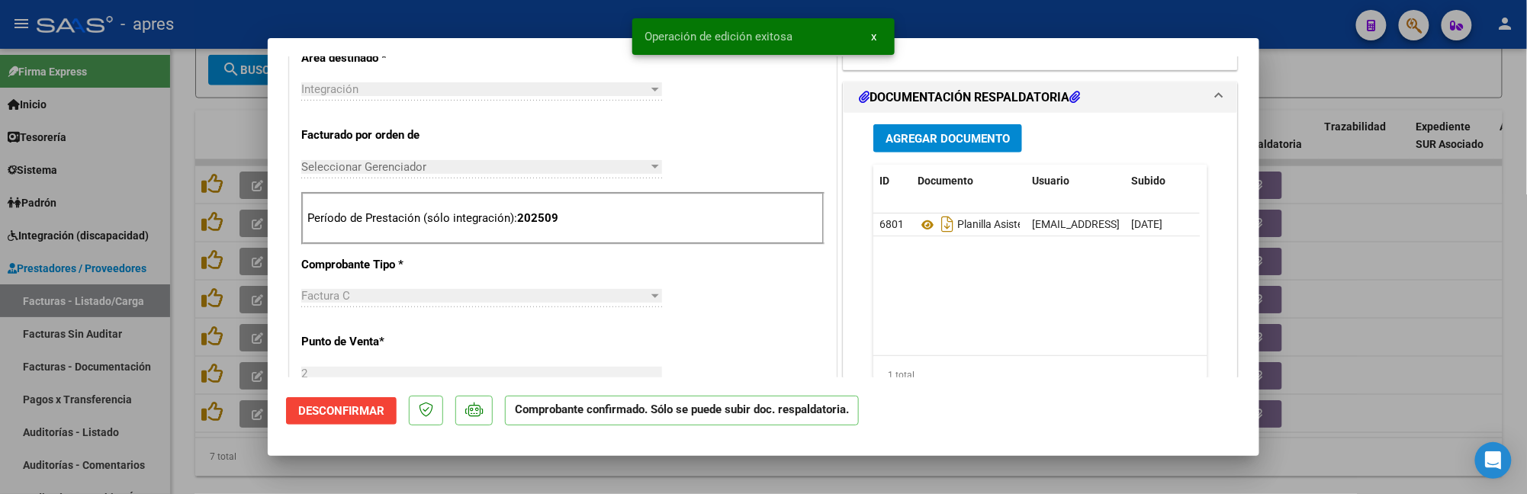
click at [186, 387] on div at bounding box center [763, 247] width 1527 height 494
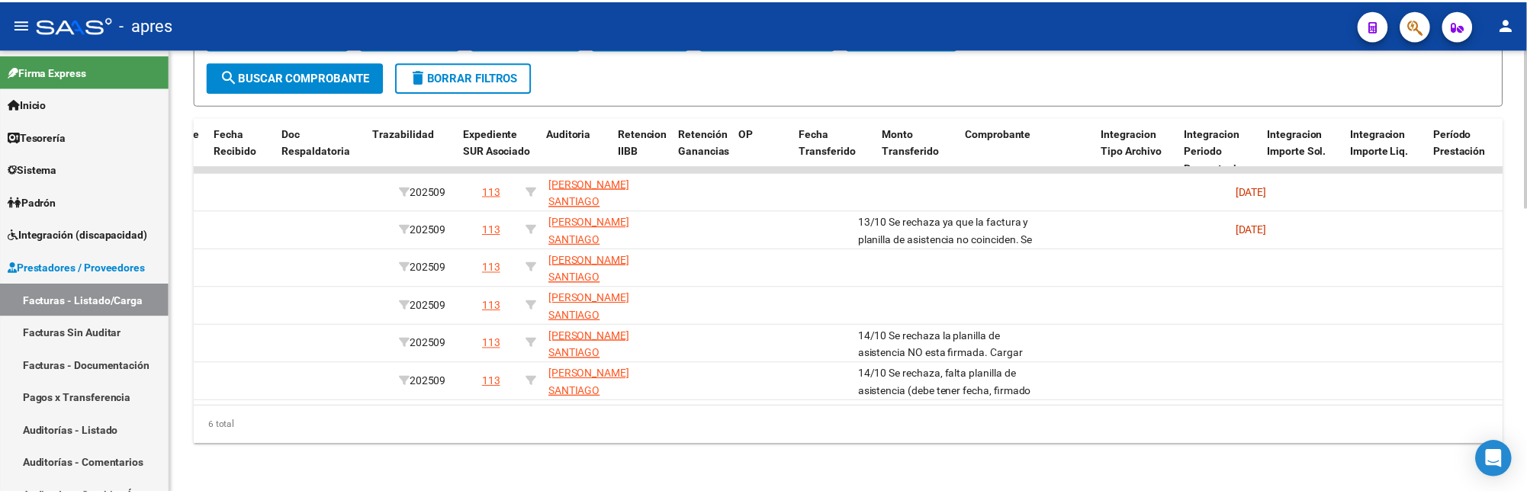
scroll to position [0, 0]
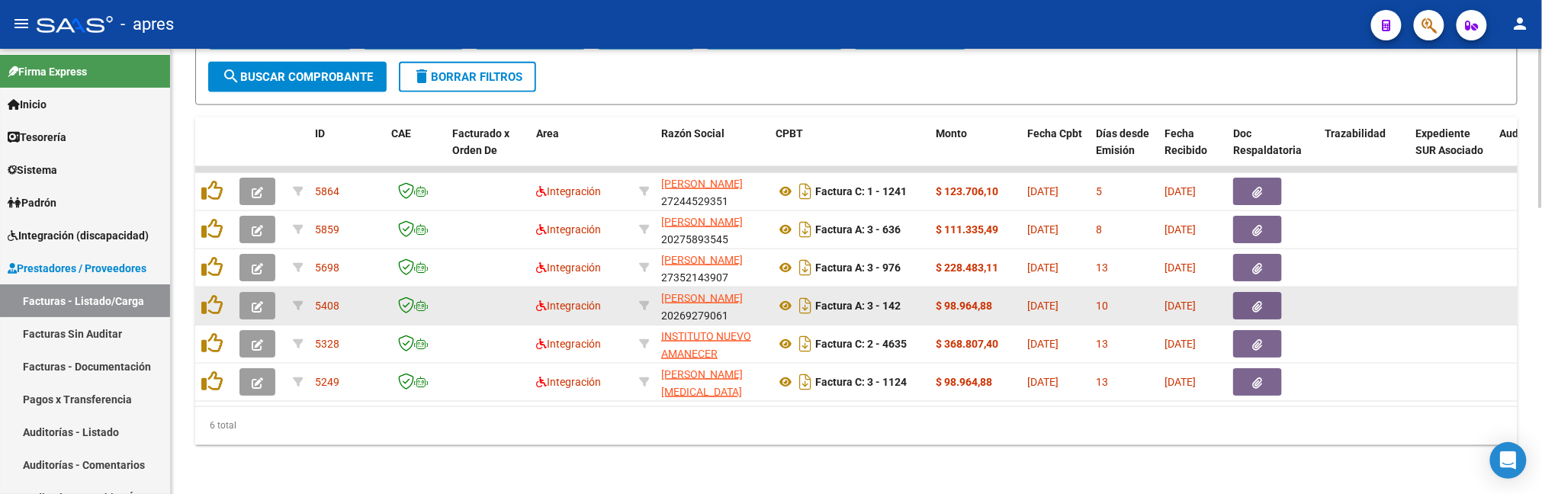
click at [259, 302] on icon "button" at bounding box center [257, 306] width 11 height 11
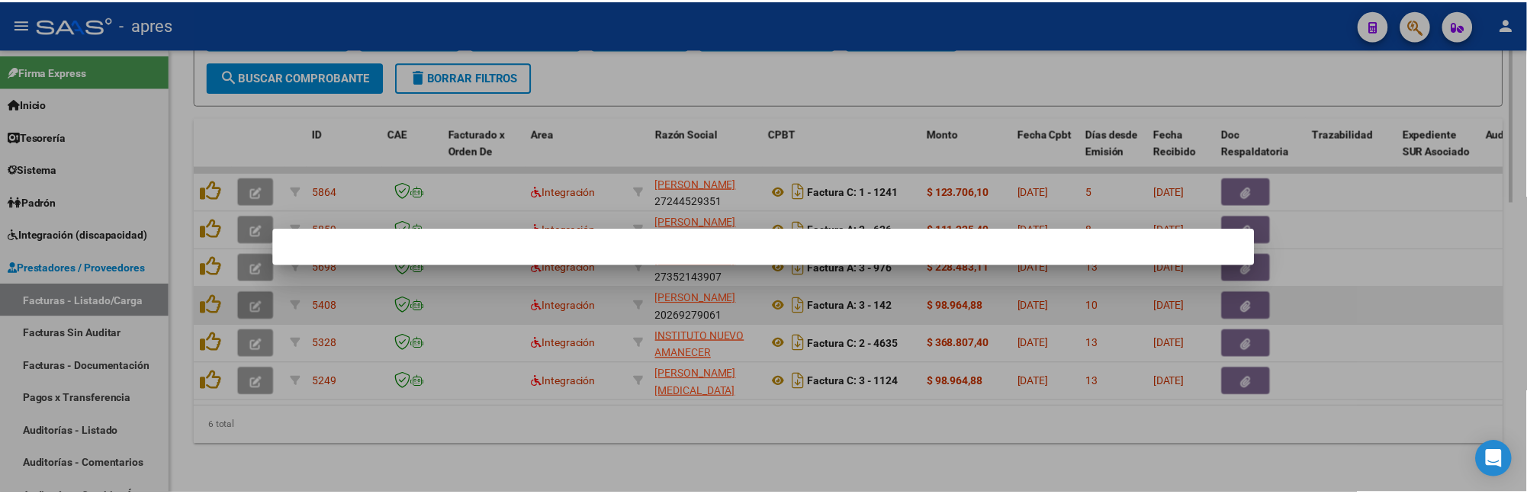
scroll to position [839, 0]
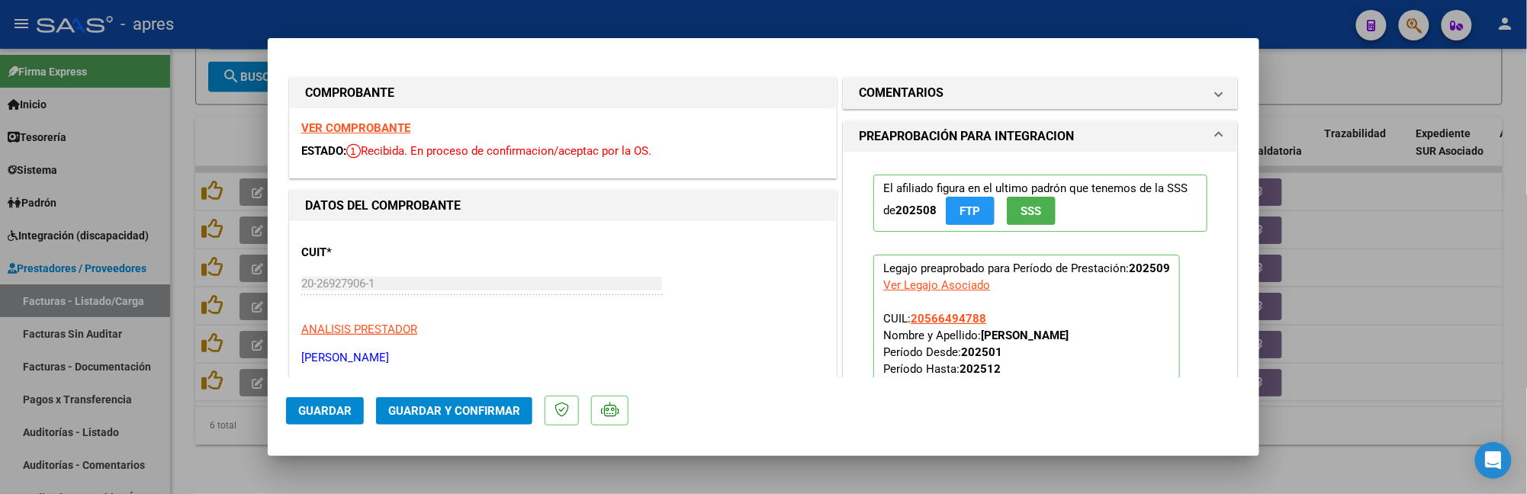
click at [379, 126] on strong "VER COMPROBANTE" at bounding box center [355, 128] width 109 height 14
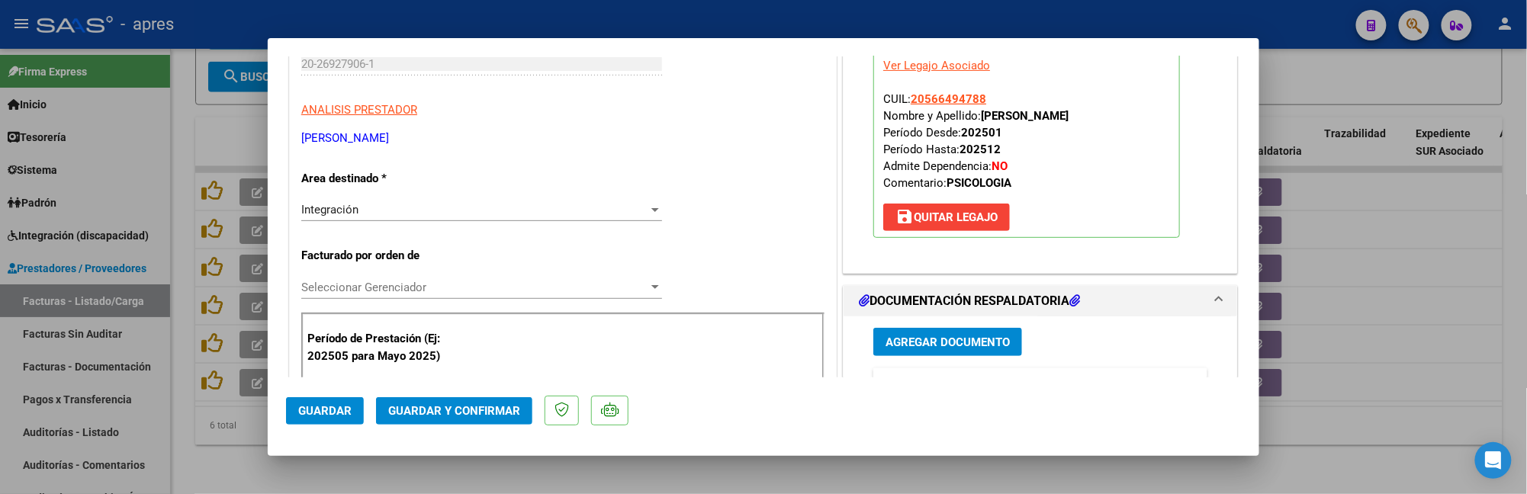
scroll to position [407, 0]
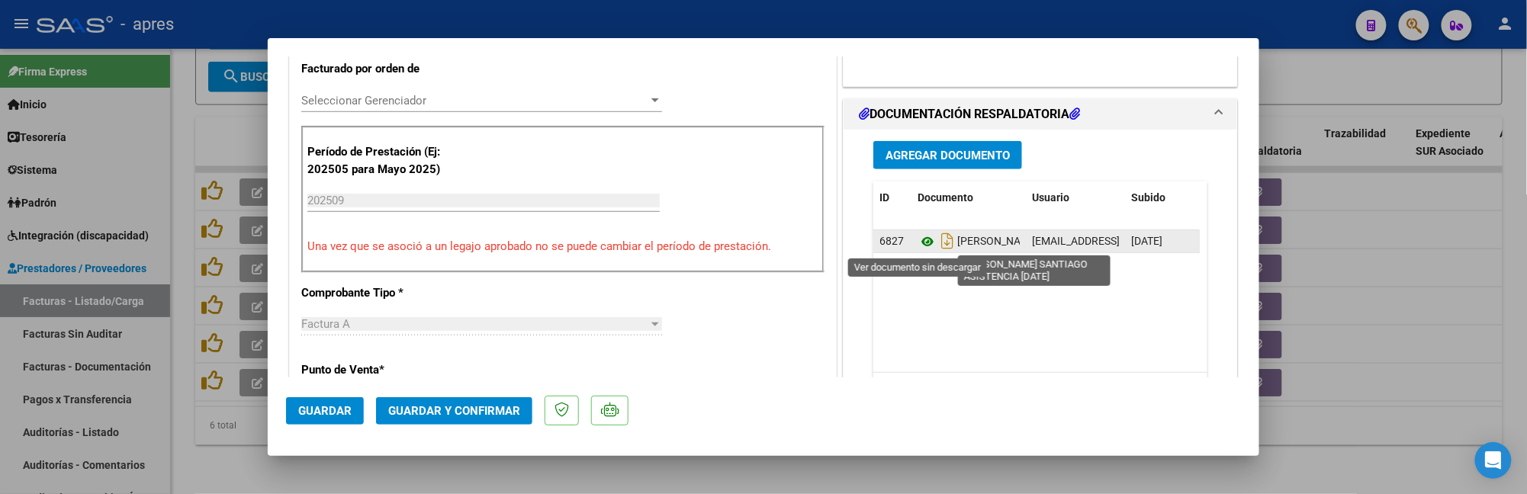
click at [918, 243] on icon at bounding box center [928, 242] width 20 height 18
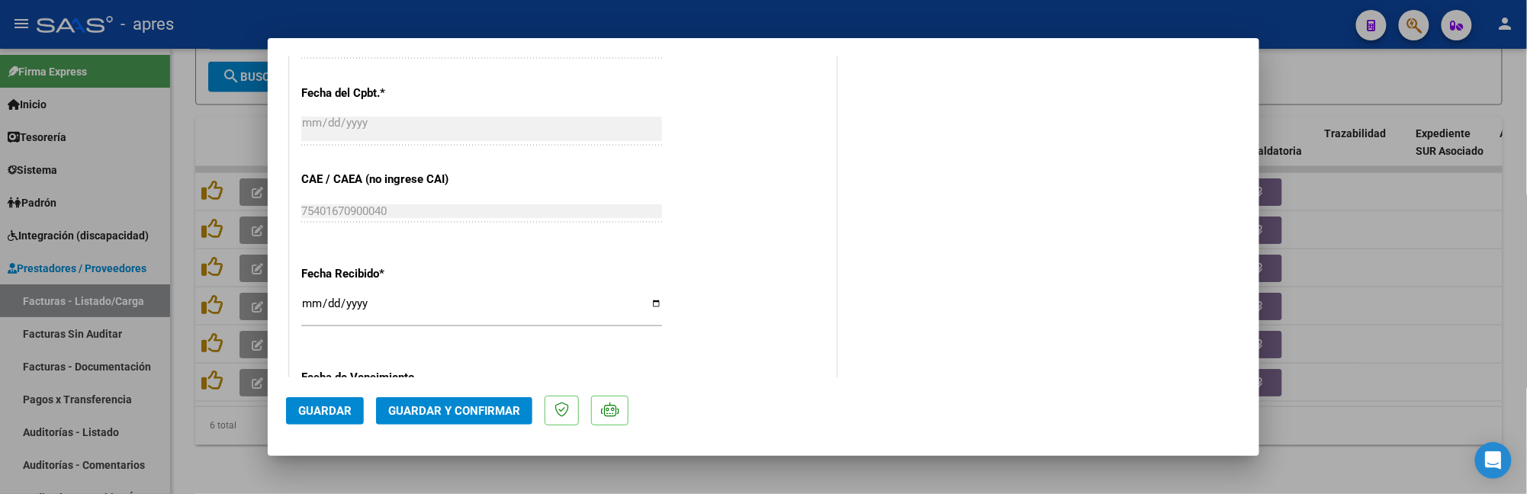
scroll to position [1017, 0]
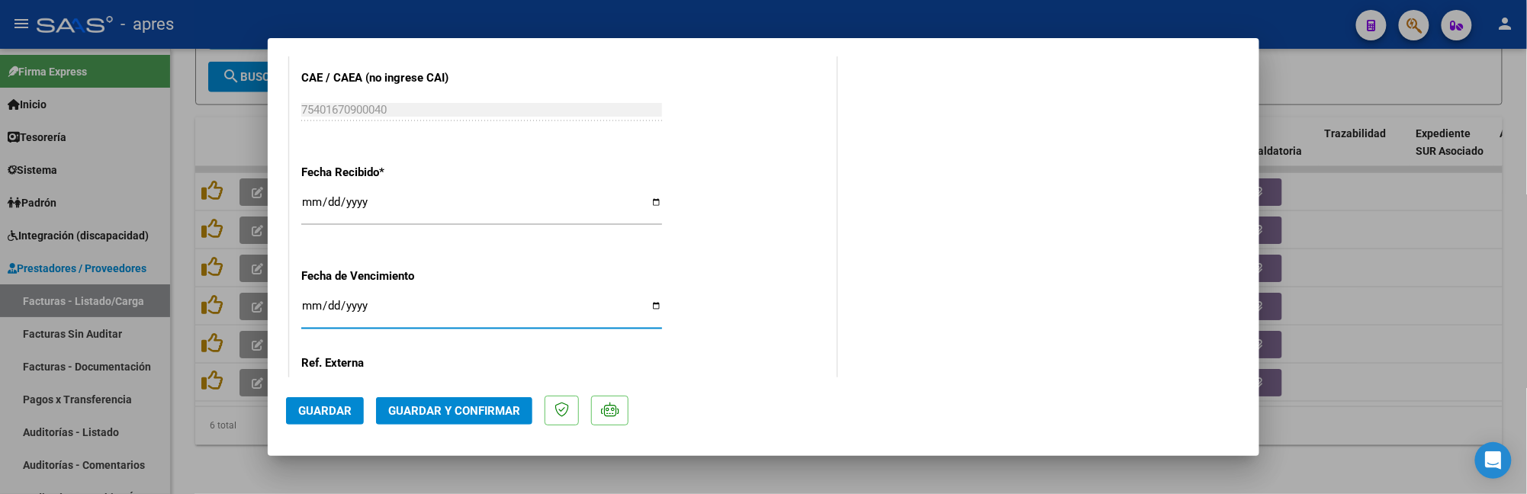
click at [303, 310] on input "Ingresar la fecha" at bounding box center [481, 312] width 361 height 24
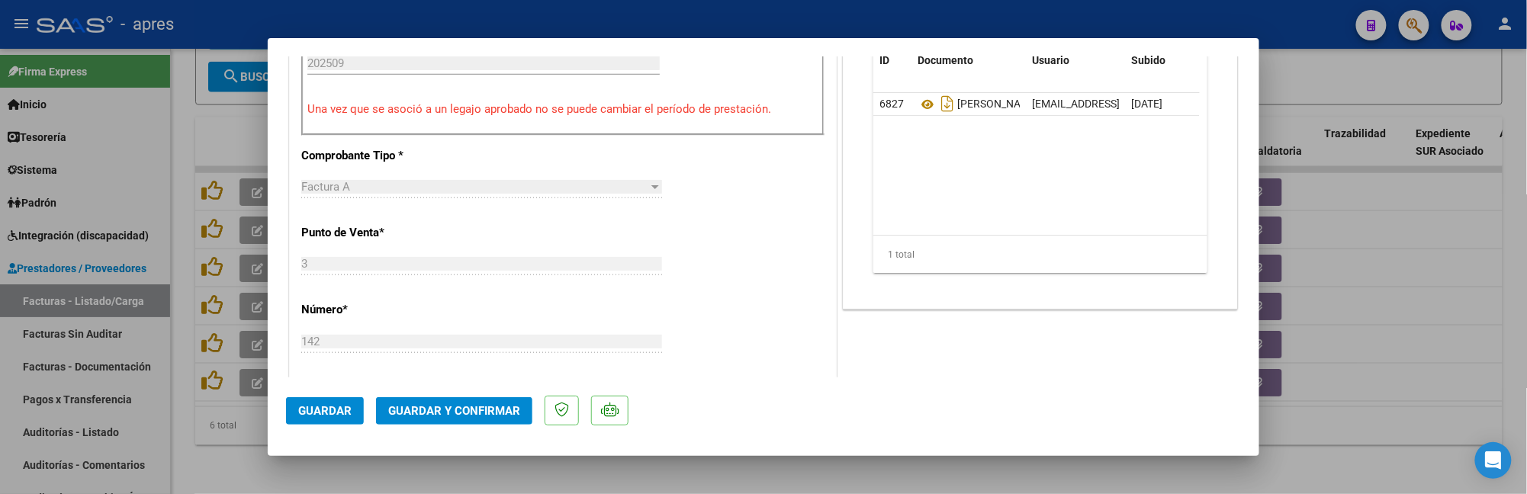
scroll to position [239, 0]
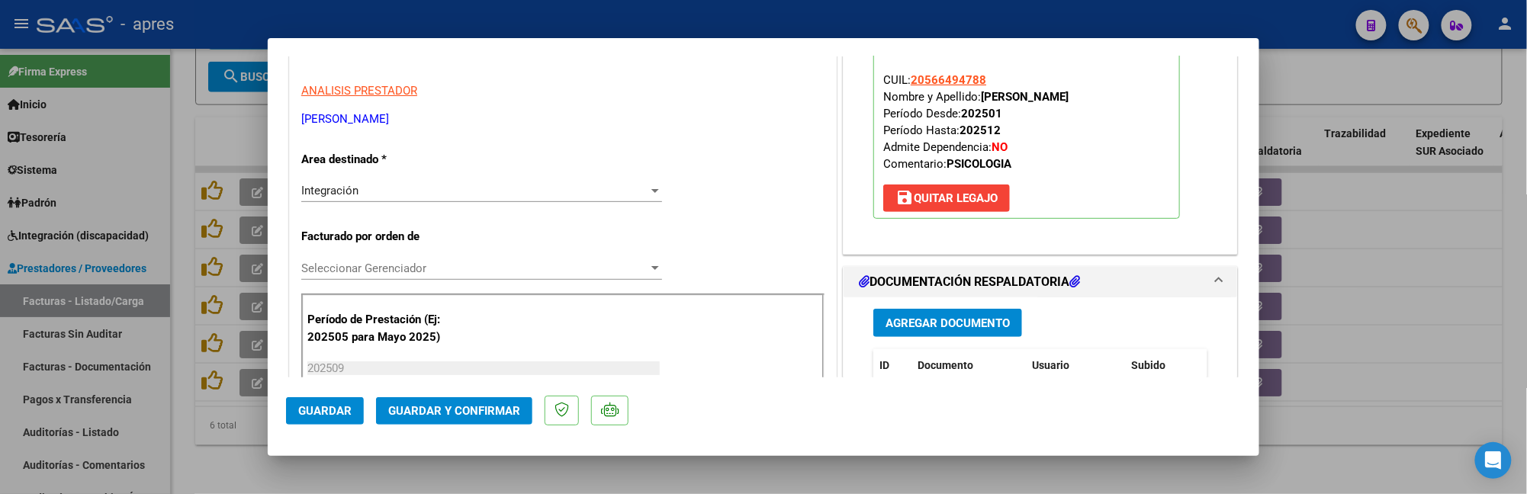
click at [470, 412] on span "Guardar y Confirmar" at bounding box center [454, 411] width 132 height 14
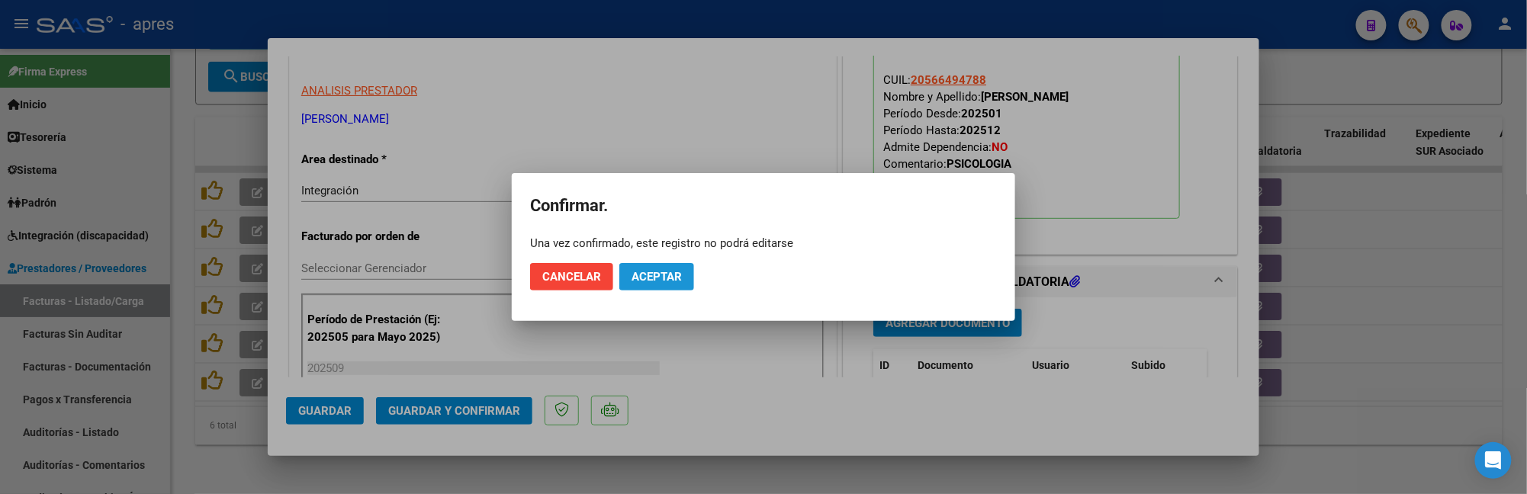
click at [693, 278] on button "Aceptar" at bounding box center [656, 276] width 75 height 27
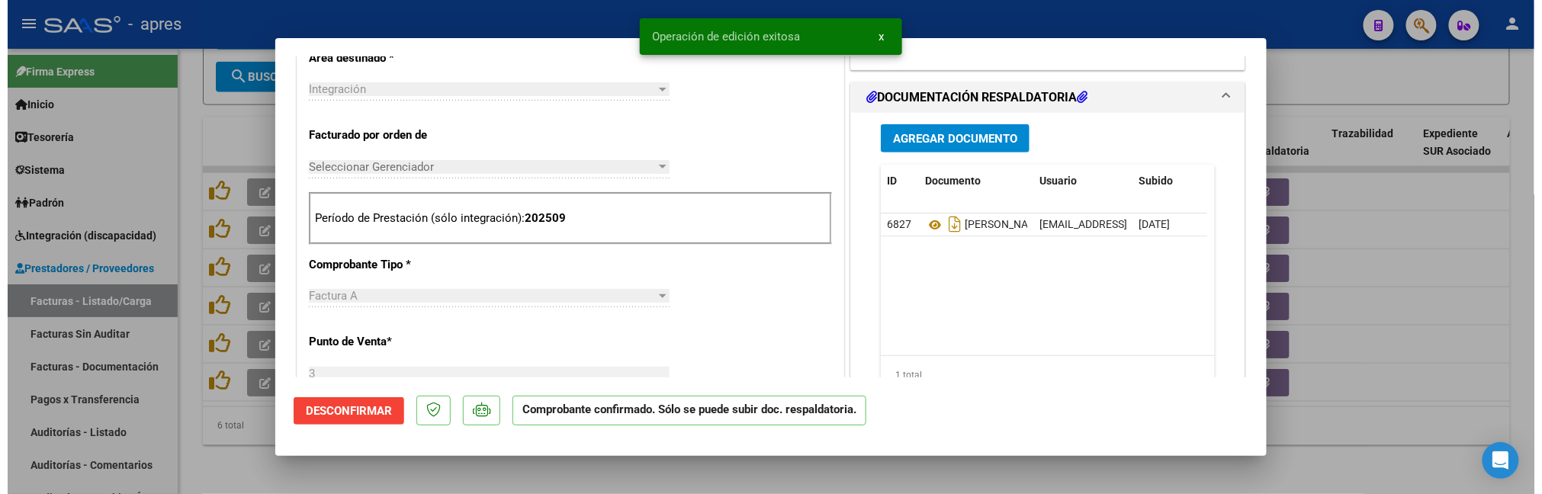
scroll to position [544, 0]
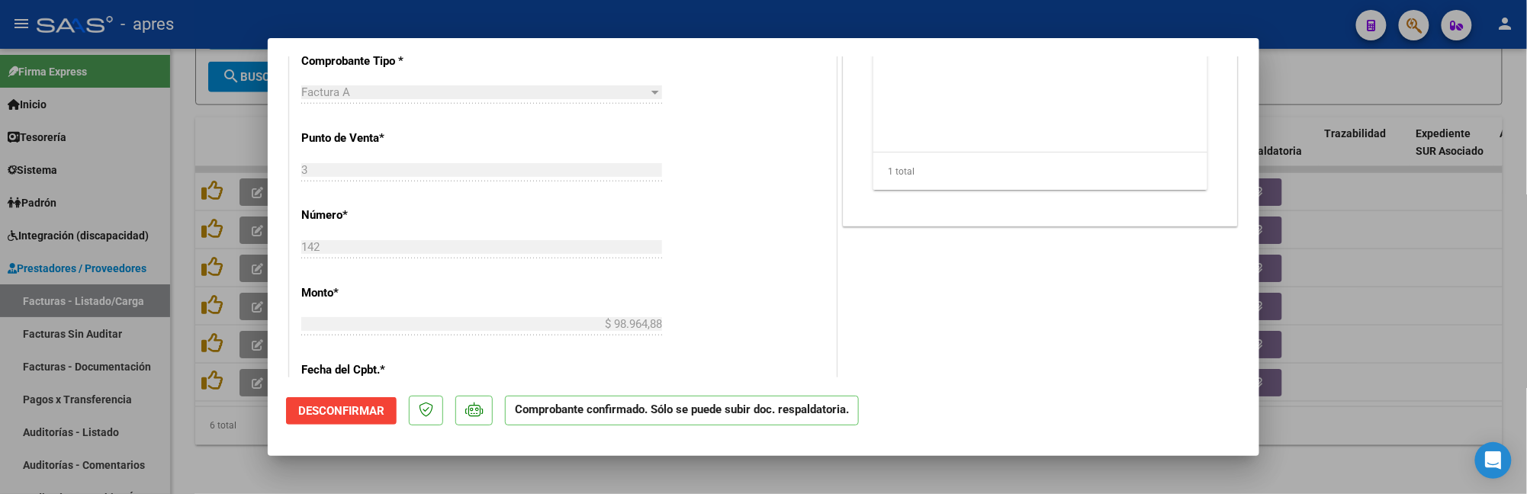
click at [226, 471] on div at bounding box center [763, 247] width 1527 height 494
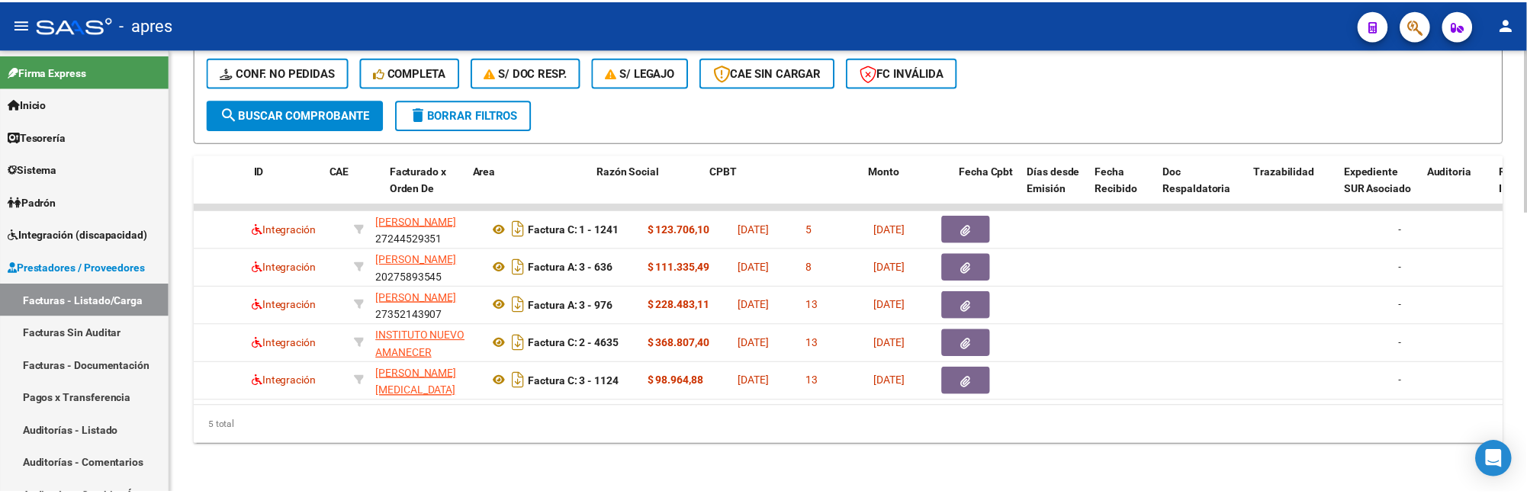
scroll to position [0, 0]
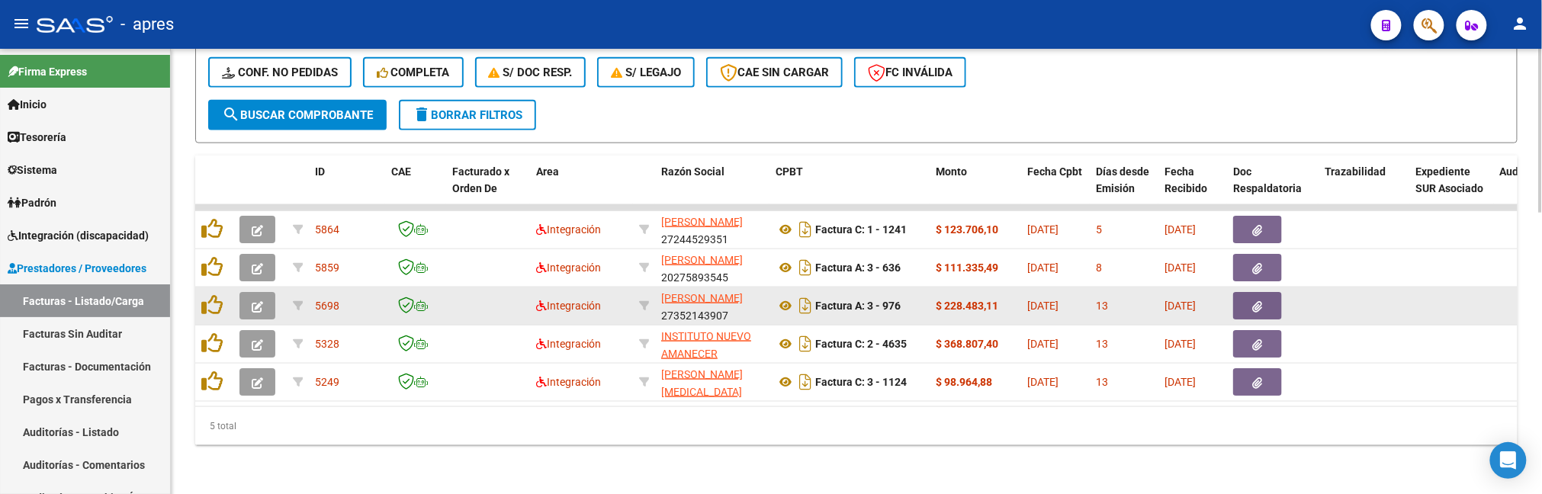
click at [278, 294] on div at bounding box center [259, 305] width 41 height 27
click at [262, 301] on icon "button" at bounding box center [257, 306] width 11 height 11
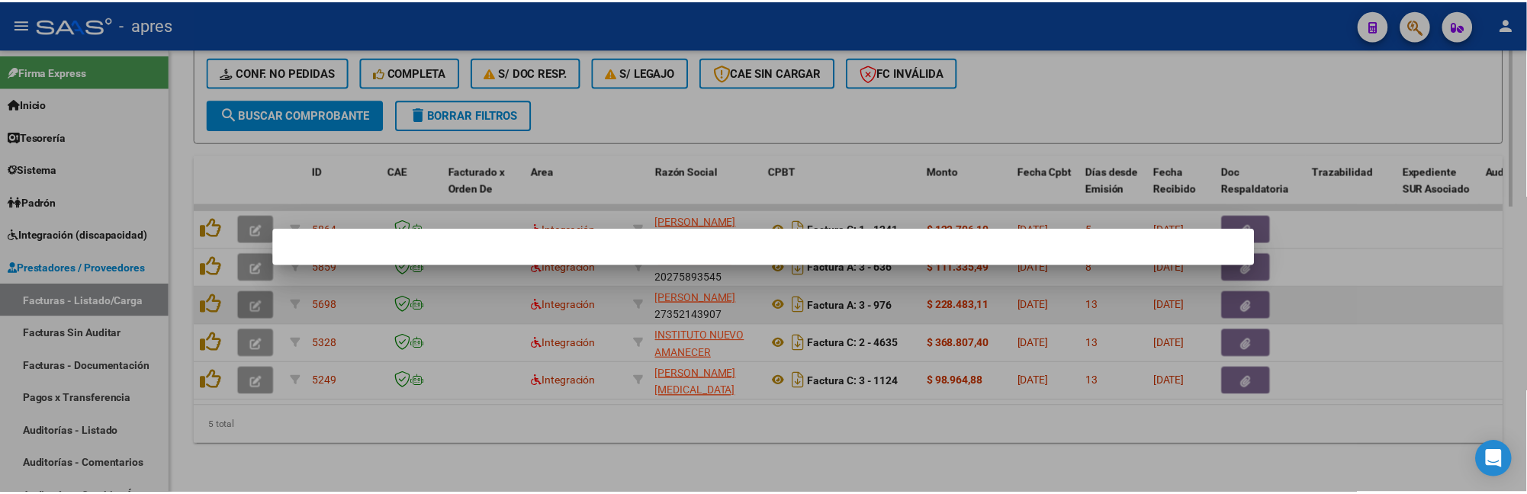
scroll to position [810, 0]
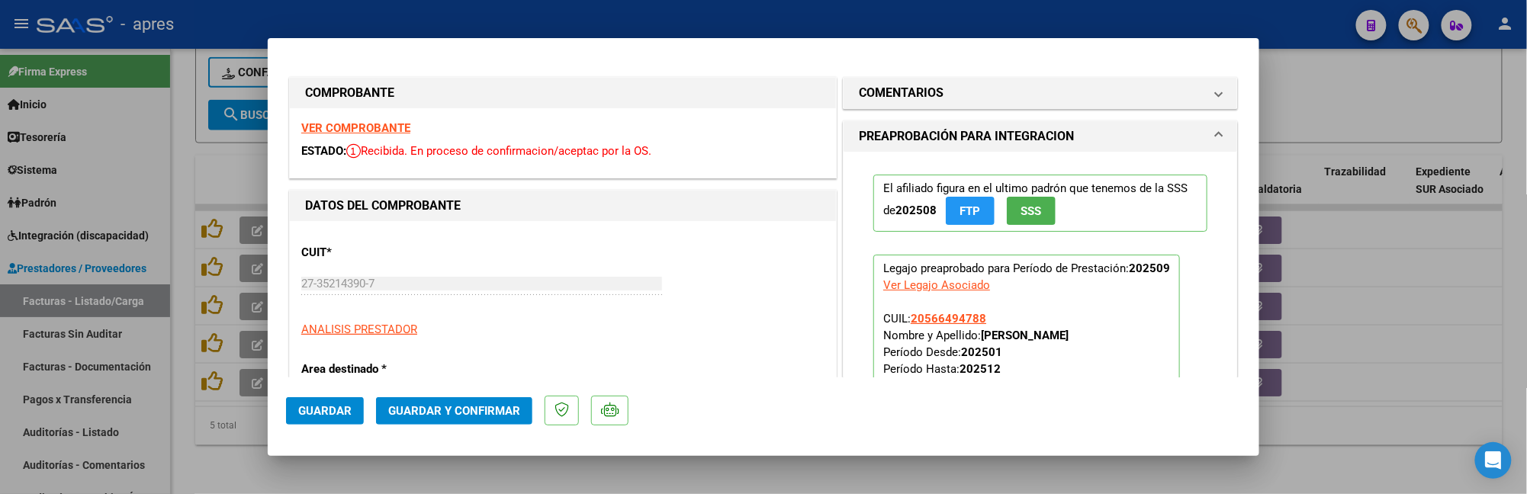
click at [386, 121] on strong "VER COMPROBANTE" at bounding box center [355, 128] width 109 height 14
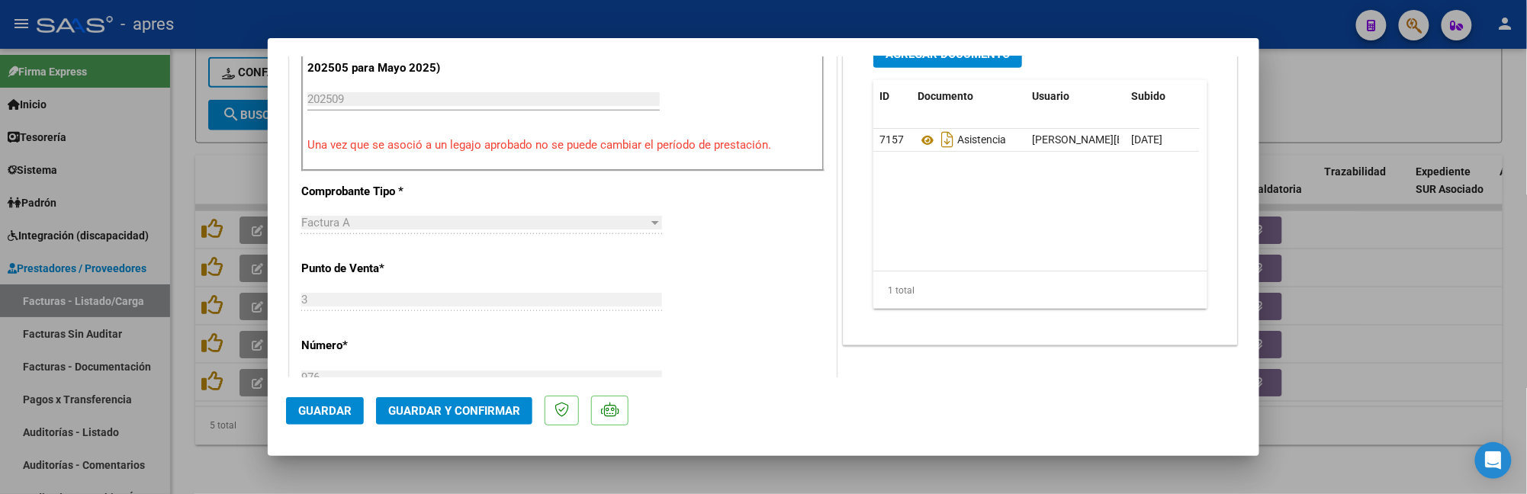
scroll to position [537, 0]
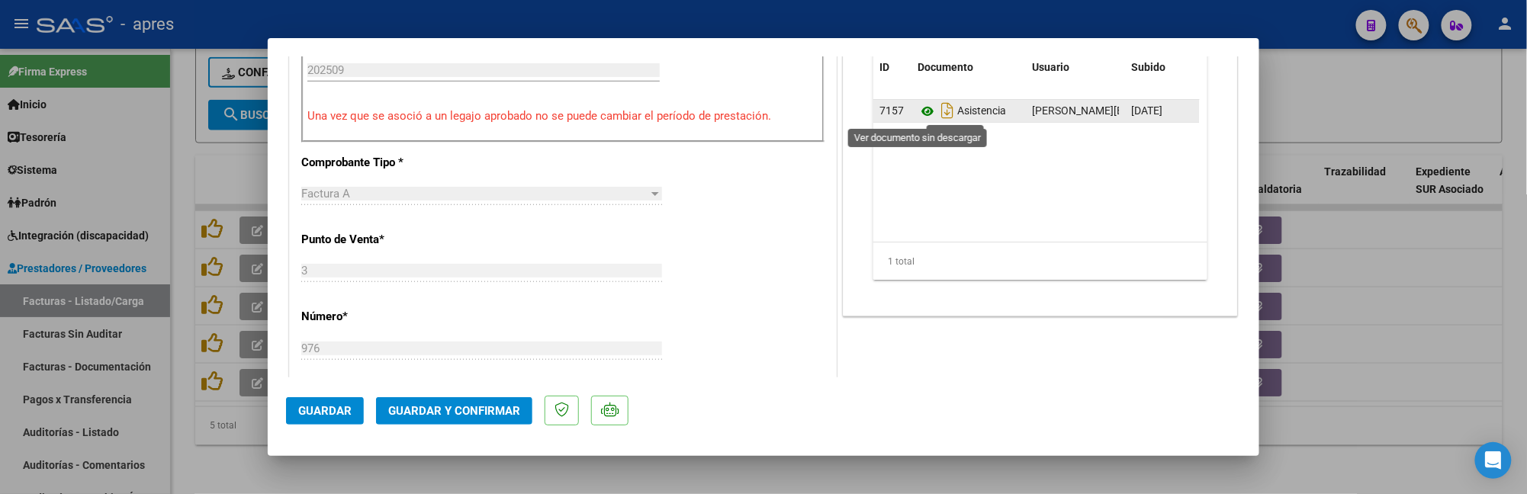
click at [918, 111] on icon at bounding box center [928, 111] width 20 height 18
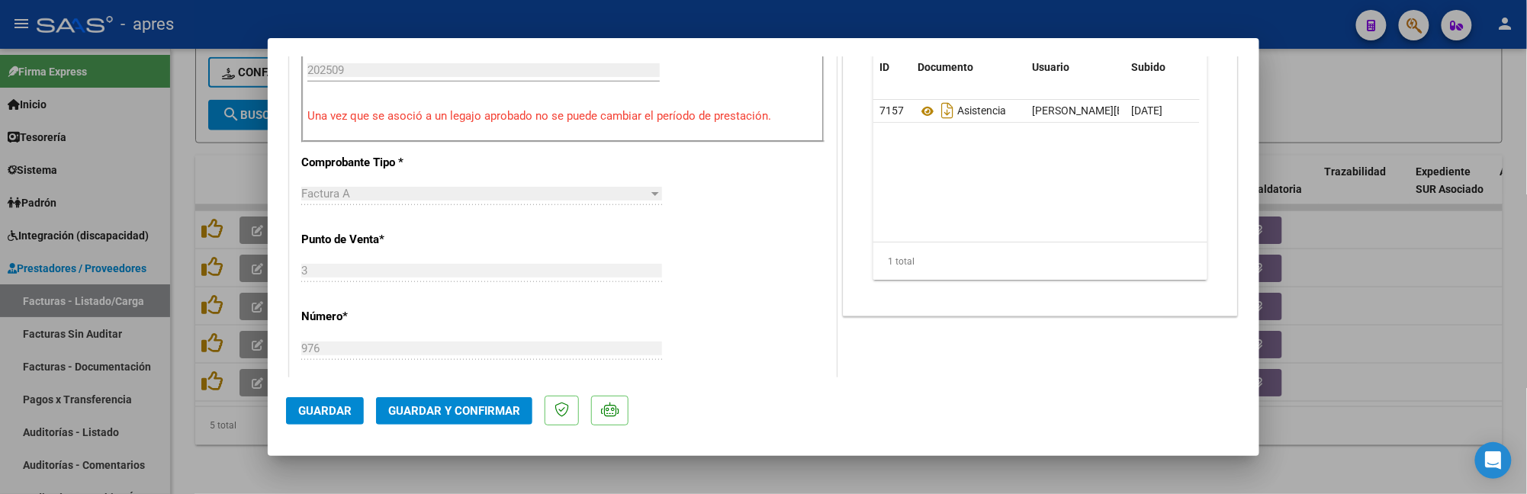
click at [201, 453] on div at bounding box center [763, 247] width 1527 height 494
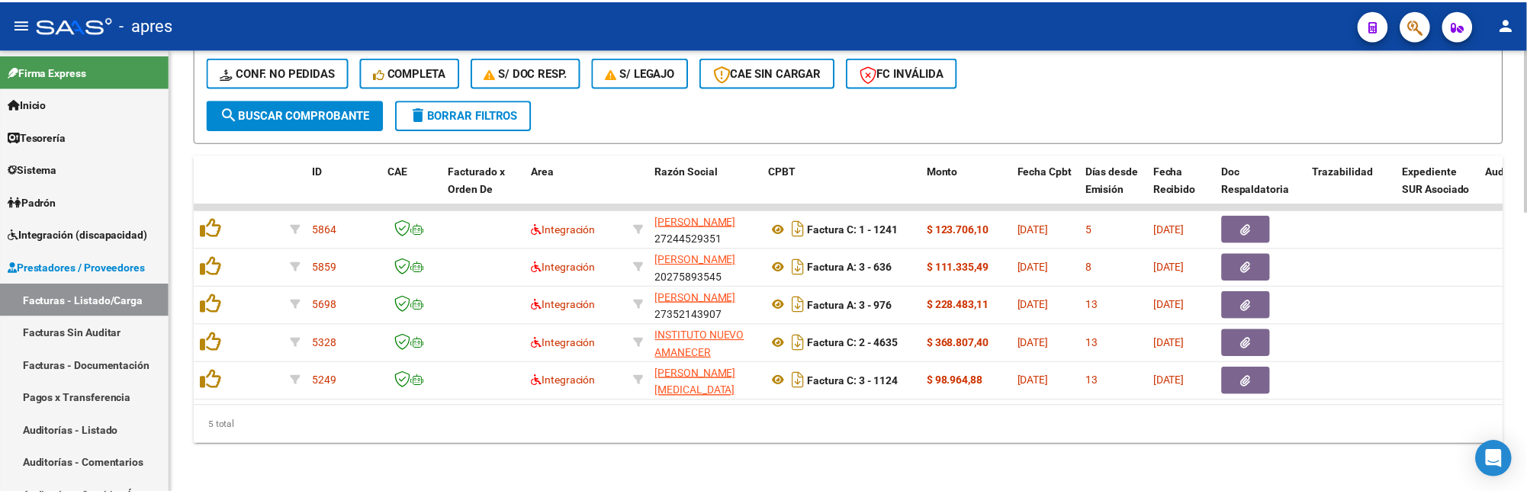
scroll to position [763, 0]
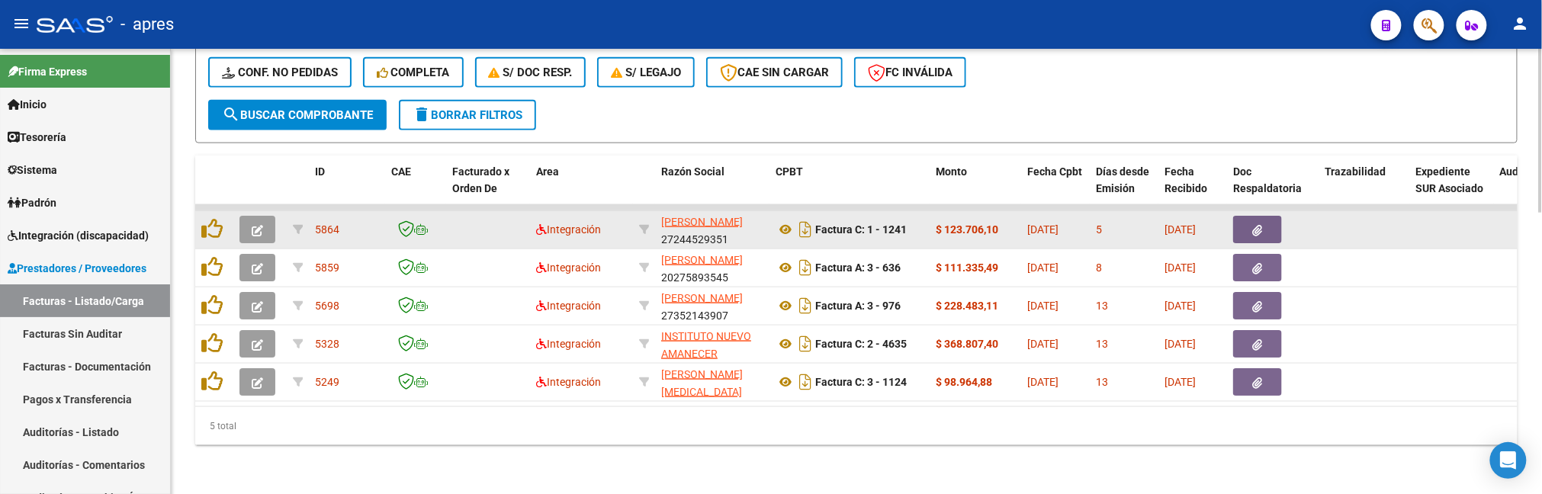
click at [258, 223] on span "button" at bounding box center [257, 230] width 11 height 14
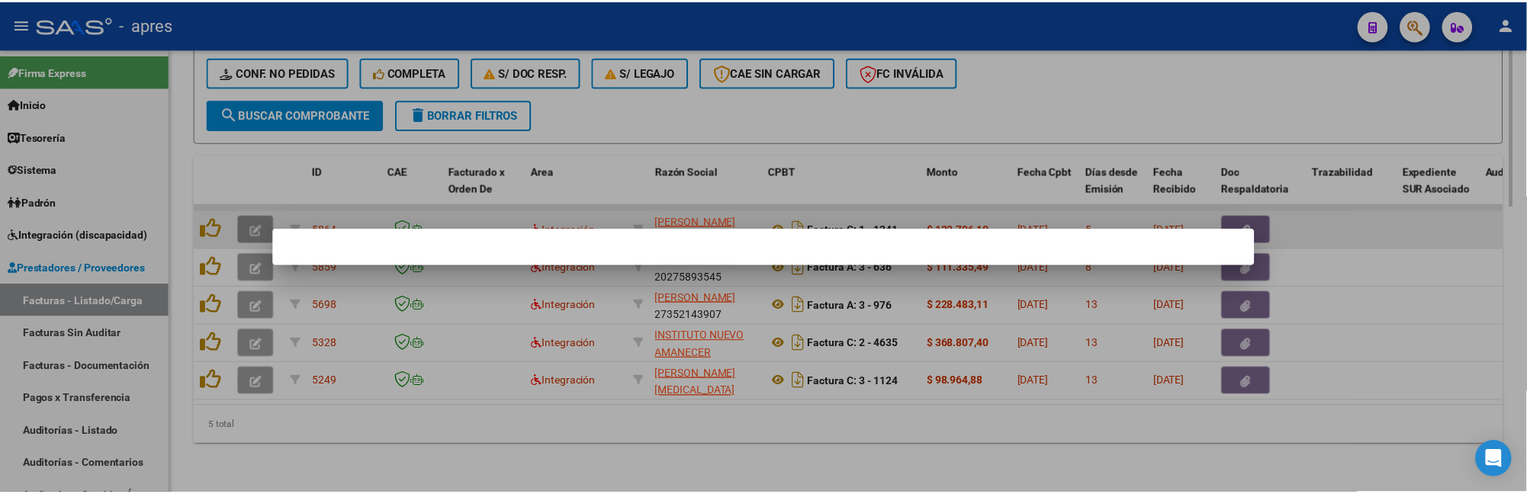
scroll to position [810, 0]
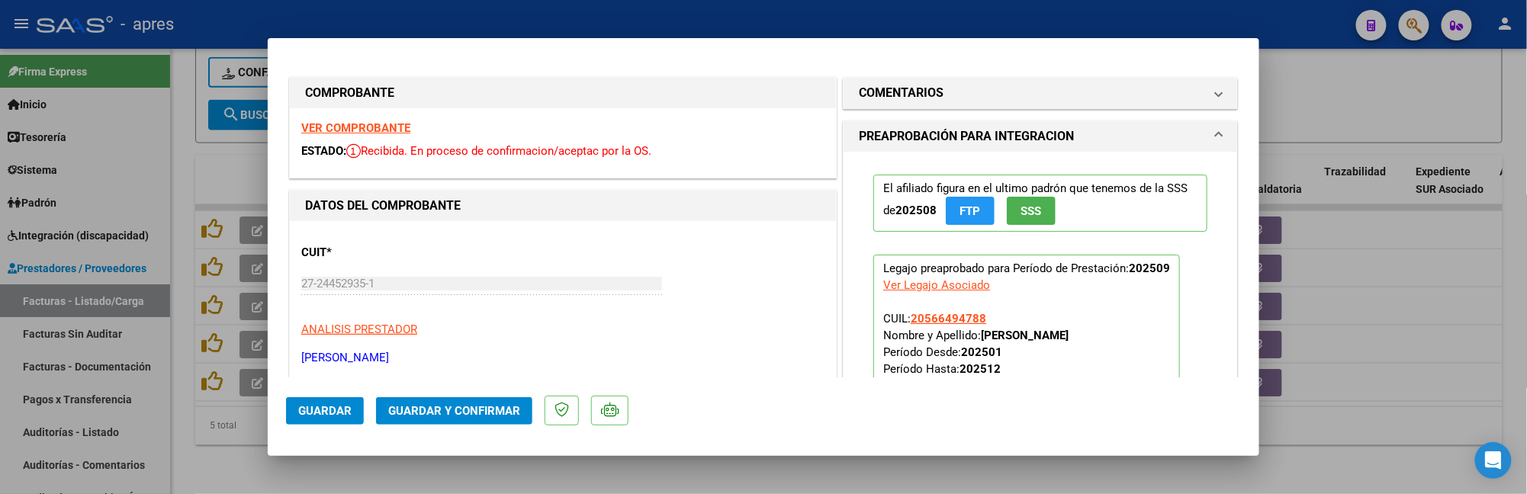
click at [395, 131] on strong "VER COMPROBANTE" at bounding box center [355, 128] width 109 height 14
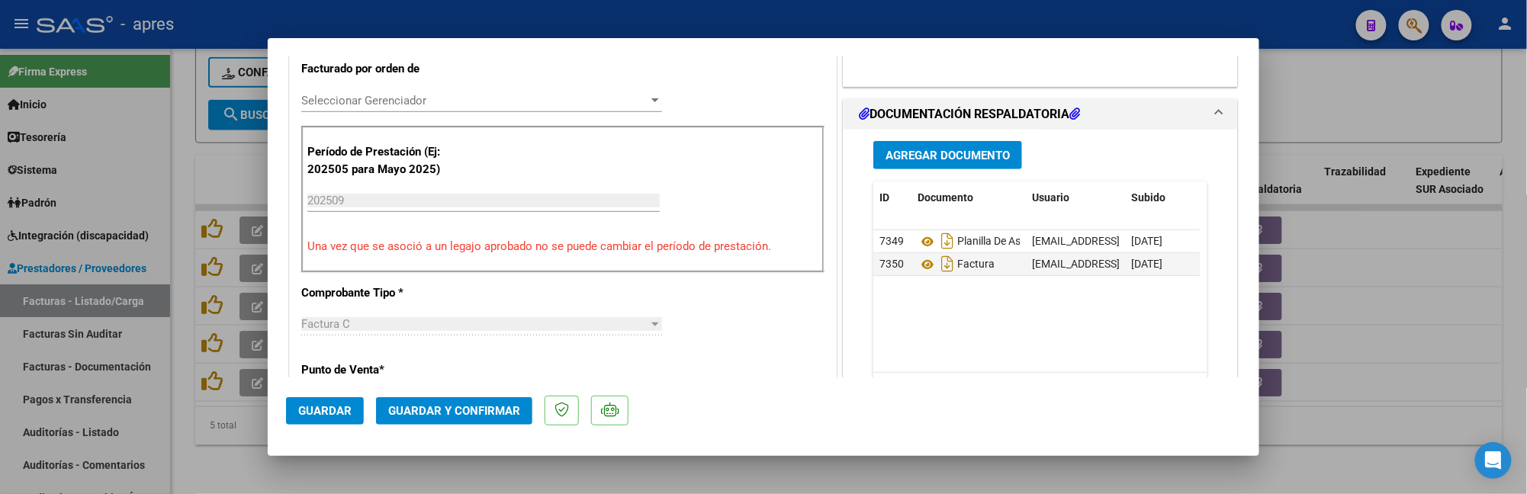
scroll to position [508, 0]
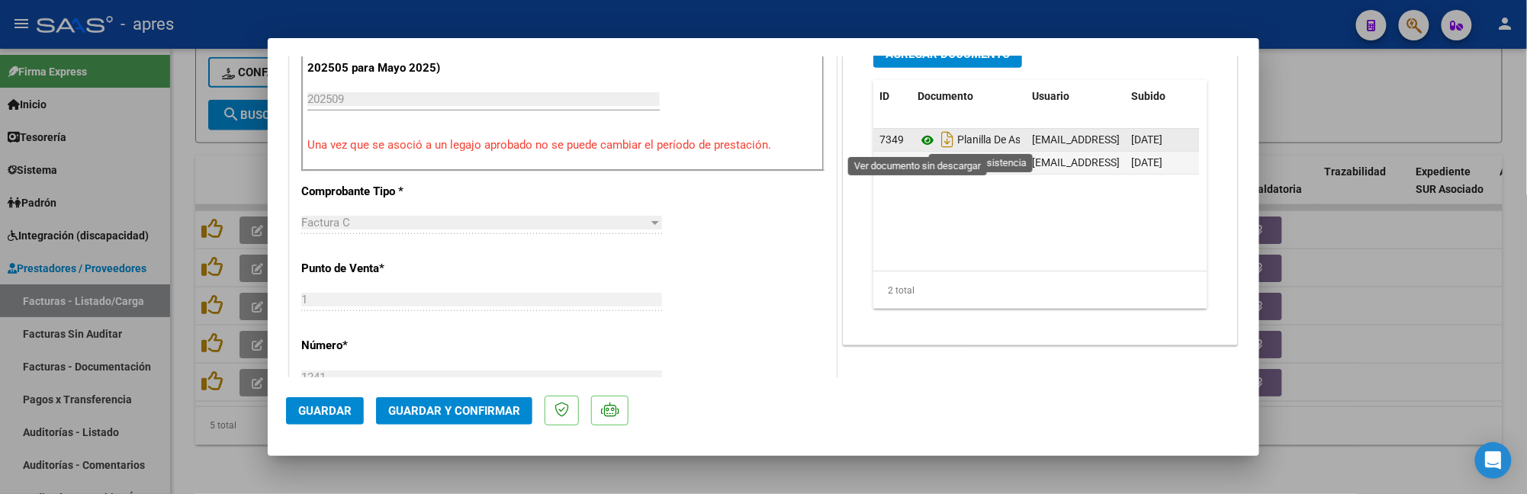
click at [918, 137] on icon at bounding box center [928, 140] width 20 height 18
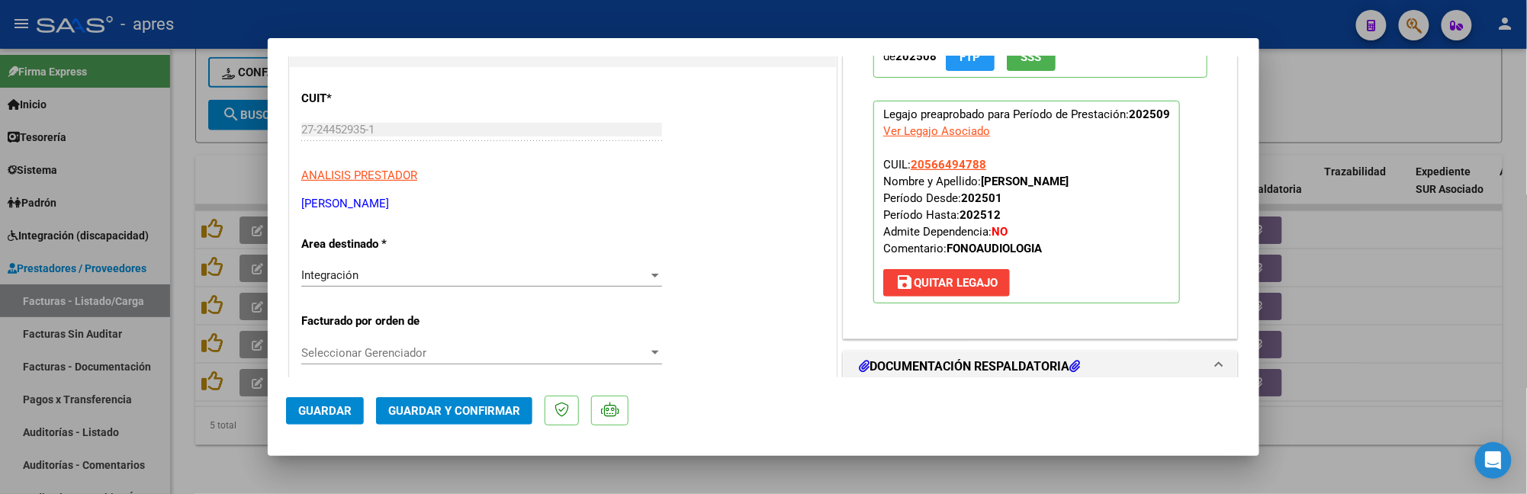
scroll to position [137, 0]
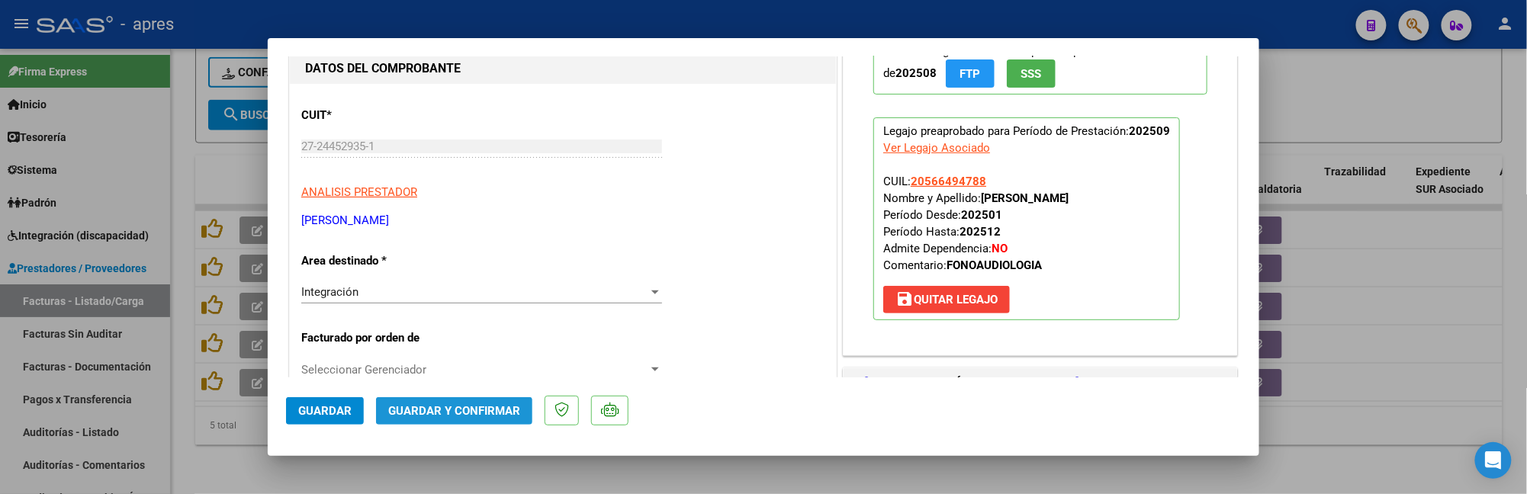
click at [467, 409] on span "Guardar y Confirmar" at bounding box center [454, 411] width 132 height 14
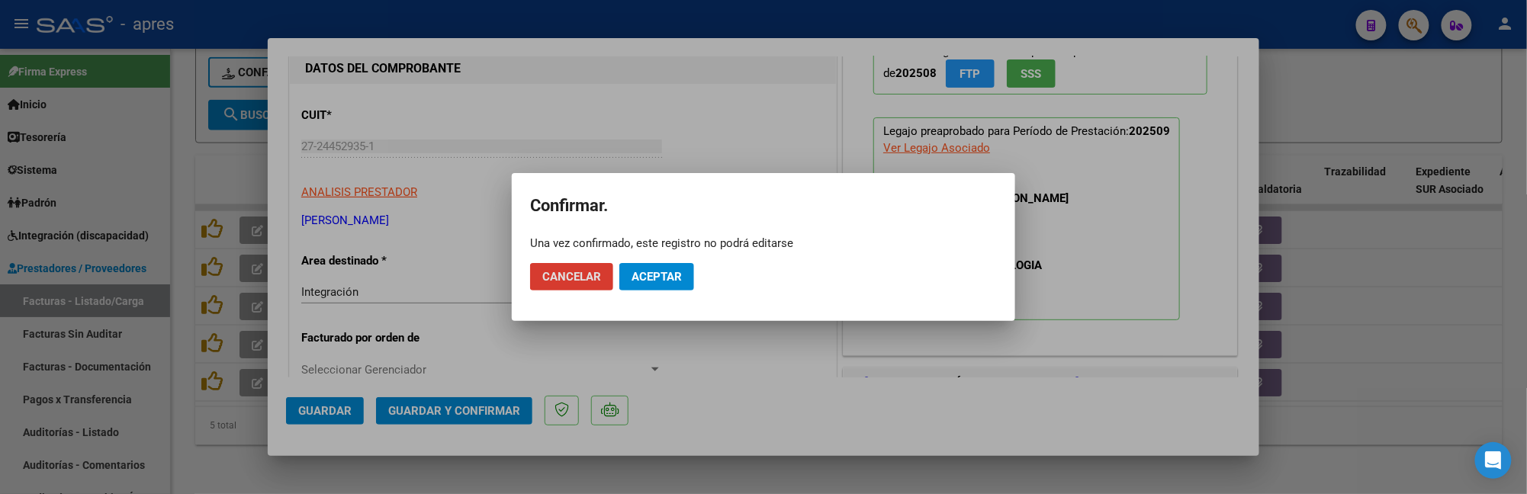
drag, startPoint x: 669, startPoint y: 272, endPoint x: 797, endPoint y: 195, distance: 149.5
click at [671, 270] on span "Aceptar" at bounding box center [657, 277] width 50 height 14
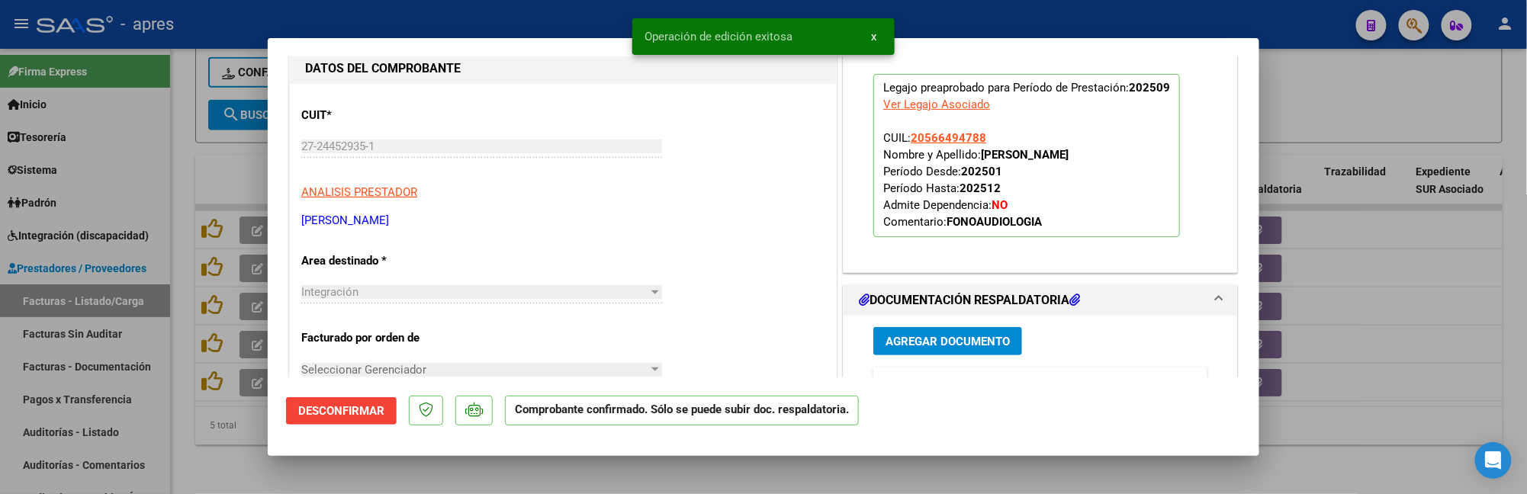
click at [194, 476] on div at bounding box center [763, 247] width 1527 height 494
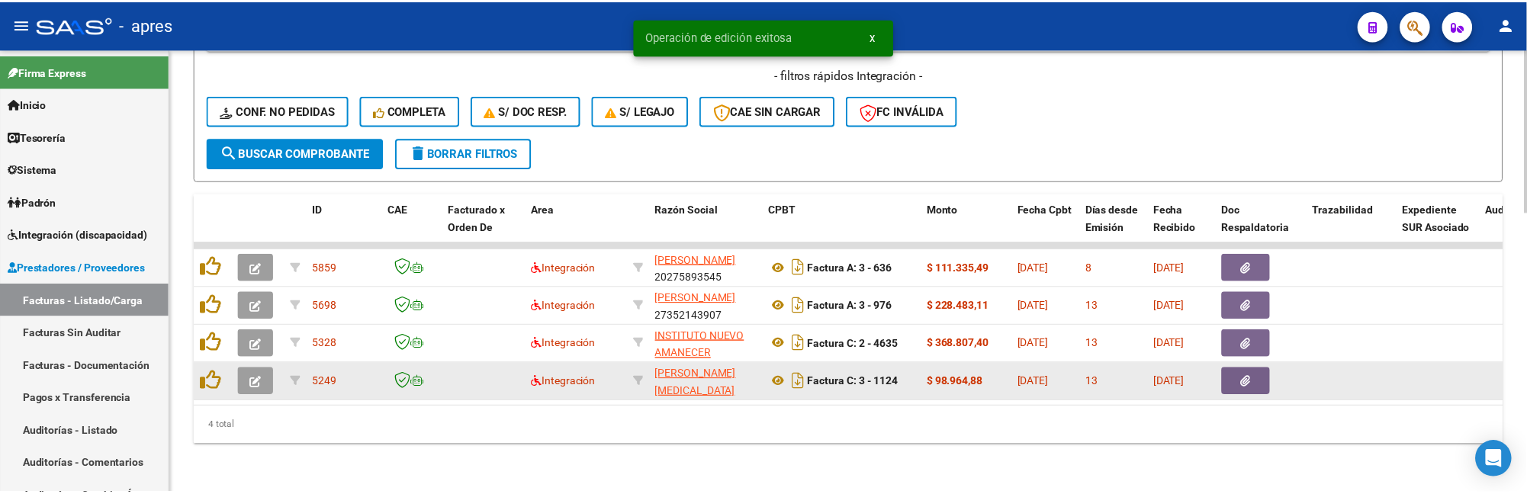
scroll to position [725, 0]
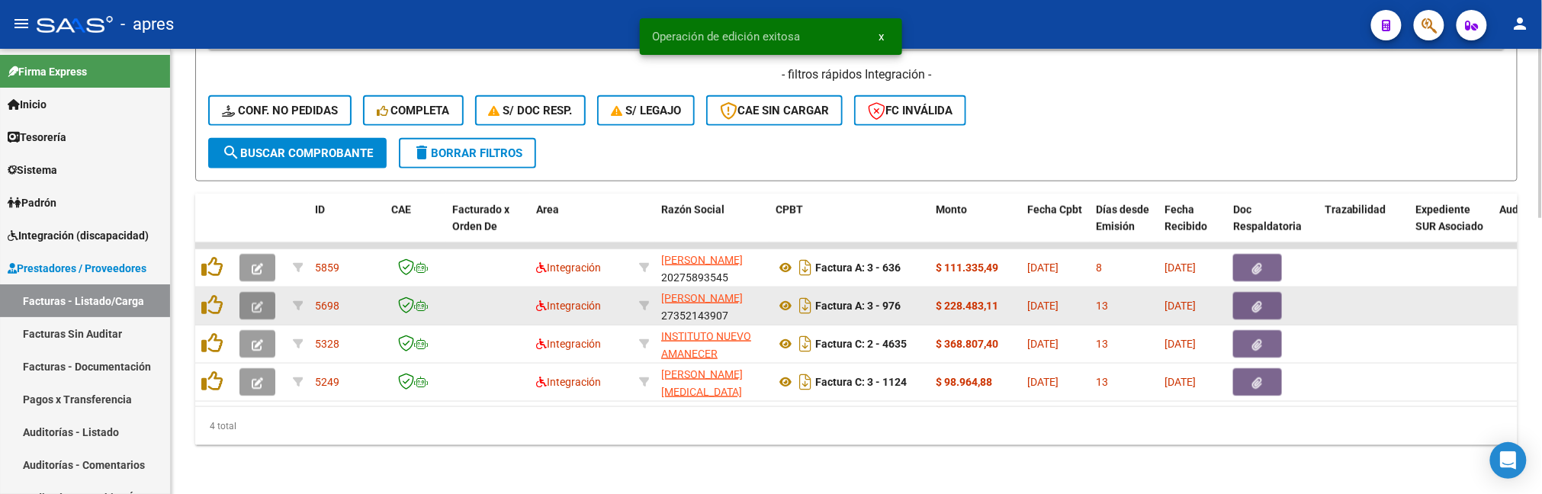
click at [256, 301] on icon "button" at bounding box center [257, 306] width 11 height 11
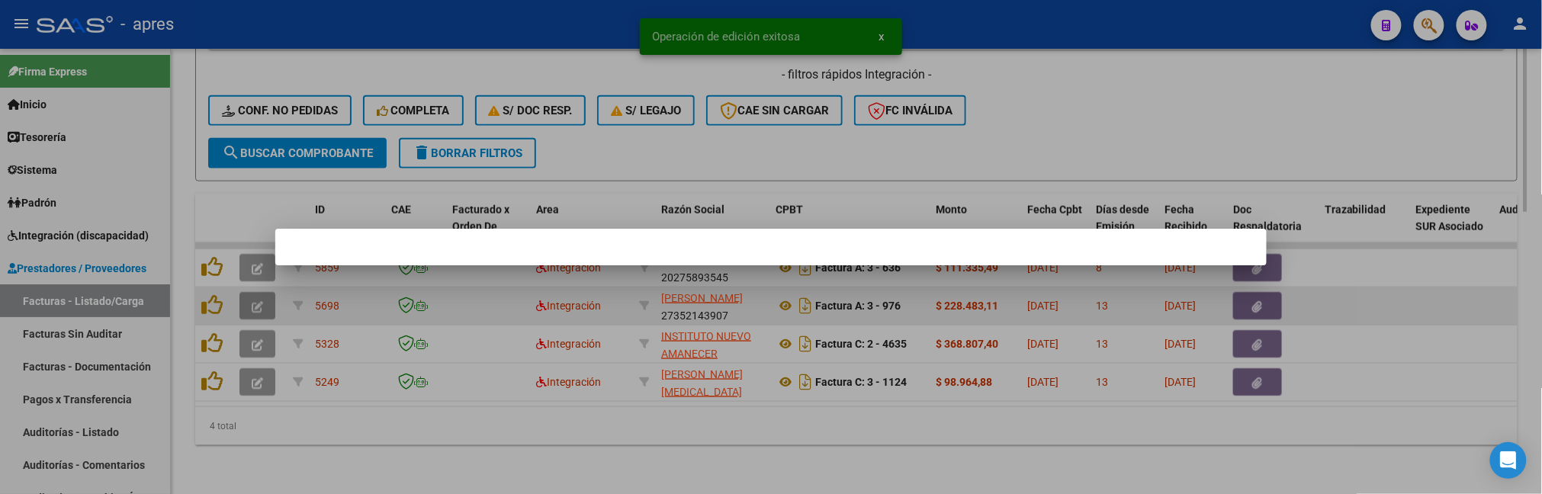
scroll to position [772, 0]
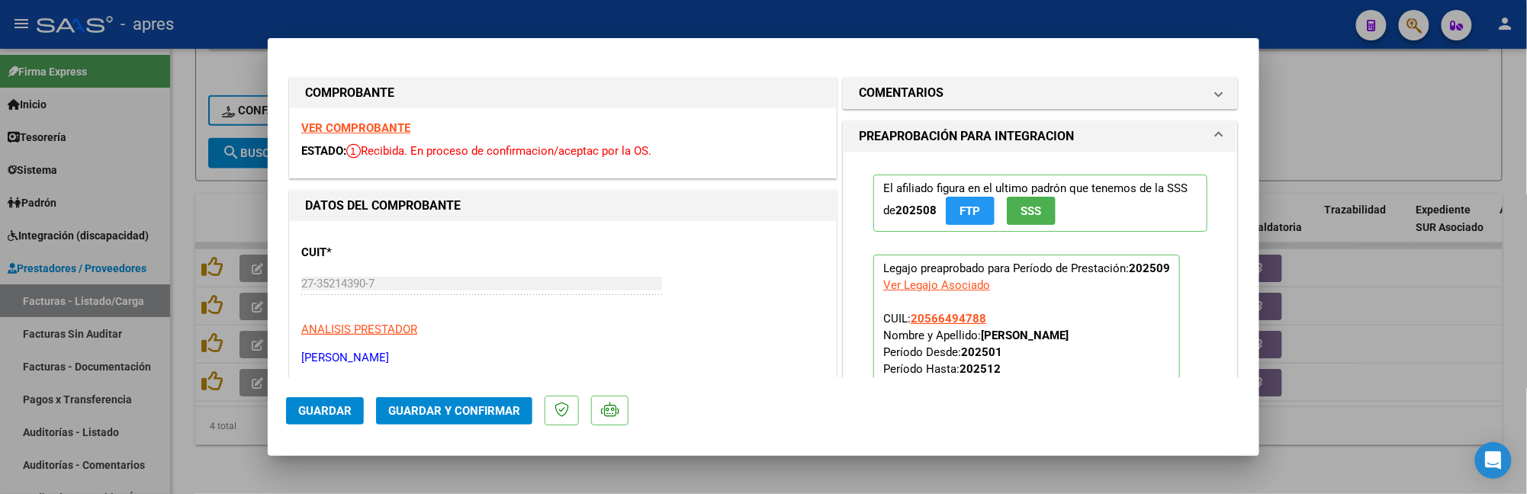
click at [400, 119] on div "VER COMPROBANTE ESTADO: Recibida. En proceso de confirmacion/aceptac por la OS." at bounding box center [563, 142] width 546 height 69
click at [403, 128] on strong "VER COMPROBANTE" at bounding box center [355, 128] width 109 height 14
click at [207, 183] on div at bounding box center [763, 247] width 1527 height 494
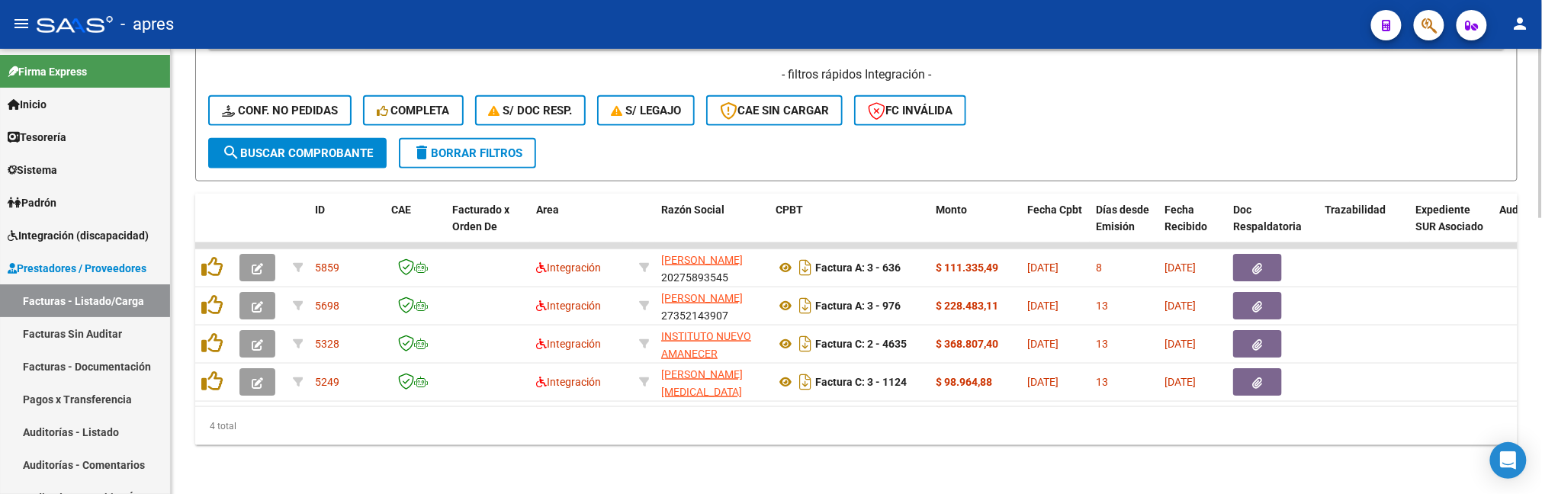
scroll to position [520, 0]
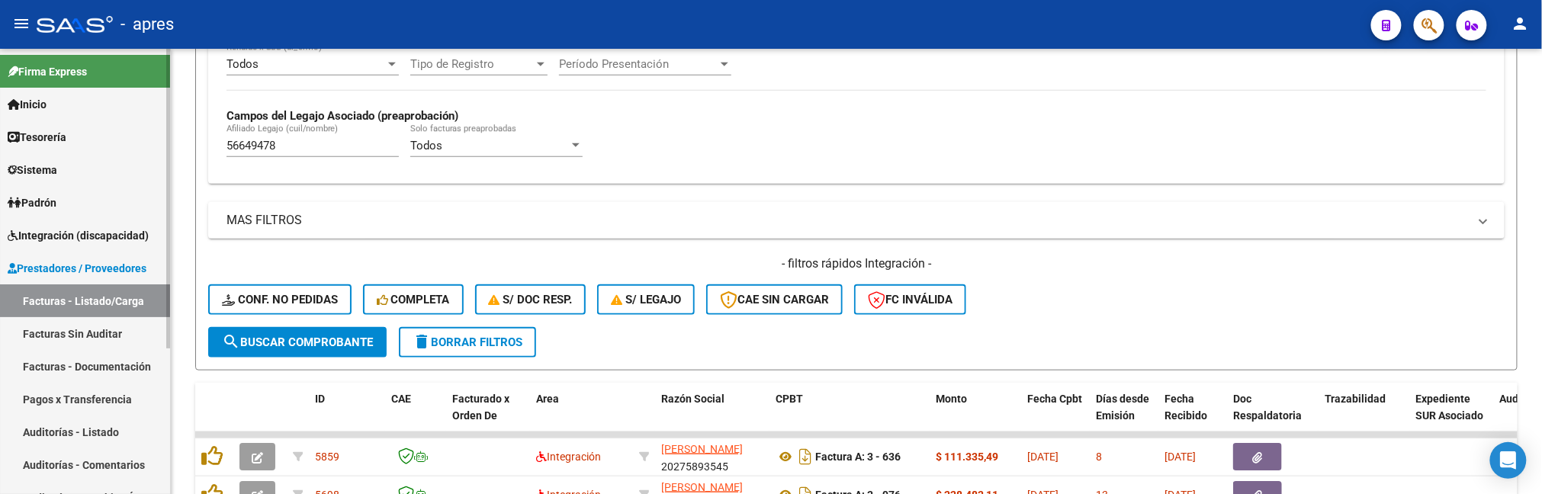
drag, startPoint x: 311, startPoint y: 139, endPoint x: 148, endPoint y: 153, distance: 163.8
click at [148, 153] on mat-sidenav-container "Firma Express Inicio Calendario SSS Instructivos Contacto OS Tesorería Extracto…" at bounding box center [771, 271] width 1542 height 445
paste input "119621"
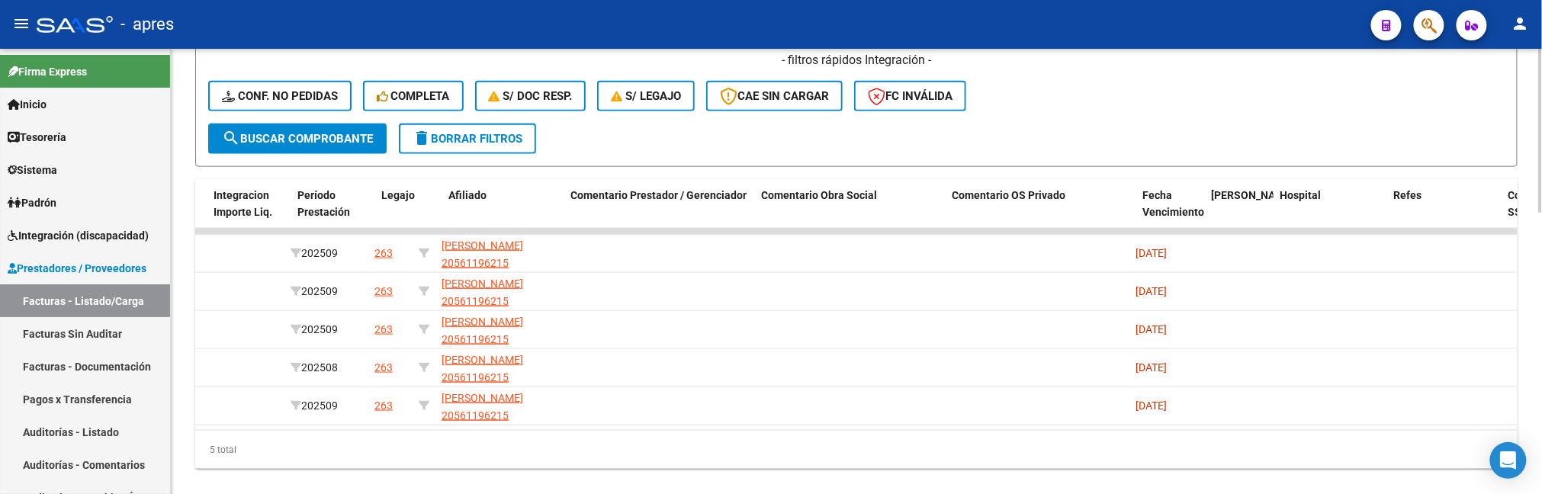
scroll to position [0, 0]
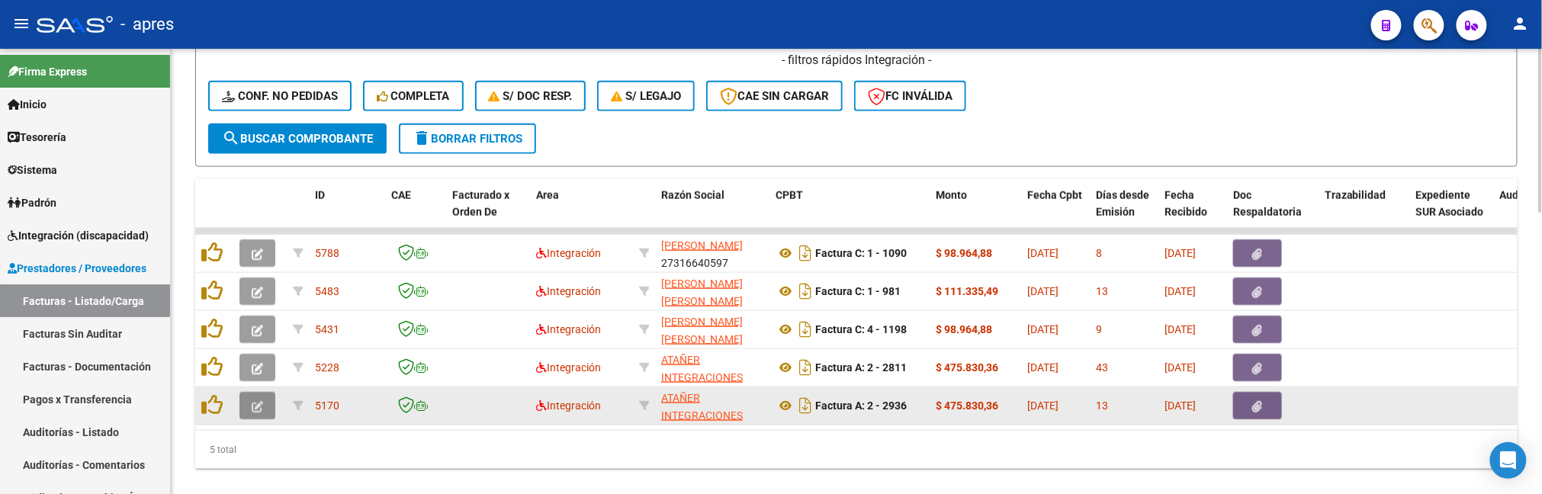
click at [262, 403] on icon "button" at bounding box center [257, 406] width 11 height 11
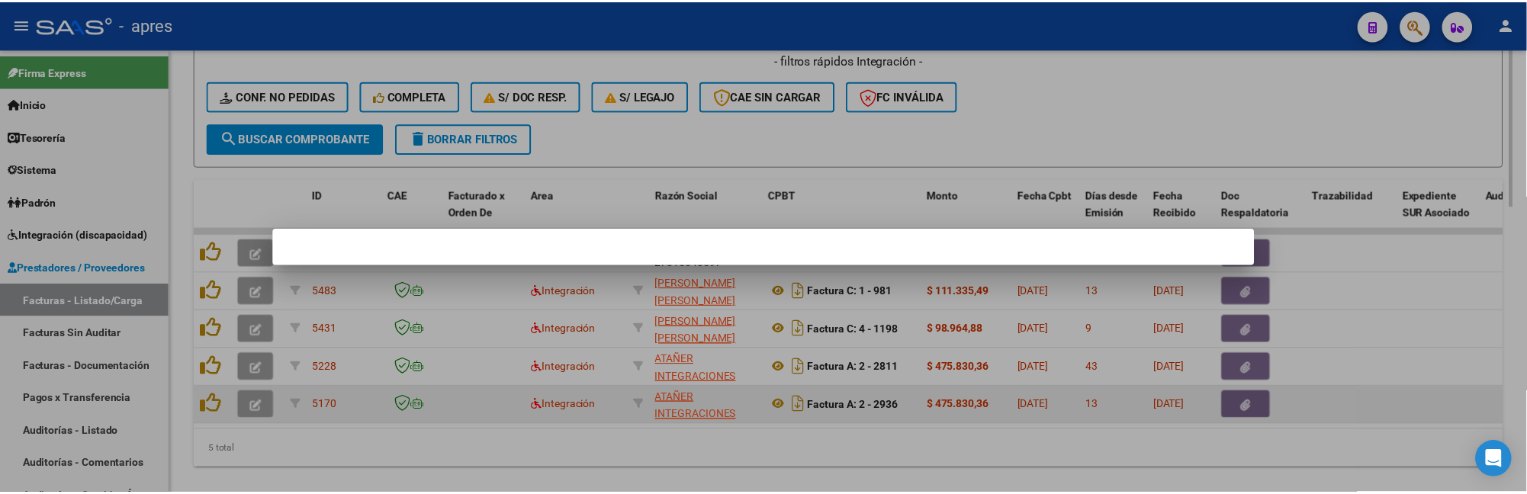
scroll to position [772, 0]
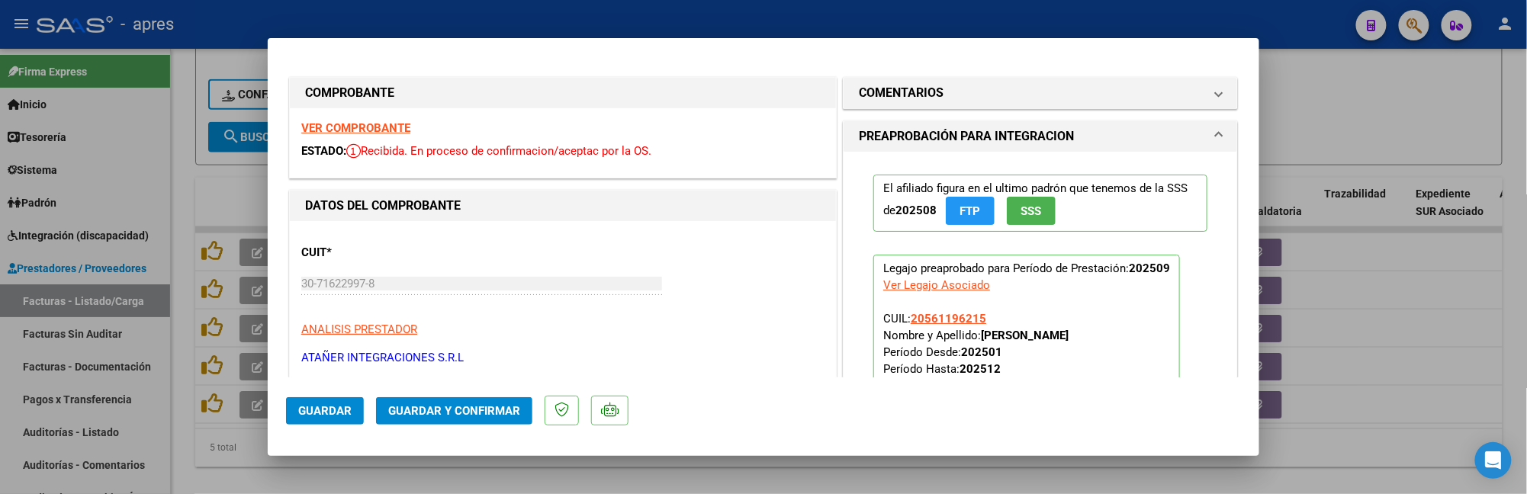
click at [382, 130] on strong "VER COMPROBANTE" at bounding box center [355, 128] width 109 height 14
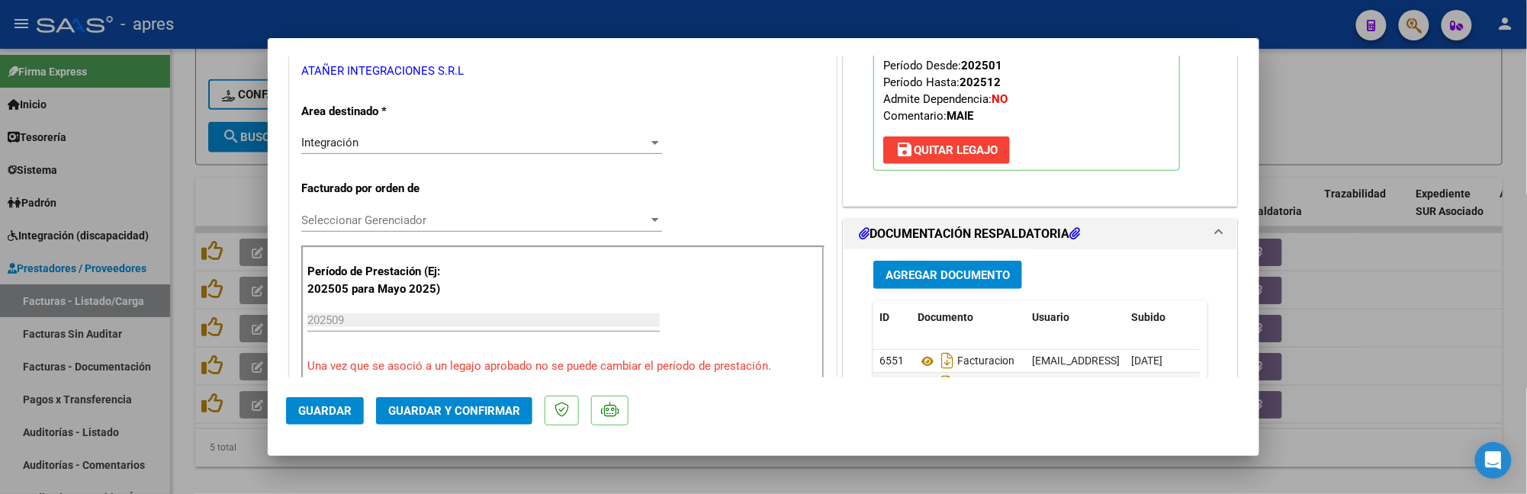
scroll to position [305, 0]
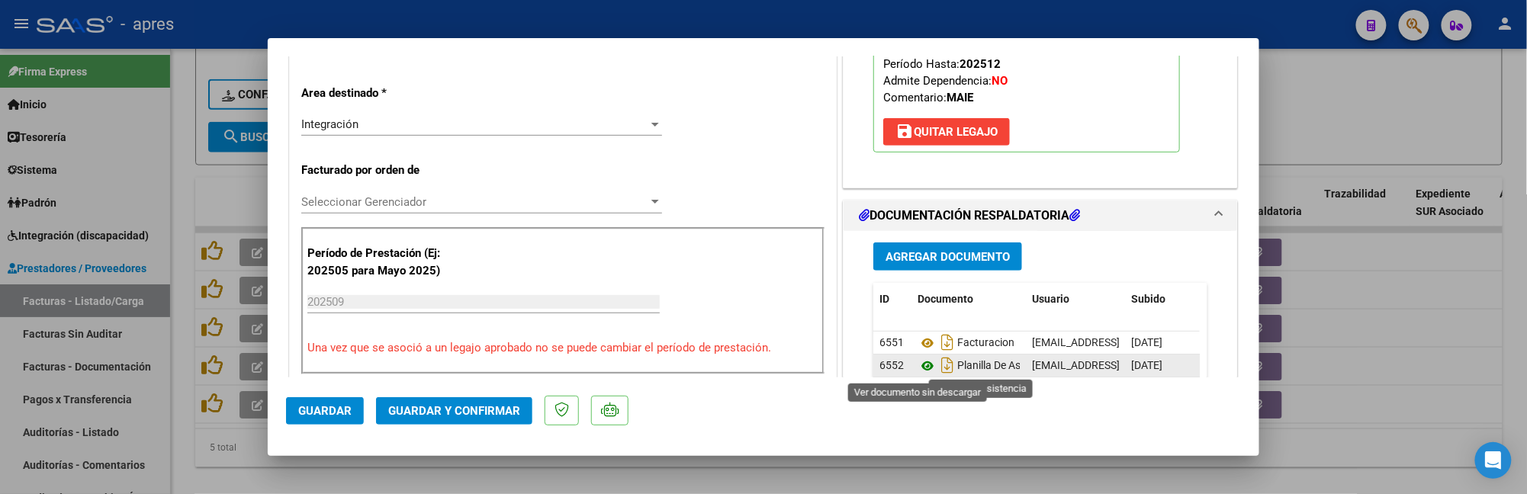
click at [919, 371] on icon at bounding box center [928, 366] width 20 height 18
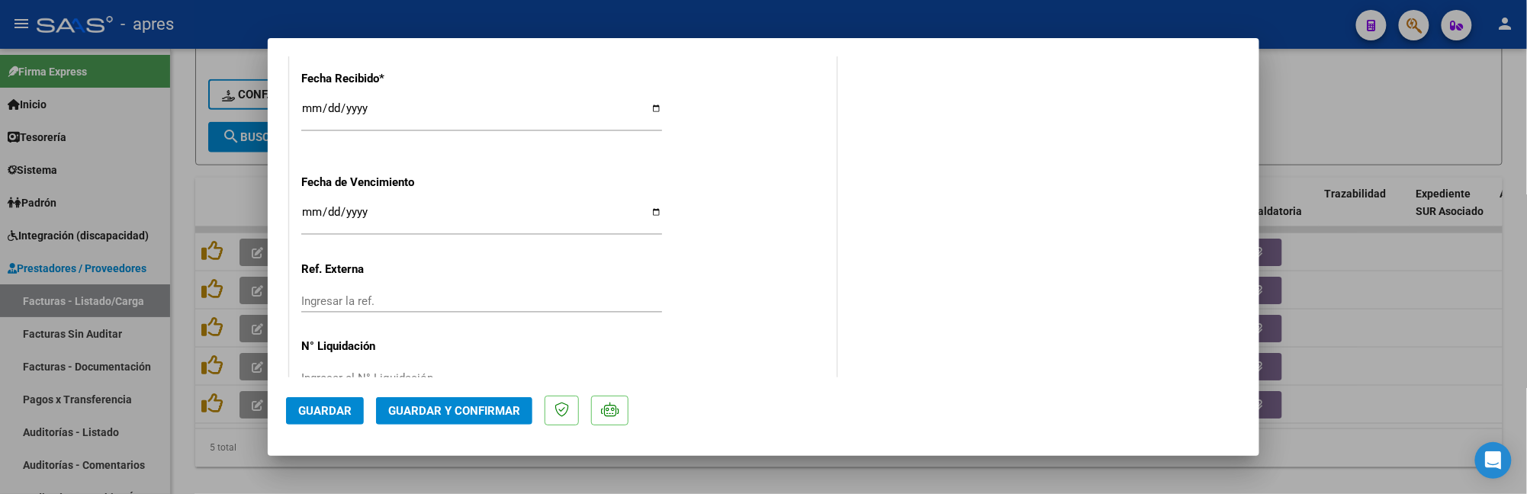
scroll to position [1154, 0]
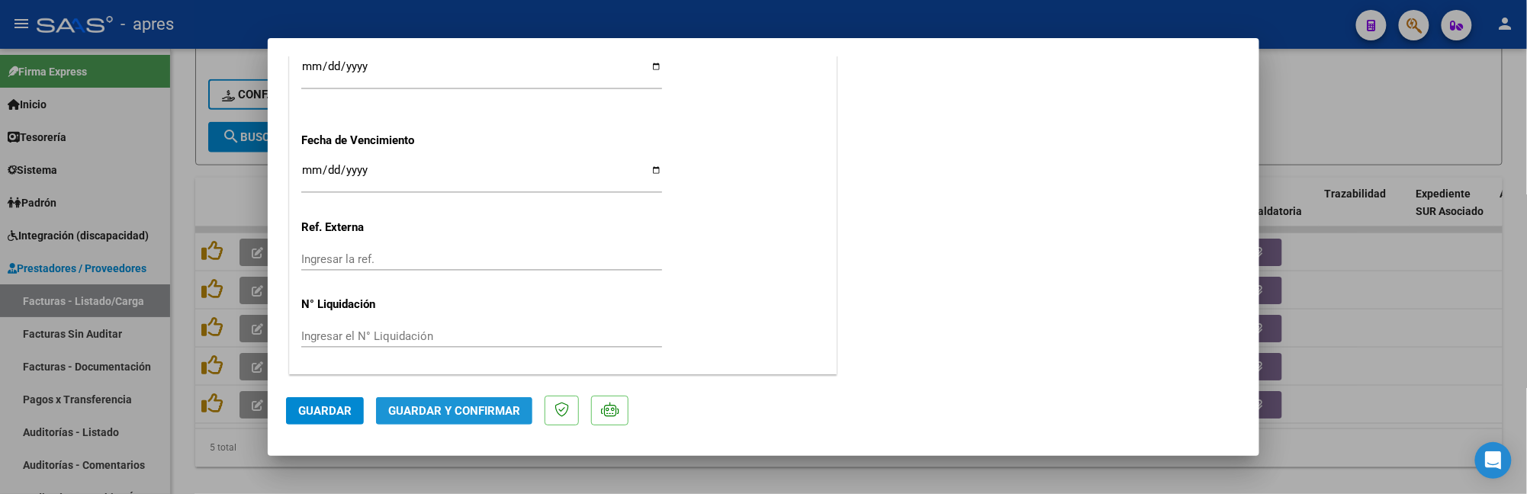
click at [433, 419] on button "Guardar y Confirmar" at bounding box center [454, 410] width 156 height 27
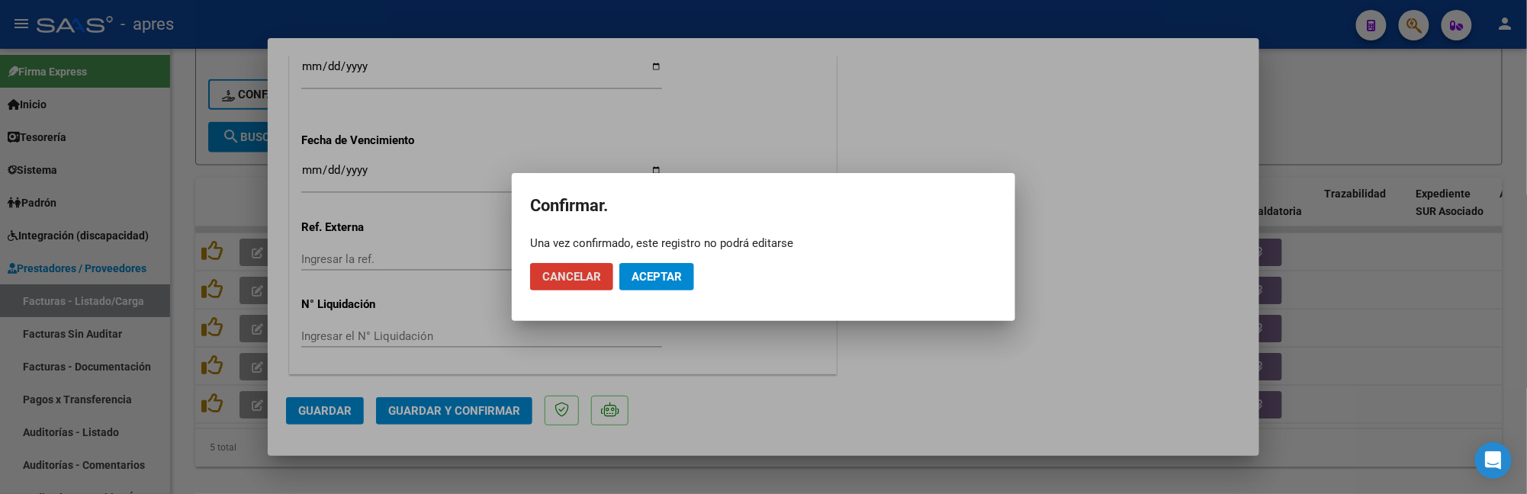
click at [675, 281] on span "Aceptar" at bounding box center [657, 277] width 50 height 14
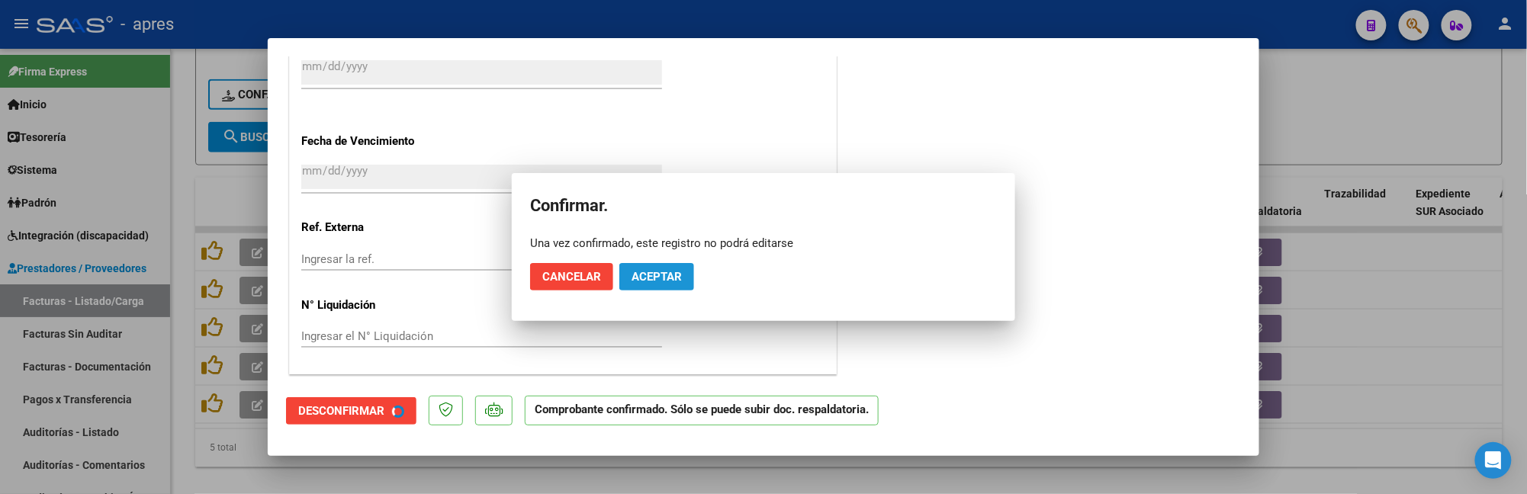
scroll to position [1059, 0]
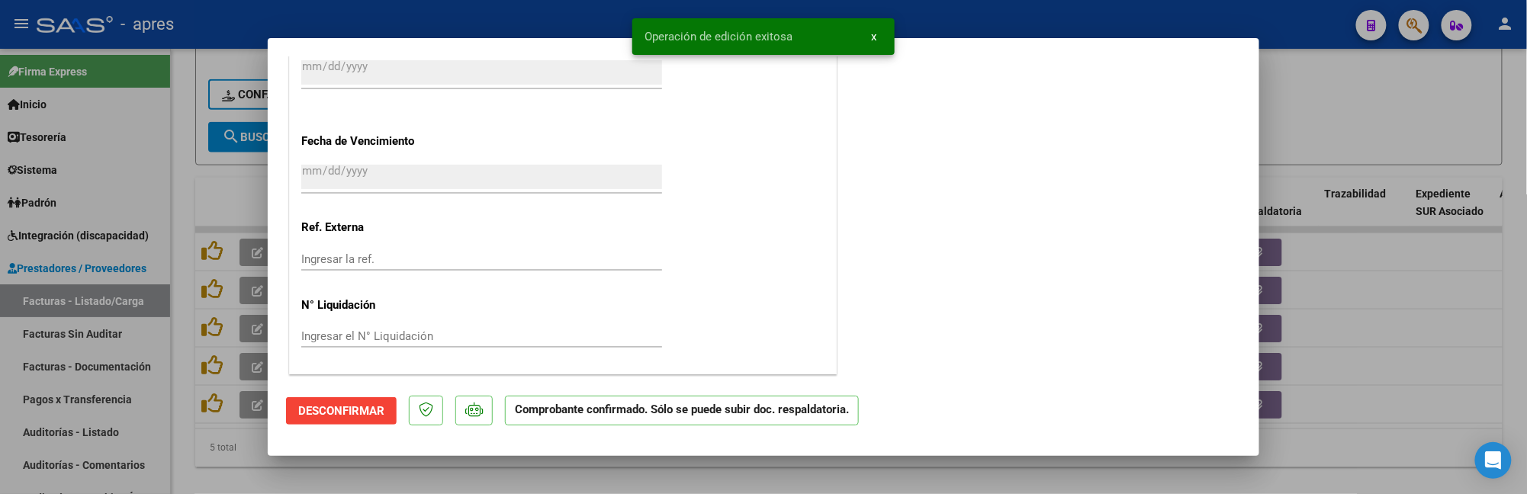
click at [189, 445] on div at bounding box center [763, 247] width 1527 height 494
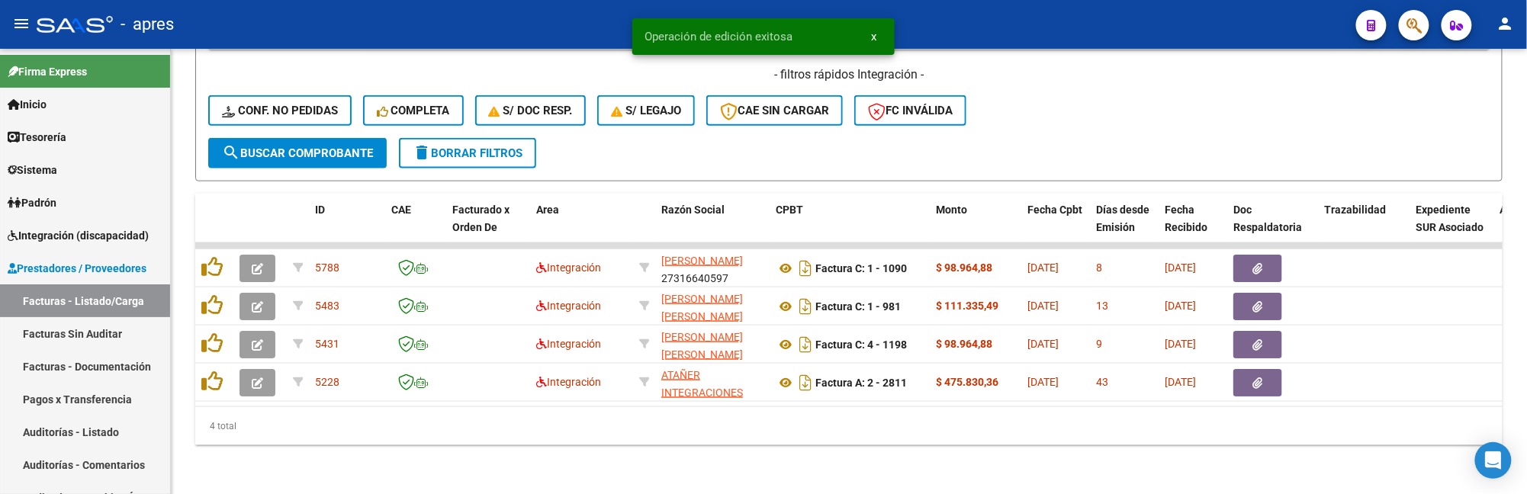
scroll to position [724, 0]
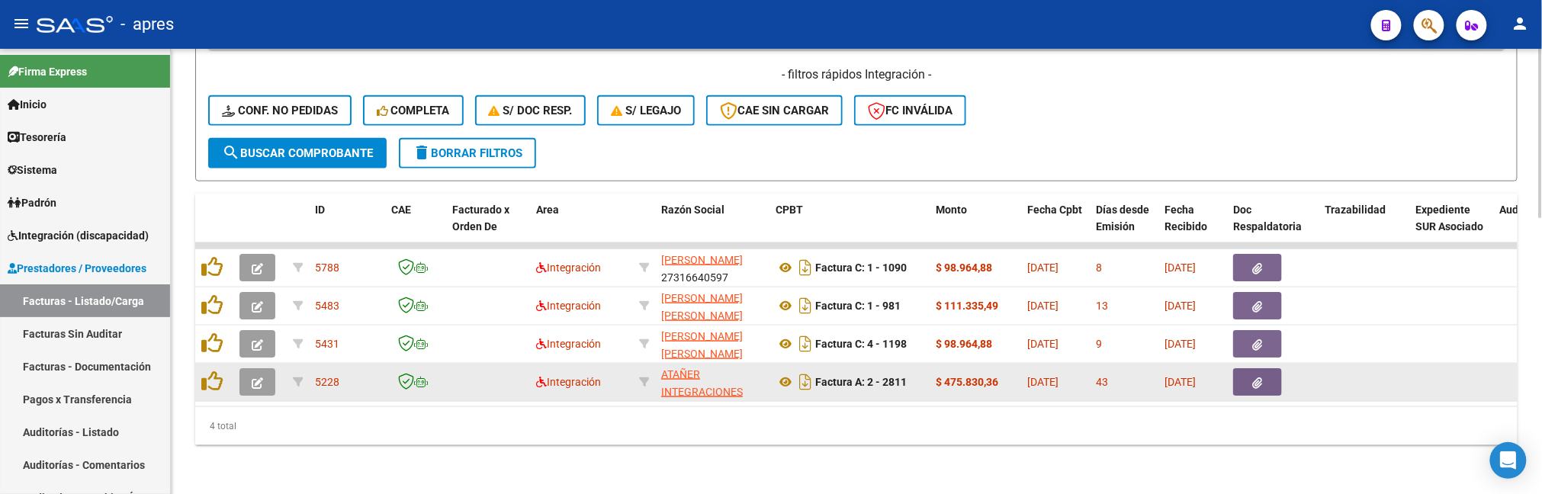
click at [254, 378] on icon "button" at bounding box center [257, 383] width 11 height 11
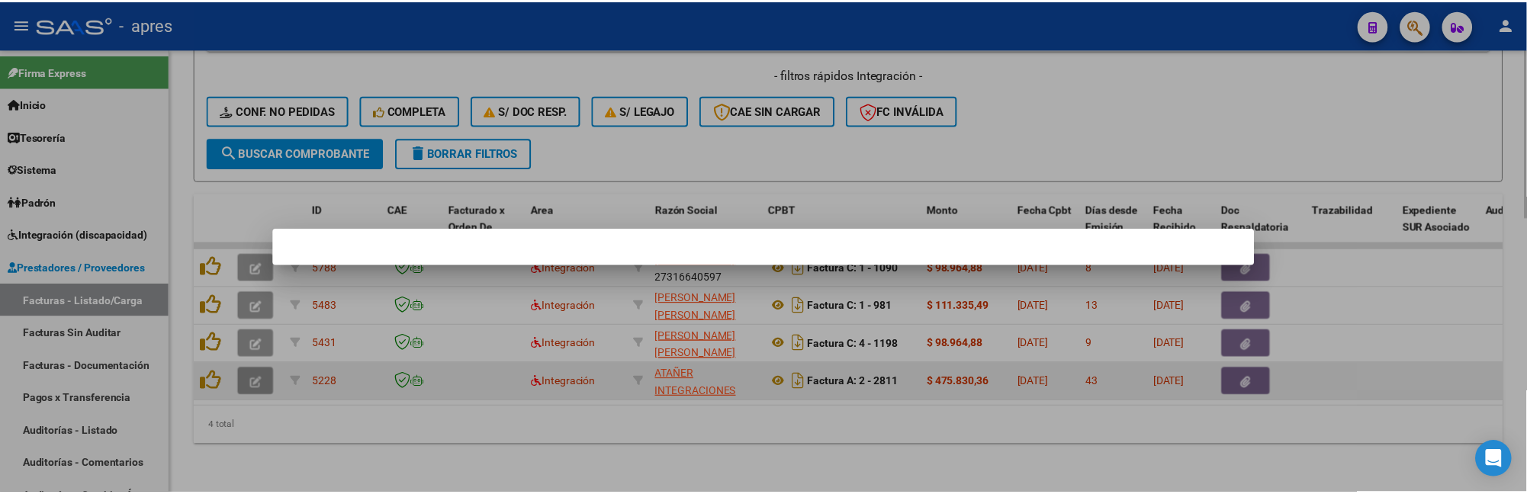
scroll to position [772, 0]
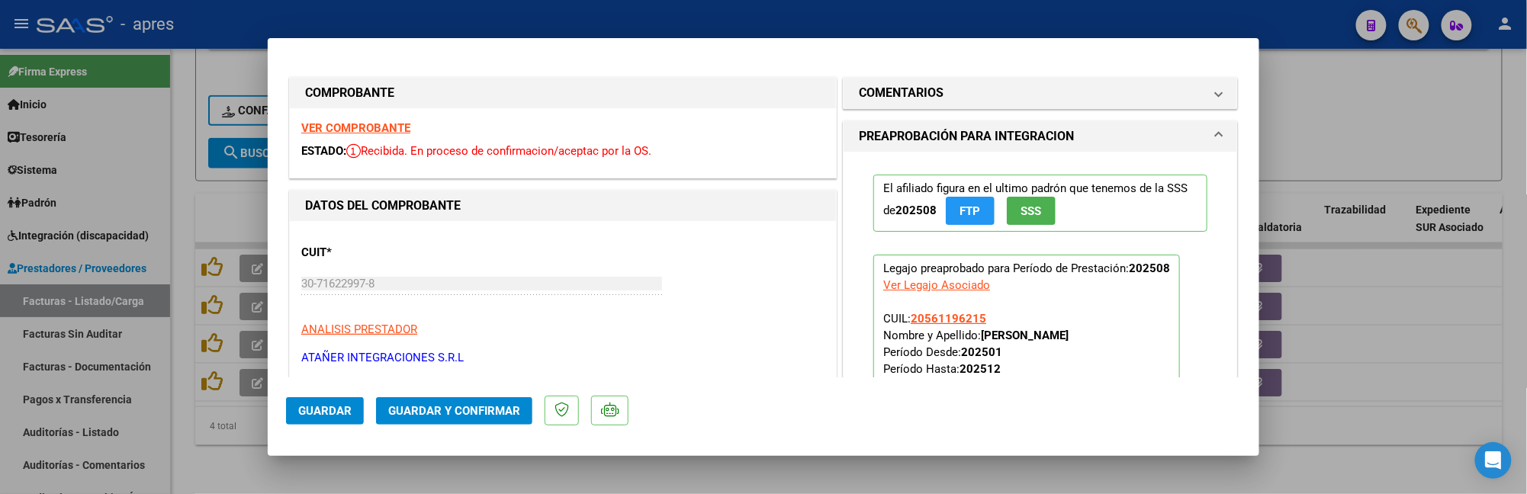
click at [370, 127] on strong "VER COMPROBANTE" at bounding box center [355, 128] width 109 height 14
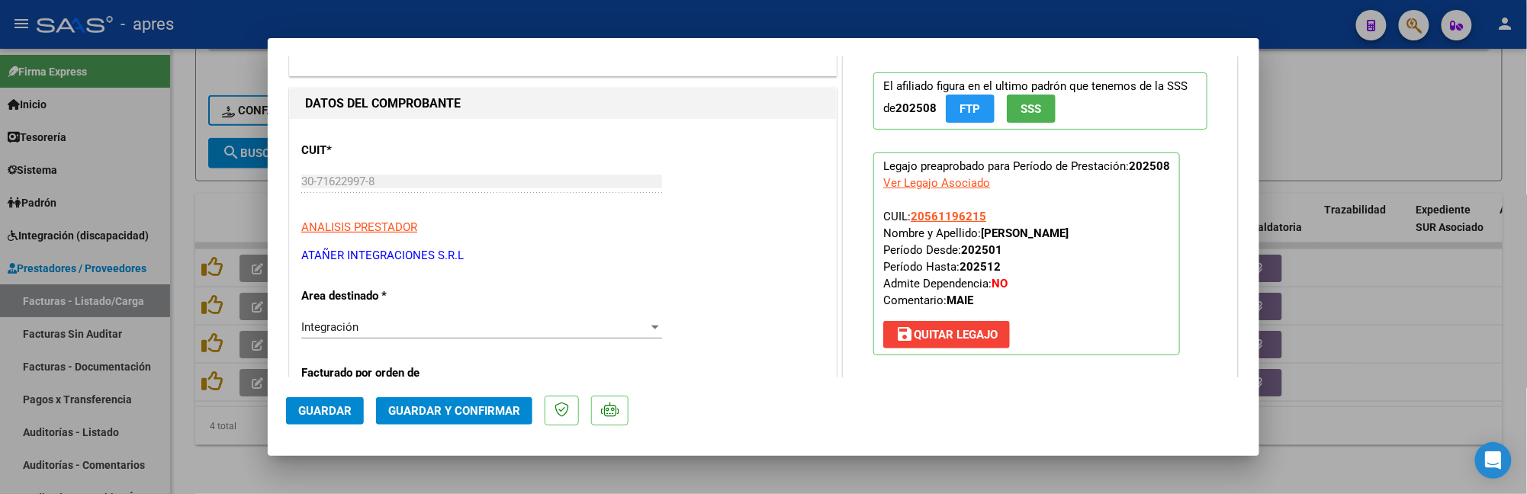
scroll to position [0, 0]
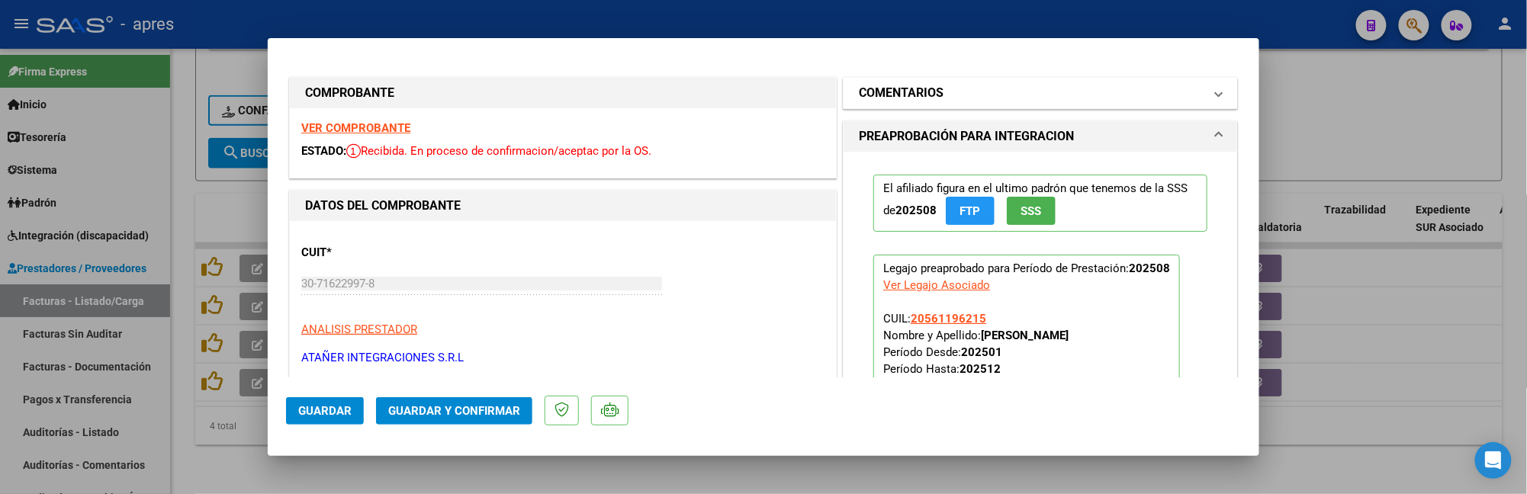
click at [944, 96] on mat-panel-title "COMENTARIOS" at bounding box center [1031, 93] width 345 height 18
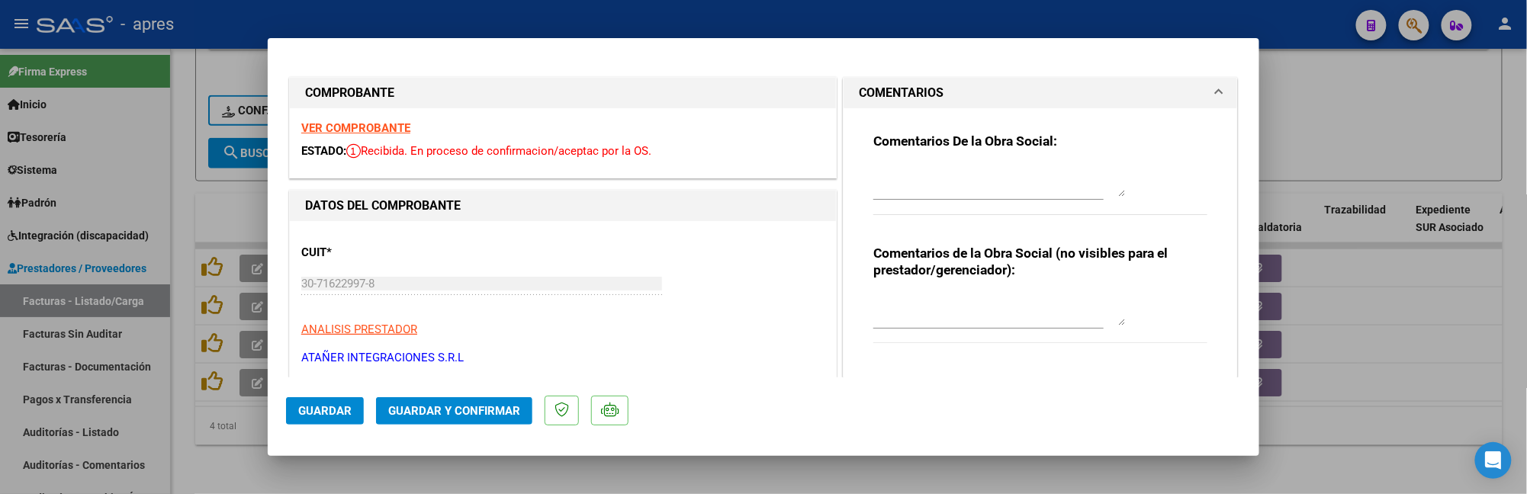
drag, startPoint x: 912, startPoint y: 162, endPoint x: 913, endPoint y: 171, distance: 8.4
click at [912, 163] on div at bounding box center [999, 181] width 252 height 37
click at [913, 171] on textarea at bounding box center [999, 181] width 252 height 31
drag, startPoint x: 918, startPoint y: 191, endPoint x: 855, endPoint y: 191, distance: 63.3
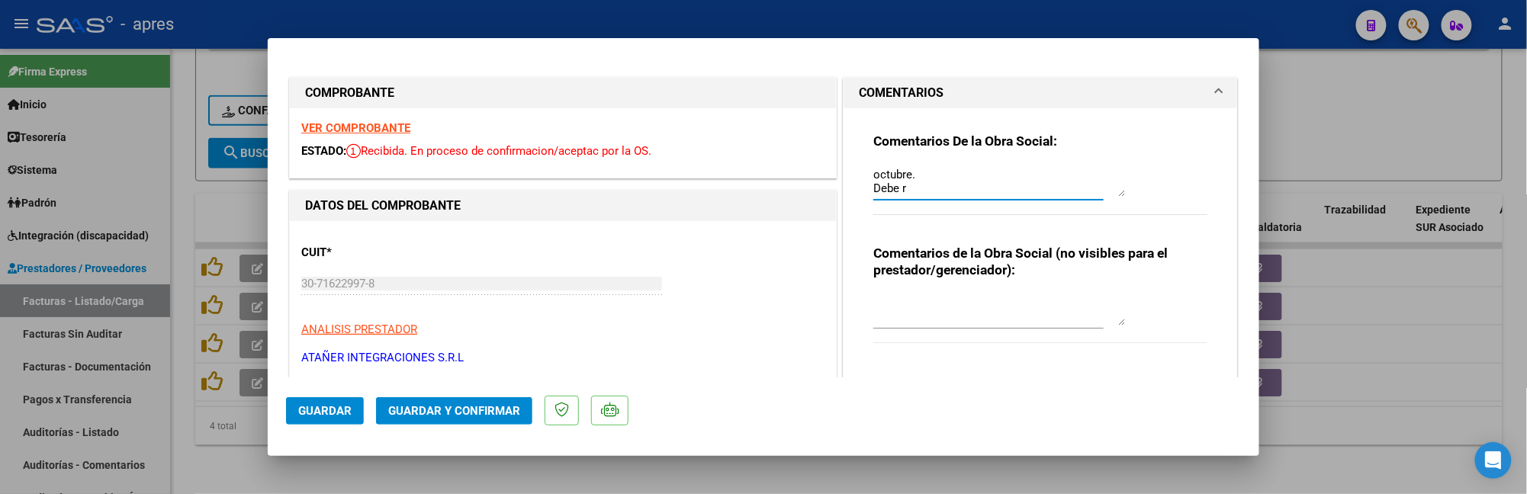
click at [862, 191] on div "Comentarios De la Obra Social: 14/10 Se rechaza, no puede subir en octubre una …" at bounding box center [1040, 240] width 357 height 264
paste textarea "hacer dos registros -Uno con la nueva factura y planilla de asistencia -otro co…"
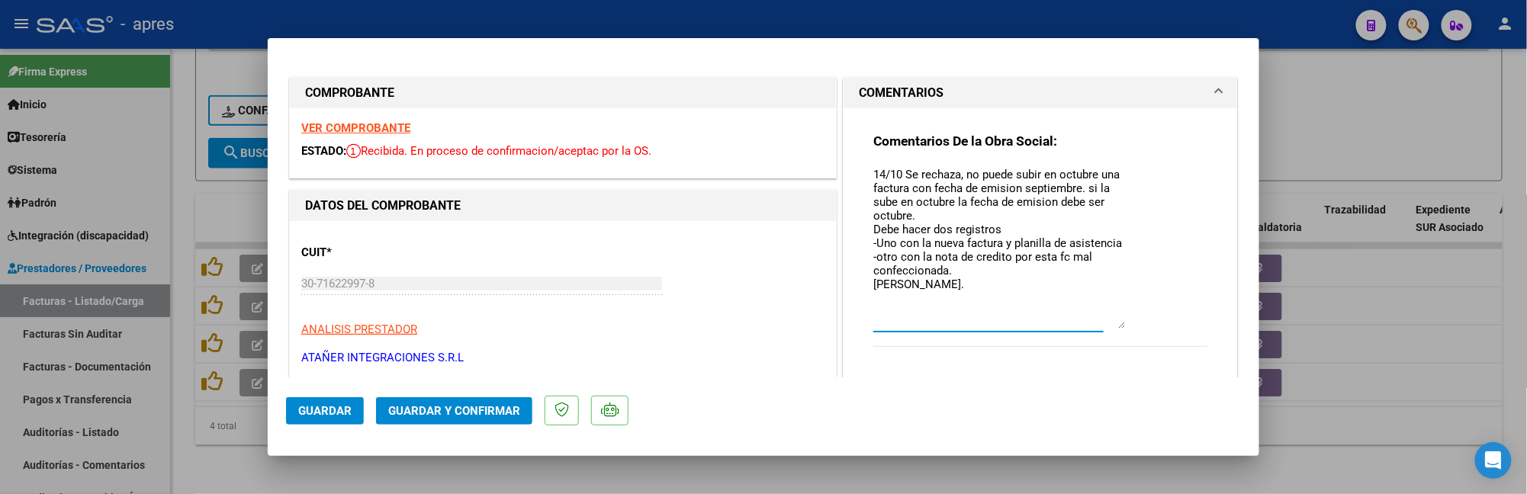
scroll to position [0, 0]
drag, startPoint x: 1111, startPoint y: 194, endPoint x: 1129, endPoint y: 340, distance: 147.6
click at [1129, 340] on div "Comentarios De la Obra Social: 14/10 Se rechaza, no puede subir en octubre una …" at bounding box center [1040, 255] width 334 height 245
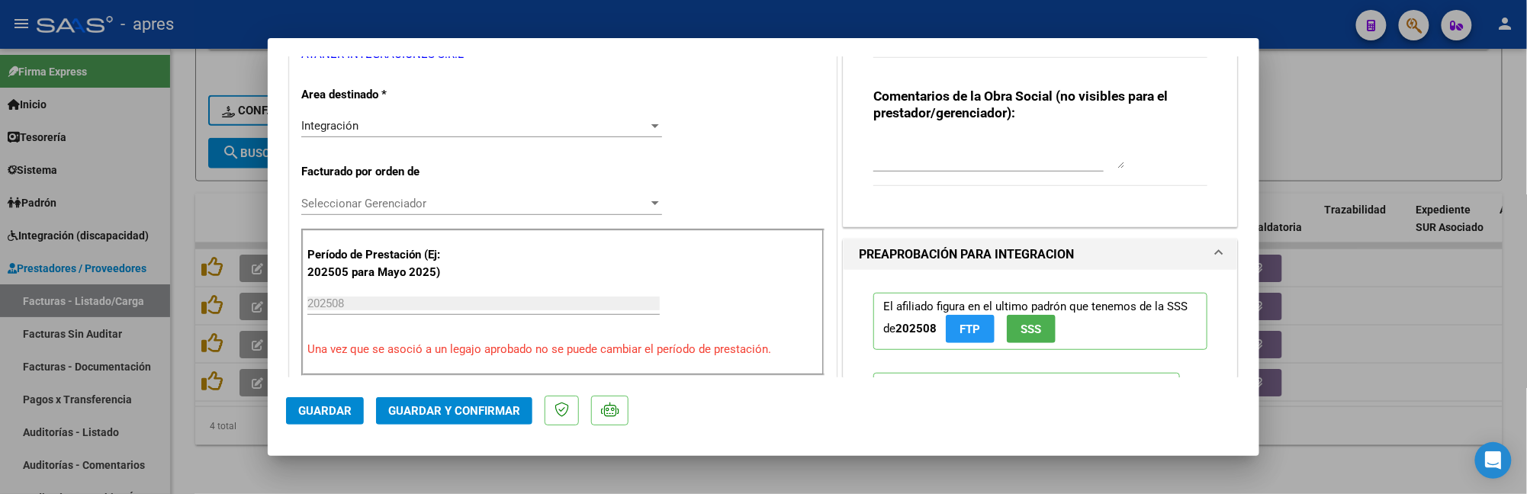
scroll to position [305, 0]
click at [424, 114] on div "Integración Seleccionar Area" at bounding box center [481, 124] width 361 height 23
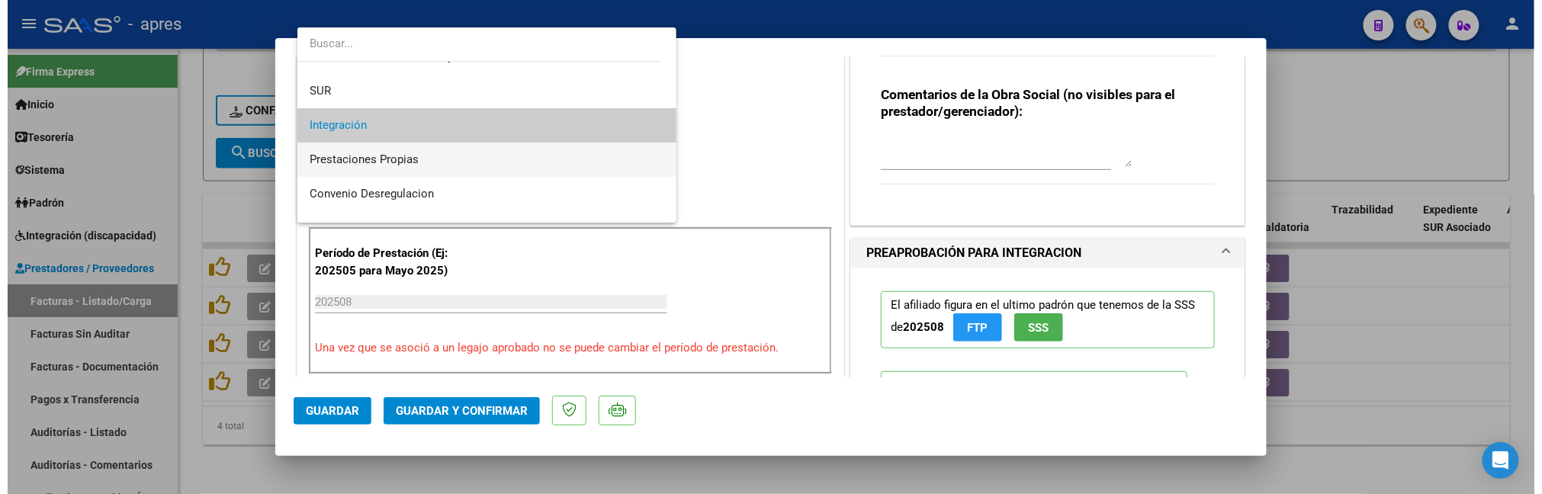
scroll to position [148, 0]
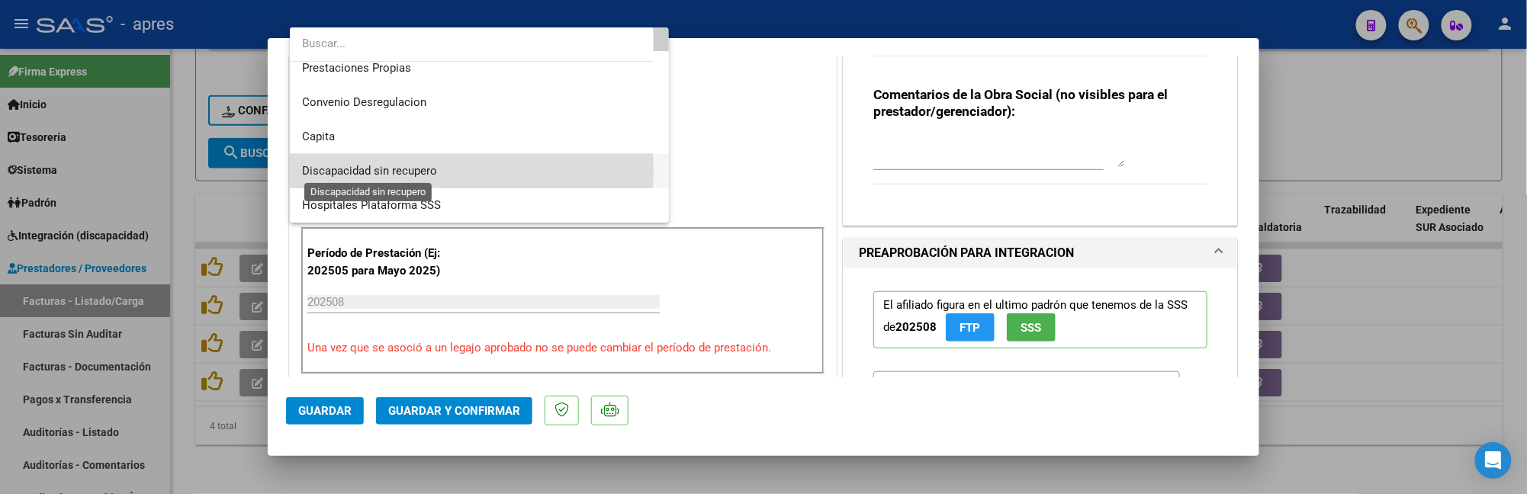
click at [424, 171] on span "Discapacidad sin recupero" at bounding box center [369, 171] width 135 height 14
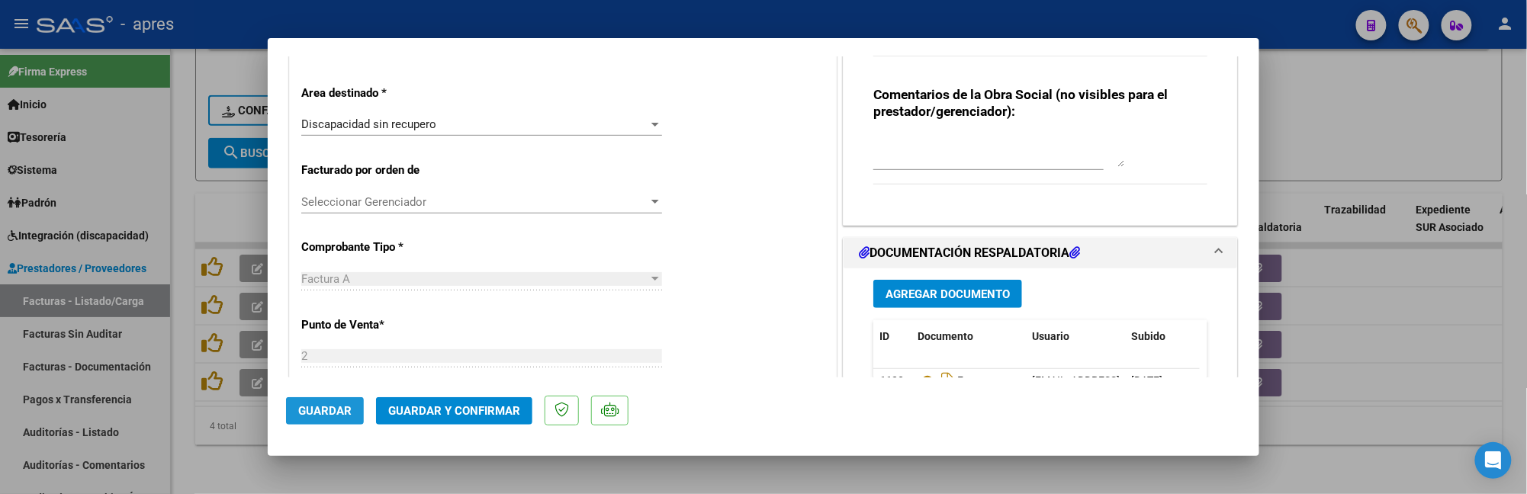
click at [333, 413] on span "Guardar" at bounding box center [324, 411] width 53 height 14
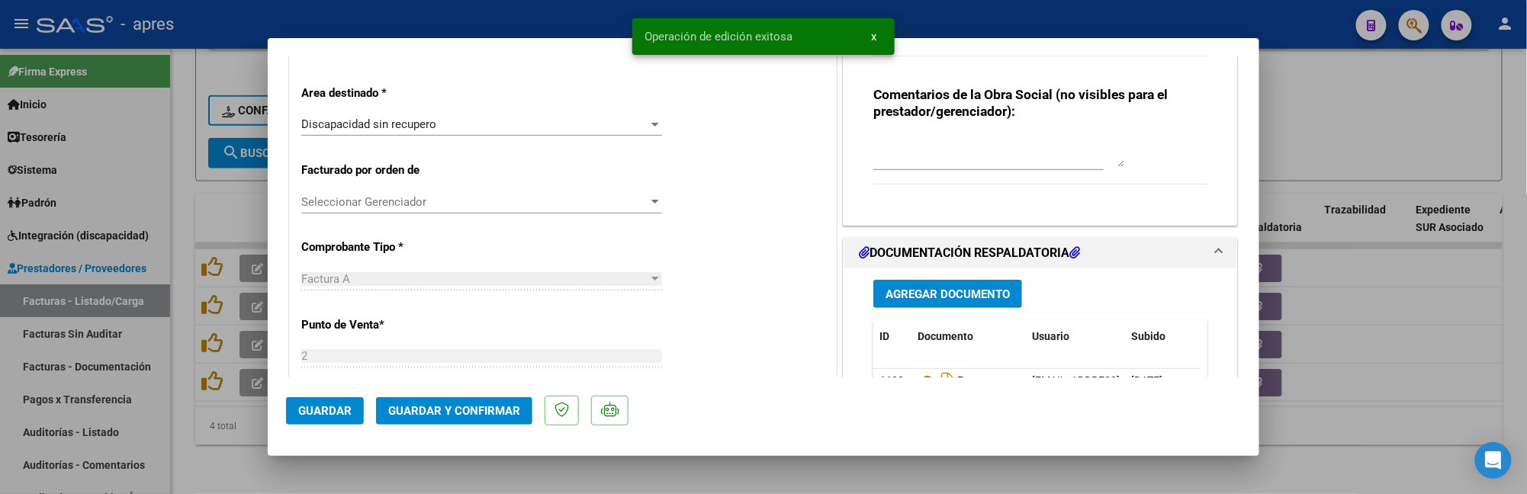
click at [217, 477] on div at bounding box center [763, 247] width 1527 height 494
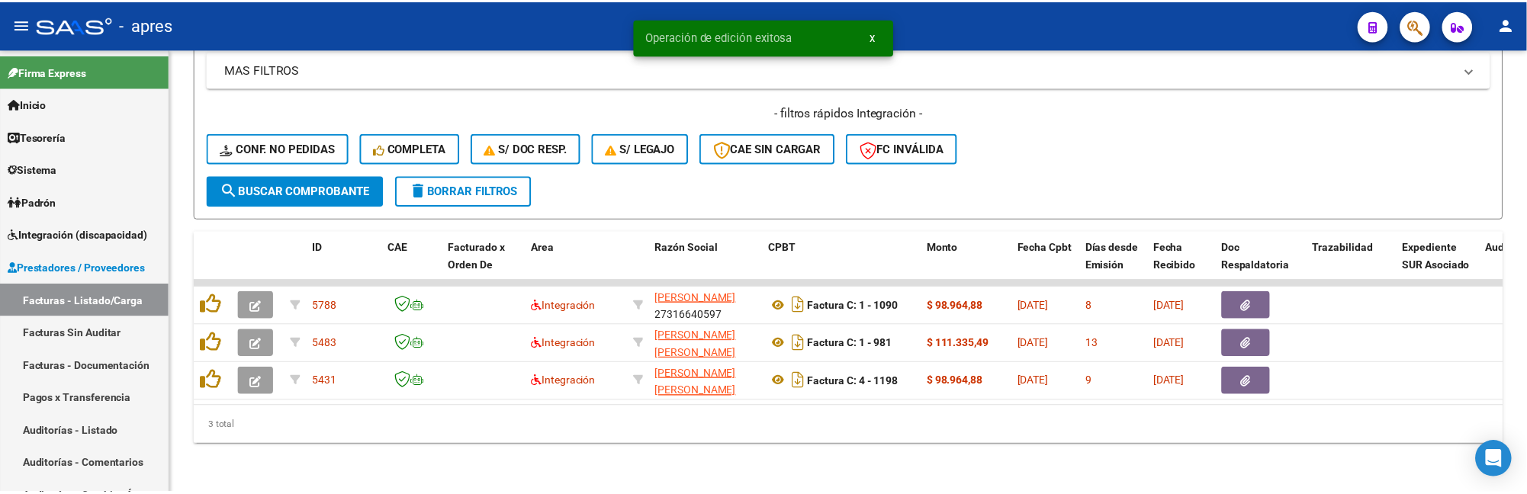
scroll to position [686, 0]
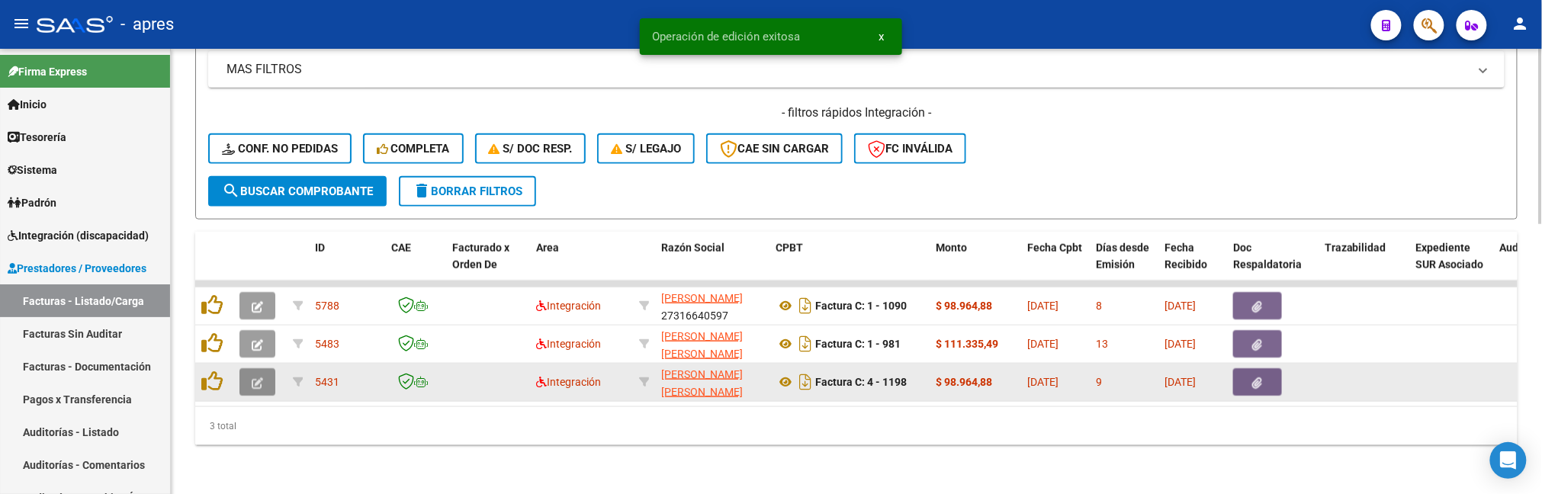
click at [255, 375] on span "button" at bounding box center [257, 382] width 11 height 14
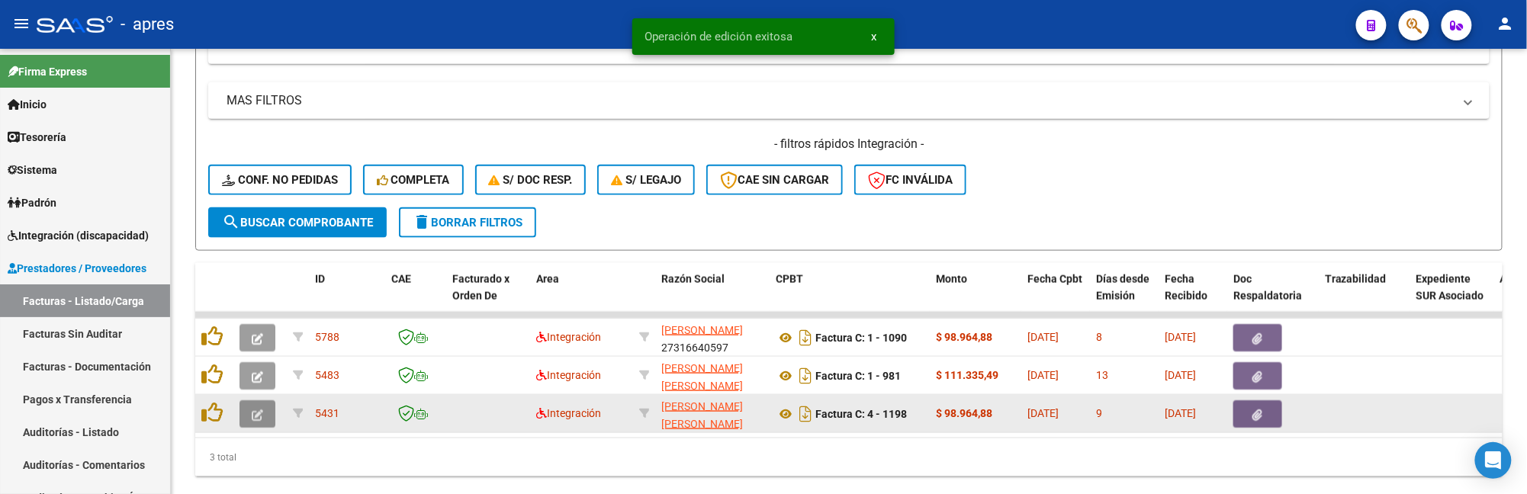
scroll to position [733, 0]
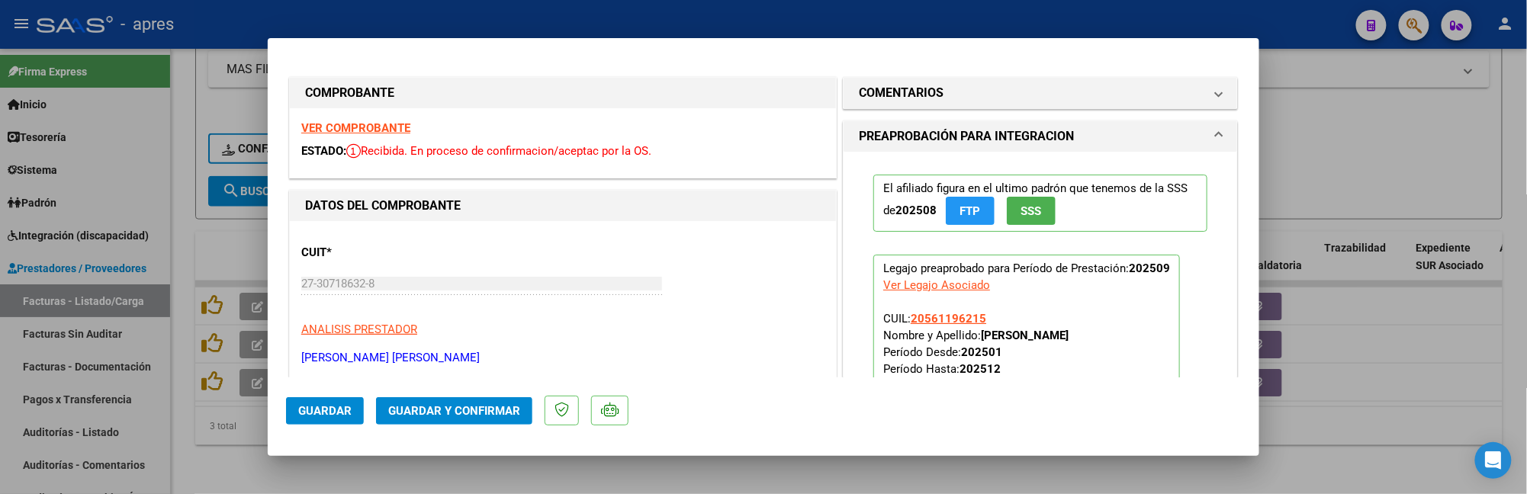
click at [372, 133] on strong "VER COMPROBANTE" at bounding box center [355, 128] width 109 height 14
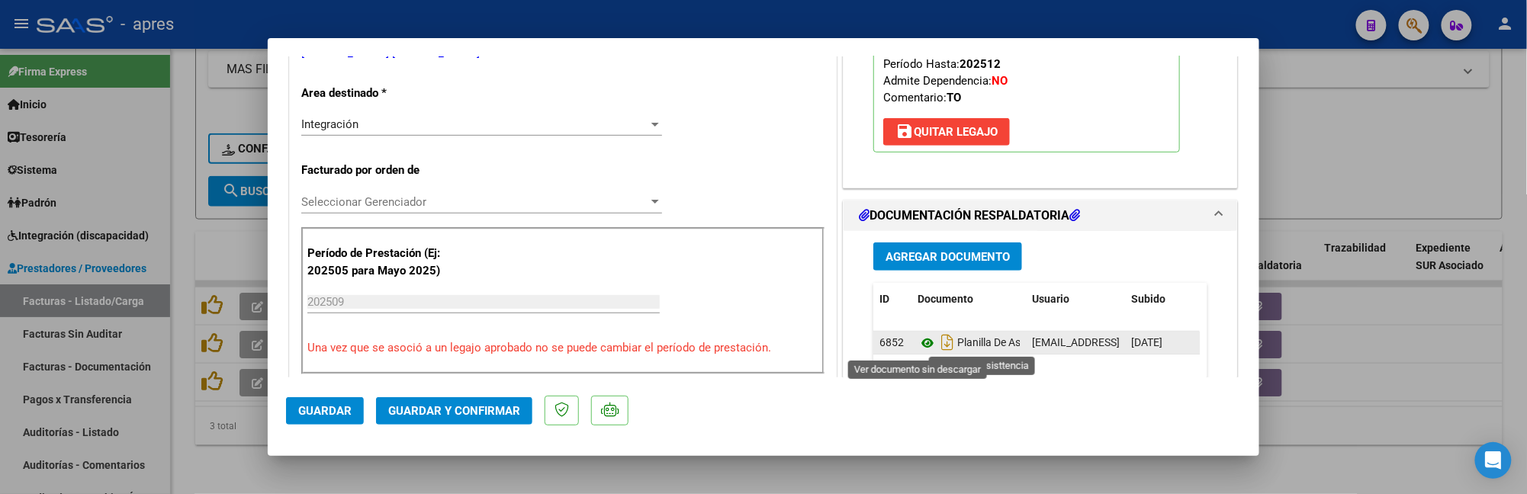
click at [918, 340] on icon at bounding box center [928, 343] width 20 height 18
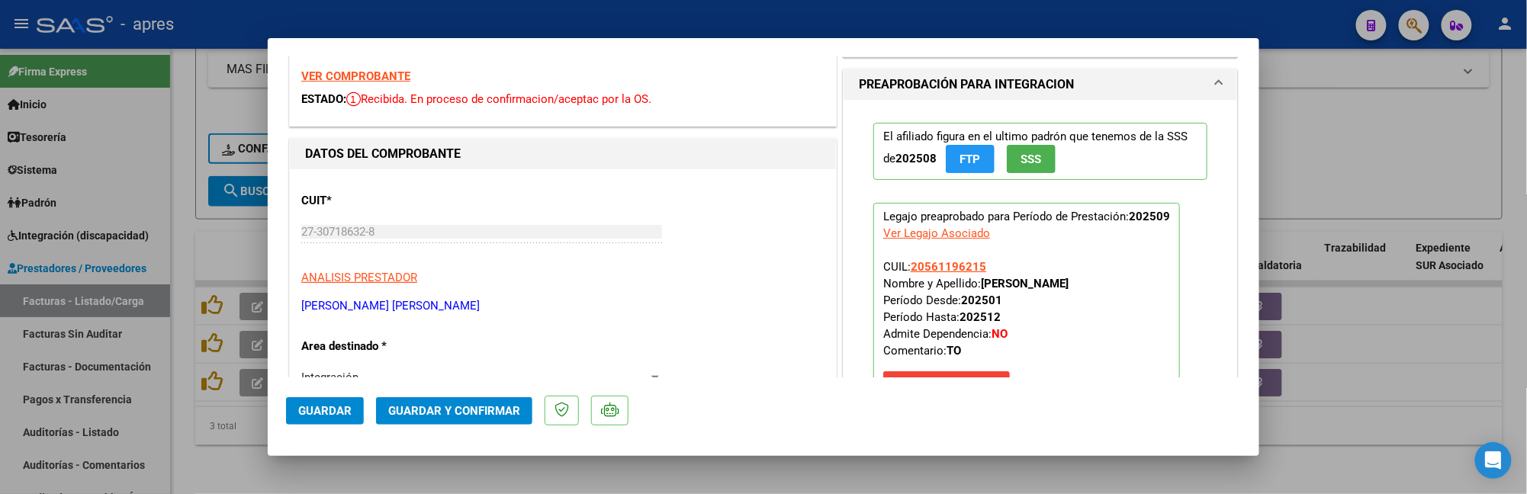
scroll to position [0, 0]
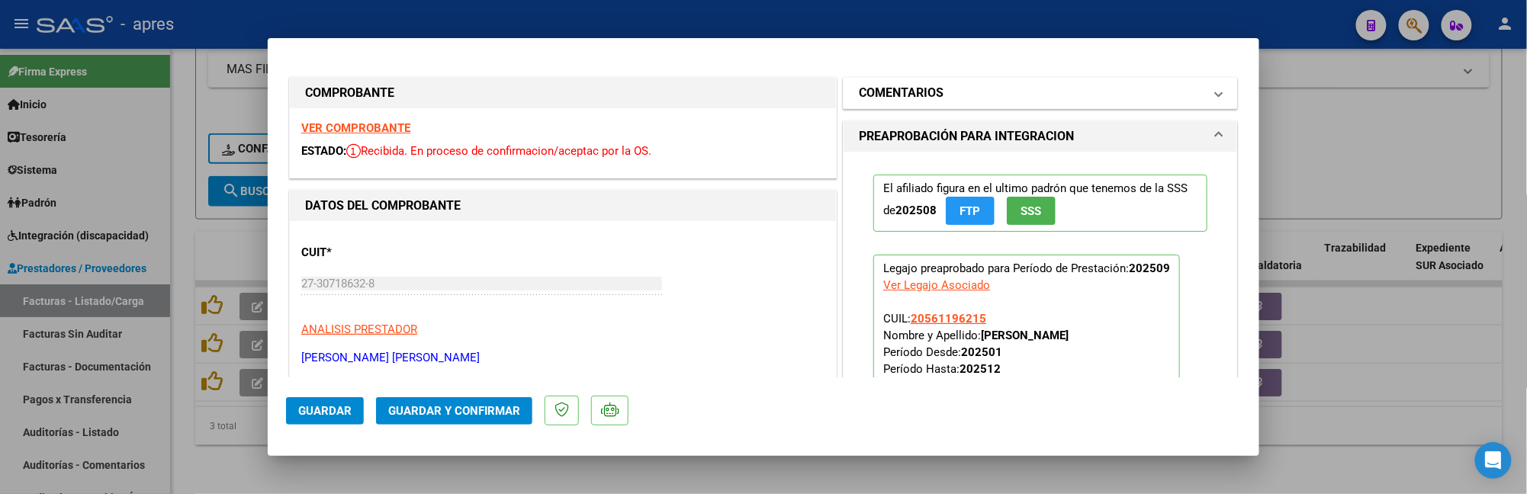
click at [902, 92] on h1 "COMENTARIOS" at bounding box center [901, 93] width 85 height 18
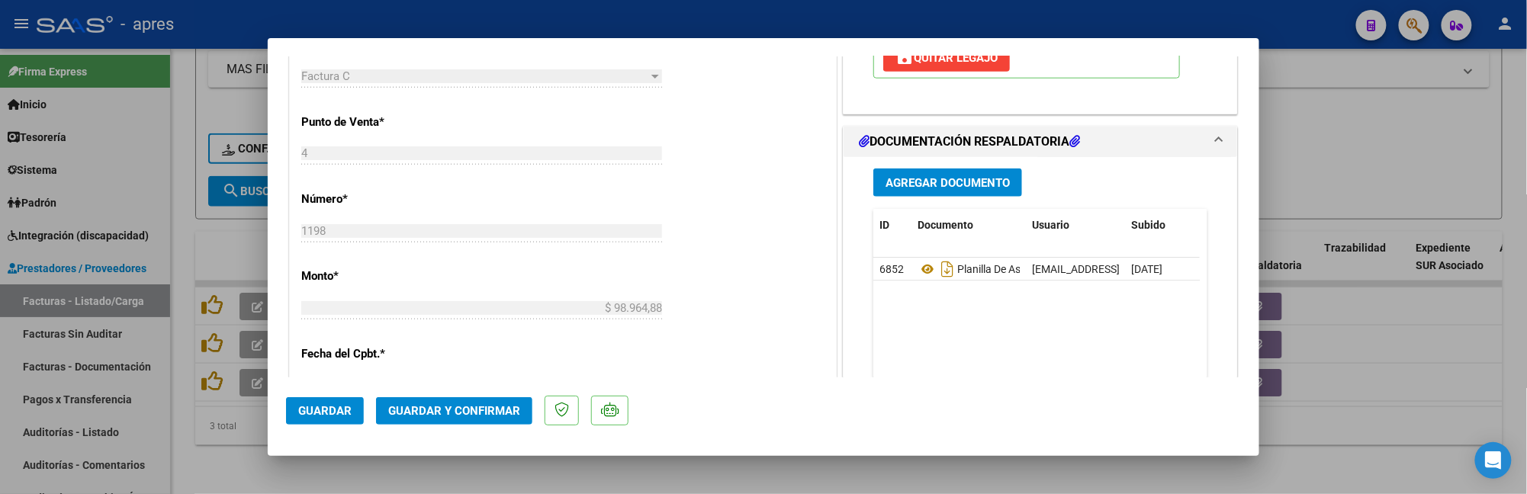
scroll to position [544, 0]
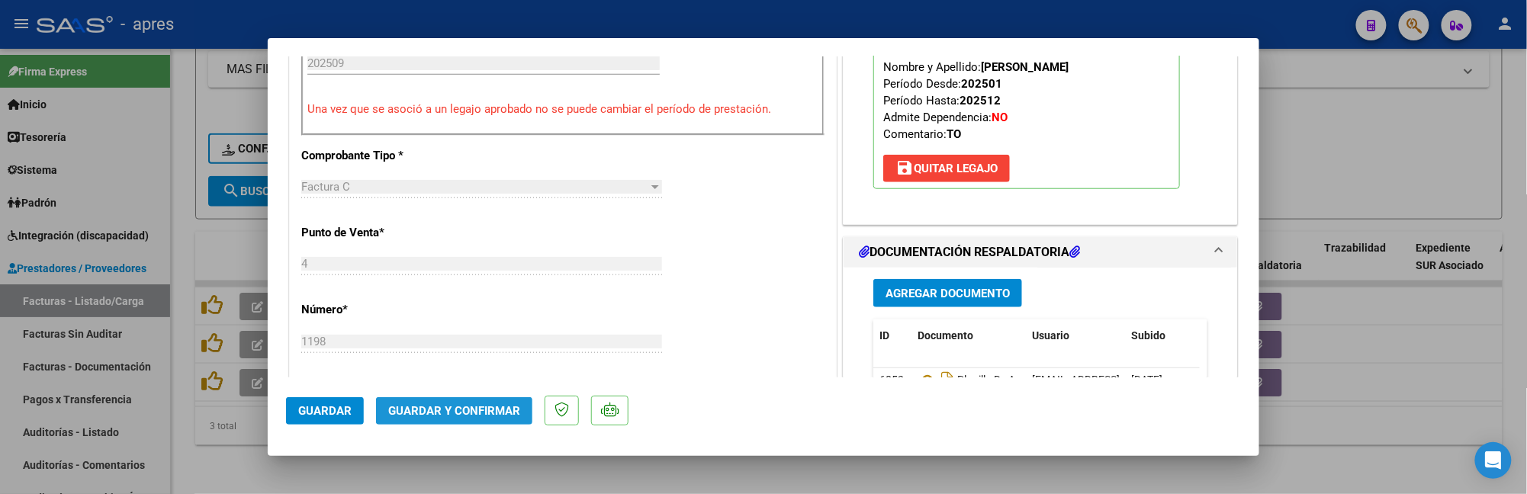
click at [500, 422] on button "Guardar y Confirmar" at bounding box center [454, 410] width 156 height 27
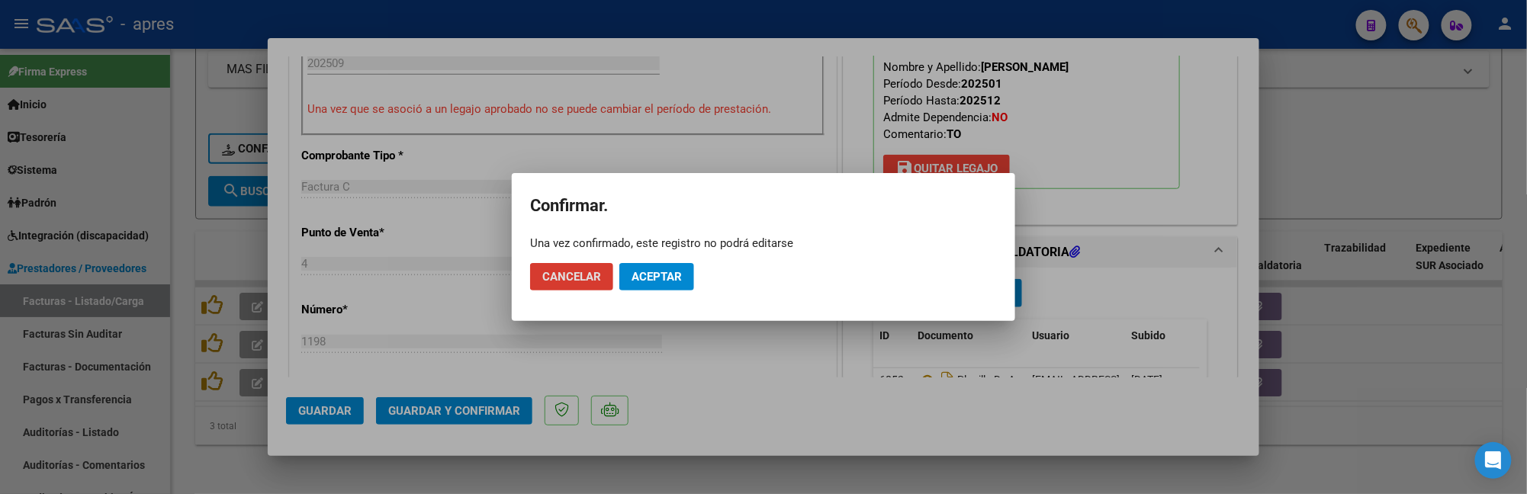
click at [680, 270] on span "Aceptar" at bounding box center [657, 277] width 50 height 14
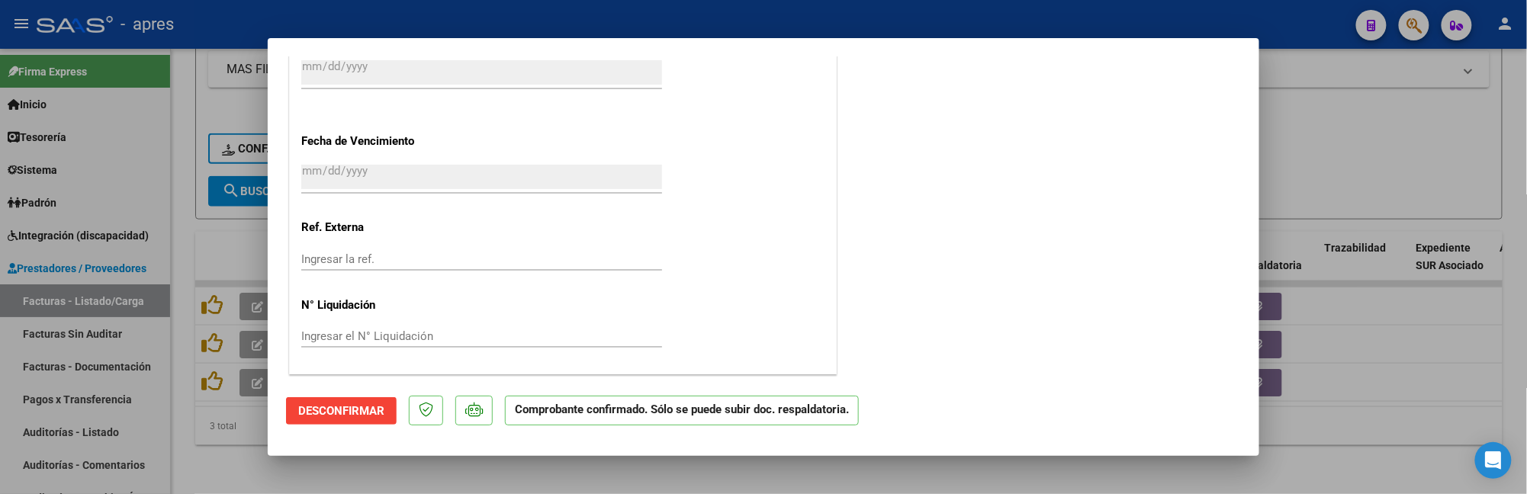
click at [214, 461] on div at bounding box center [763, 247] width 1527 height 494
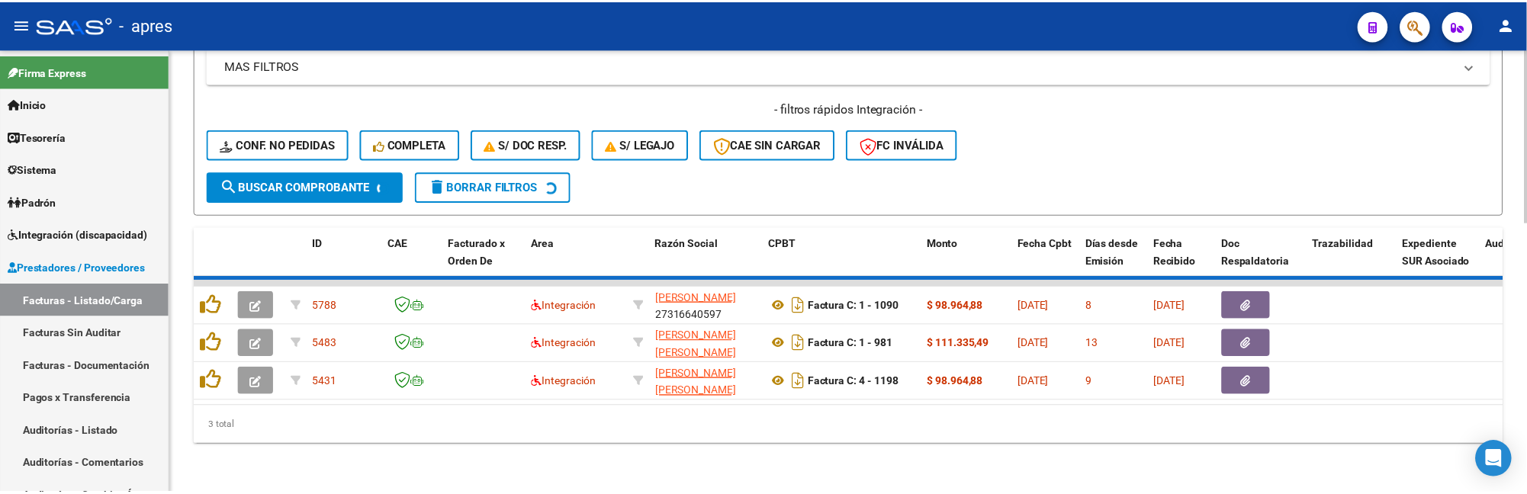
scroll to position [648, 0]
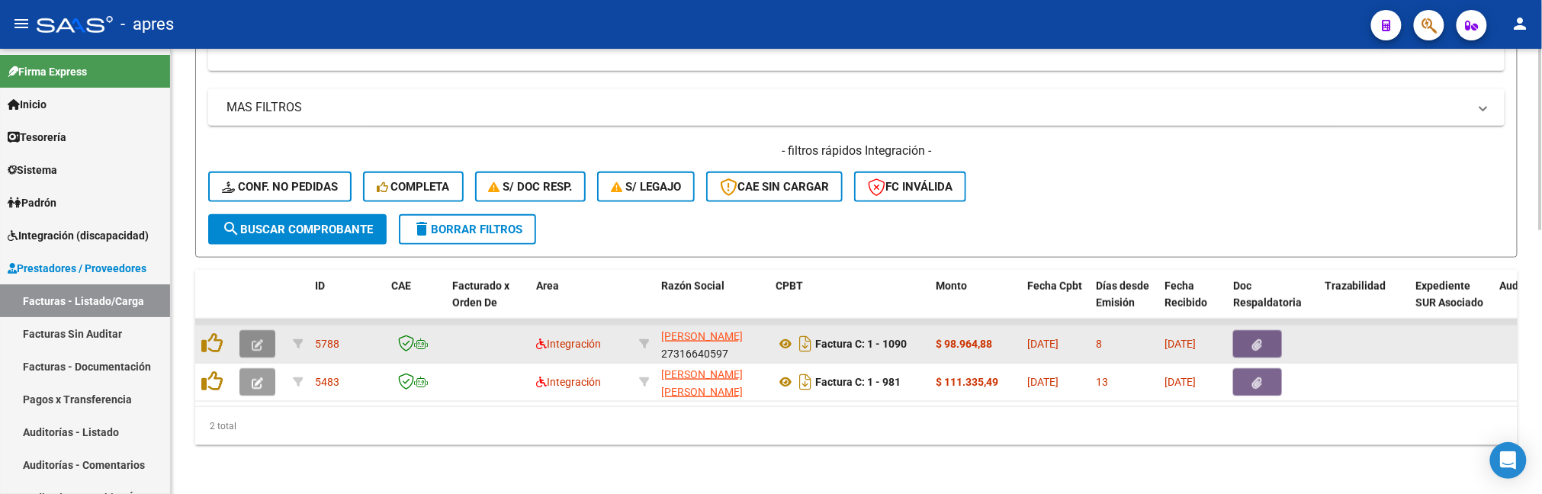
click at [259, 330] on button "button" at bounding box center [257, 343] width 36 height 27
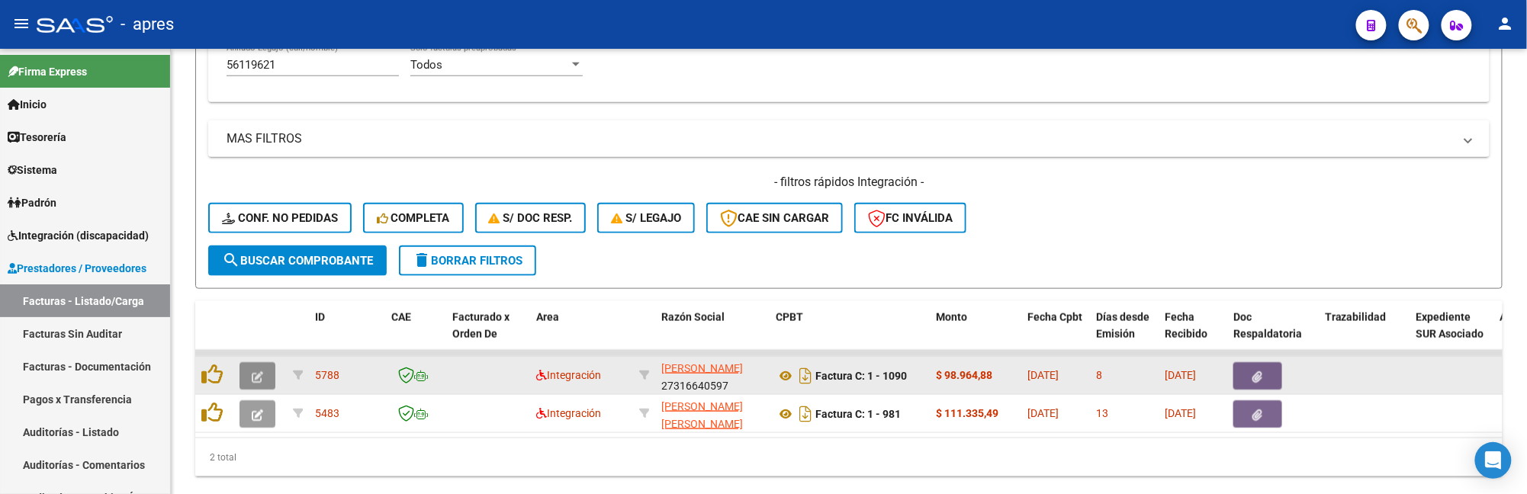
scroll to position [696, 0]
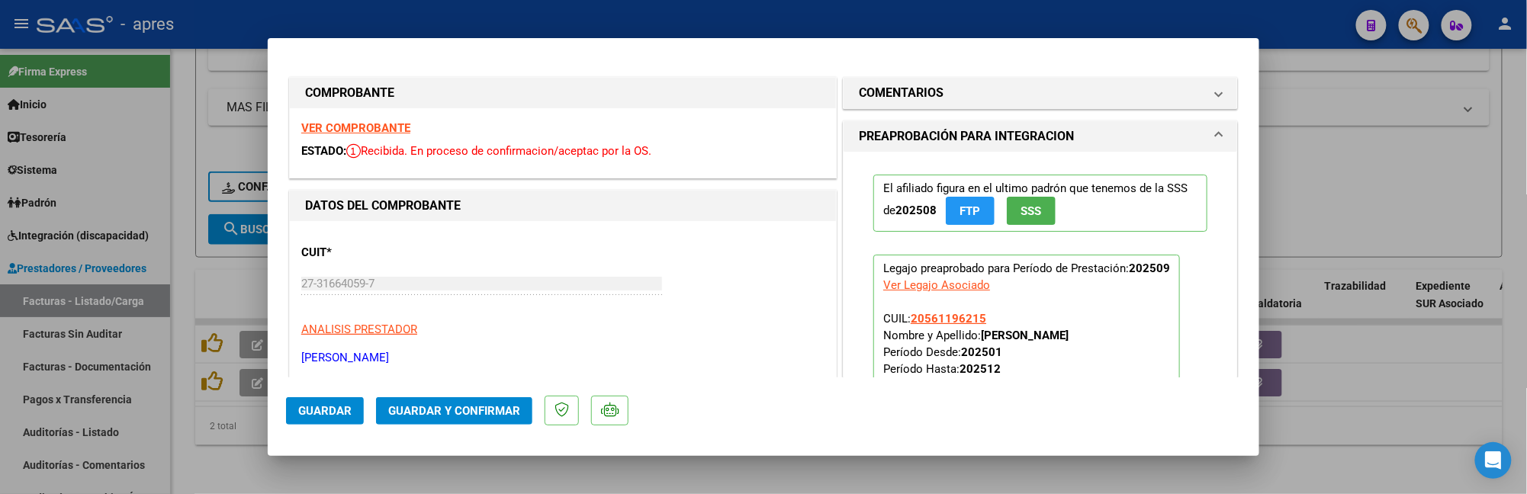
click at [391, 122] on strong "VER COMPROBANTE" at bounding box center [355, 128] width 109 height 14
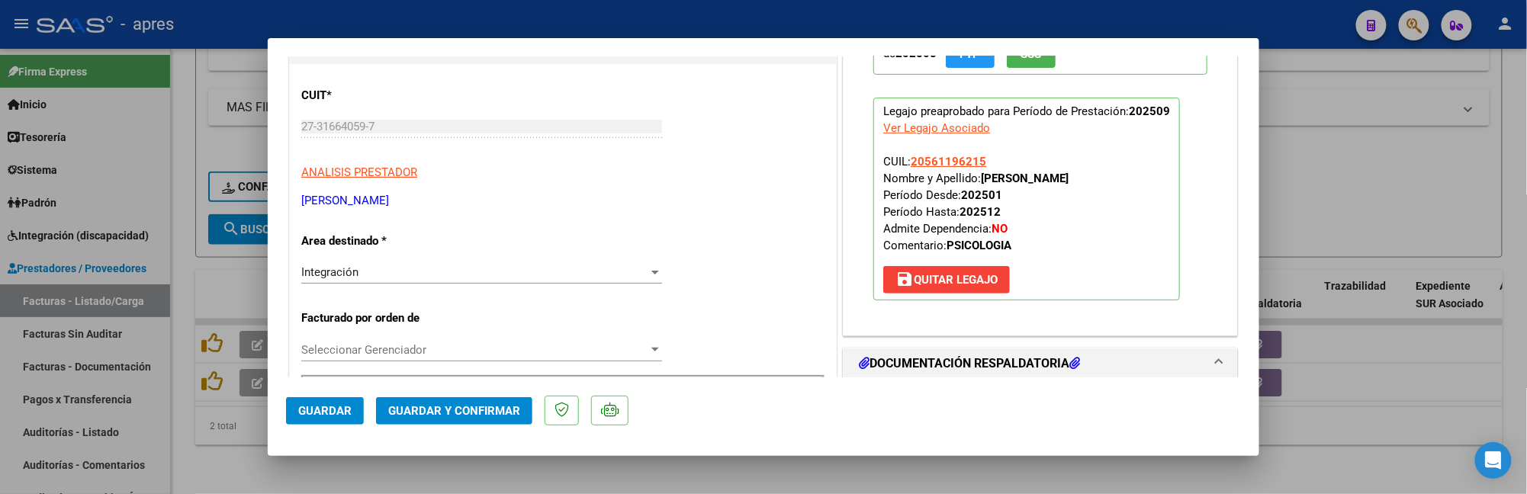
scroll to position [305, 0]
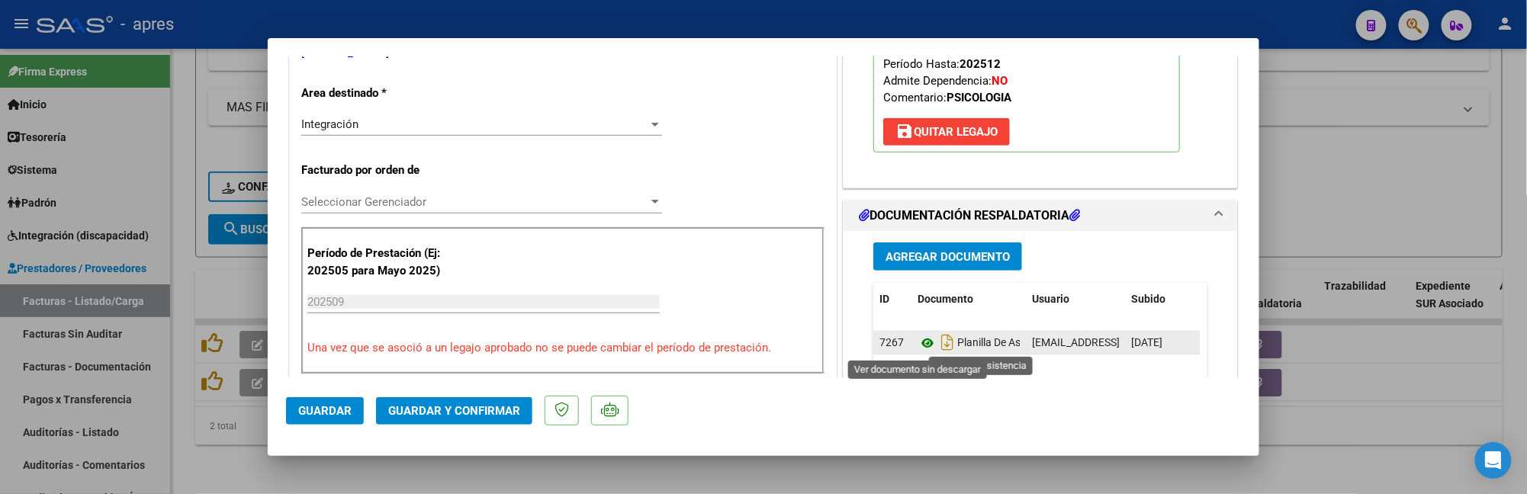
click at [918, 342] on icon at bounding box center [928, 343] width 20 height 18
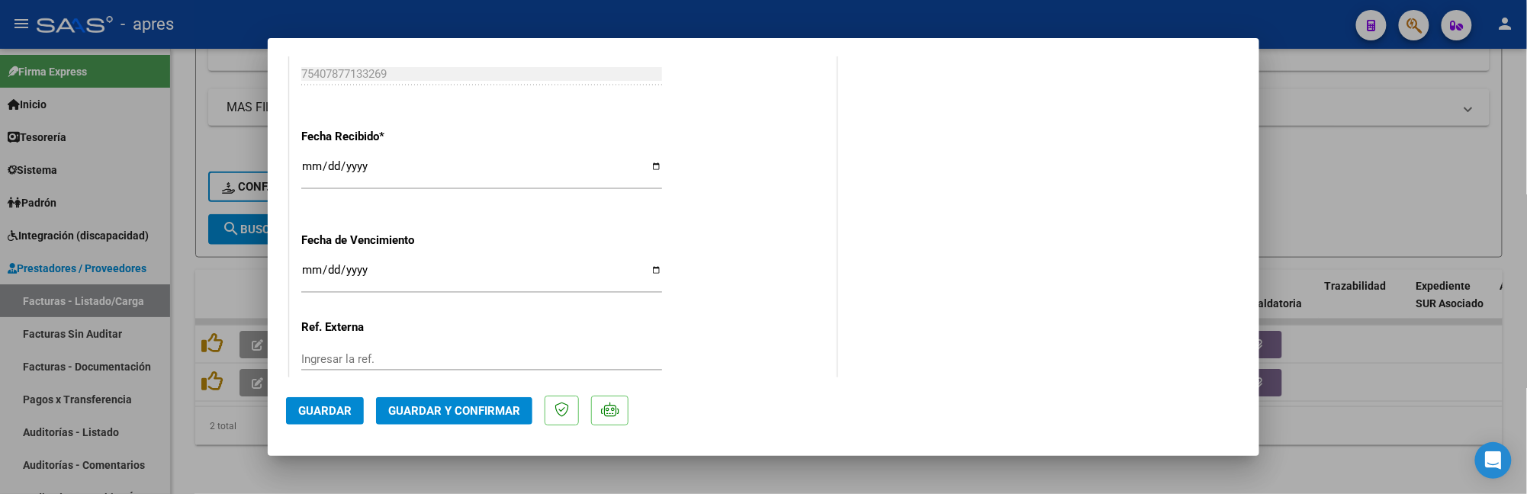
scroll to position [1118, 0]
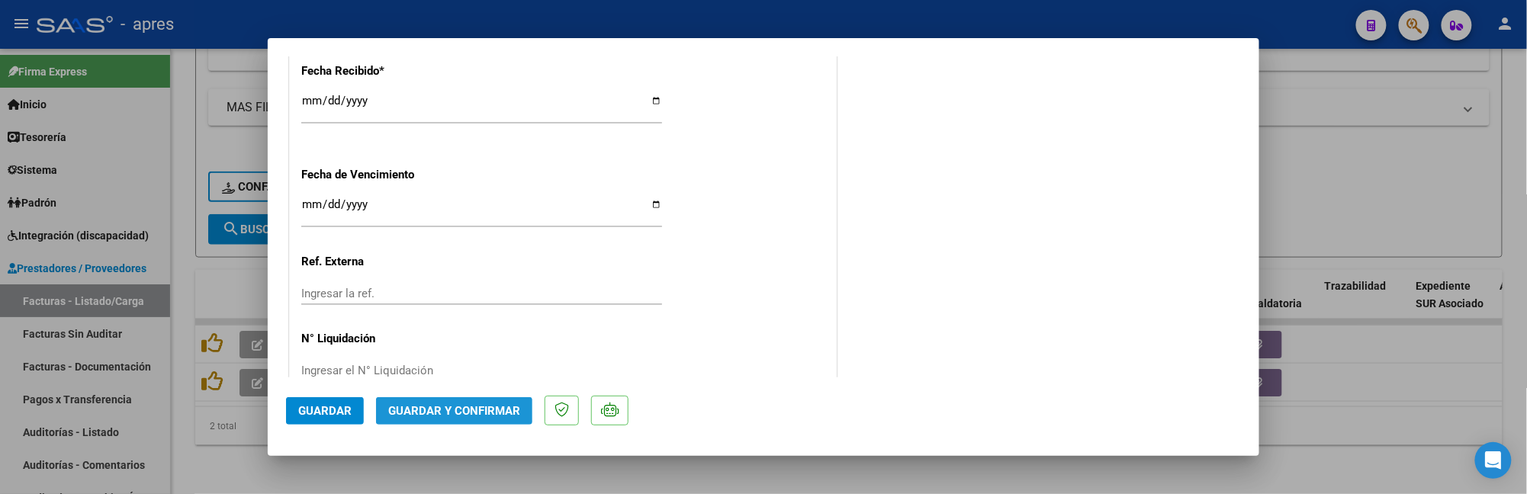
click at [432, 404] on span "Guardar y Confirmar" at bounding box center [454, 411] width 132 height 14
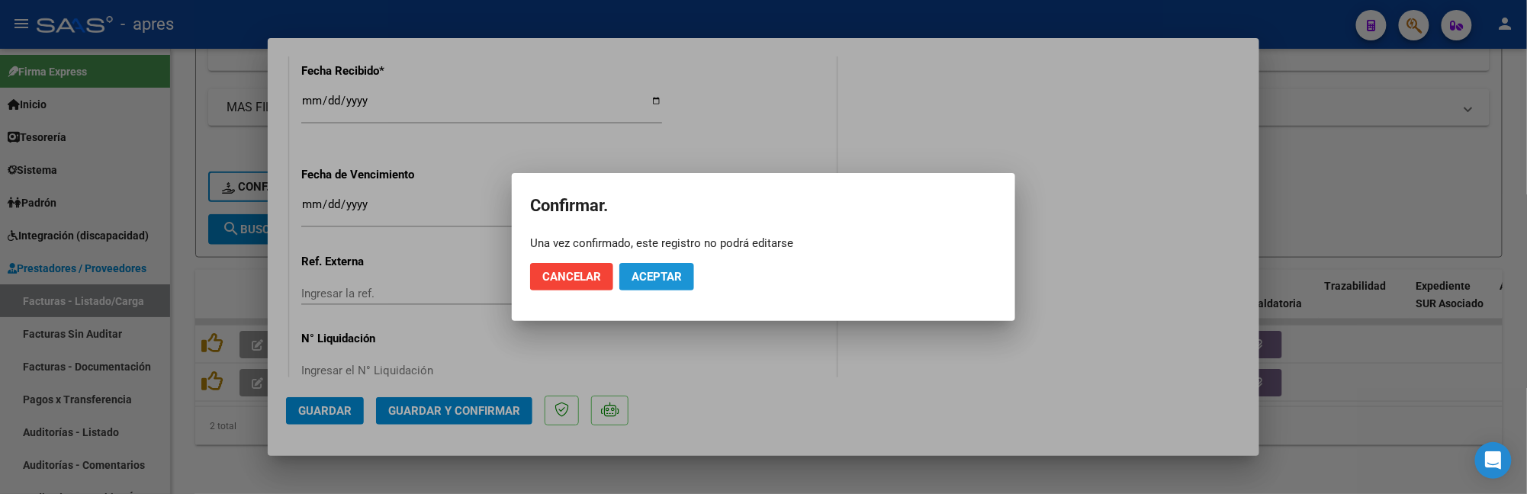
click at [663, 279] on span "Aceptar" at bounding box center [657, 277] width 50 height 14
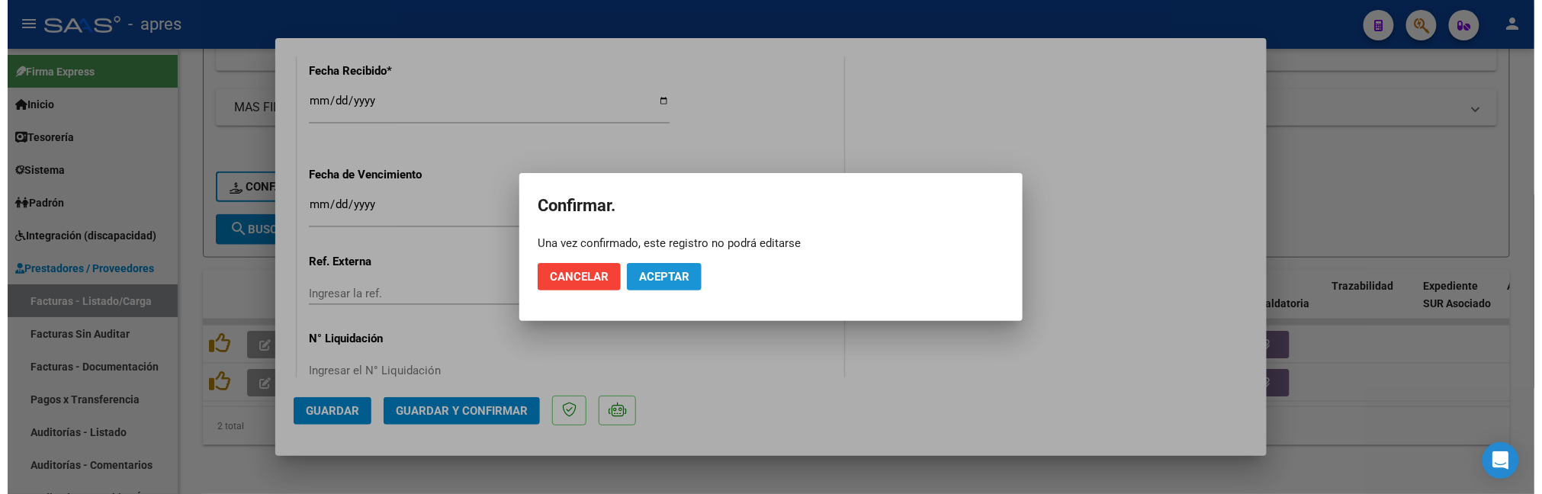
scroll to position [1024, 0]
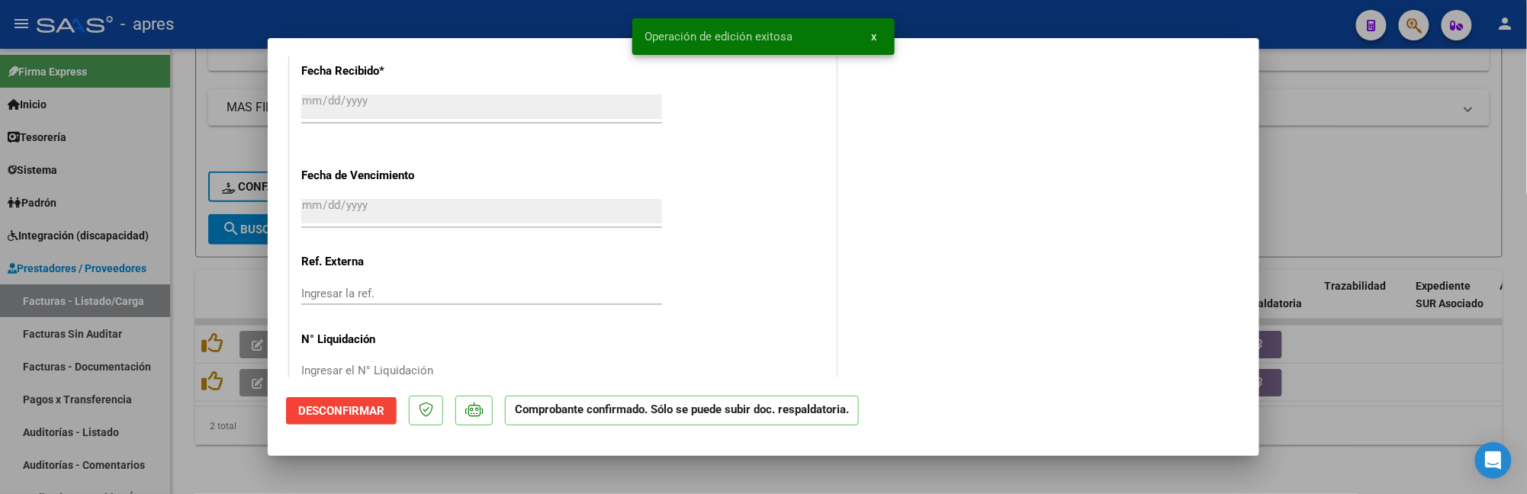
click at [175, 291] on div at bounding box center [763, 247] width 1527 height 494
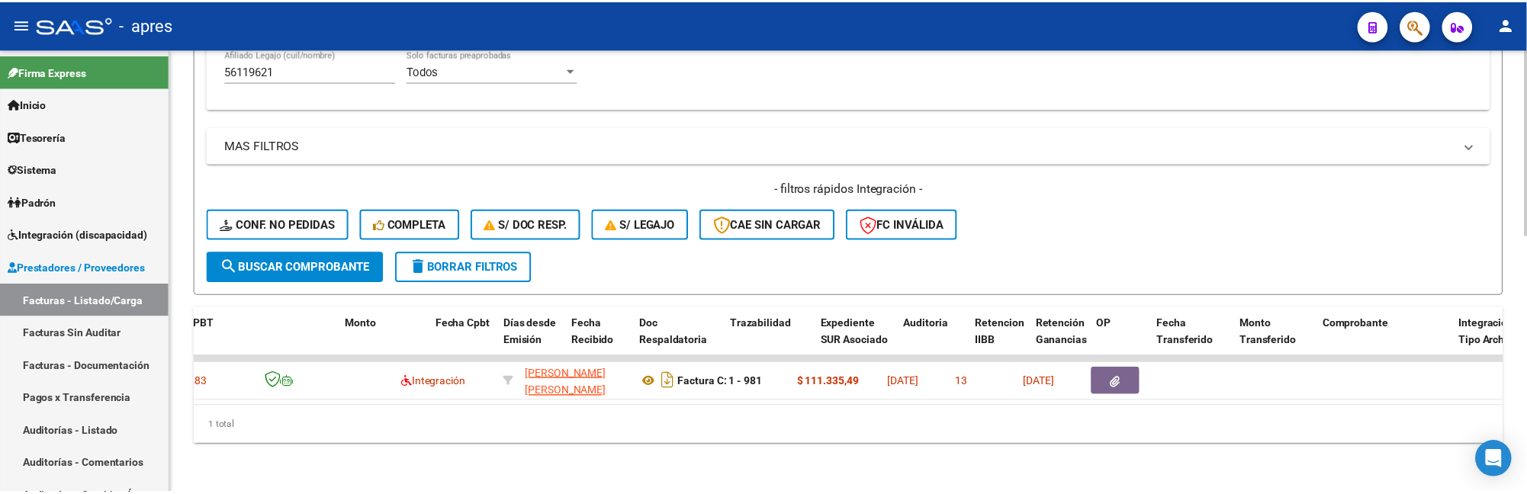
scroll to position [0, 27]
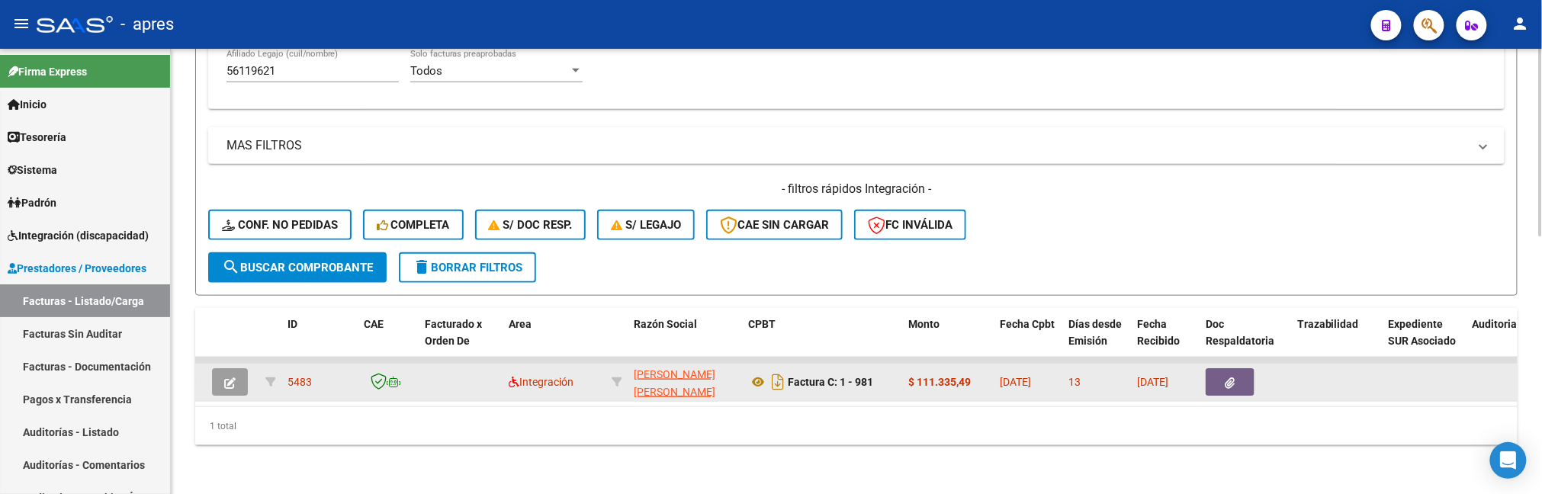
click at [230, 378] on icon "button" at bounding box center [229, 383] width 11 height 11
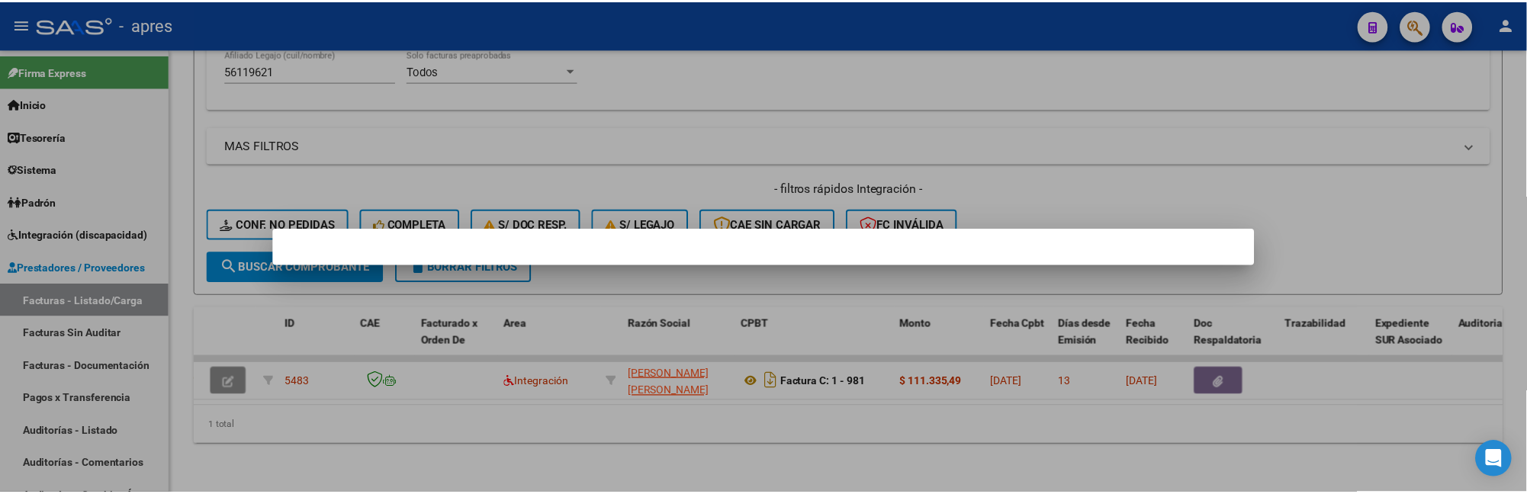
scroll to position [657, 0]
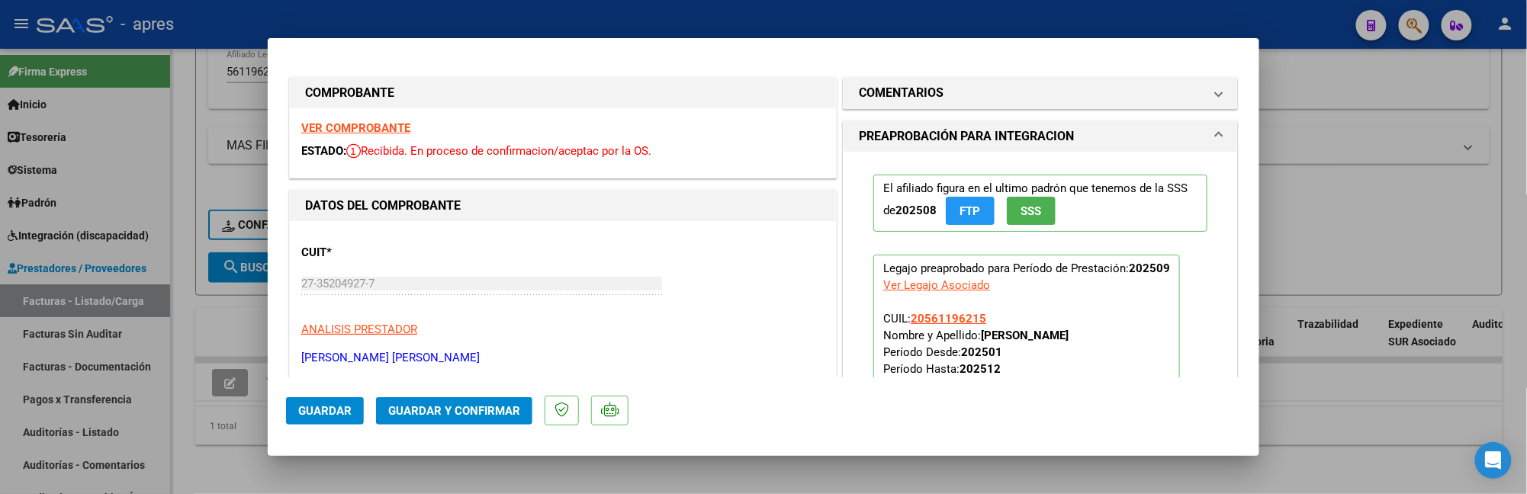
click at [367, 129] on strong "VER COMPROBANTE" at bounding box center [355, 128] width 109 height 14
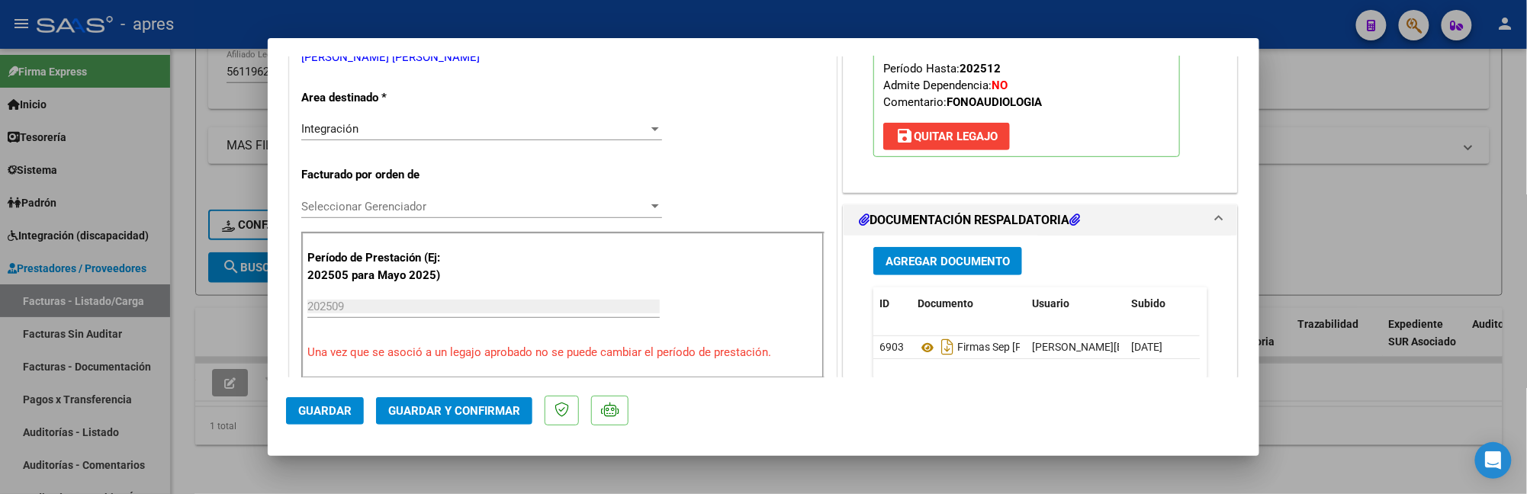
scroll to position [305, 0]
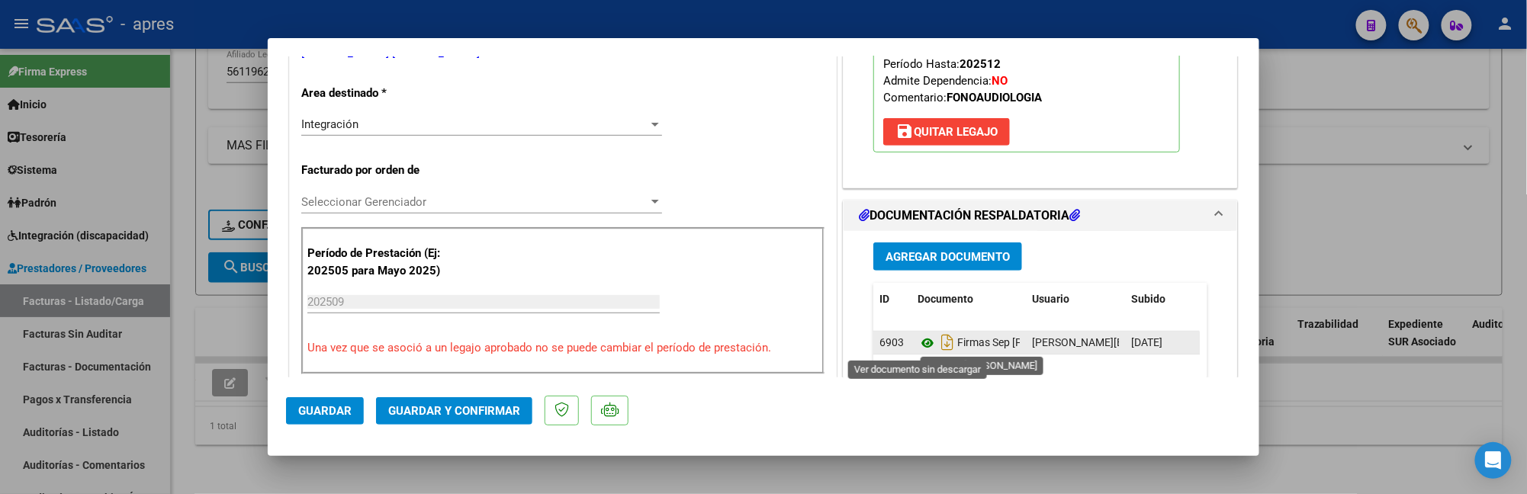
click at [923, 346] on icon at bounding box center [928, 343] width 20 height 18
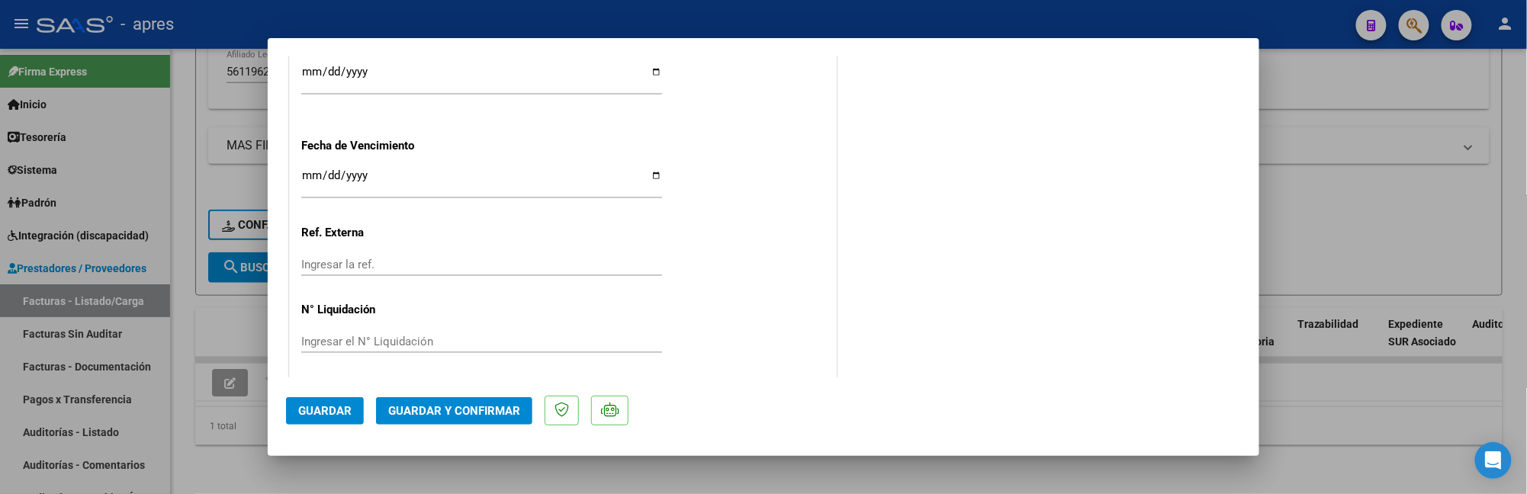
scroll to position [1154, 0]
click at [479, 407] on span "Guardar y Confirmar" at bounding box center [454, 411] width 132 height 14
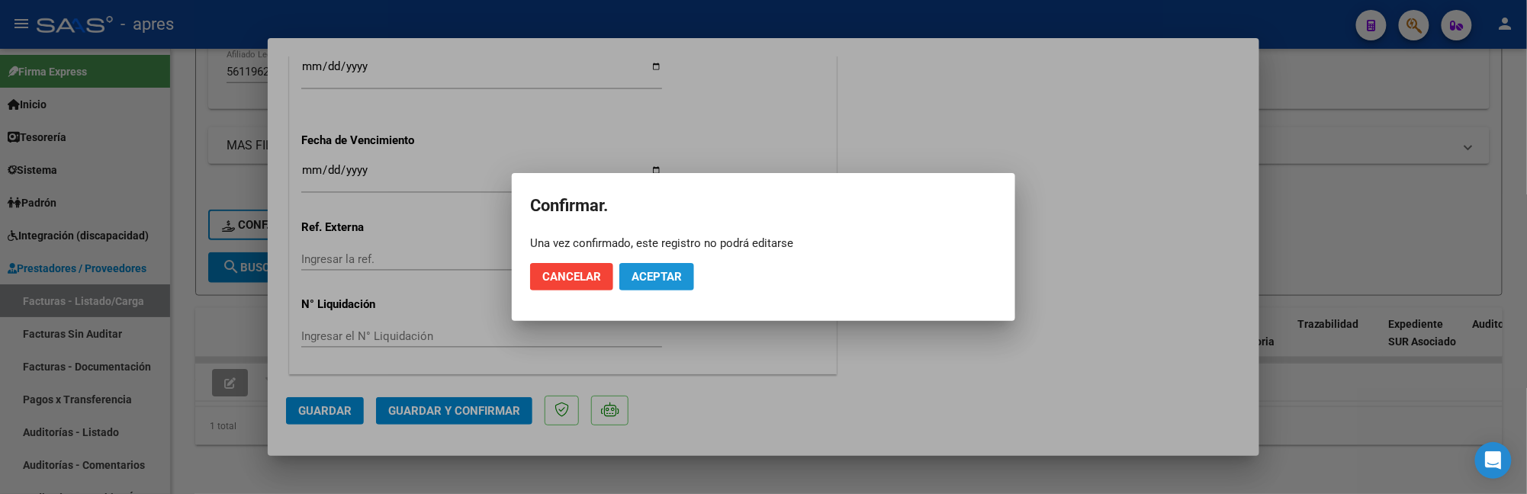
drag, startPoint x: 666, startPoint y: 272, endPoint x: 813, endPoint y: 10, distance: 300.9
click at [668, 265] on button "Aceptar" at bounding box center [656, 276] width 75 height 27
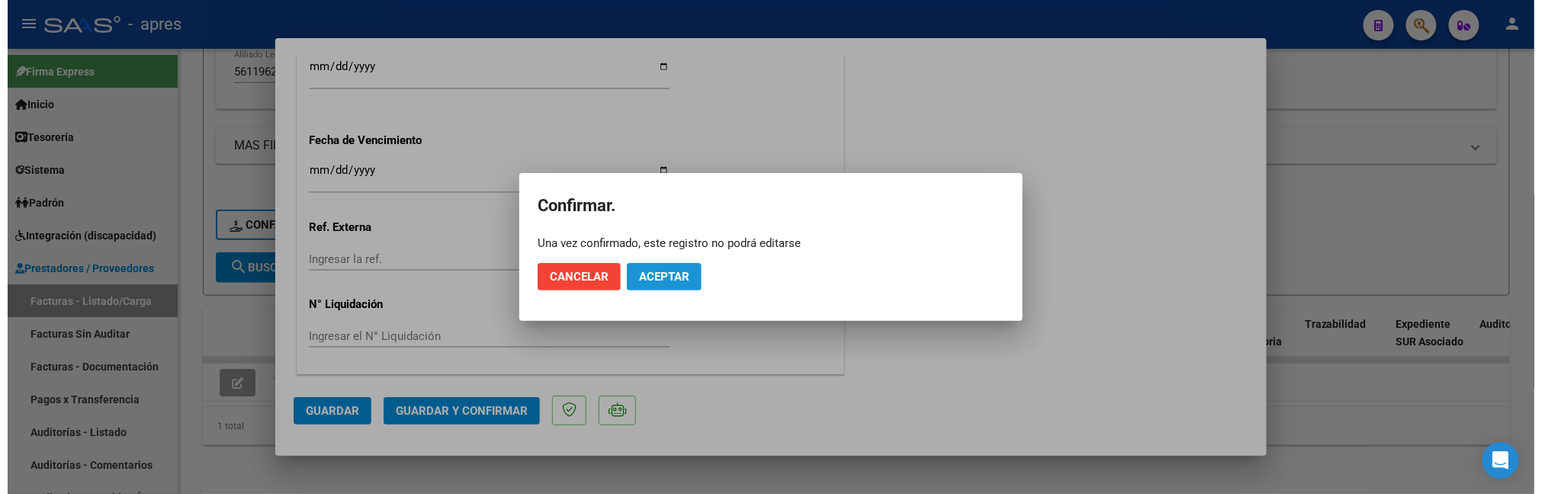
scroll to position [1059, 0]
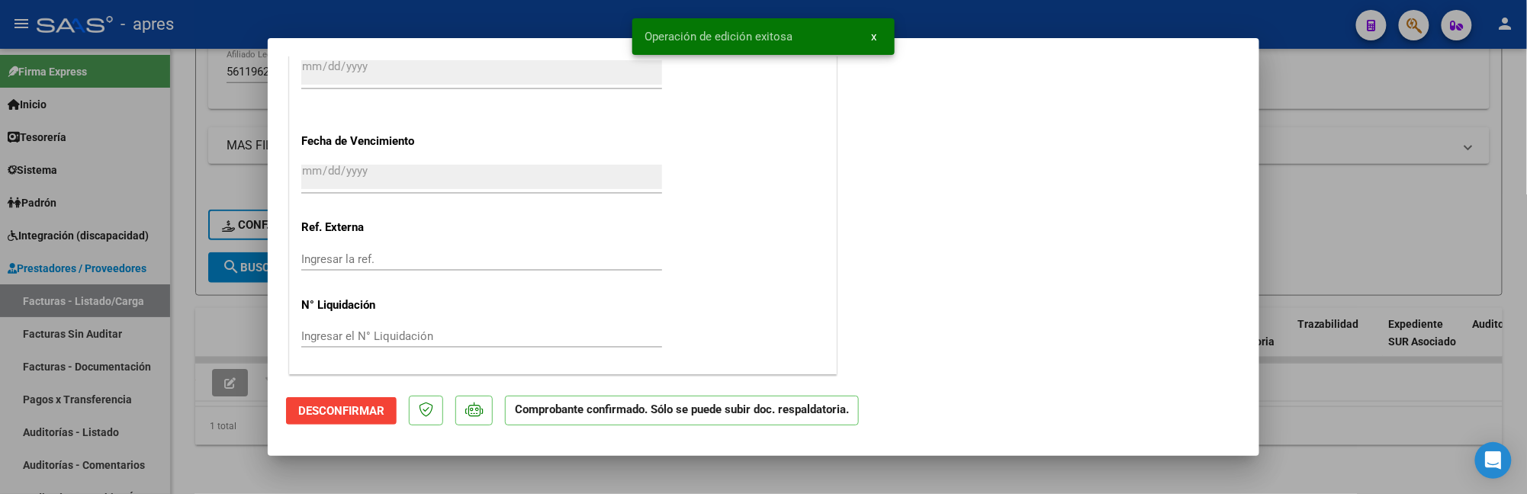
click at [191, 450] on div at bounding box center [763, 247] width 1527 height 494
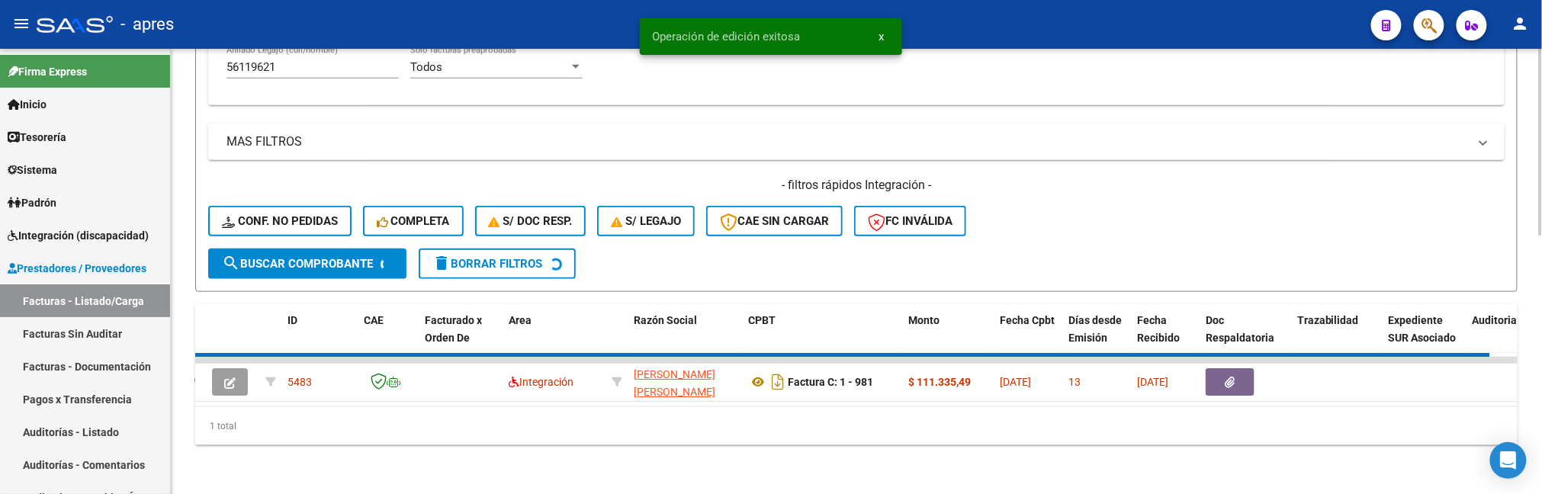
scroll to position [583, 0]
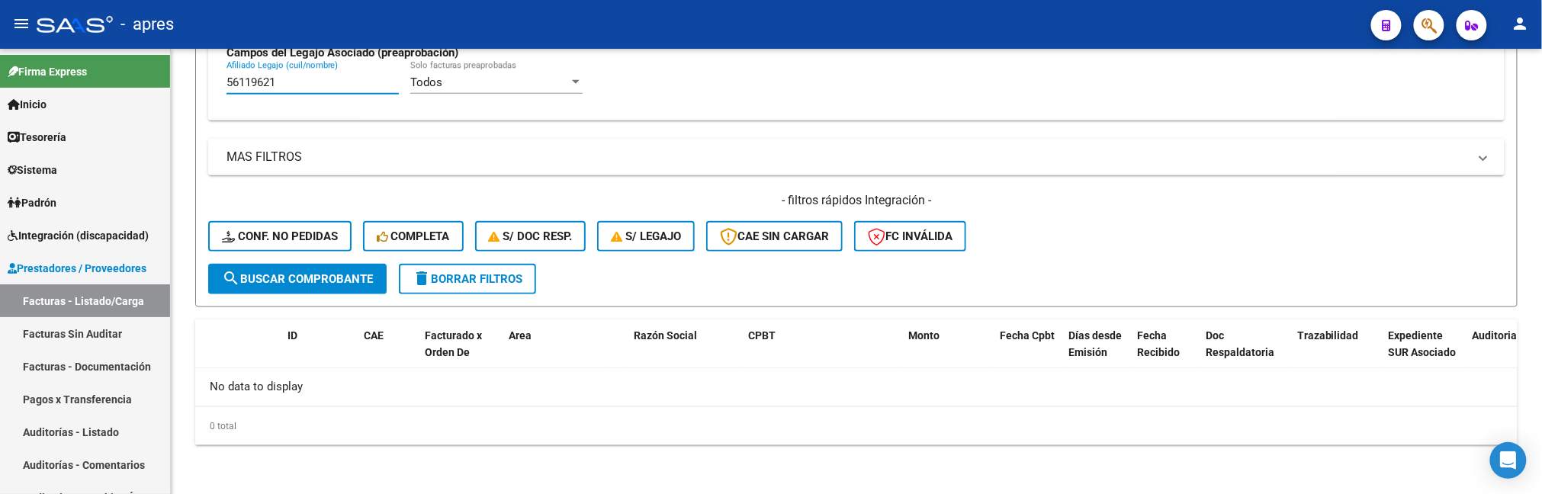
drag, startPoint x: 321, startPoint y: 85, endPoint x: -61, endPoint y: 90, distance: 382.2
click at [0, 90] on html "menu - apres person Firma Express Inicio Calendario SSS Instructivos Contacto O…" at bounding box center [771, 247] width 1542 height 494
paste input "409423"
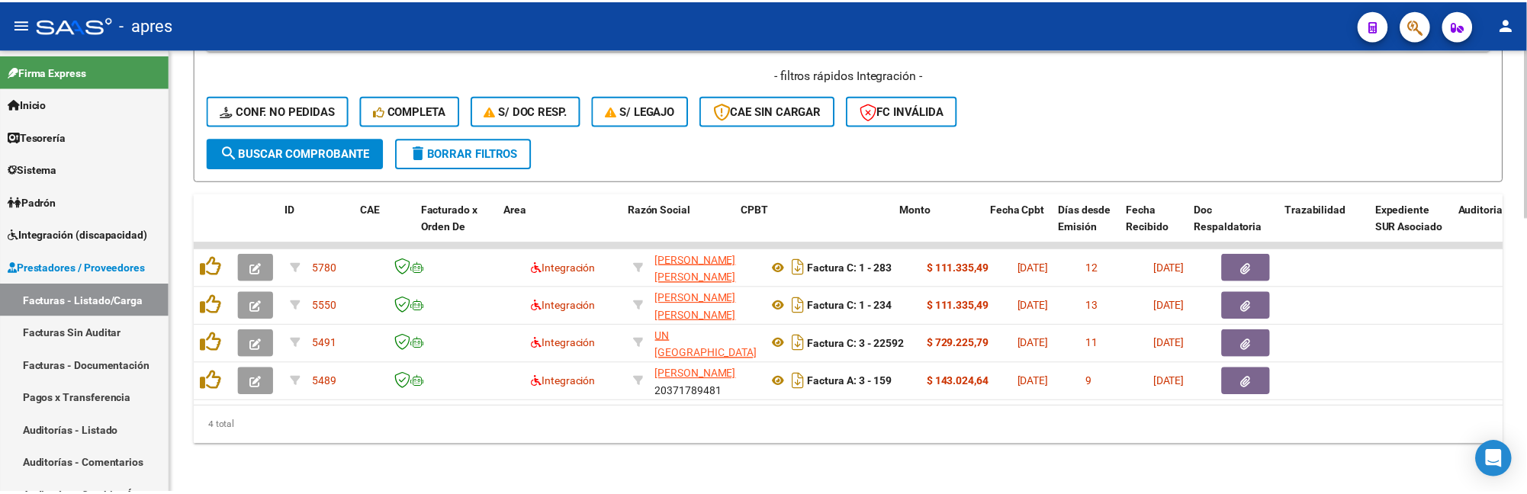
scroll to position [725, 0]
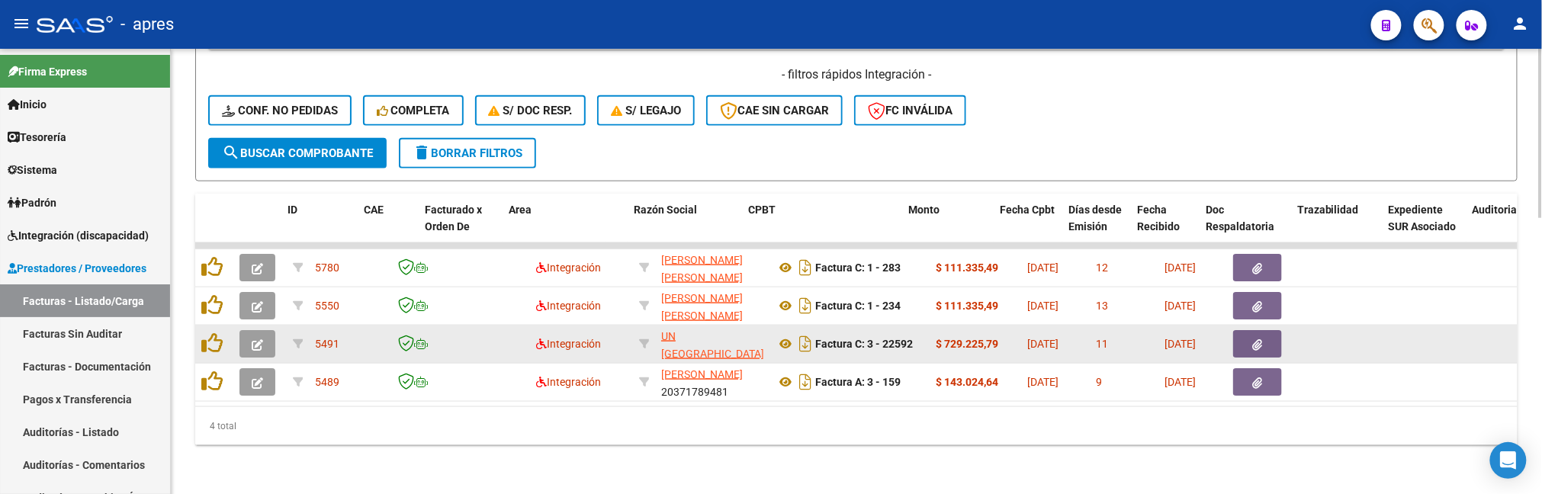
click at [249, 331] on button "button" at bounding box center [257, 343] width 36 height 27
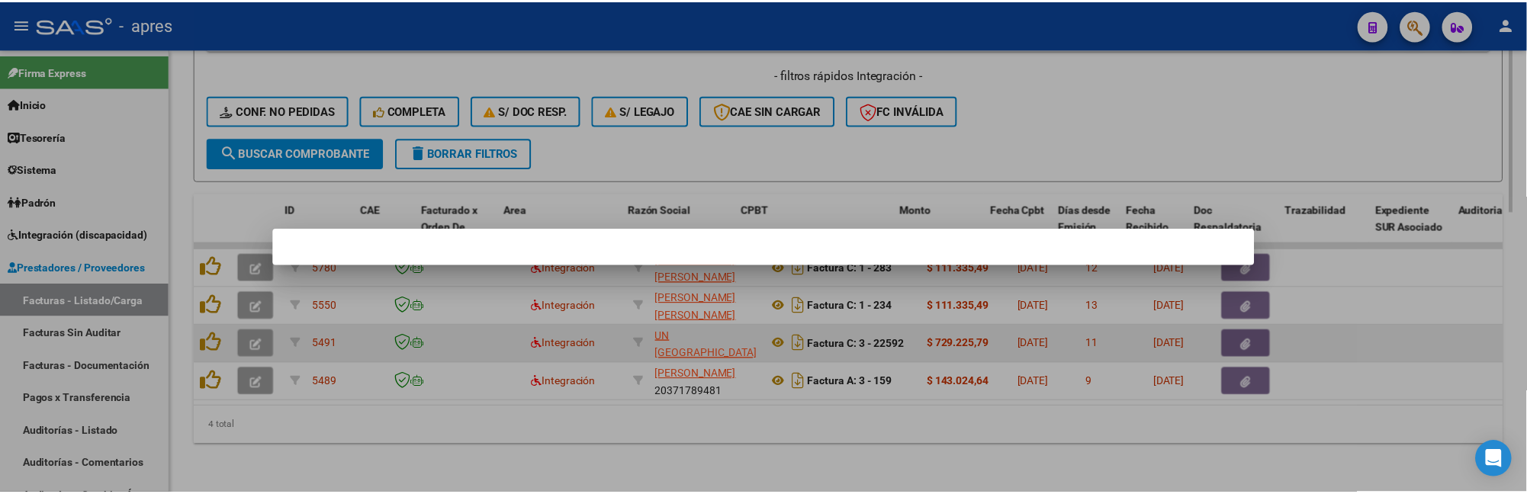
scroll to position [772, 0]
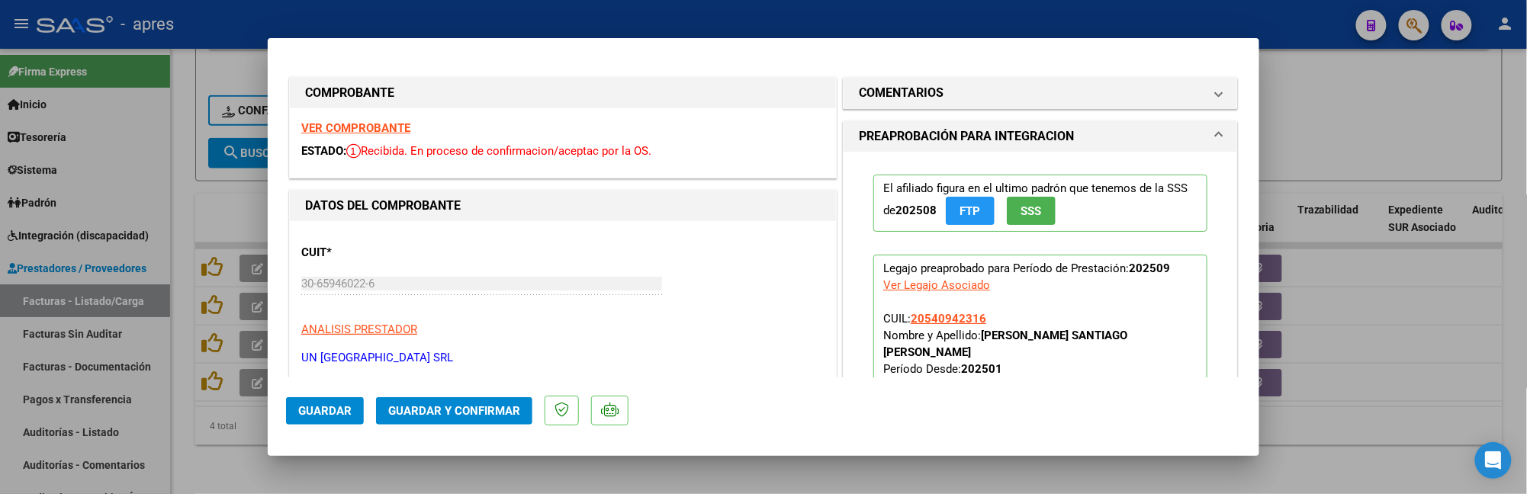
click at [384, 126] on strong "VER COMPROBANTE" at bounding box center [355, 128] width 109 height 14
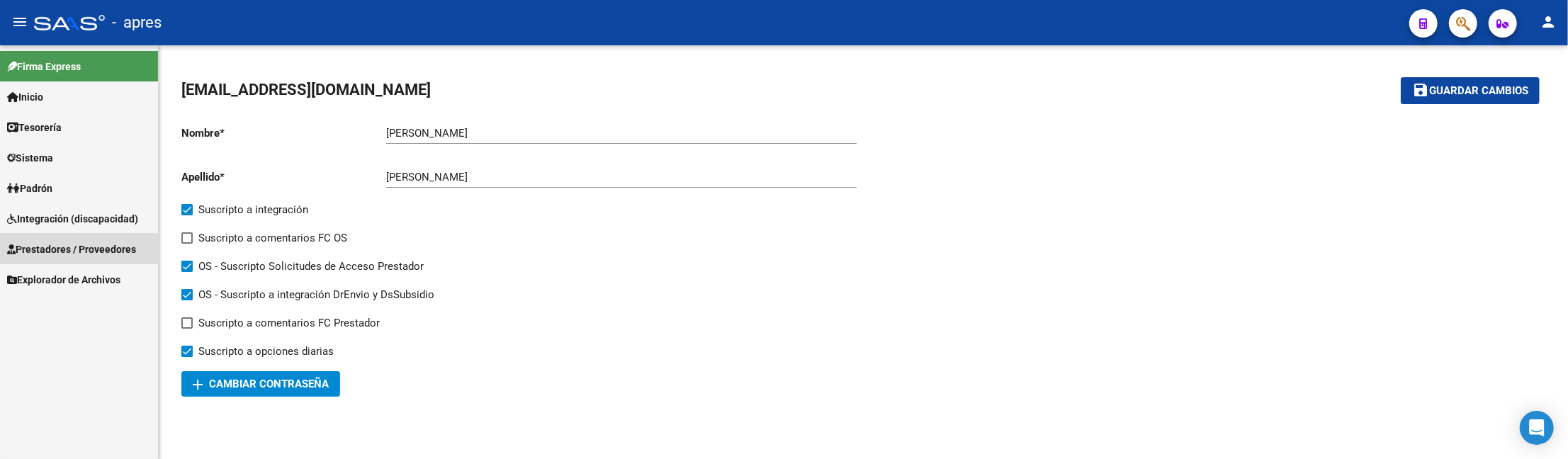
click at [92, 234] on link "Prestadores / Proveedores" at bounding box center [79, 249] width 158 height 31
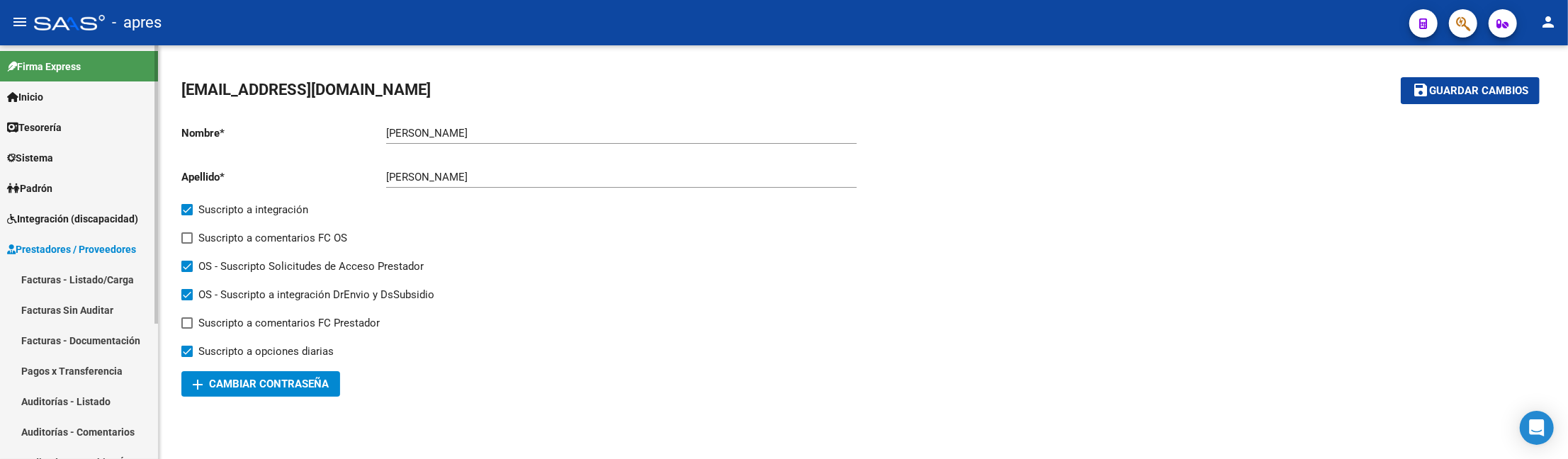
click at [86, 272] on link "Facturas - Listado/Carga" at bounding box center [79, 280] width 158 height 31
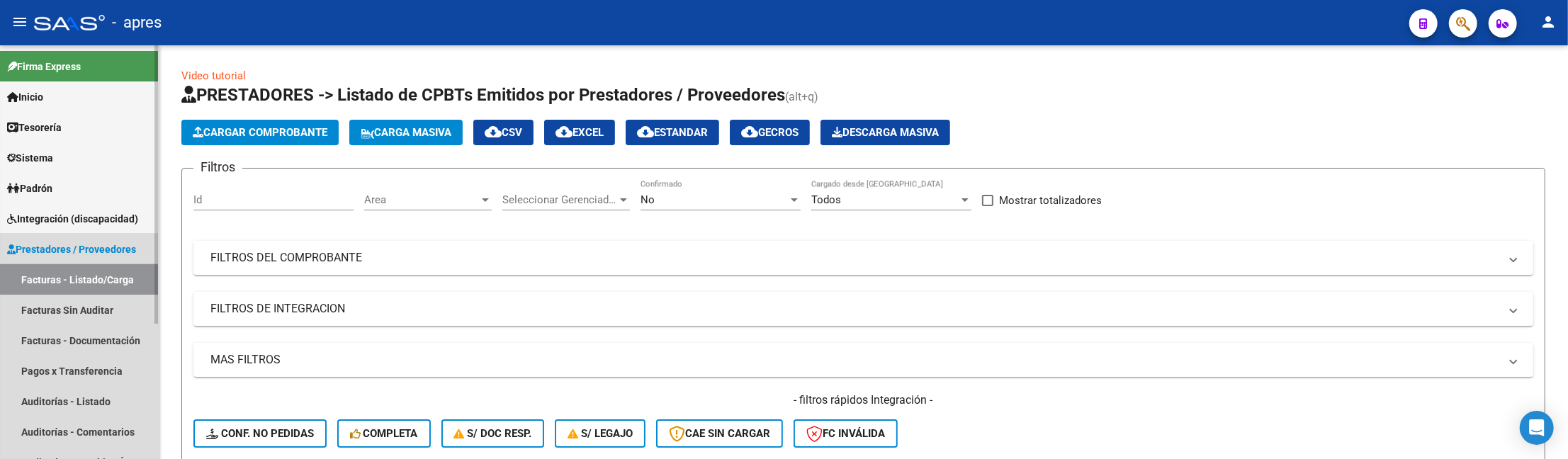
click at [92, 281] on link "Facturas - Listado/Carga" at bounding box center [79, 280] width 158 height 31
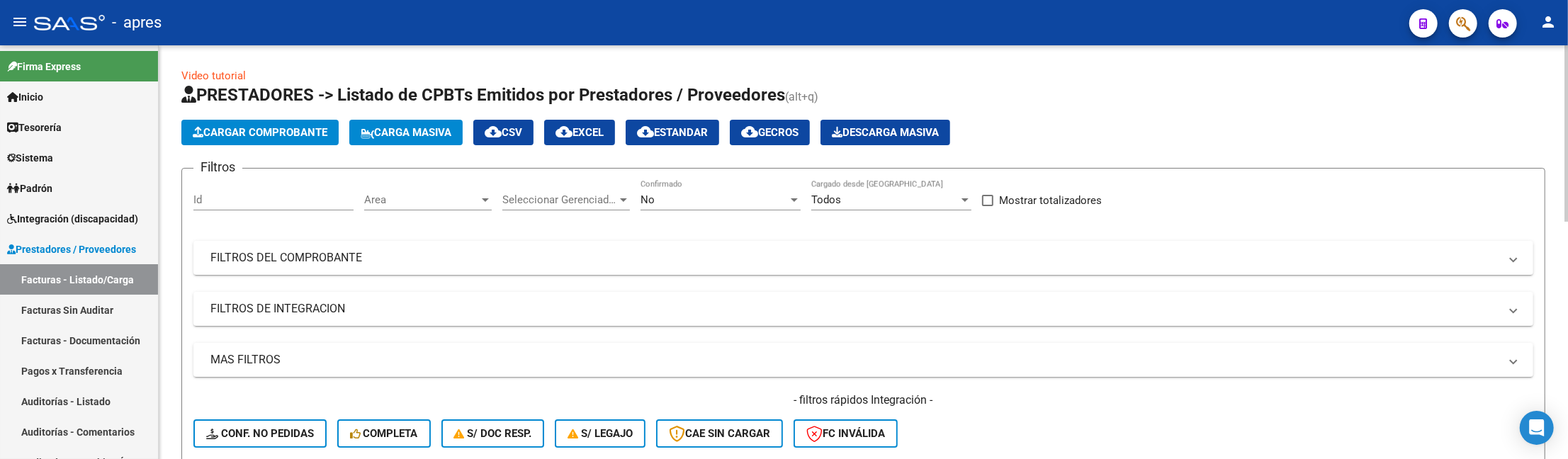
click at [700, 192] on div "No Confirmado" at bounding box center [721, 195] width 160 height 31
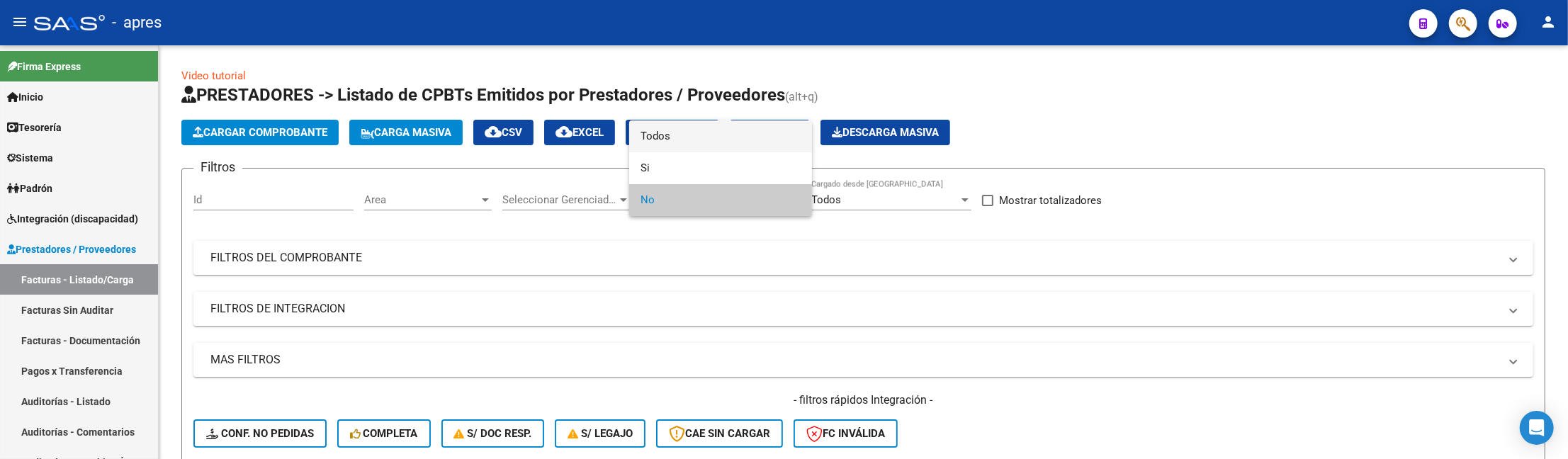
click at [699, 138] on span "Todos" at bounding box center [721, 137] width 160 height 32
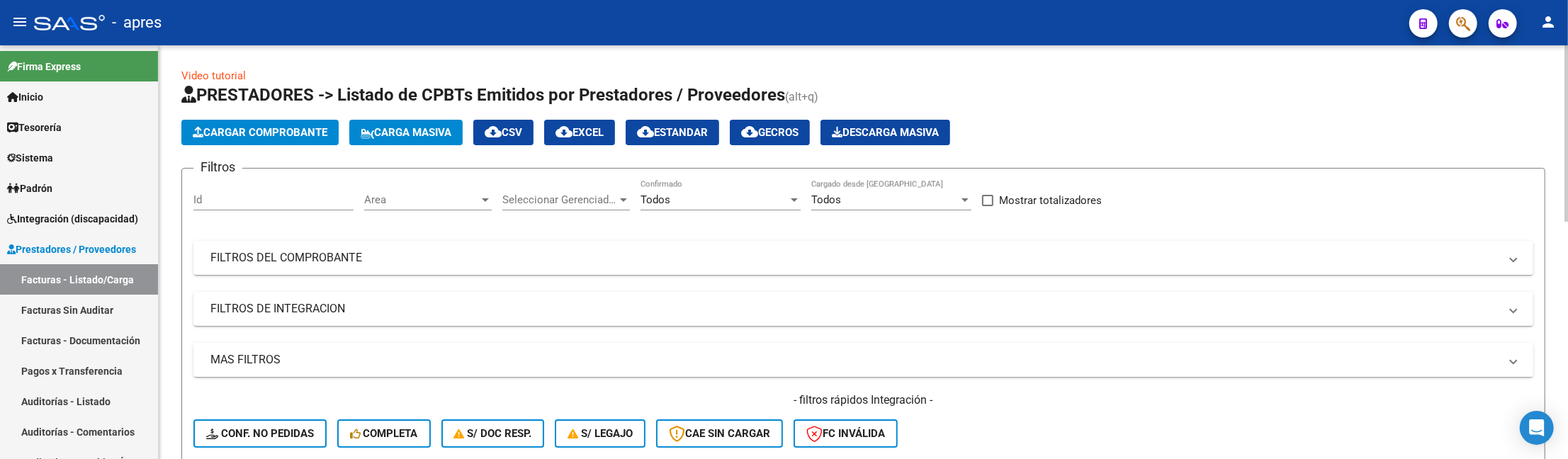
click at [295, 348] on mat-expansion-panel-header "MAS FILTROS" at bounding box center [863, 360] width 1339 height 34
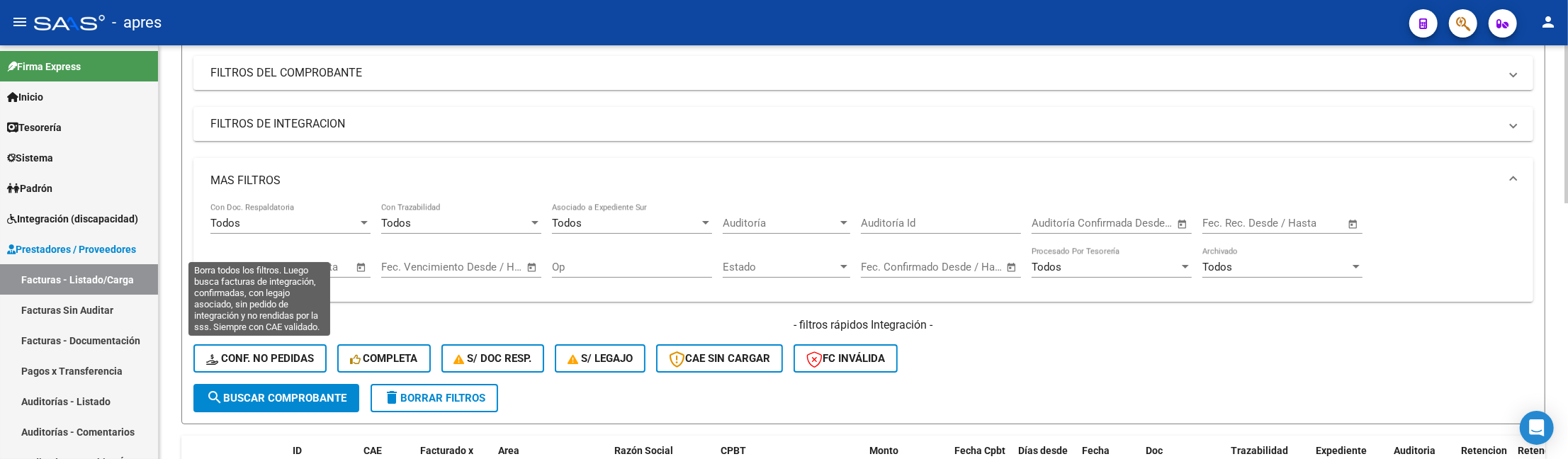
scroll to position [189, 0]
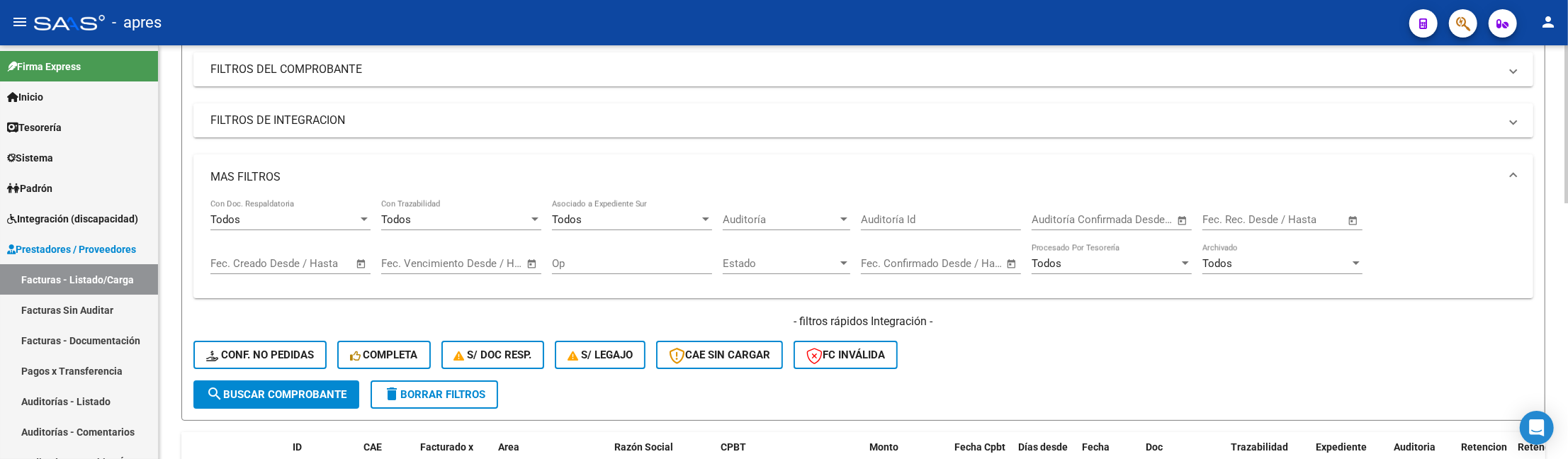
click at [313, 123] on mat-panel-title "FILTROS DE INTEGRACION" at bounding box center [855, 120] width 1288 height 16
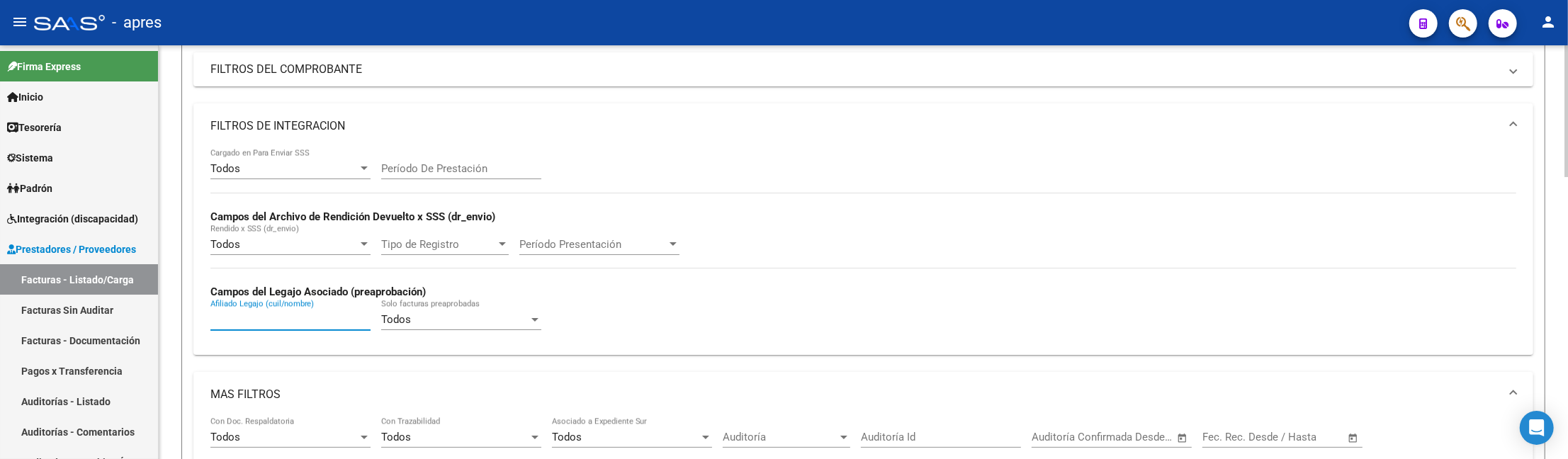
click at [253, 318] on input "Afiliado Legajo (cuil/nombre)" at bounding box center [291, 320] width 160 height 13
paste input "56398419"
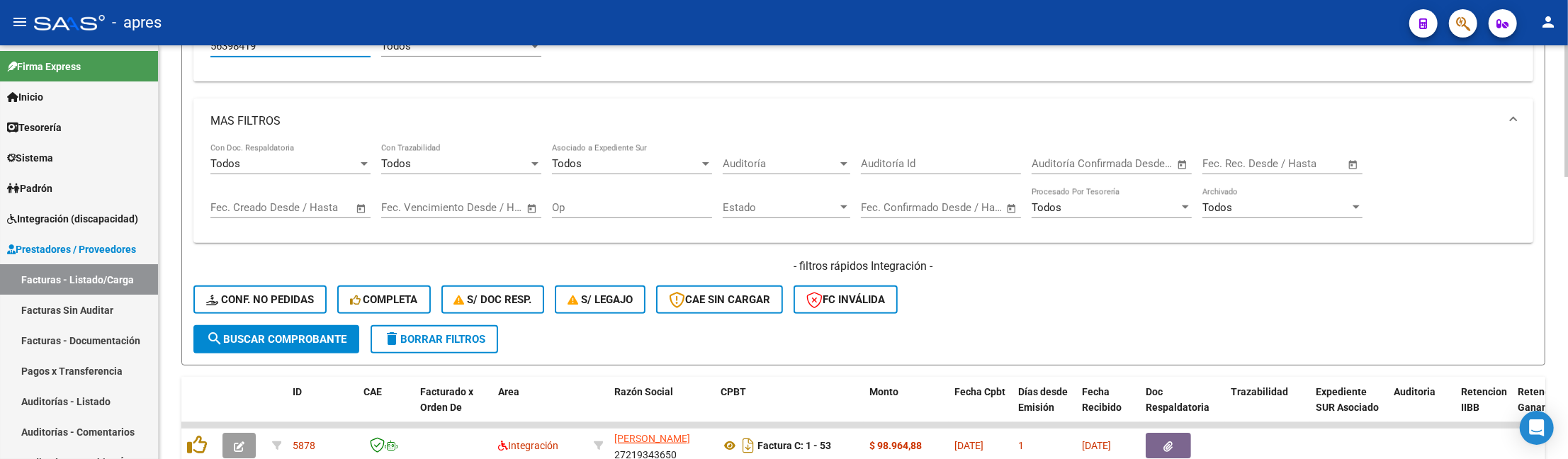
scroll to position [472, 0]
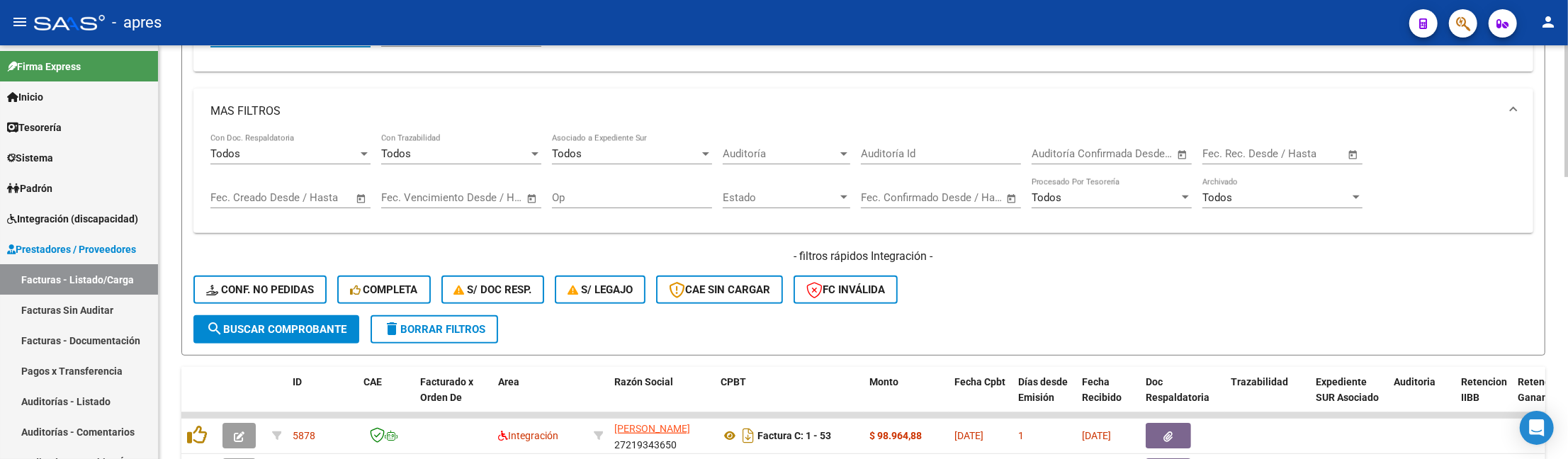
type input "56398419"
click at [254, 334] on span "search Buscar Comprobante" at bounding box center [276, 330] width 140 height 13
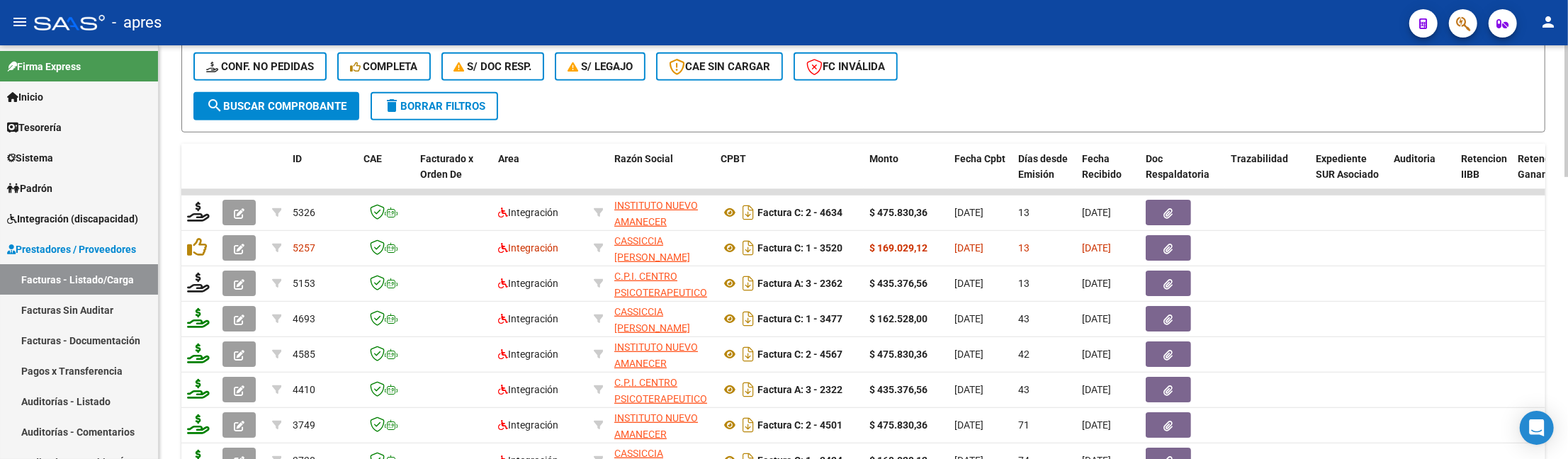
scroll to position [755, 0]
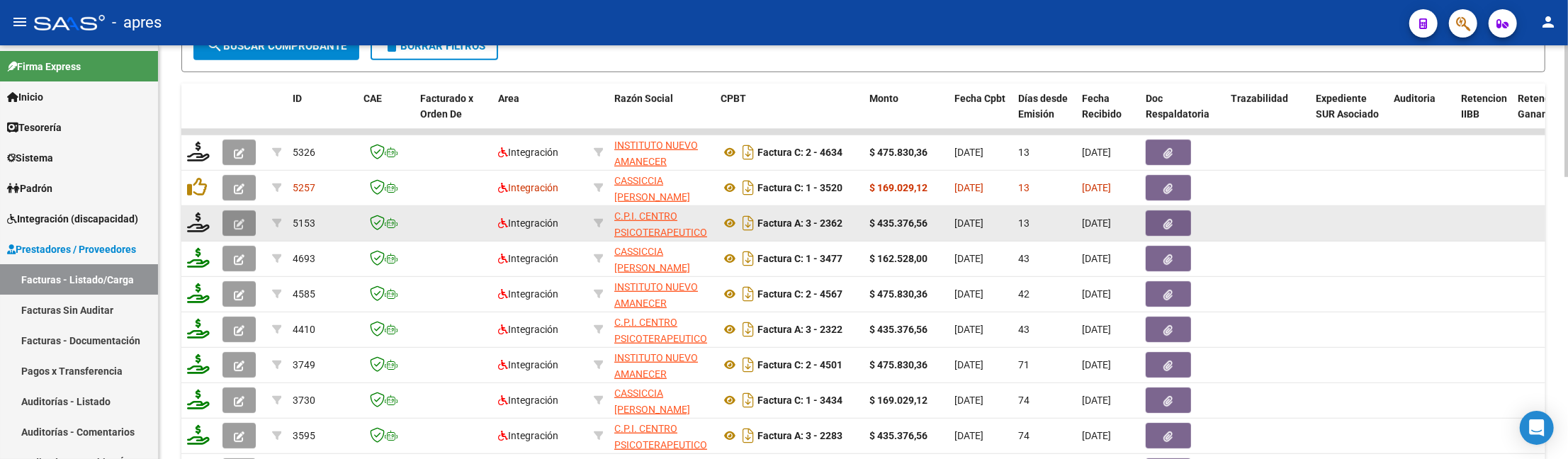
click at [241, 231] on button "button" at bounding box center [239, 223] width 33 height 25
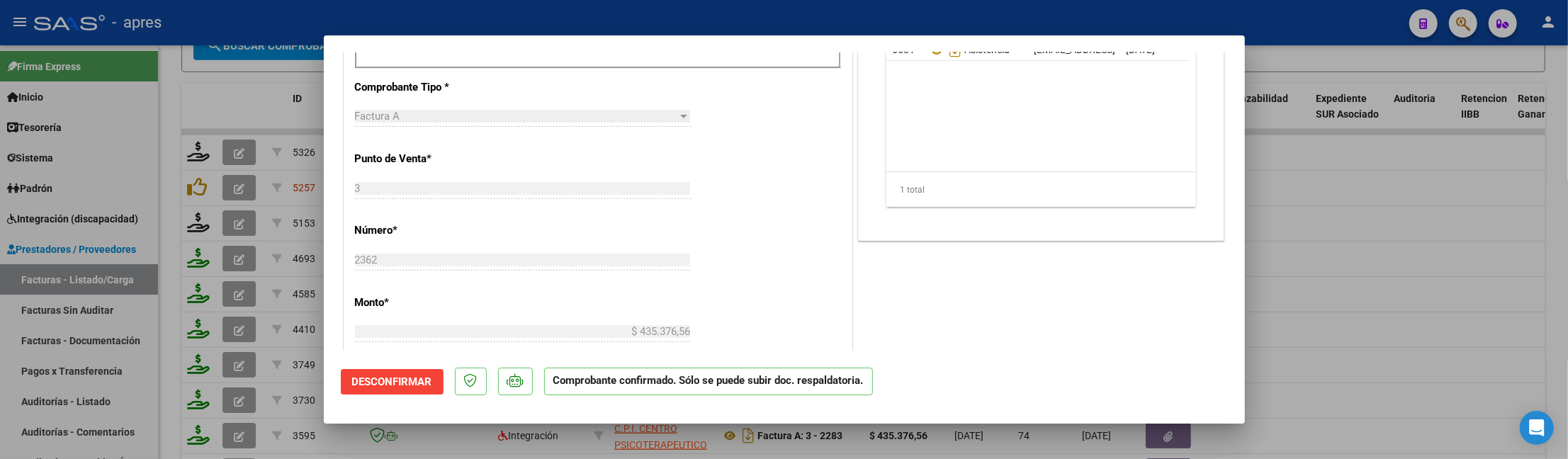
scroll to position [378, 0]
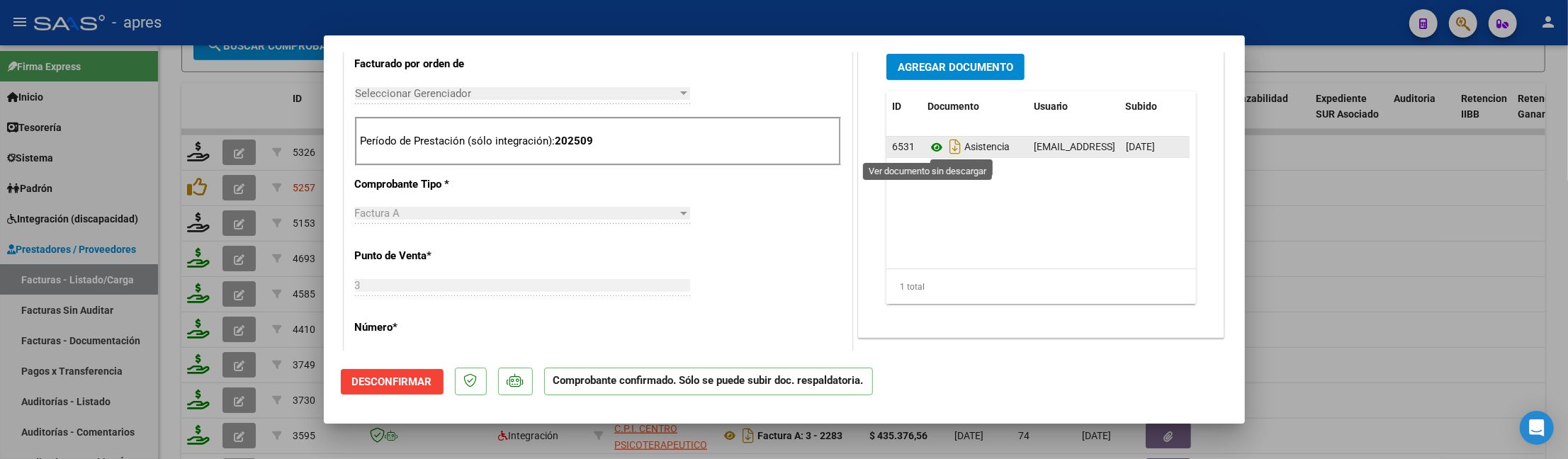
click at [927, 148] on icon at bounding box center [936, 147] width 19 height 17
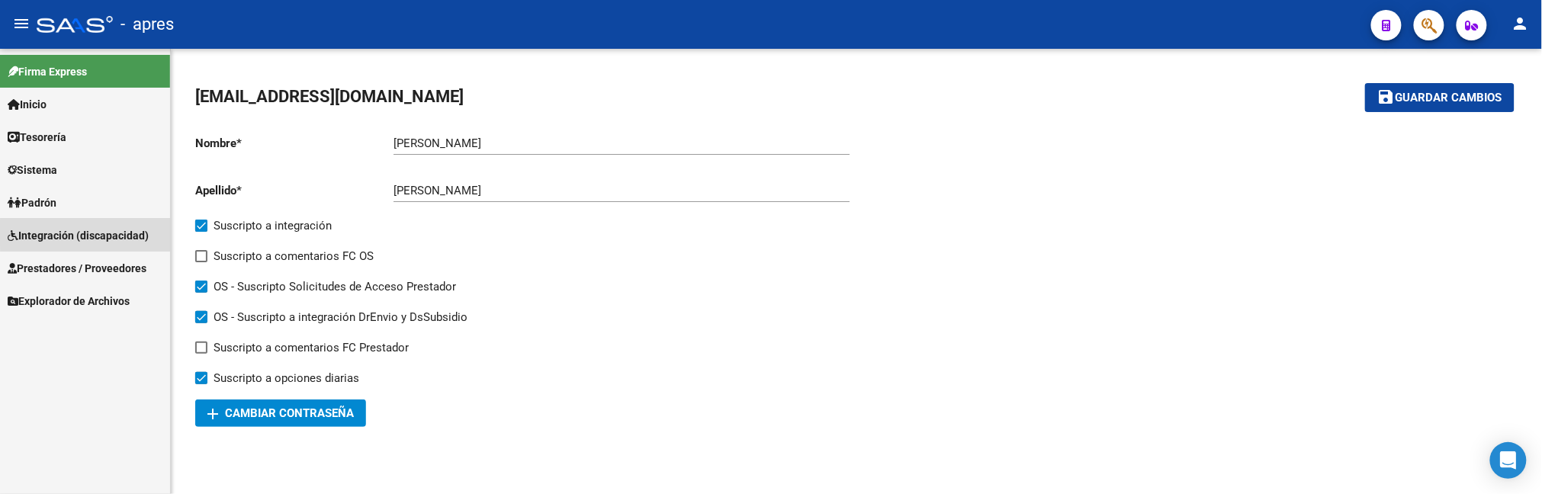
click at [114, 233] on span "Integración (discapacidad)" at bounding box center [78, 235] width 141 height 17
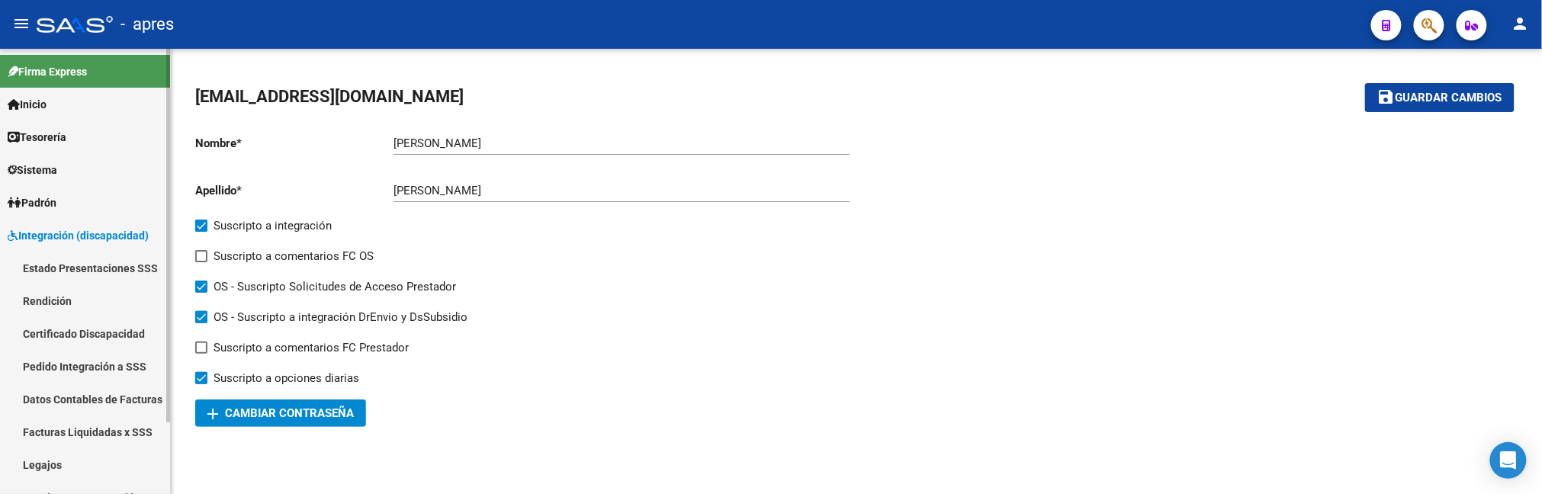
click at [114, 230] on span "Integración (discapacidad)" at bounding box center [78, 235] width 141 height 17
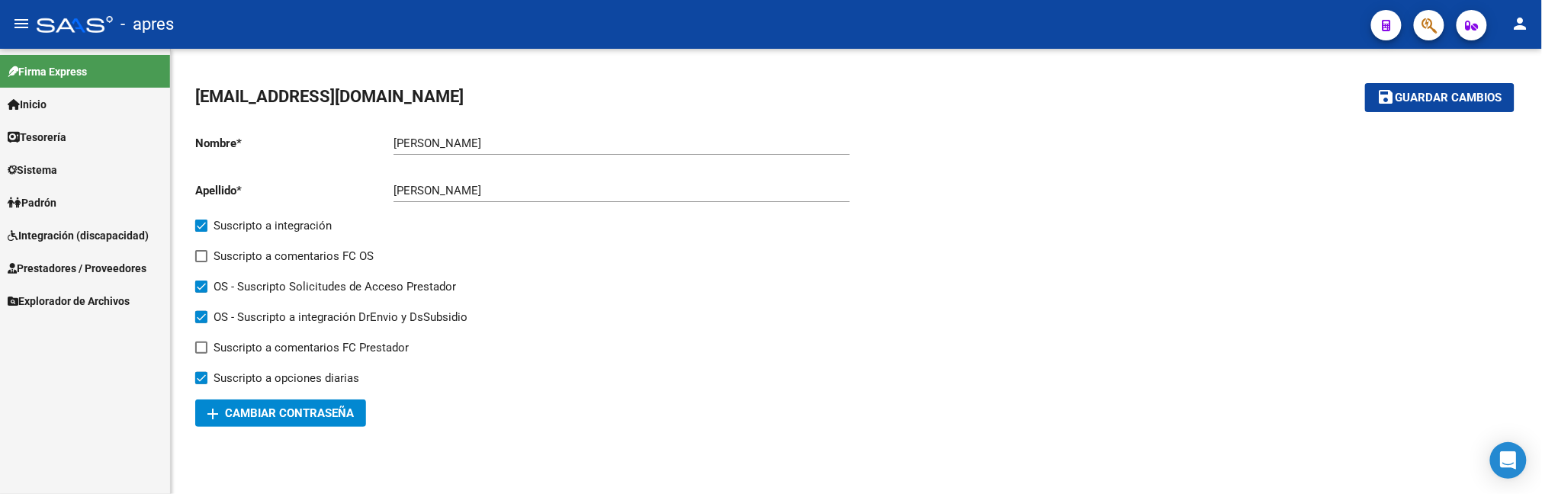
click at [125, 252] on link "Prestadores / Proveedores" at bounding box center [85, 268] width 170 height 33
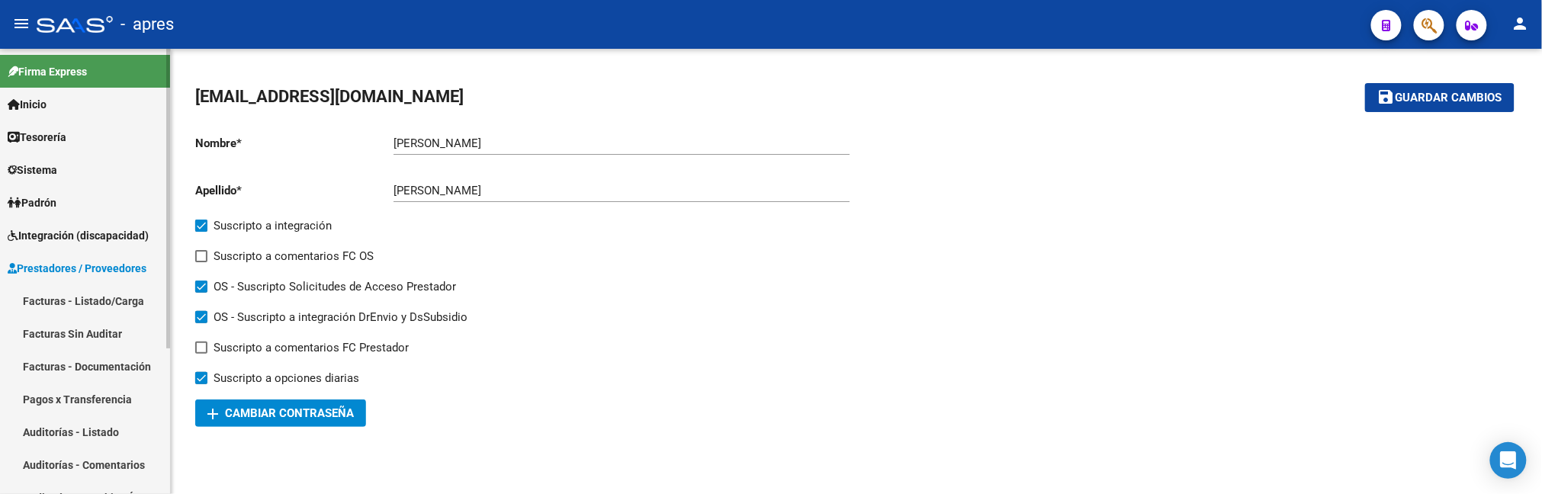
click at [123, 296] on link "Facturas - Listado/Carga" at bounding box center [85, 301] width 170 height 33
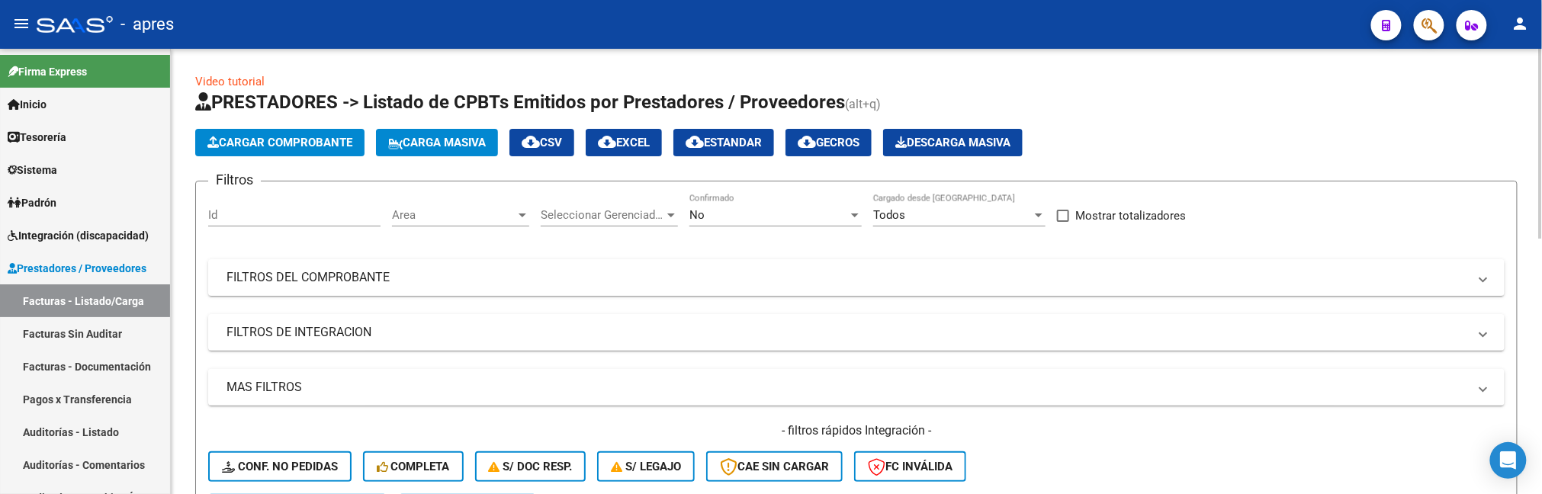
click at [770, 204] on div "No Confirmado" at bounding box center [776, 210] width 172 height 33
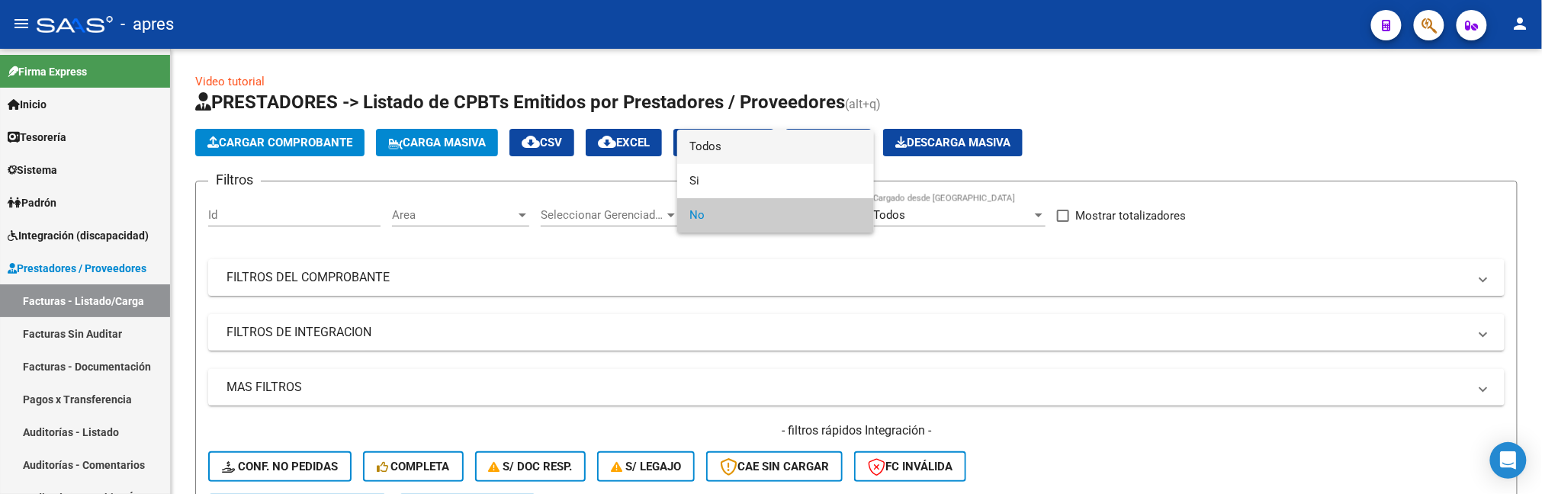
click at [742, 138] on span "Todos" at bounding box center [776, 147] width 172 height 34
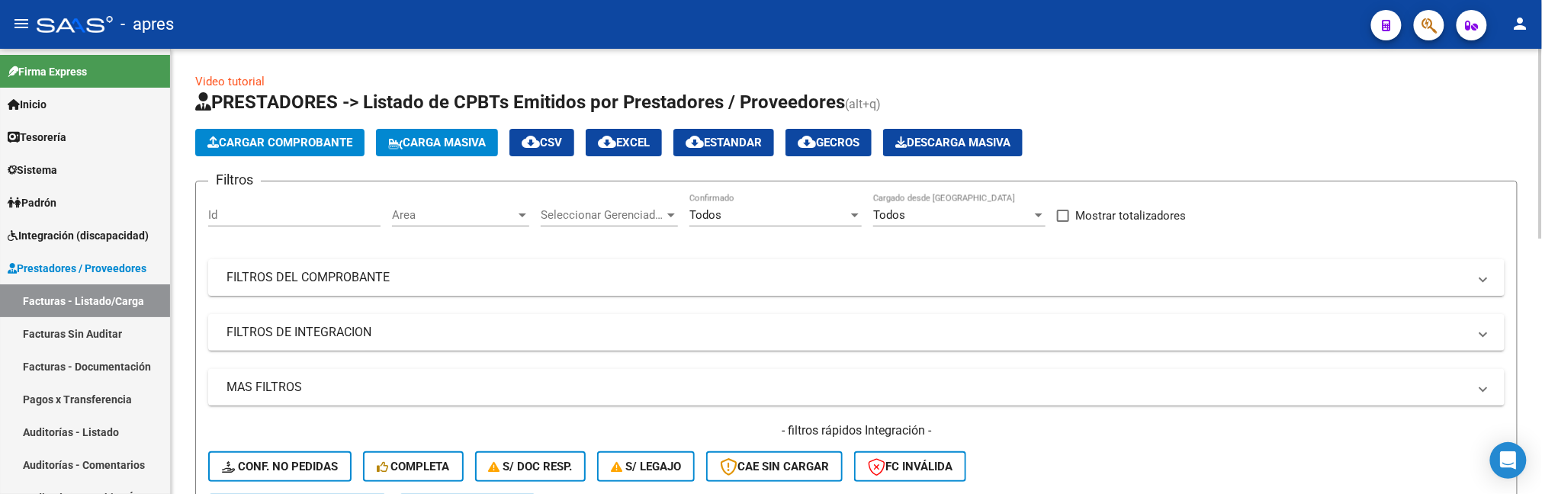
click at [207, 243] on form "Filtros Id Area Area Seleccionar Gerenciador Seleccionar Gerenciador Todos Conf…" at bounding box center [856, 359] width 1323 height 357
click at [574, 288] on mat-expansion-panel-header "FILTROS DEL COMPROBANTE" at bounding box center [856, 277] width 1297 height 37
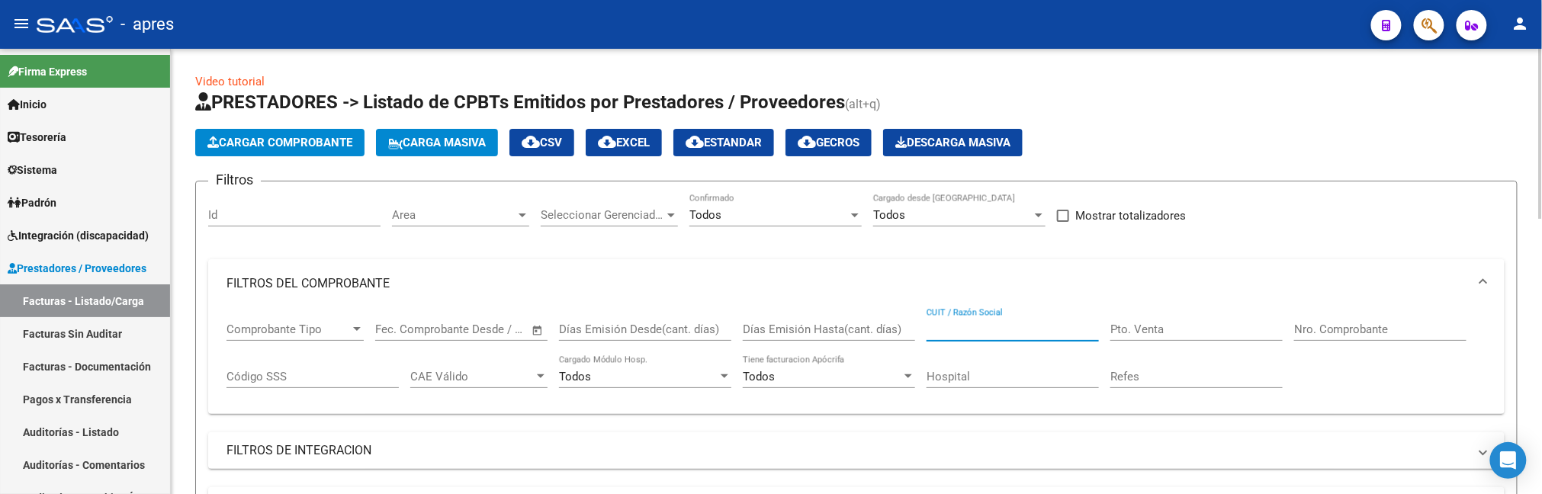
click at [963, 323] on input "CUIT / Razón Social" at bounding box center [1013, 330] width 172 height 14
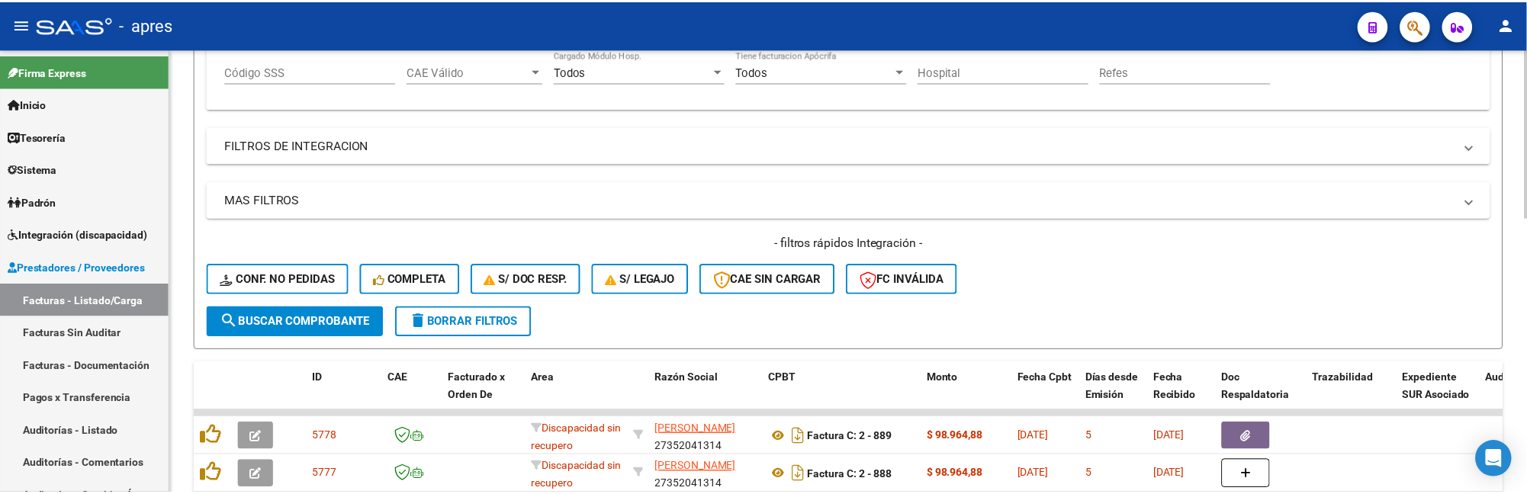
scroll to position [407, 0]
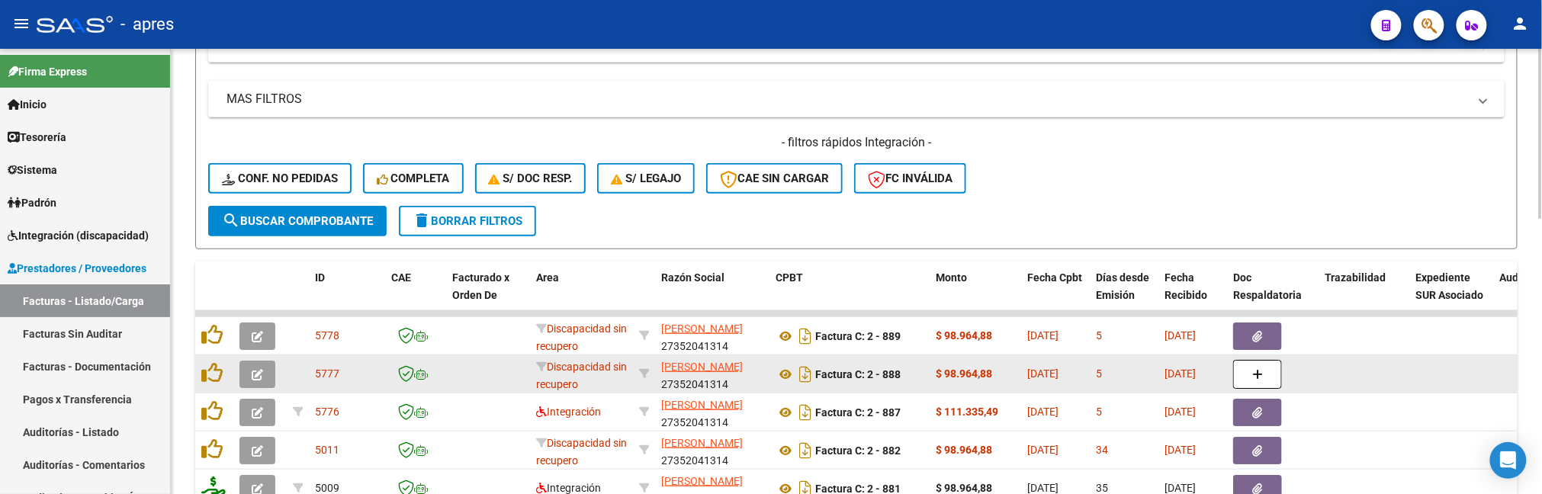
type input "MAGGI"
click at [253, 370] on icon "button" at bounding box center [257, 374] width 11 height 11
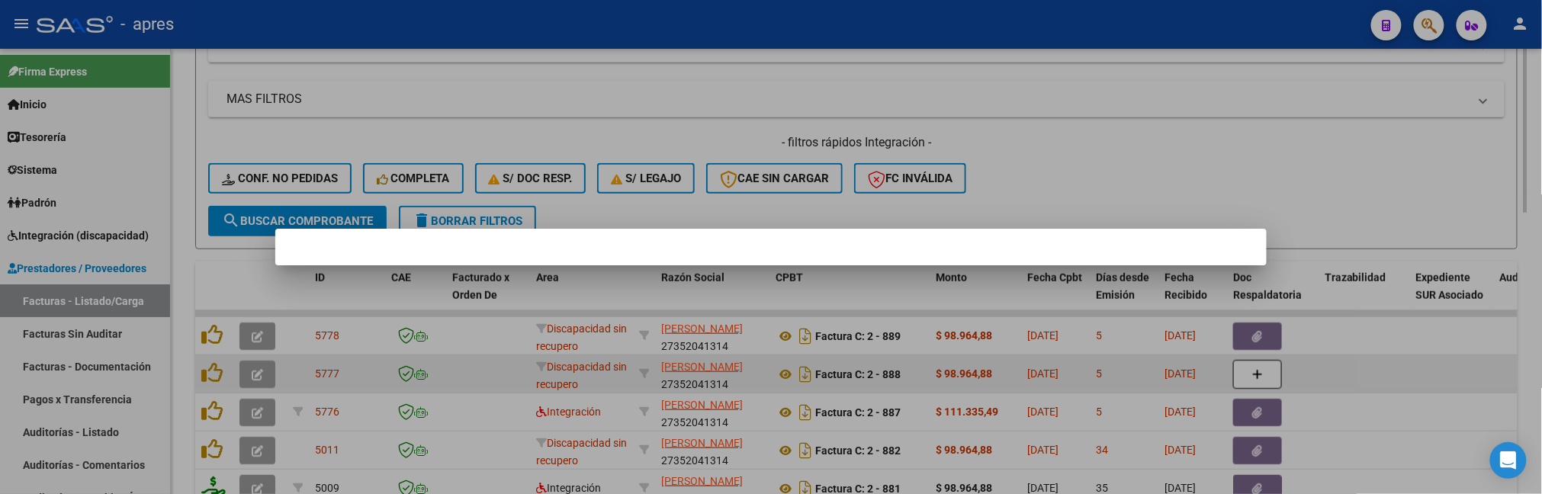
scroll to position [455, 0]
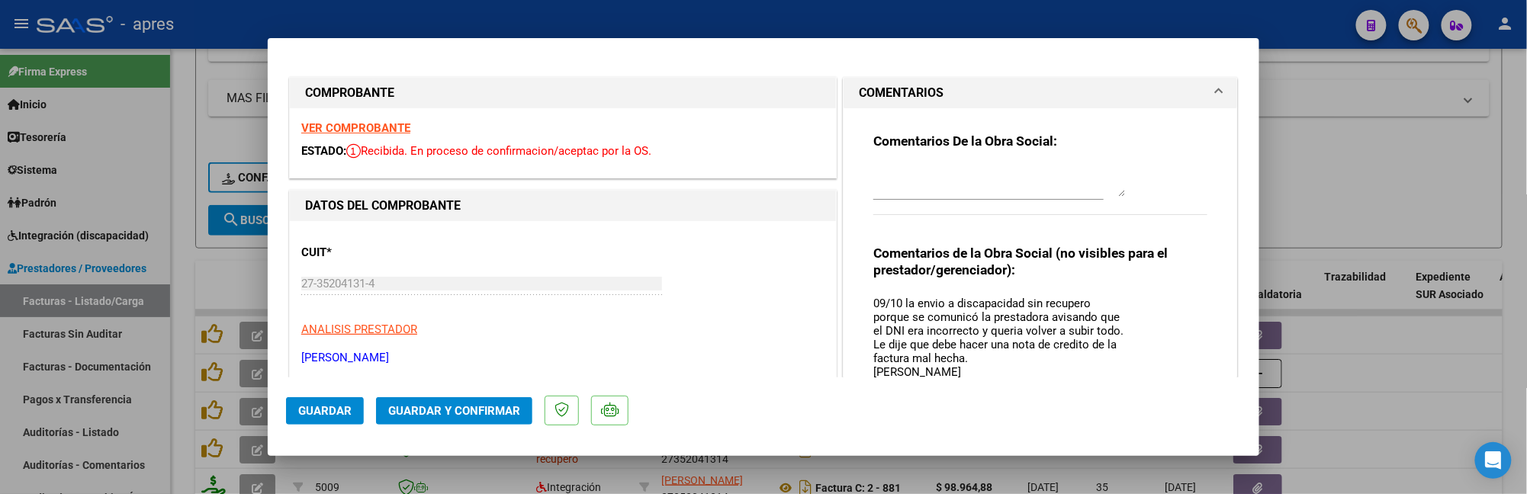
drag, startPoint x: 1114, startPoint y: 318, endPoint x: 1114, endPoint y: 389, distance: 70.9
click at [1114, 389] on mat-dialog-container "COMPROBANTE VER COMPROBANTE ESTADO: Recibida. En proceso de confirmacion/acepta…" at bounding box center [764, 247] width 992 height 418
click at [361, 131] on strong "VER COMPROBANTE" at bounding box center [355, 128] width 109 height 14
click at [188, 256] on div at bounding box center [763, 247] width 1527 height 494
type input "$ 0,00"
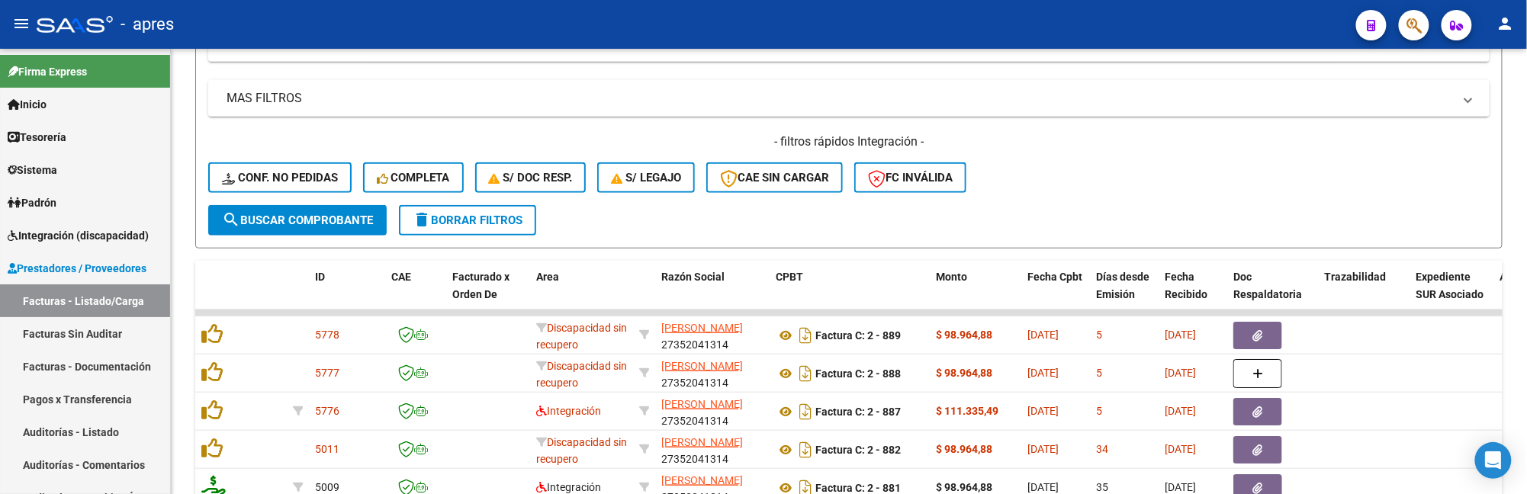
scroll to position [407, 0]
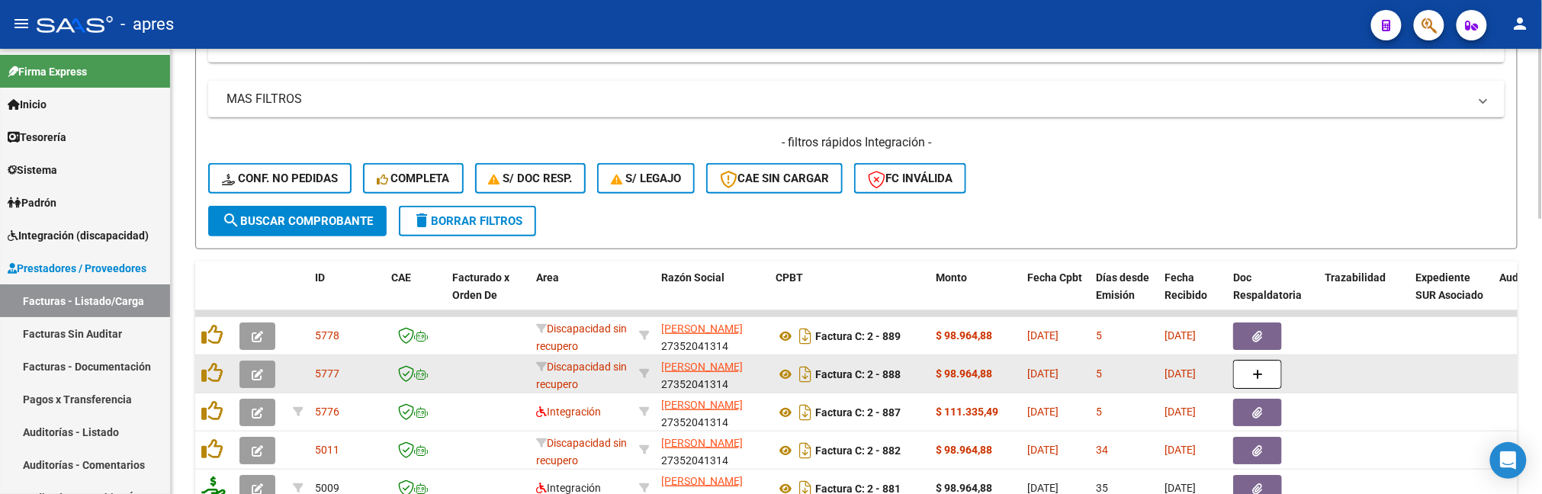
click at [249, 373] on button "button" at bounding box center [257, 374] width 36 height 27
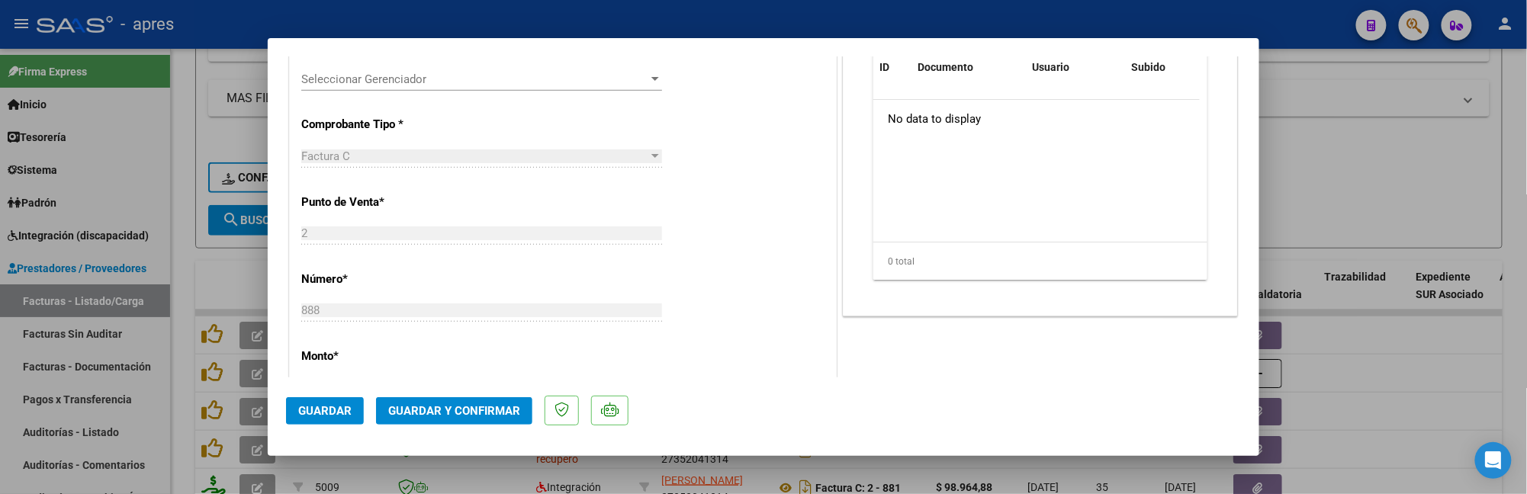
scroll to position [508, 0]
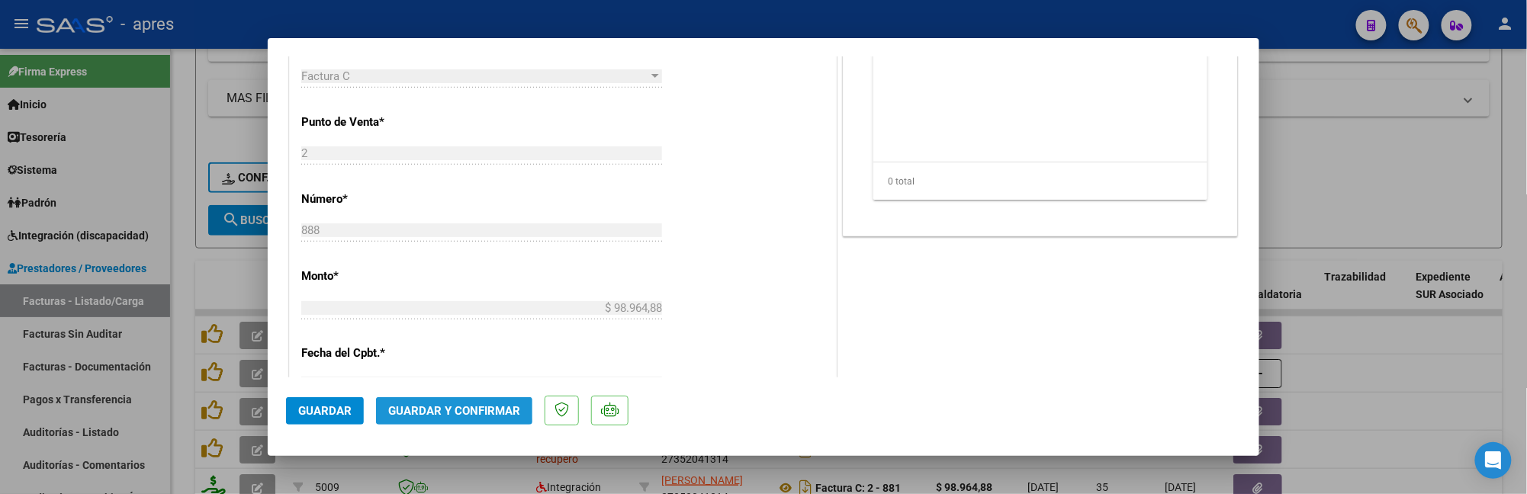
click at [438, 406] on span "Guardar y Confirmar" at bounding box center [454, 411] width 132 height 14
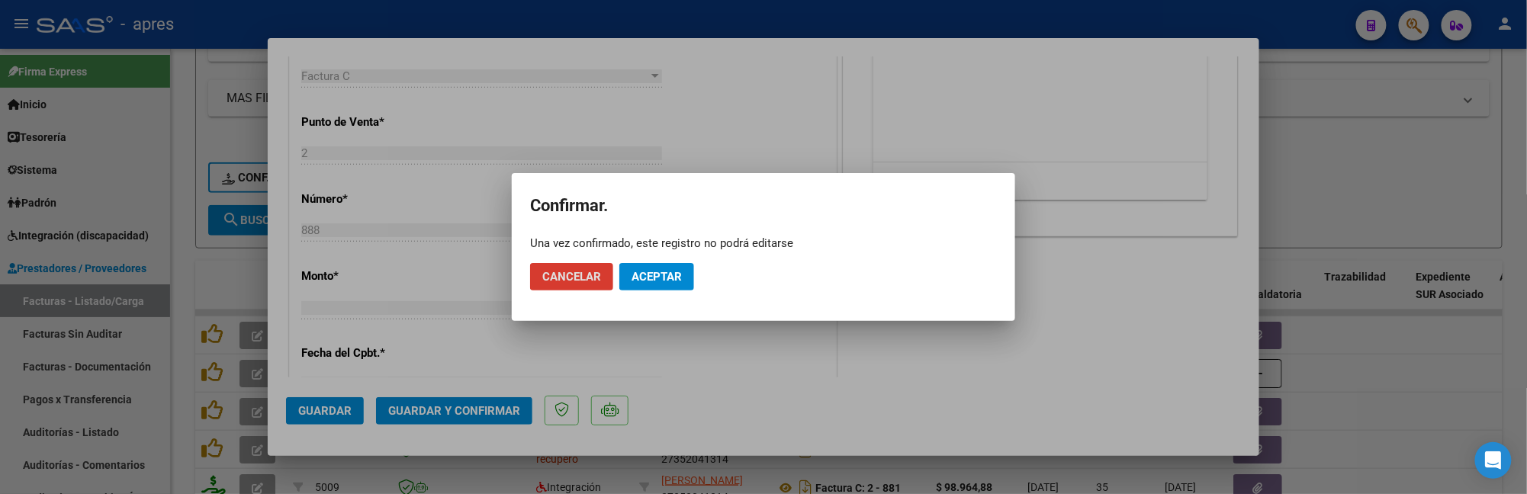
click at [674, 270] on span "Aceptar" at bounding box center [657, 277] width 50 height 14
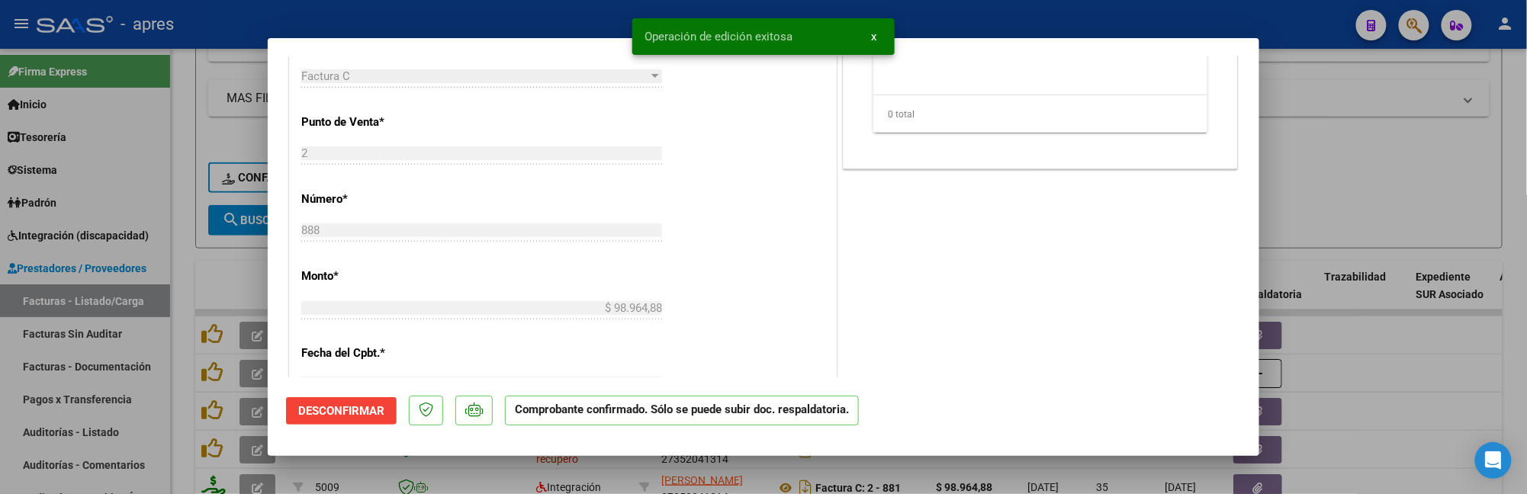
click at [193, 111] on div at bounding box center [763, 247] width 1527 height 494
type input "$ 0,00"
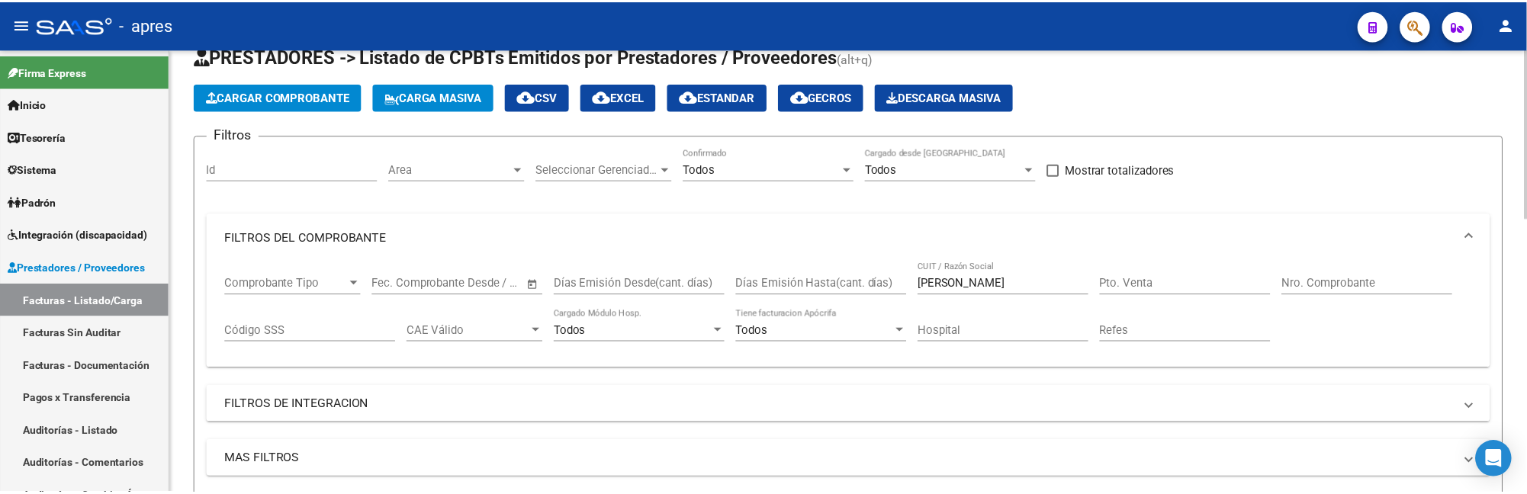
scroll to position [0, 0]
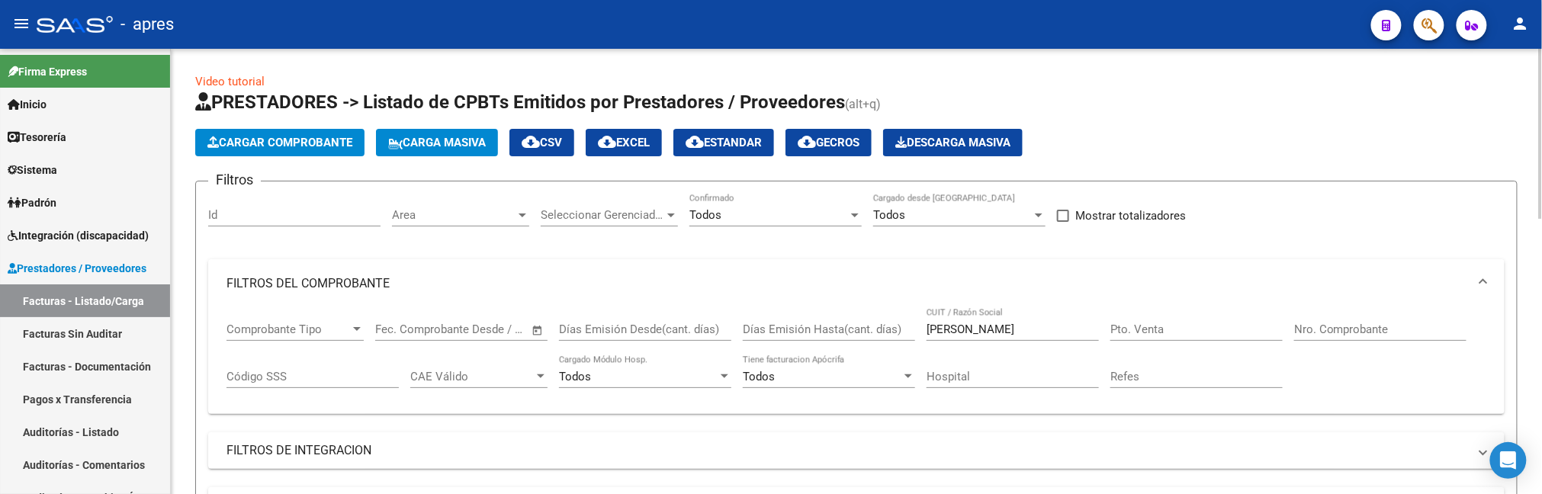
click at [221, 141] on span "Cargar Comprobante" at bounding box center [279, 143] width 145 height 14
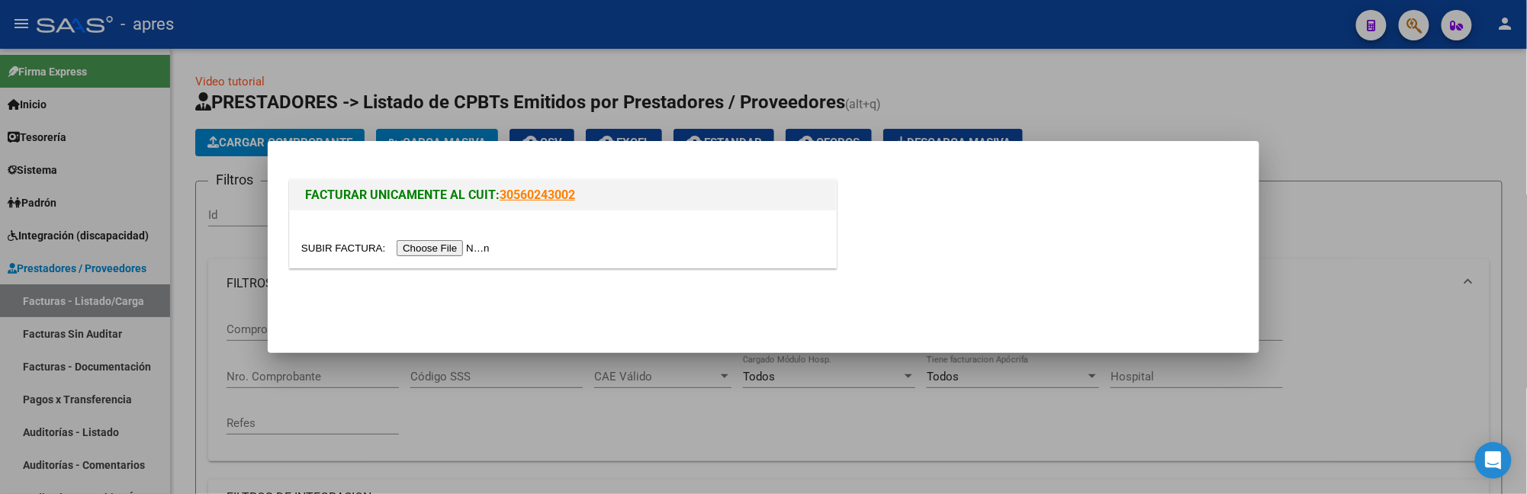
click at [429, 244] on input "file" at bounding box center [397, 248] width 193 height 16
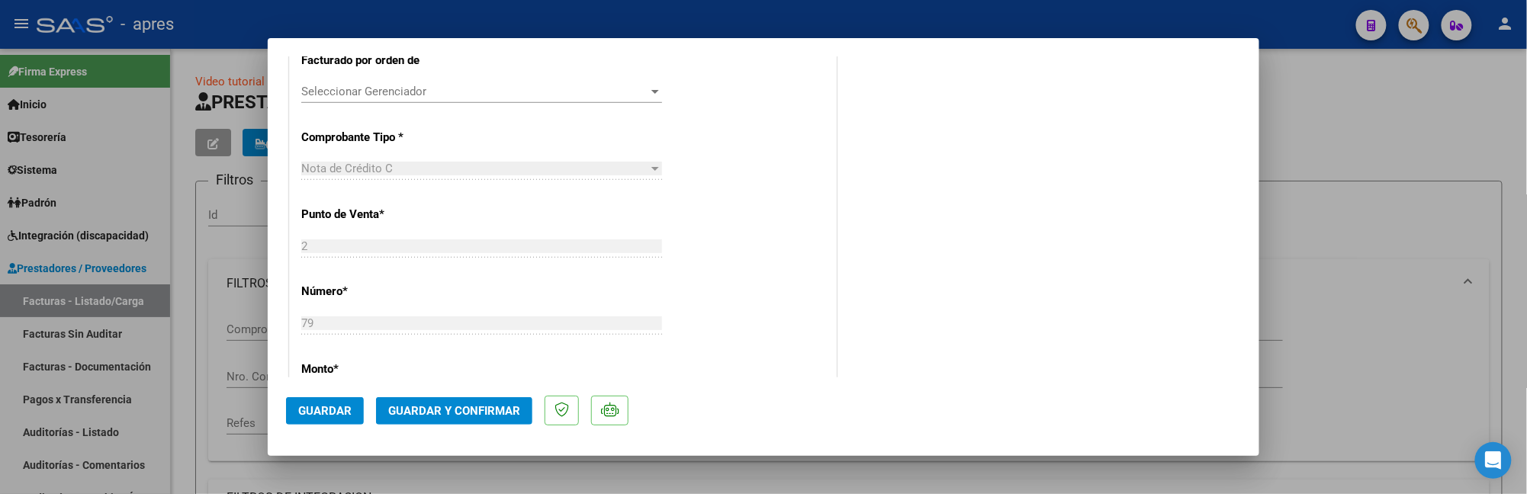
scroll to position [508, 0]
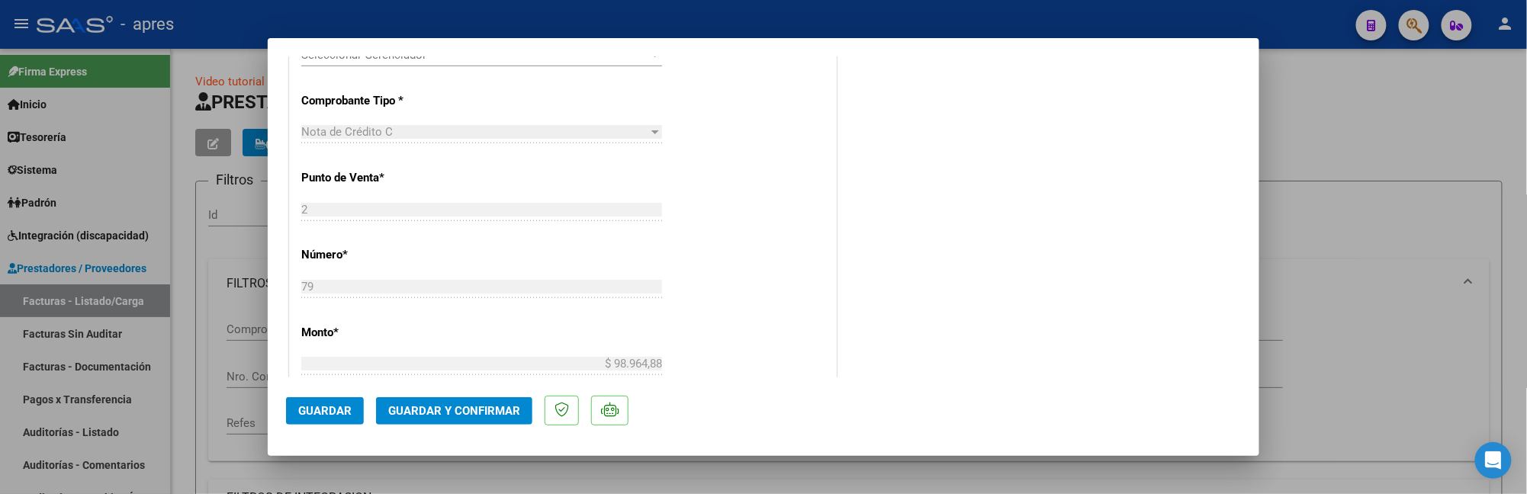
click at [281, 294] on mat-dialog-content "COMPROBANTE VER COMPROBANTE ESTADO: Recibida. En proceso de confirmacion/acepta…" at bounding box center [764, 216] width 992 height 321
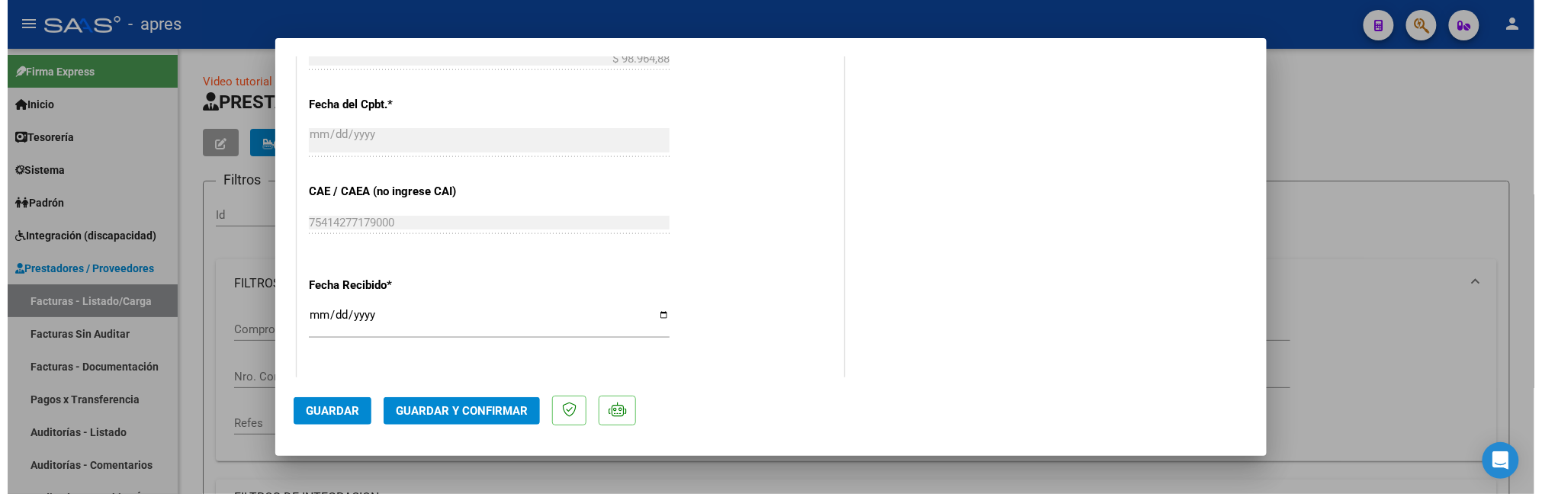
scroll to position [305, 0]
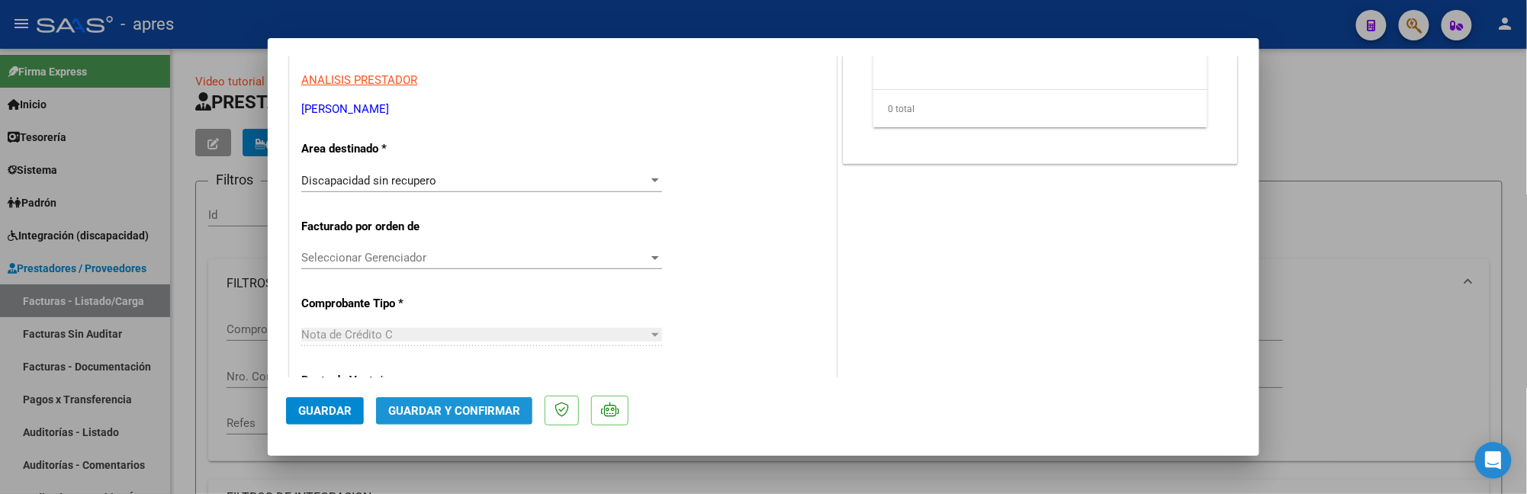
click at [413, 407] on span "Guardar y Confirmar" at bounding box center [454, 411] width 132 height 14
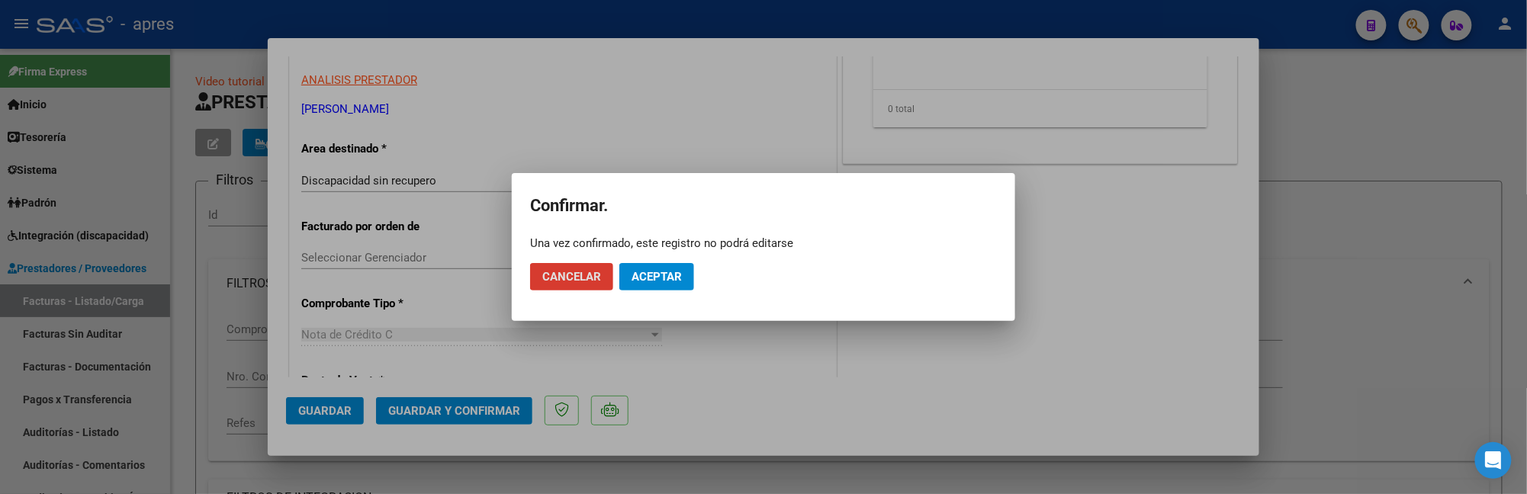
click at [669, 281] on span "Aceptar" at bounding box center [657, 277] width 50 height 14
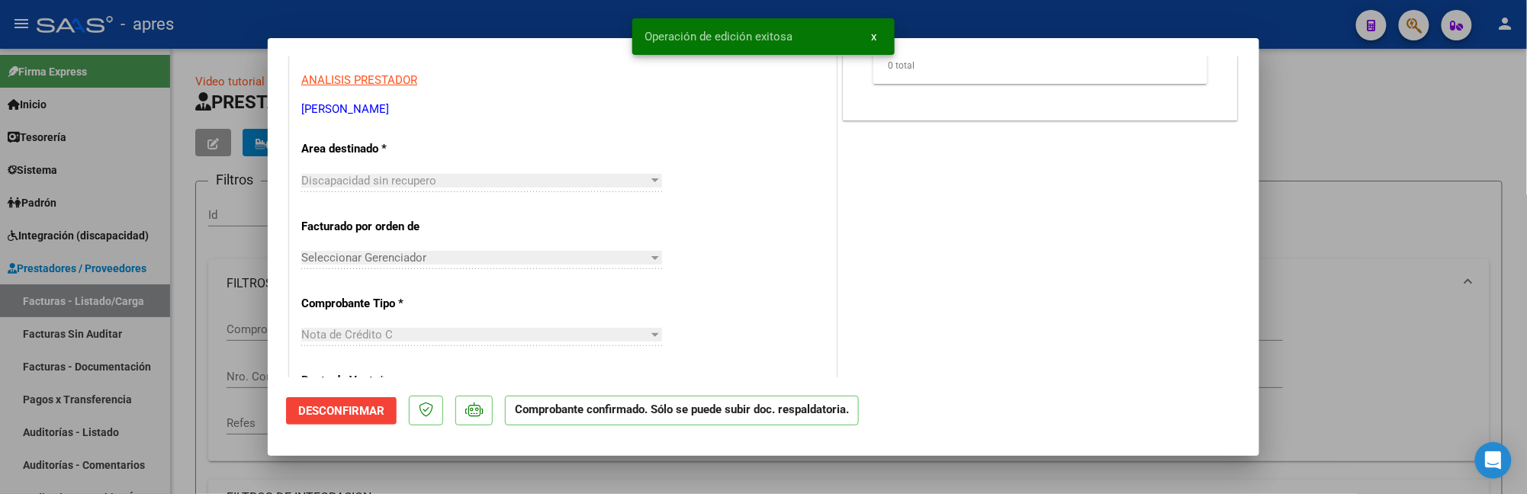
click at [181, 407] on div at bounding box center [763, 247] width 1527 height 494
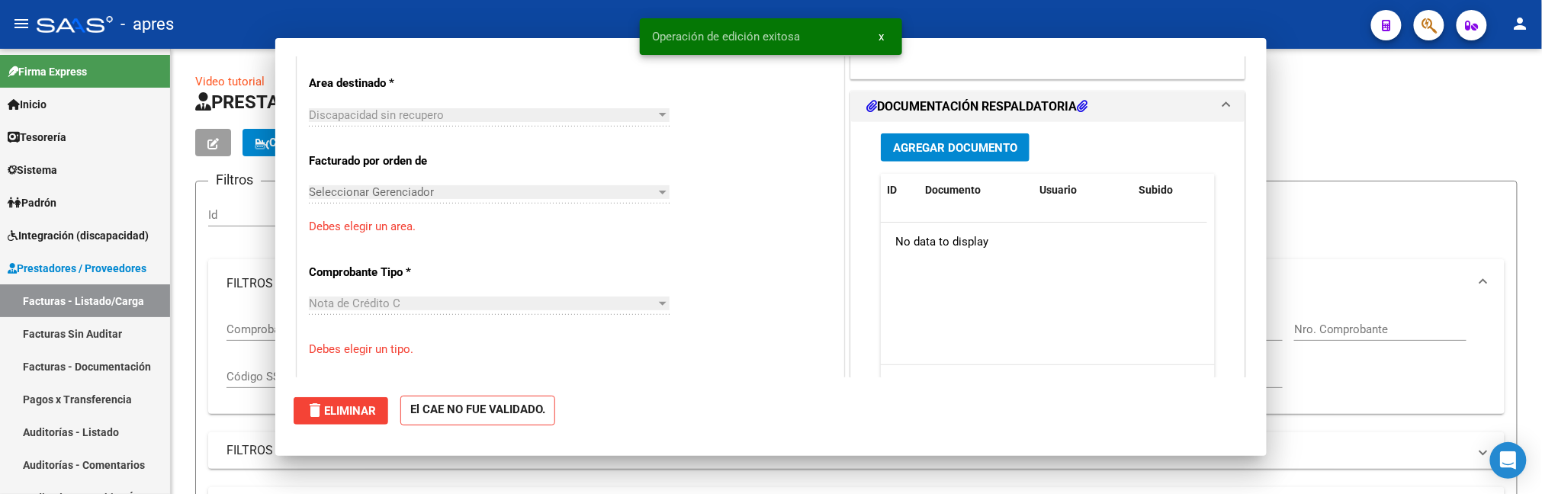
scroll to position [0, 0]
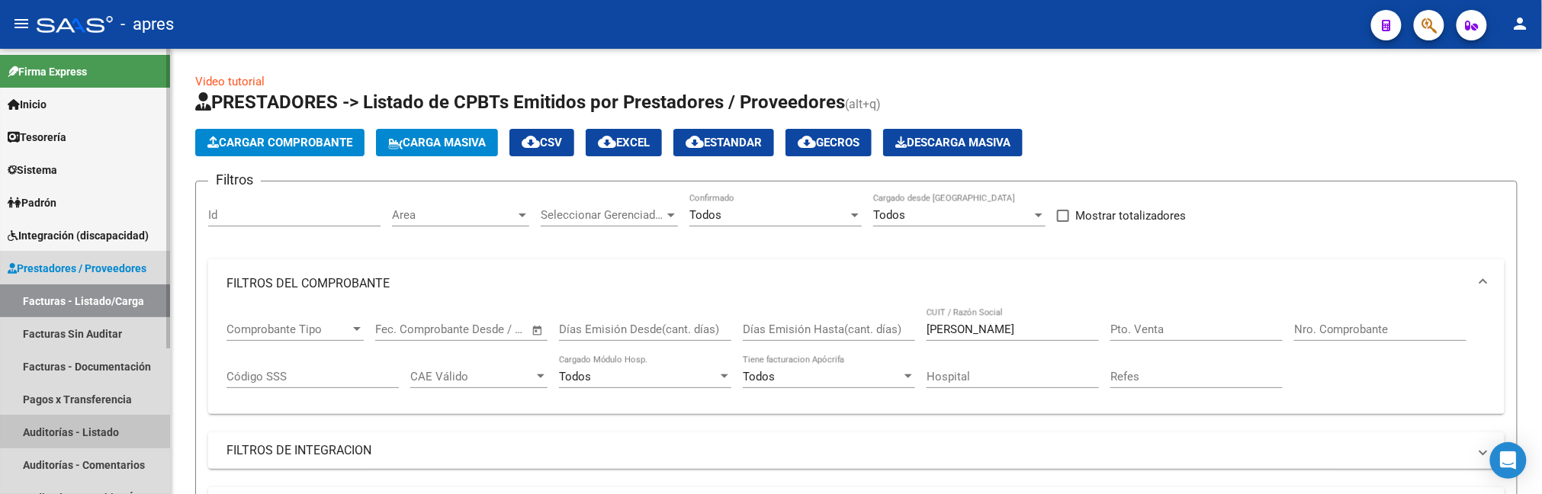
click at [102, 430] on link "Auditorías - Listado" at bounding box center [85, 432] width 170 height 33
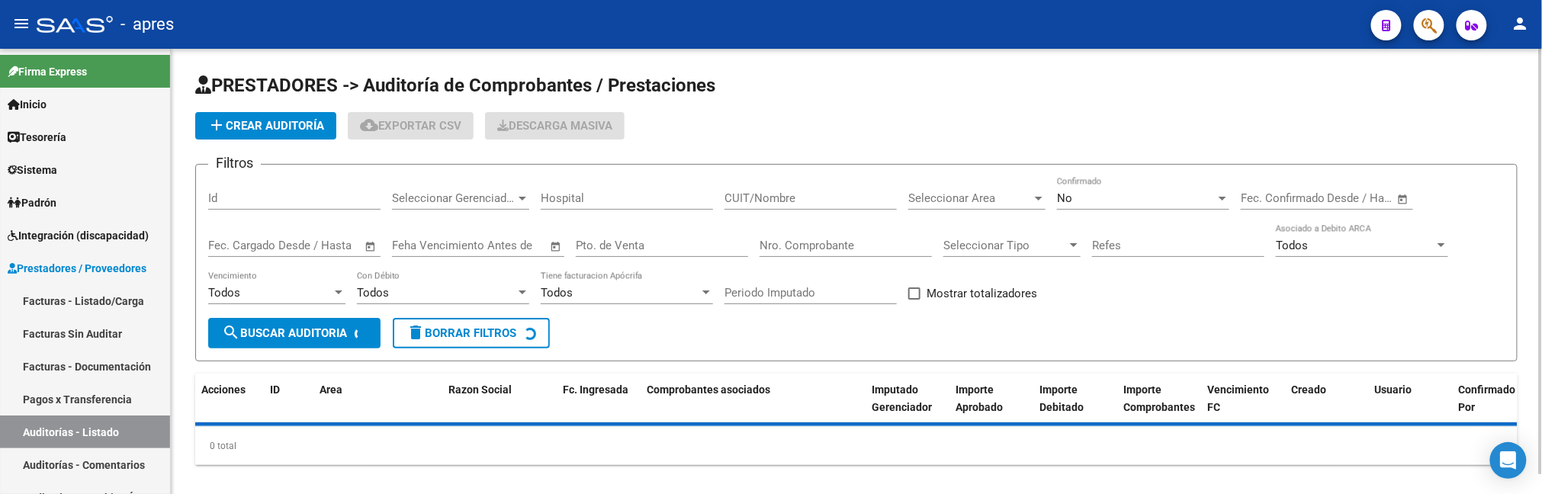
click at [249, 123] on span "add Crear Auditoría" at bounding box center [265, 126] width 117 height 14
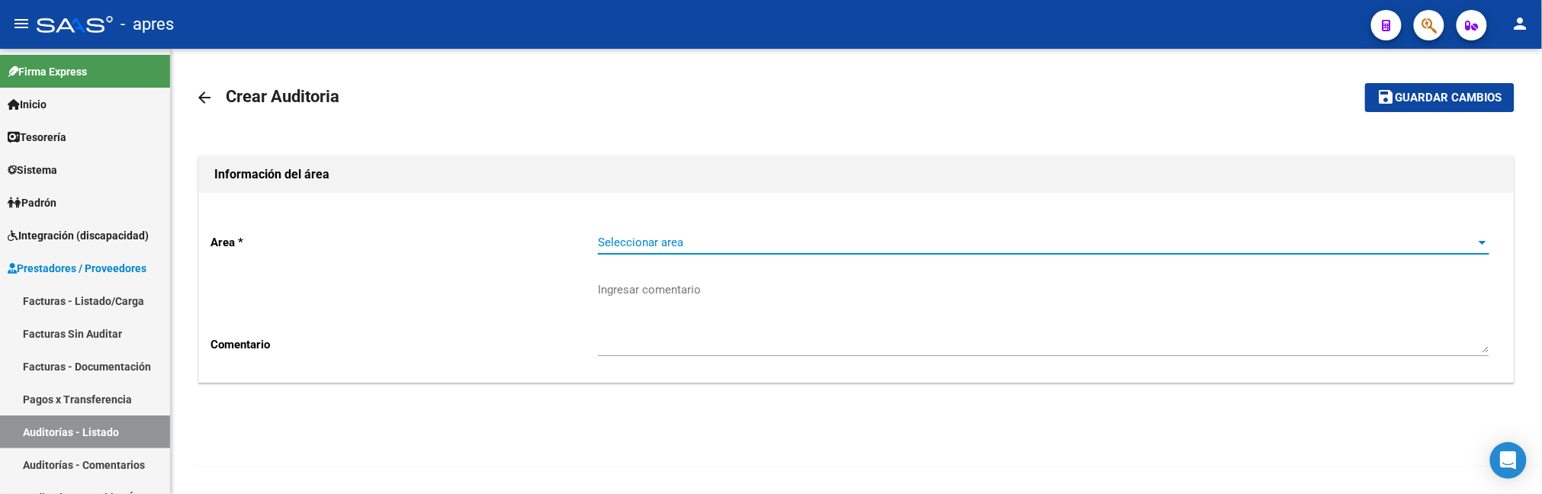
click at [841, 239] on span "Seleccionar area" at bounding box center [1037, 243] width 878 height 14
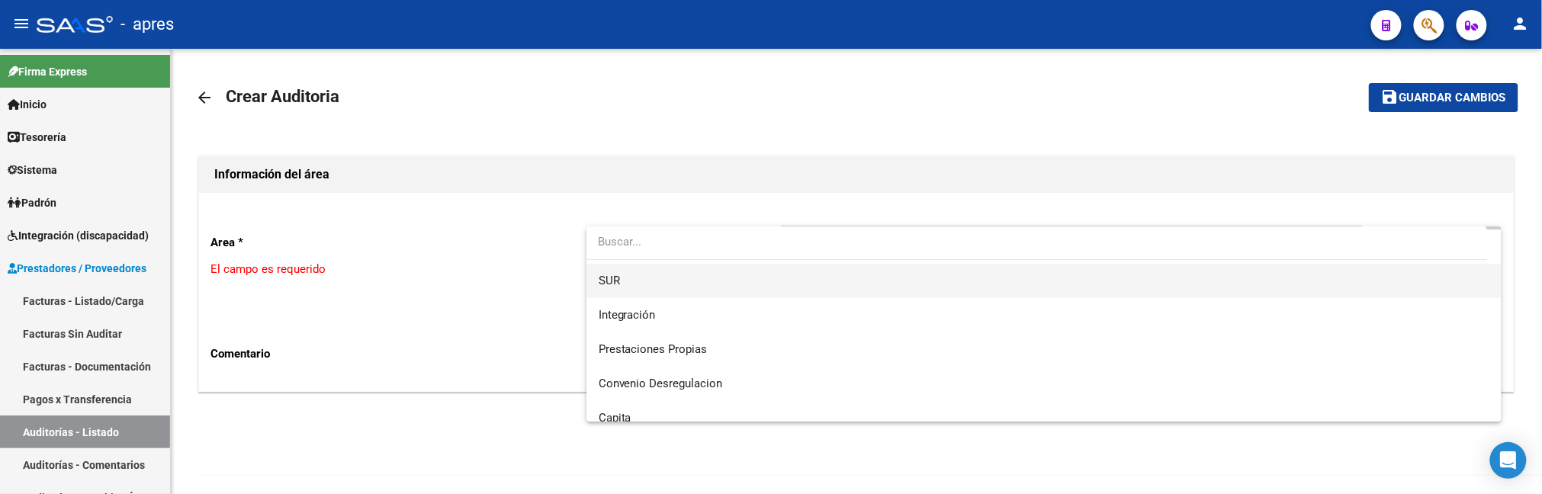
scroll to position [101, 0]
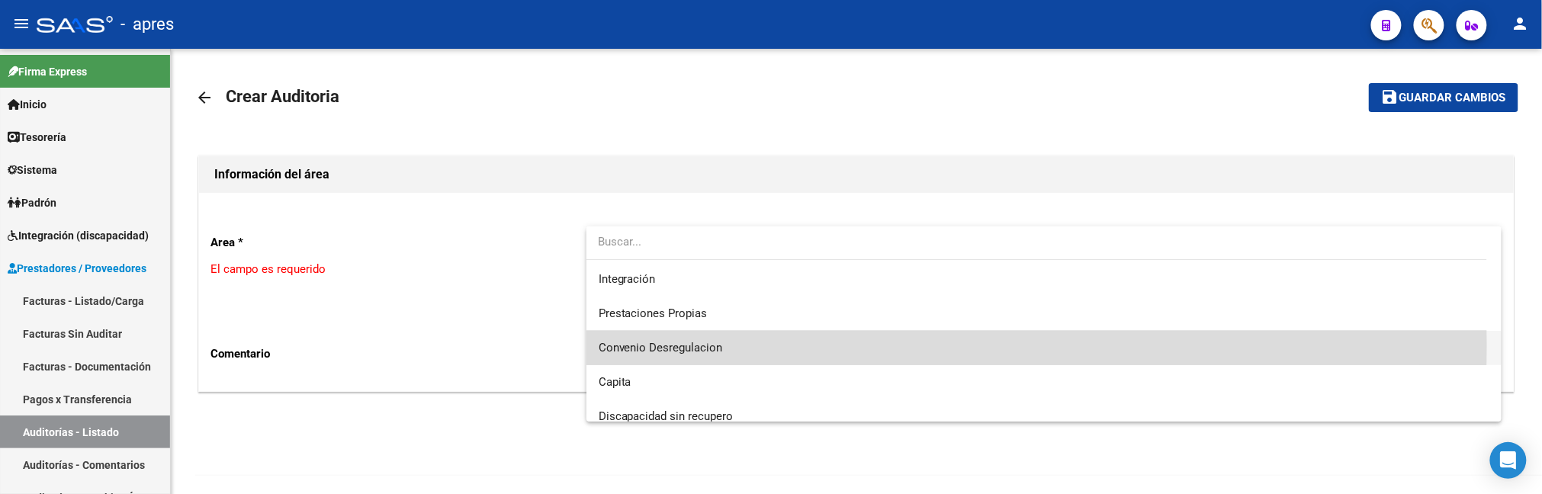
click at [775, 345] on span "Convenio Desregulacion" at bounding box center [1045, 348] width 892 height 34
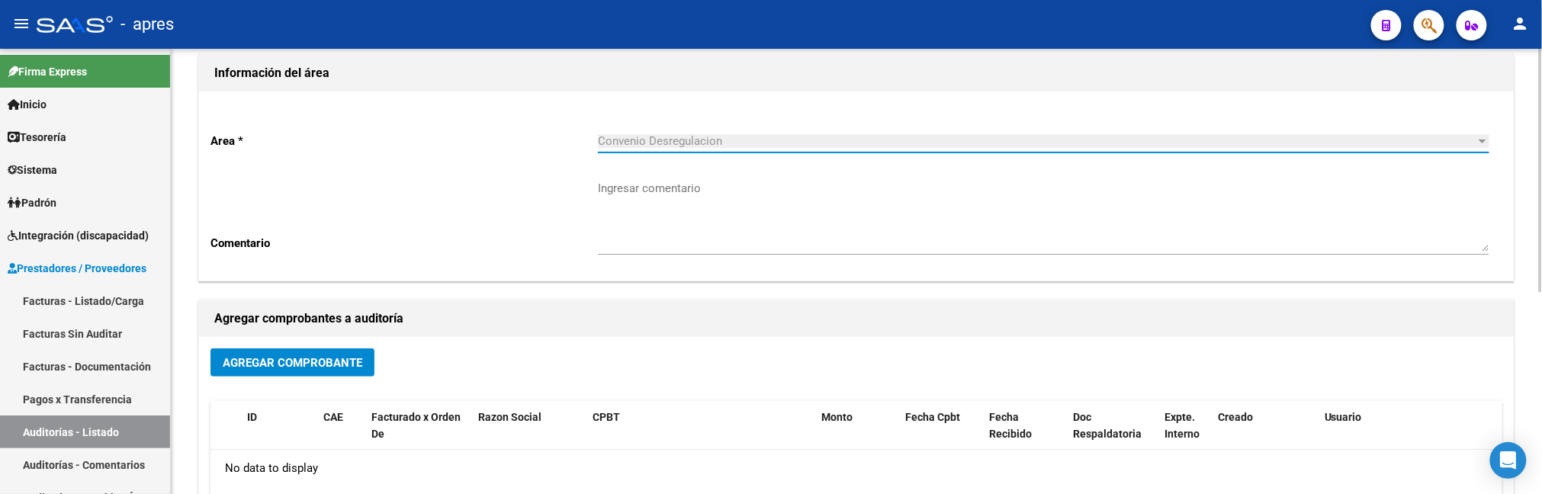
click at [849, 145] on div "Convenio Desregulacion" at bounding box center [1037, 141] width 878 height 14
click at [848, 138] on div "Convenio Desregulacion" at bounding box center [1037, 141] width 878 height 14
click at [1486, 140] on div at bounding box center [1483, 142] width 8 height 4
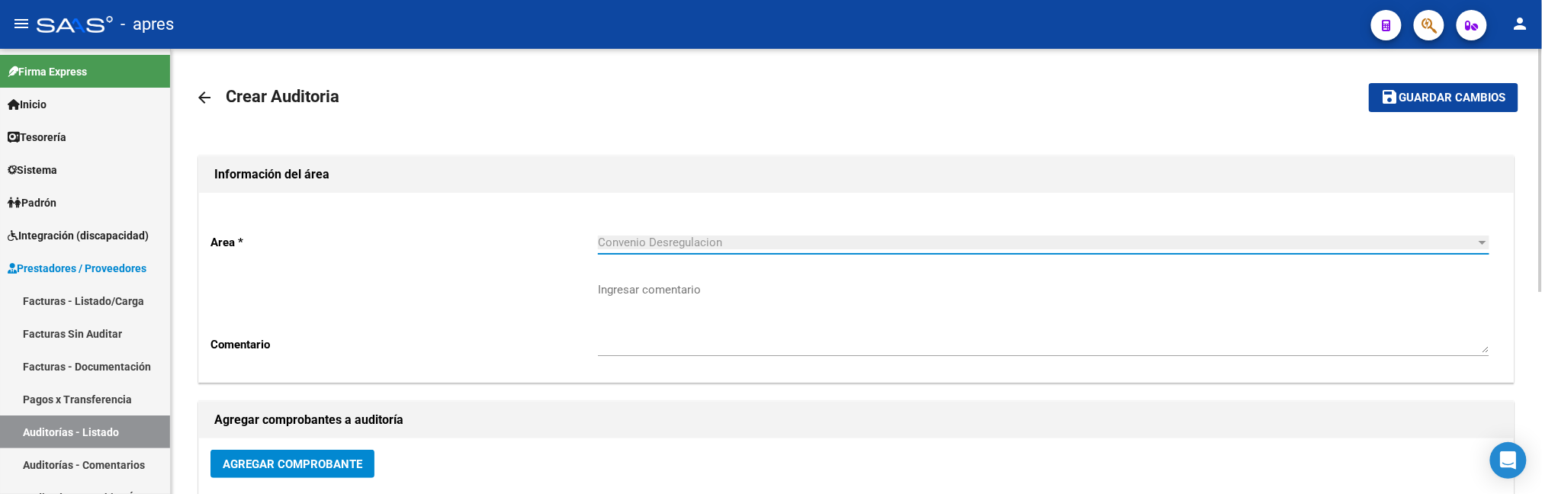
click at [214, 96] on link "arrow_back" at bounding box center [210, 97] width 31 height 36
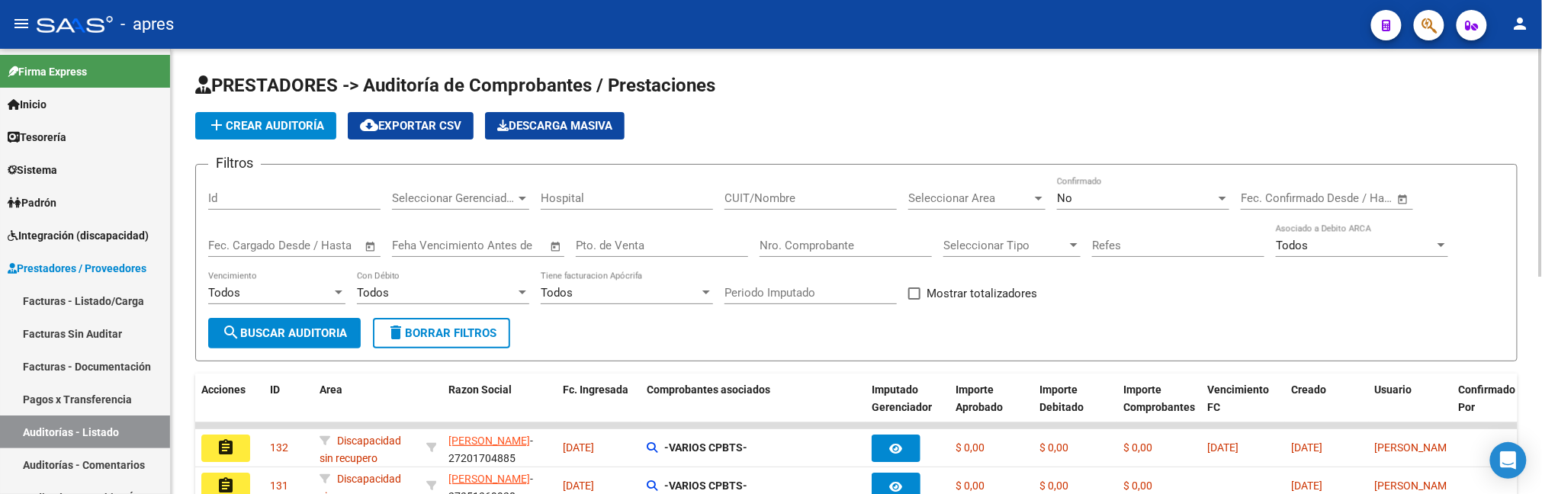
click at [291, 127] on span "add Crear Auditoría" at bounding box center [265, 126] width 117 height 14
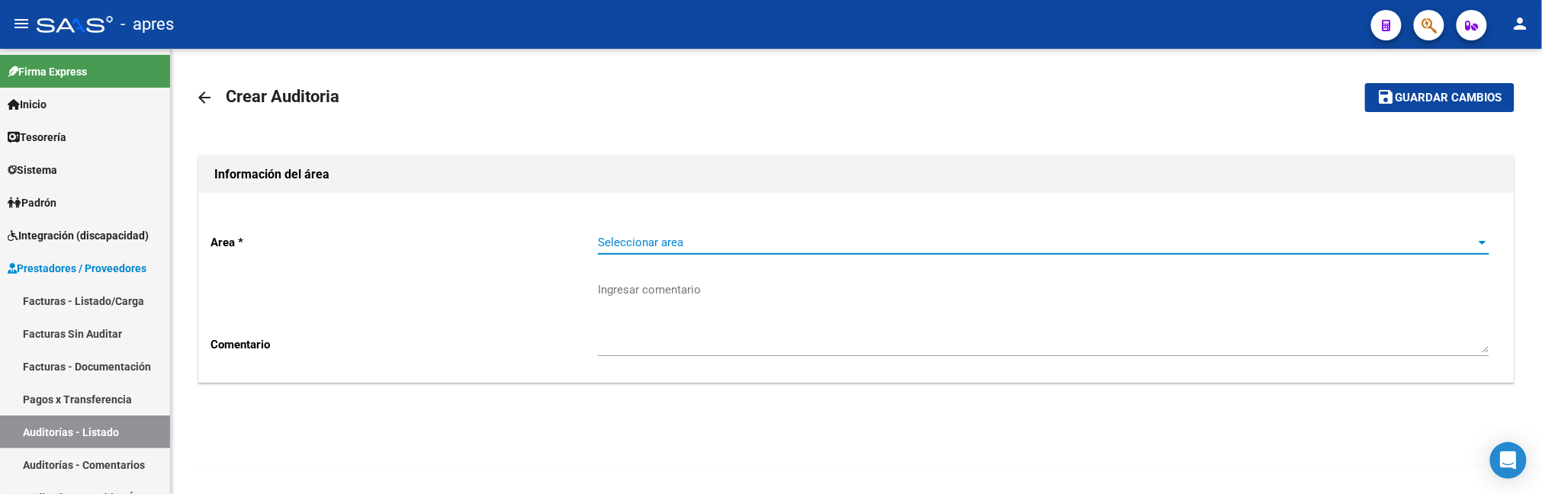
click at [1480, 238] on div at bounding box center [1483, 242] width 14 height 12
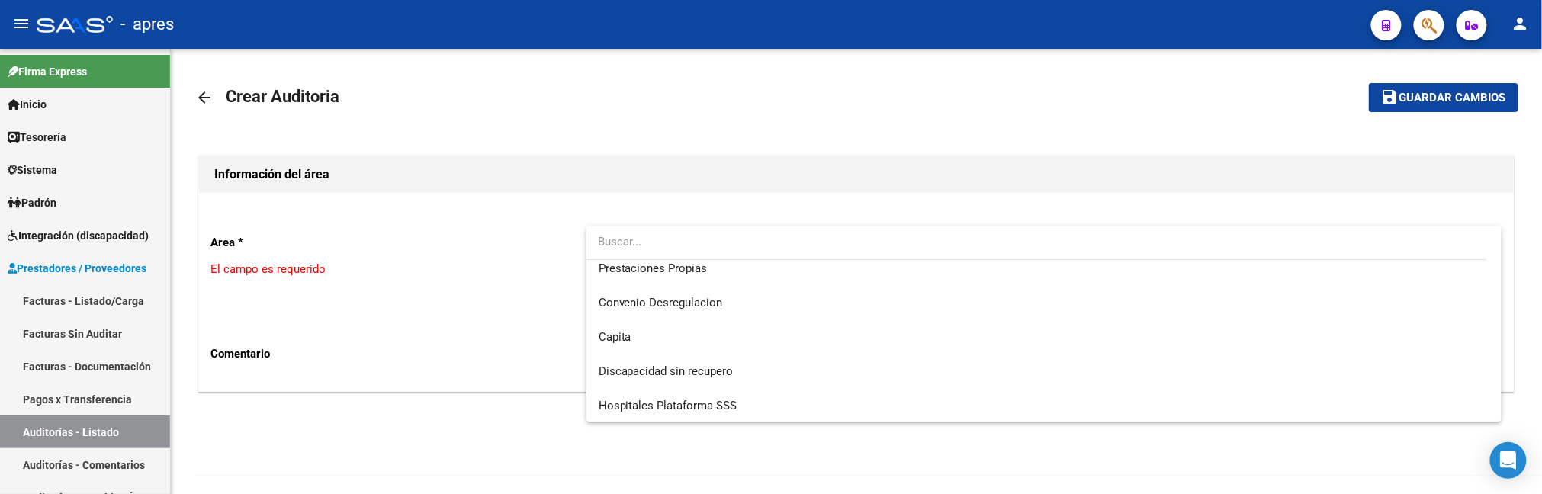
scroll to position [148, 0]
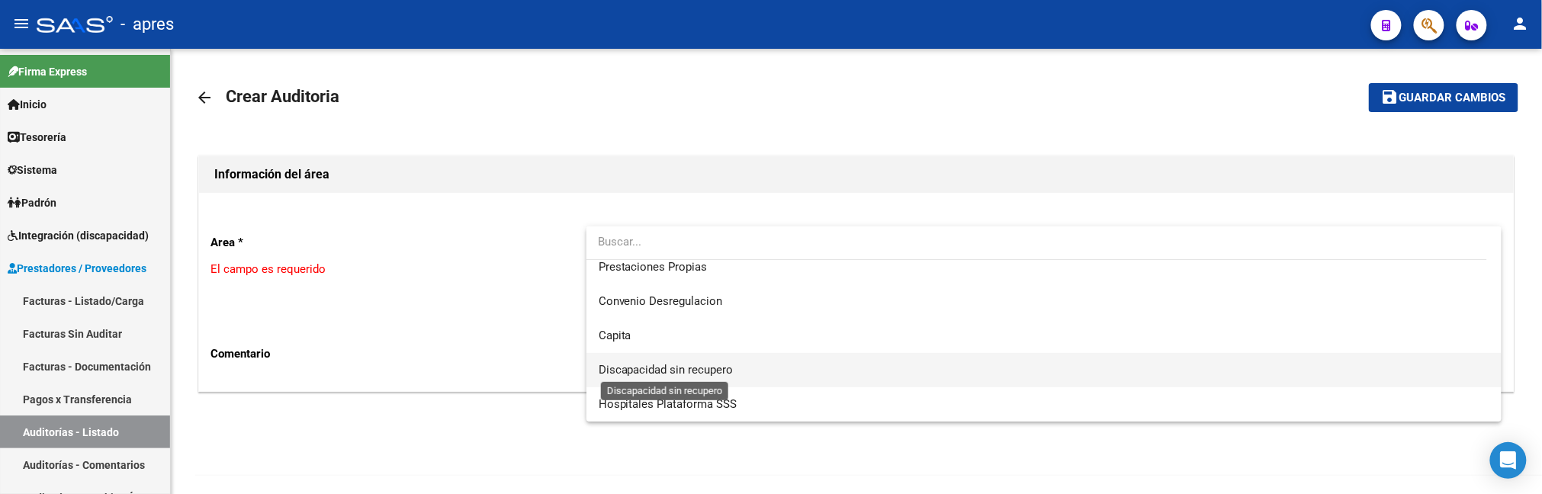
click at [715, 368] on span "Discapacidad sin recupero" at bounding box center [666, 370] width 135 height 14
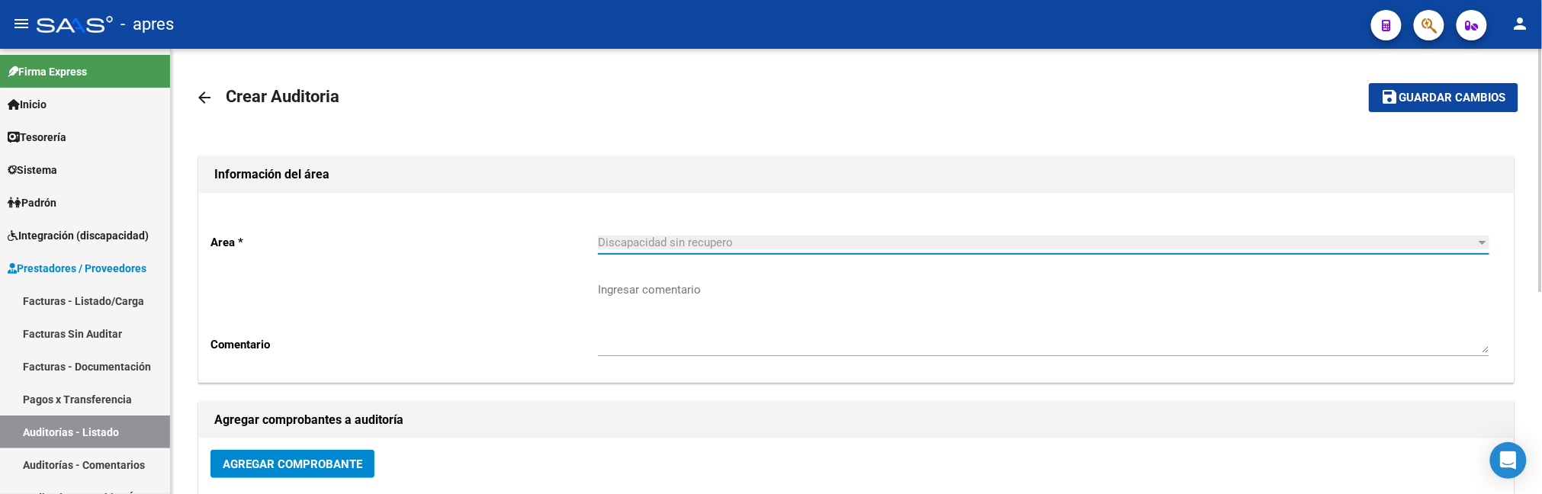
click at [257, 464] on span "Agregar Comprobante" at bounding box center [293, 465] width 140 height 14
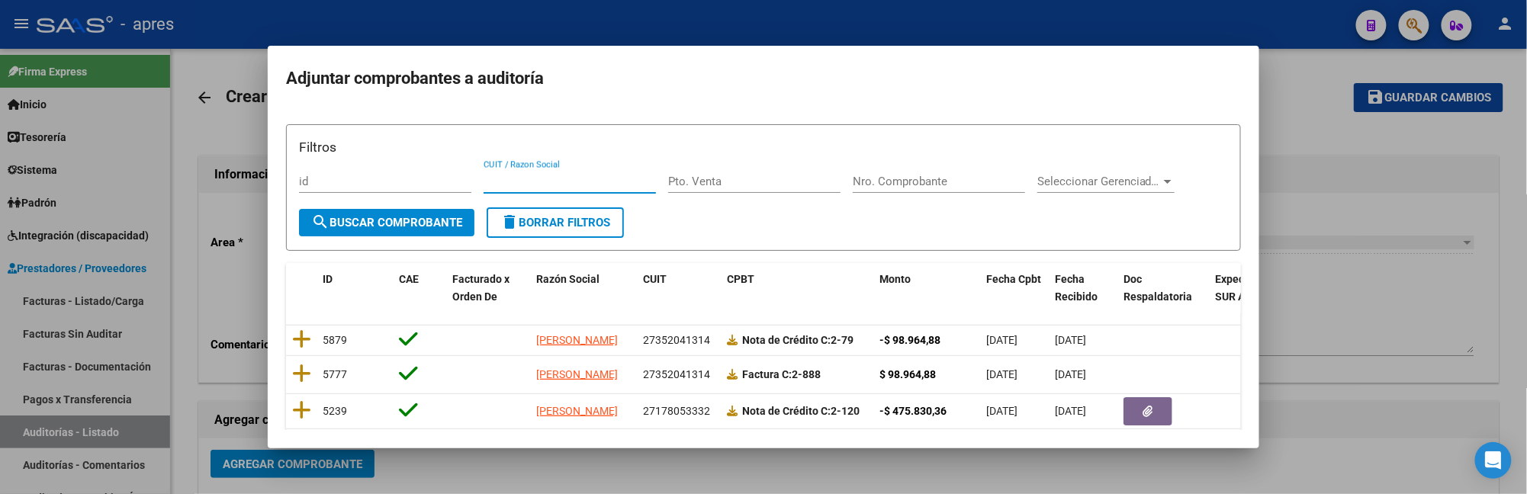
click at [516, 205] on div "CUIT / Razon Social" at bounding box center [570, 188] width 172 height 37
type input "MAGGI"
click at [429, 217] on span "search Buscar Comprobante" at bounding box center [386, 223] width 151 height 14
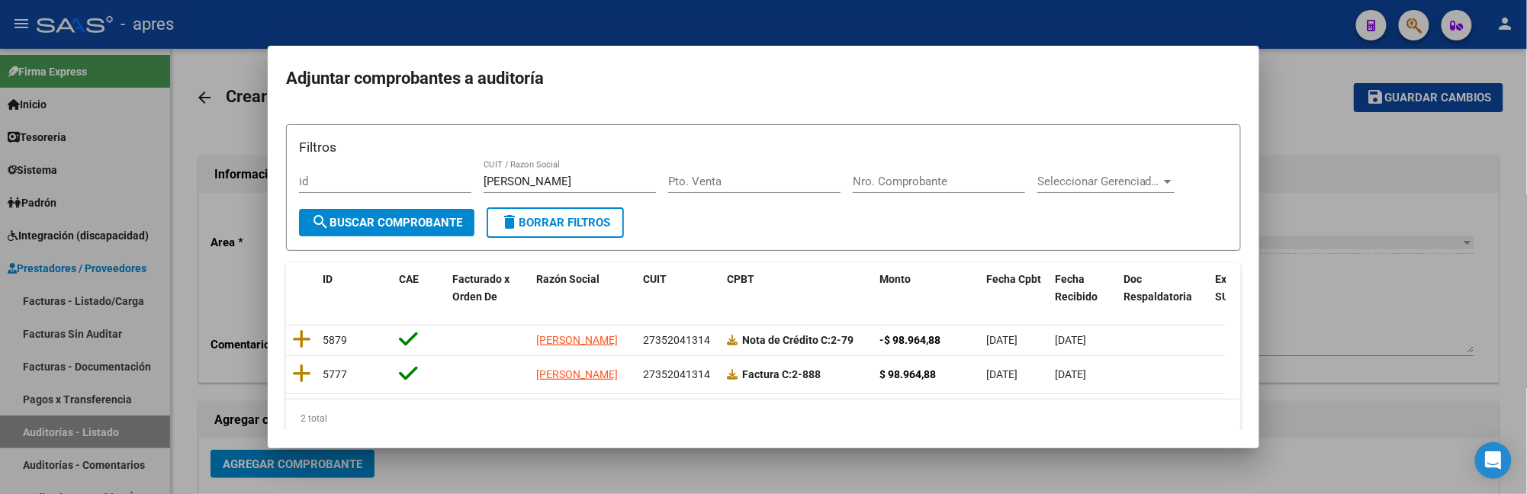
click at [410, 76] on h2 "Adjuntar comprobantes a auditoría" at bounding box center [763, 78] width 955 height 29
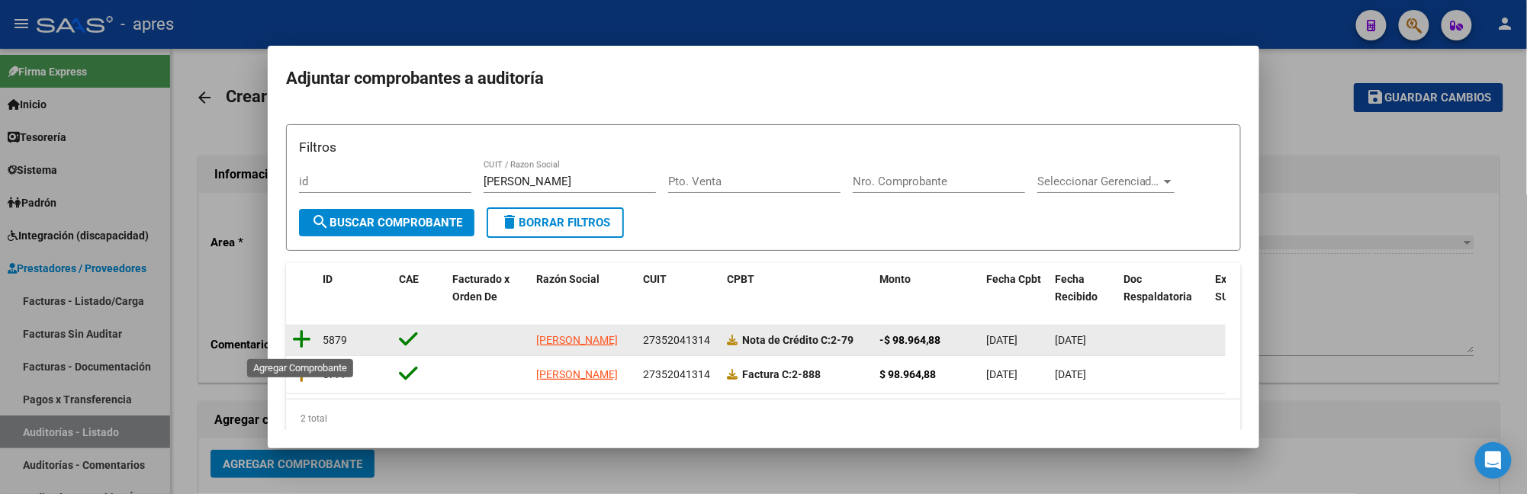
click at [303, 343] on icon at bounding box center [301, 339] width 19 height 21
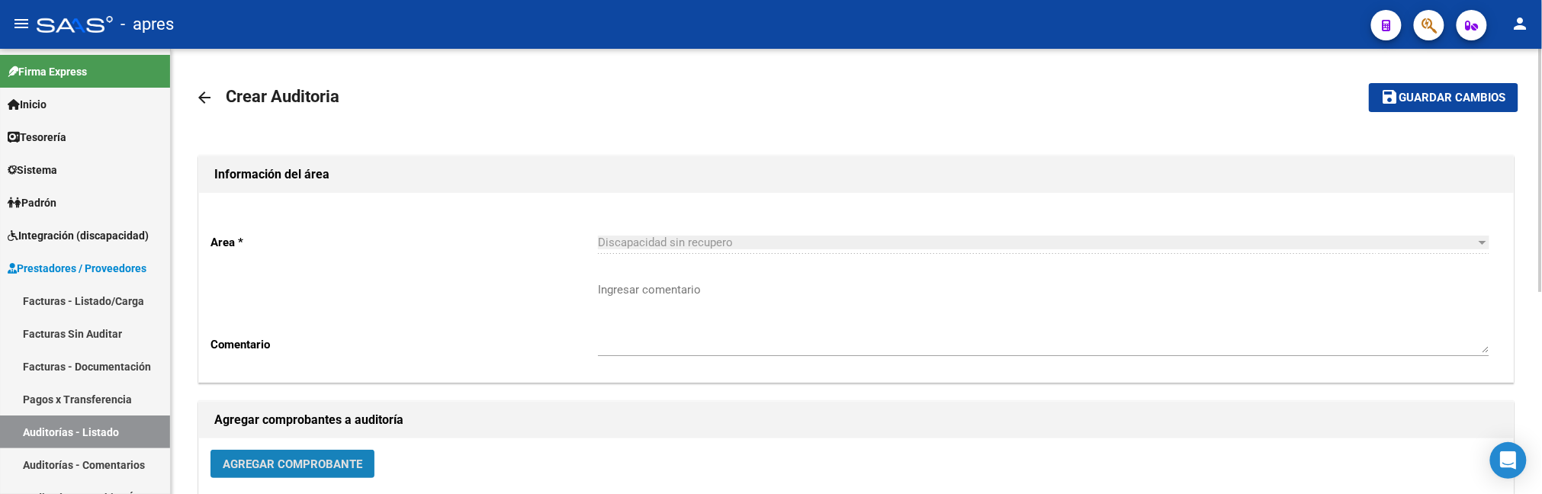
click at [303, 462] on span "Agregar Comprobante" at bounding box center [293, 465] width 140 height 14
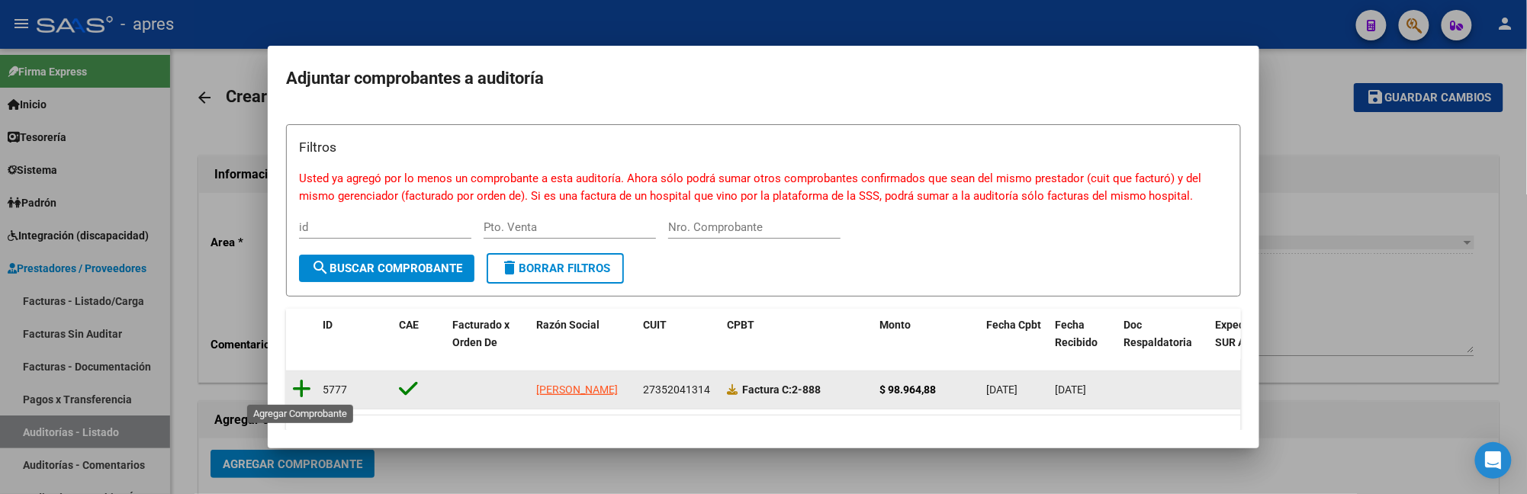
click at [293, 388] on icon at bounding box center [301, 388] width 19 height 21
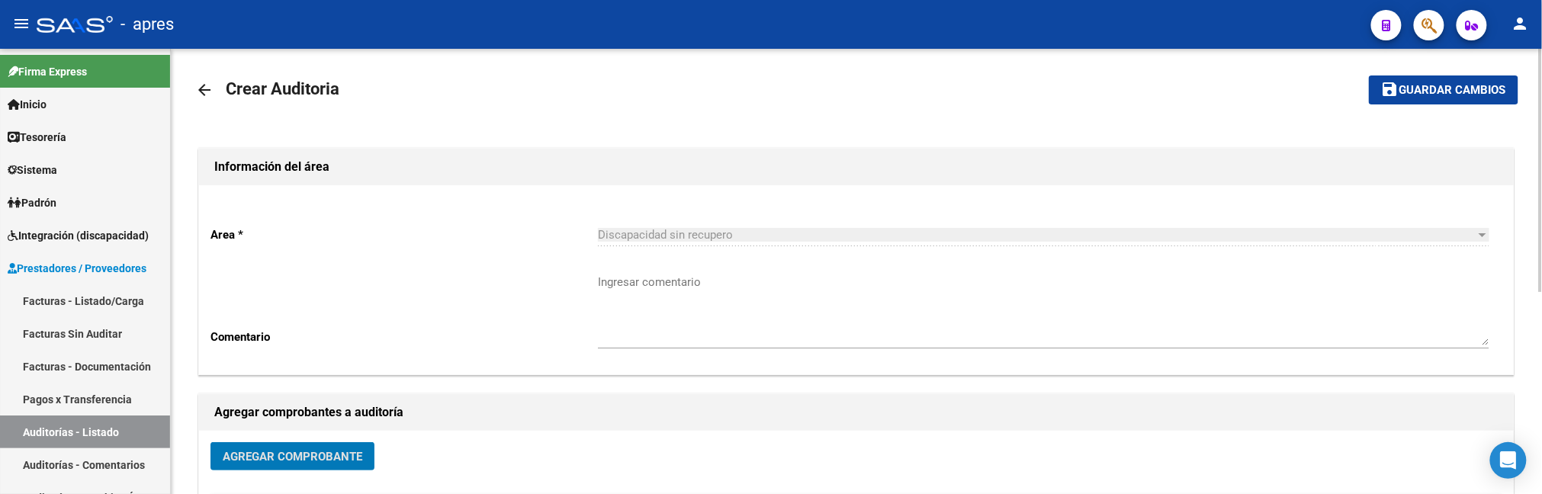
scroll to position [0, 0]
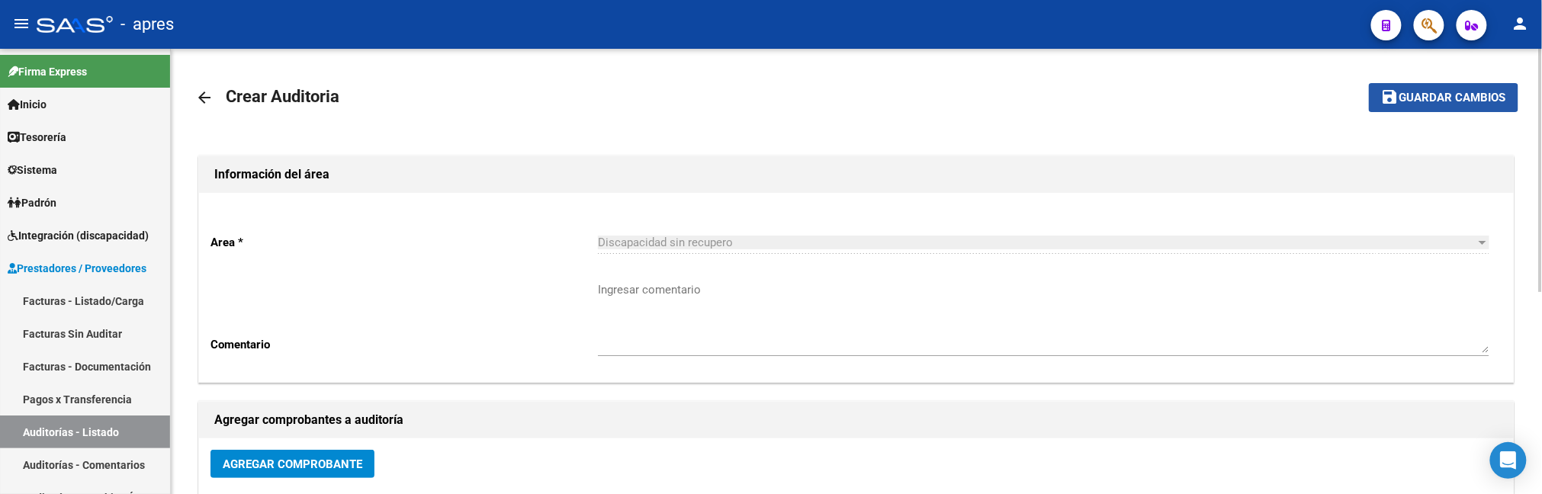
click at [1426, 101] on span "Guardar cambios" at bounding box center [1453, 99] width 107 height 14
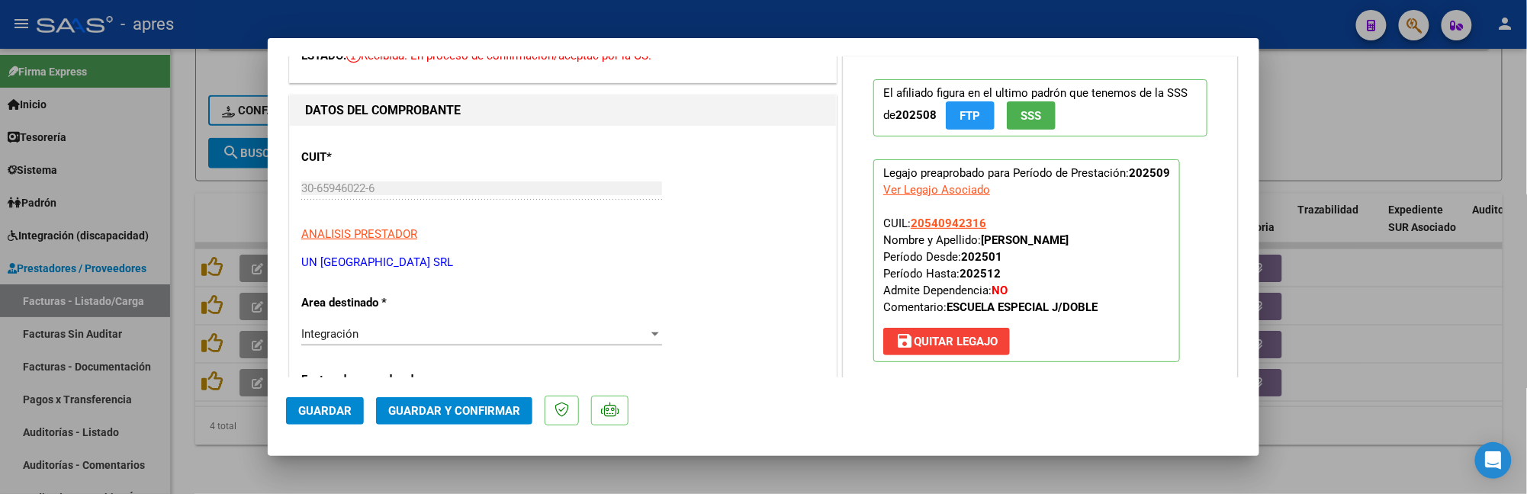
scroll to position [305, 0]
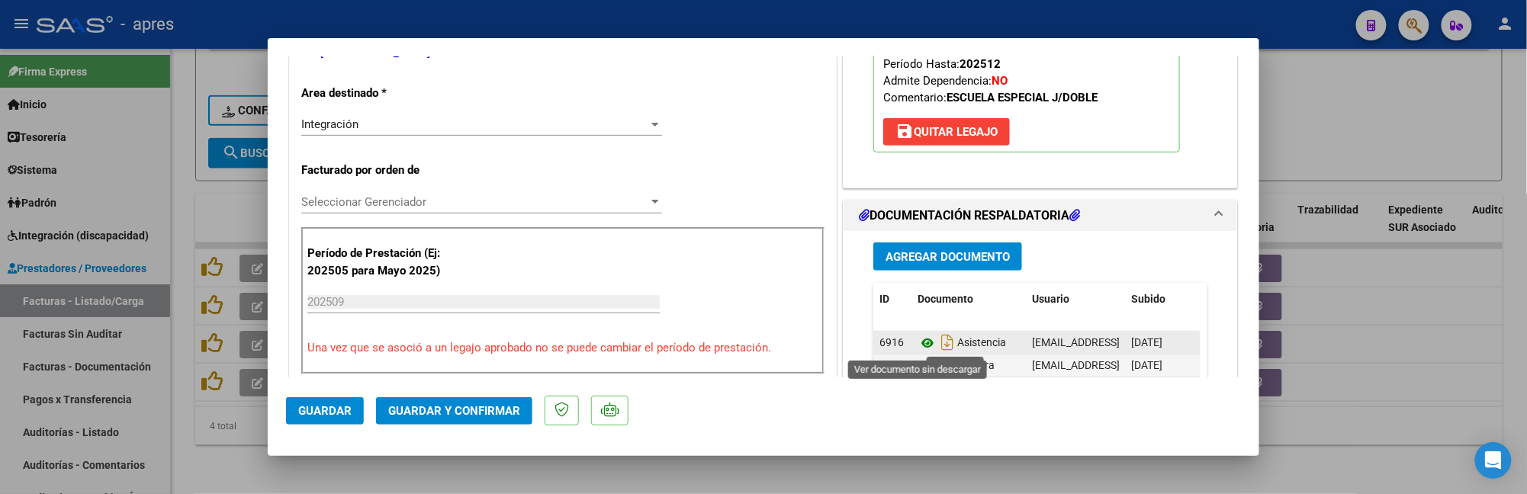
click at [918, 342] on icon at bounding box center [928, 343] width 20 height 18
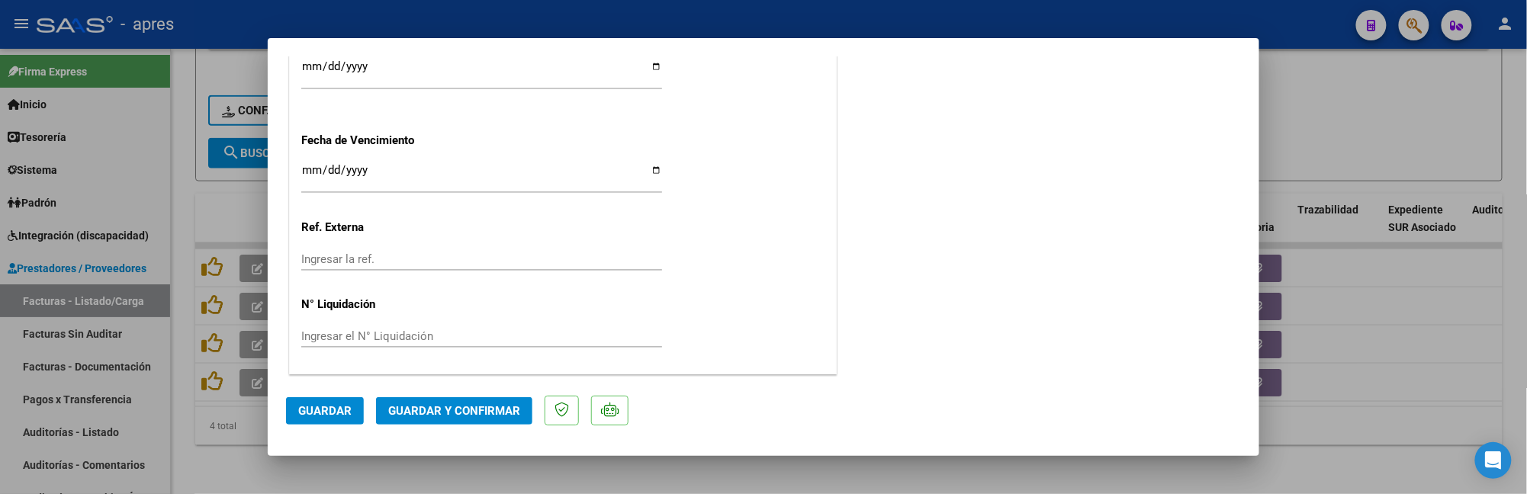
scroll to position [1154, 0]
click at [476, 423] on button "Guardar y Confirmar" at bounding box center [454, 410] width 156 height 27
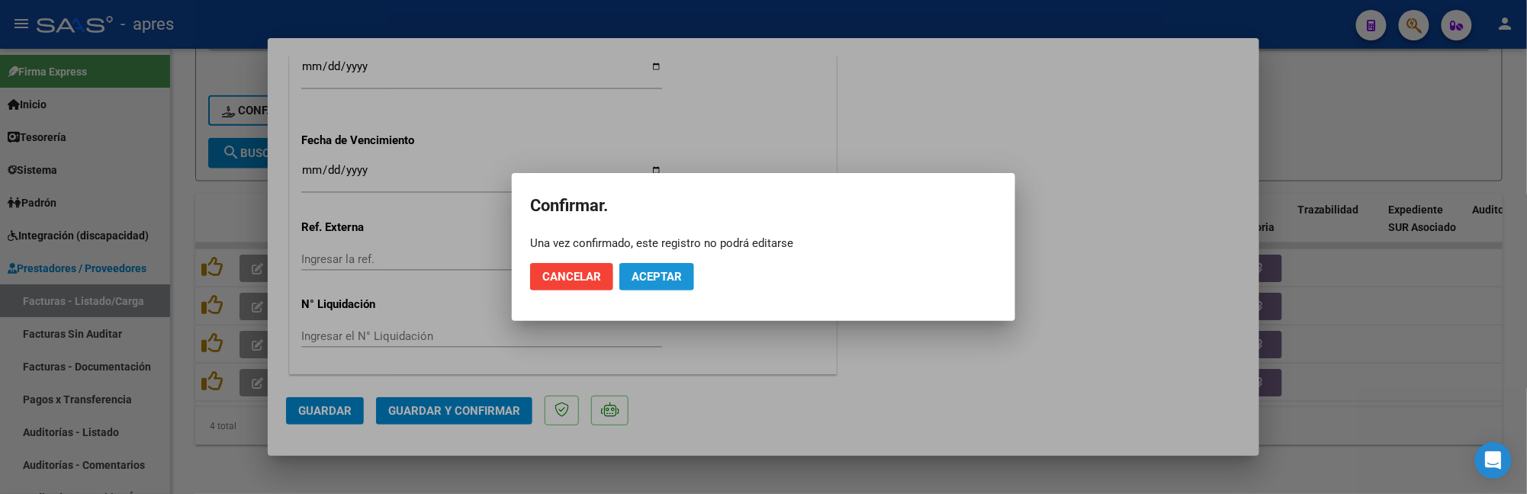
click at [683, 279] on button "Aceptar" at bounding box center [656, 276] width 75 height 27
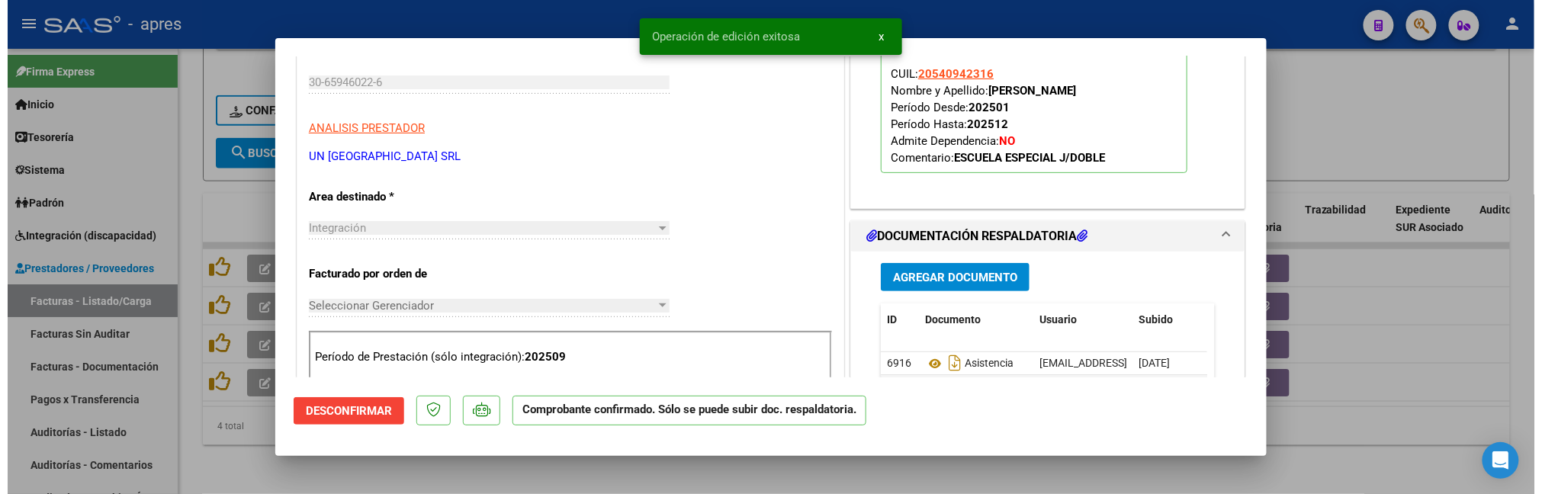
scroll to position [101, 0]
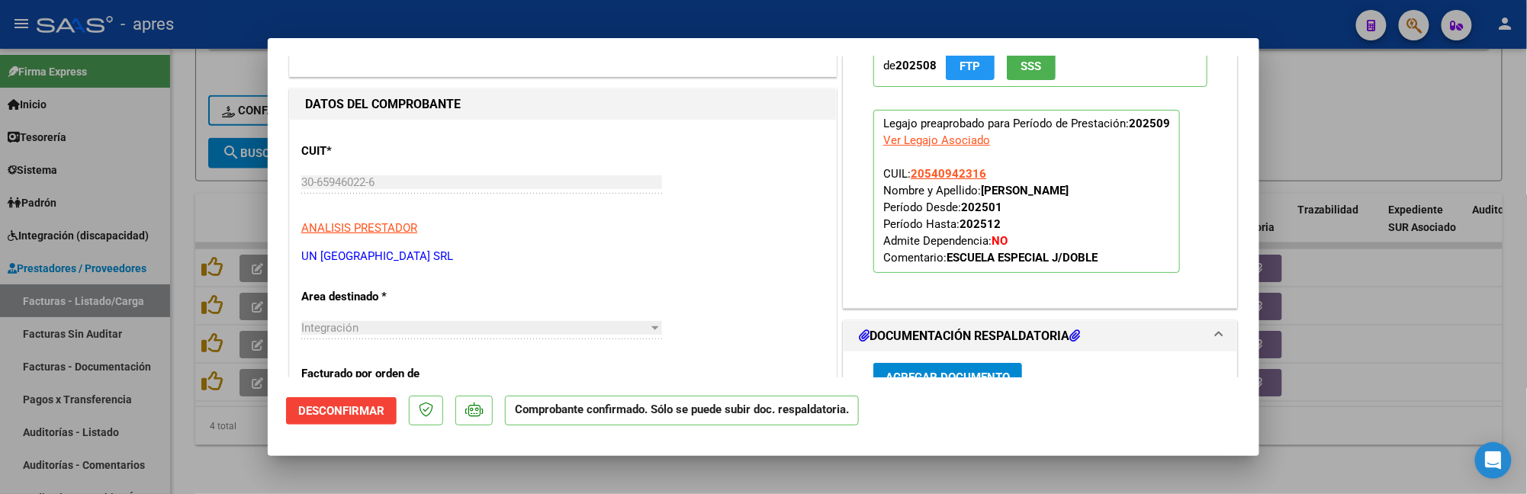
click at [243, 449] on div at bounding box center [763, 247] width 1527 height 494
type input "$ 0,00"
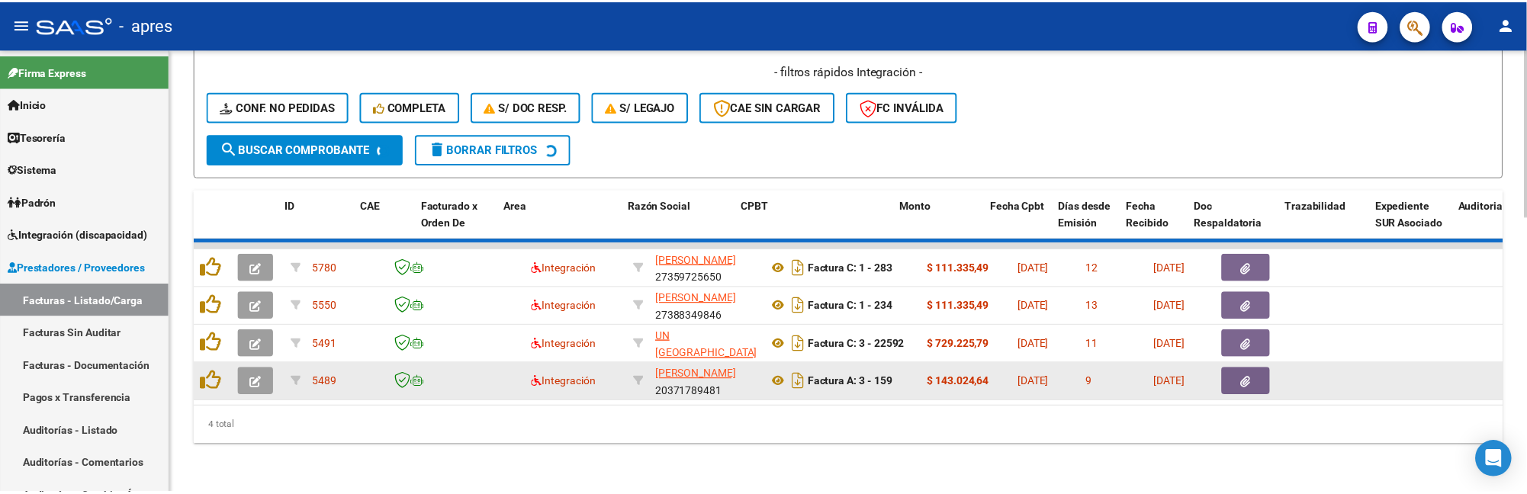
scroll to position [686, 0]
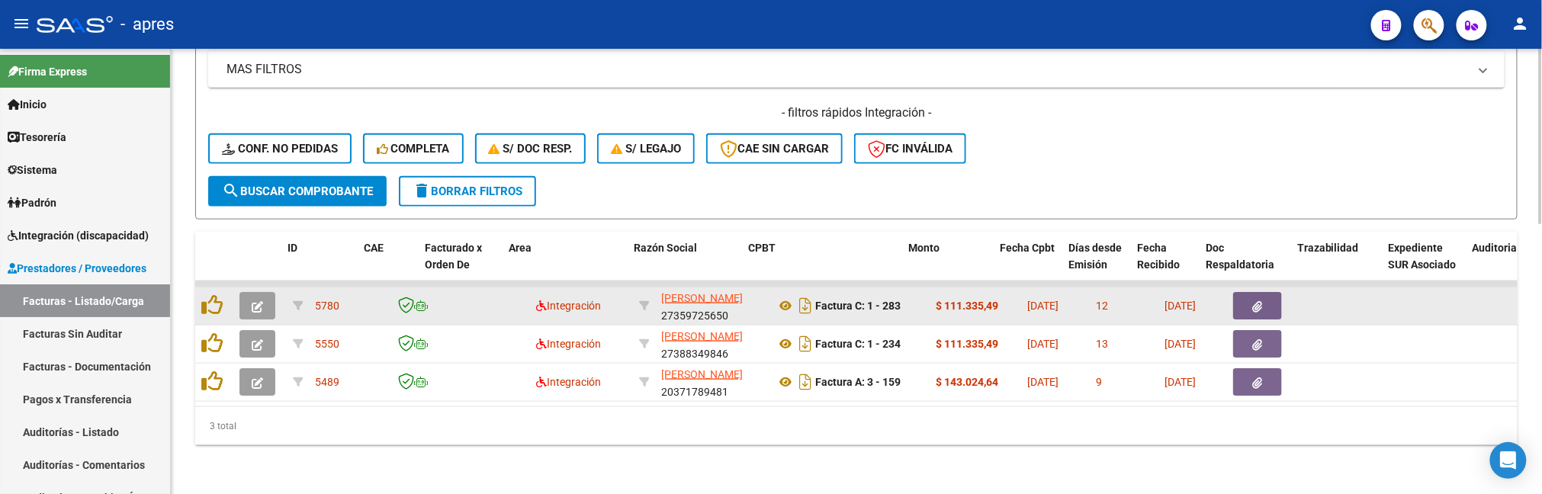
click at [256, 301] on icon "button" at bounding box center [257, 306] width 11 height 11
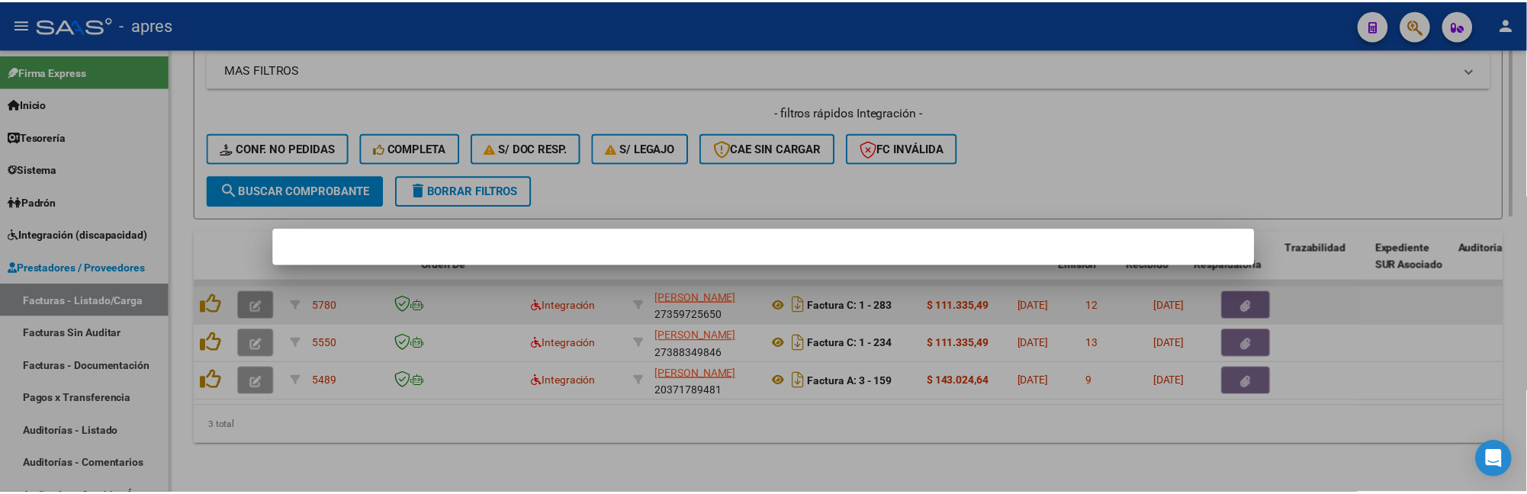
scroll to position [733, 0]
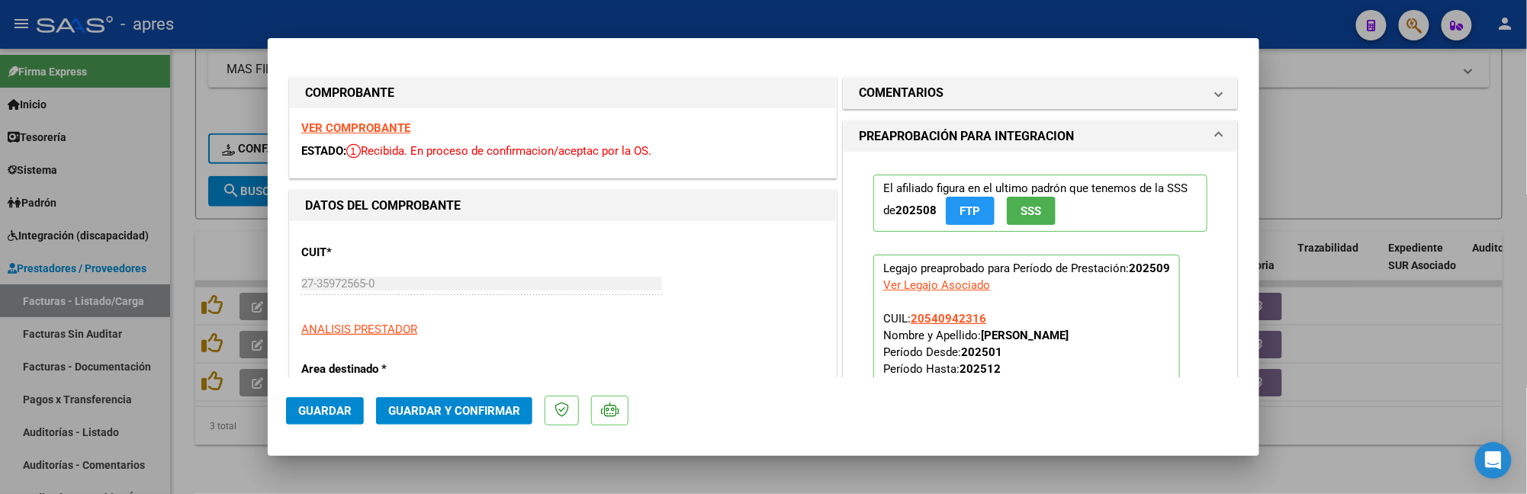
click at [388, 123] on strong "VER COMPROBANTE" at bounding box center [355, 128] width 109 height 14
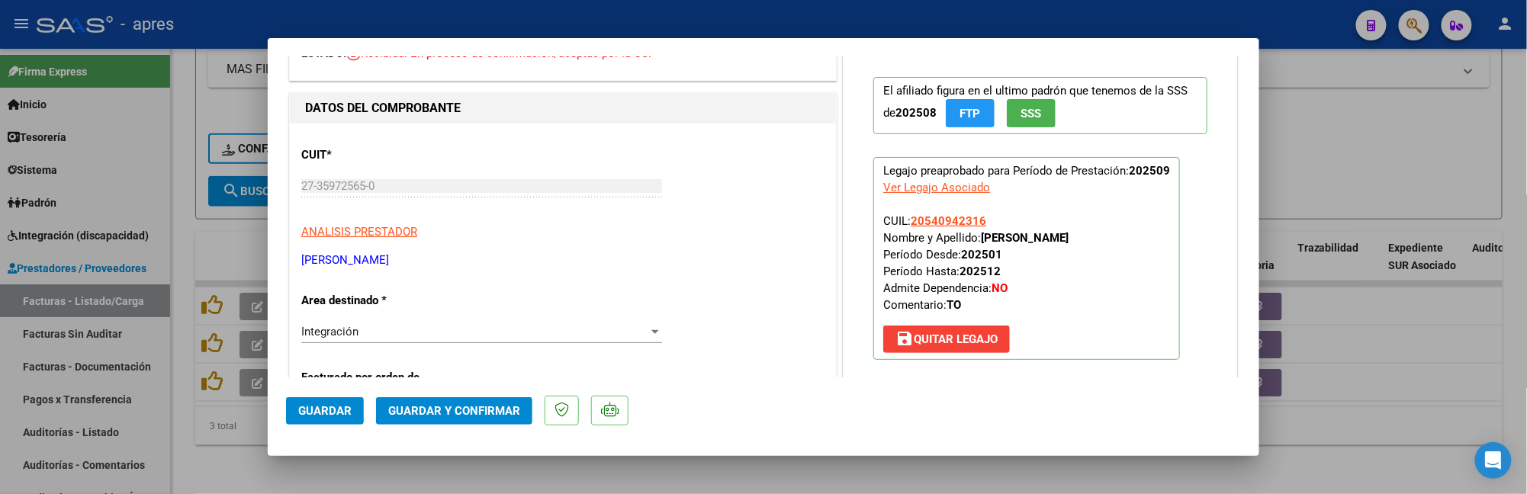
scroll to position [407, 0]
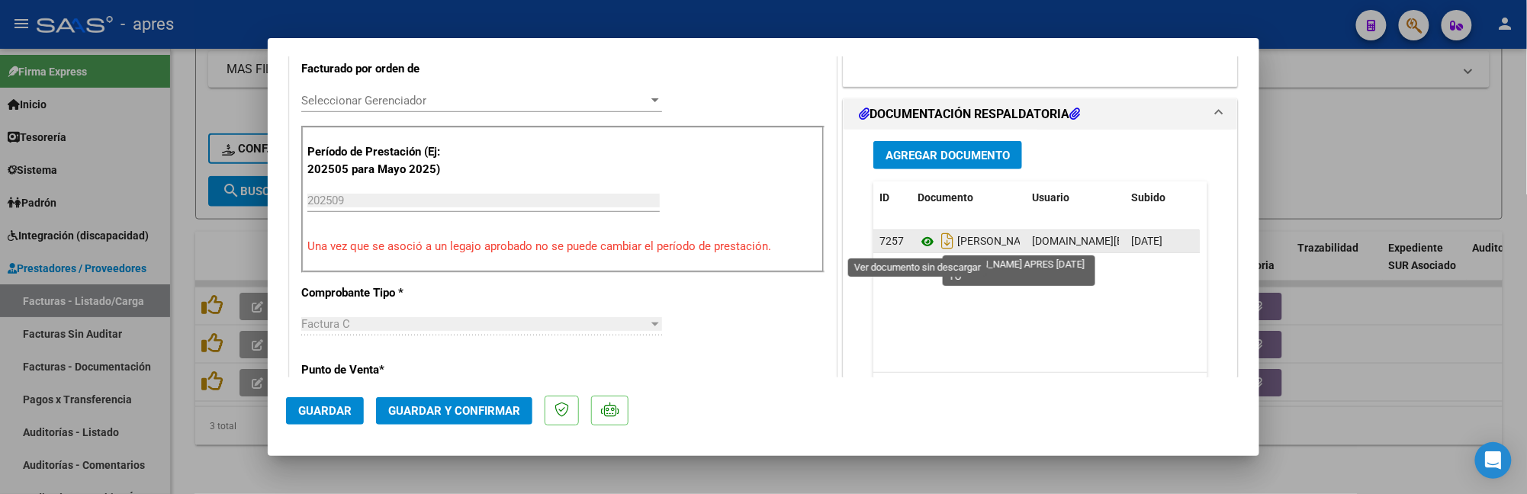
click at [918, 245] on icon at bounding box center [928, 242] width 20 height 18
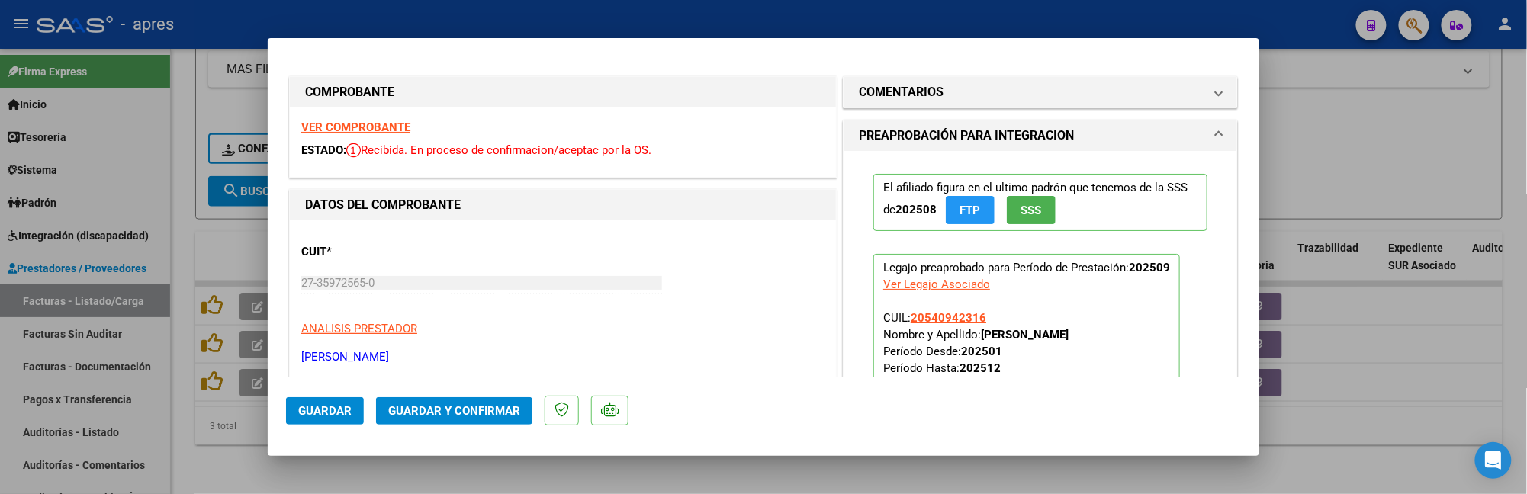
scroll to position [0, 0]
click at [387, 127] on strong "VER COMPROBANTE" at bounding box center [355, 128] width 109 height 14
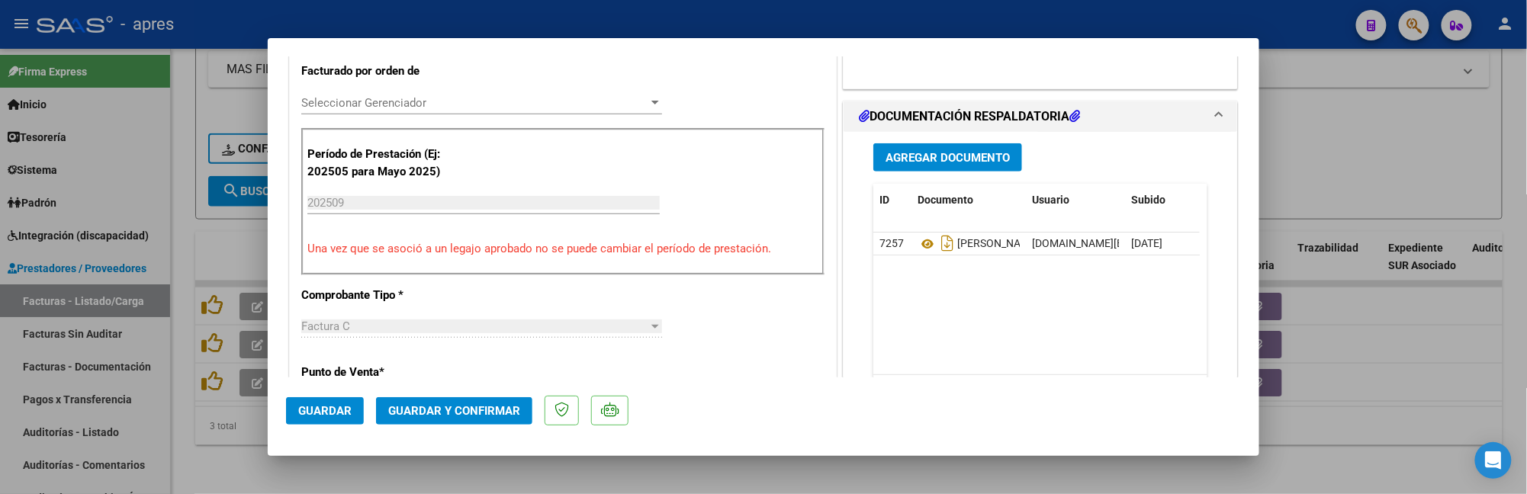
scroll to position [407, 0]
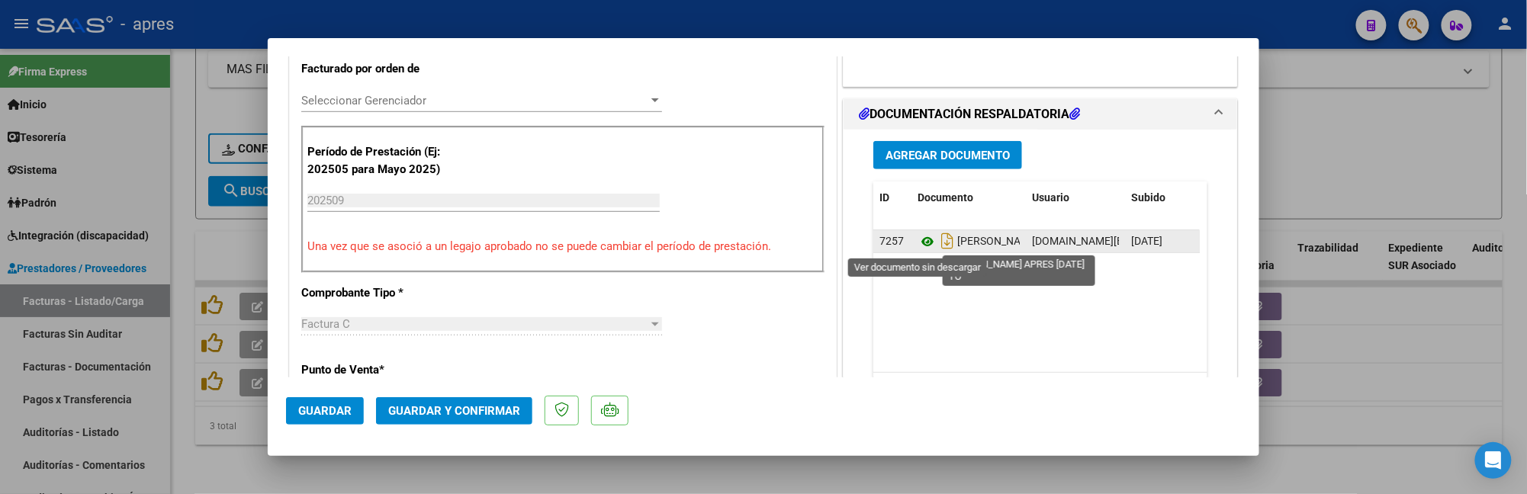
click at [918, 245] on icon at bounding box center [928, 242] width 20 height 18
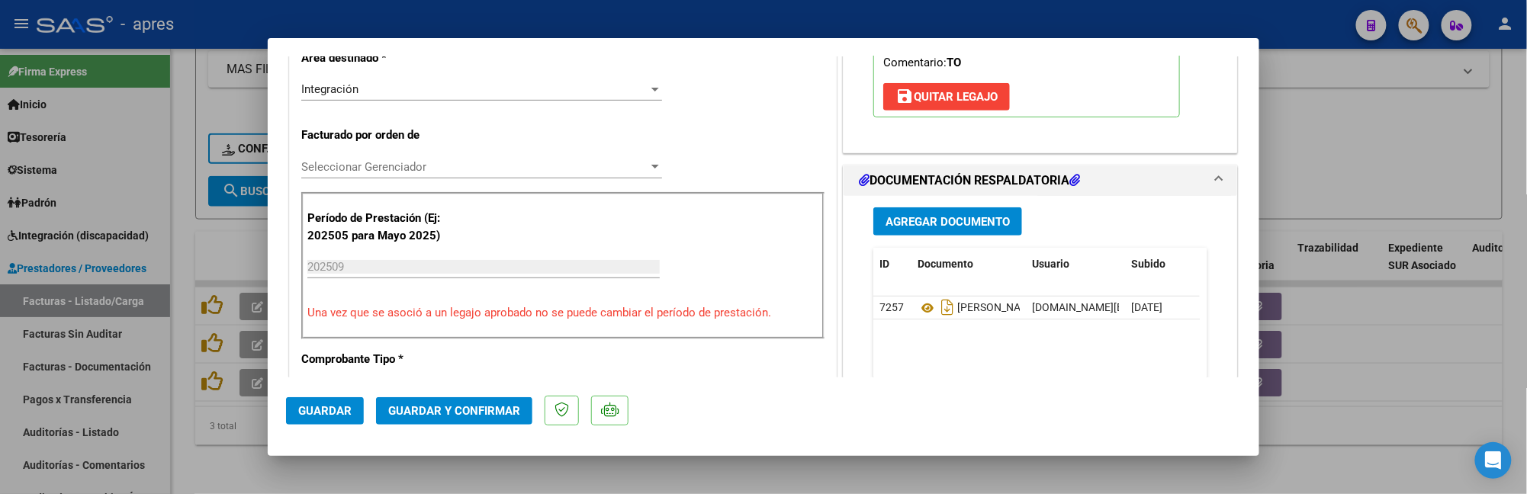
scroll to position [35, 0]
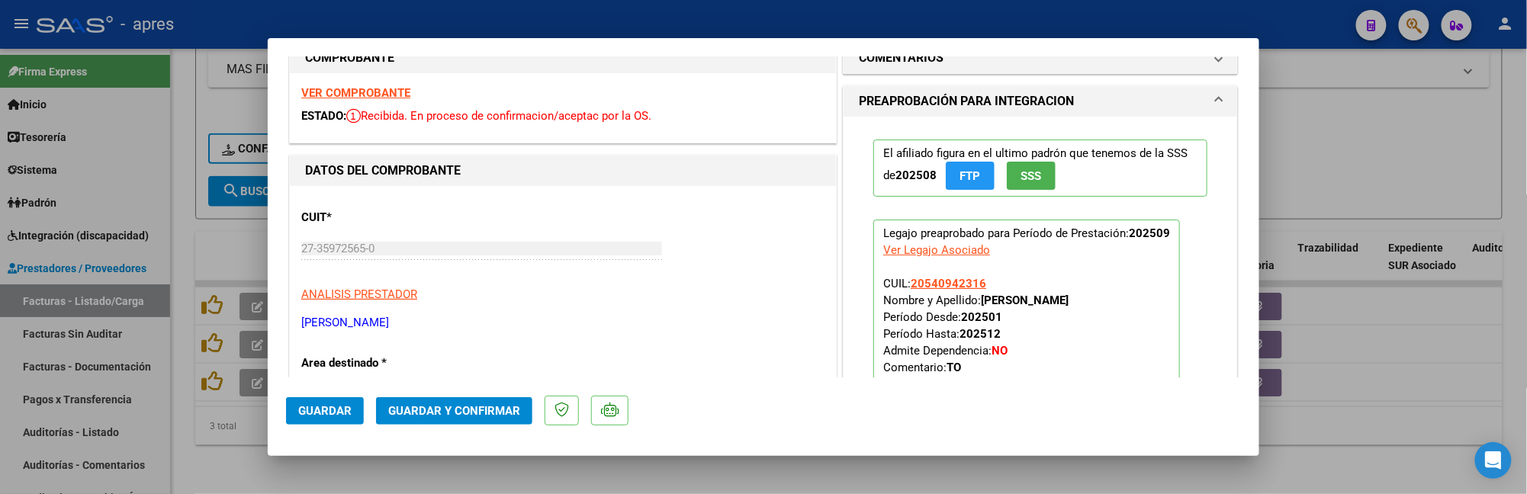
click at [389, 93] on strong "VER COMPROBANTE" at bounding box center [355, 93] width 109 height 14
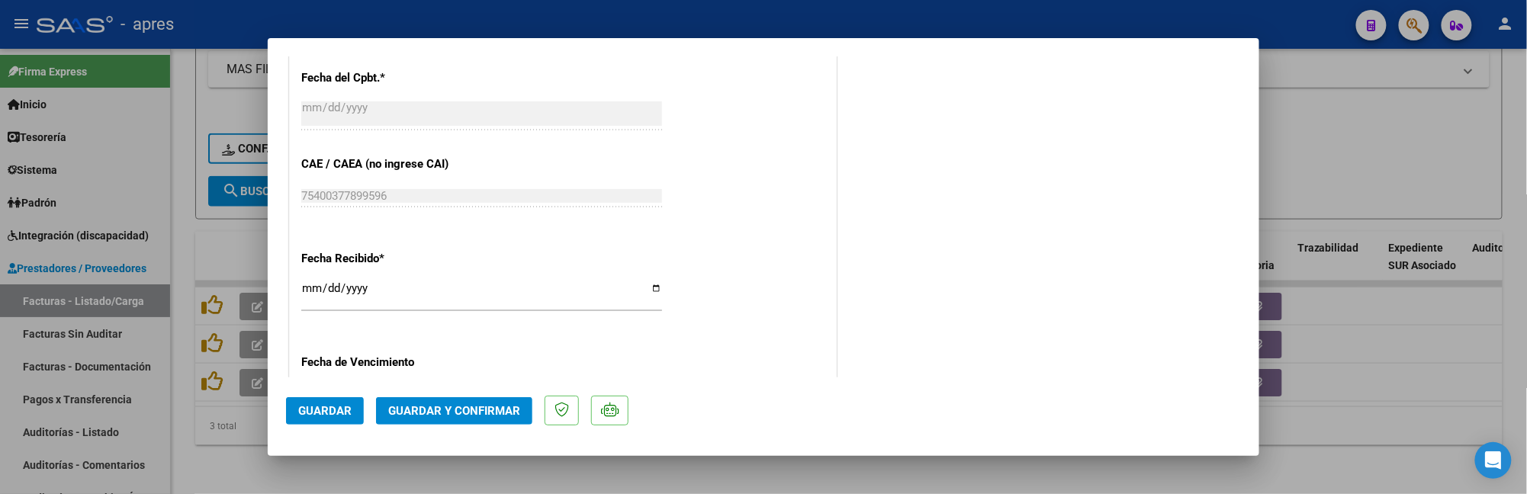
scroll to position [1017, 0]
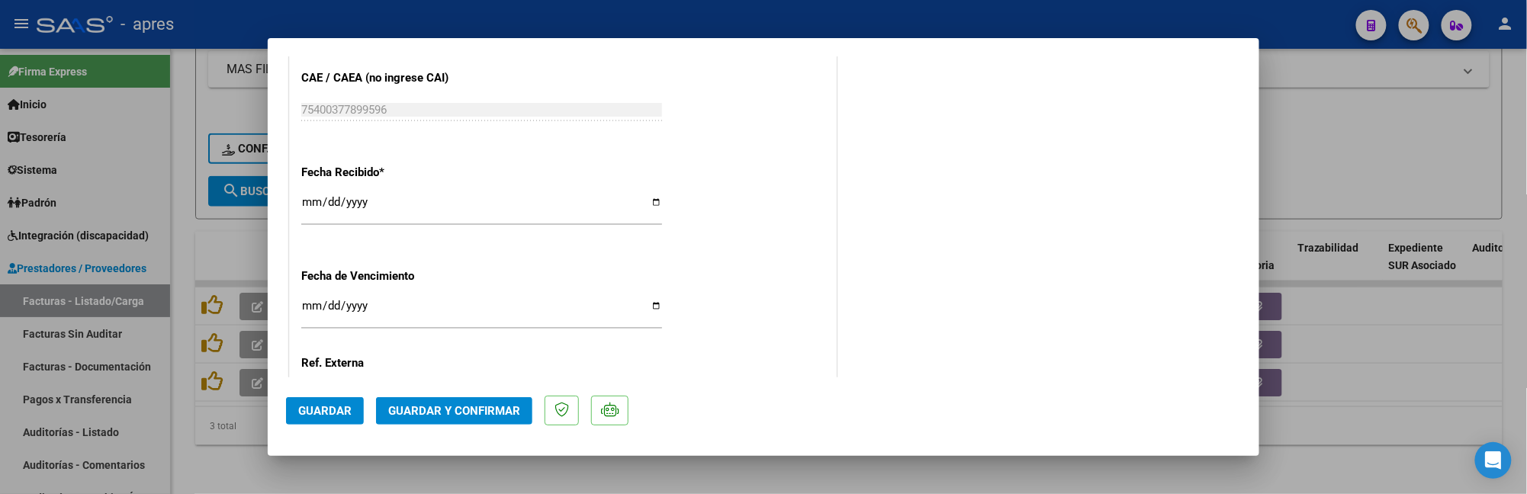
click at [311, 308] on input "Ingresar la fecha" at bounding box center [481, 312] width 361 height 24
type input "[DATE]"
click at [455, 416] on span "Guardar y Confirmar" at bounding box center [454, 411] width 132 height 14
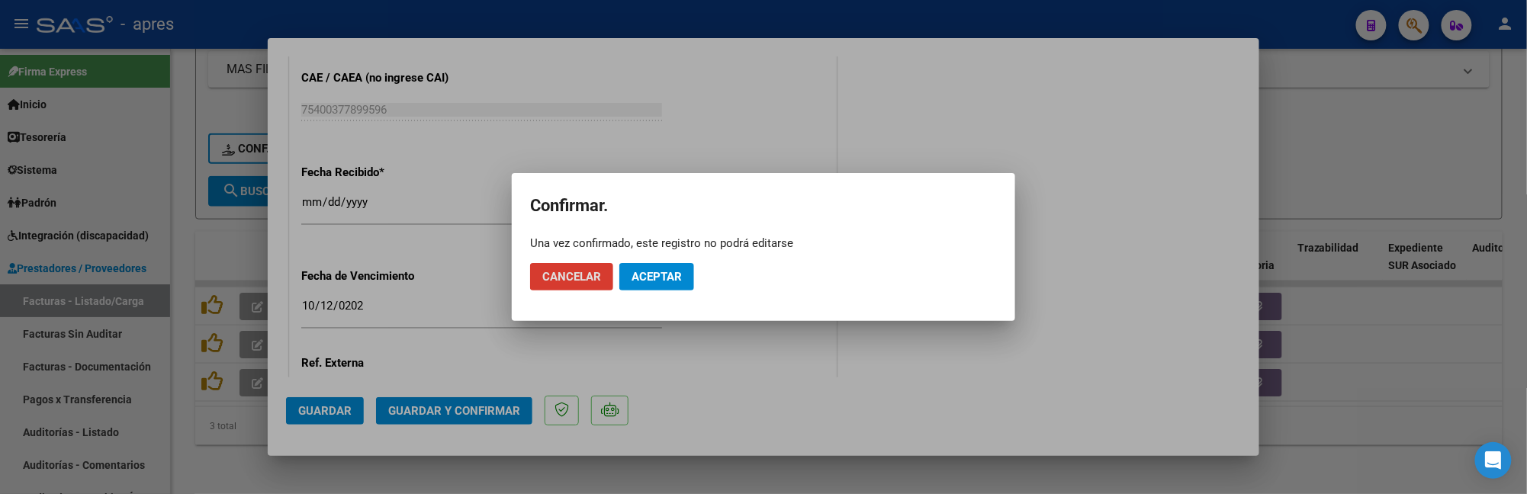
click at [676, 270] on span "Aceptar" at bounding box center [657, 277] width 50 height 14
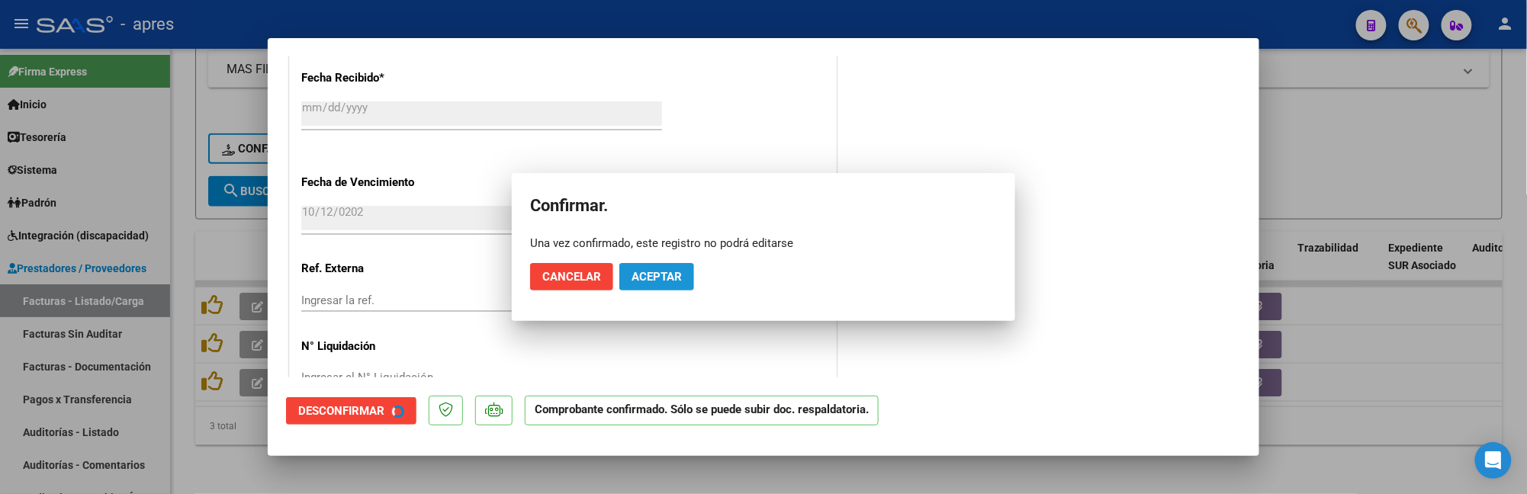
scroll to position [922, 0]
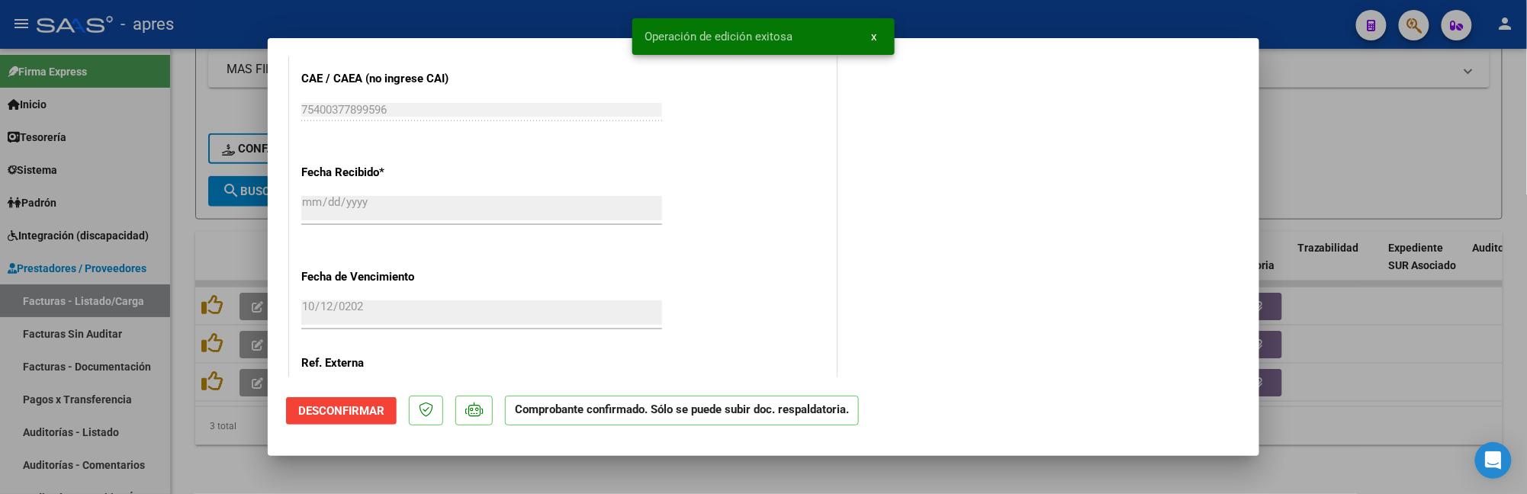
click at [218, 445] on div at bounding box center [763, 247] width 1527 height 494
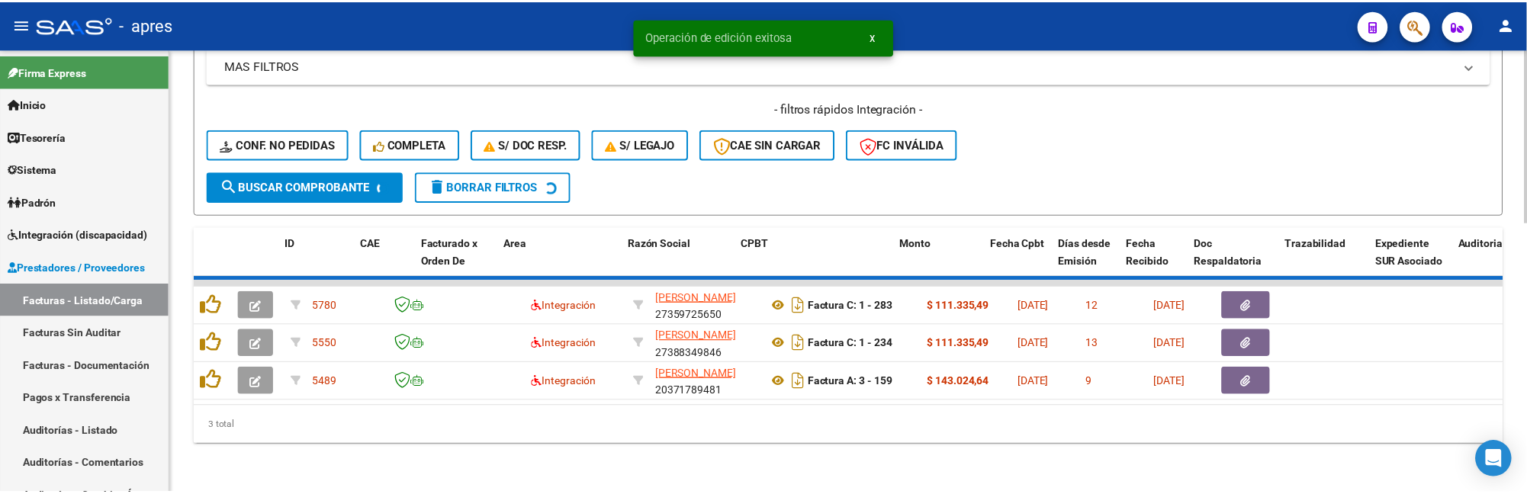
scroll to position [648, 0]
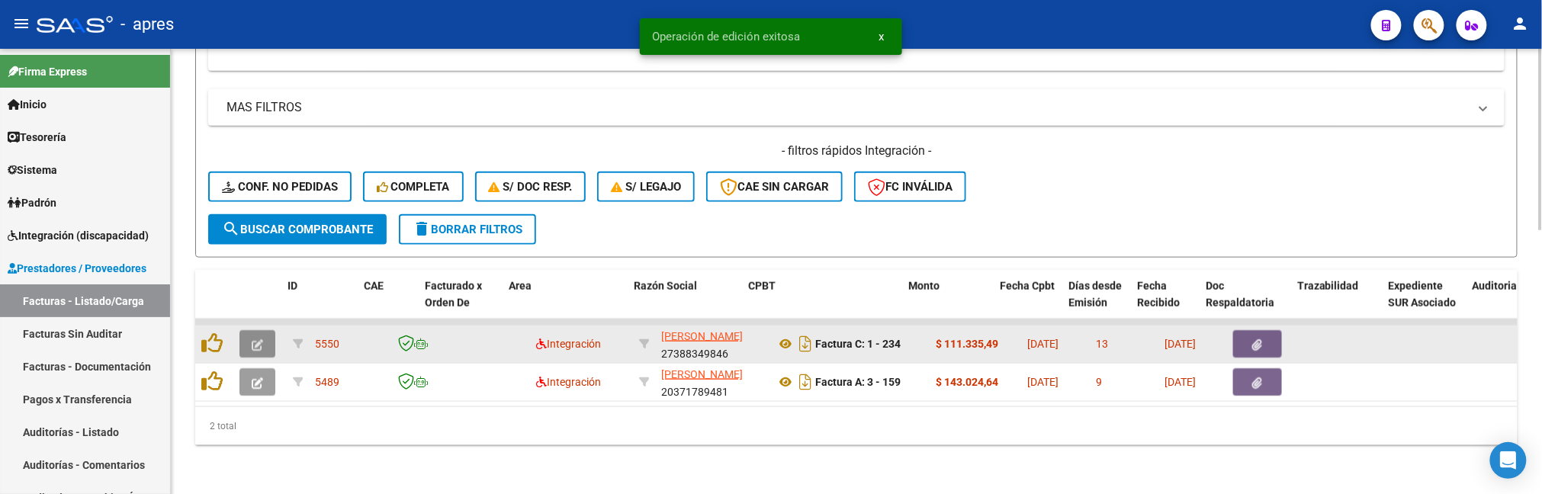
click at [255, 339] on icon "button" at bounding box center [257, 344] width 11 height 11
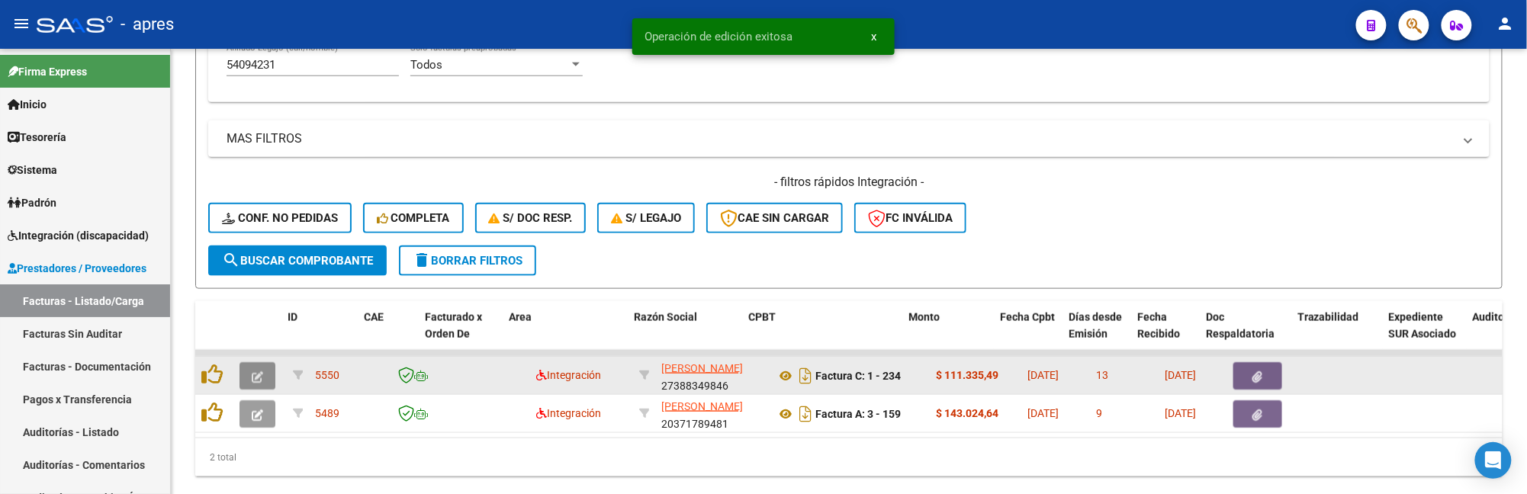
scroll to position [696, 0]
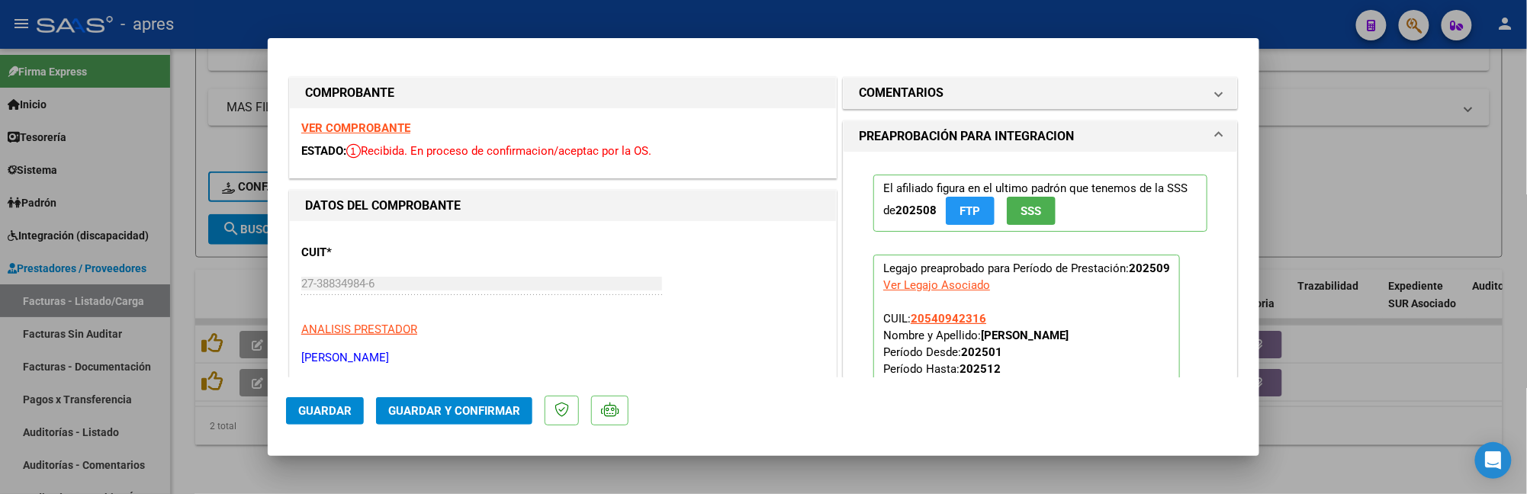
click at [349, 130] on strong "VER COMPROBANTE" at bounding box center [355, 128] width 109 height 14
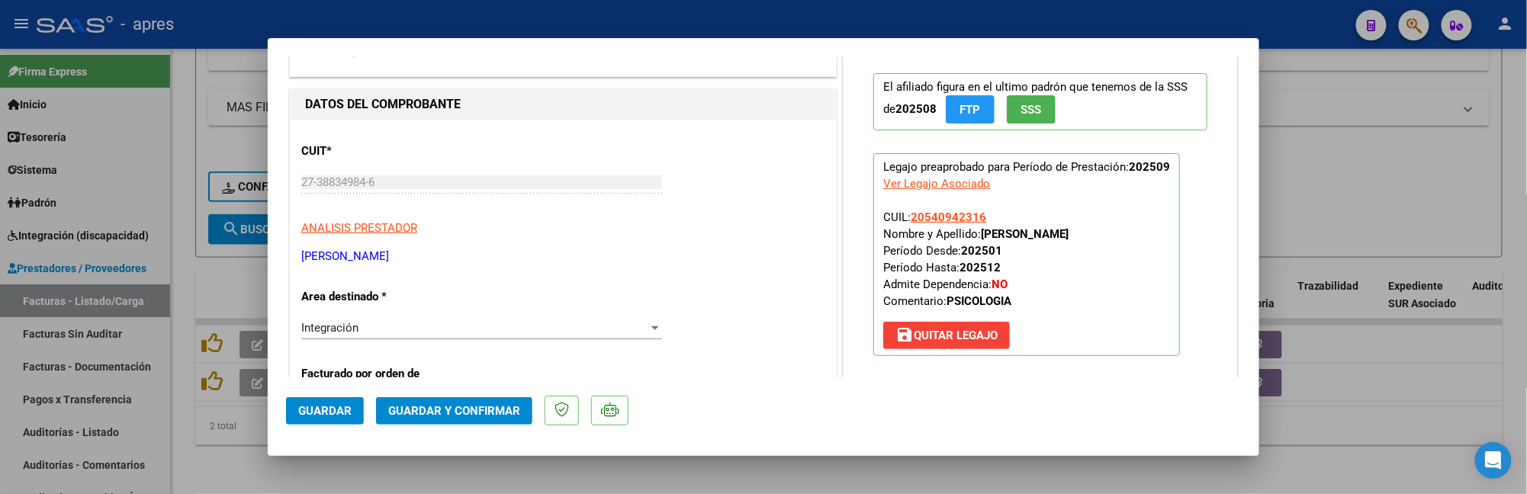
scroll to position [305, 0]
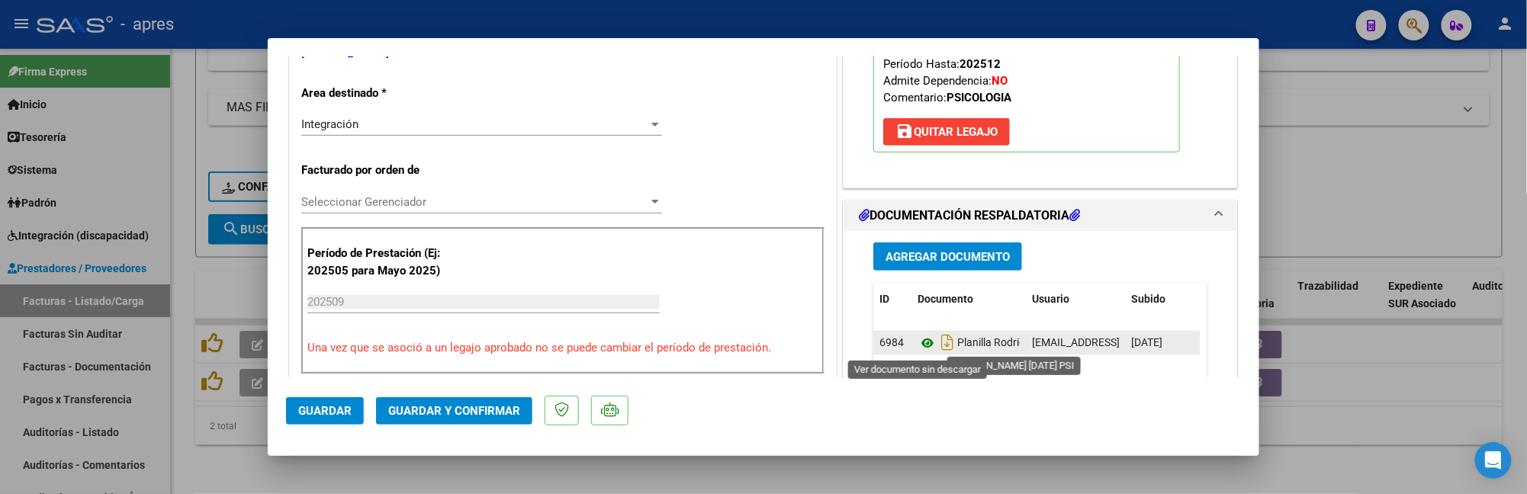
click at [918, 346] on icon at bounding box center [928, 343] width 20 height 18
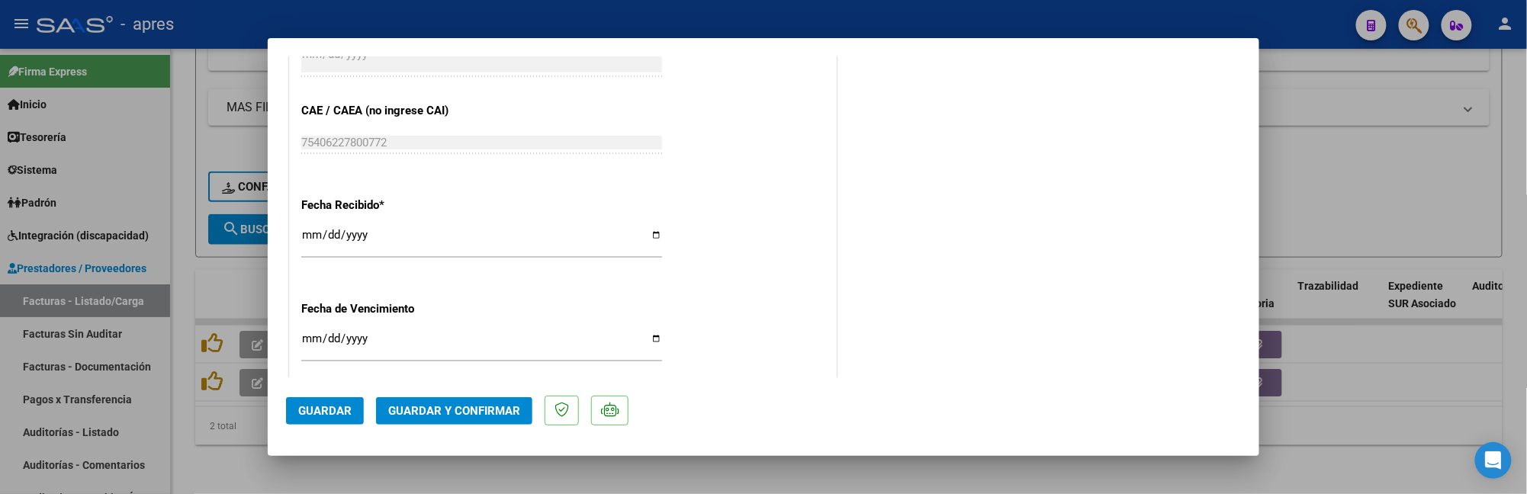
scroll to position [1118, 0]
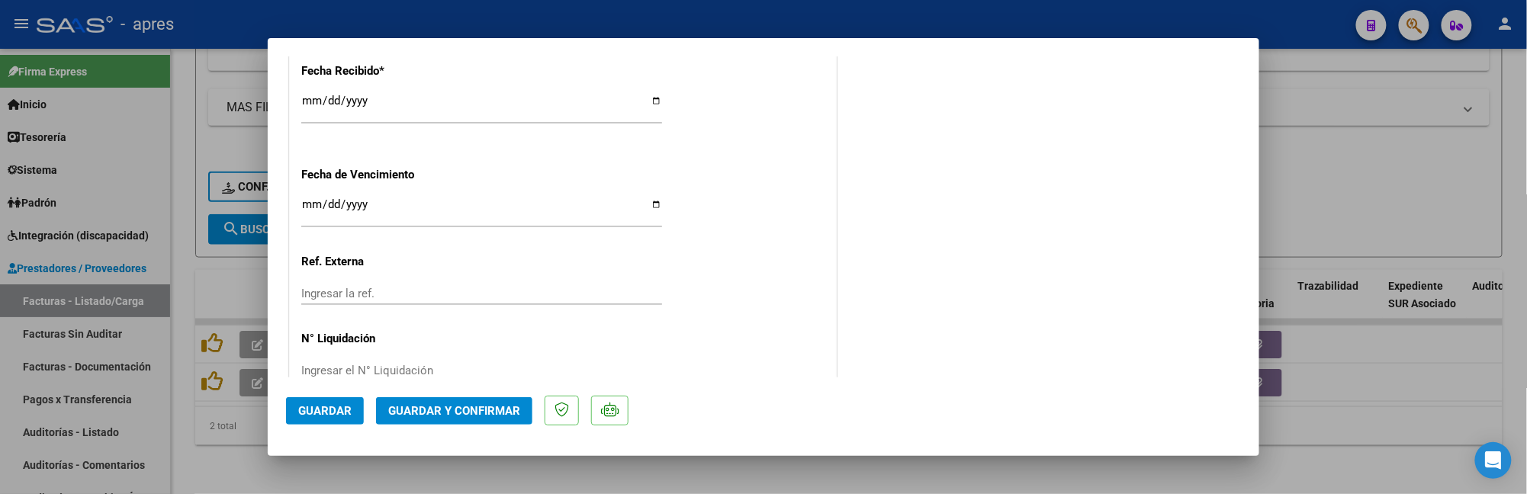
click at [314, 208] on input "Ingresar la fecha" at bounding box center [481, 210] width 361 height 24
type input "[DATE]"
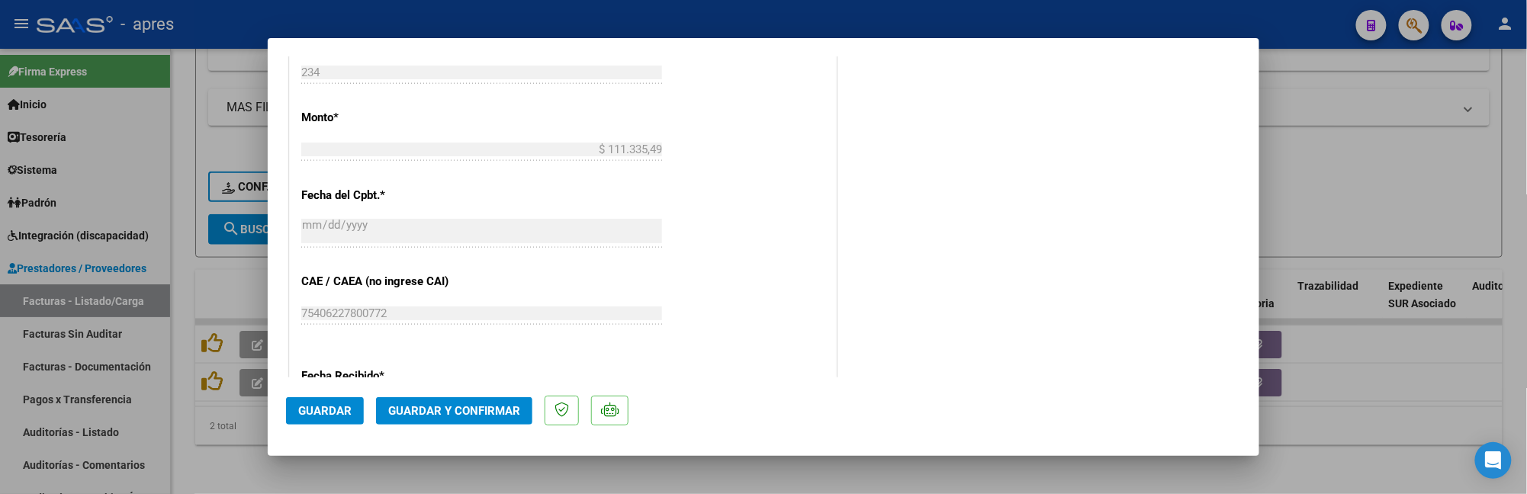
scroll to position [712, 0]
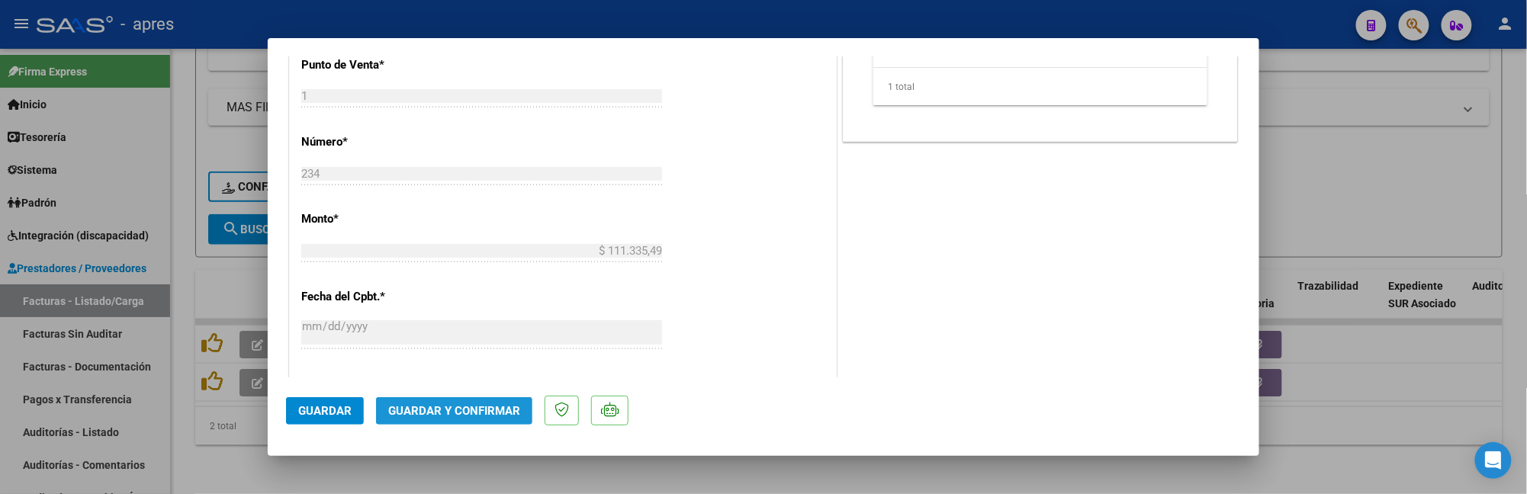
click at [459, 404] on span "Guardar y Confirmar" at bounding box center [454, 411] width 132 height 14
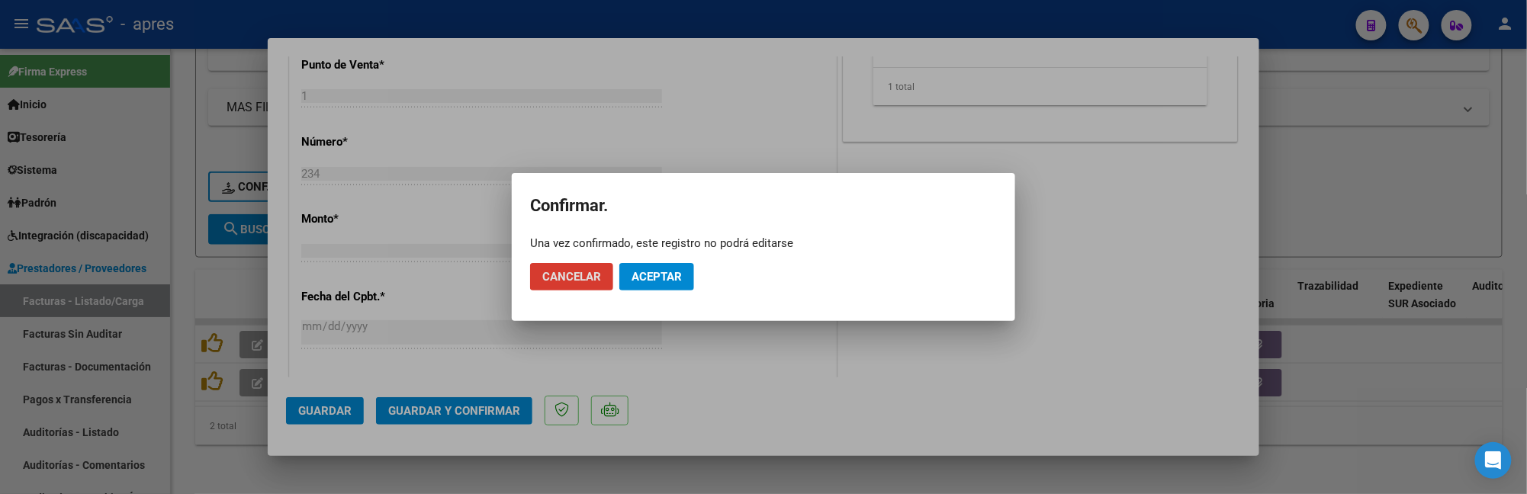
click at [673, 258] on mat-dialog-actions "Cancelar Aceptar" at bounding box center [763, 277] width 467 height 52
click at [672, 263] on button "Aceptar" at bounding box center [656, 276] width 75 height 27
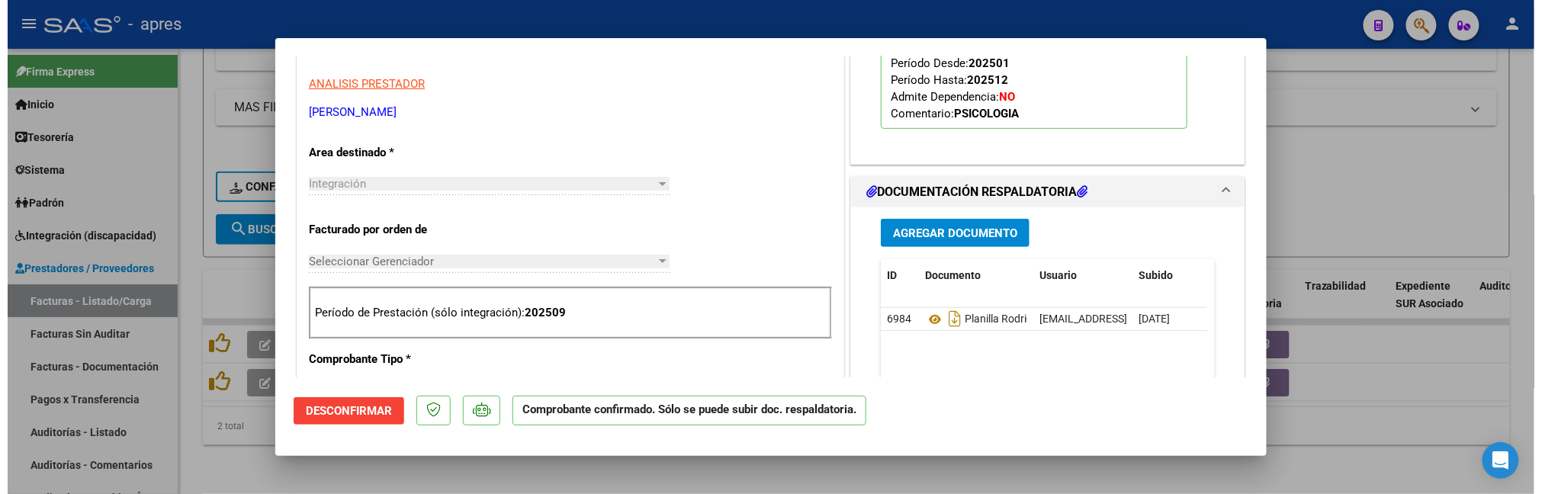
scroll to position [0, 0]
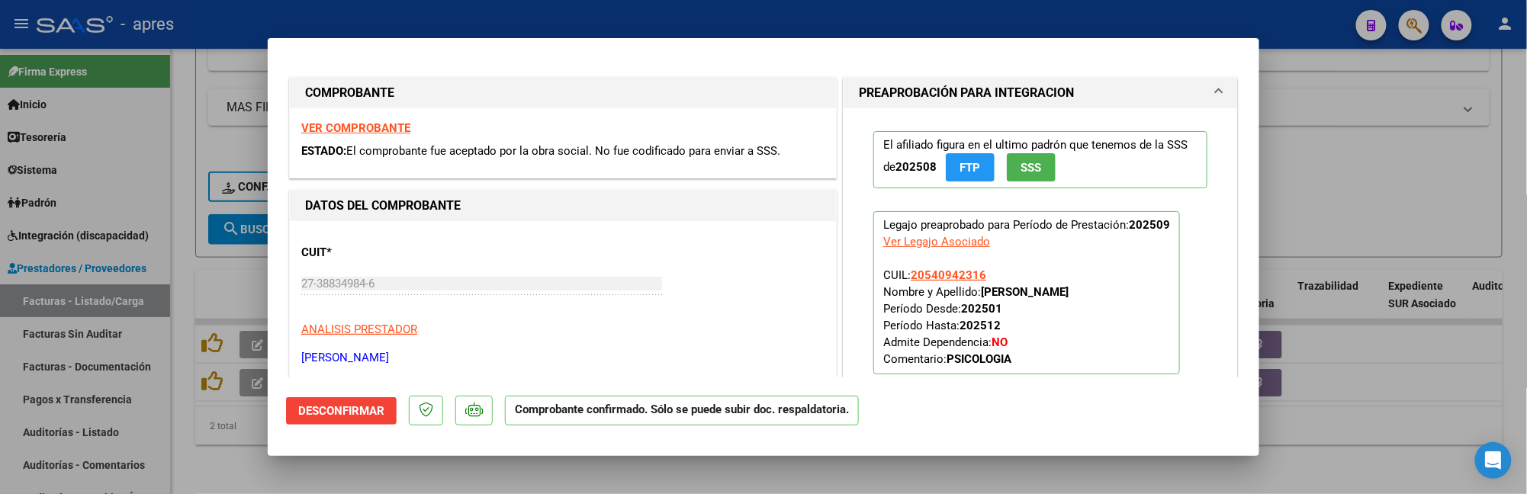
click at [364, 477] on div at bounding box center [763, 247] width 1527 height 494
type input "$ 0,00"
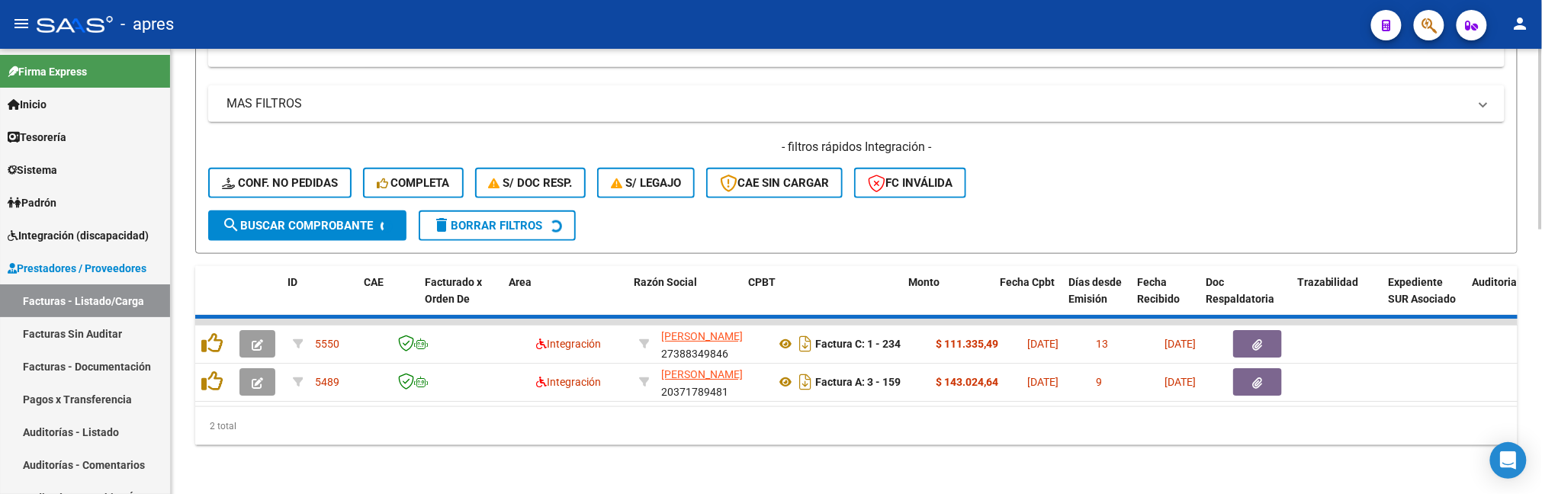
scroll to position [610, 0]
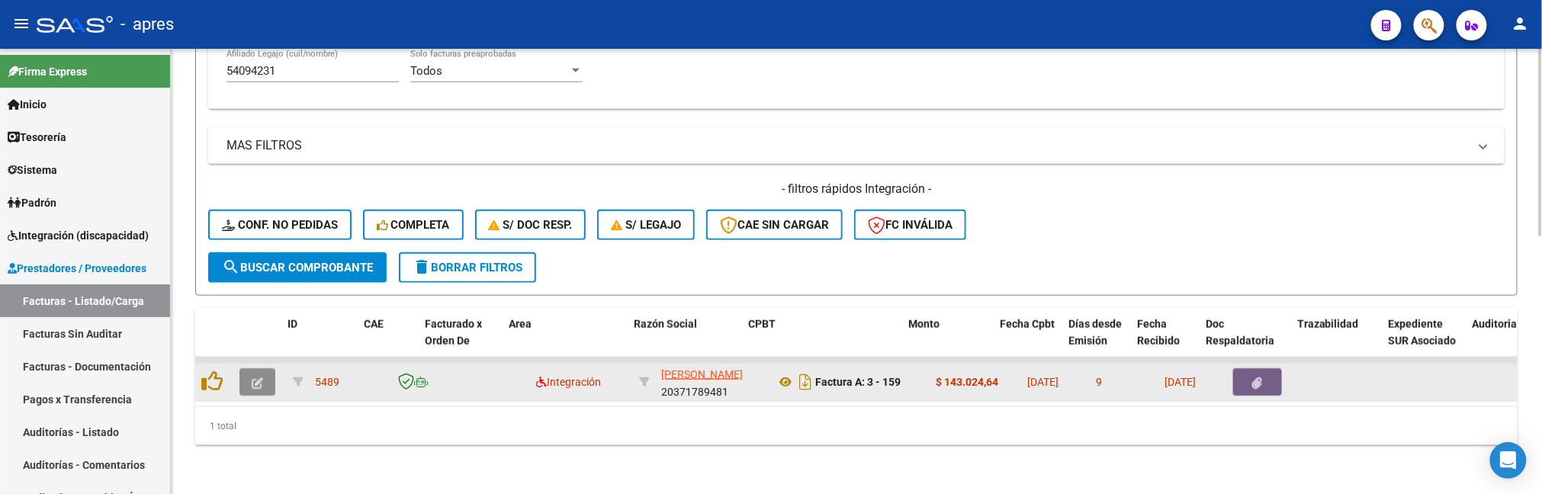
click at [266, 368] on button "button" at bounding box center [257, 381] width 36 height 27
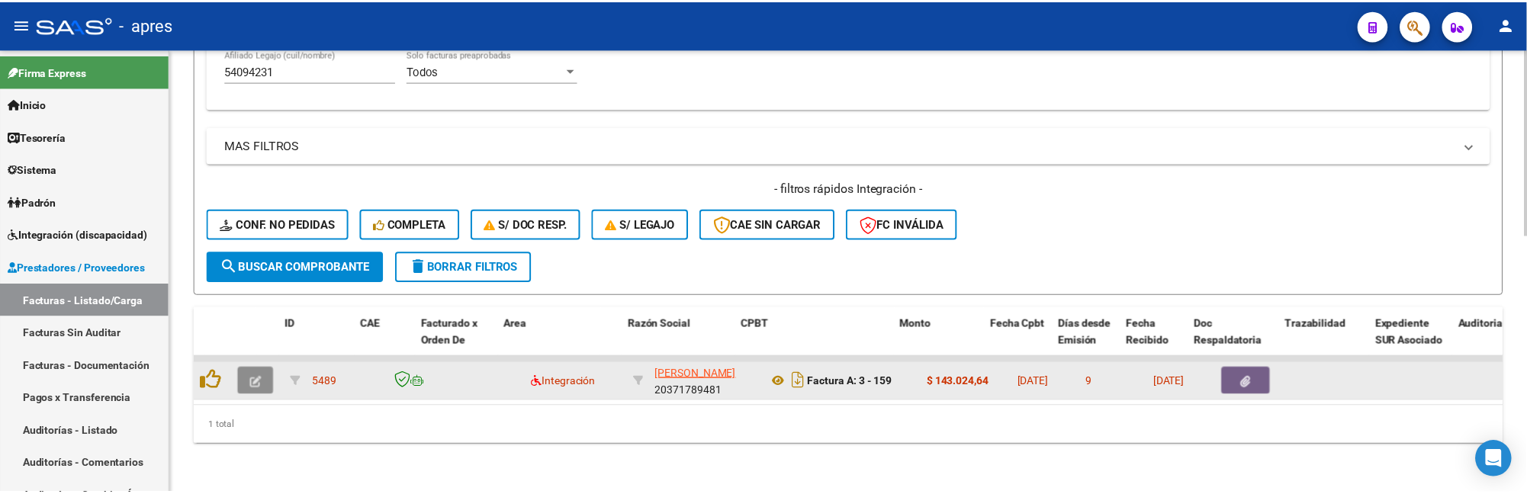
scroll to position [657, 0]
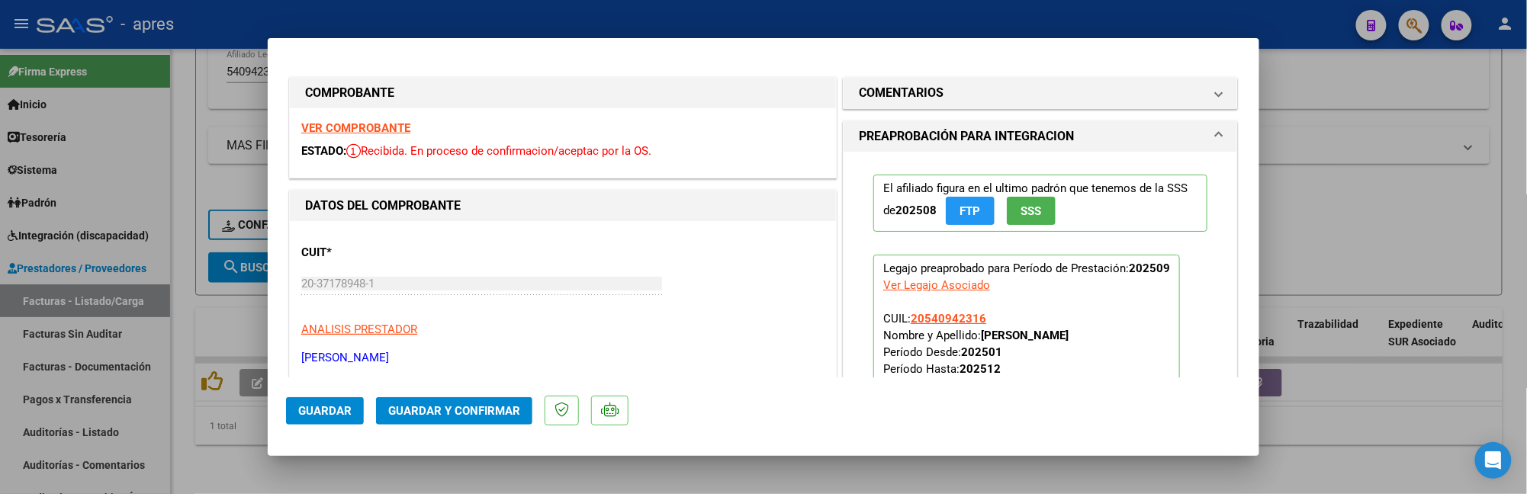
click at [381, 136] on div "VER COMPROBANTE ESTADO: Recibida. En proceso de confirmacion/aceptac por la OS." at bounding box center [563, 142] width 546 height 69
click at [380, 128] on strong "VER COMPROBANTE" at bounding box center [355, 128] width 109 height 14
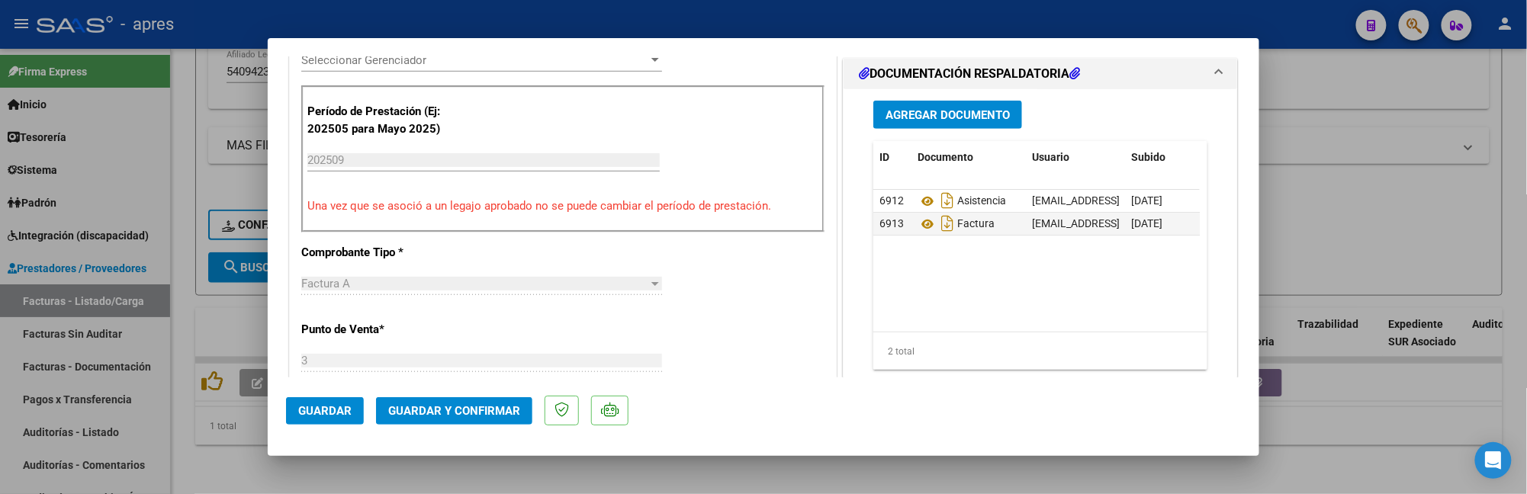
scroll to position [407, 0]
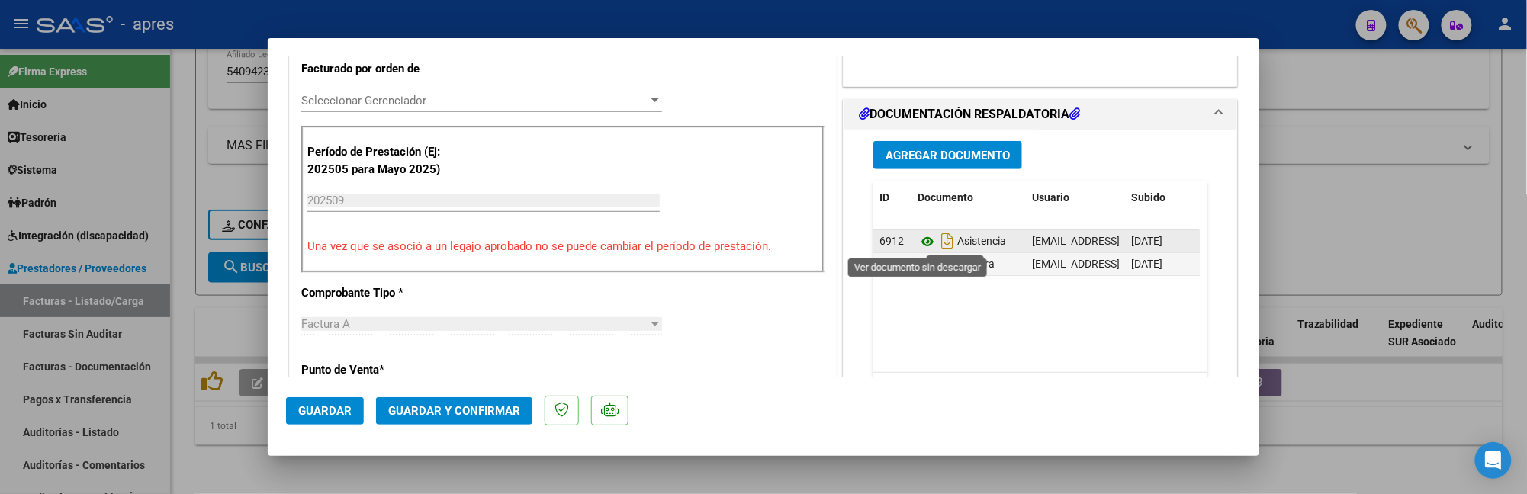
click at [918, 241] on icon at bounding box center [928, 242] width 20 height 18
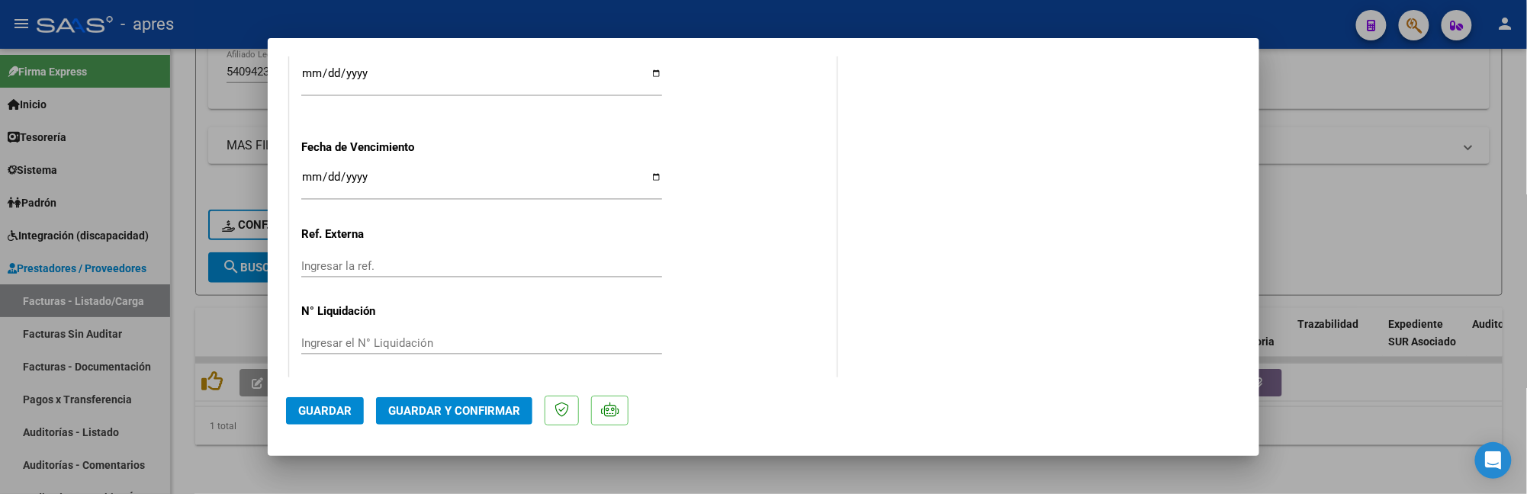
scroll to position [1154, 0]
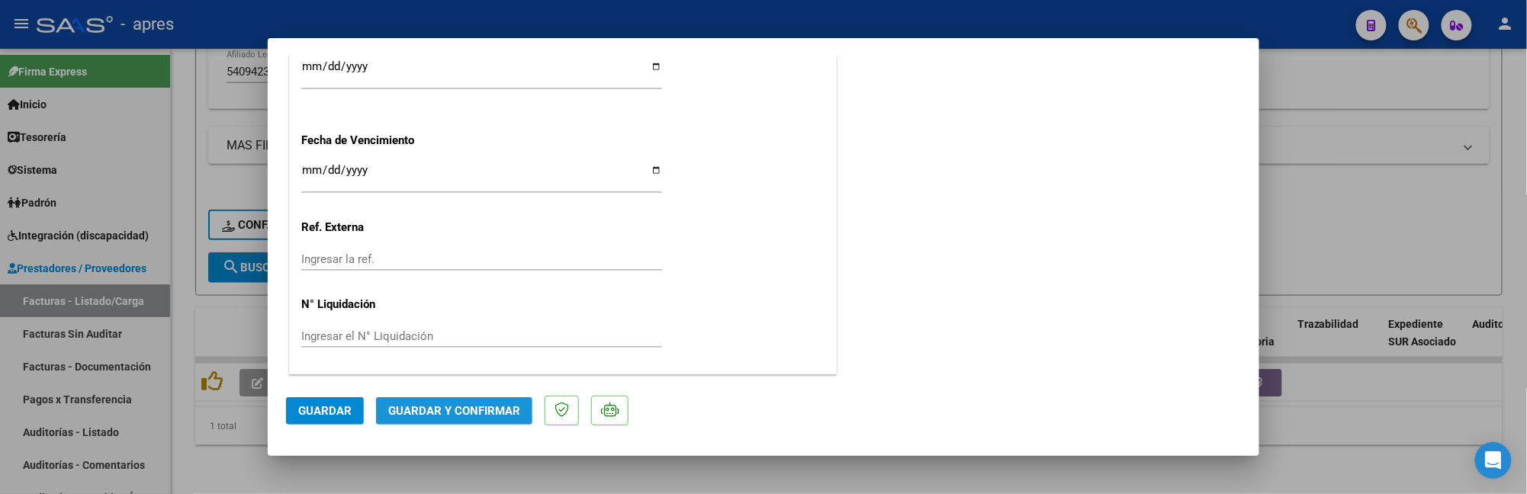
click at [443, 398] on button "Guardar y Confirmar" at bounding box center [454, 410] width 156 height 27
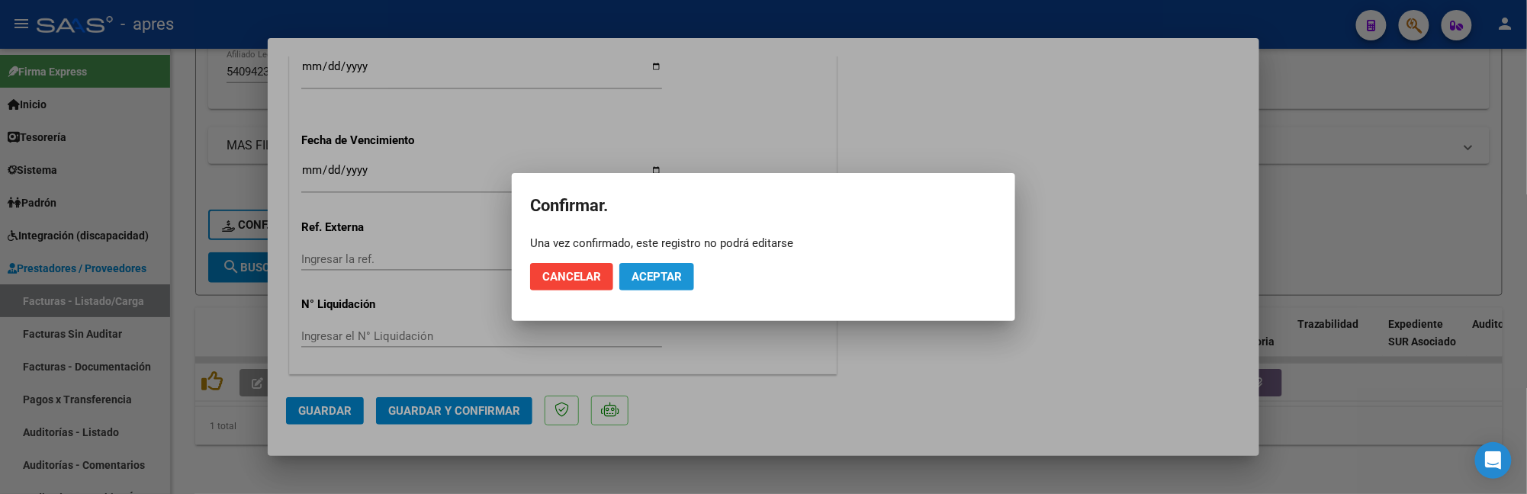
click at [678, 272] on span "Aceptar" at bounding box center [657, 277] width 50 height 14
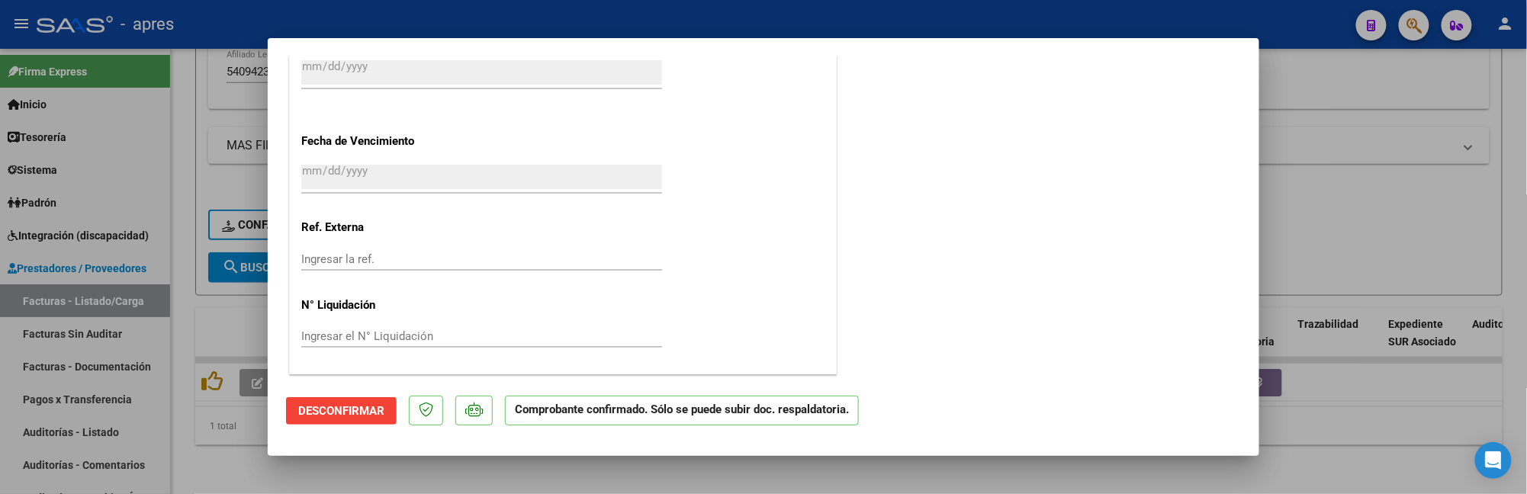
click at [473, 473] on div at bounding box center [763, 247] width 1527 height 494
type input "$ 0,00"
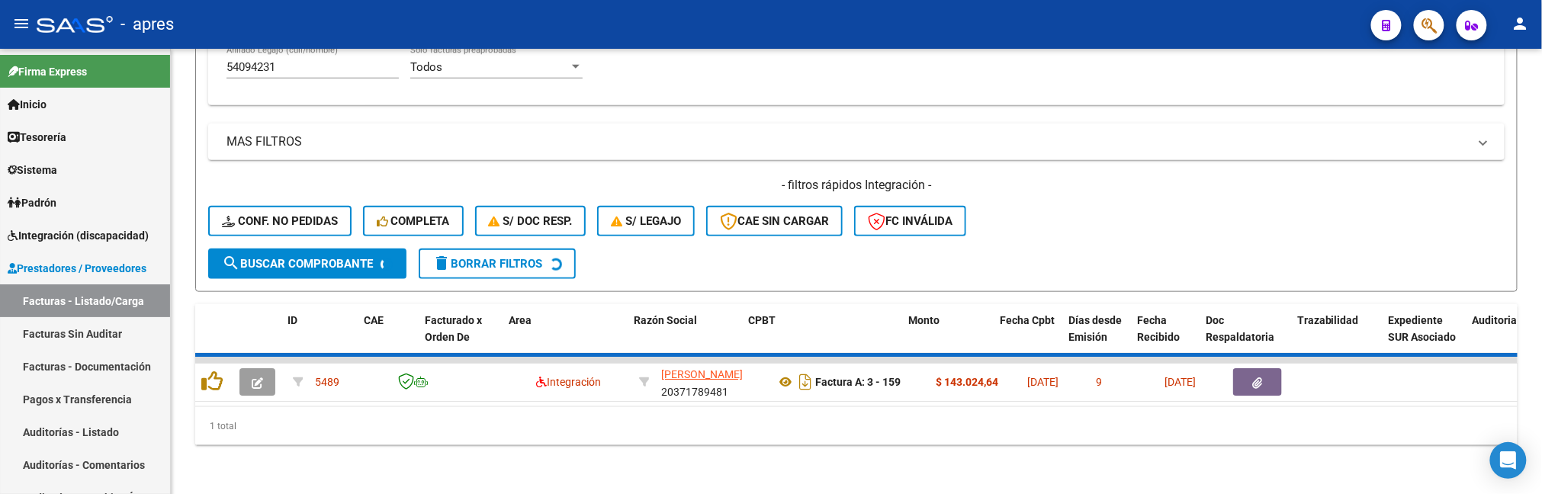
scroll to position [583, 0]
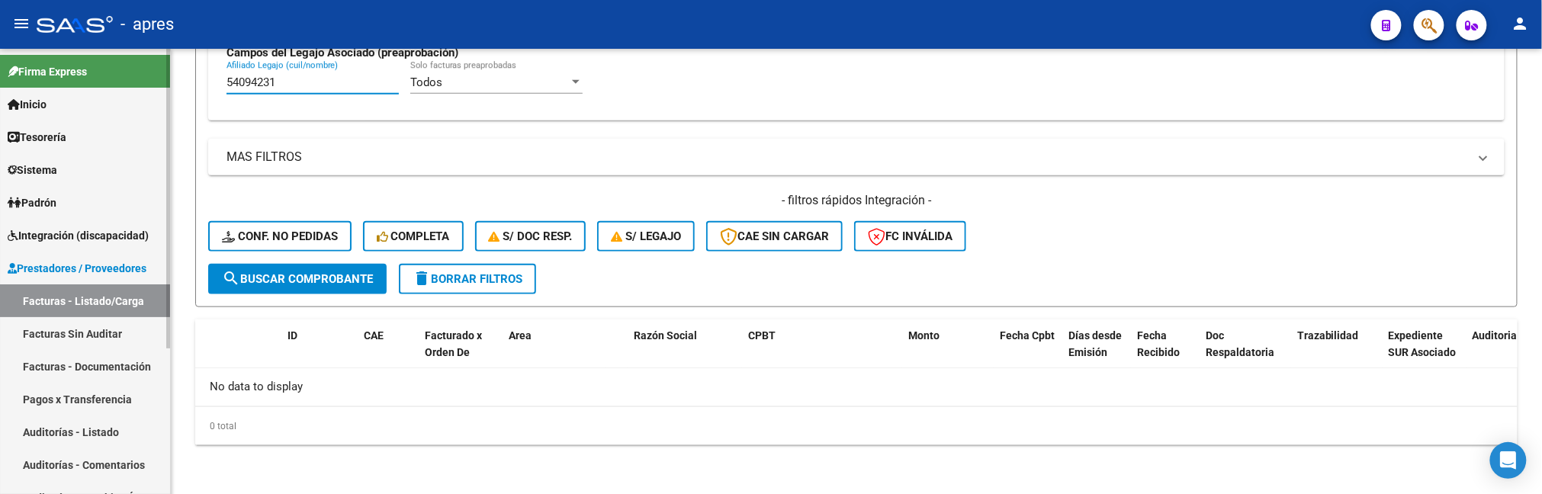
drag, startPoint x: 281, startPoint y: 86, endPoint x: 159, endPoint y: 87, distance: 122.0
click at [159, 87] on mat-sidenav-container "Firma Express Inicio Calendario SSS Instructivos Contacto OS Tesorería Extracto…" at bounding box center [771, 271] width 1542 height 445
click at [303, 80] on input "Afiliado Legajo (cuil/nombre)" at bounding box center [313, 83] width 172 height 14
paste input "58523828"
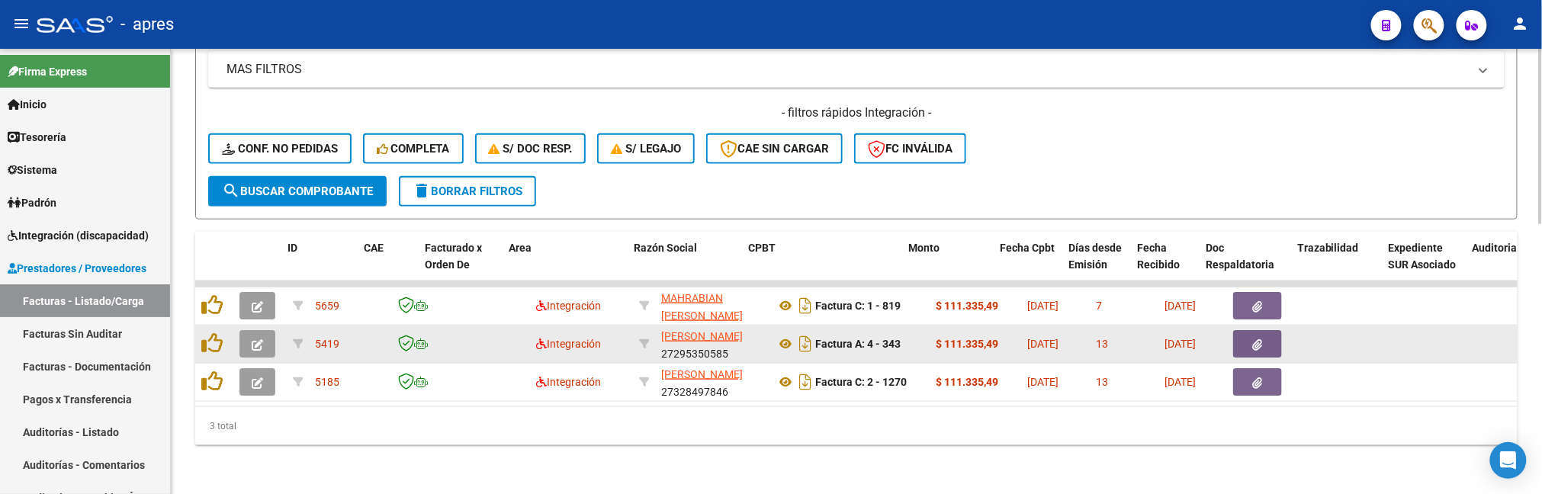
scroll to position [686, 0]
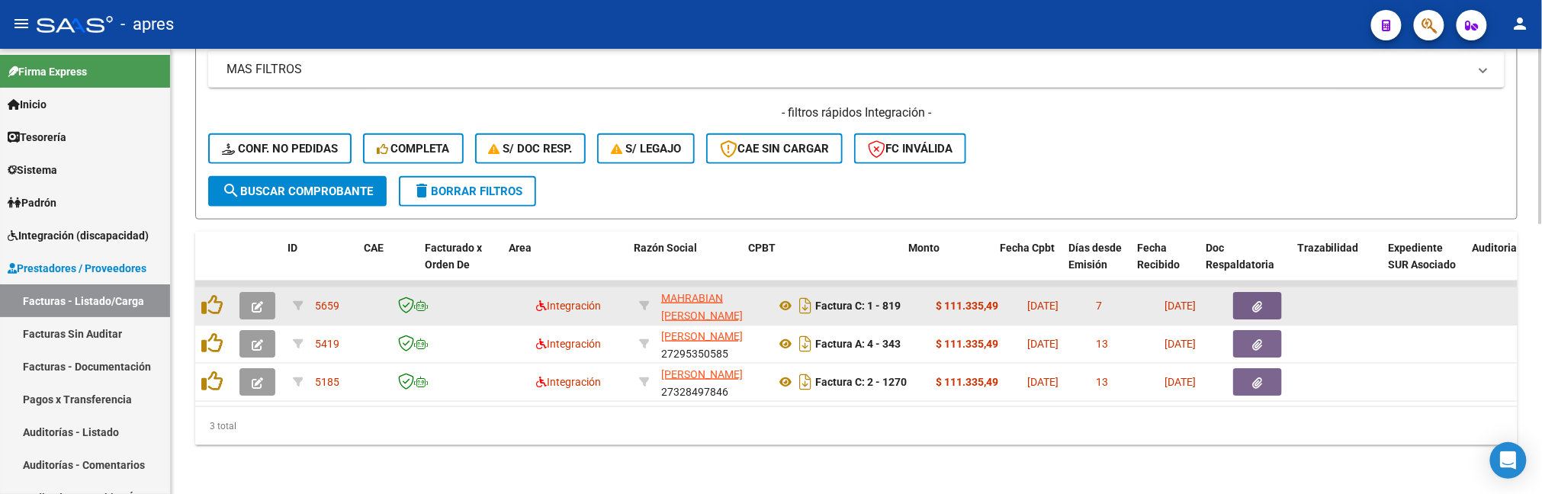
type input "58523828"
click at [275, 292] on button "button" at bounding box center [257, 305] width 36 height 27
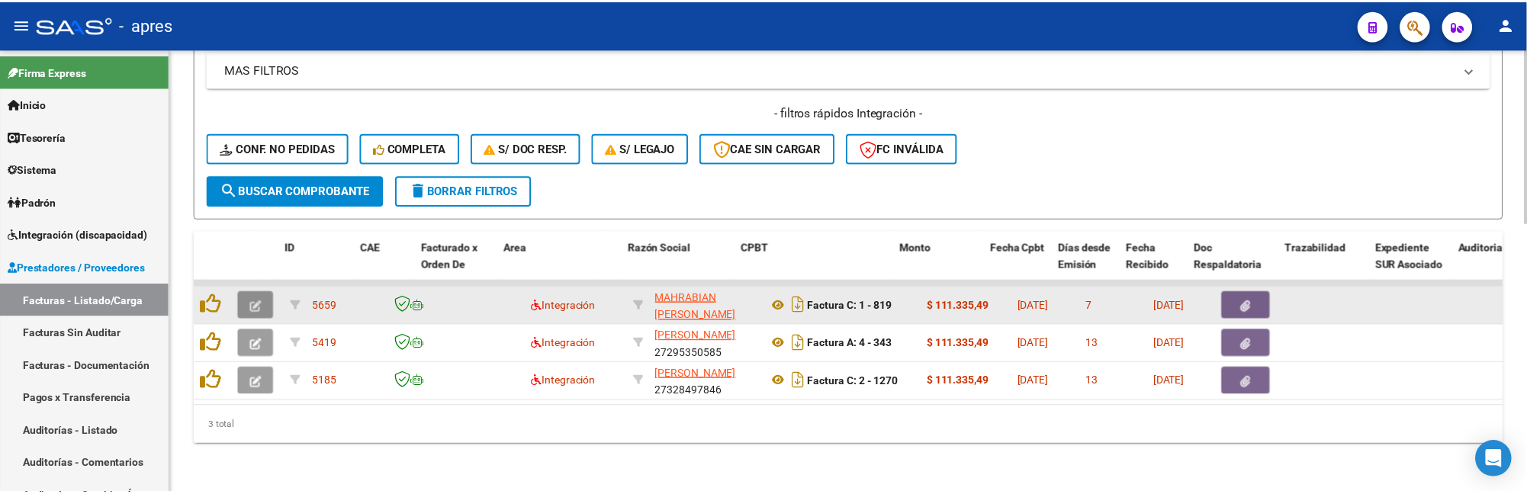
scroll to position [733, 0]
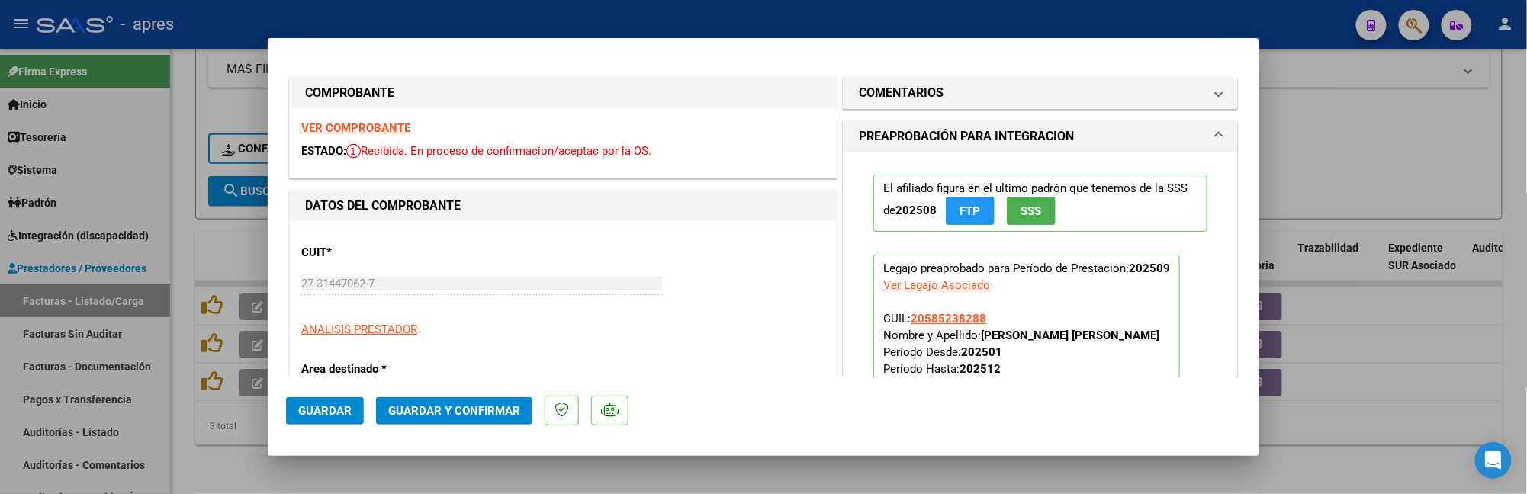
click at [395, 126] on strong "VER COMPROBANTE" at bounding box center [355, 128] width 109 height 14
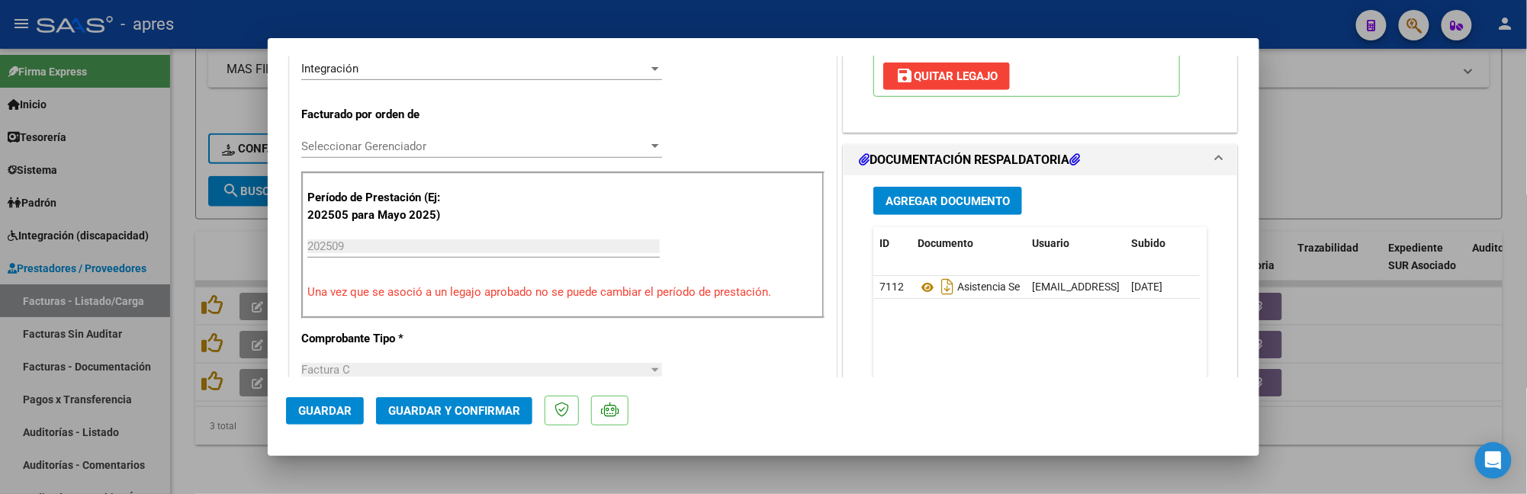
scroll to position [407, 0]
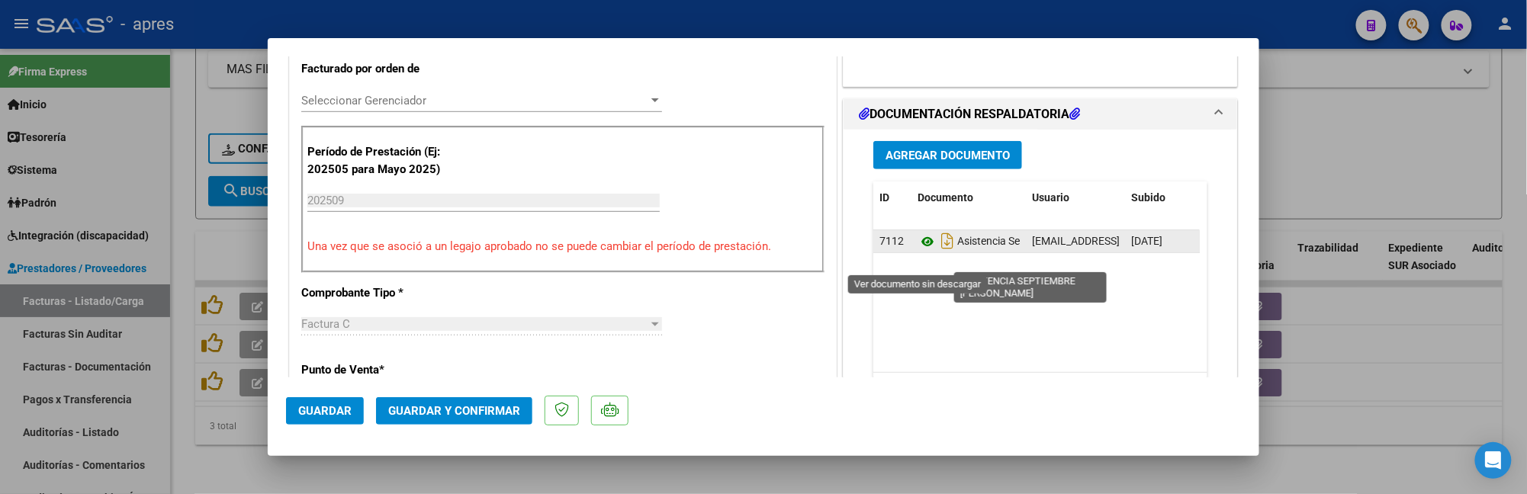
click at [920, 251] on icon at bounding box center [928, 242] width 20 height 18
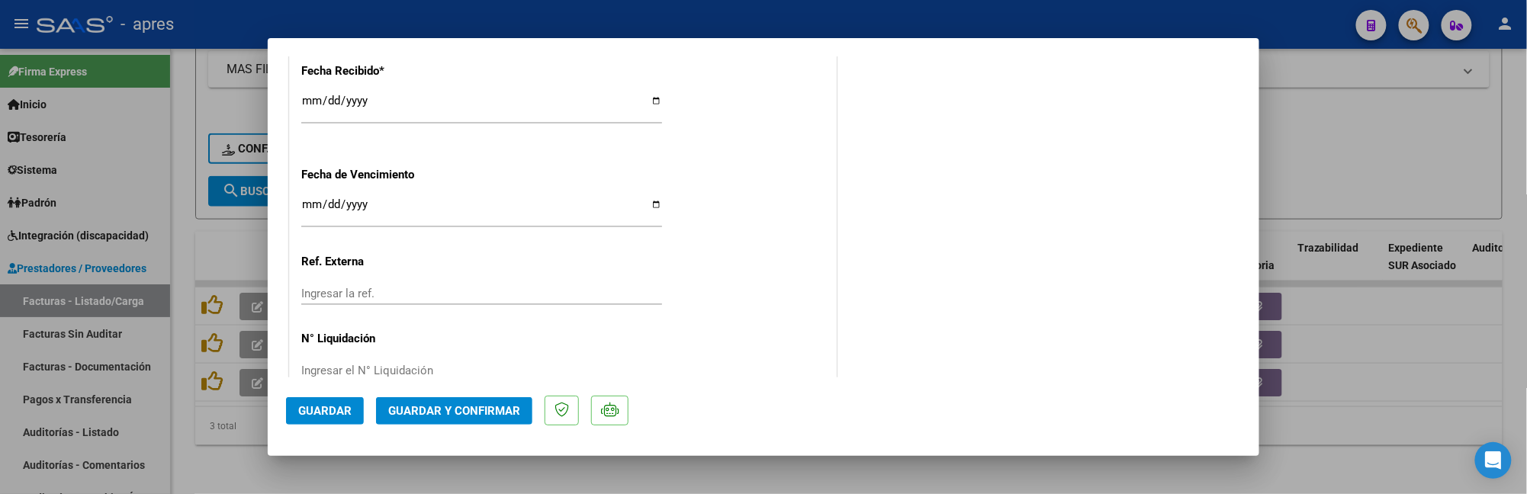
scroll to position [1154, 0]
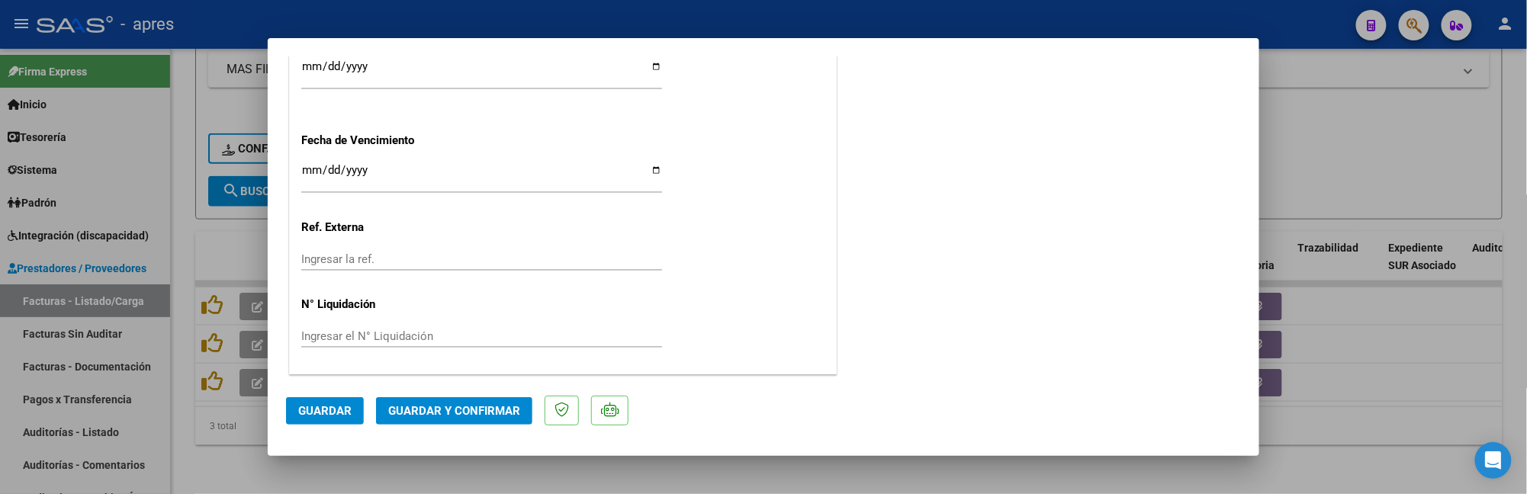
click at [307, 168] on input "Ingresar la fecha" at bounding box center [481, 176] width 361 height 24
type input "2025-10-17"
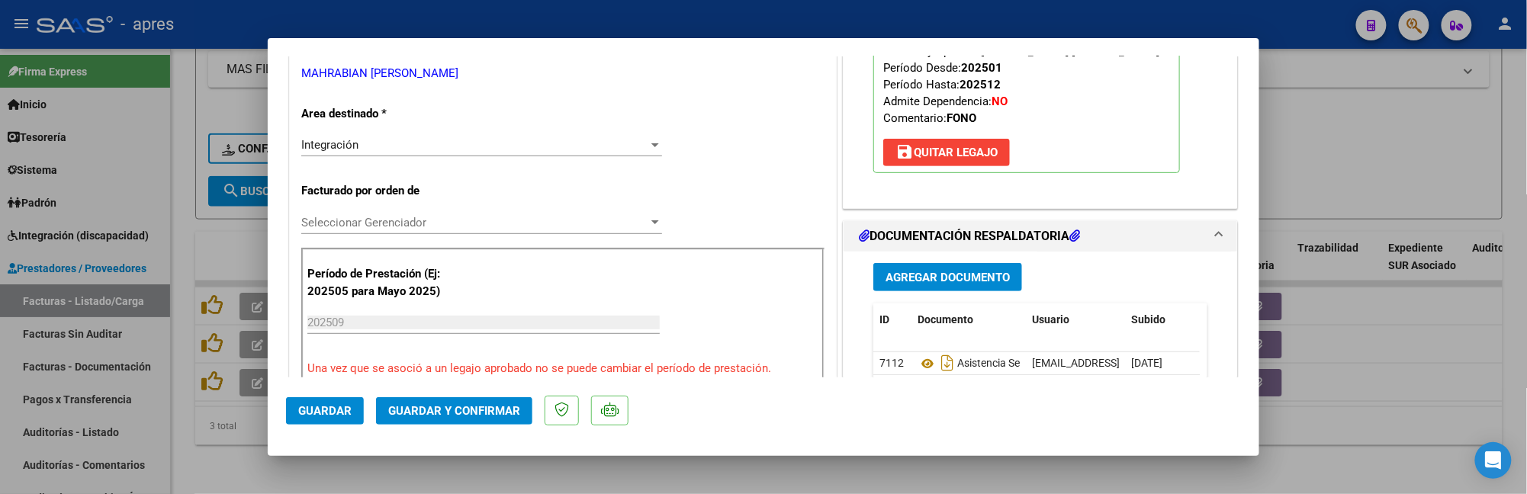
scroll to position [305, 0]
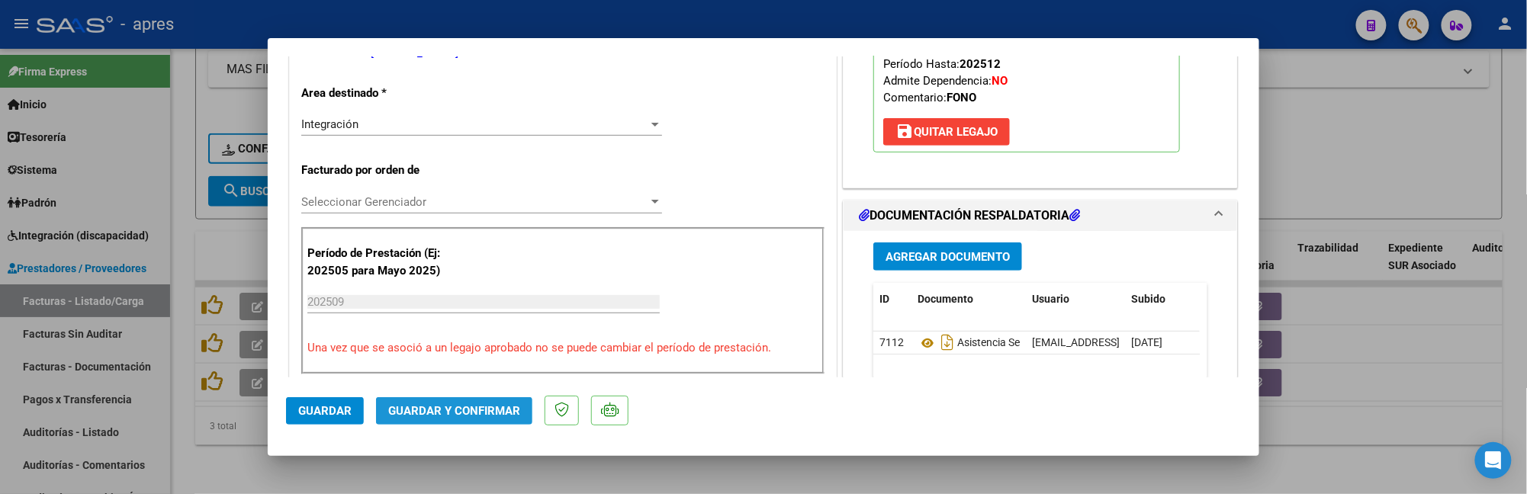
click at [459, 416] on span "Guardar y Confirmar" at bounding box center [454, 411] width 132 height 14
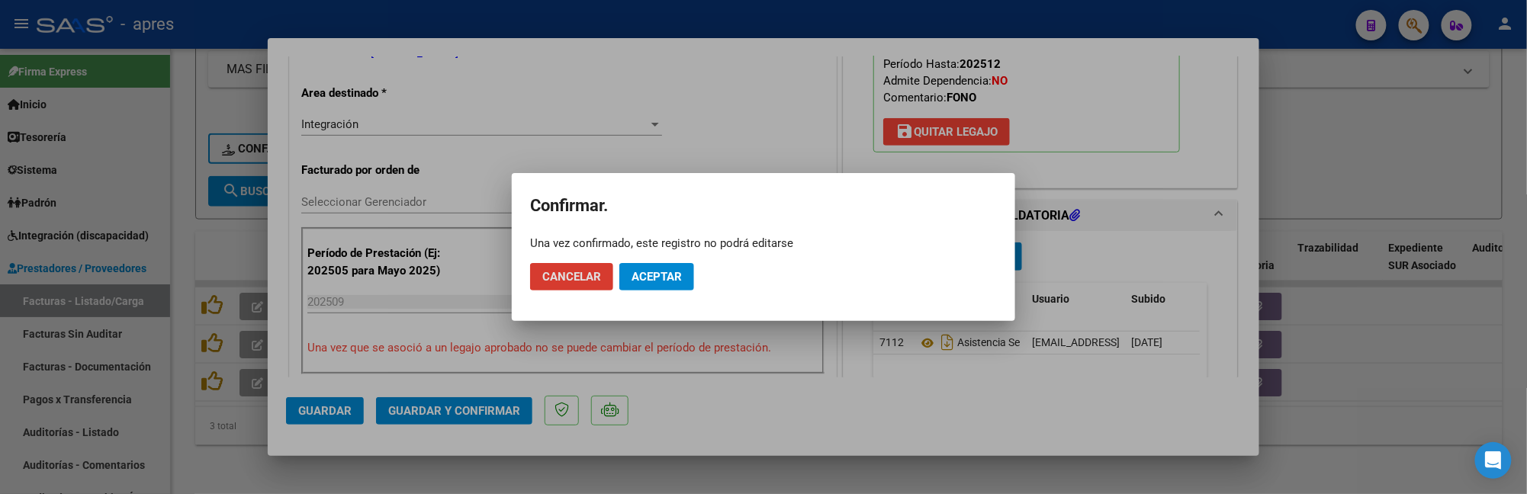
click at [659, 270] on span "Aceptar" at bounding box center [657, 277] width 50 height 14
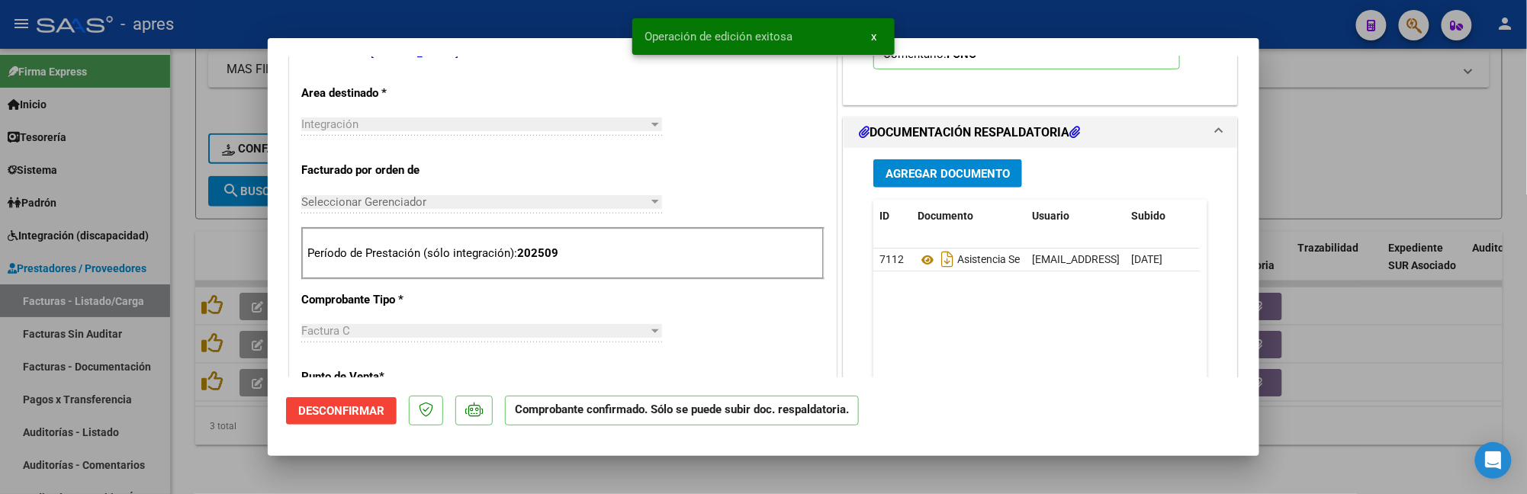
click at [569, 474] on div at bounding box center [763, 247] width 1527 height 494
type input "$ 0,00"
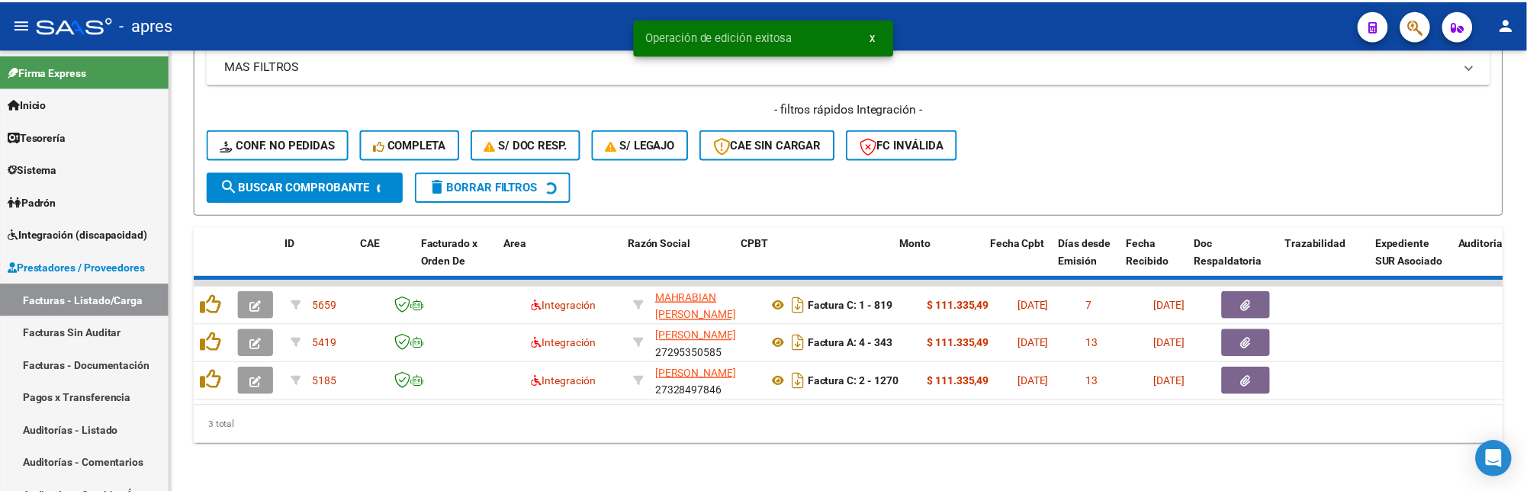
scroll to position [648, 0]
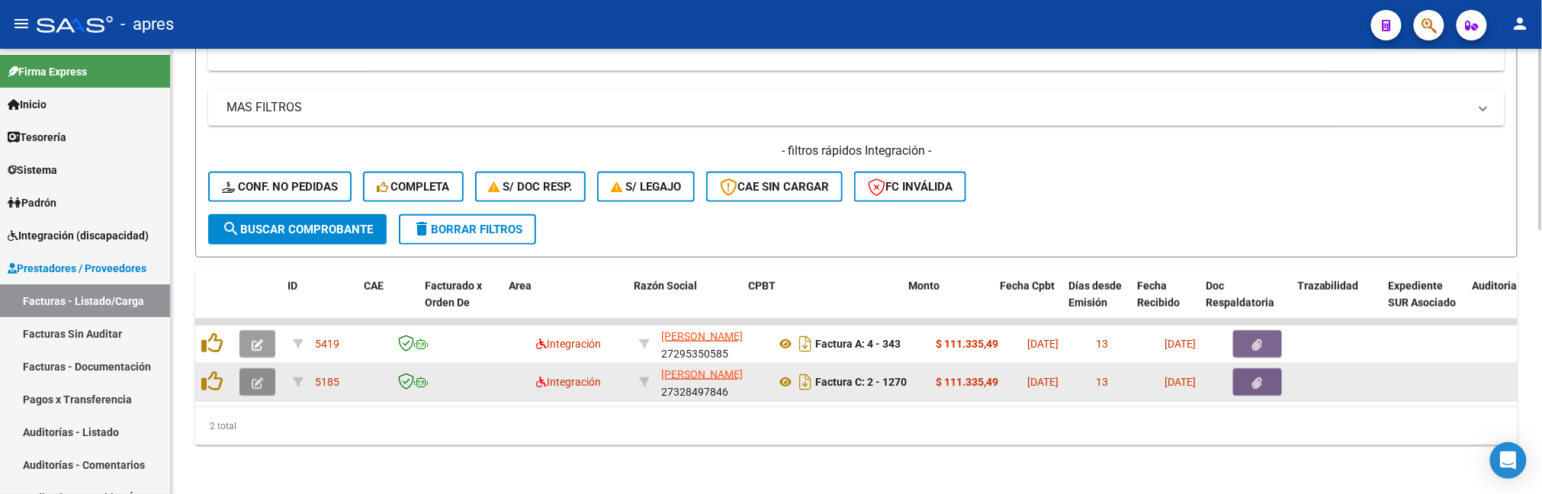
click at [267, 372] on button "button" at bounding box center [257, 381] width 36 height 27
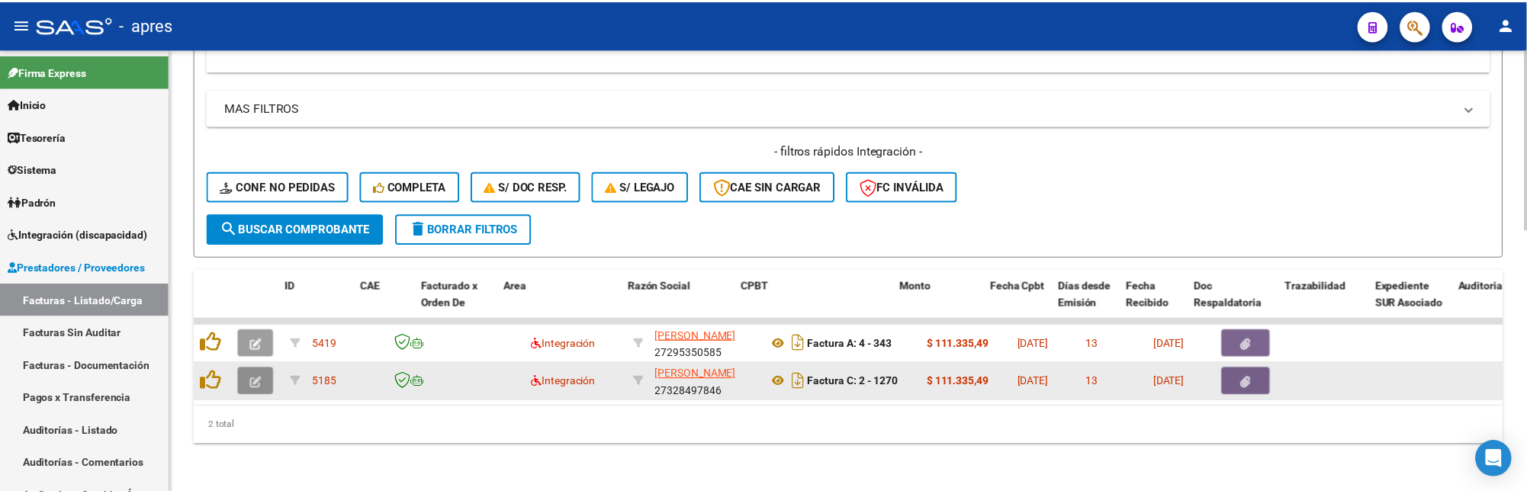
scroll to position [696, 0]
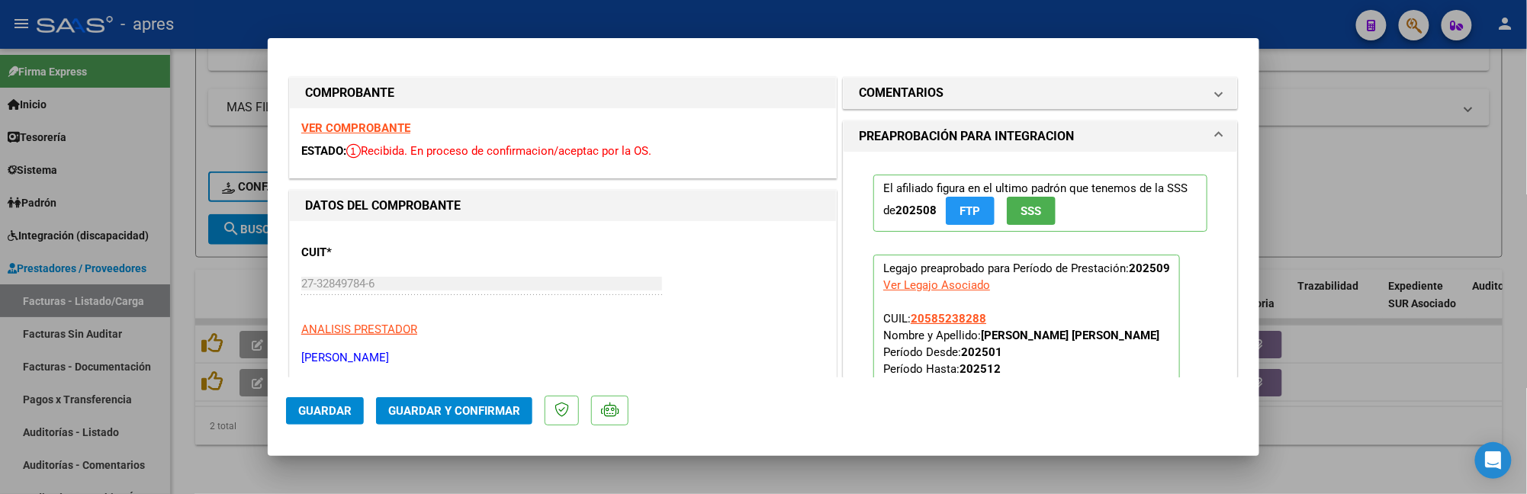
click at [339, 127] on strong "VER COMPROBANTE" at bounding box center [355, 128] width 109 height 14
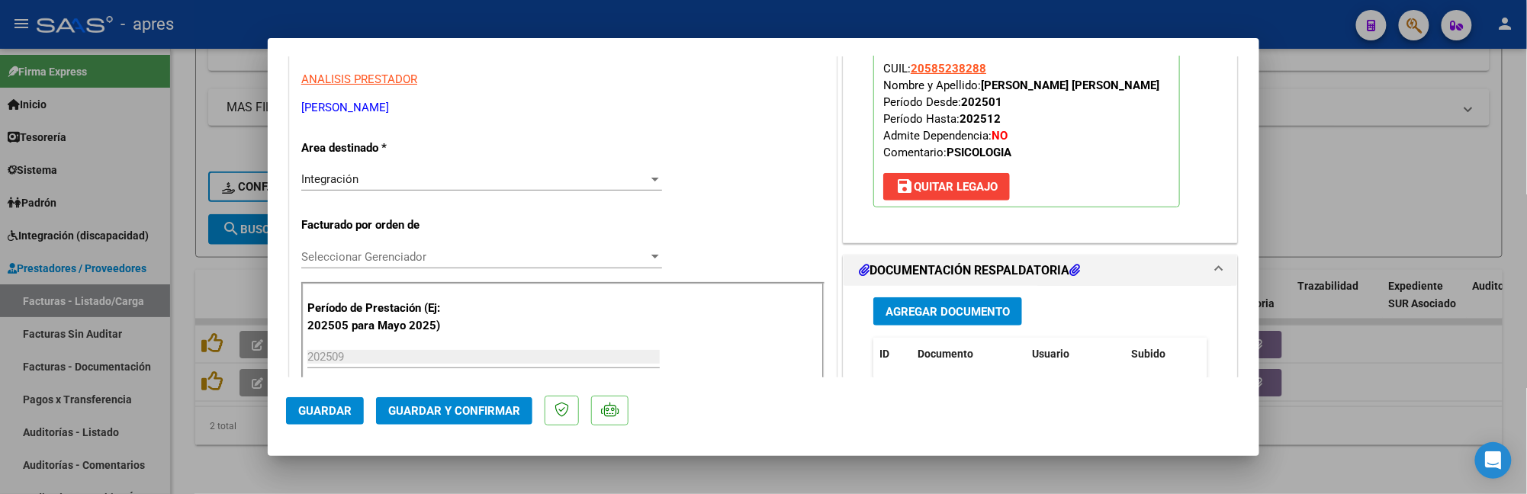
scroll to position [305, 0]
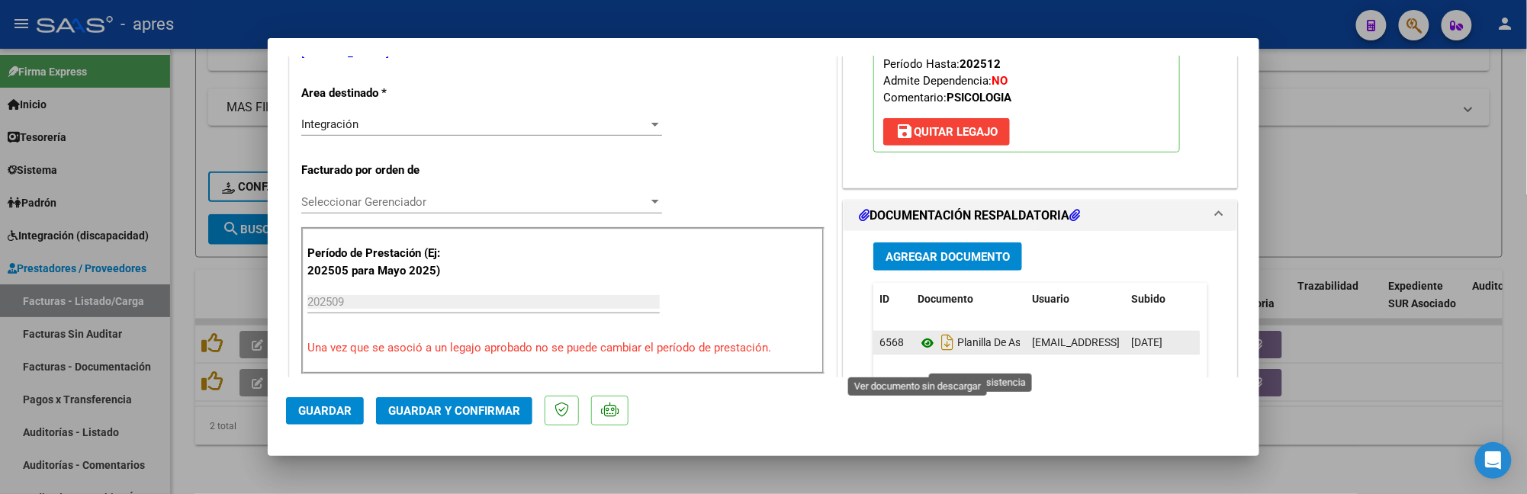
click at [919, 352] on icon at bounding box center [928, 343] width 20 height 18
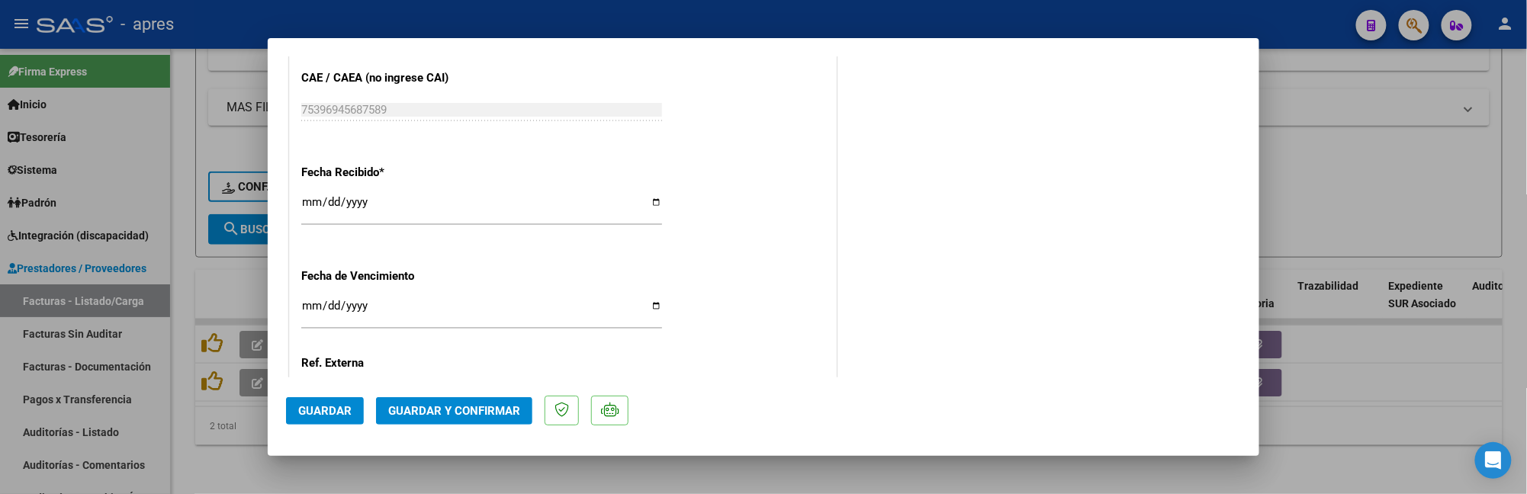
scroll to position [1118, 0]
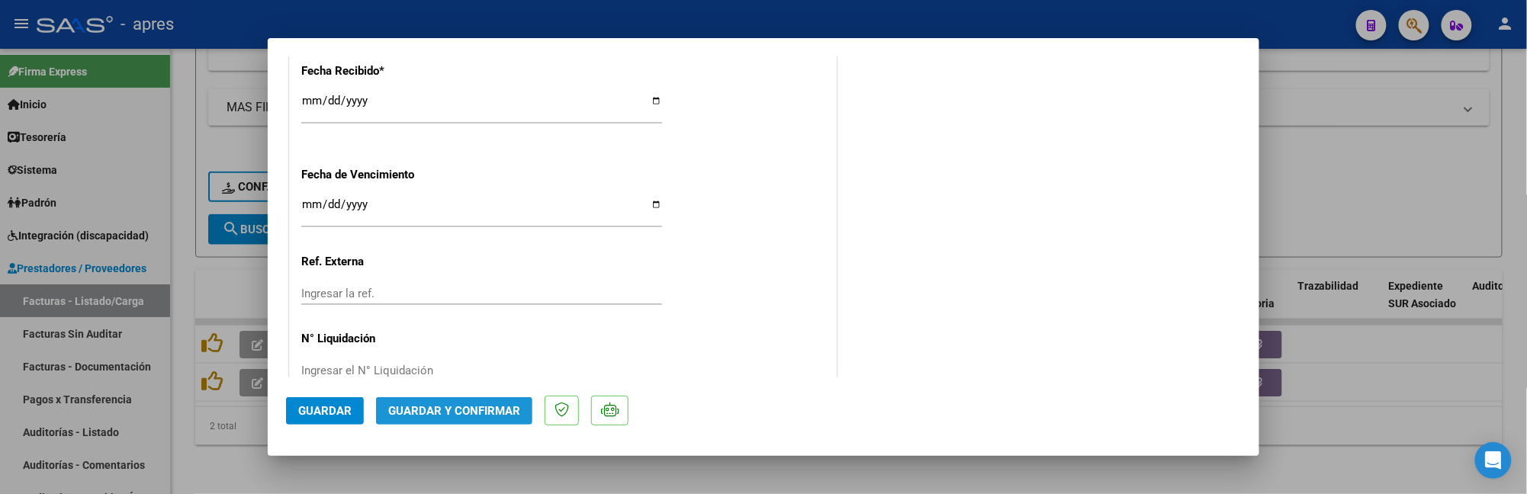
click at [487, 413] on span "Guardar y Confirmar" at bounding box center [454, 411] width 132 height 14
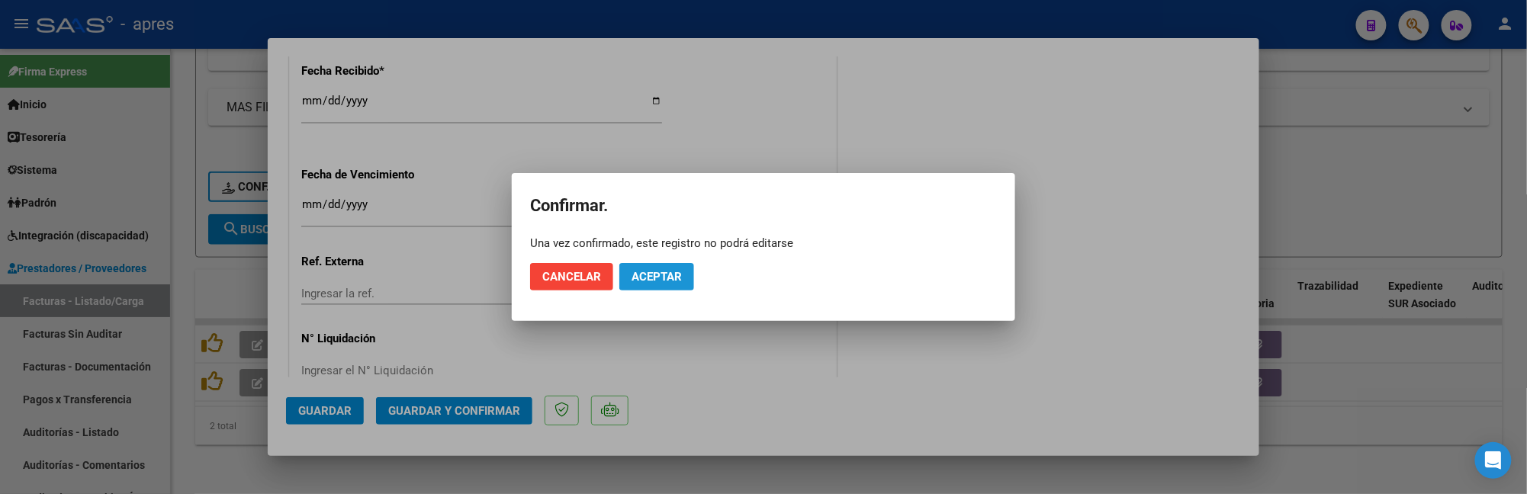
click at [657, 275] on span "Aceptar" at bounding box center [657, 277] width 50 height 14
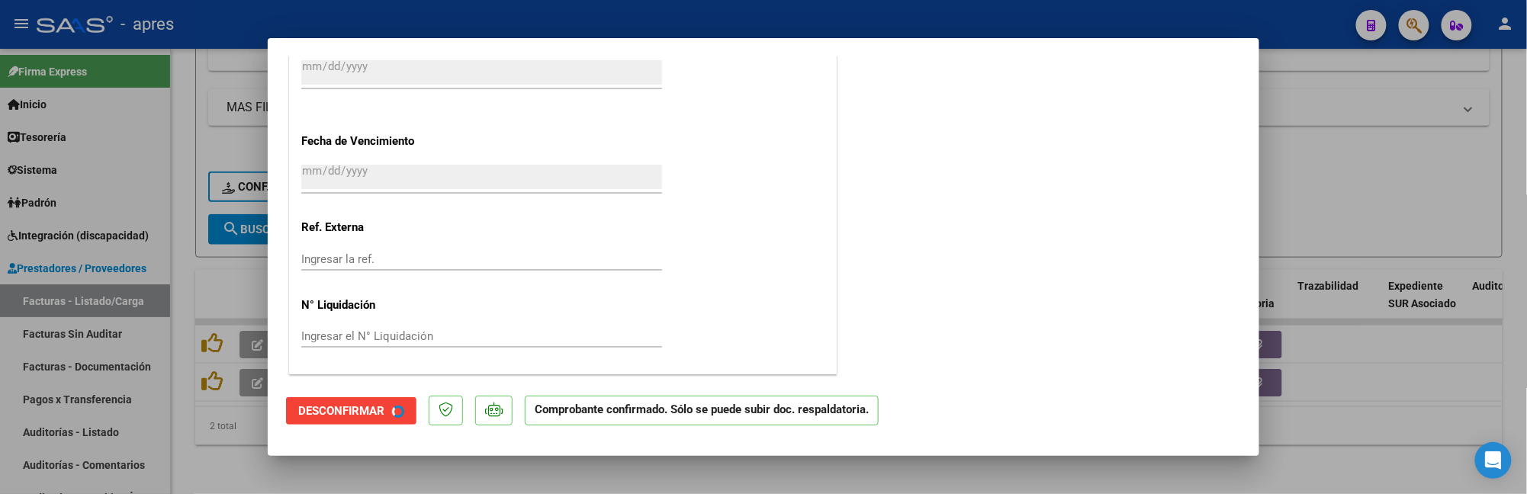
scroll to position [1024, 0]
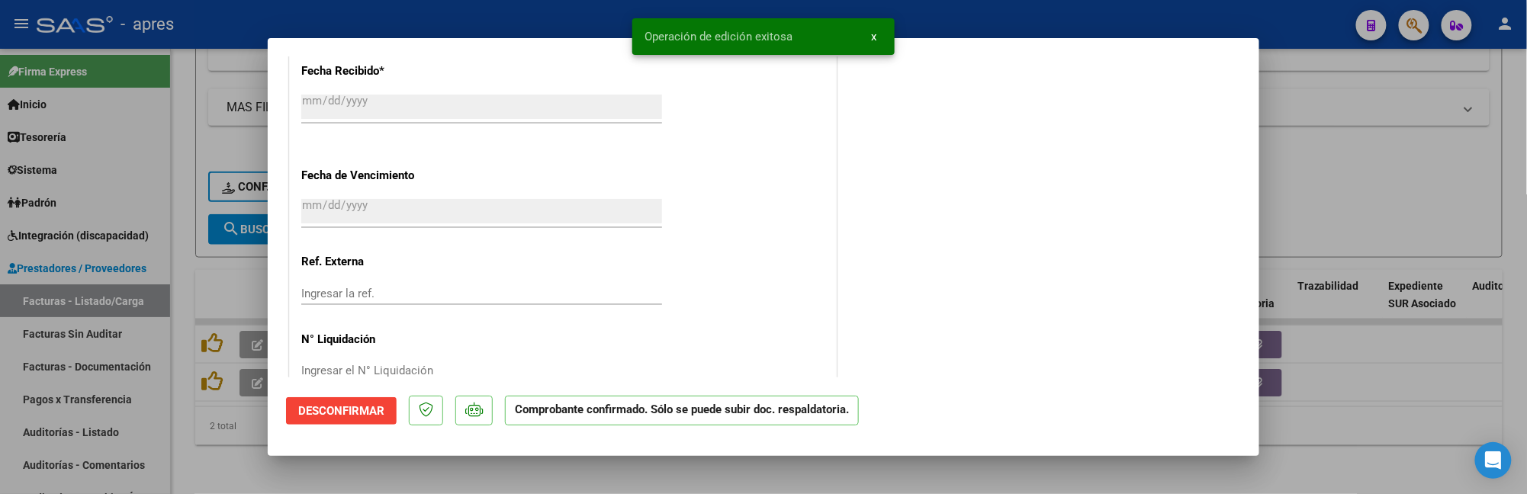
click at [206, 456] on div at bounding box center [763, 247] width 1527 height 494
type input "$ 0,00"
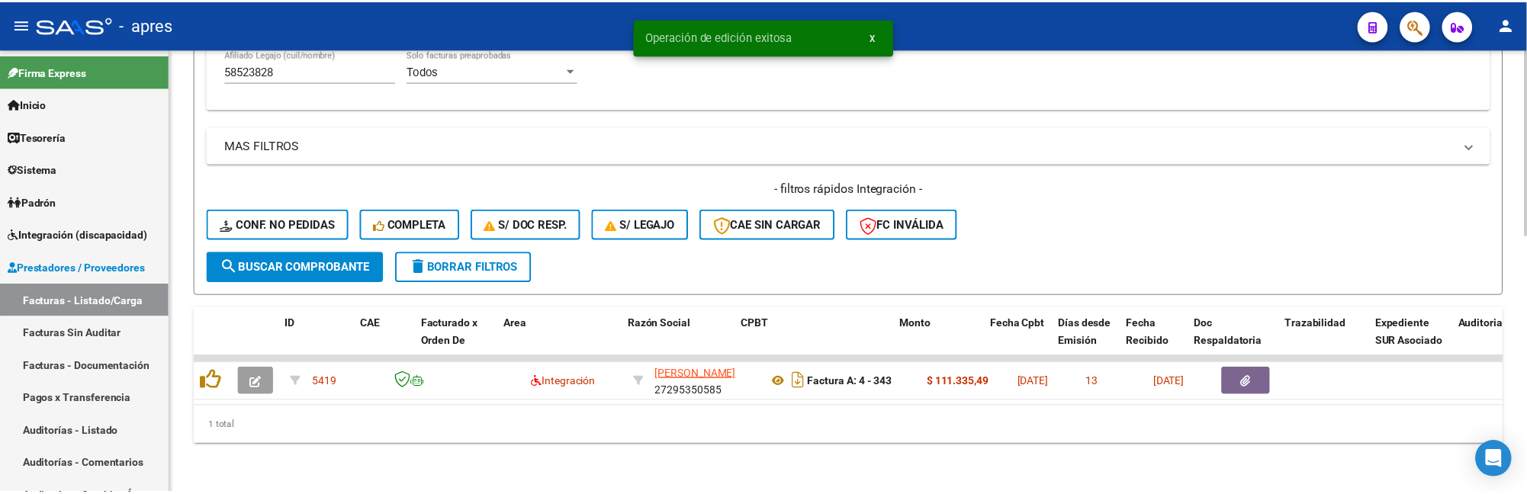
scroll to position [610, 0]
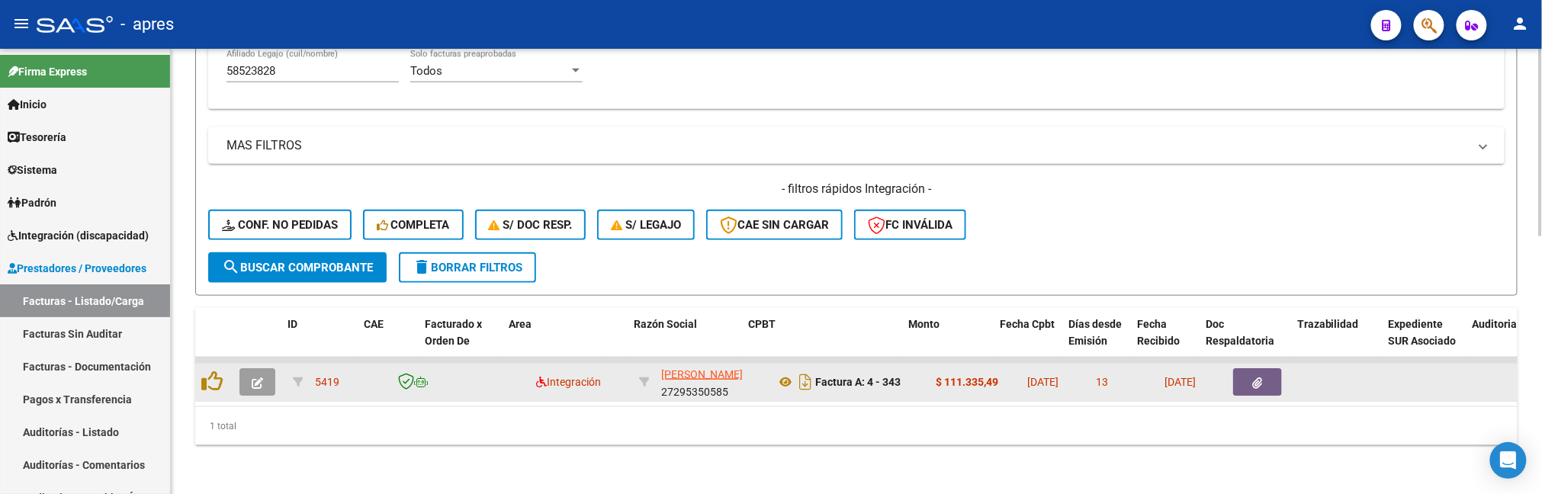
click at [258, 378] on icon "button" at bounding box center [257, 383] width 11 height 11
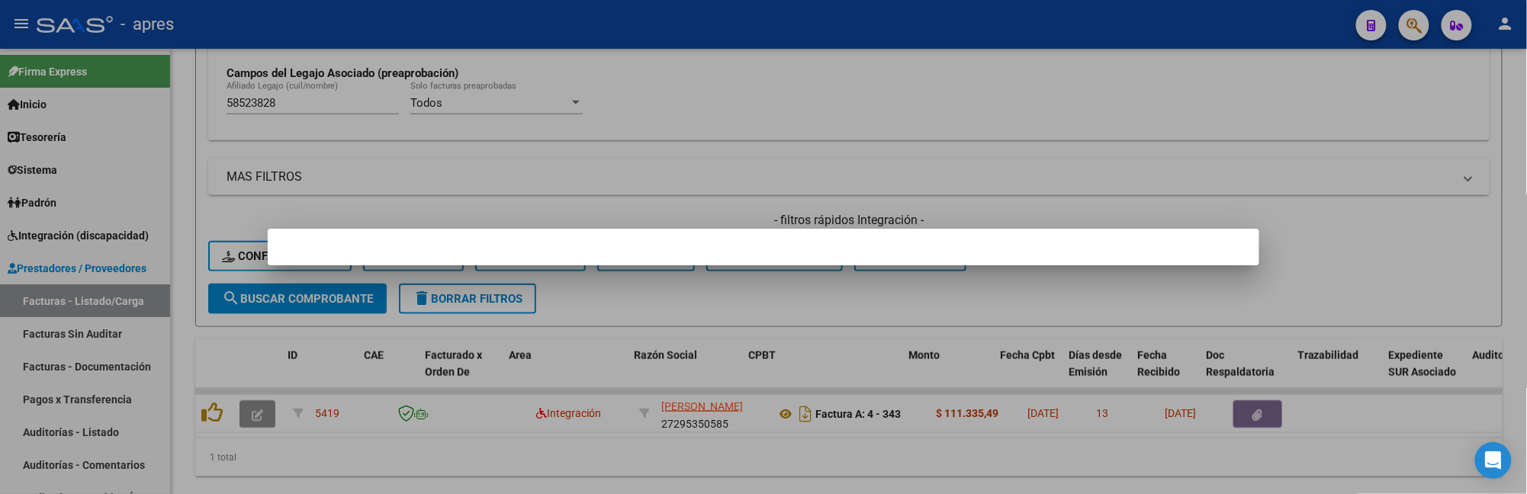
scroll to position [657, 0]
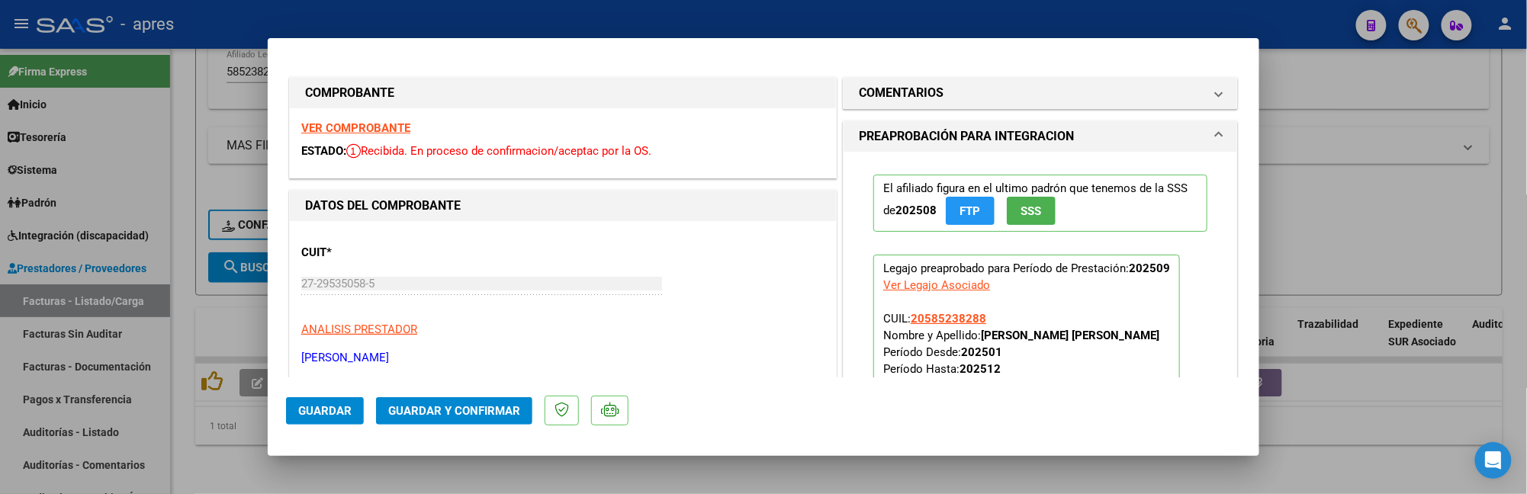
click at [394, 133] on strong "VER COMPROBANTE" at bounding box center [355, 128] width 109 height 14
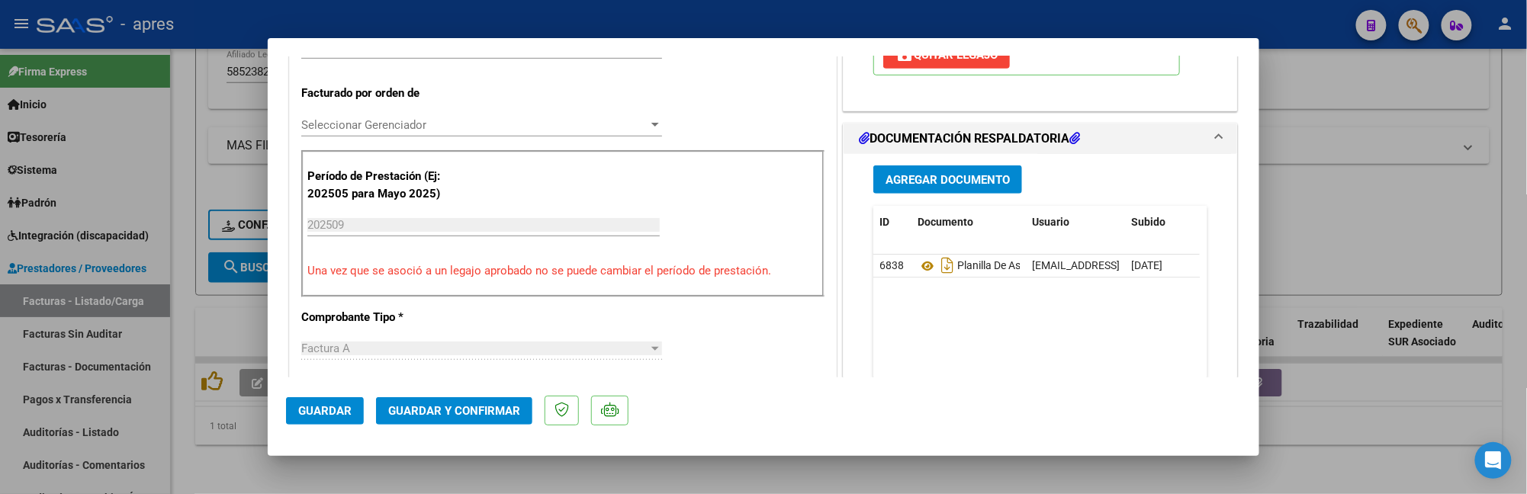
scroll to position [407, 0]
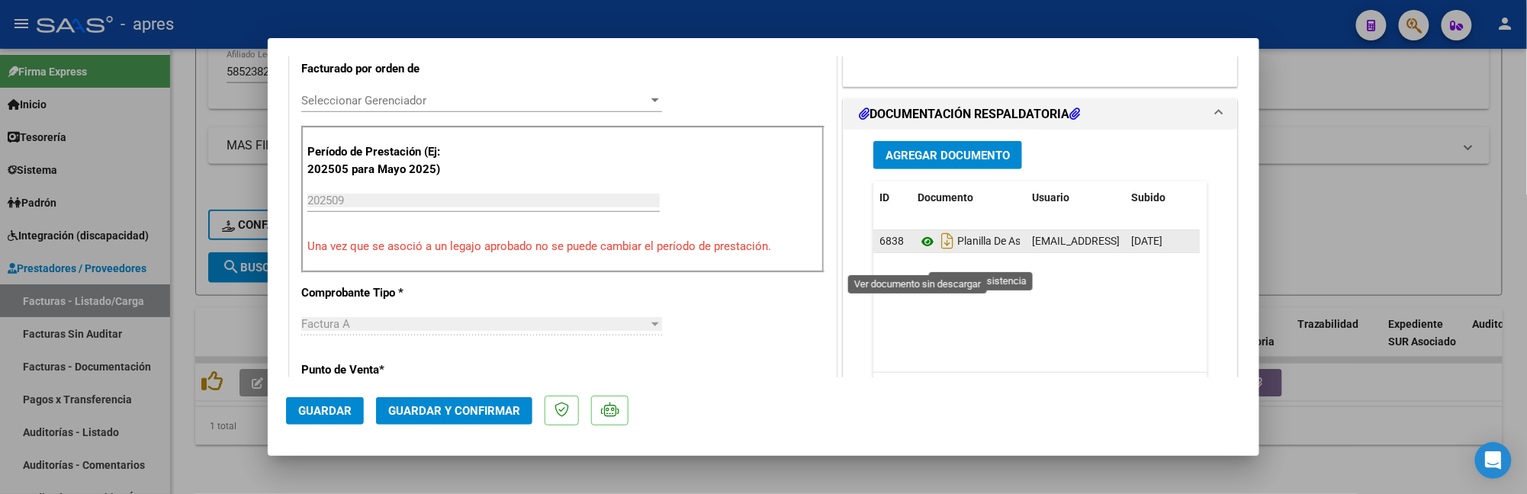
click at [918, 251] on icon at bounding box center [928, 242] width 20 height 18
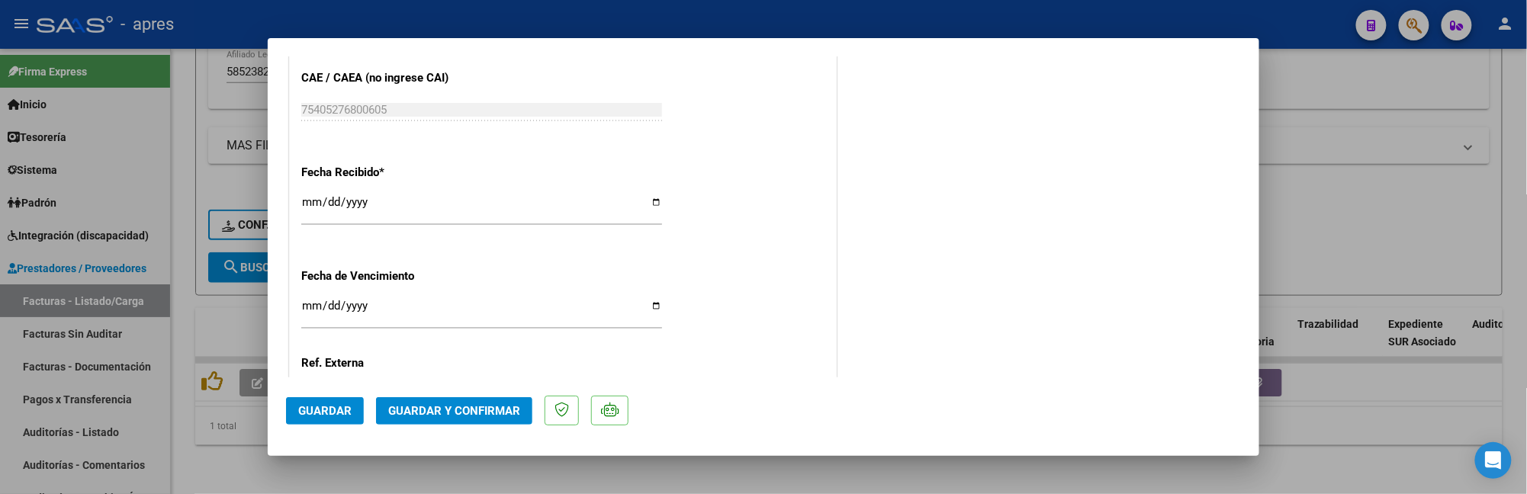
scroll to position [1053, 0]
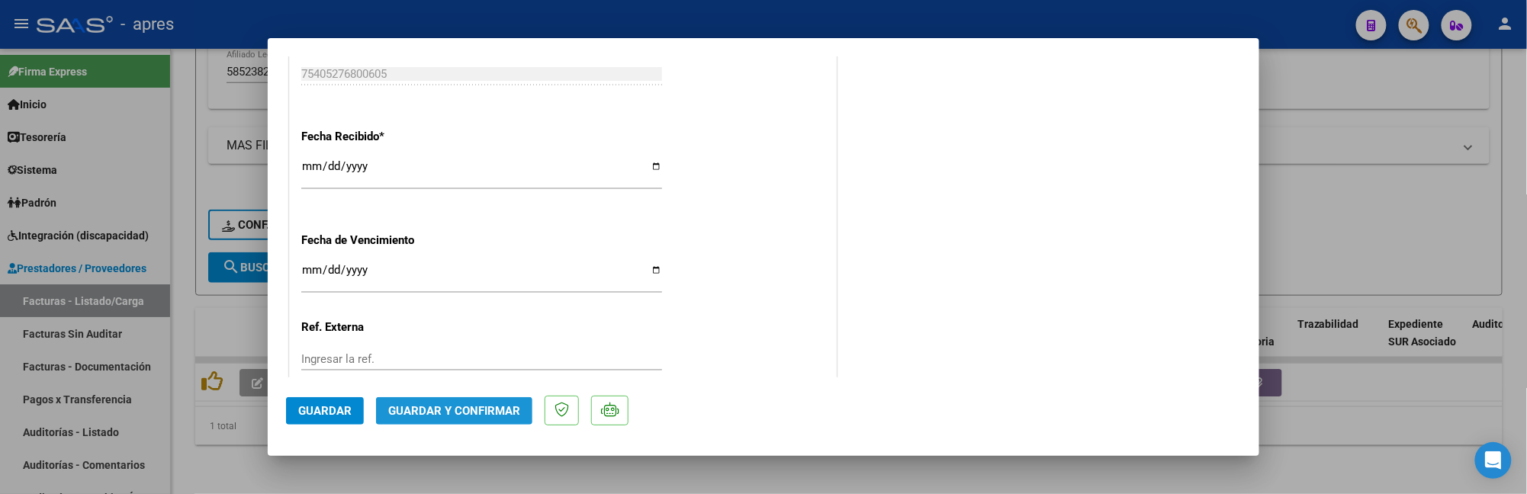
click at [452, 401] on button "Guardar y Confirmar" at bounding box center [454, 410] width 156 height 27
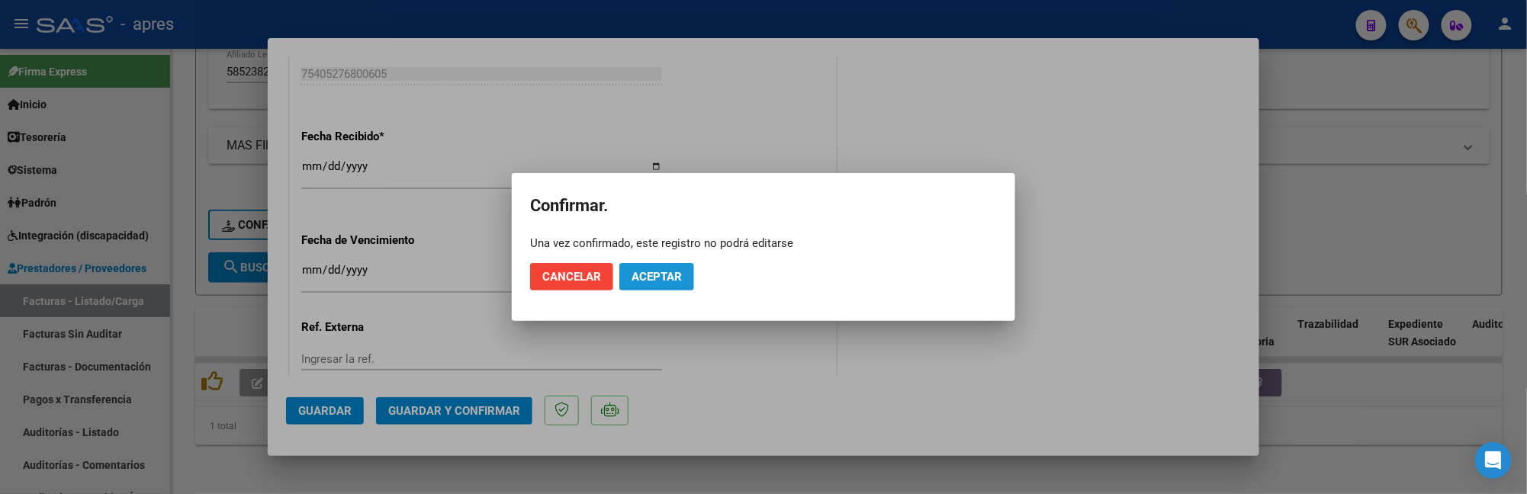
click at [648, 275] on span "Aceptar" at bounding box center [657, 277] width 50 height 14
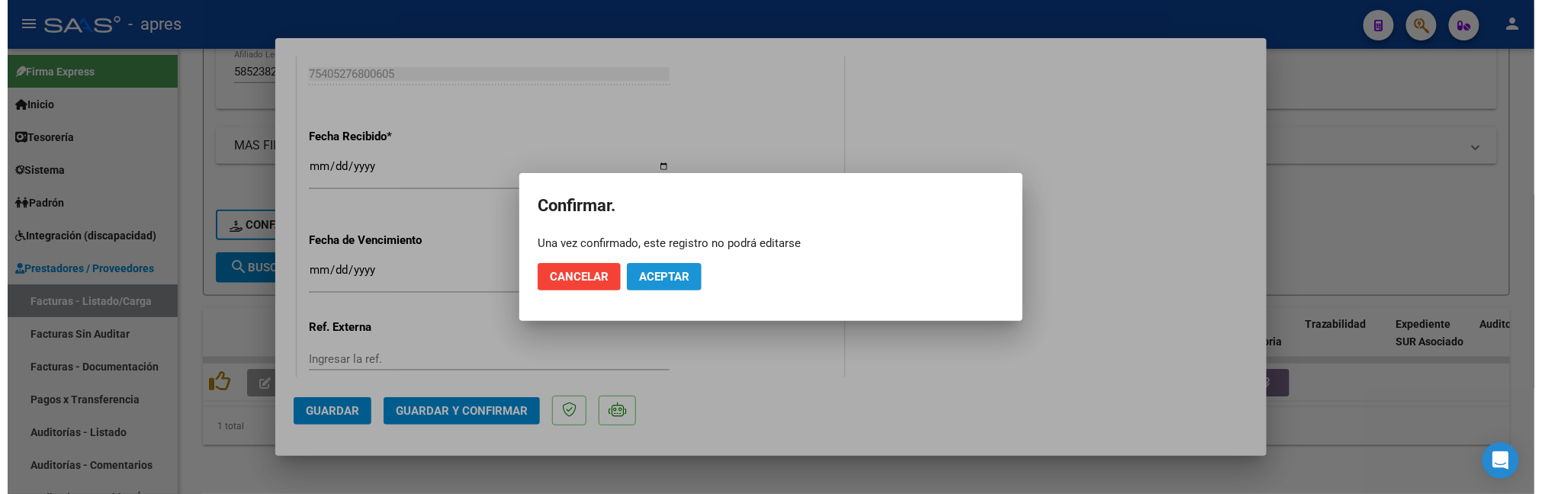
scroll to position [958, 0]
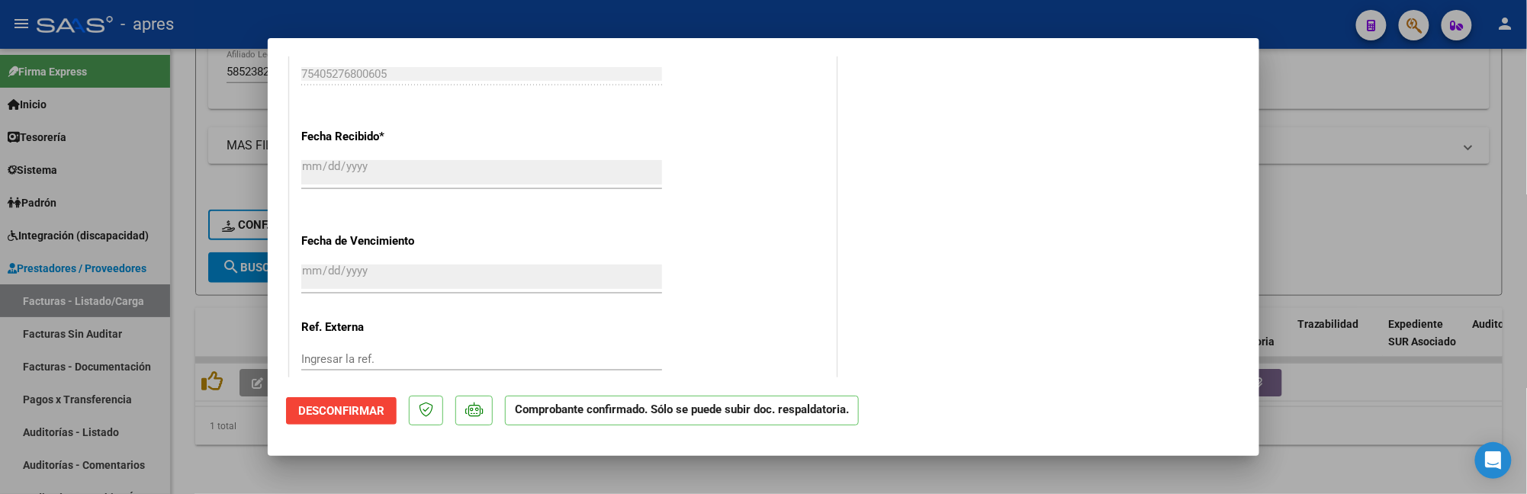
click at [183, 226] on div at bounding box center [763, 247] width 1527 height 494
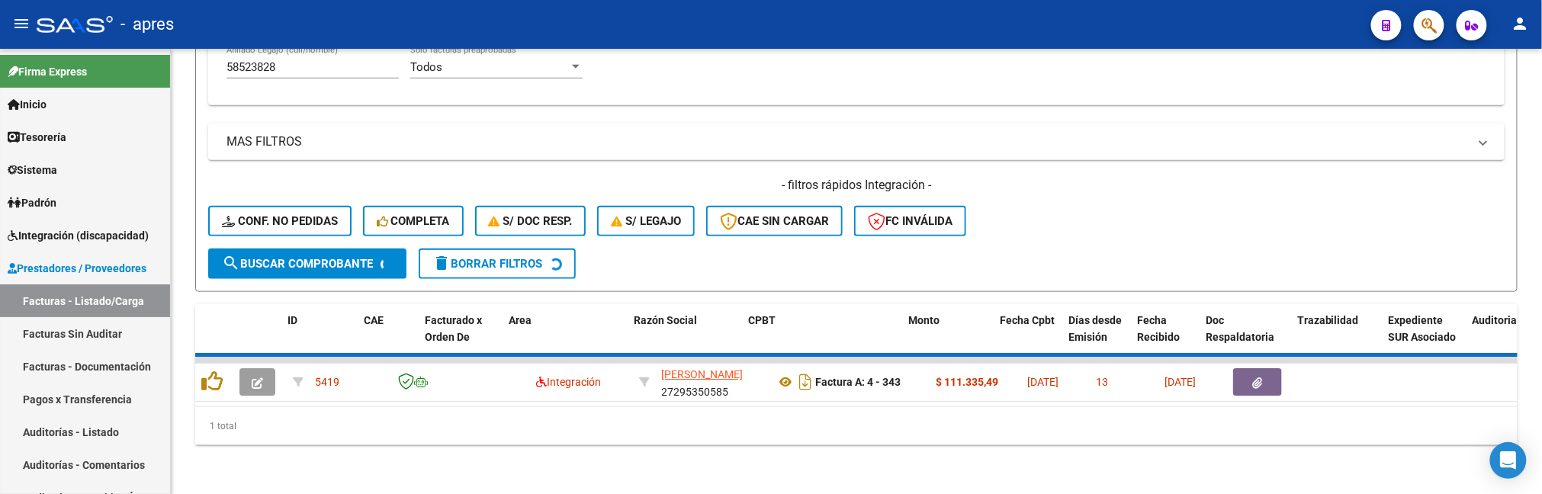
scroll to position [583, 0]
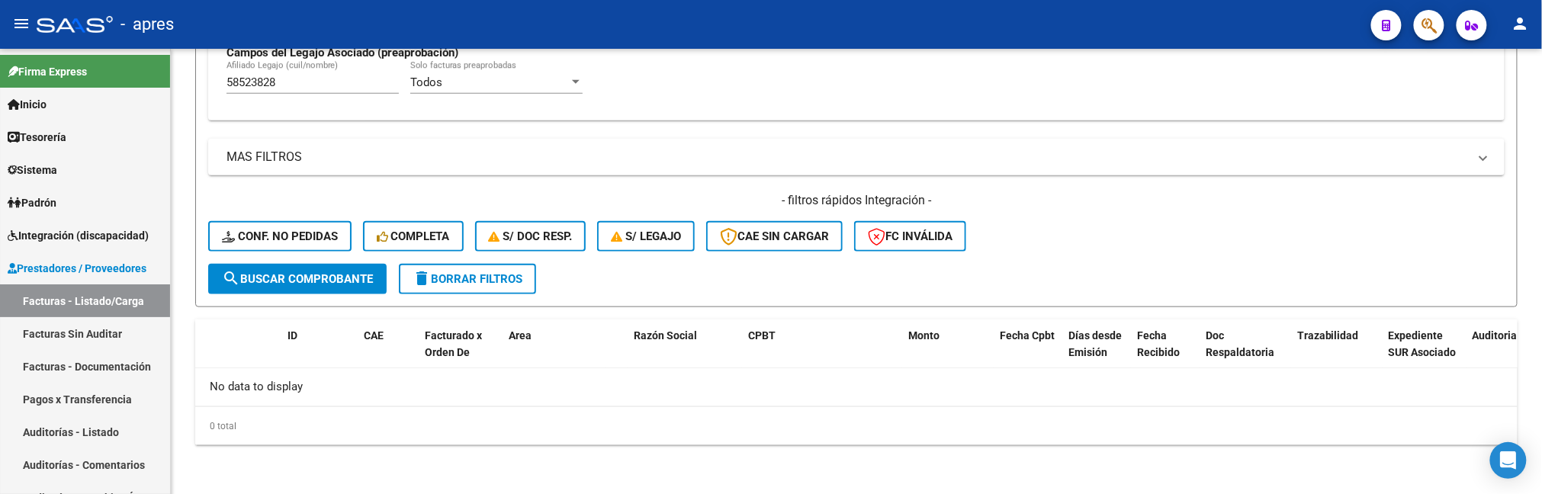
drag, startPoint x: 304, startPoint y: 87, endPoint x: -161, endPoint y: 70, distance: 464.8
click at [0, 70] on html "menu - apres person Firma Express Inicio Calendario SSS Instructivos Contacto O…" at bounding box center [771, 247] width 1542 height 494
paste input "5819281"
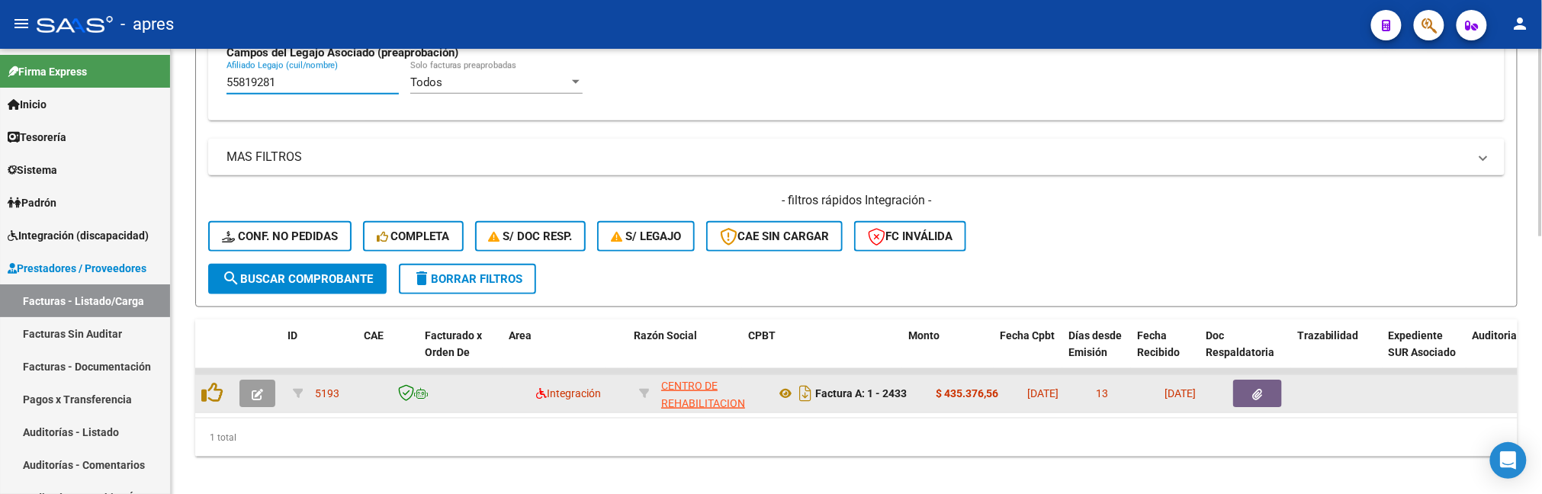
type input "55819281"
click at [254, 392] on icon "button" at bounding box center [257, 394] width 11 height 11
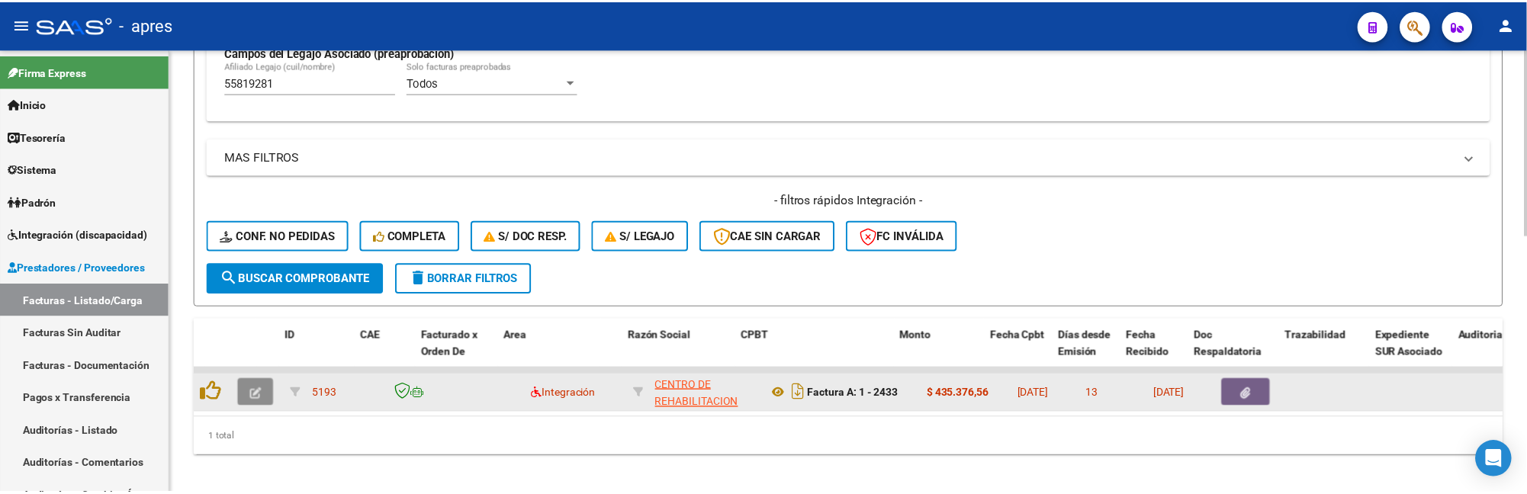
scroll to position [630, 0]
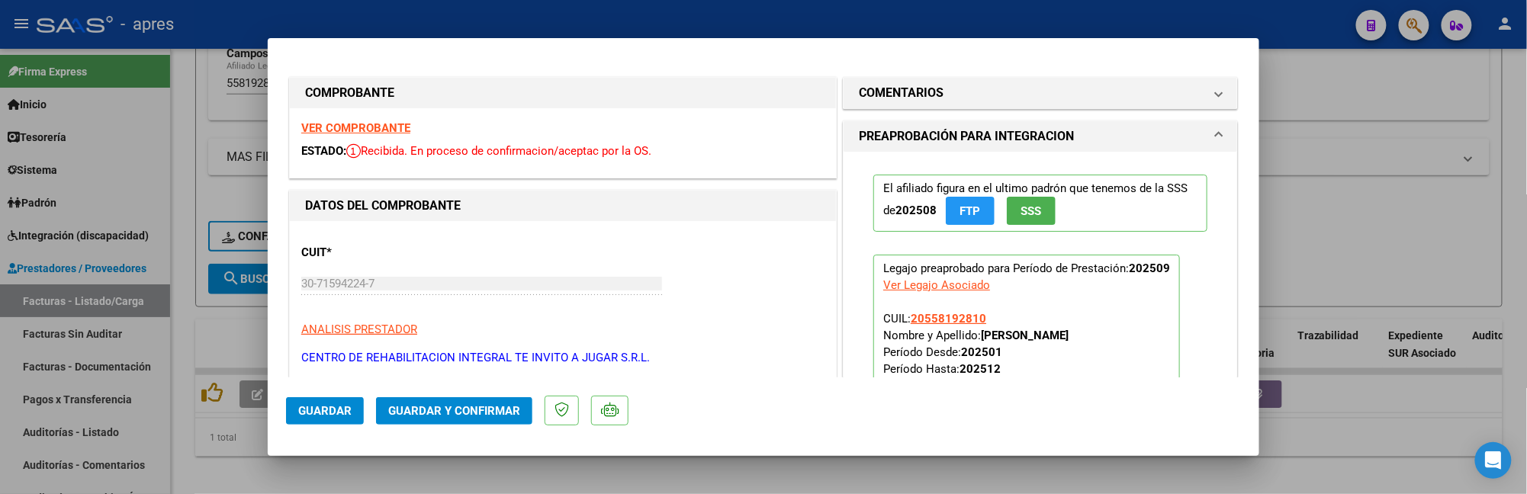
click at [395, 129] on strong "VER COMPROBANTE" at bounding box center [355, 128] width 109 height 14
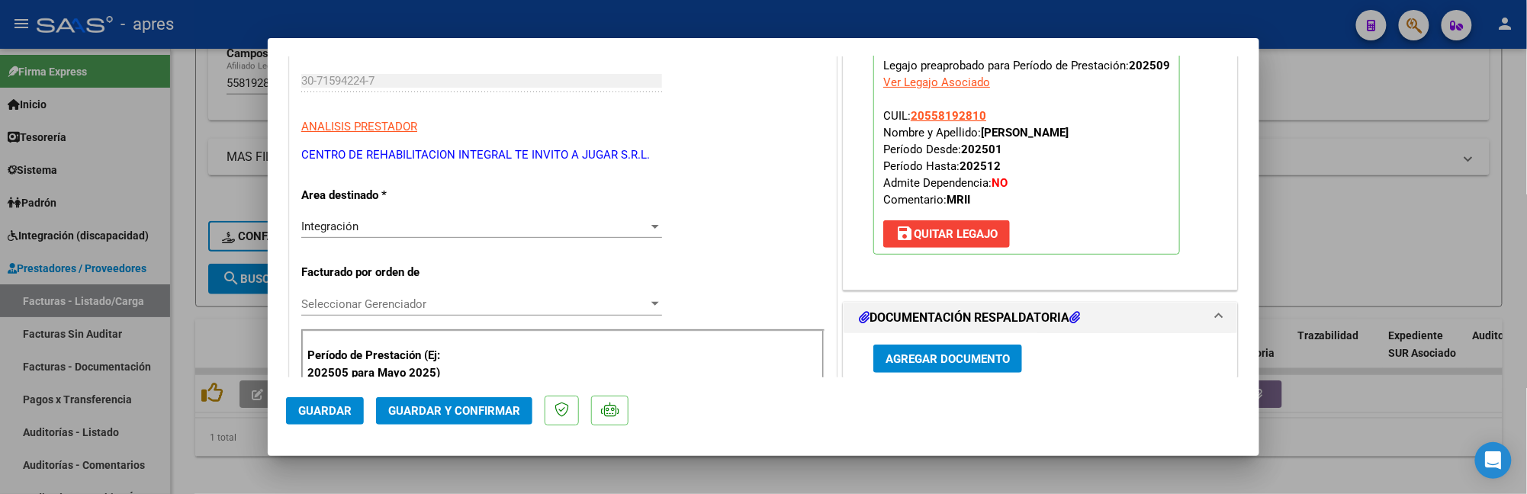
scroll to position [508, 0]
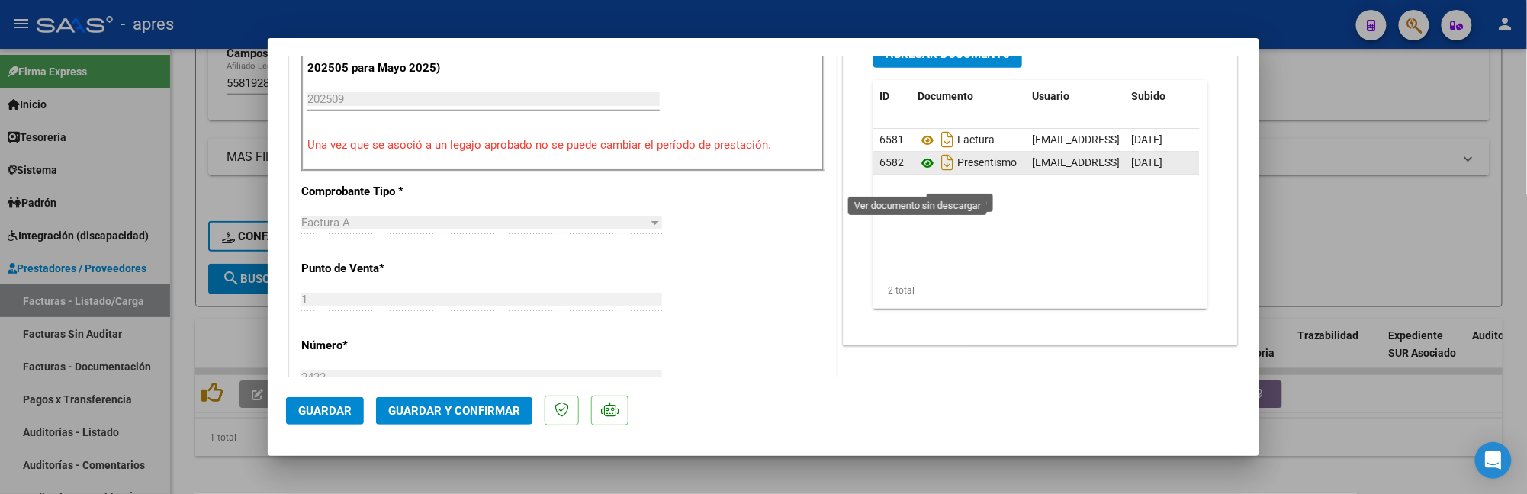
click at [919, 172] on icon at bounding box center [928, 163] width 20 height 18
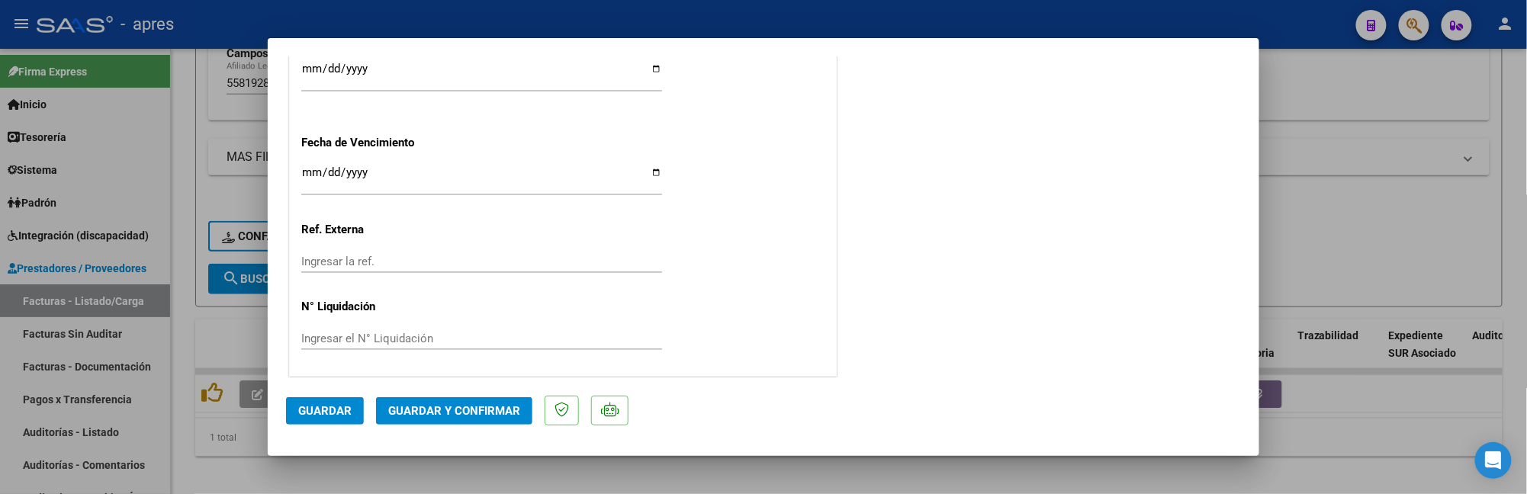
scroll to position [1154, 0]
click at [506, 406] on span "Guardar y Confirmar" at bounding box center [454, 411] width 132 height 14
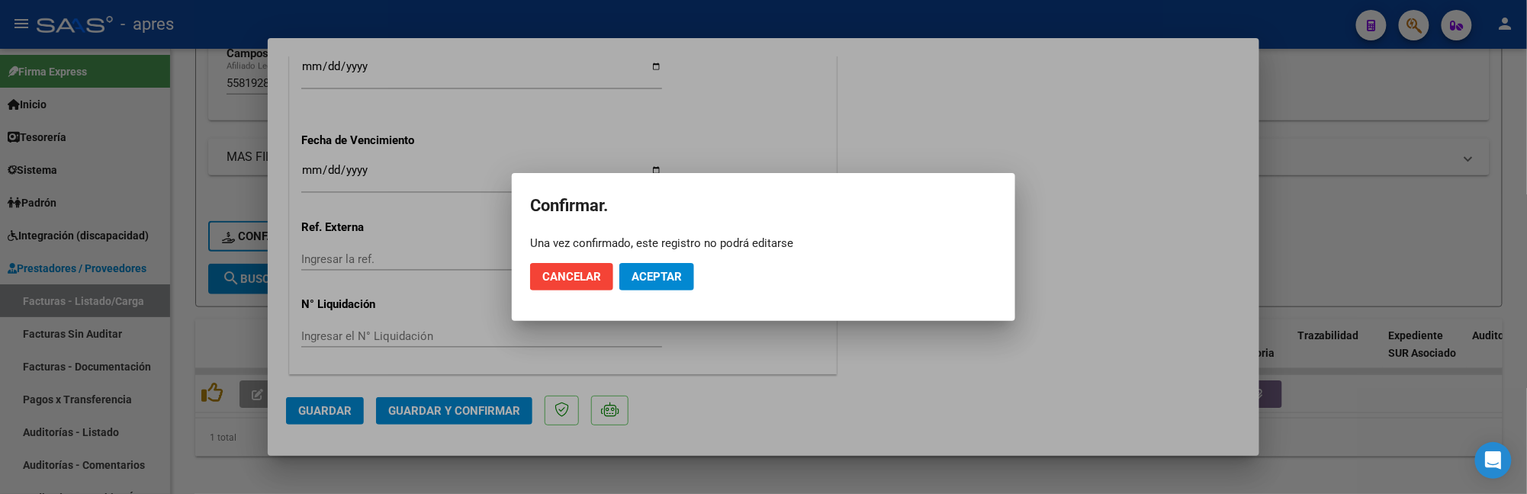
drag, startPoint x: 657, startPoint y: 273, endPoint x: 677, endPoint y: 342, distance: 72.2
click at [676, 342] on div "COMPROBANTE VER COMPROBANTE ESTADO: Recibida. En proceso de confirmacion/acepta…" at bounding box center [763, 247] width 1527 height 494
click at [586, 278] on span "Cancelar" at bounding box center [571, 277] width 59 height 14
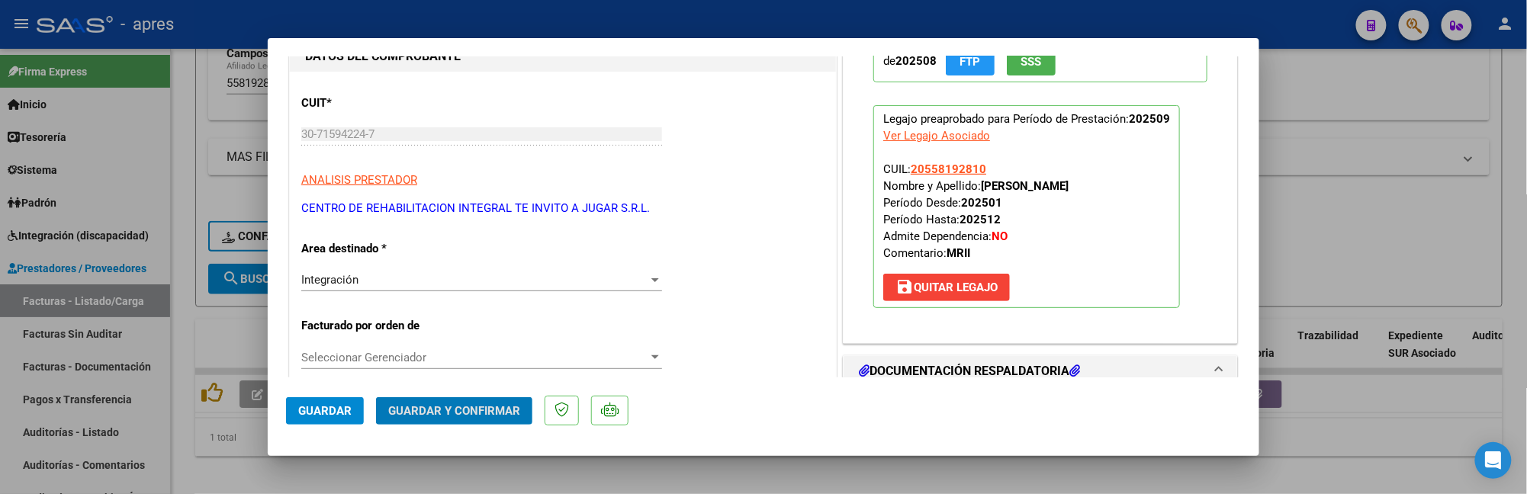
scroll to position [35, 0]
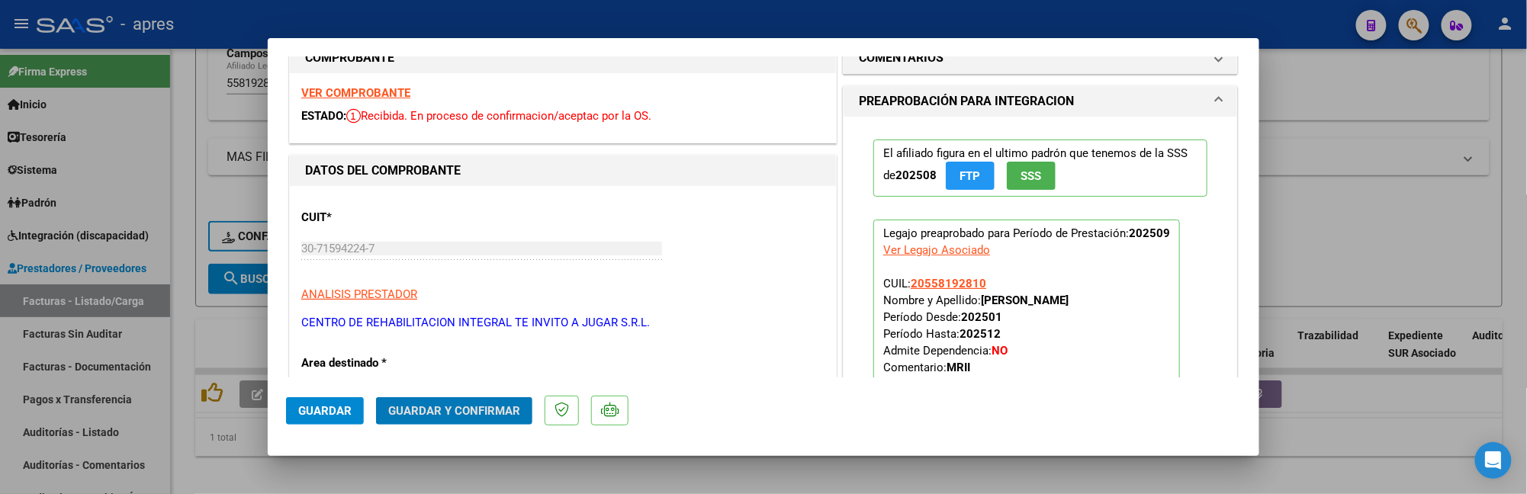
click at [429, 407] on span "Guardar y Confirmar" at bounding box center [454, 411] width 132 height 14
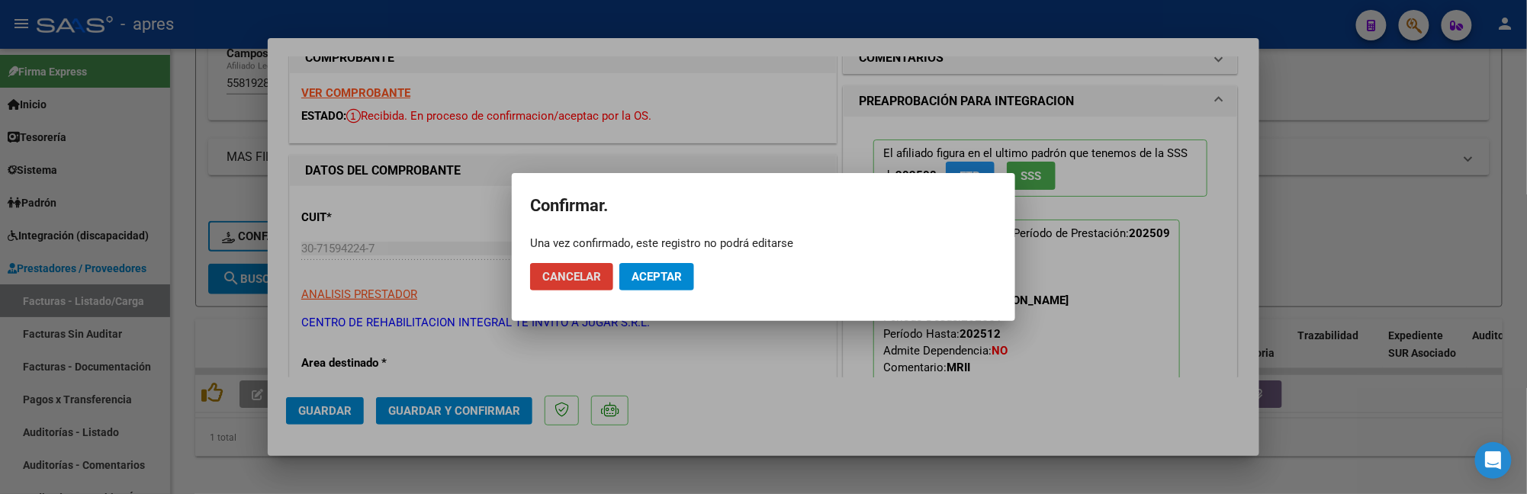
click at [672, 296] on mat-dialog-actions "Cancelar Aceptar" at bounding box center [763, 277] width 467 height 52
click at [672, 275] on span "Aceptar" at bounding box center [657, 277] width 50 height 14
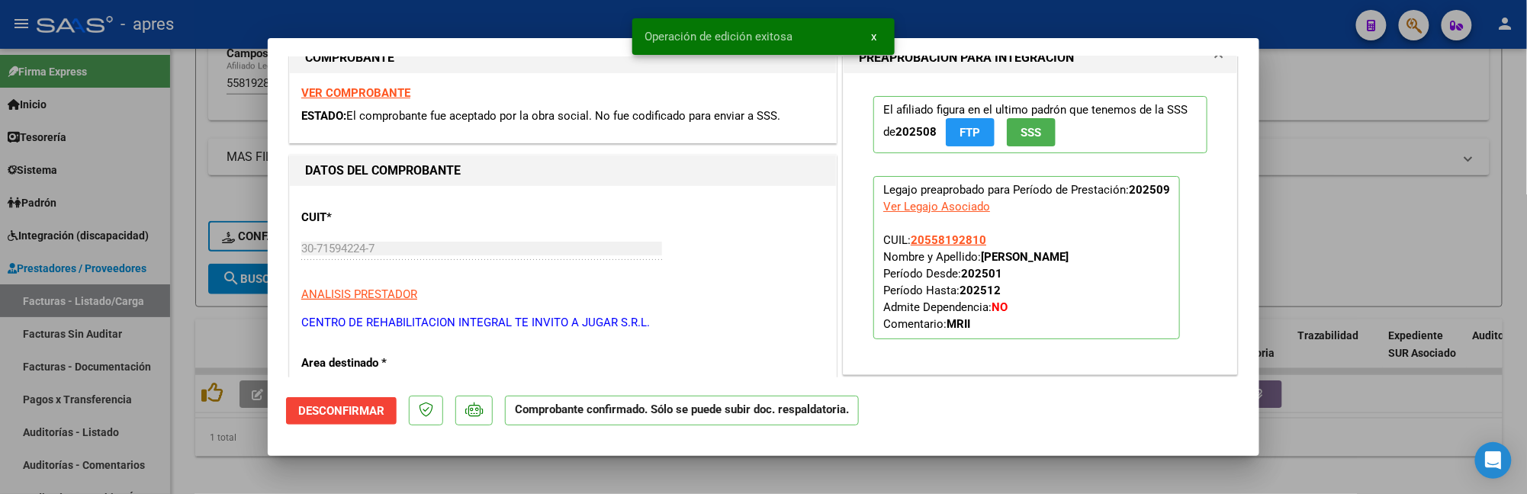
click at [230, 462] on div at bounding box center [763, 247] width 1527 height 494
type input "$ 0,00"
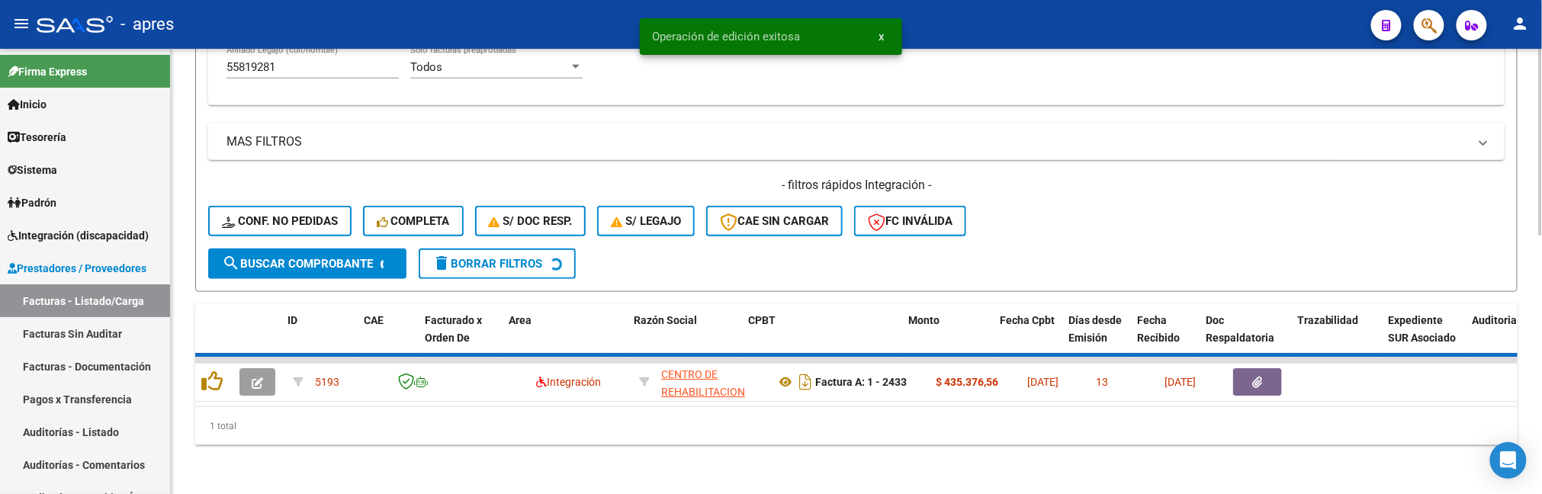
scroll to position [583, 0]
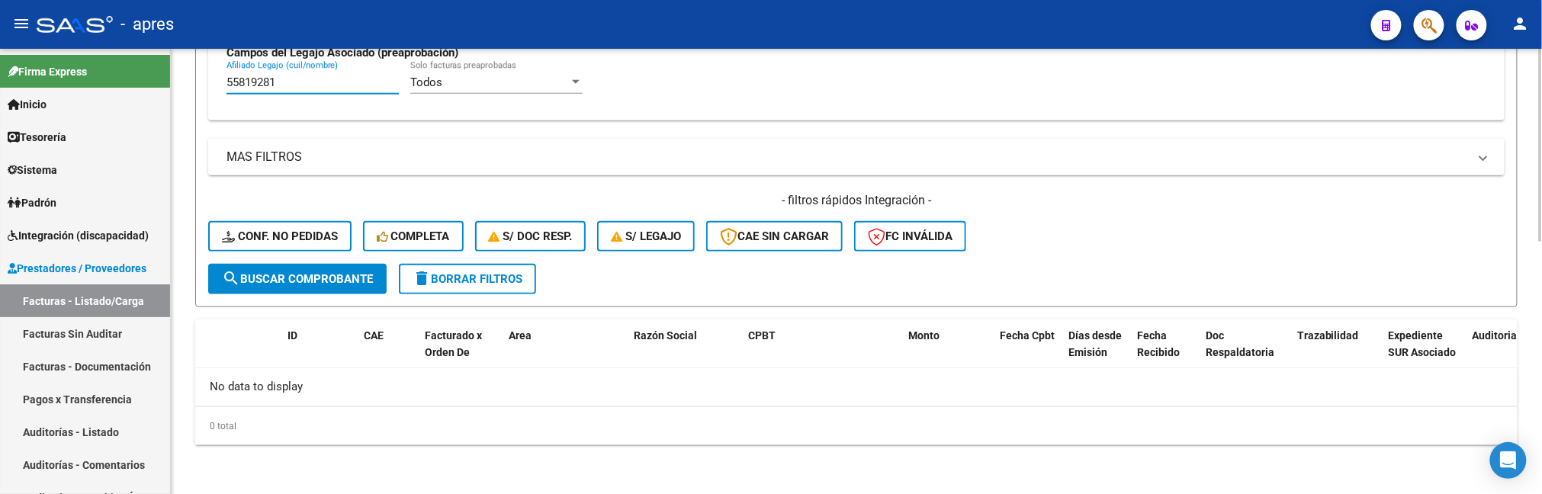
drag, startPoint x: 300, startPoint y: 84, endPoint x: 226, endPoint y: 80, distance: 74.1
click at [227, 80] on input "55819281" at bounding box center [313, 83] width 172 height 14
paste input "48649164"
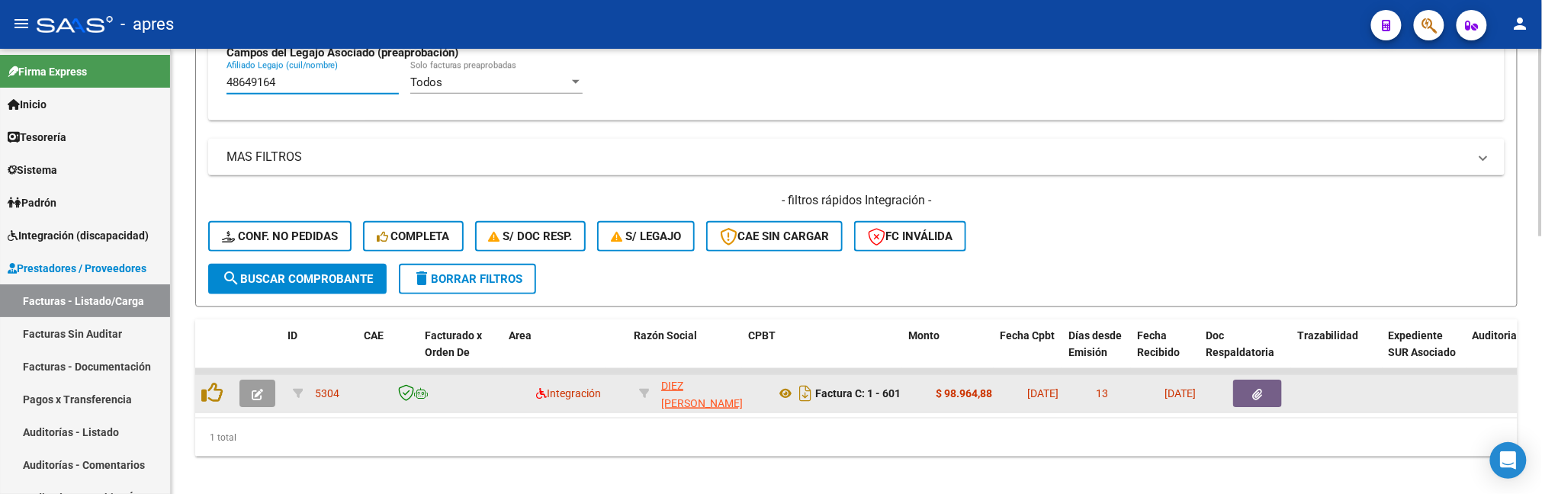
type input "48649164"
click at [259, 389] on icon "button" at bounding box center [257, 394] width 11 height 11
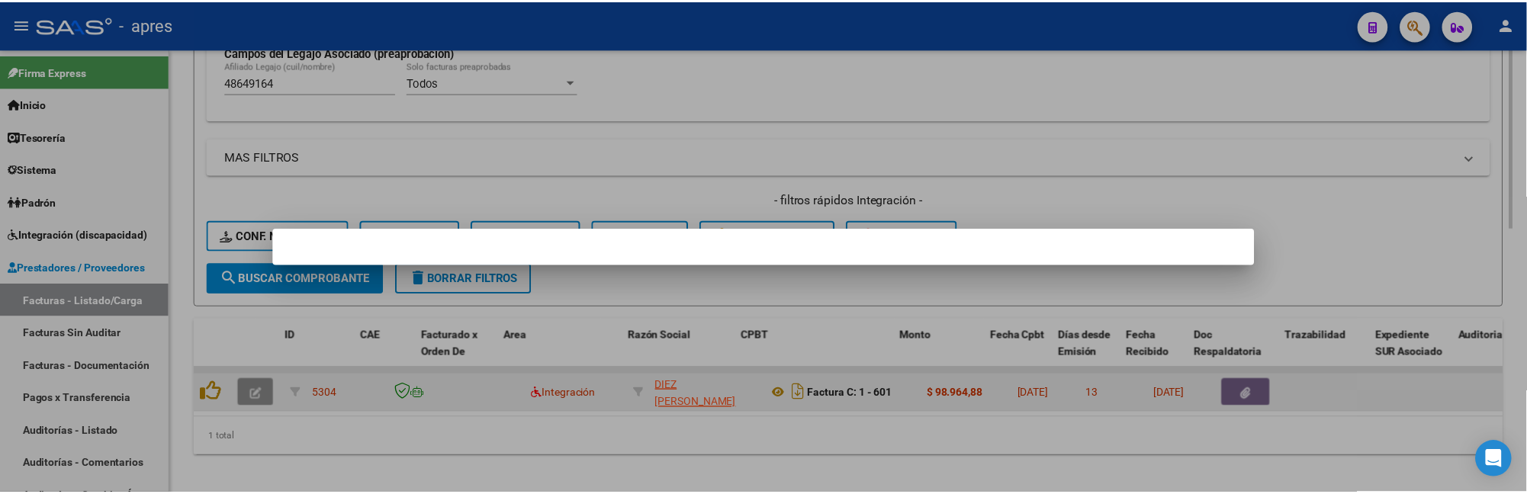
scroll to position [630, 0]
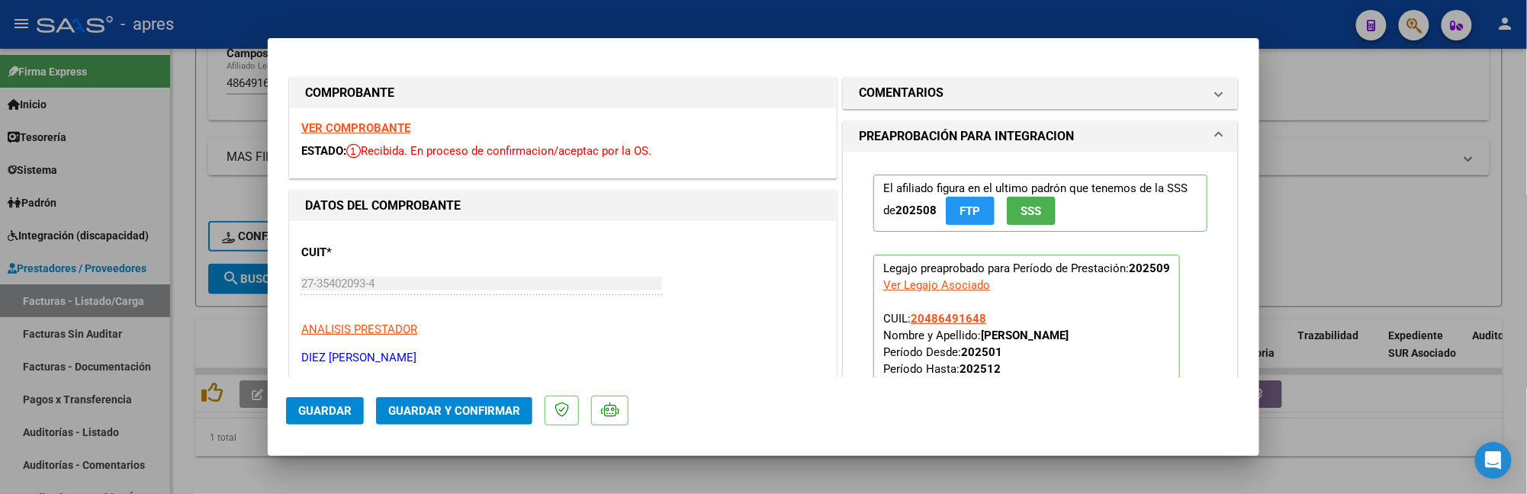
click at [391, 130] on strong "VER COMPROBANTE" at bounding box center [355, 128] width 109 height 14
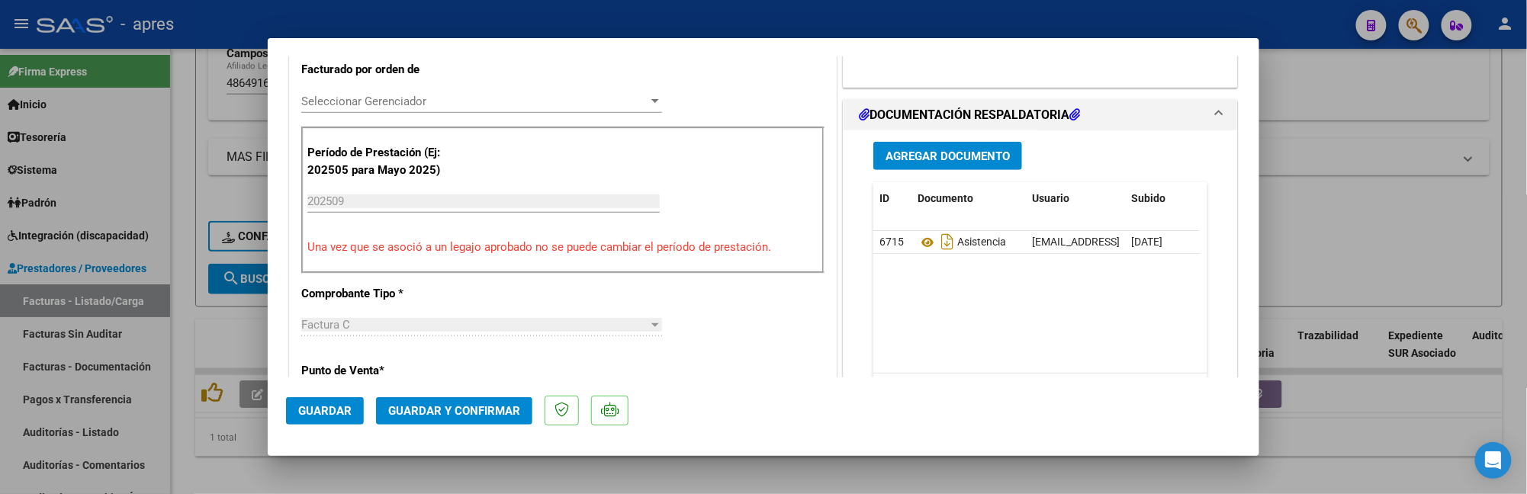
scroll to position [407, 0]
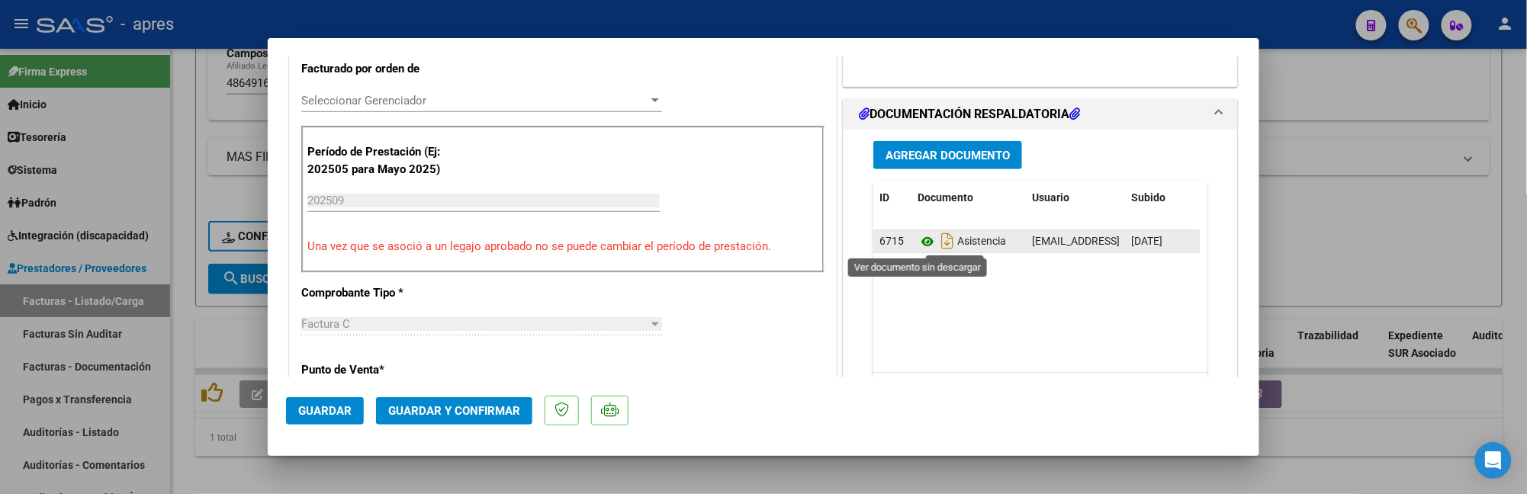
click at [919, 247] on icon at bounding box center [928, 242] width 20 height 18
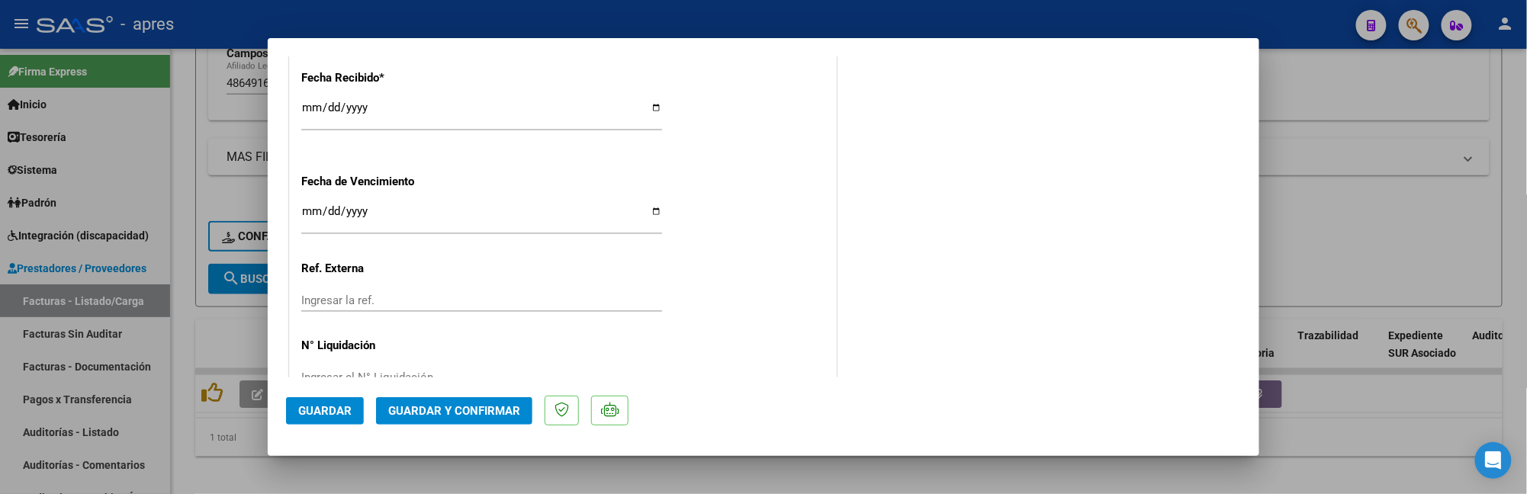
scroll to position [1118, 0]
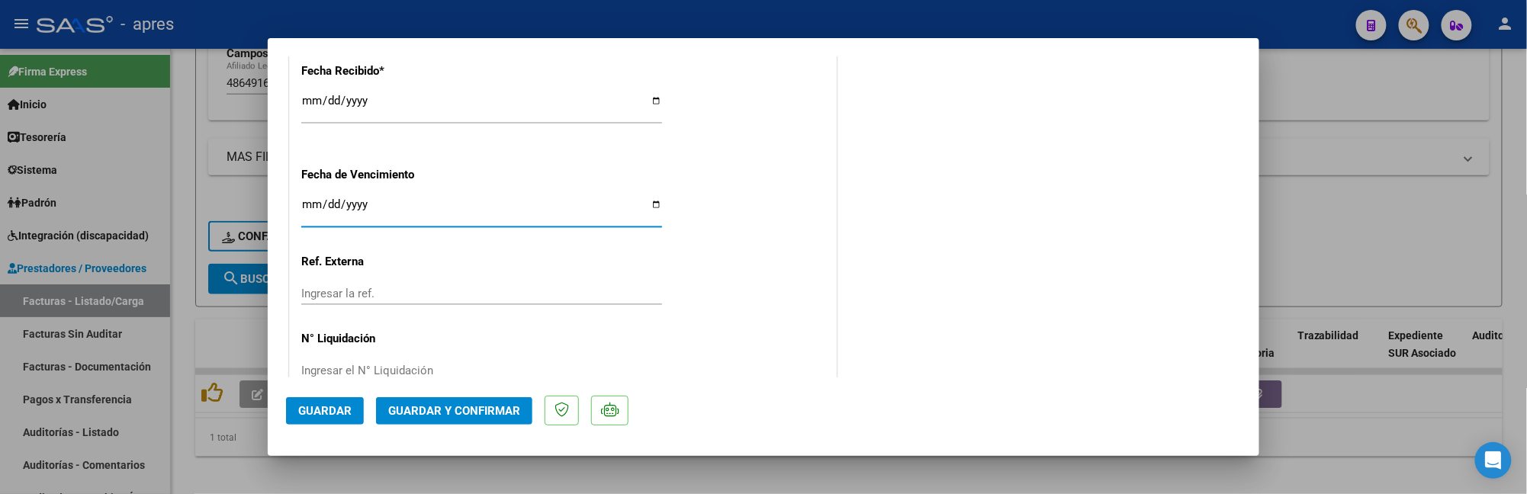
click at [315, 208] on input "Ingresar la fecha" at bounding box center [481, 210] width 361 height 24
type input "2025-10-11"
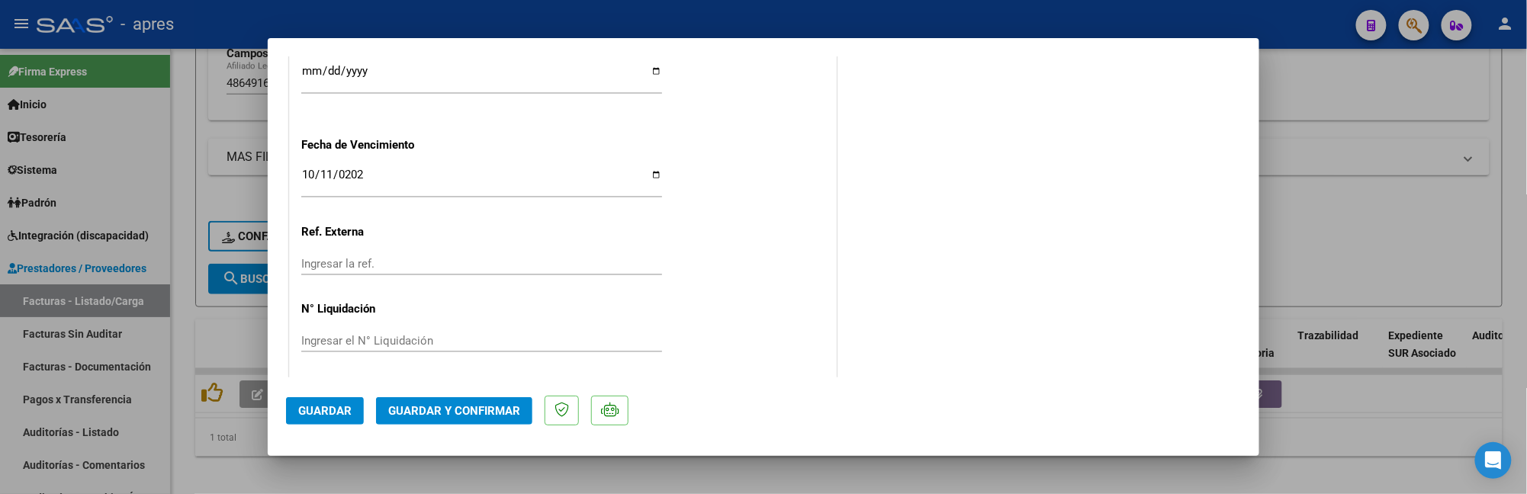
scroll to position [1154, 0]
click at [413, 424] on button "Guardar y Confirmar" at bounding box center [454, 410] width 156 height 27
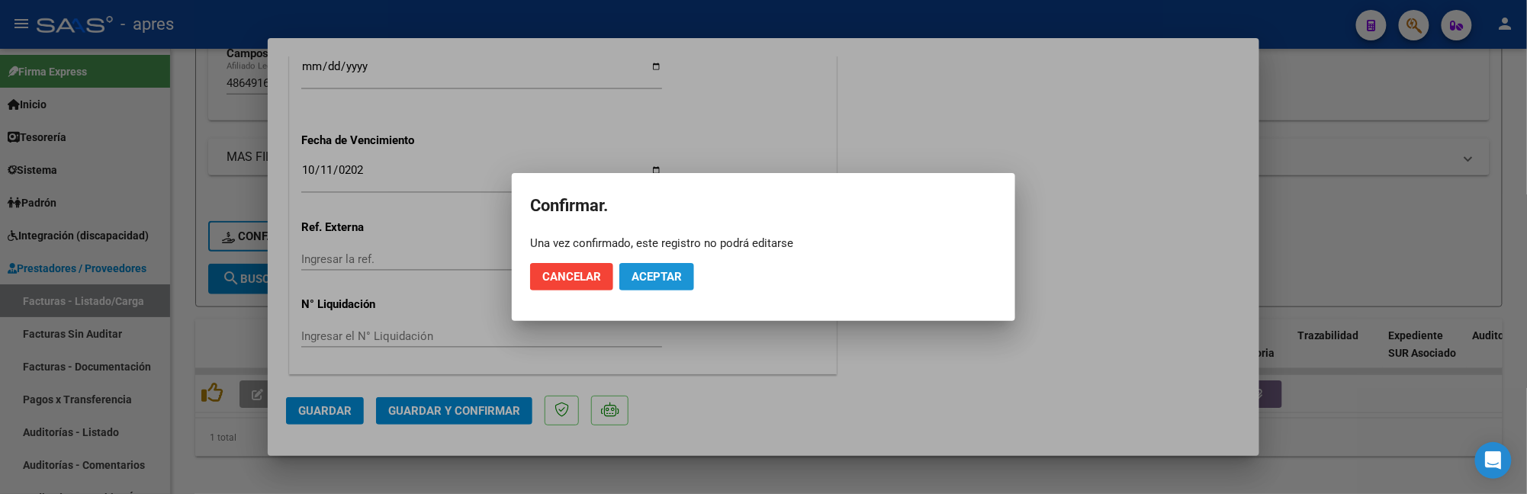
click at [645, 281] on span "Aceptar" at bounding box center [657, 277] width 50 height 14
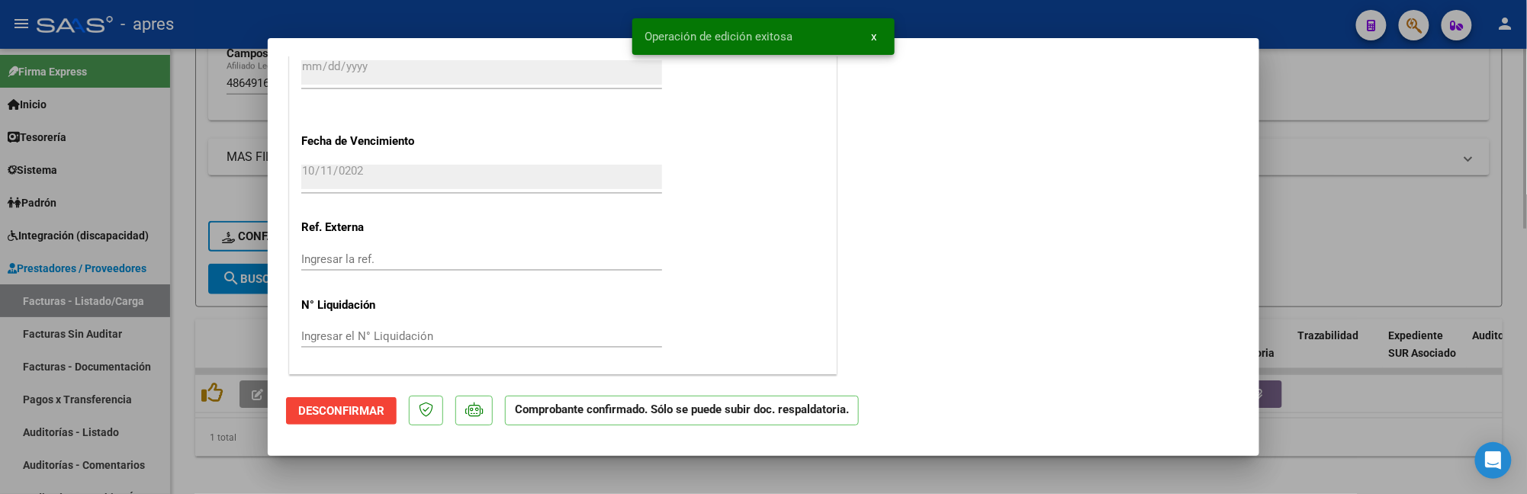
click at [215, 452] on div at bounding box center [763, 247] width 1527 height 494
type input "$ 0,00"
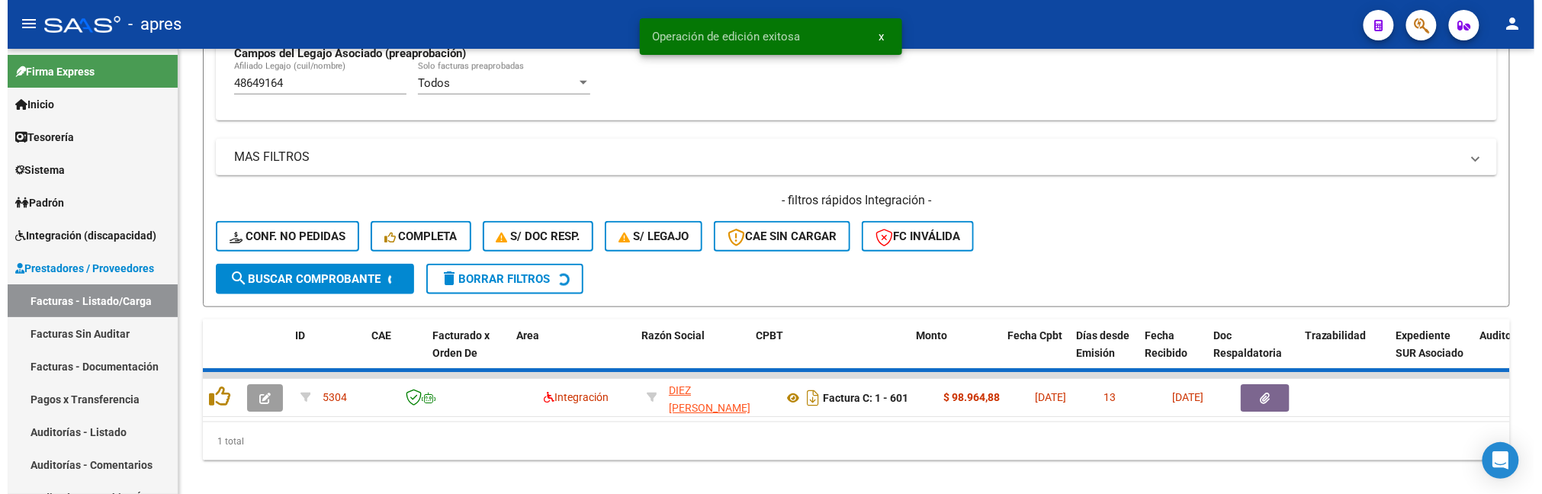
scroll to position [583, 0]
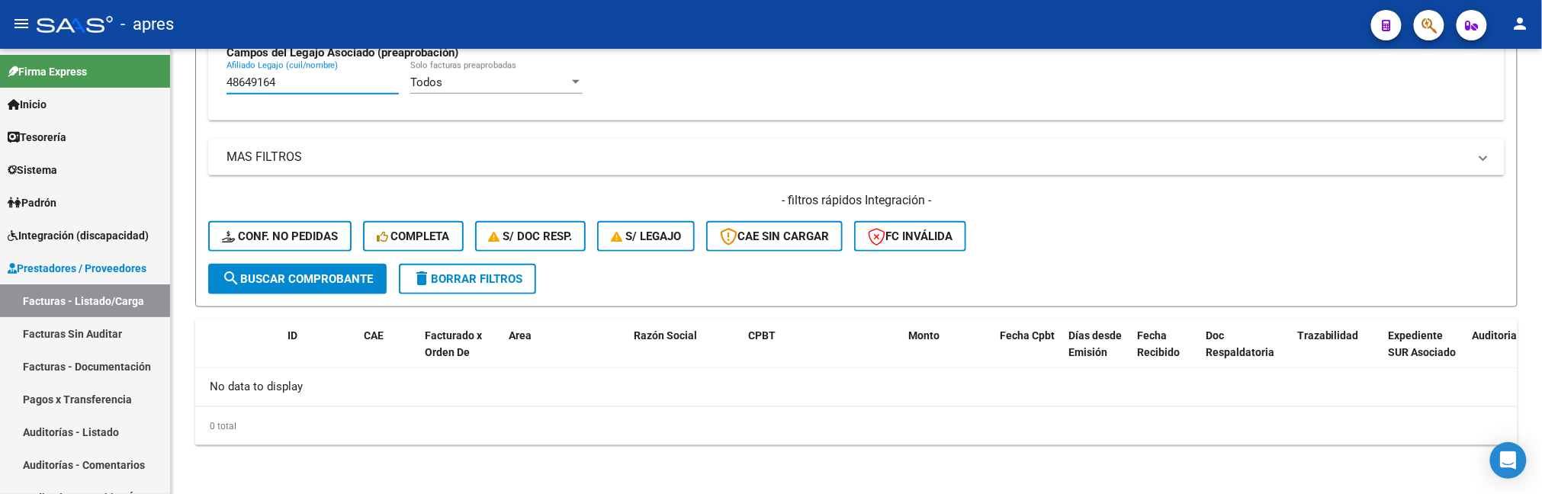
drag, startPoint x: 288, startPoint y: 86, endPoint x: -9, endPoint y: 72, distance: 297.1
click at [0, 72] on html "menu - apres person Firma Express Inicio Calendario SSS Instructivos Contacto O…" at bounding box center [771, 247] width 1542 height 494
paste input "56348693"
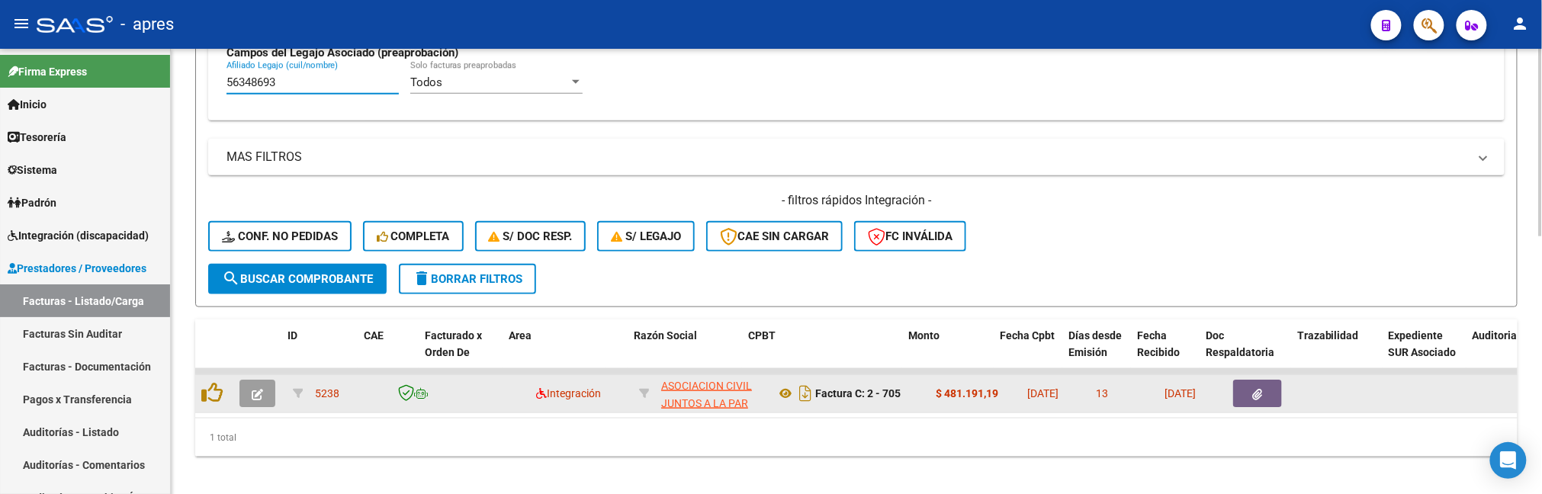
type input "56348693"
click at [251, 403] on button "button" at bounding box center [257, 393] width 36 height 27
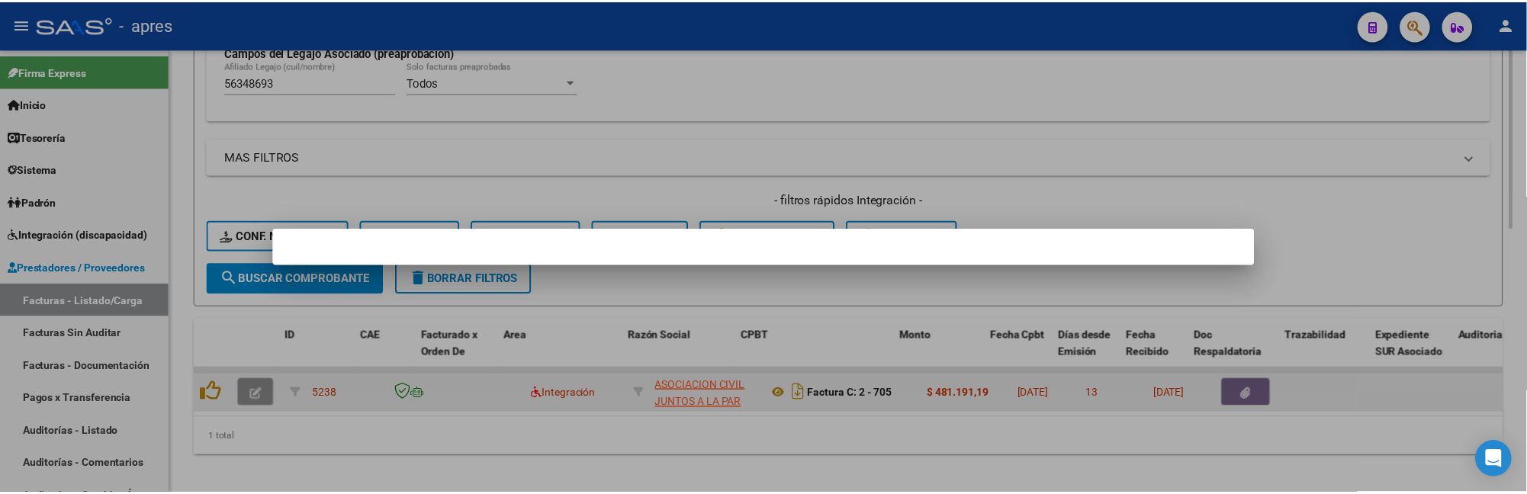
scroll to position [630, 0]
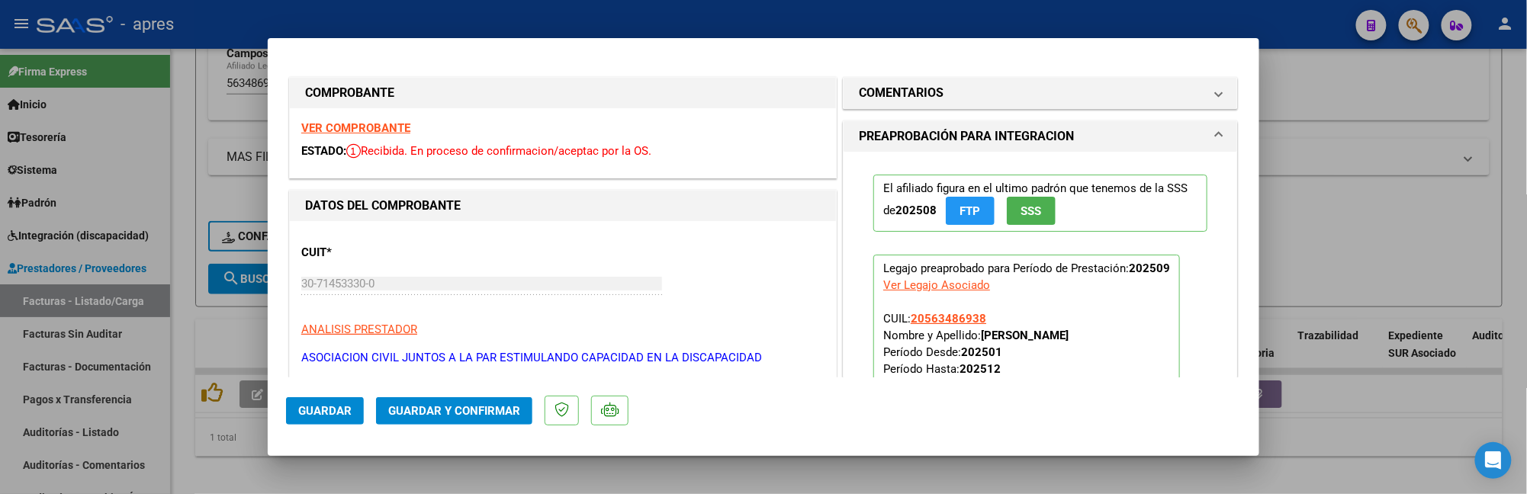
click at [391, 133] on strong "VER COMPROBANTE" at bounding box center [355, 128] width 109 height 14
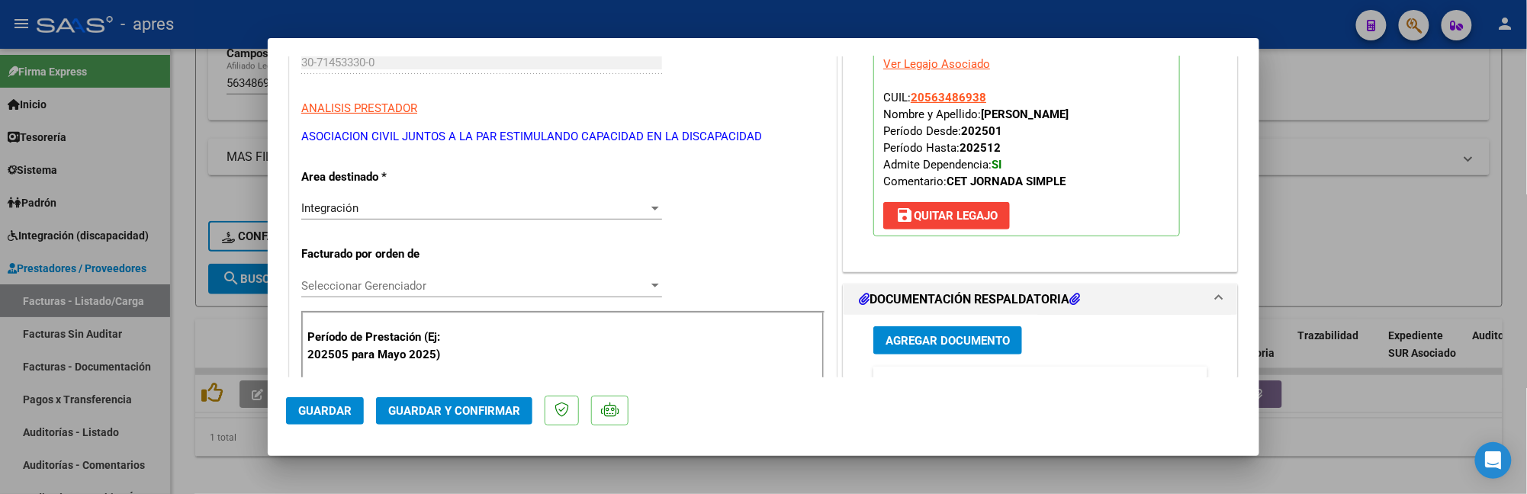
scroll to position [305, 0]
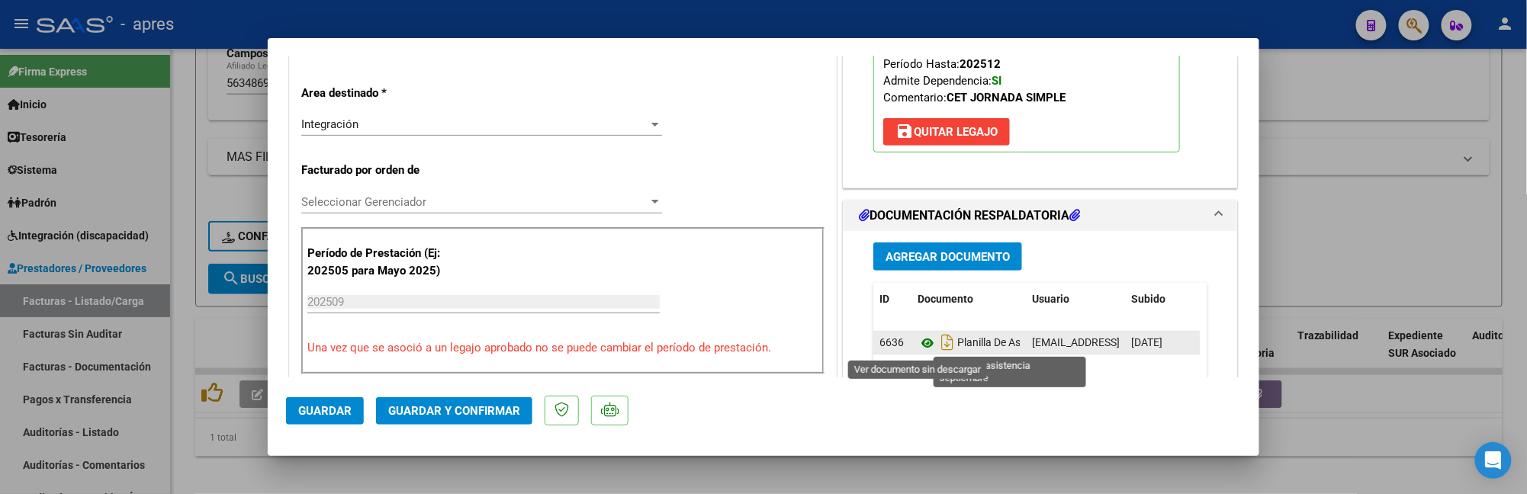
click at [918, 346] on icon at bounding box center [928, 343] width 20 height 18
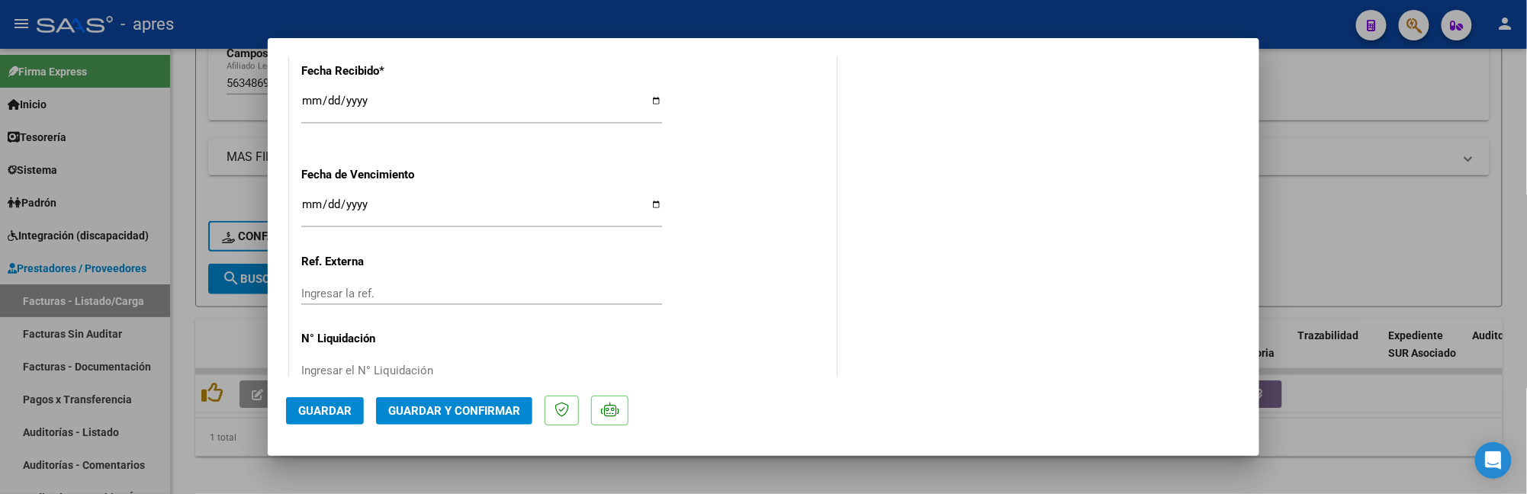
scroll to position [1154, 0]
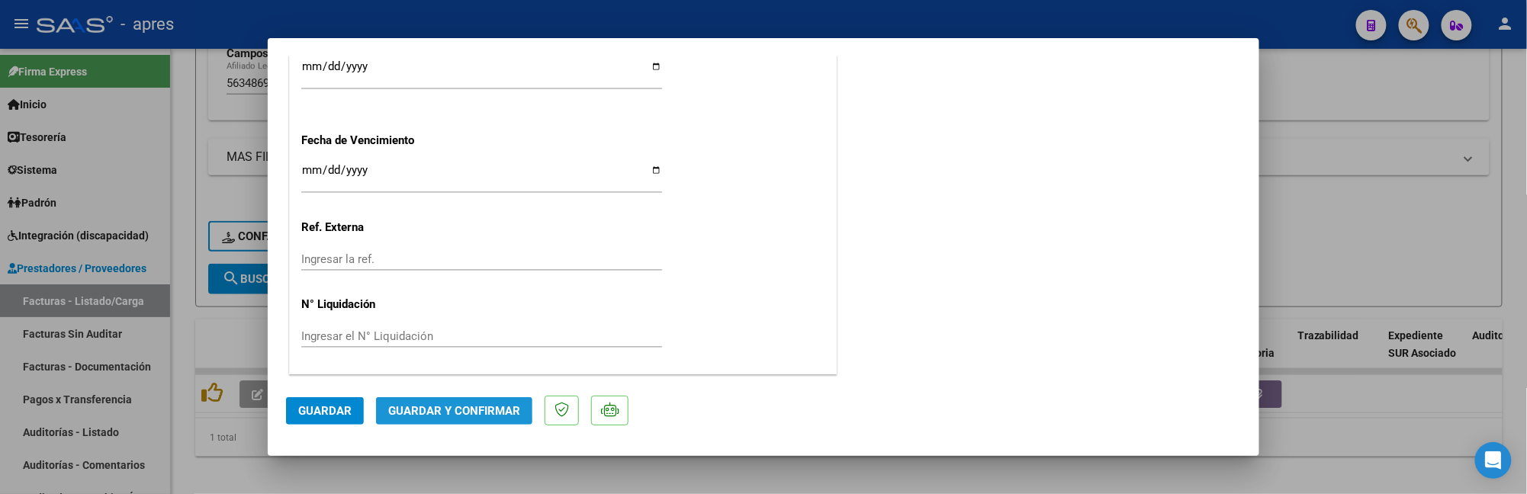
click at [400, 398] on button "Guardar y Confirmar" at bounding box center [454, 410] width 156 height 27
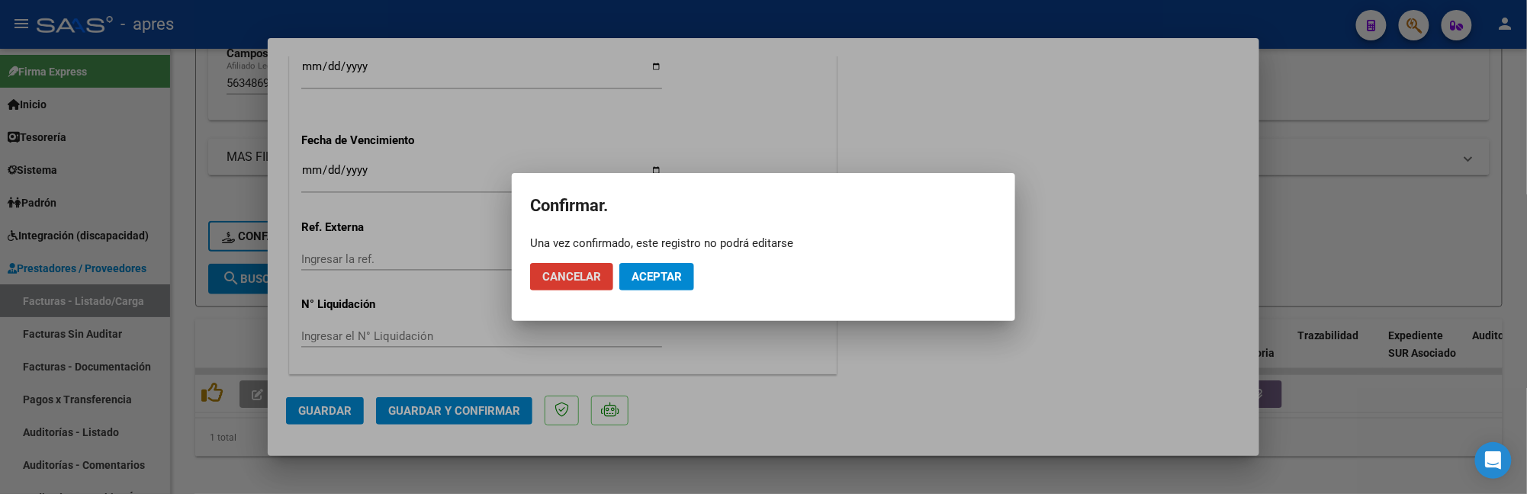
click at [678, 275] on span "Aceptar" at bounding box center [657, 277] width 50 height 14
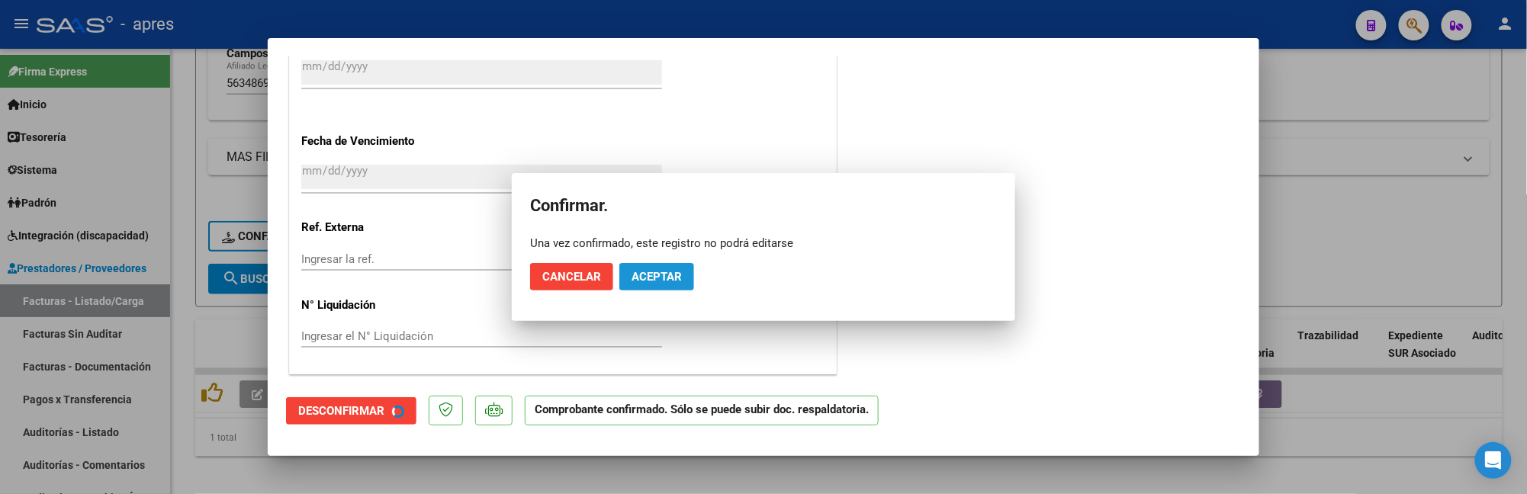
scroll to position [1059, 0]
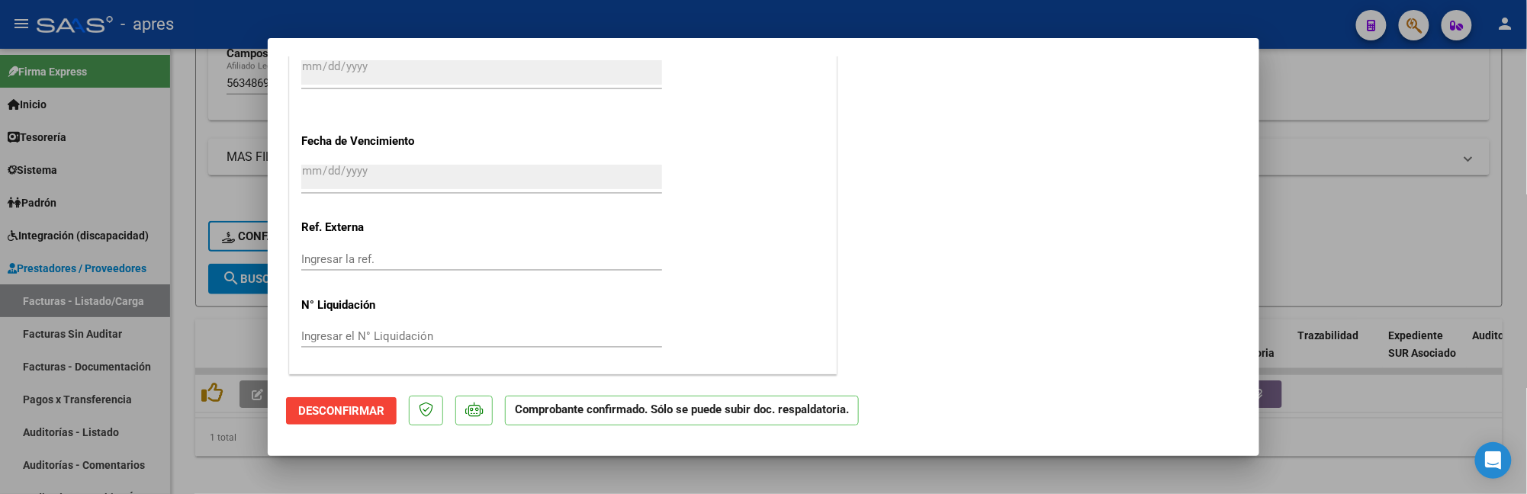
click at [223, 477] on div at bounding box center [763, 247] width 1527 height 494
type input "$ 0,00"
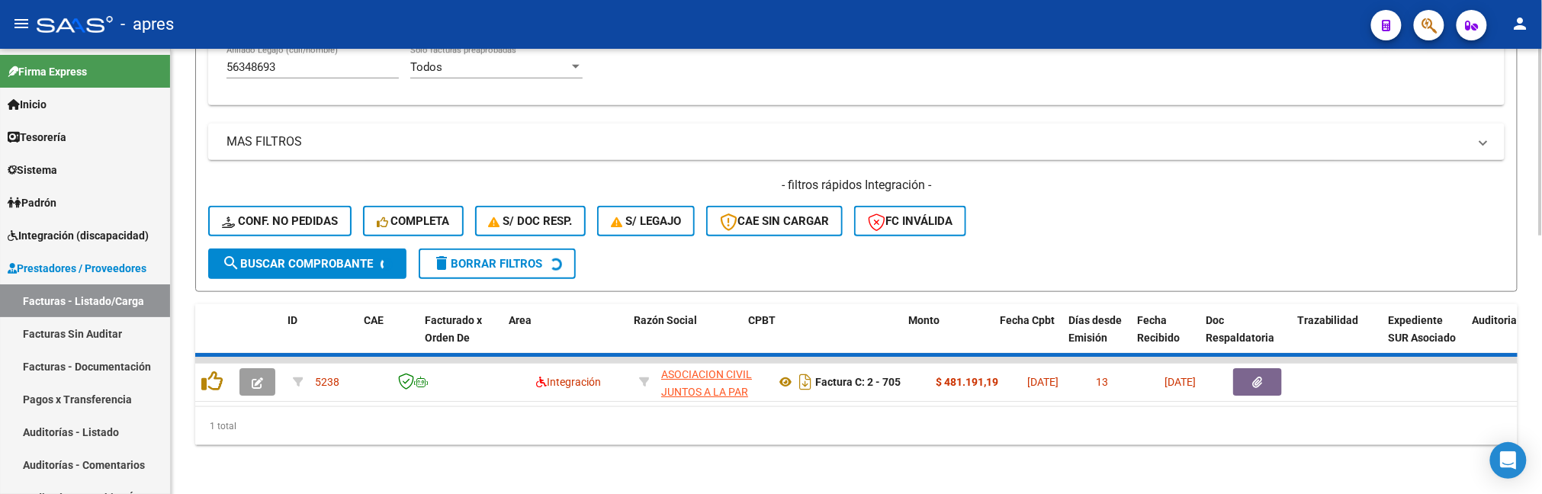
scroll to position [583, 0]
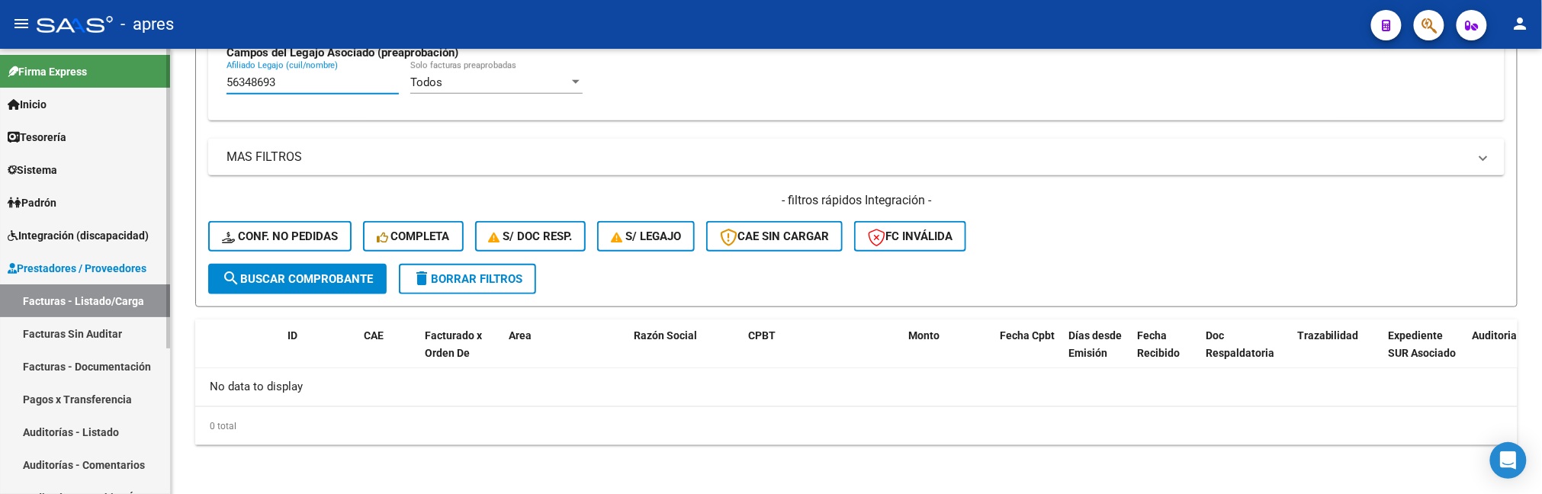
drag, startPoint x: 290, startPoint y: 88, endPoint x: 98, endPoint y: 82, distance: 192.3
click at [98, 83] on mat-sidenav-container "Firma Express Inicio Calendario SSS Instructivos Contacto OS Tesorería Extracto…" at bounding box center [771, 271] width 1542 height 445
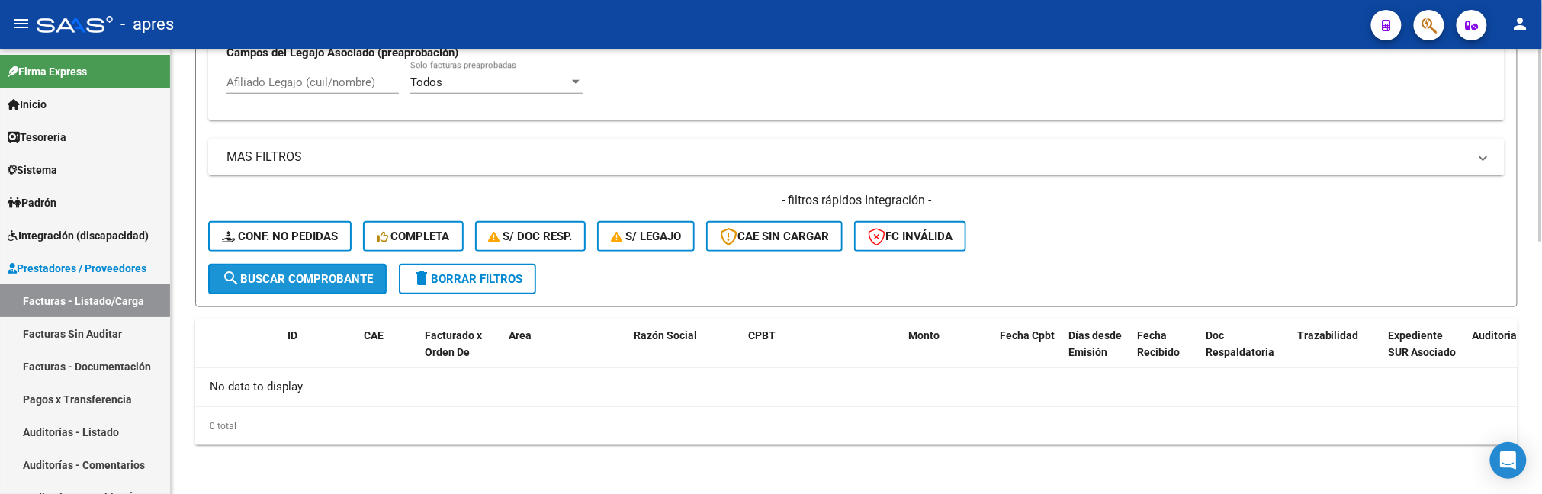
click at [330, 272] on span "search Buscar Comprobante" at bounding box center [297, 279] width 151 height 14
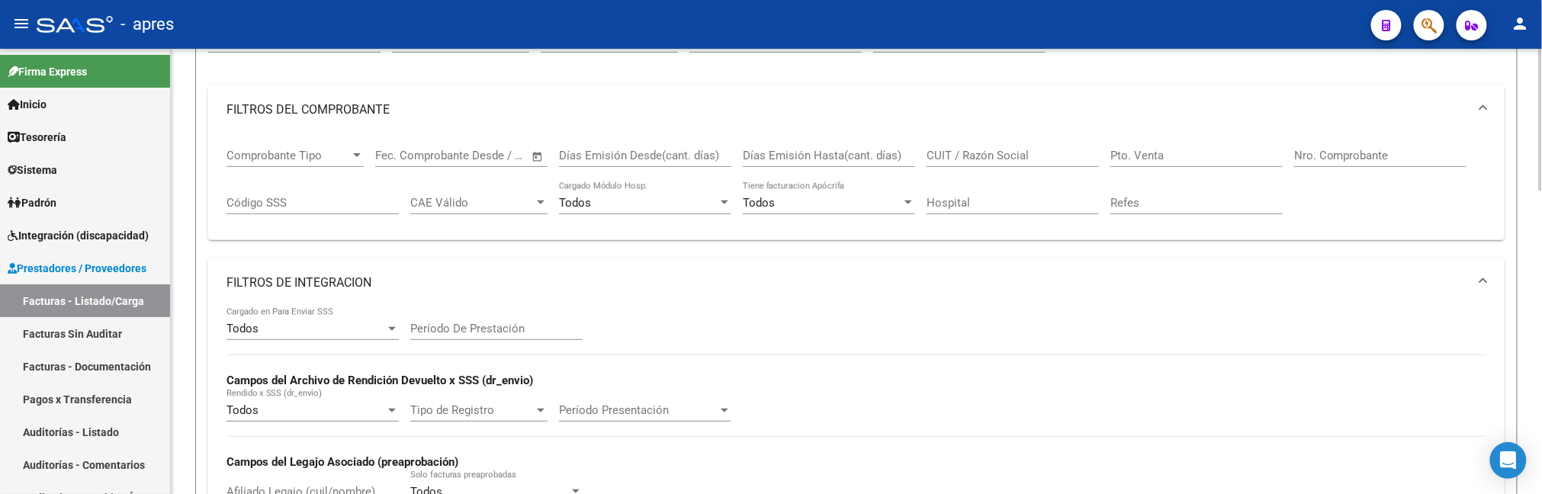
scroll to position [140, 0]
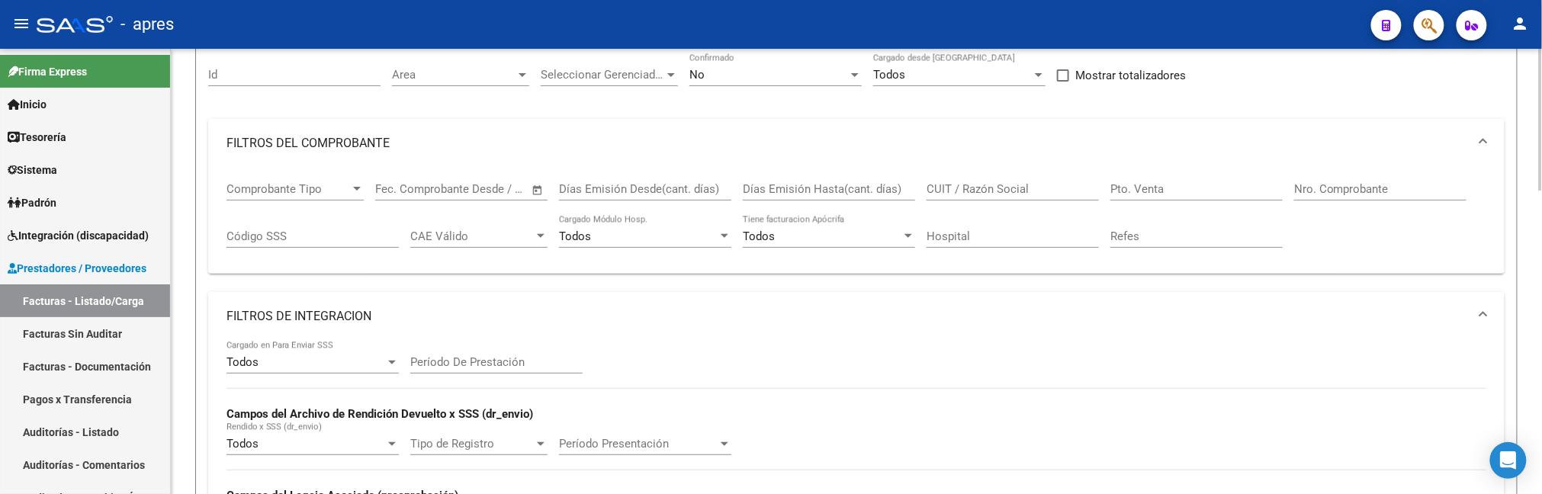
click at [459, 181] on div "Fecha inicio – Fecha fin Fec. Comprobante Desde / Hasta" at bounding box center [452, 184] width 154 height 33
click at [529, 188] on span "Open calendar" at bounding box center [537, 190] width 37 height 37
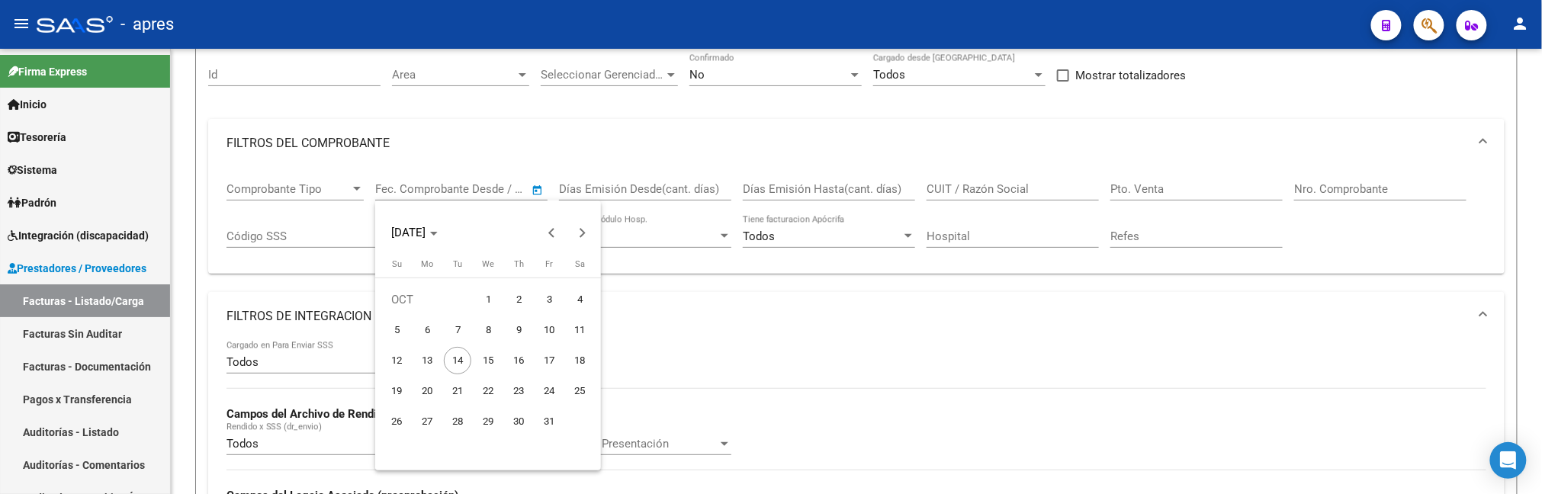
drag, startPoint x: 480, startPoint y: 290, endPoint x: 477, endPoint y: 304, distance: 13.9
click at [480, 291] on span "1" at bounding box center [487, 299] width 27 height 27
type input "[DATE]"
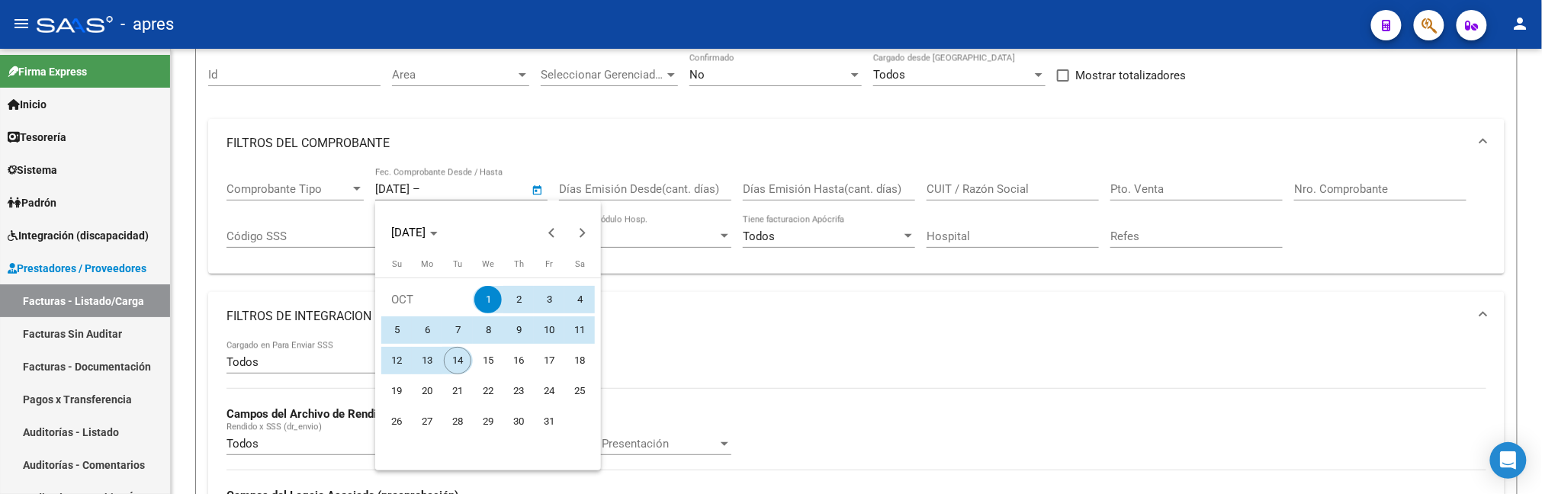
click at [458, 363] on span "14" at bounding box center [457, 360] width 27 height 27
type input "[DATE]"
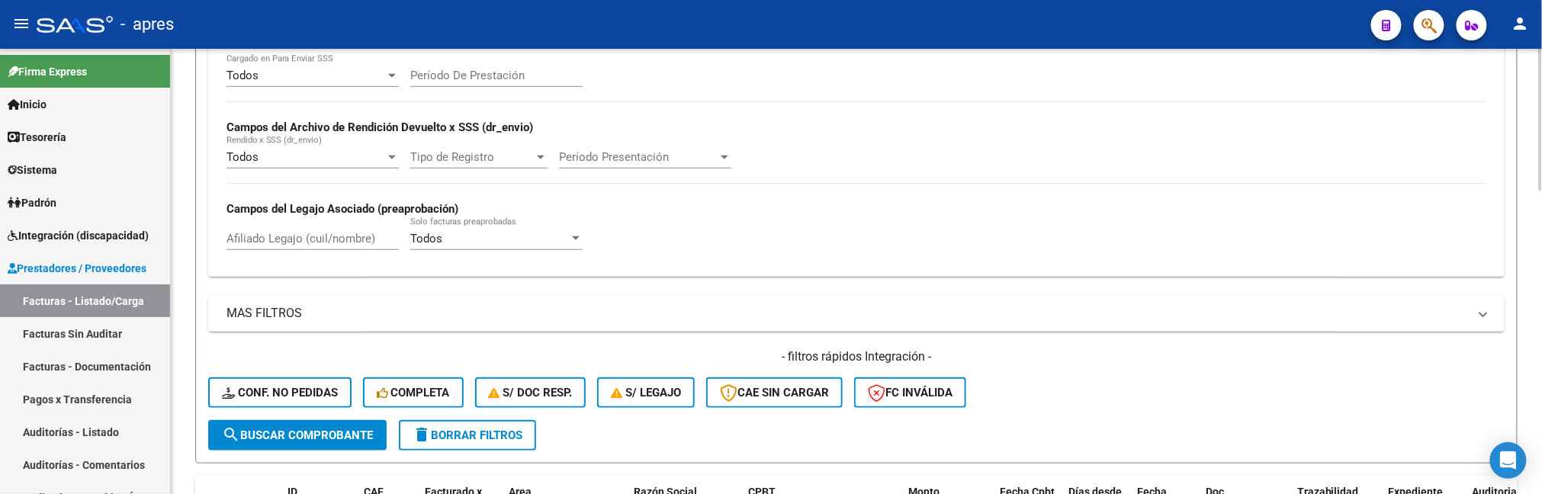
scroll to position [445, 0]
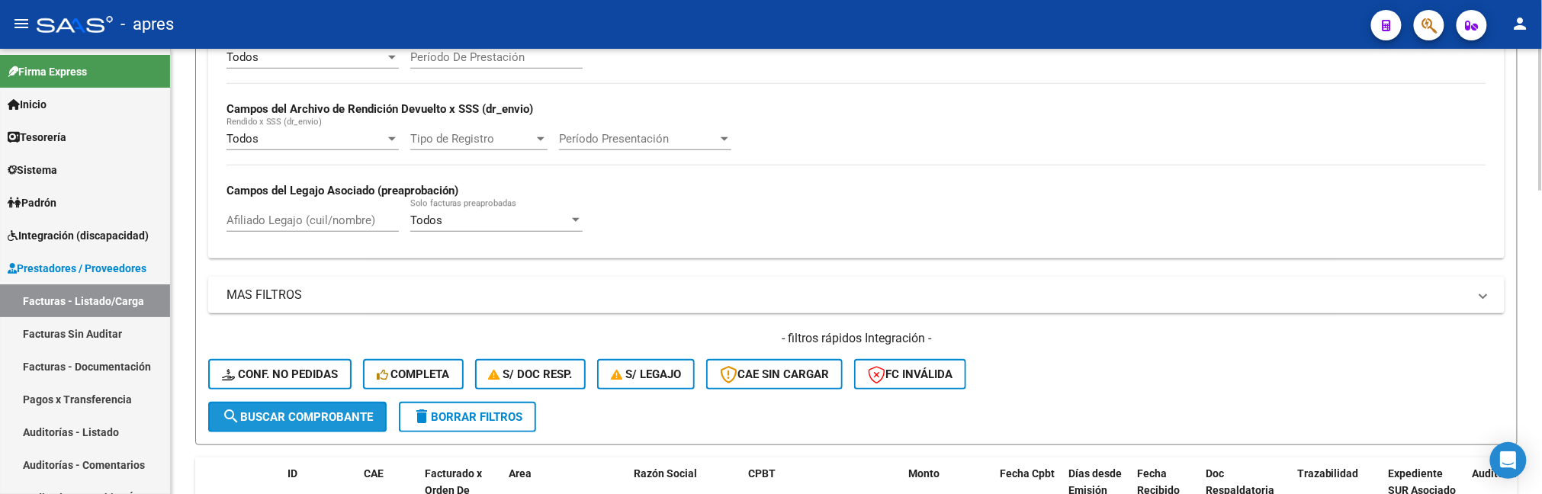
click at [322, 410] on span "search Buscar Comprobante" at bounding box center [297, 417] width 151 height 14
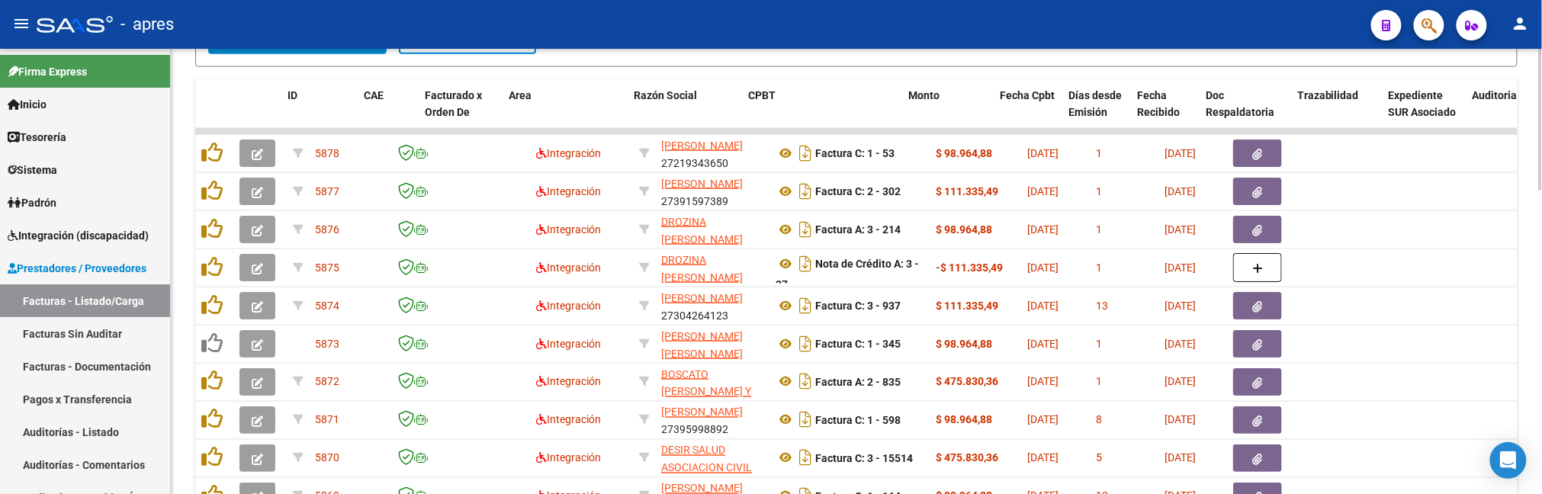
scroll to position [953, 0]
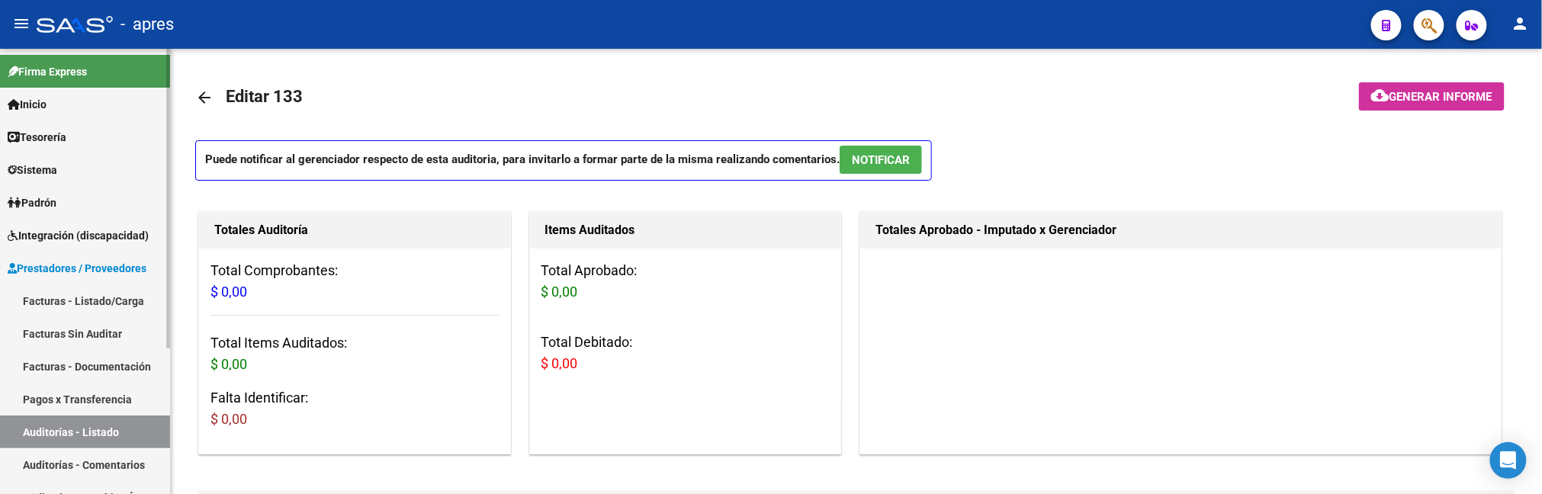
click at [79, 291] on link "Facturas - Listado/Carga" at bounding box center [85, 301] width 170 height 33
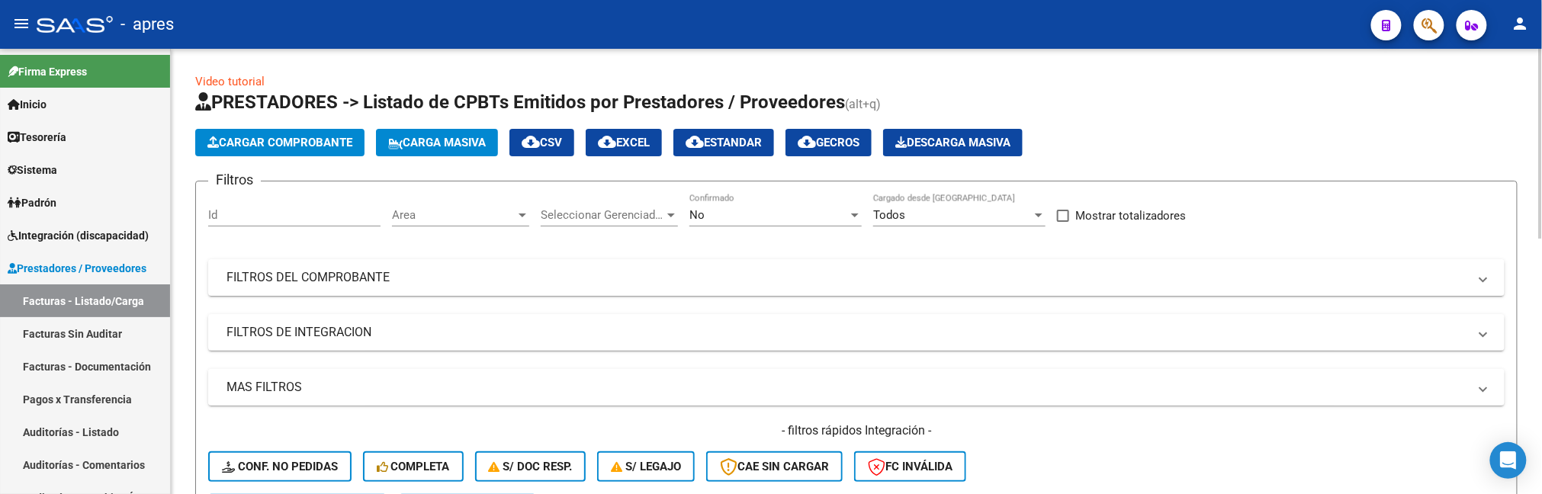
drag, startPoint x: 398, startPoint y: 336, endPoint x: 354, endPoint y: 434, distance: 107.9
click at [398, 336] on mat-panel-title "FILTROS DE INTEGRACION" at bounding box center [848, 332] width 1242 height 17
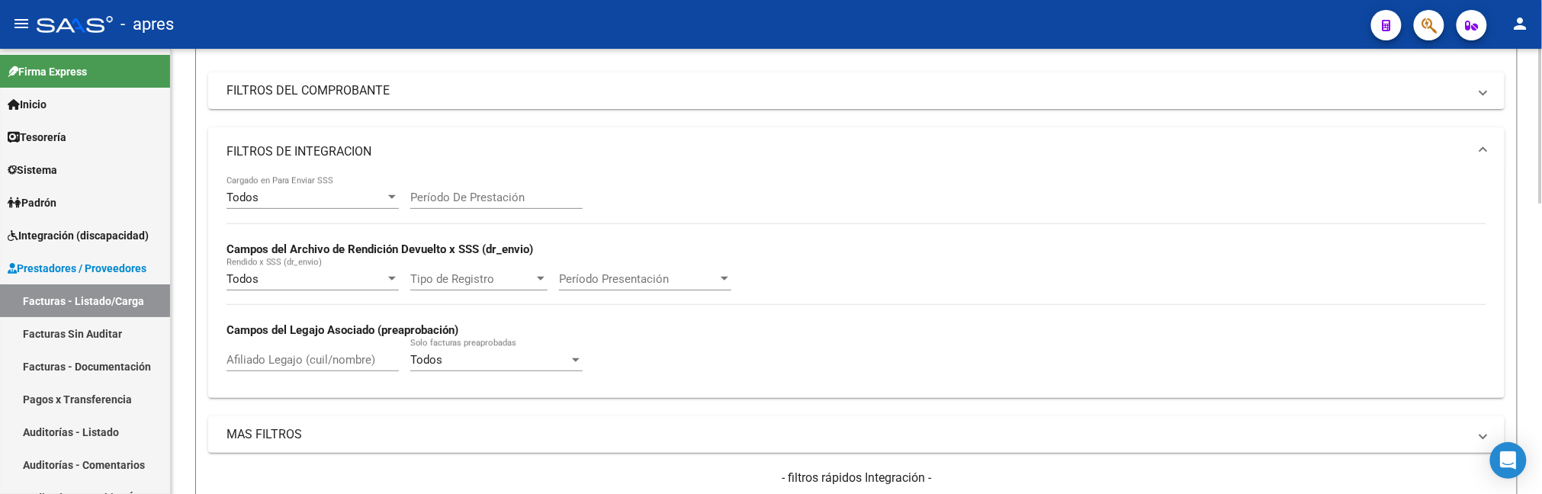
scroll to position [203, 0]
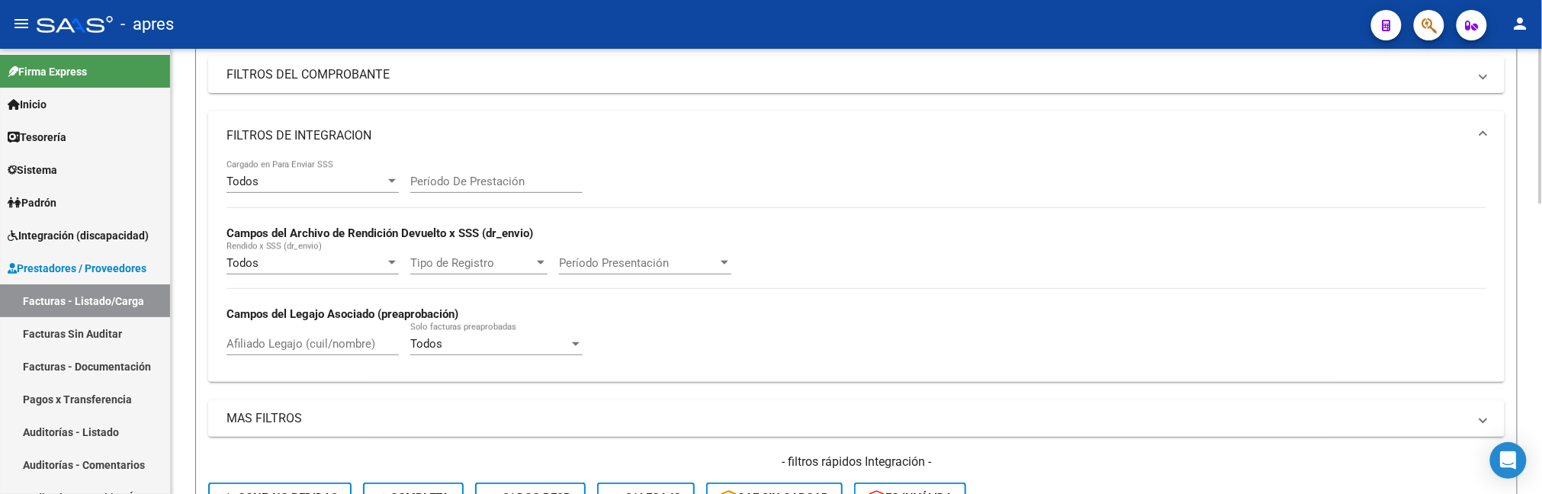
click at [293, 351] on input "Afiliado Legajo (cuil/nombre)" at bounding box center [313, 344] width 172 height 14
paste input "54094231"
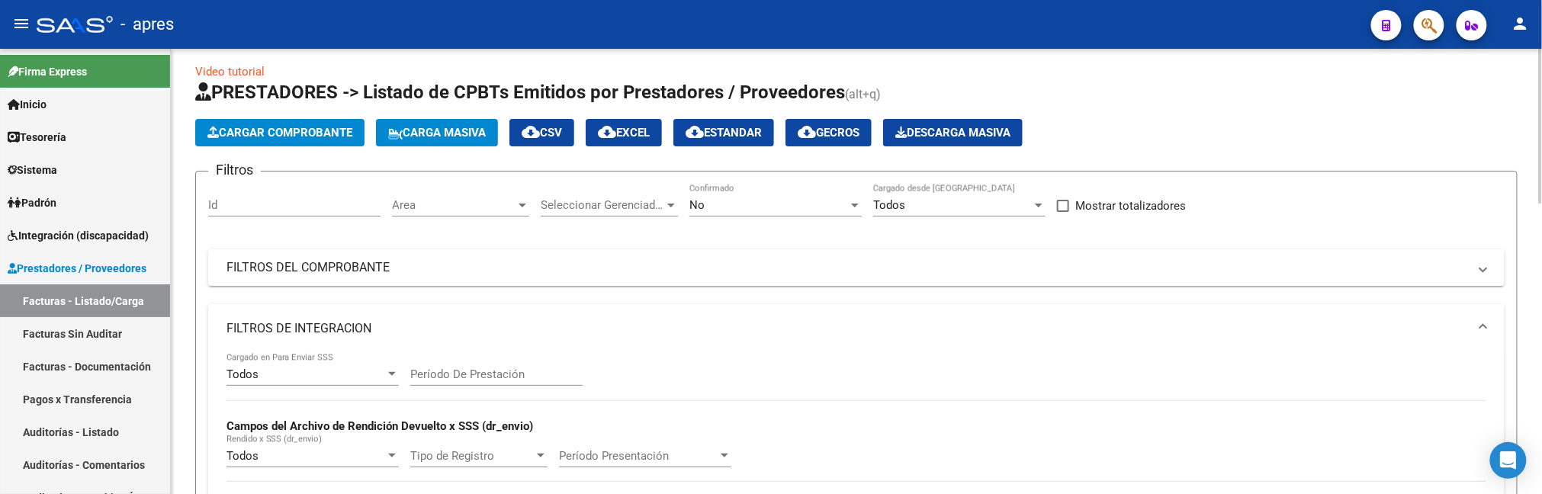
scroll to position [0, 0]
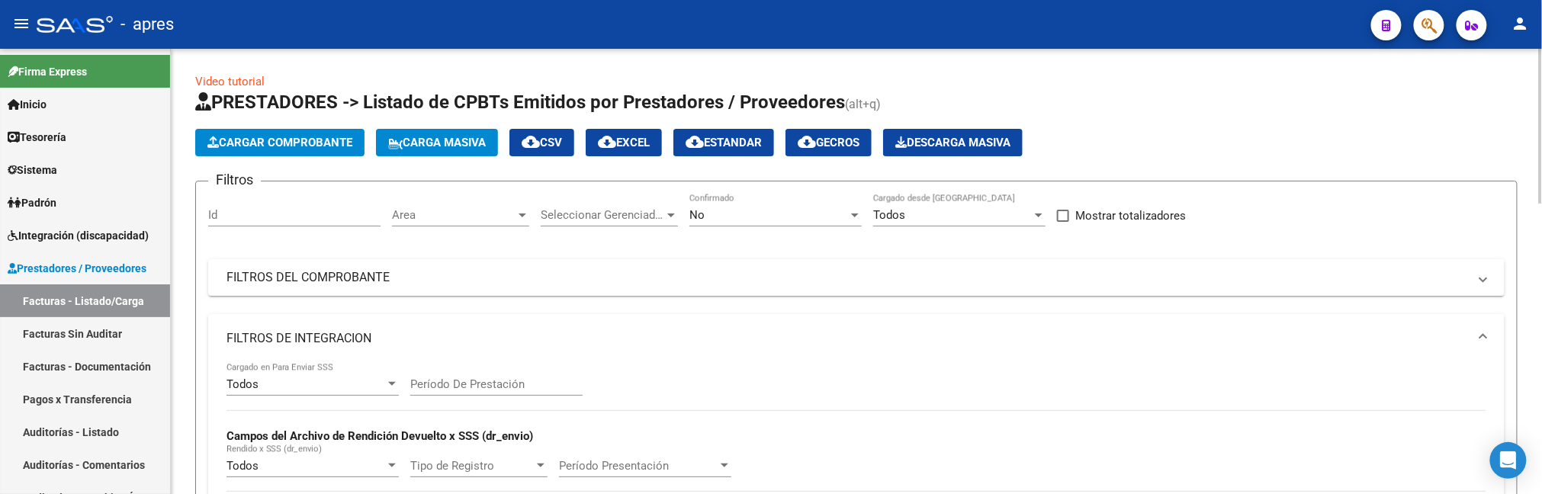
type input "54094231"
click at [788, 220] on div "No" at bounding box center [769, 215] width 159 height 14
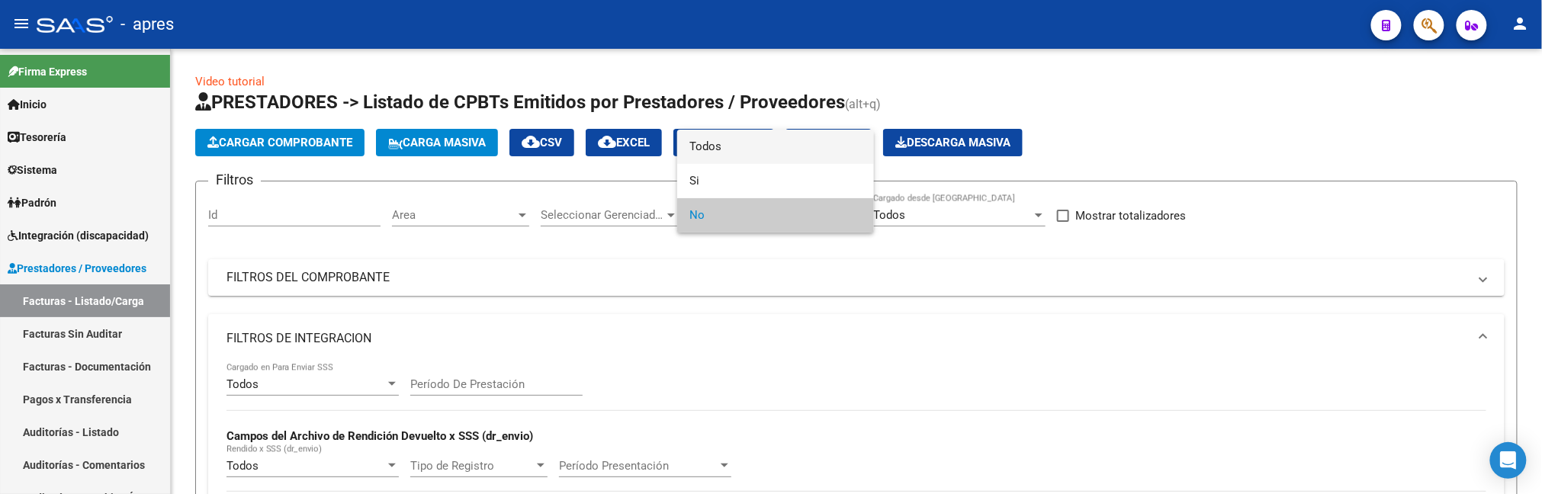
click at [758, 151] on span "Todos" at bounding box center [776, 147] width 172 height 34
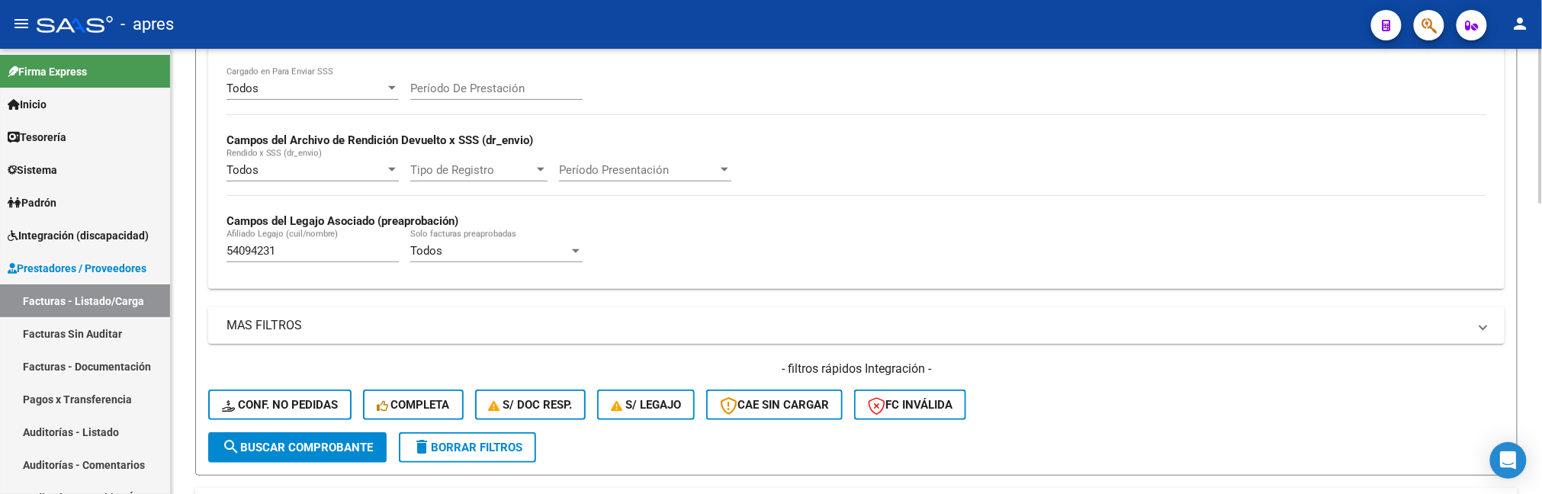
scroll to position [305, 0]
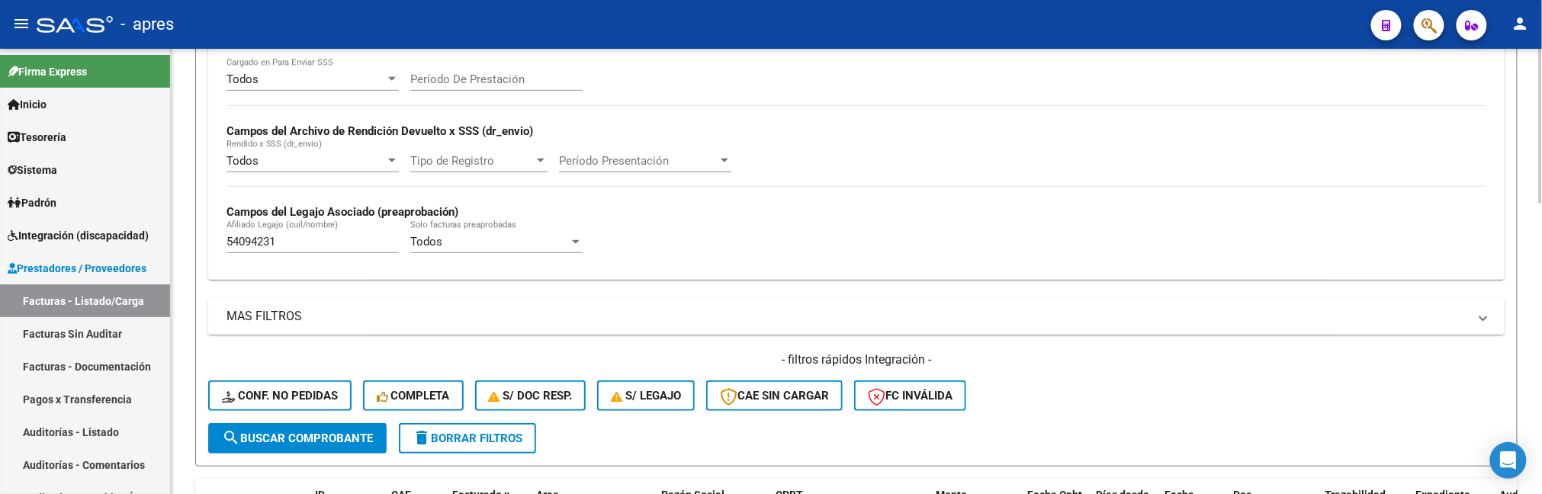
click at [290, 437] on span "search Buscar Comprobante" at bounding box center [297, 439] width 151 height 14
click at [360, 442] on span "search Buscar Comprobante" at bounding box center [297, 439] width 151 height 14
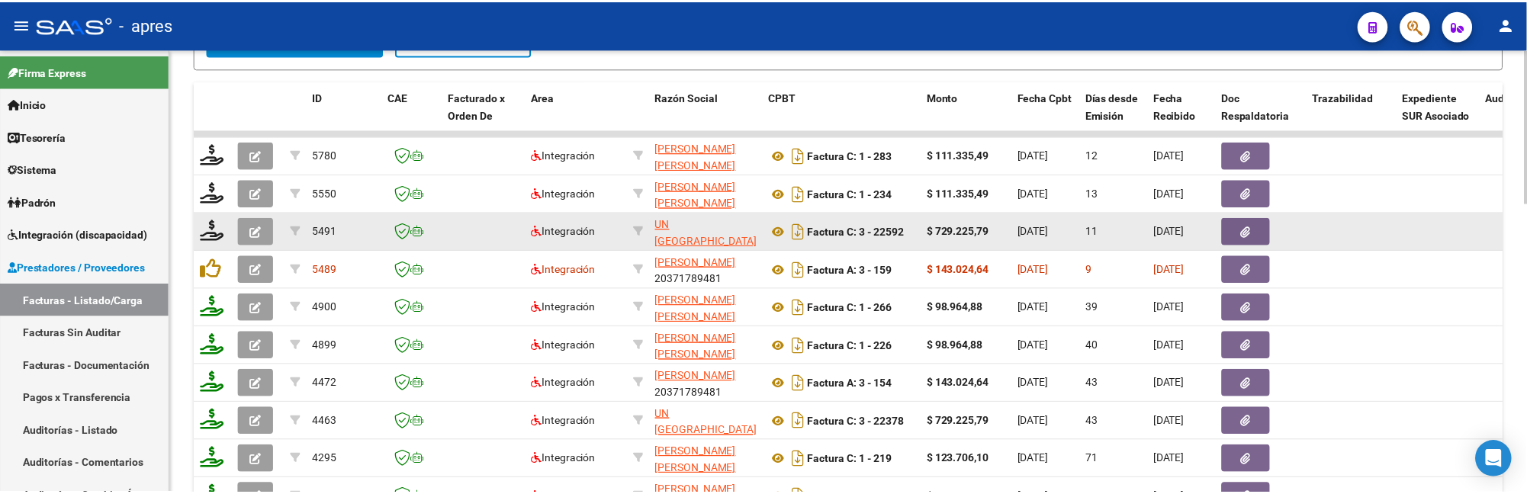
scroll to position [712, 0]
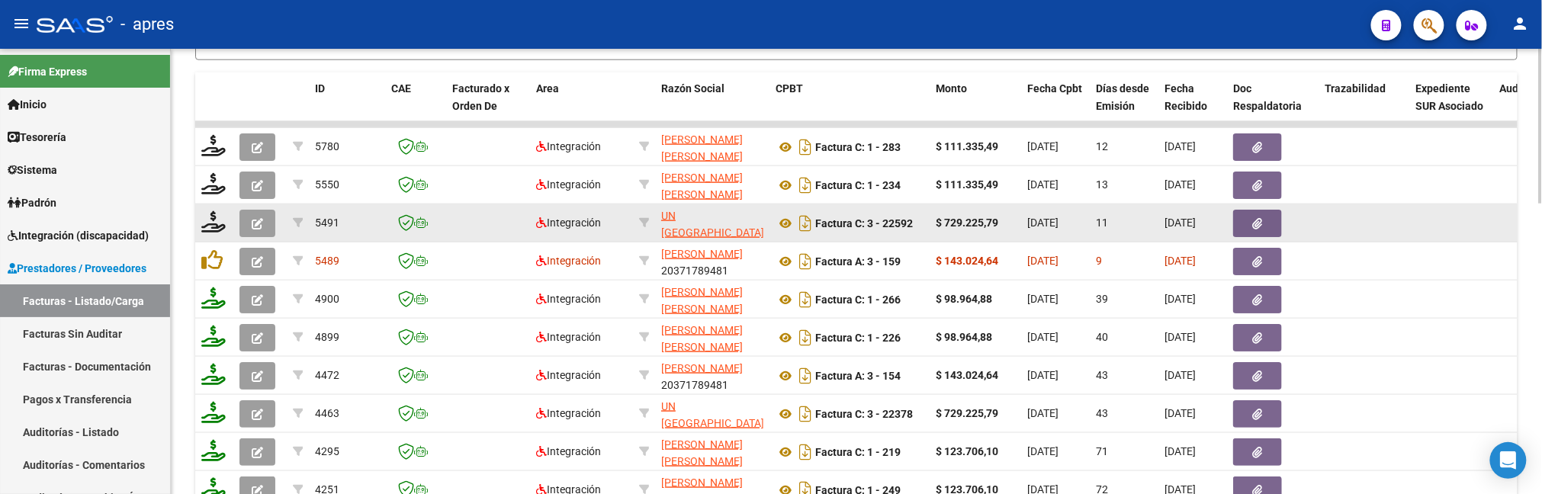
click at [268, 224] on button "button" at bounding box center [257, 223] width 36 height 27
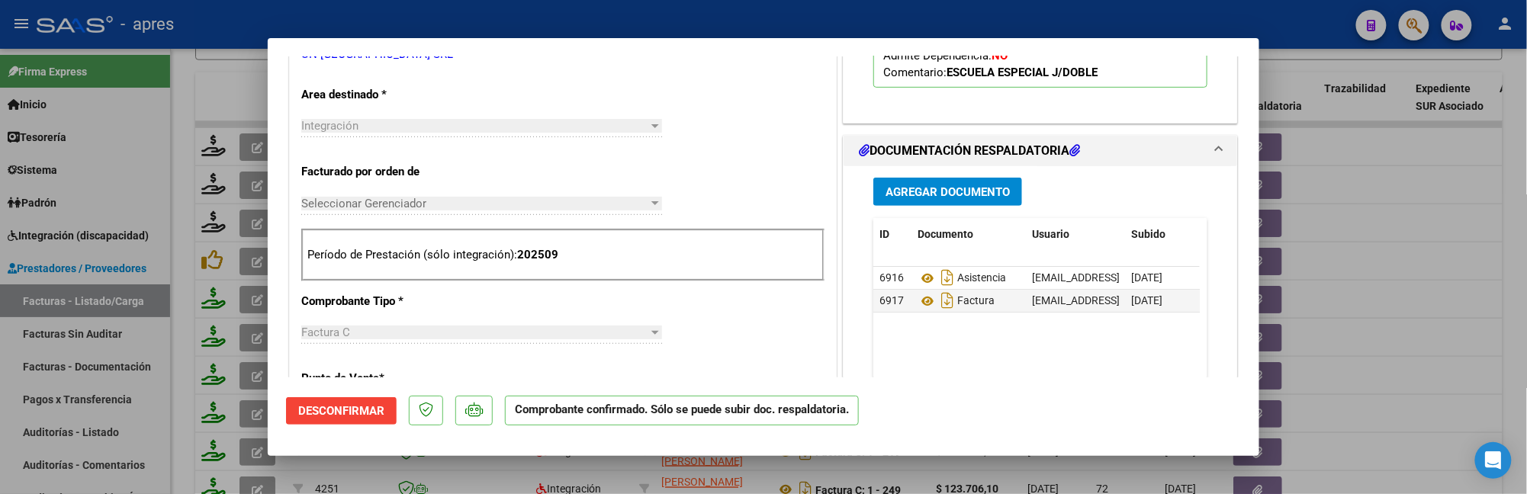
scroll to position [305, 0]
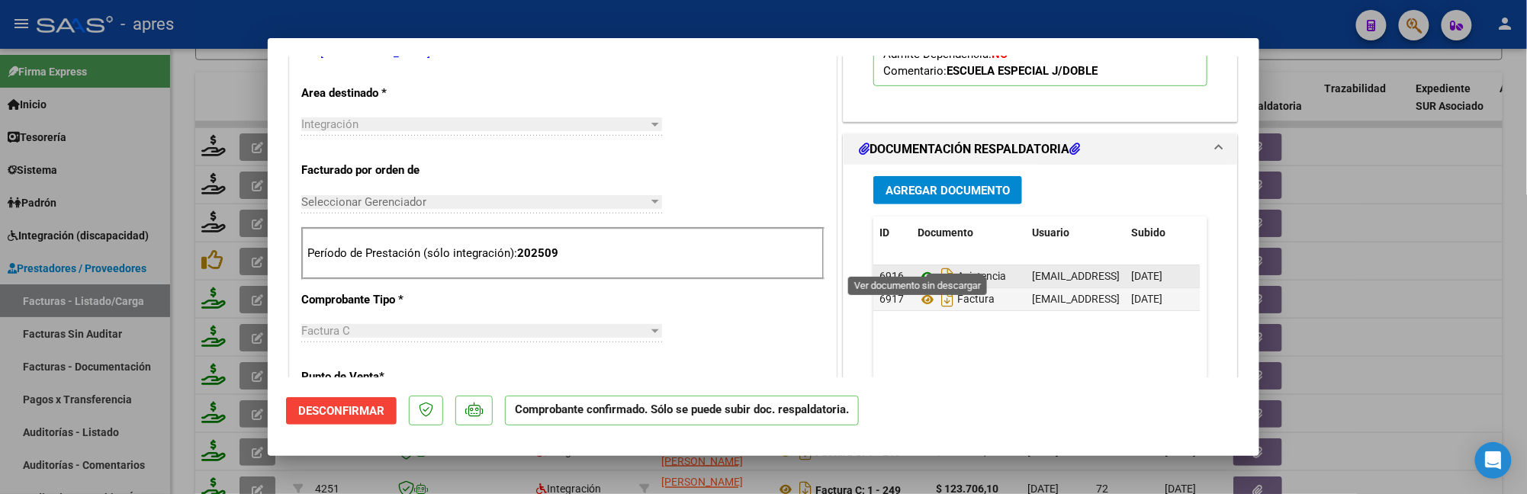
click at [923, 268] on icon at bounding box center [928, 277] width 20 height 18
